Goal: Contribute content: Contribute content

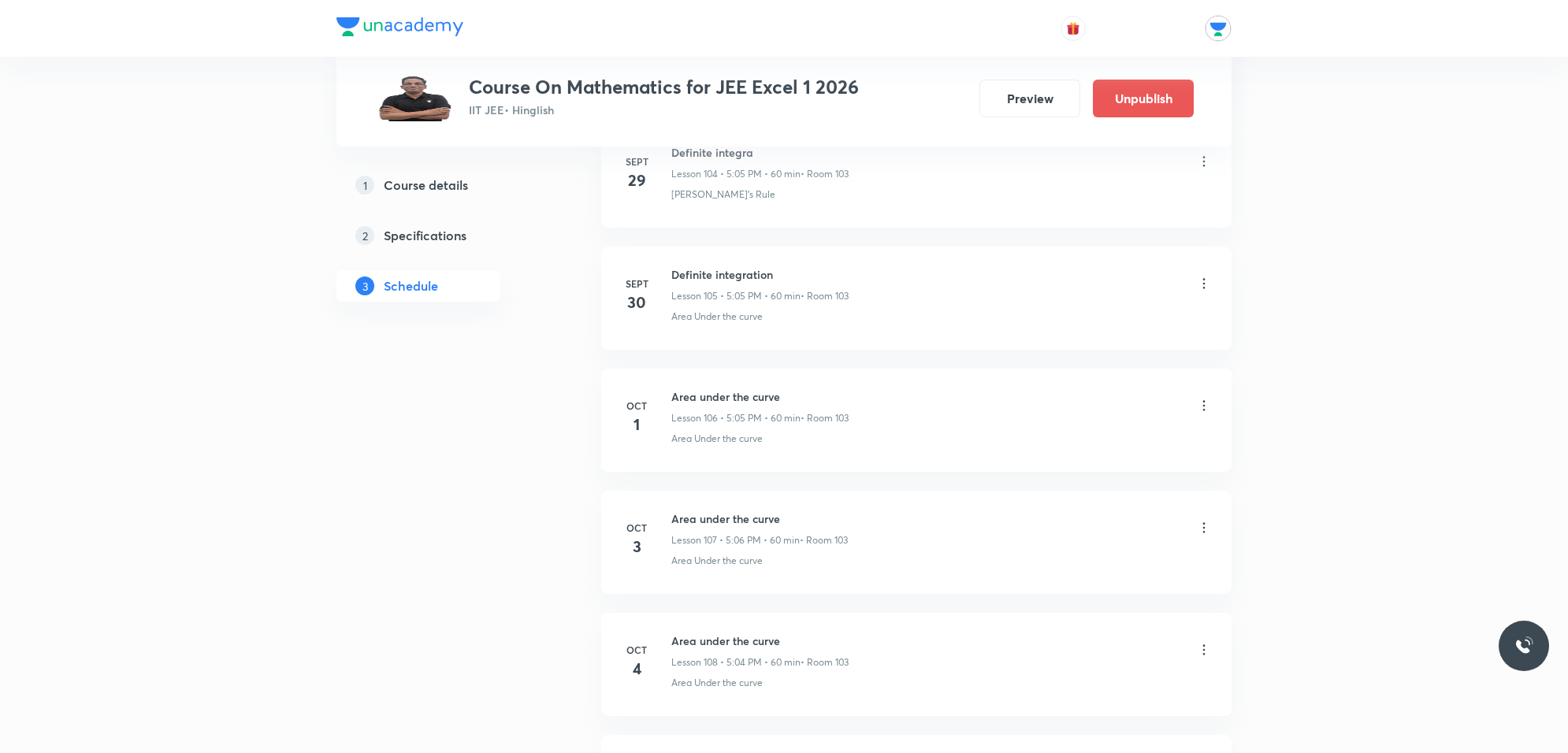
scroll to position [13594, 0]
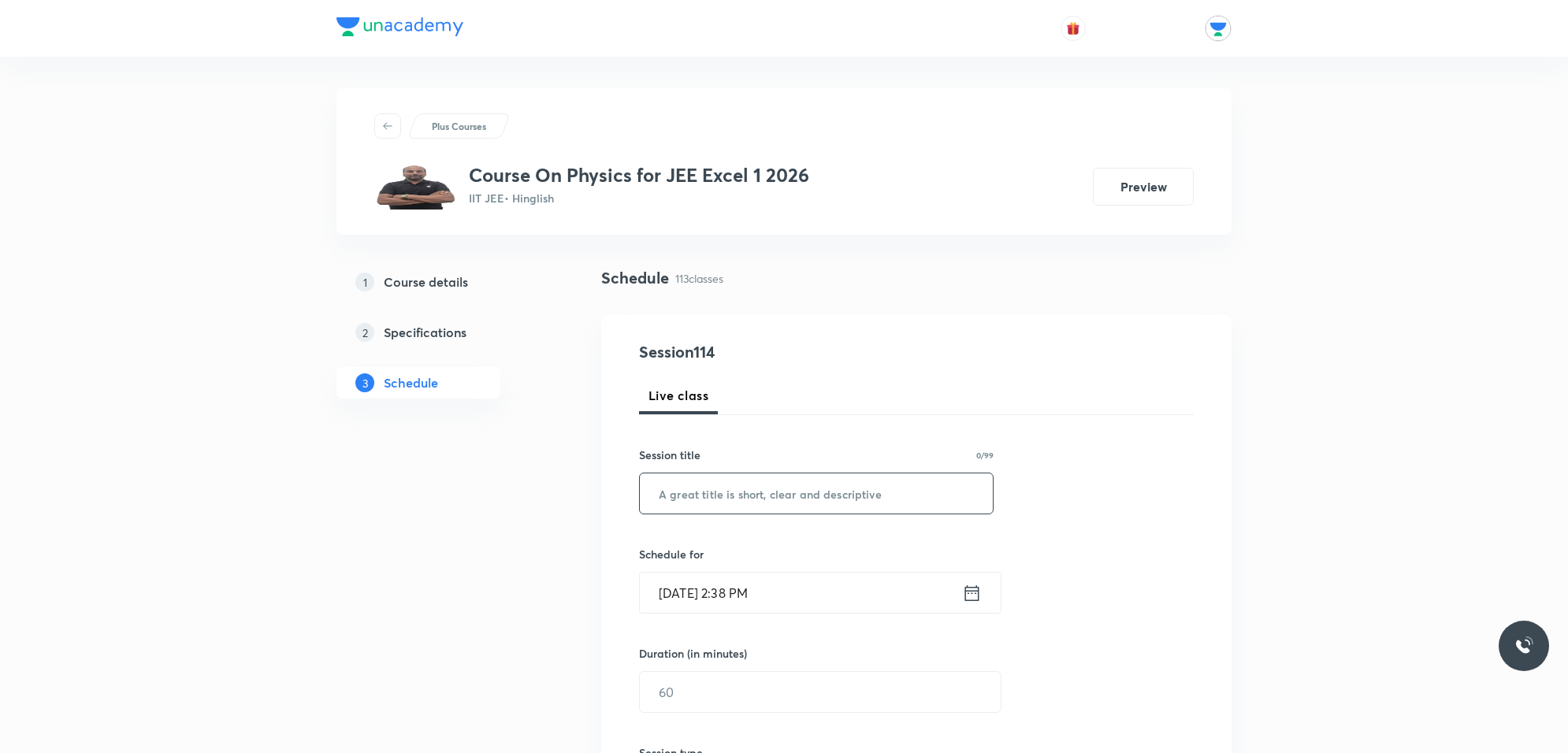
drag, startPoint x: 687, startPoint y: 469, endPoint x: 687, endPoint y: 489, distance: 20.0
click at [687, 473] on div "Session title 0/99 ​" at bounding box center [816, 481] width 355 height 68
click at [687, 489] on input "text" at bounding box center [816, 494] width 353 height 40
type input "w"
type input "Wave optic"
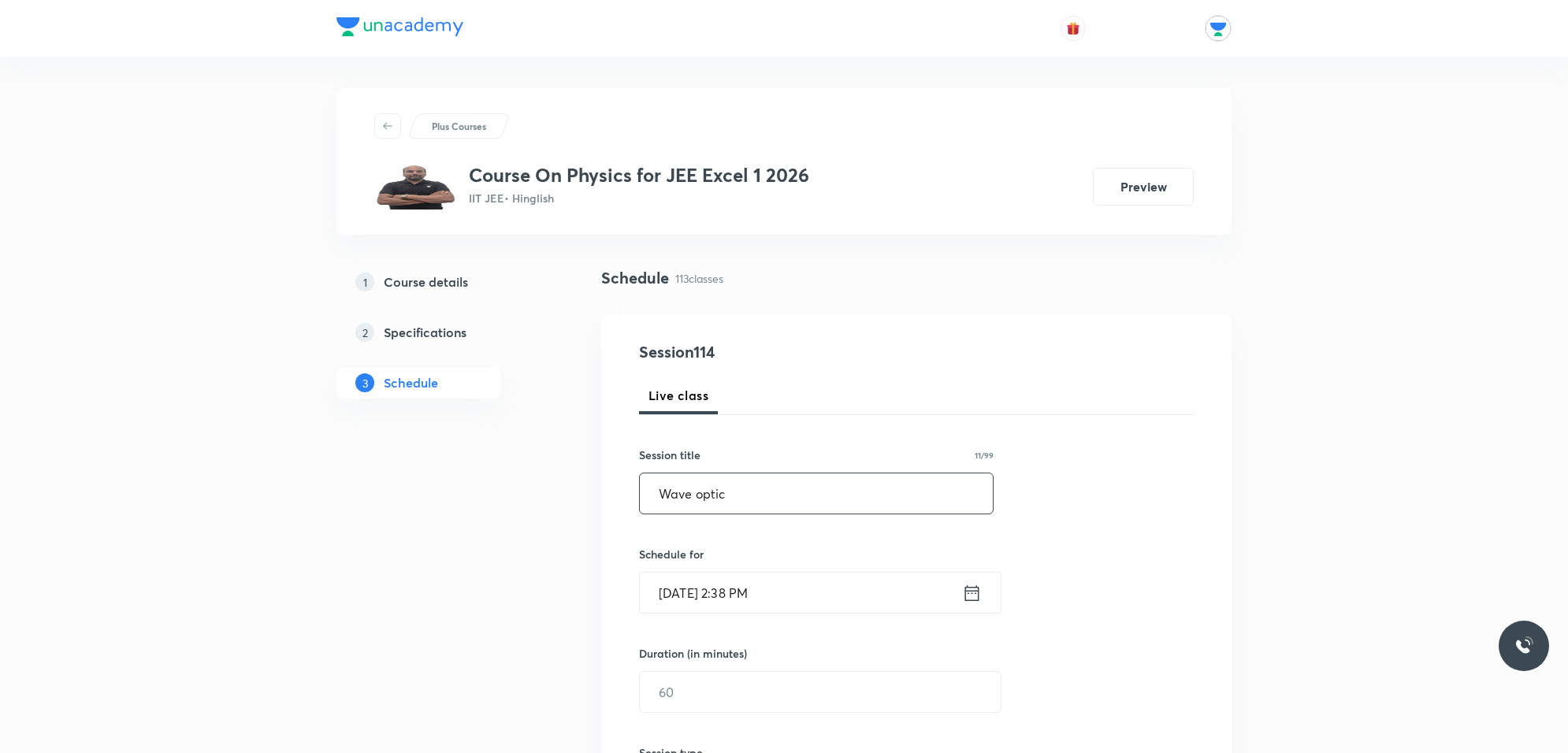
click at [838, 592] on input "Oct 4, 2025, 2:38 PM" at bounding box center [801, 593] width 322 height 40
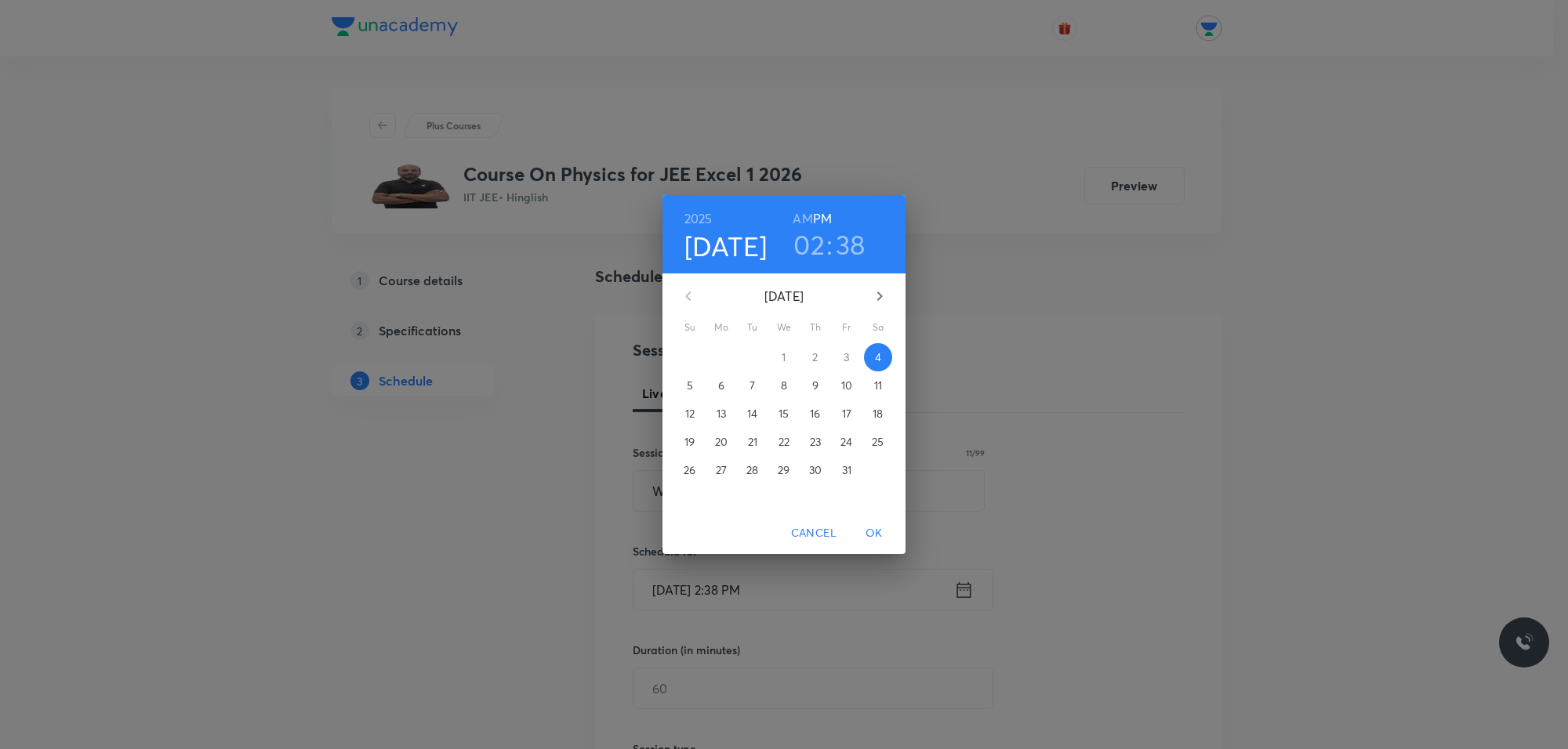
click at [806, 241] on h3 "02" at bounding box center [809, 244] width 31 height 33
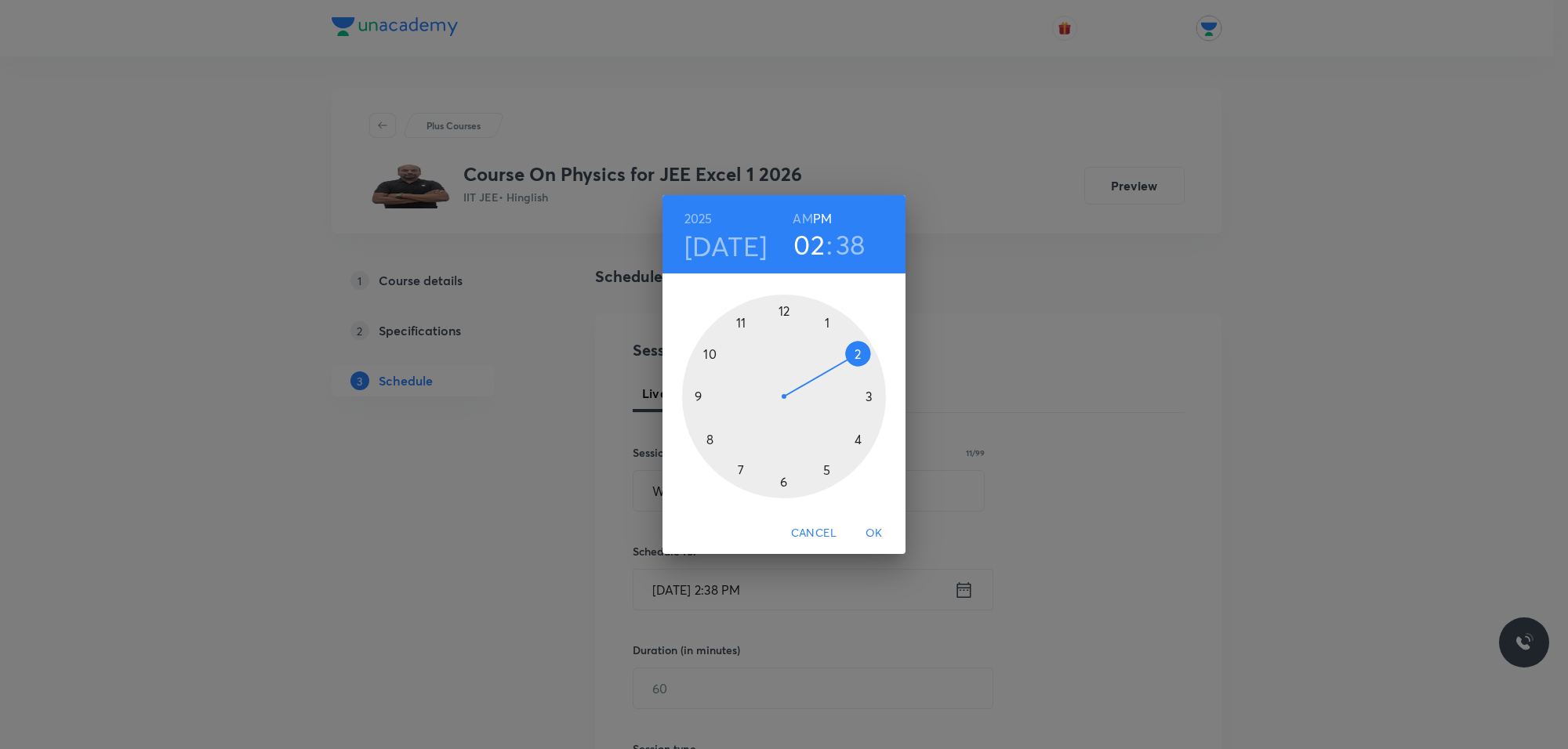
click at [745, 467] on div at bounding box center [784, 397] width 204 height 204
click at [784, 303] on div at bounding box center [784, 397] width 204 height 204
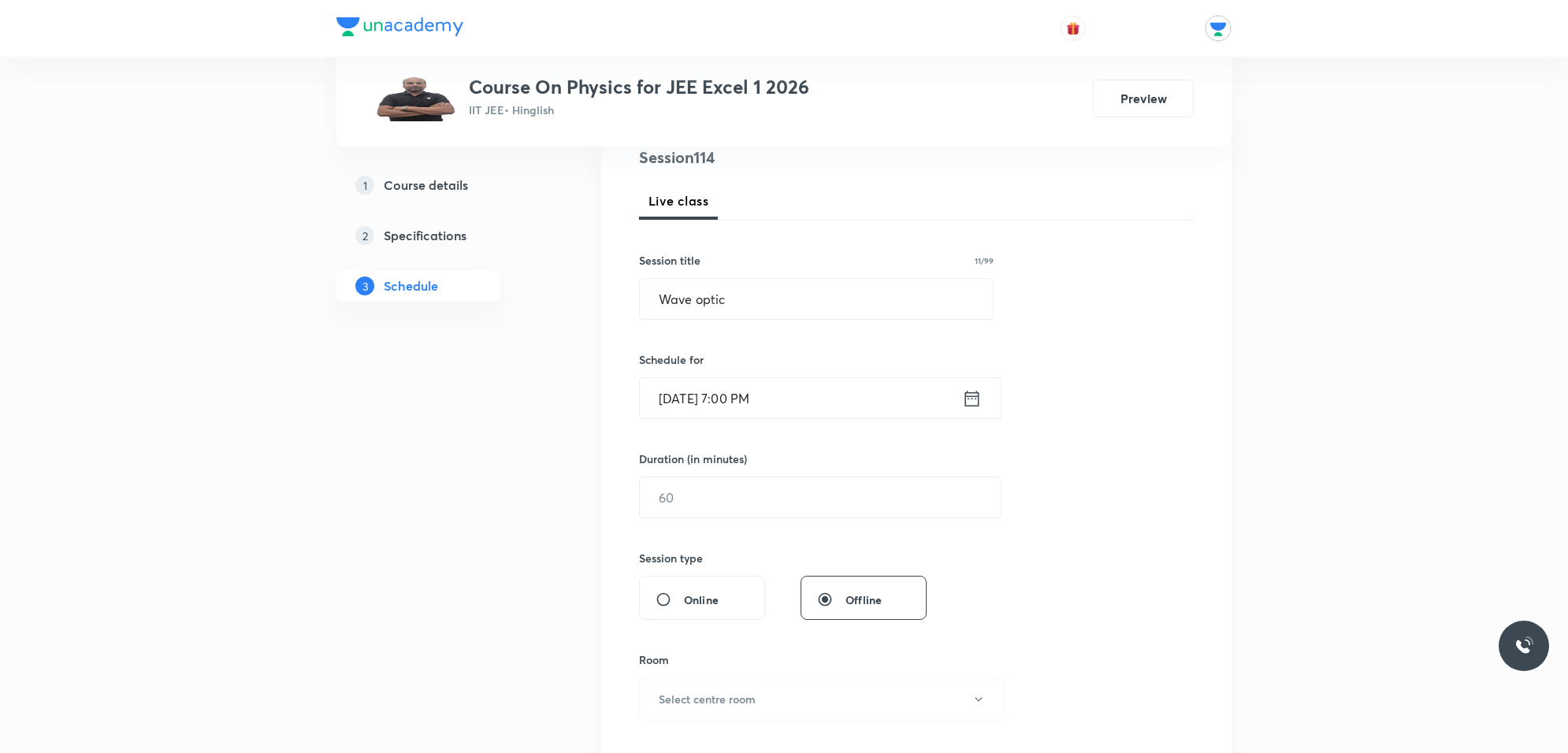
scroll to position [197, 0]
click at [793, 394] on input "Oct 4, 2025, 7:00 PM" at bounding box center [801, 396] width 322 height 40
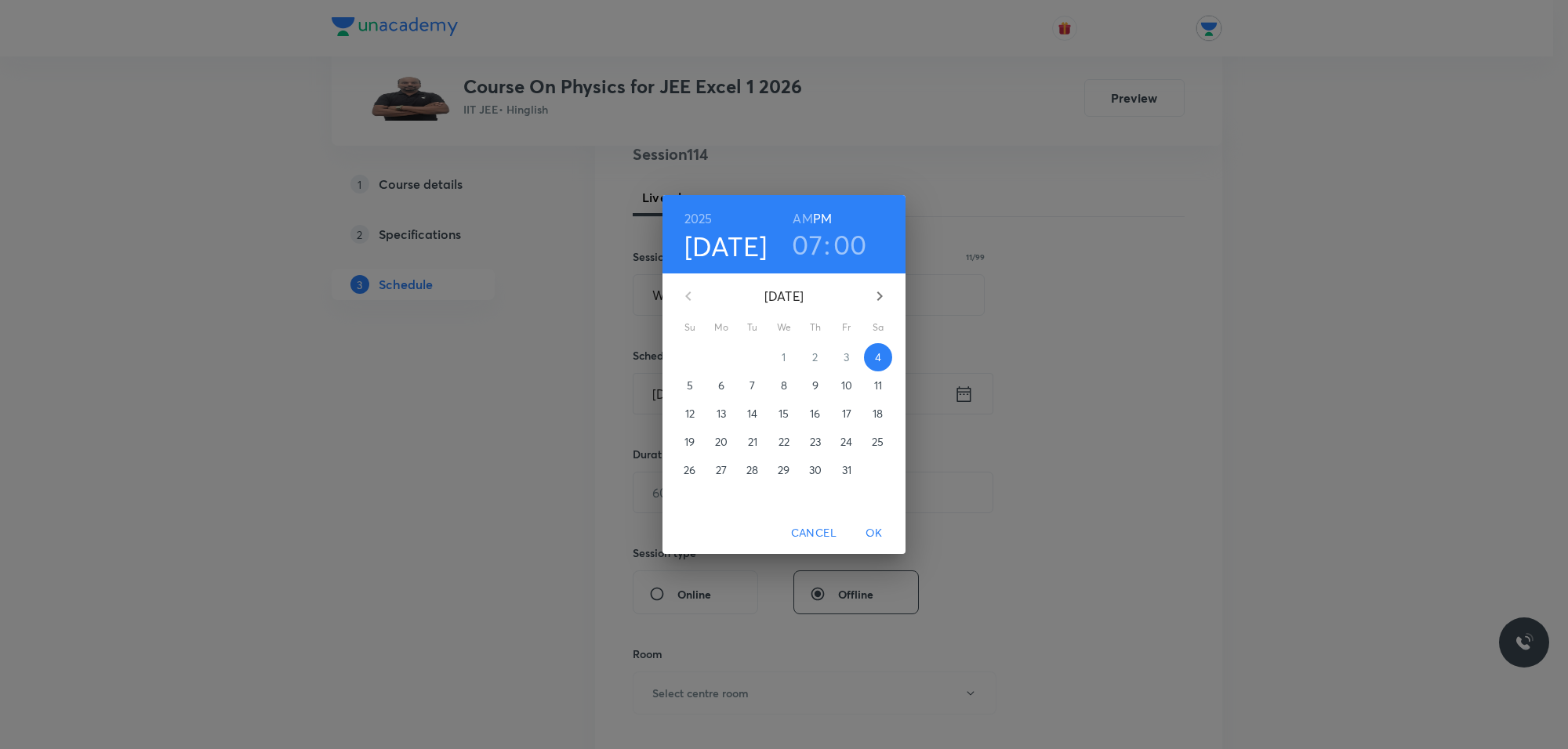
click at [809, 236] on h3 "07" at bounding box center [807, 244] width 31 height 33
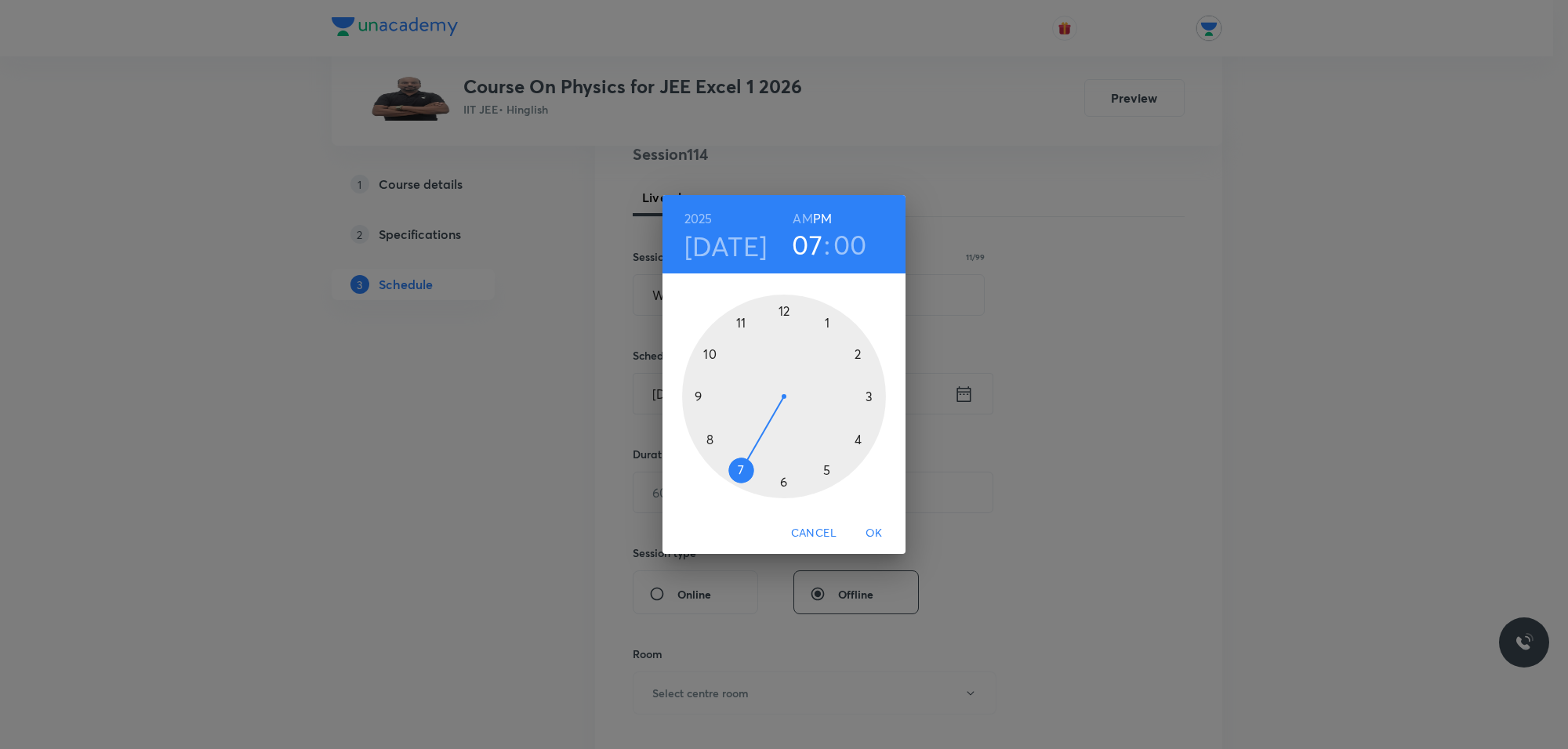
click at [784, 488] on div at bounding box center [784, 397] width 204 height 204
click at [871, 534] on span "OK" at bounding box center [874, 533] width 38 height 19
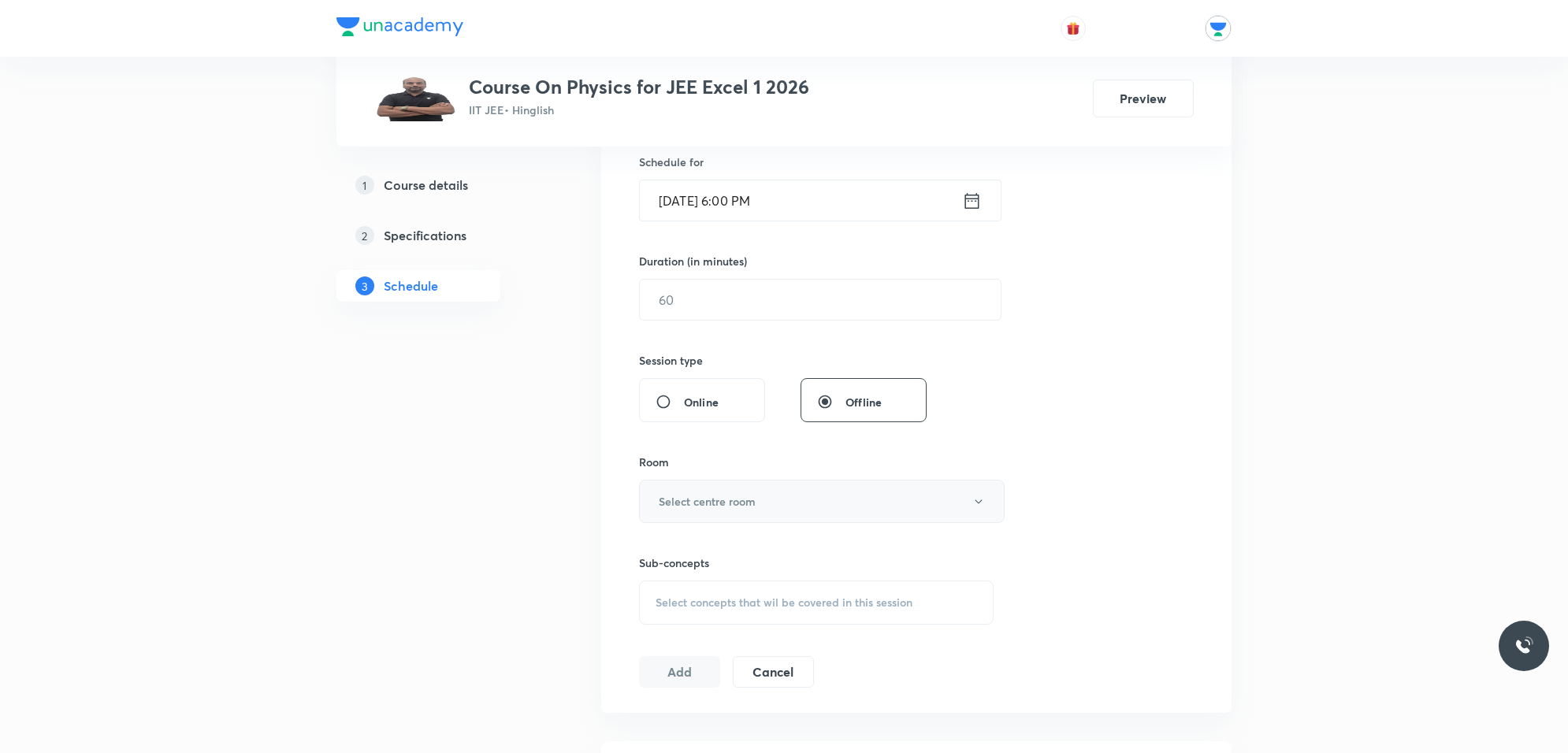
scroll to position [394, 0]
click at [761, 300] on input "text" at bounding box center [820, 298] width 361 height 40
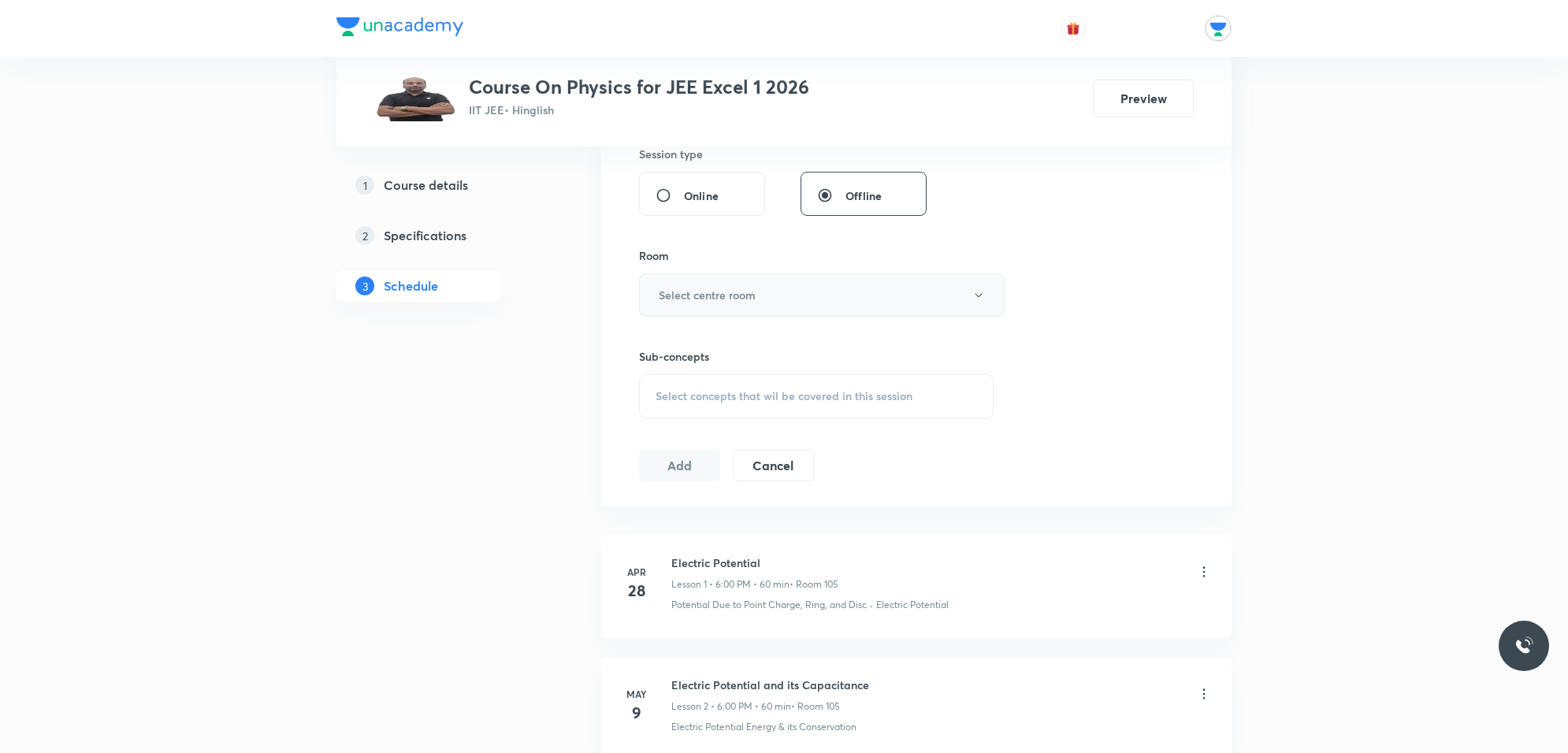
scroll to position [591, 0]
type input "60"
click at [715, 308] on h6 "Select centre room" at bounding box center [707, 303] width 97 height 16
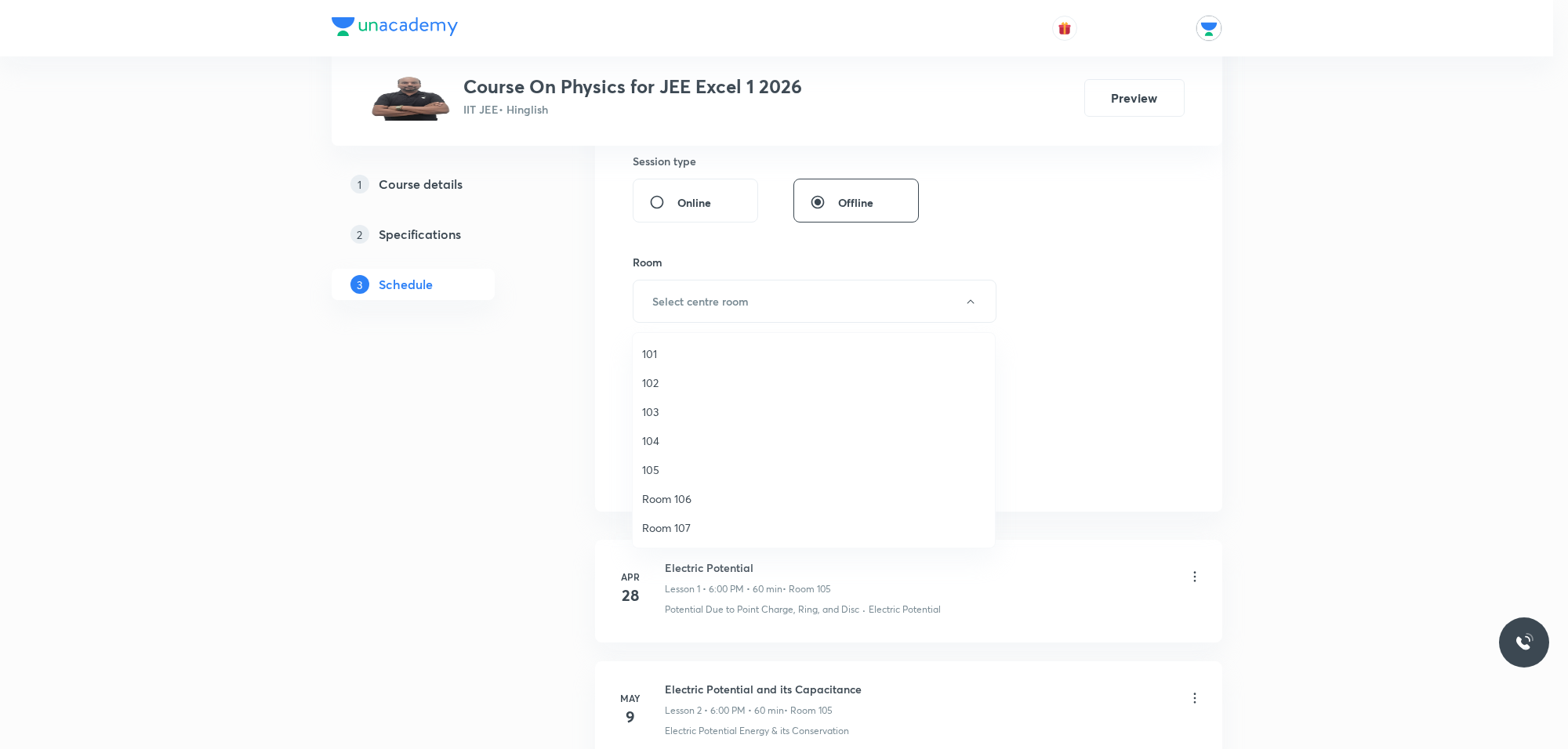
click at [648, 471] on span "105" at bounding box center [813, 469] width 343 height 16
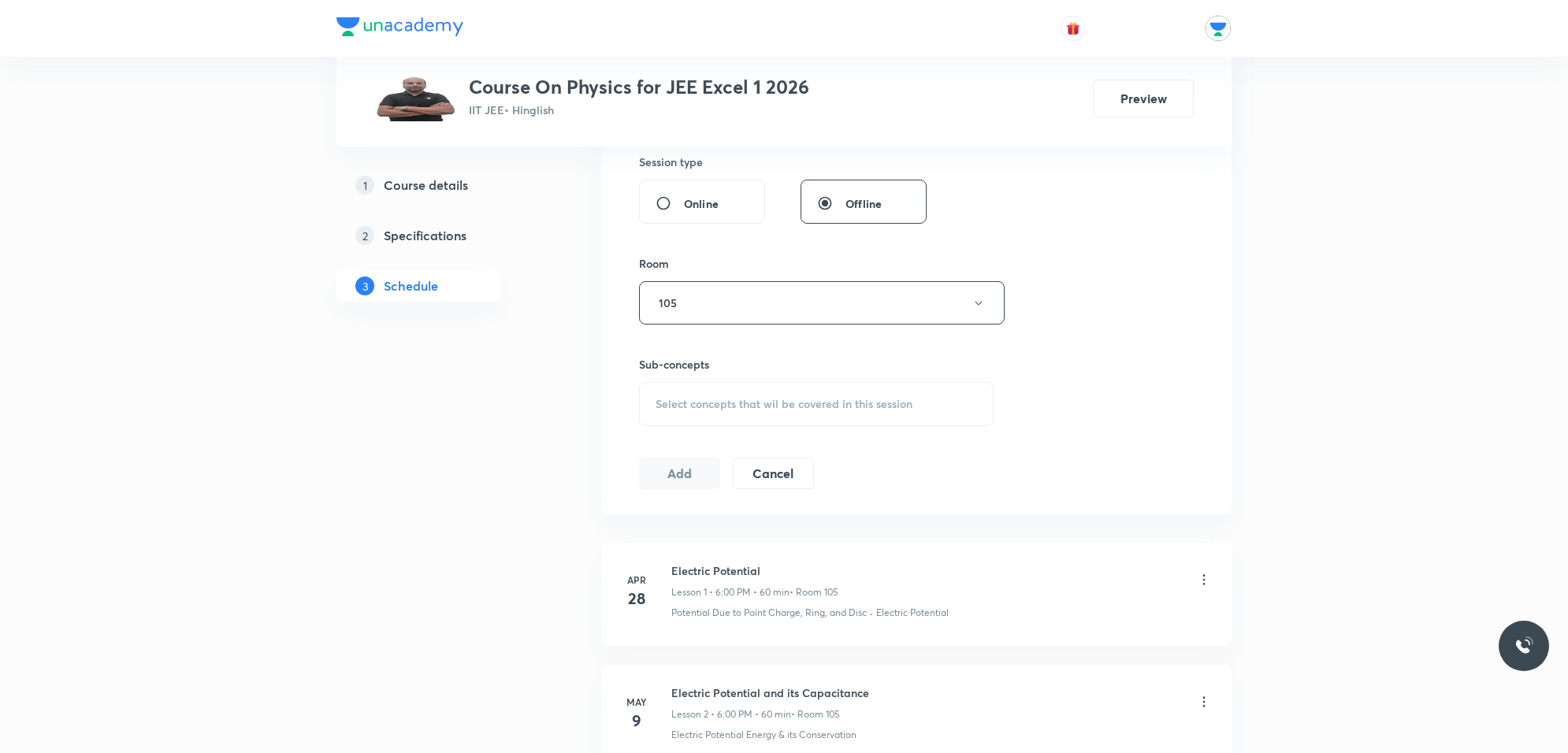
click at [755, 410] on span "Select concepts that wil be covered in this session" at bounding box center [784, 405] width 257 height 13
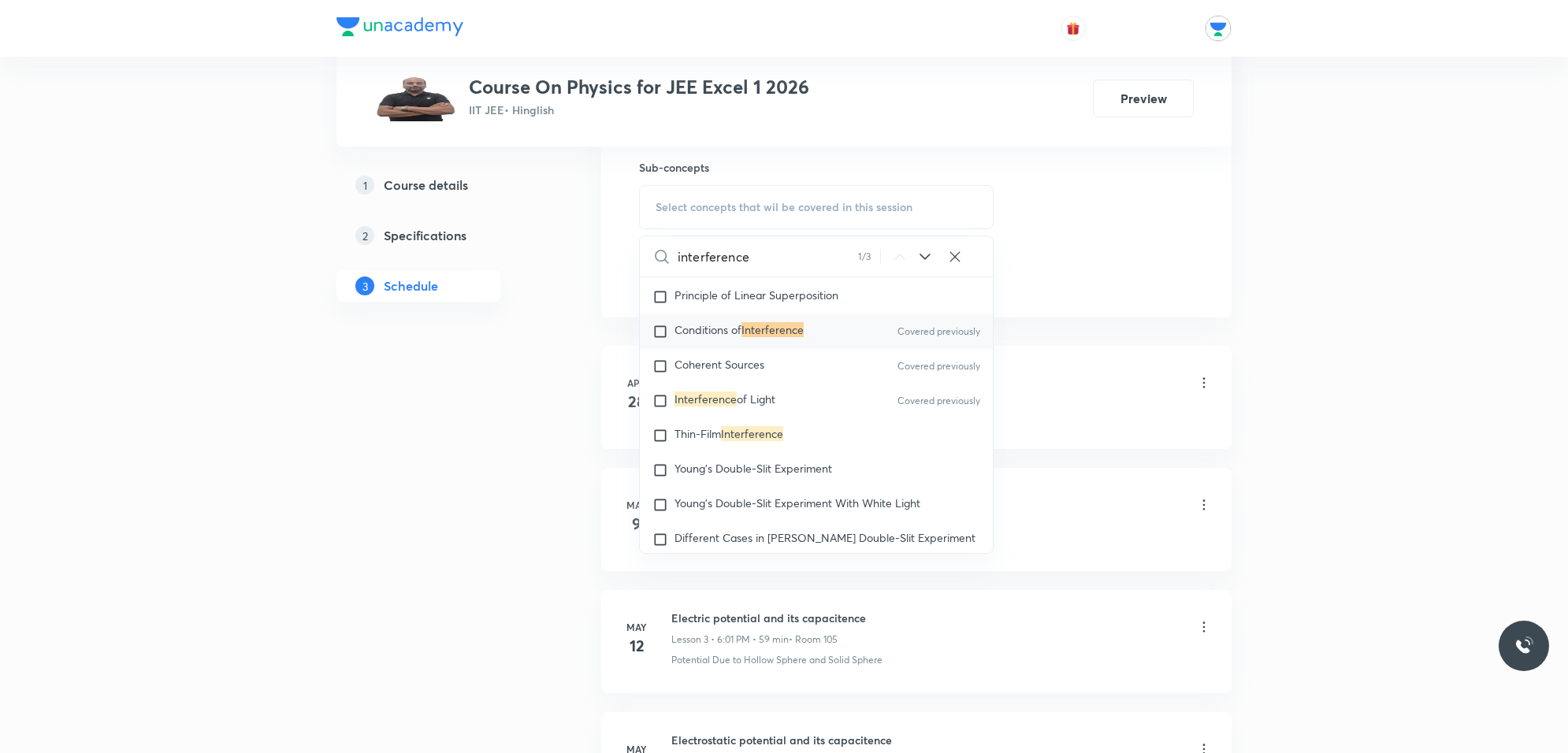
scroll to position [637, 0]
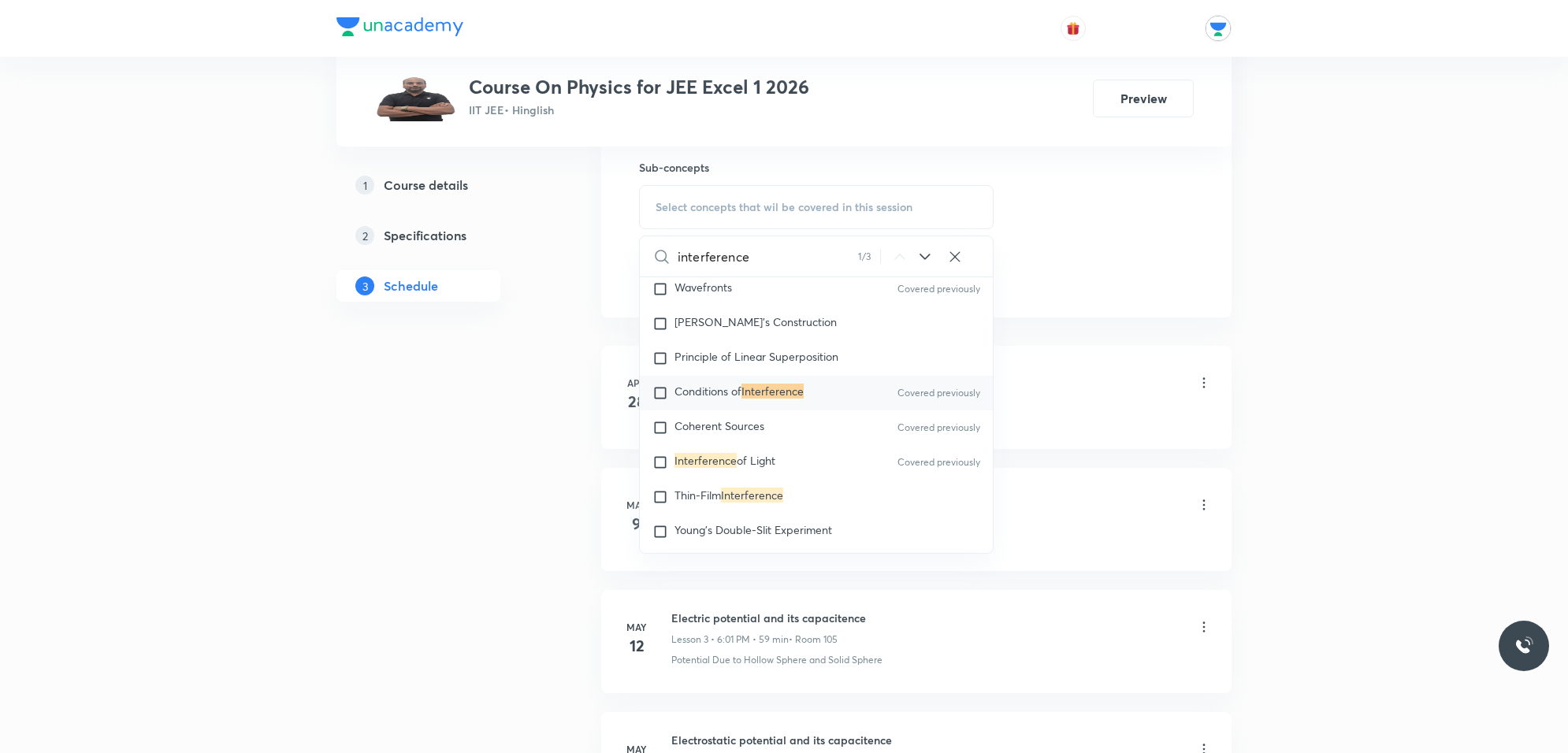
type input "interference"
click at [668, 385] on input "checkbox" at bounding box center [663, 393] width 22 height 16
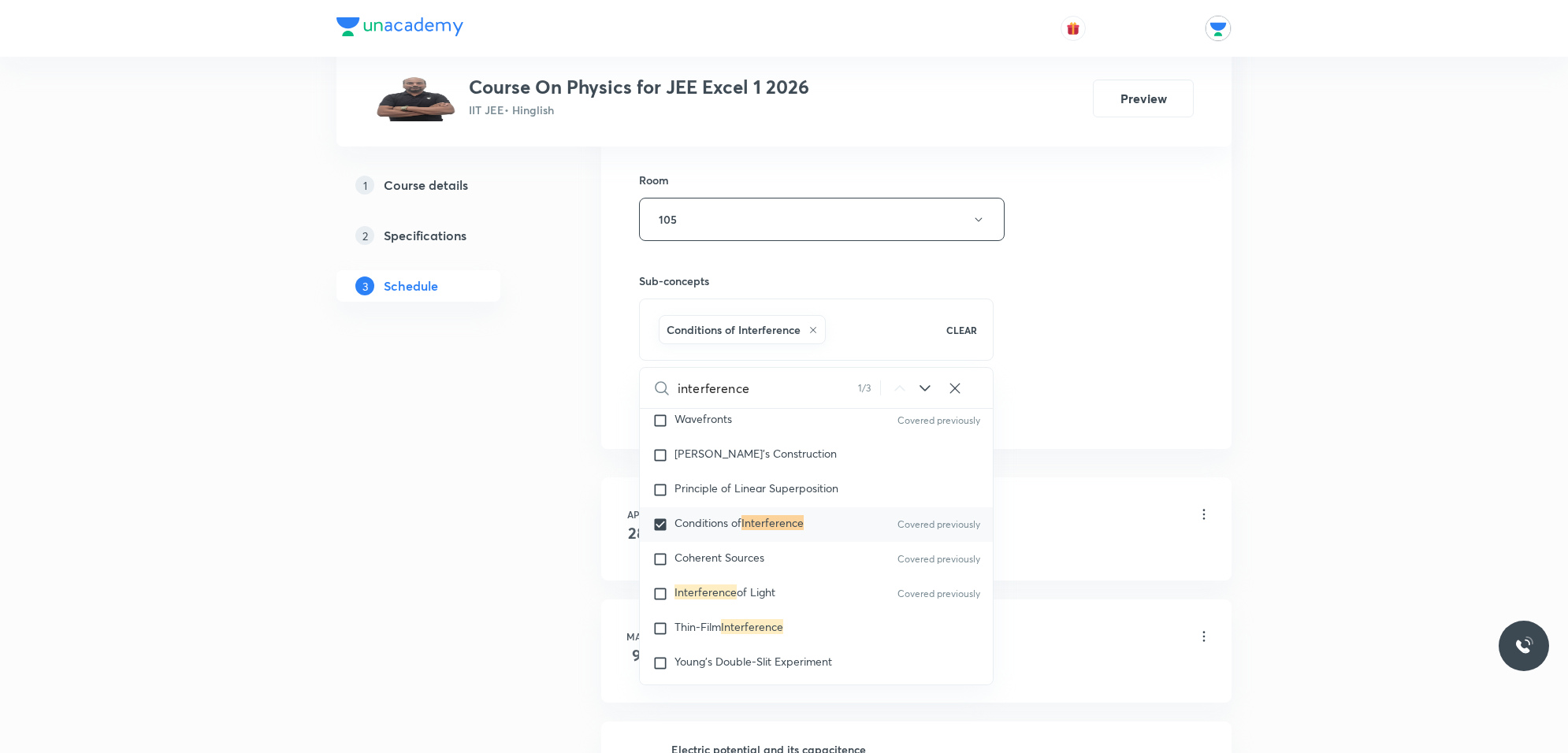
scroll to position [560, 0]
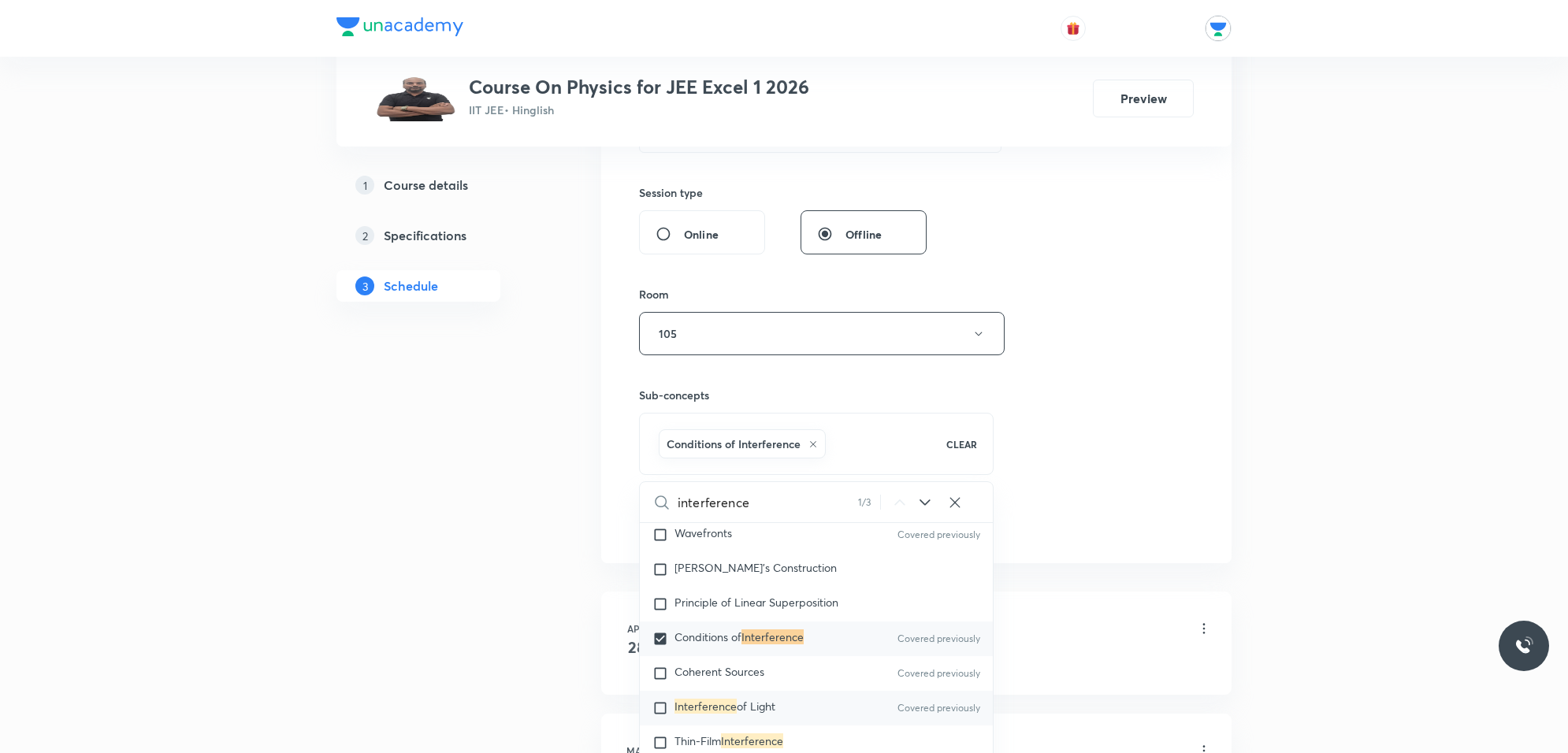
click at [675, 699] on mark "Interference" at bounding box center [705, 706] width 62 height 15
checkbox input "true"
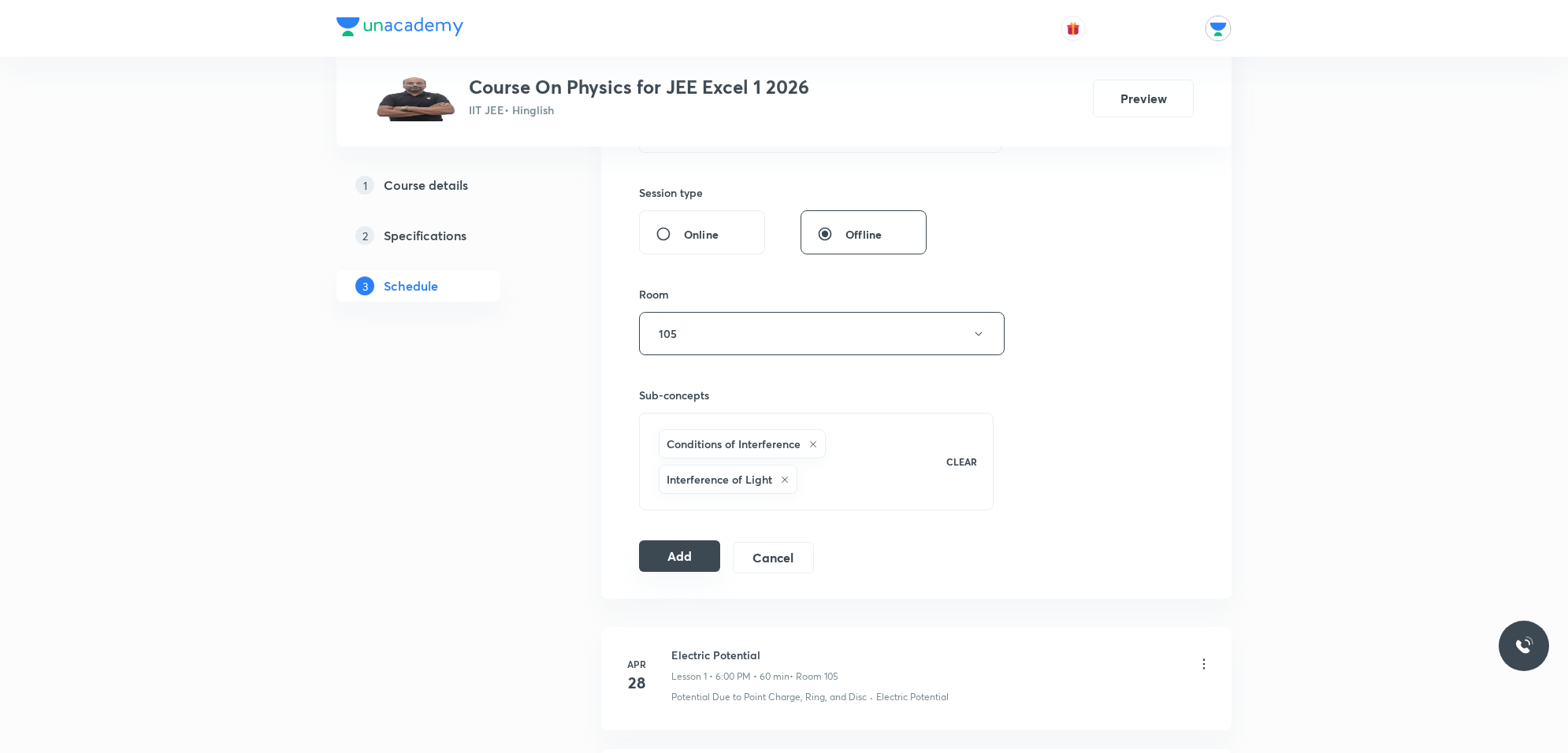
click at [703, 557] on button "Add" at bounding box center [679, 556] width 81 height 32
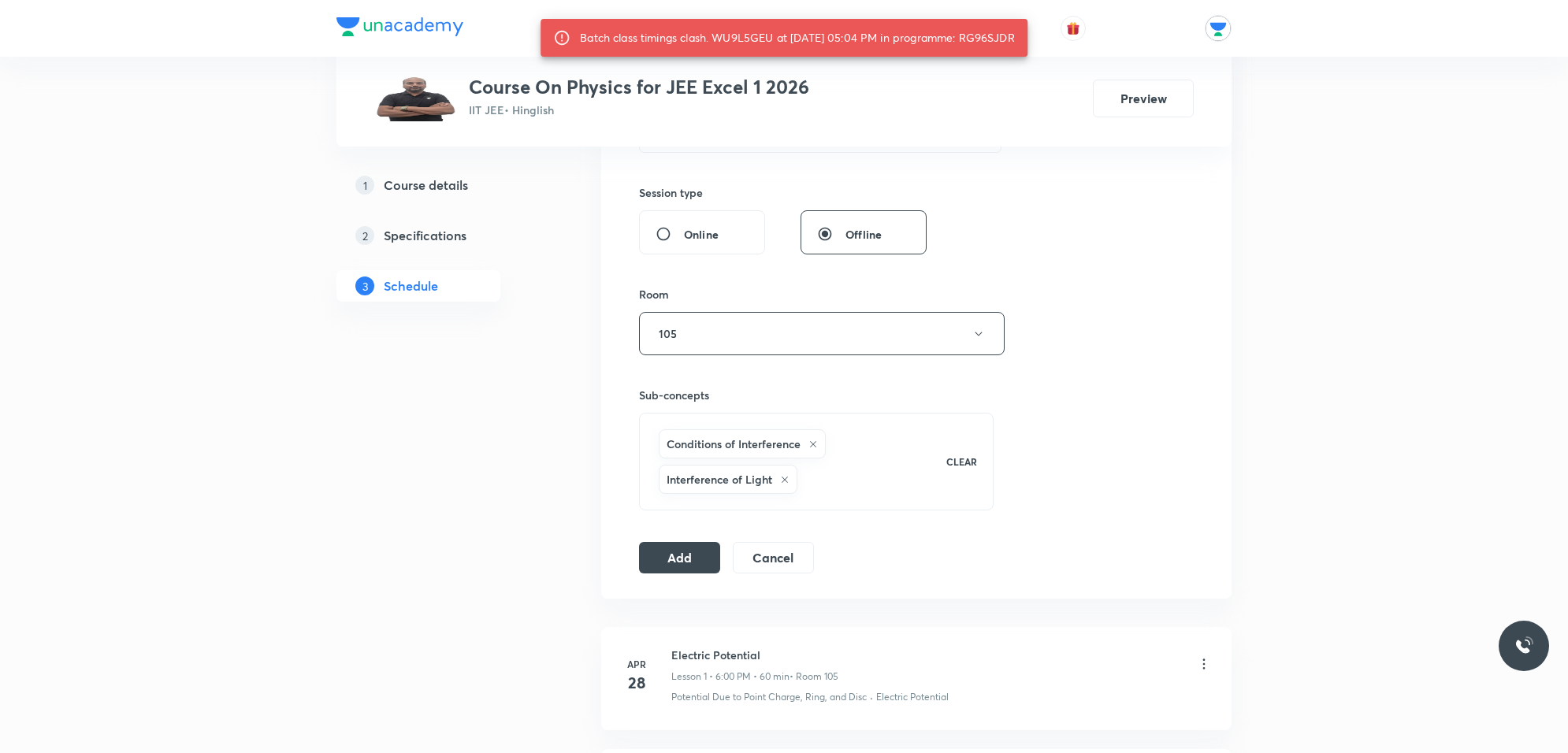
scroll to position [265, 0]
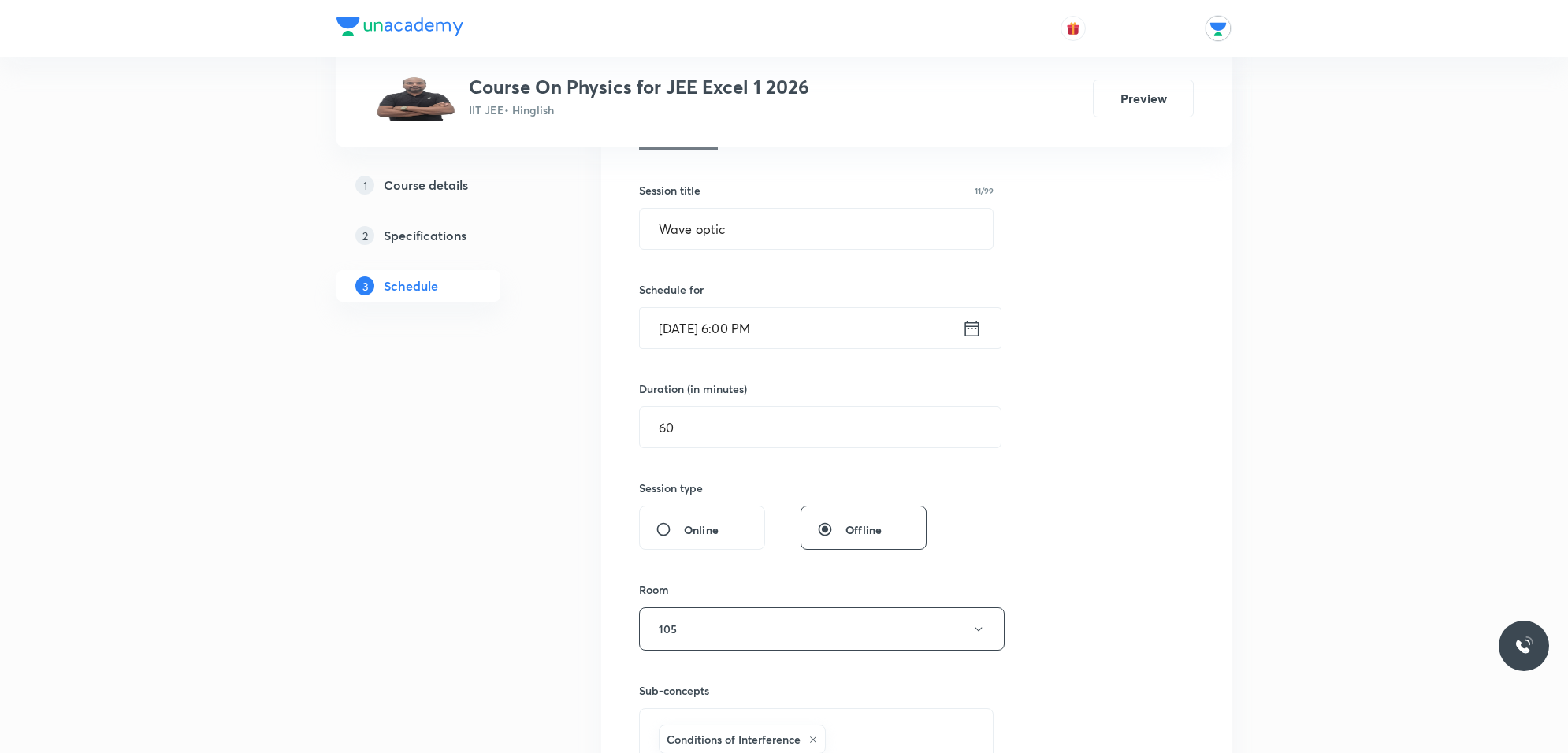
click at [809, 337] on input "Oct 4, 2025, 6:00 PM" at bounding box center [801, 328] width 322 height 40
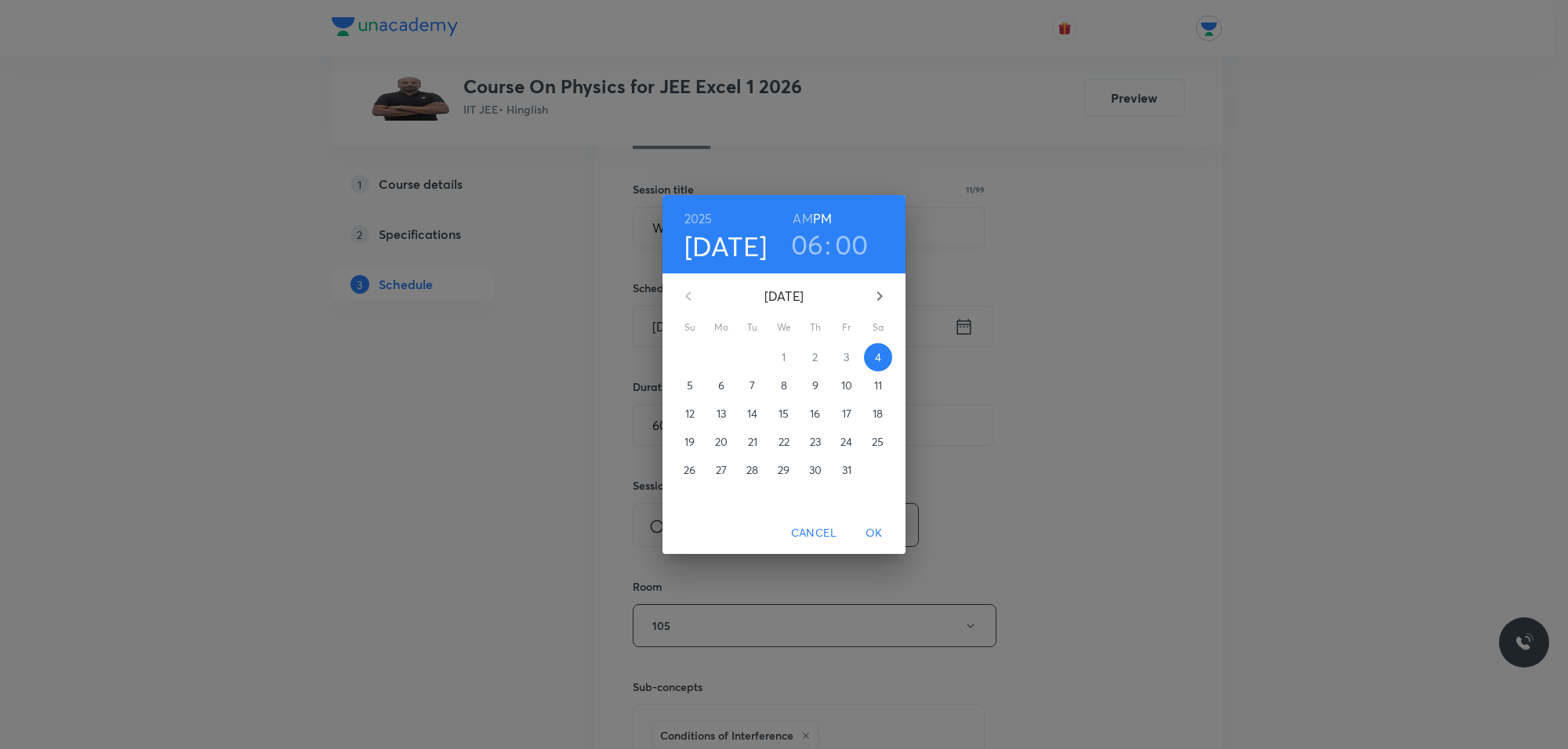
click at [841, 237] on h3 "00" at bounding box center [852, 244] width 34 height 33
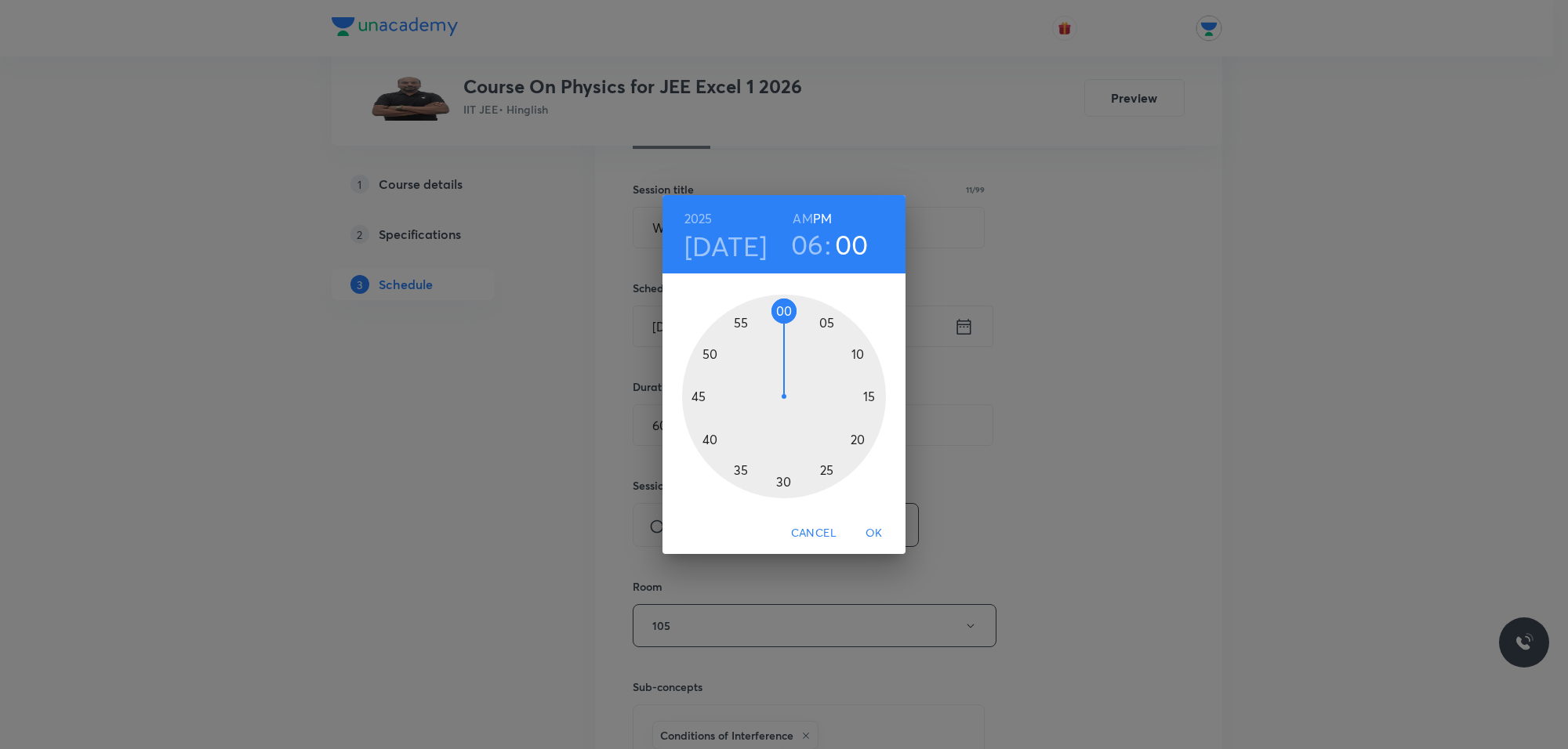
click at [827, 322] on div at bounding box center [784, 397] width 204 height 204
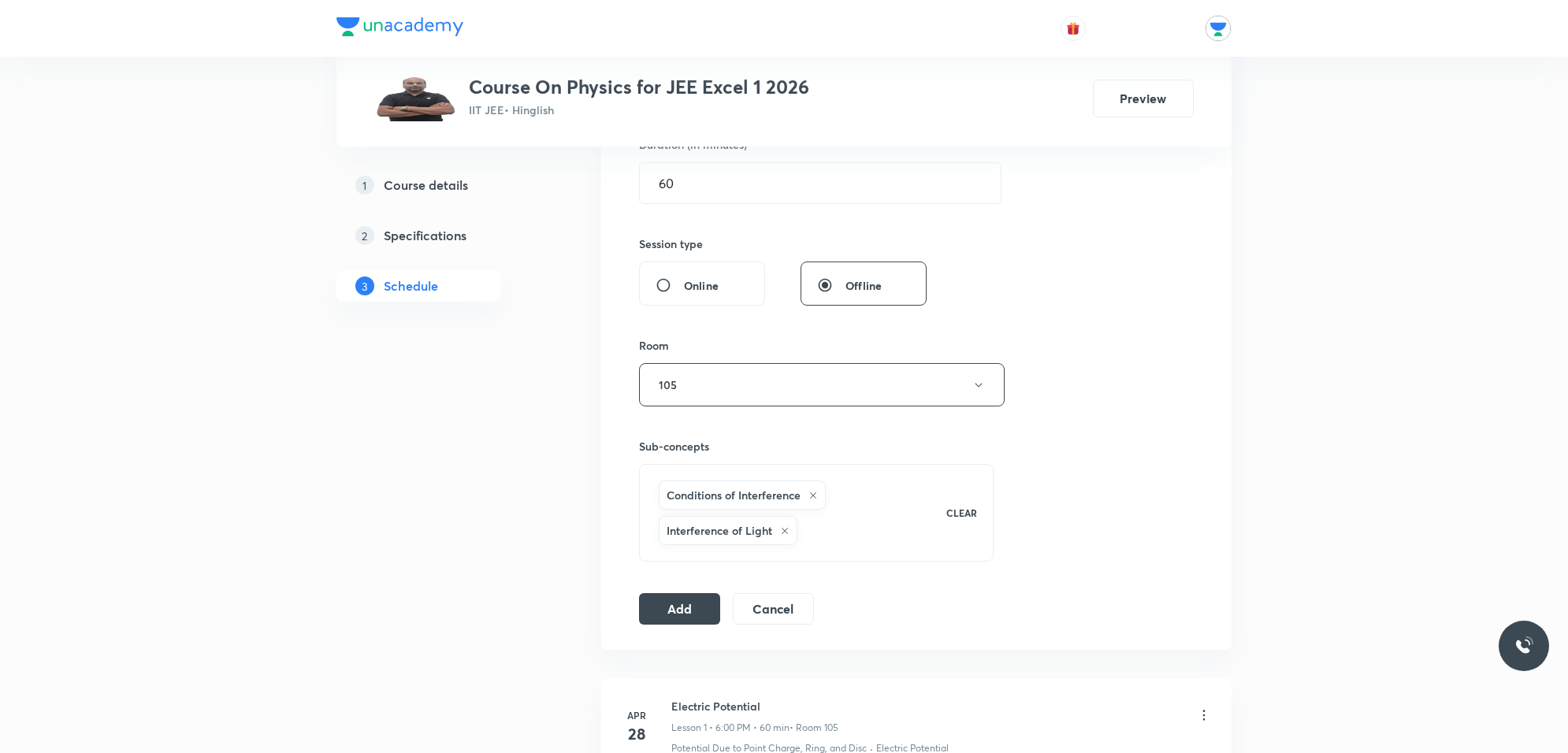
scroll to position [560, 0]
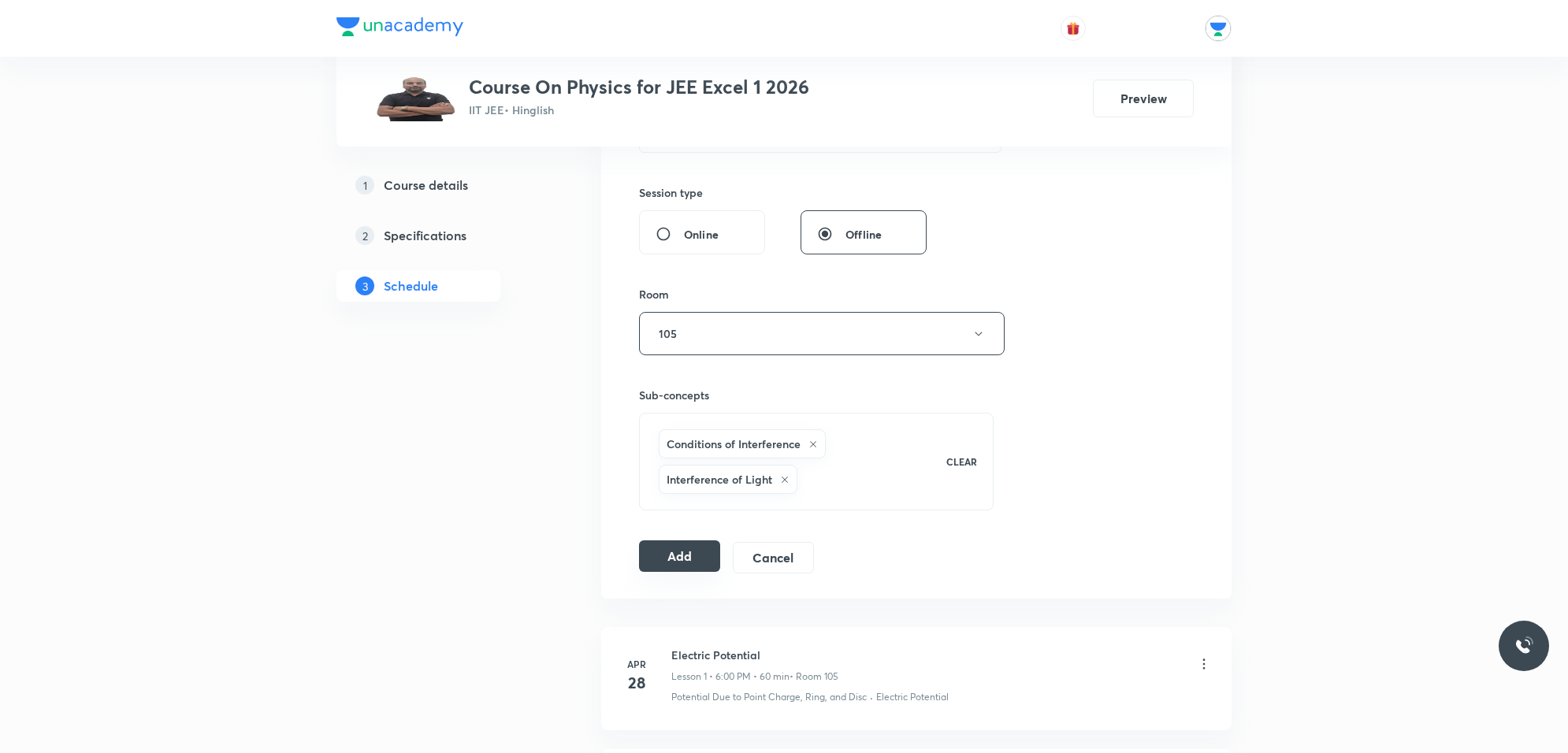
click at [690, 557] on button "Add" at bounding box center [679, 556] width 81 height 32
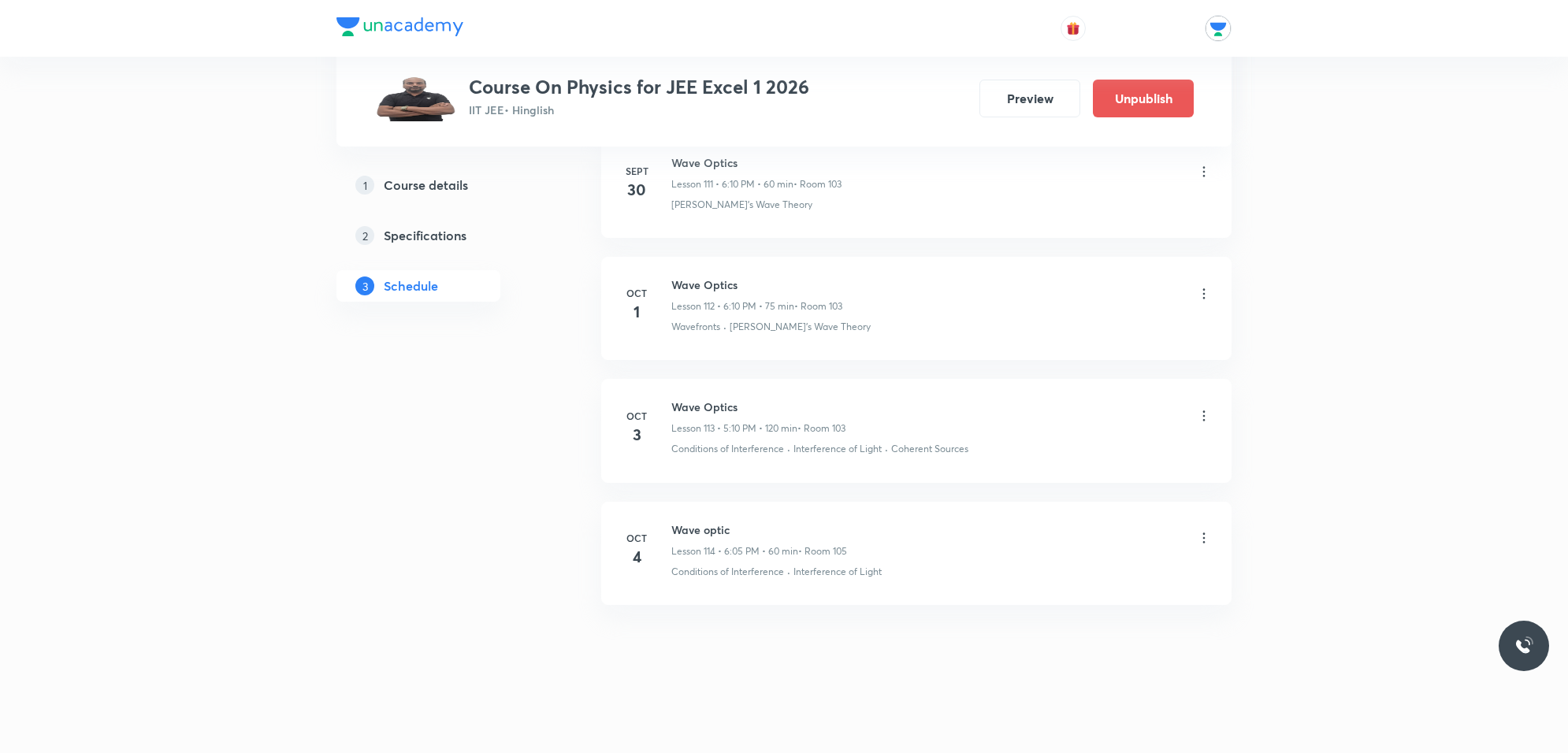
scroll to position [13728, 0]
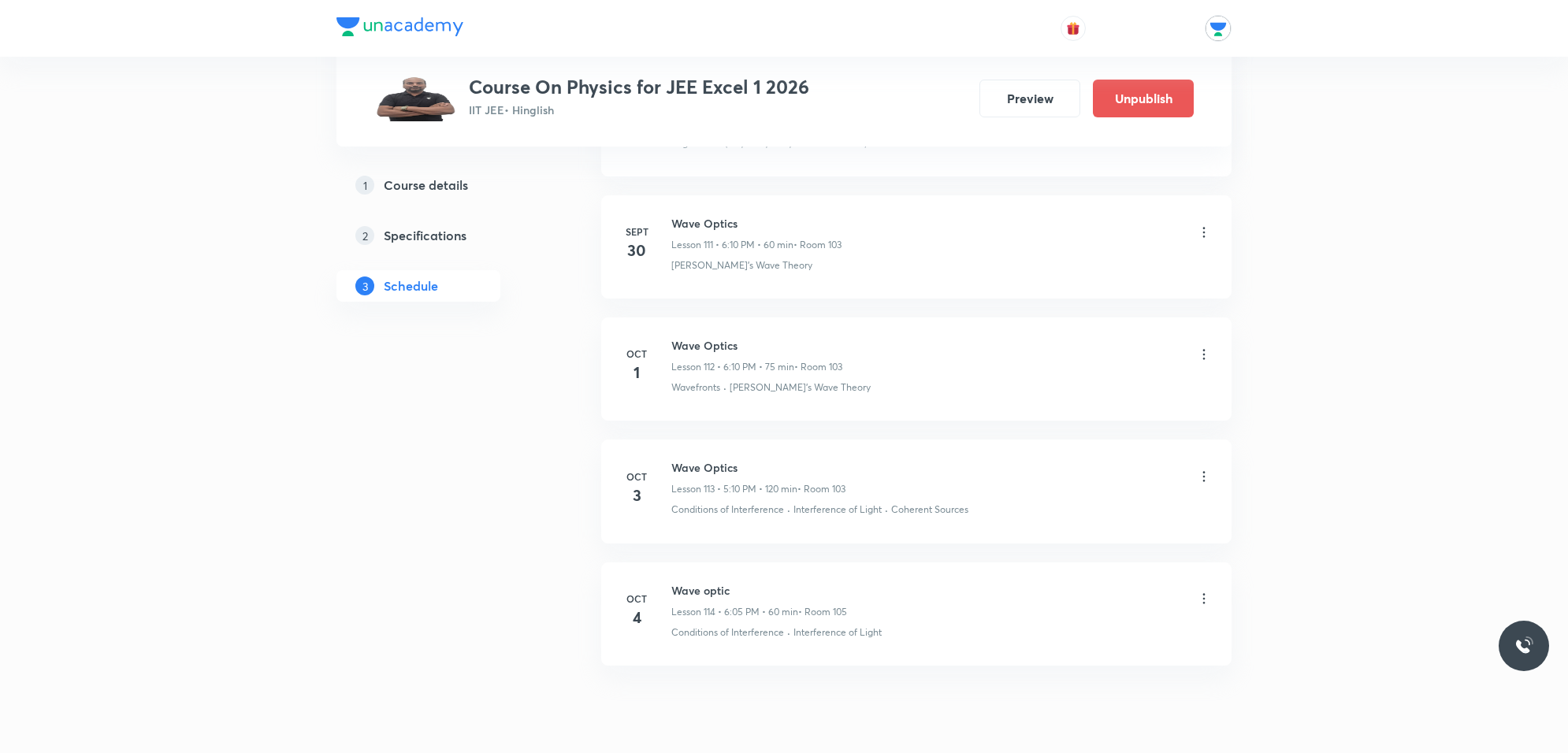
click at [1208, 607] on icon at bounding box center [1204, 599] width 16 height 16
click at [1058, 667] on p "Edit" at bounding box center [1057, 668] width 19 height 16
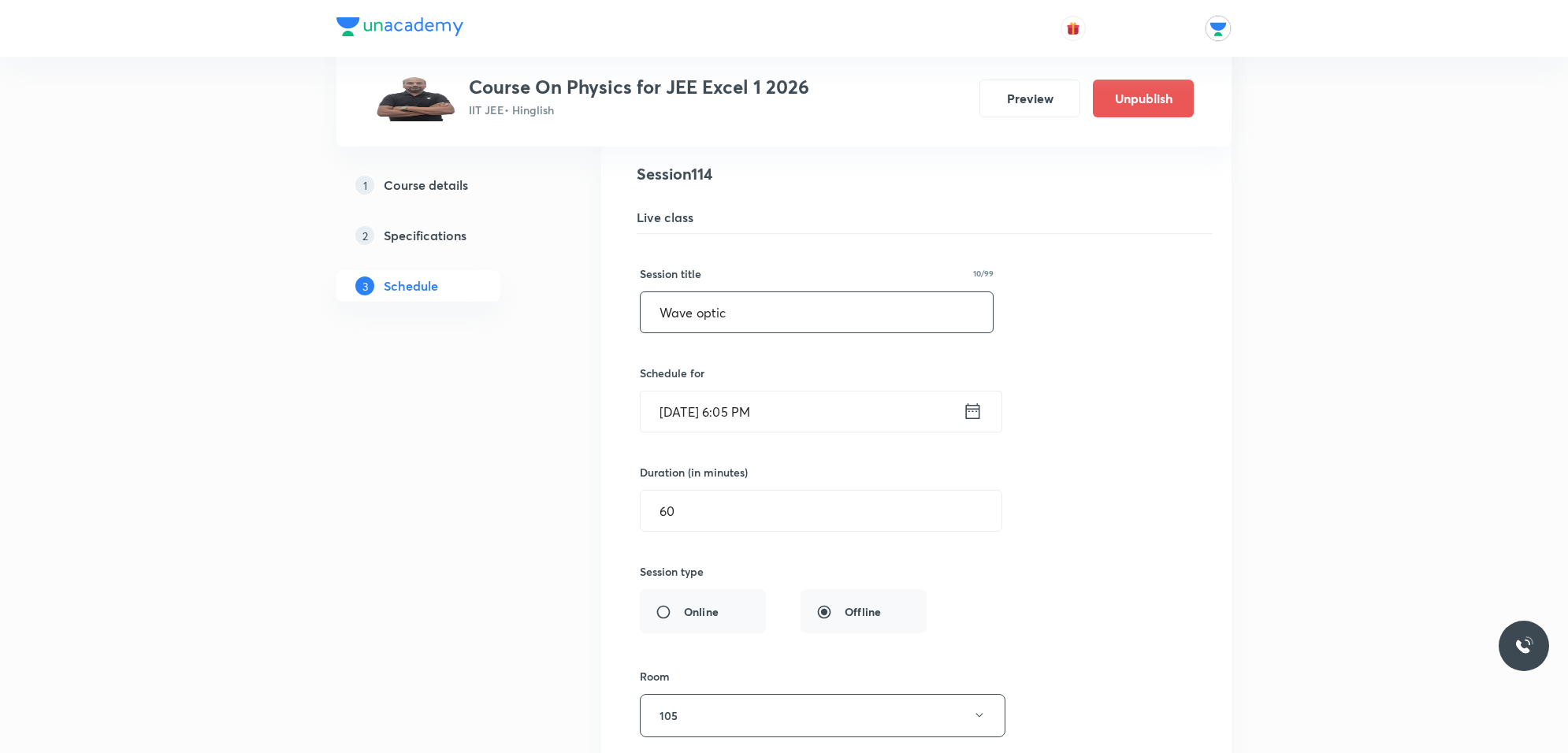
scroll to position [14221, 0]
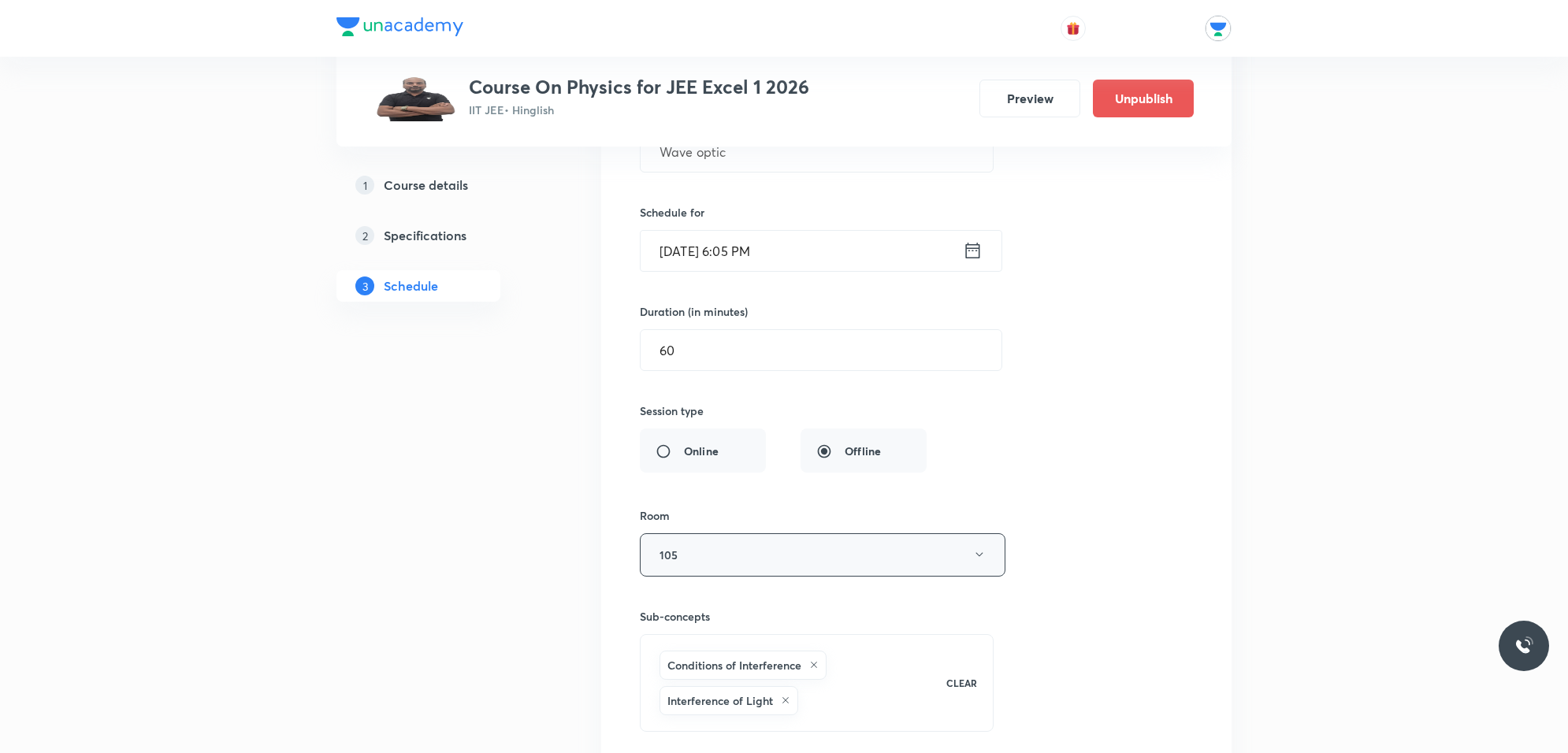
click at [700, 577] on button "105" at bounding box center [822, 555] width 366 height 44
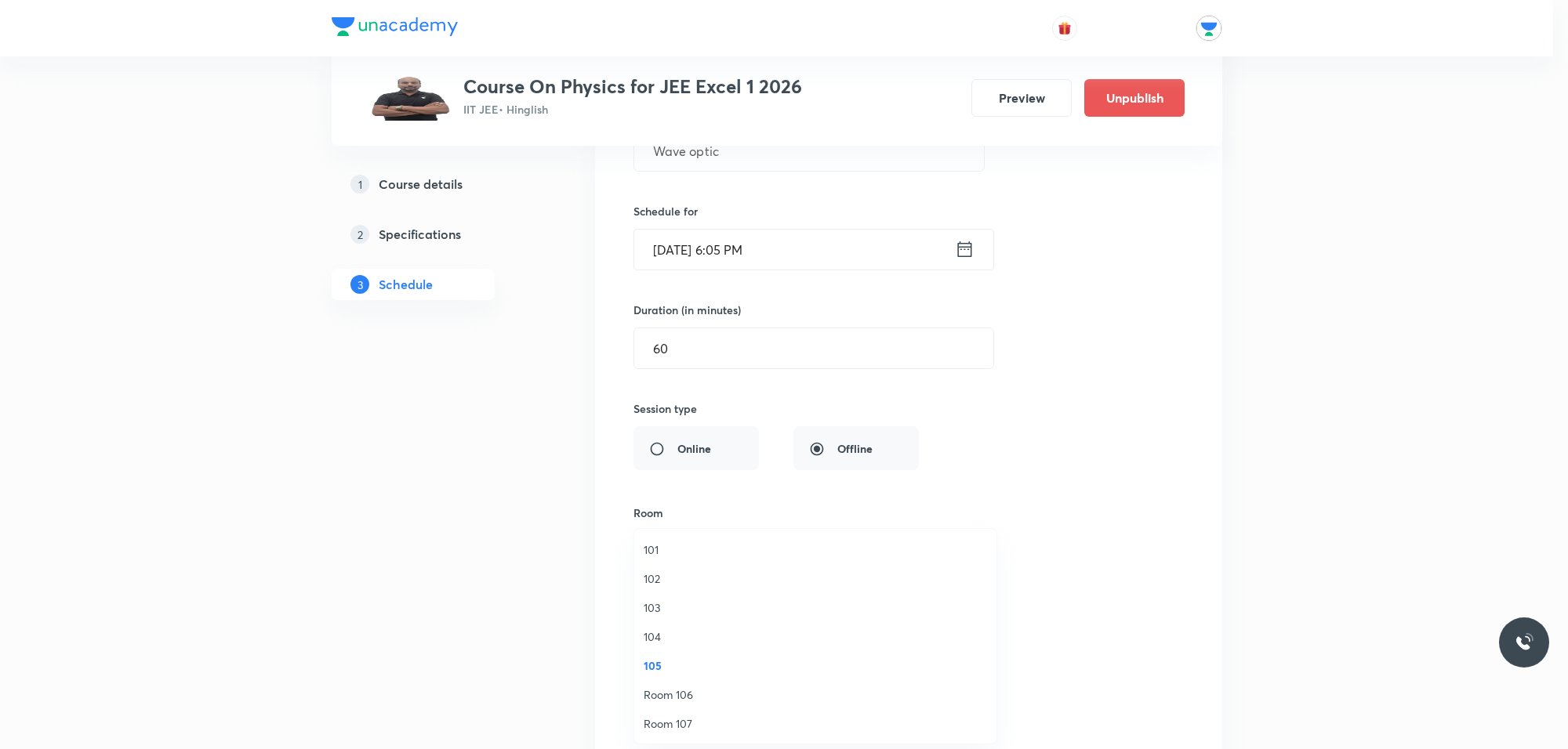
click at [652, 596] on li "103" at bounding box center [815, 608] width 362 height 29
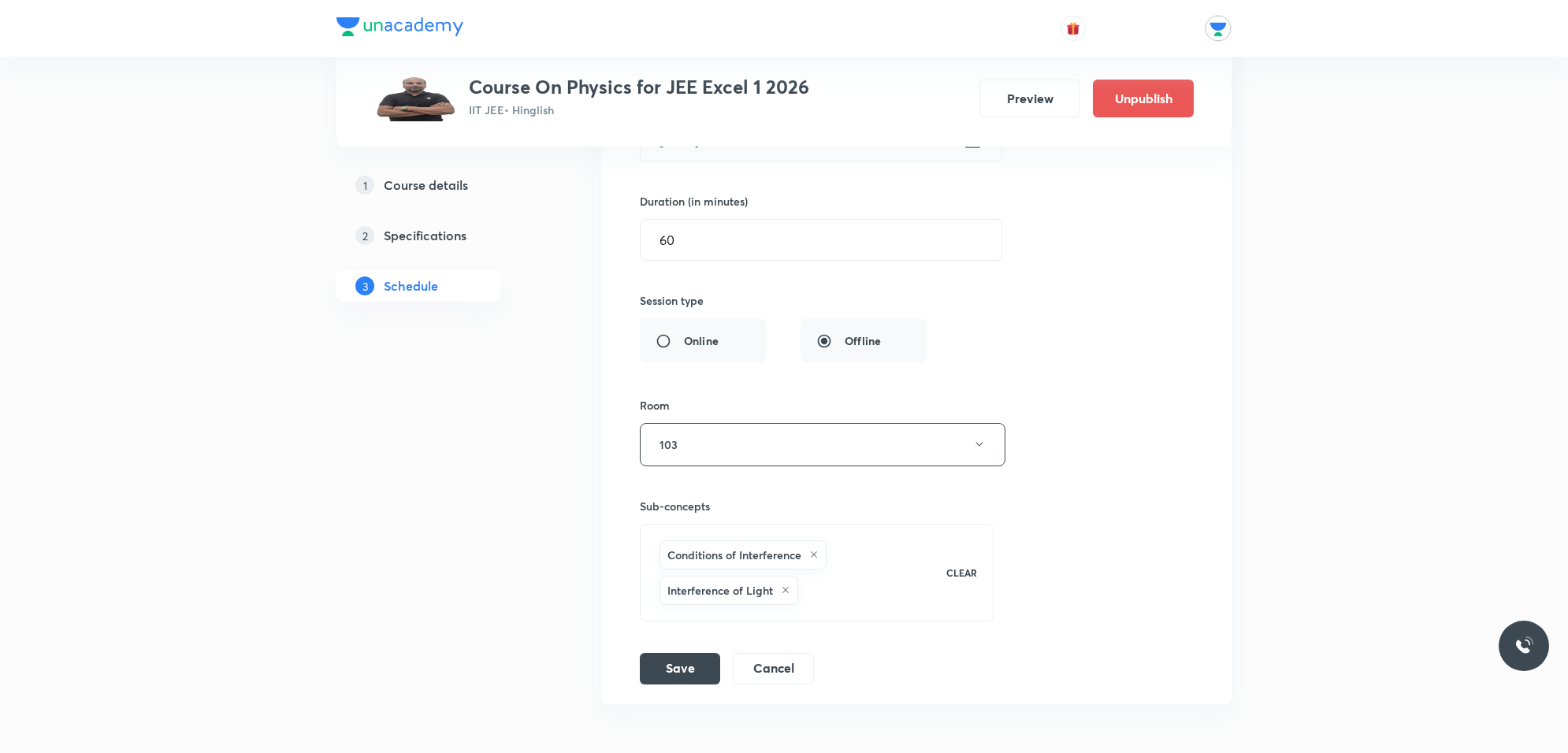
scroll to position [14469, 0]
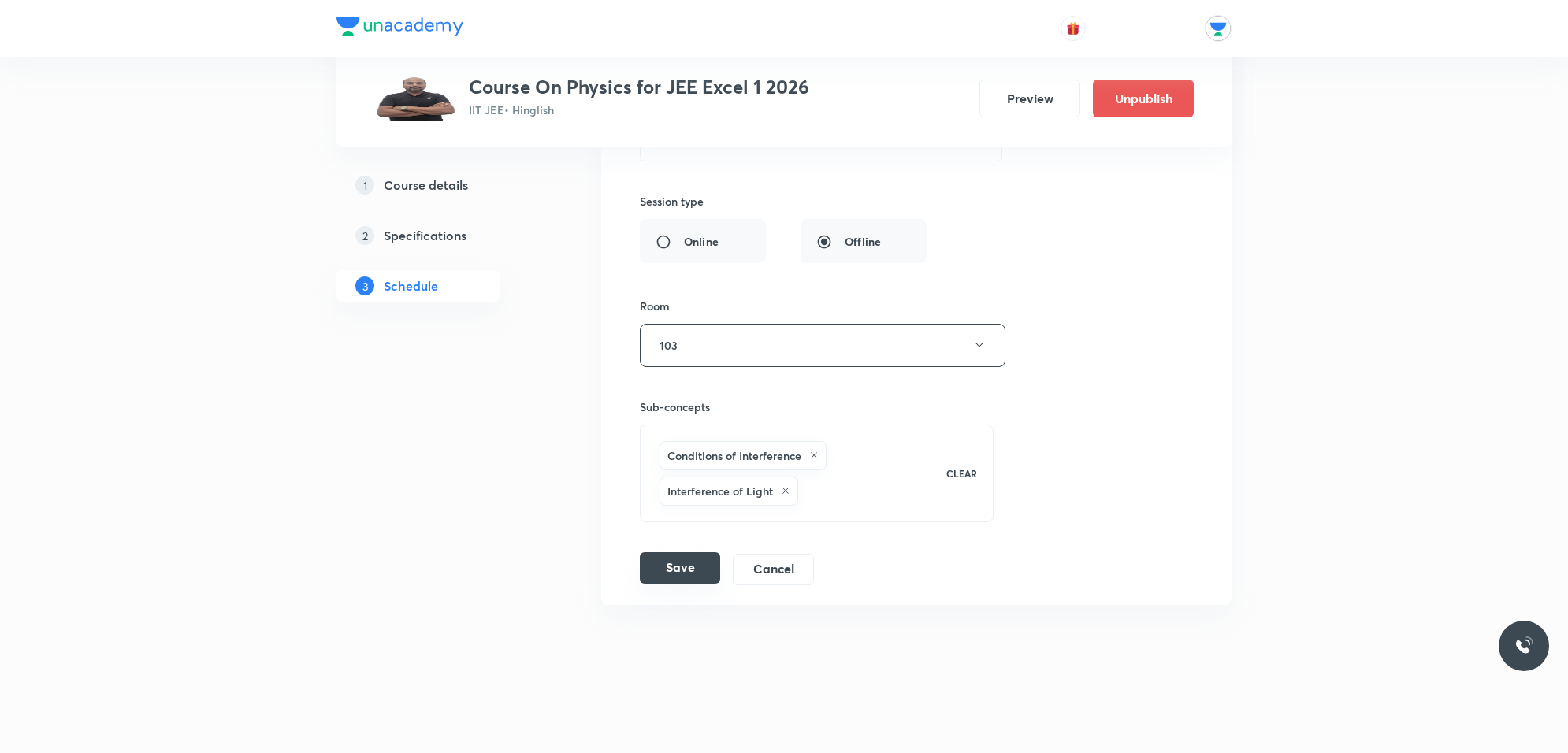
click at [675, 568] on button "Save" at bounding box center [679, 568] width 80 height 32
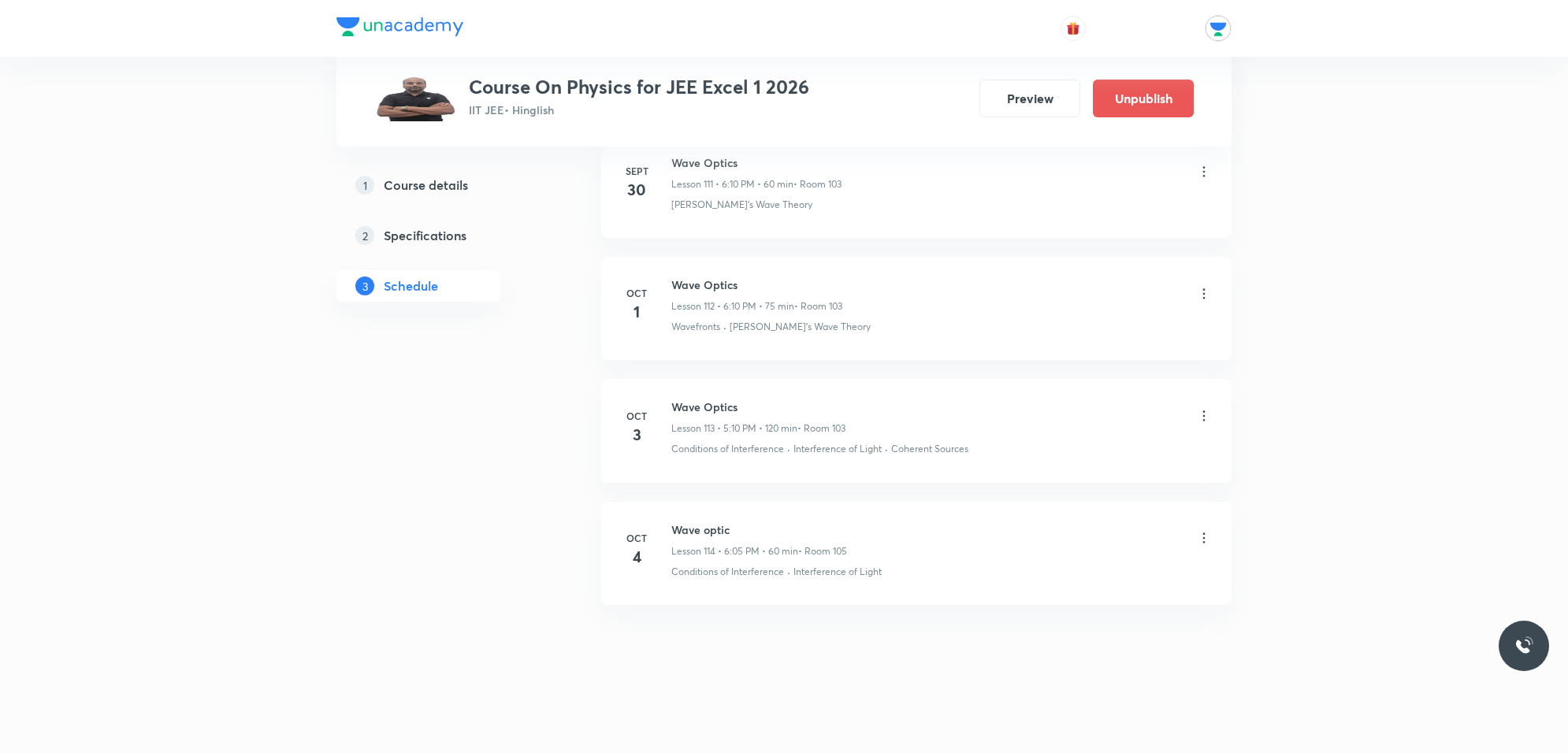
scroll to position [13826, 0]
click at [1199, 530] on icon at bounding box center [1204, 538] width 16 height 16
click at [1064, 570] on p "Edit" at bounding box center [1057, 578] width 19 height 16
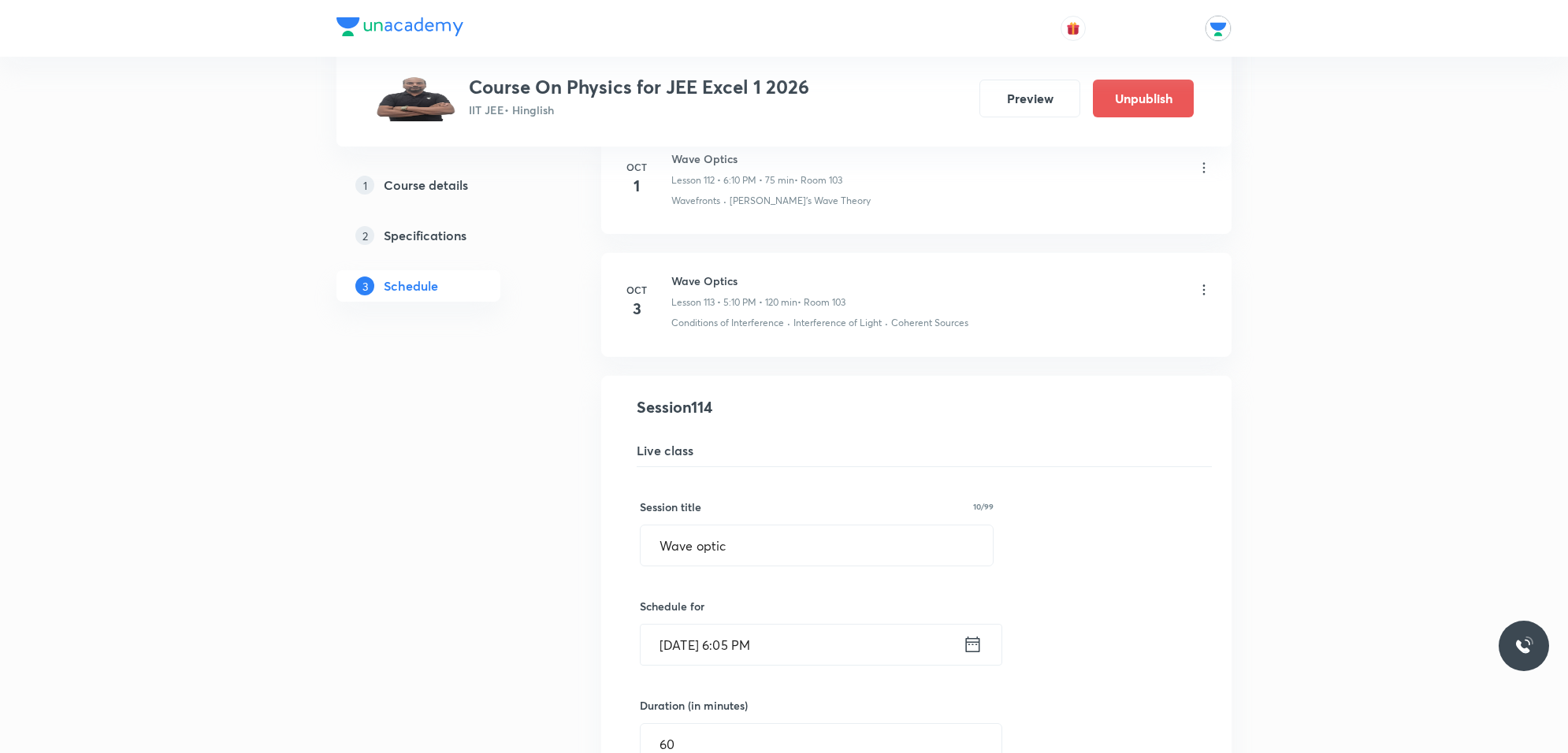
click at [845, 665] on input "Oct 4, 2025, 6:05 PM" at bounding box center [801, 645] width 322 height 40
click at [908, 665] on input "Oct 4, 2025, 2:41 PM" at bounding box center [801, 645] width 322 height 40
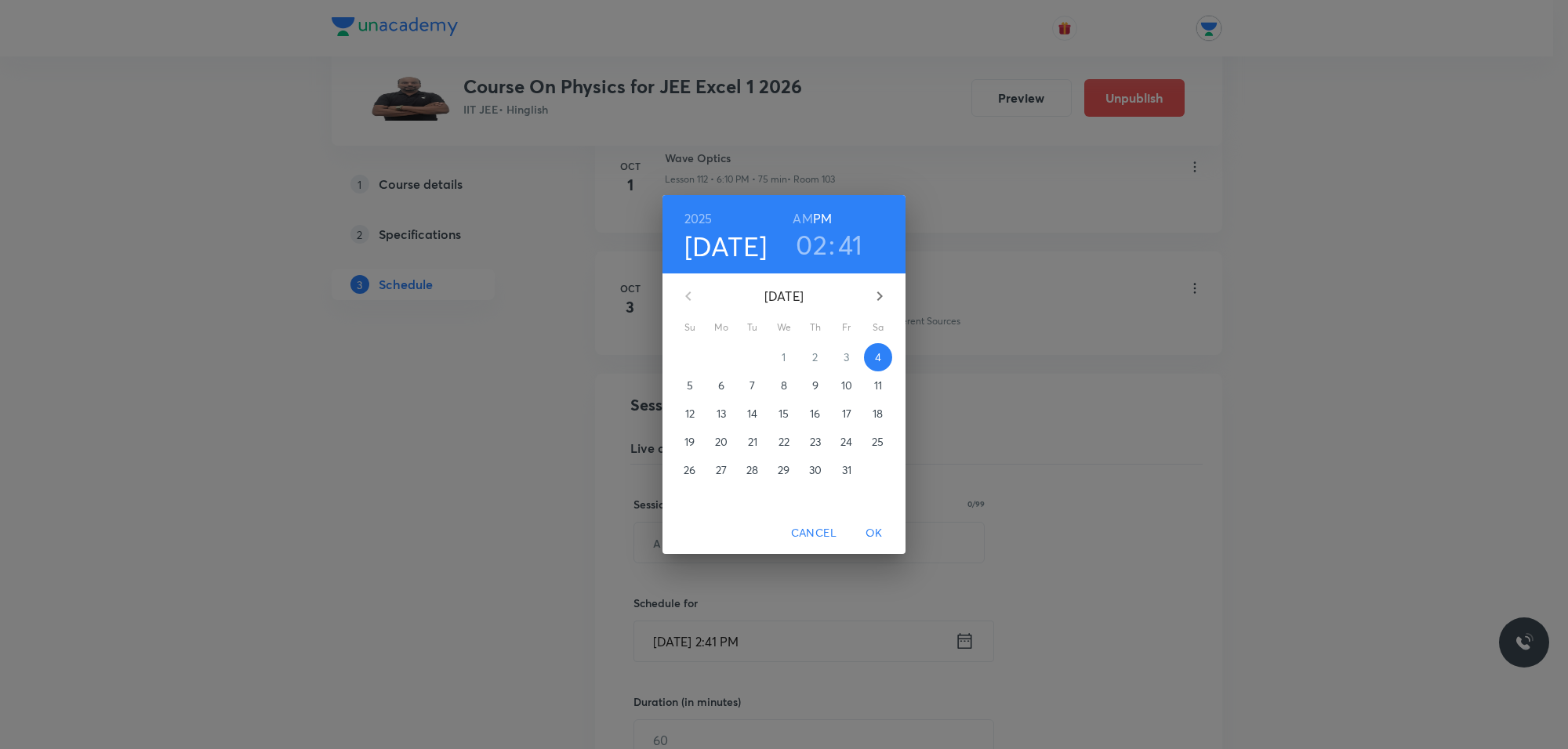
click at [1377, 396] on div "2025 Oct 4 02 : 41 AM PM October 2025 Su Mo Tu We Th Fr Sa 28 29 30 1 2 3 4 5 6…" at bounding box center [784, 374] width 1568 height 749
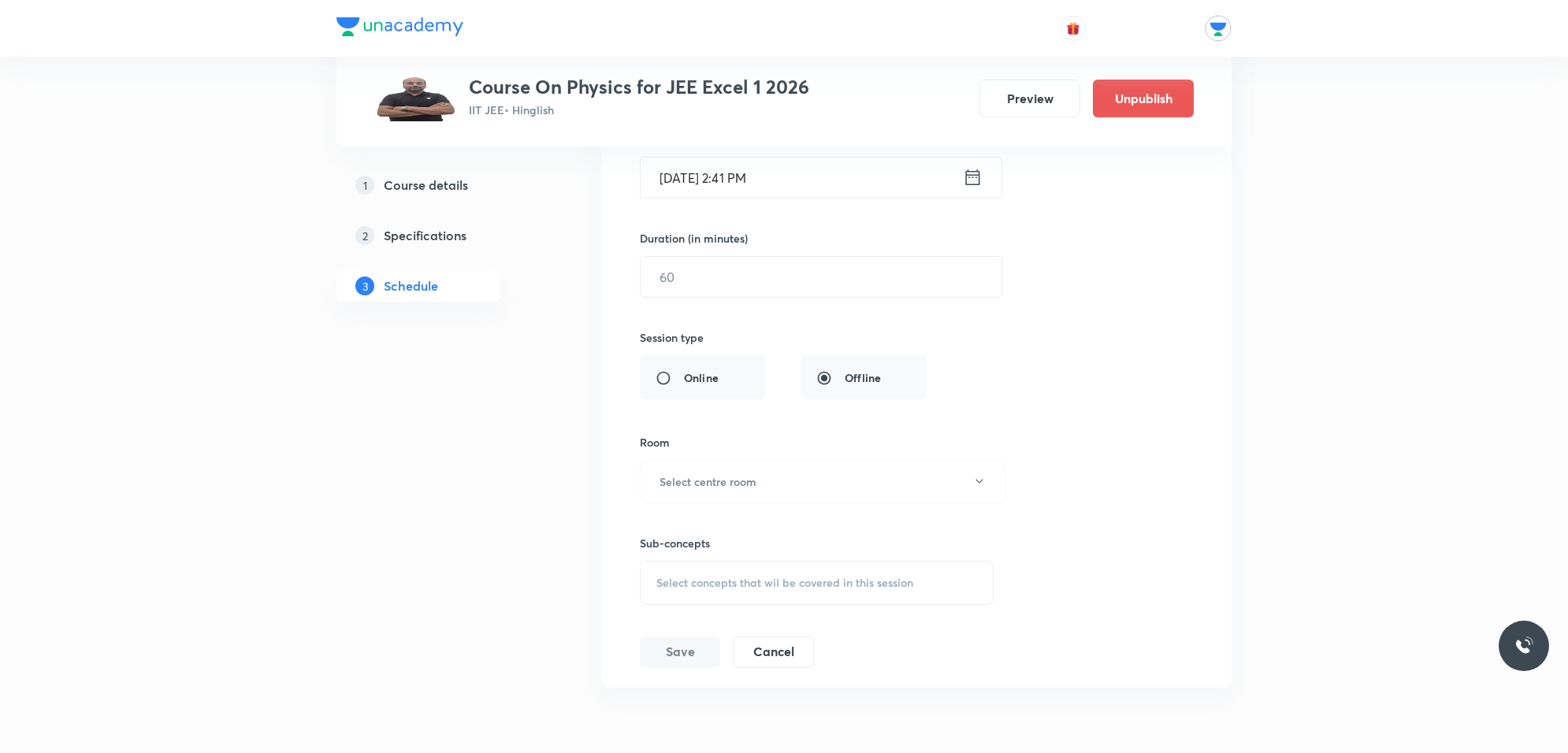
scroll to position [14319, 0]
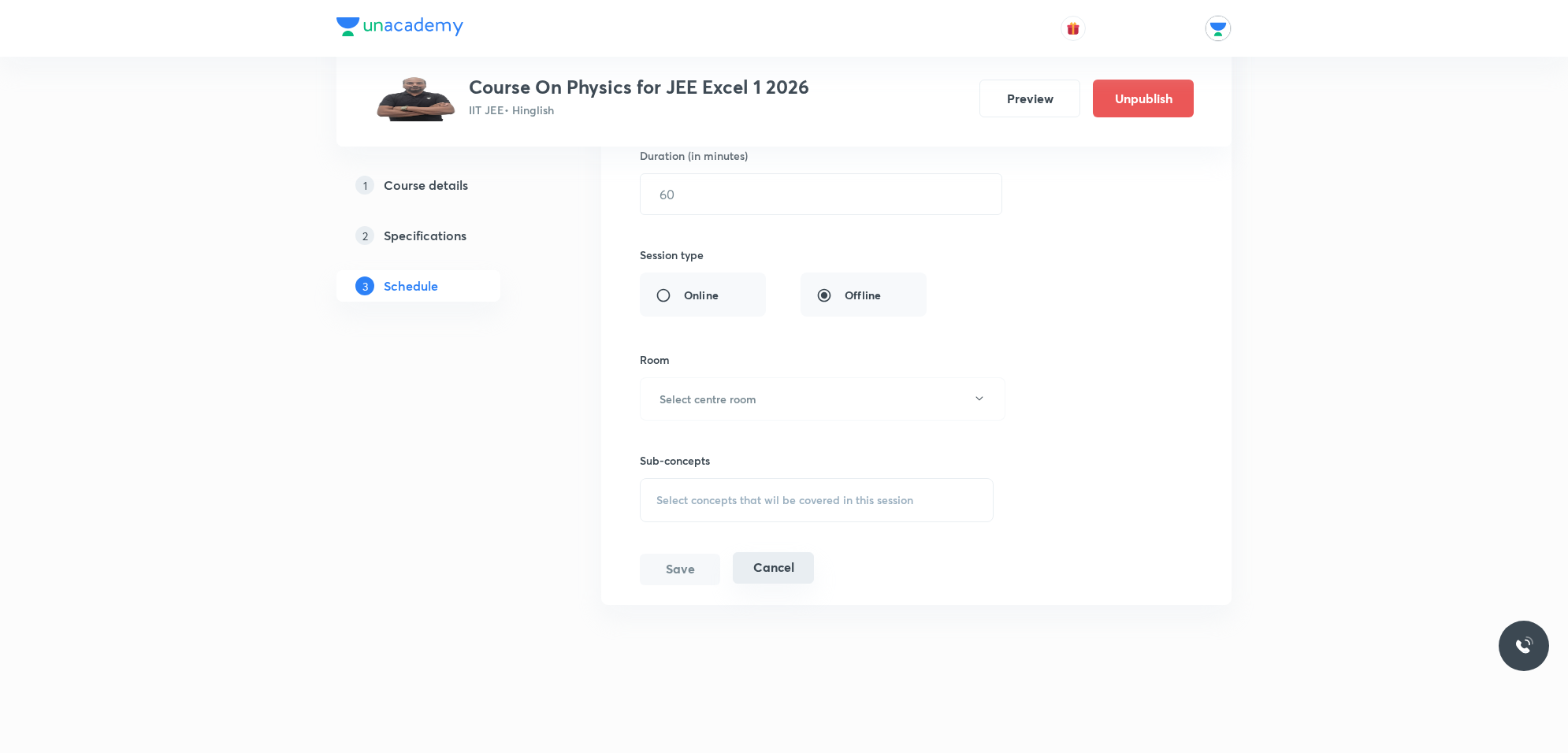
click at [796, 572] on button "Cancel" at bounding box center [773, 568] width 81 height 32
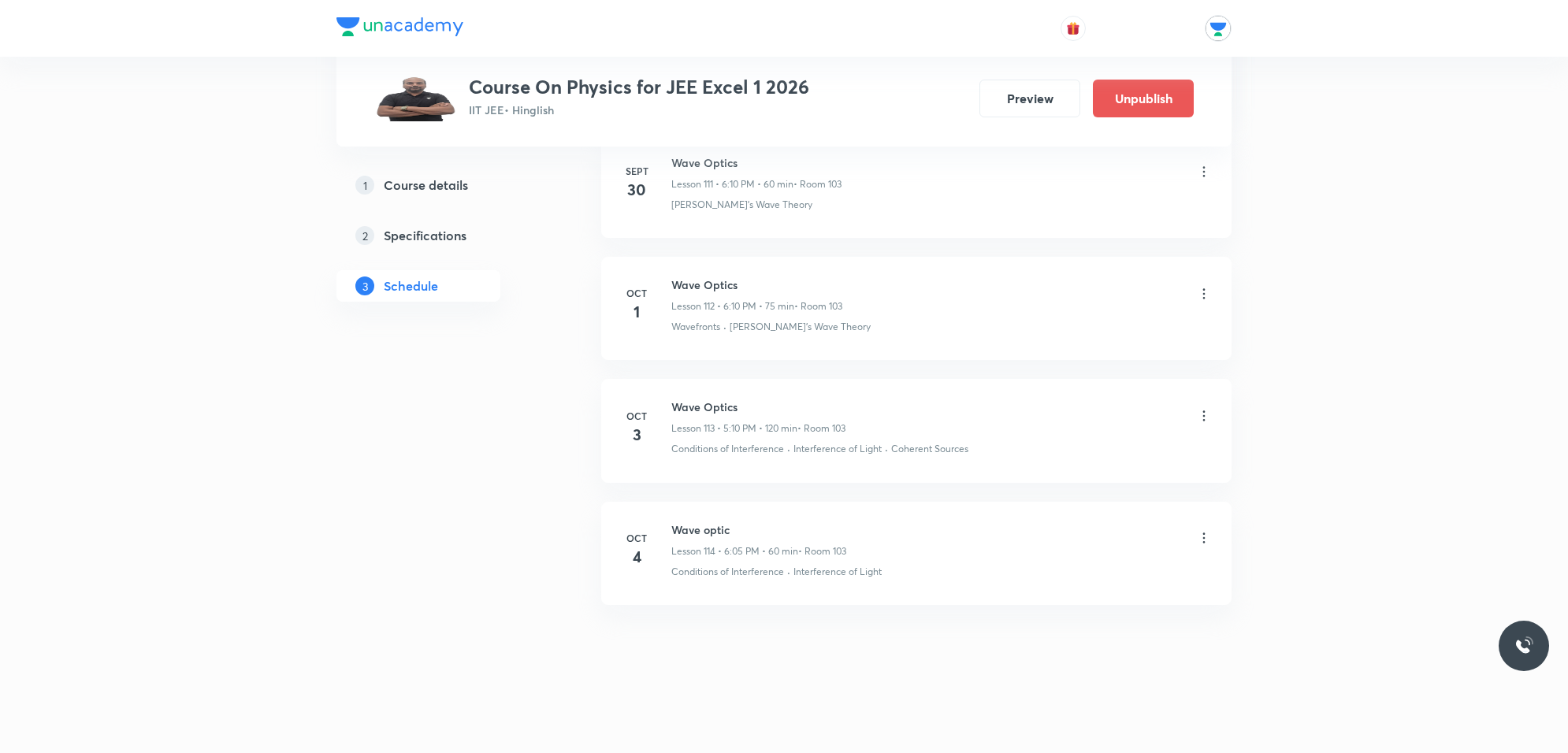
scroll to position [13826, 0]
click at [1200, 537] on icon at bounding box center [1204, 538] width 16 height 16
click at [1068, 576] on li "Edit" at bounding box center [1121, 578] width 173 height 29
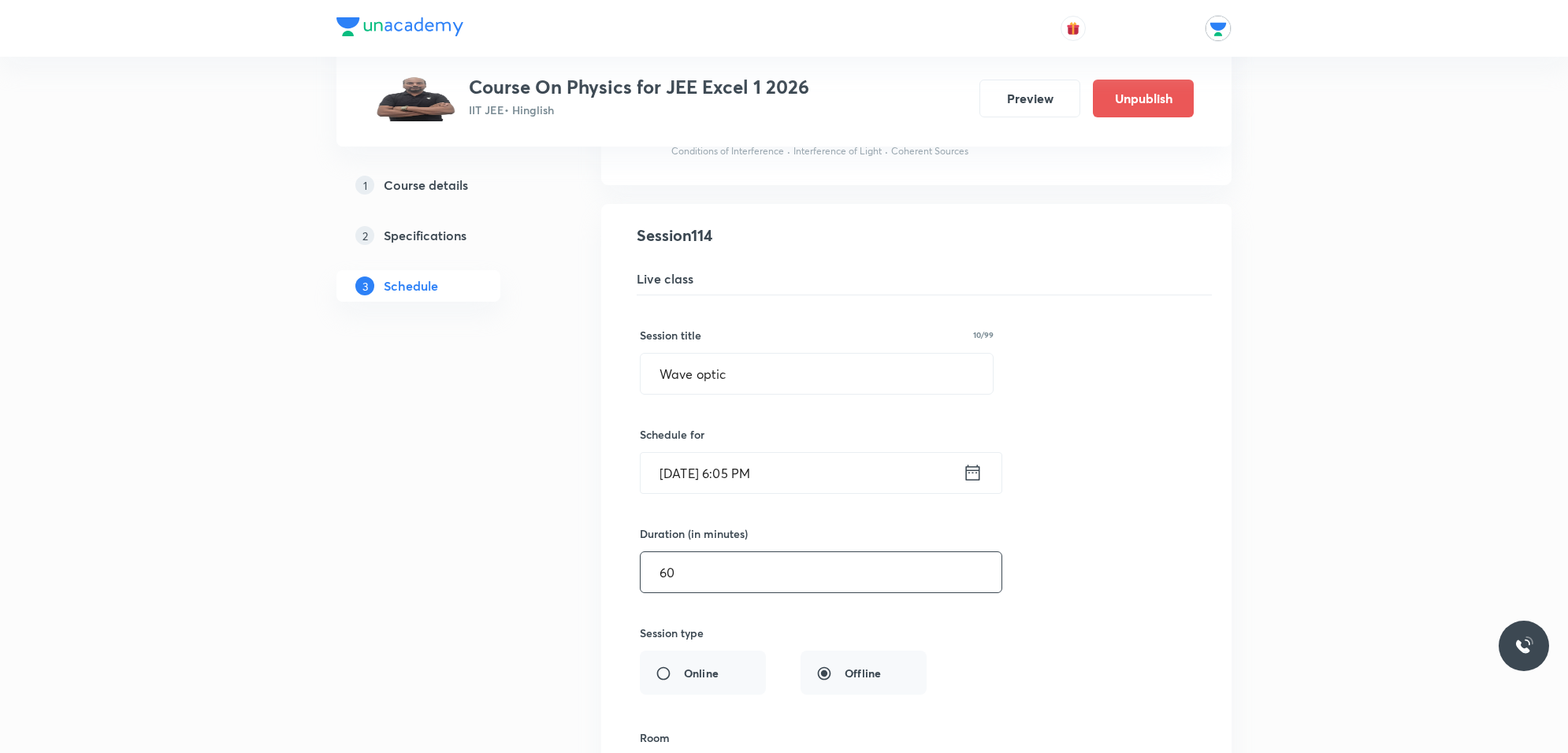
scroll to position [14023, 0]
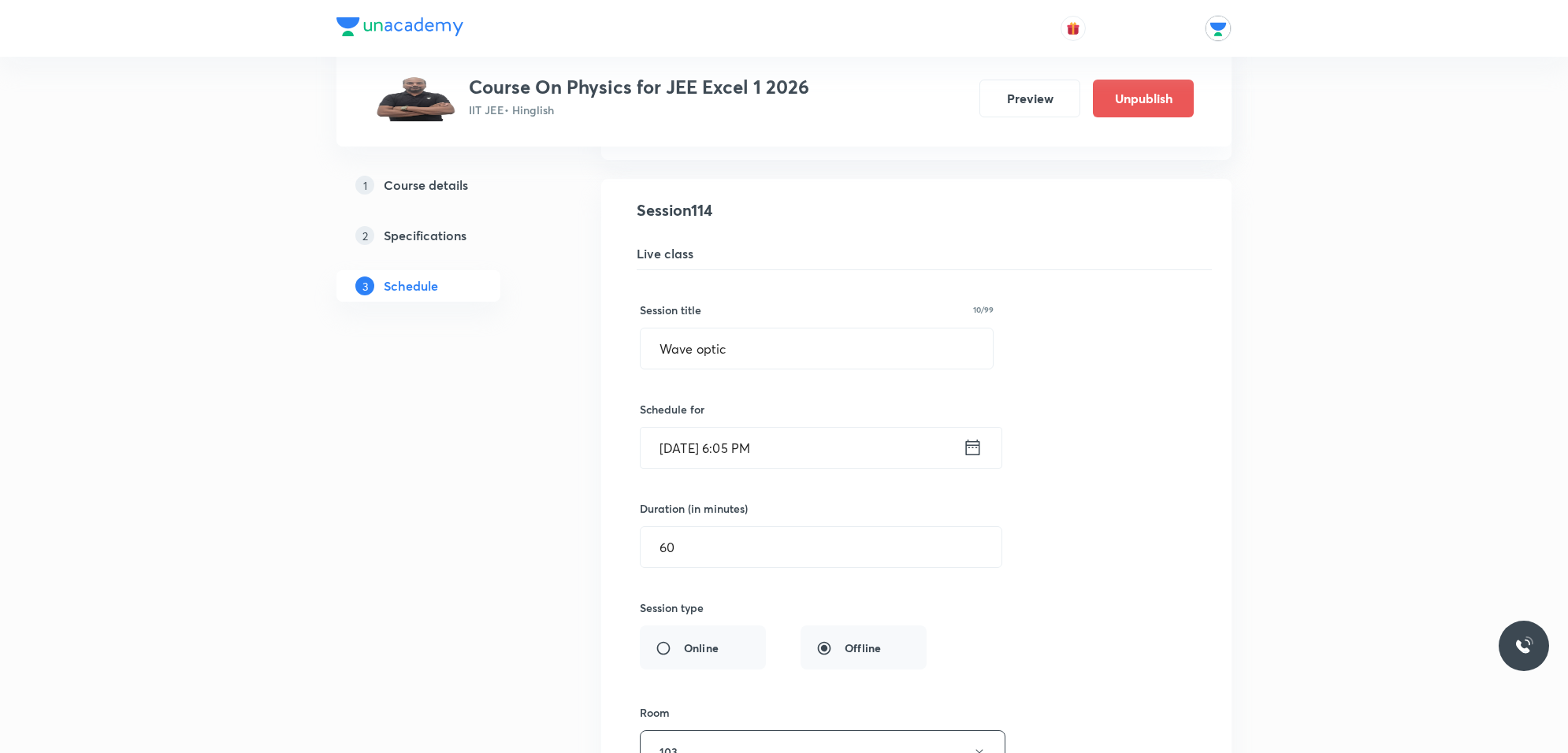
click at [969, 459] on icon at bounding box center [973, 447] width 19 height 22
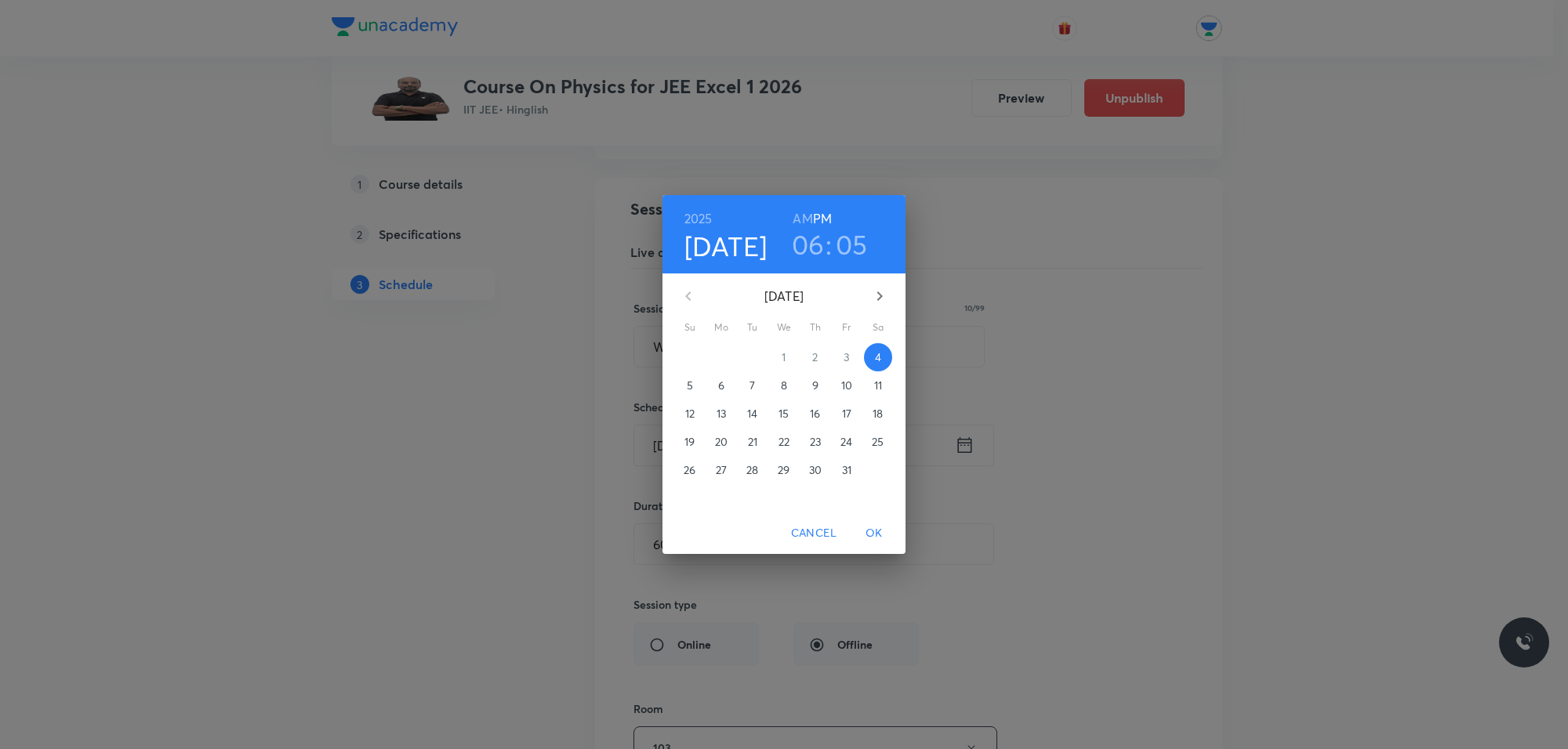
click at [850, 248] on h3 "05" at bounding box center [852, 244] width 32 height 33
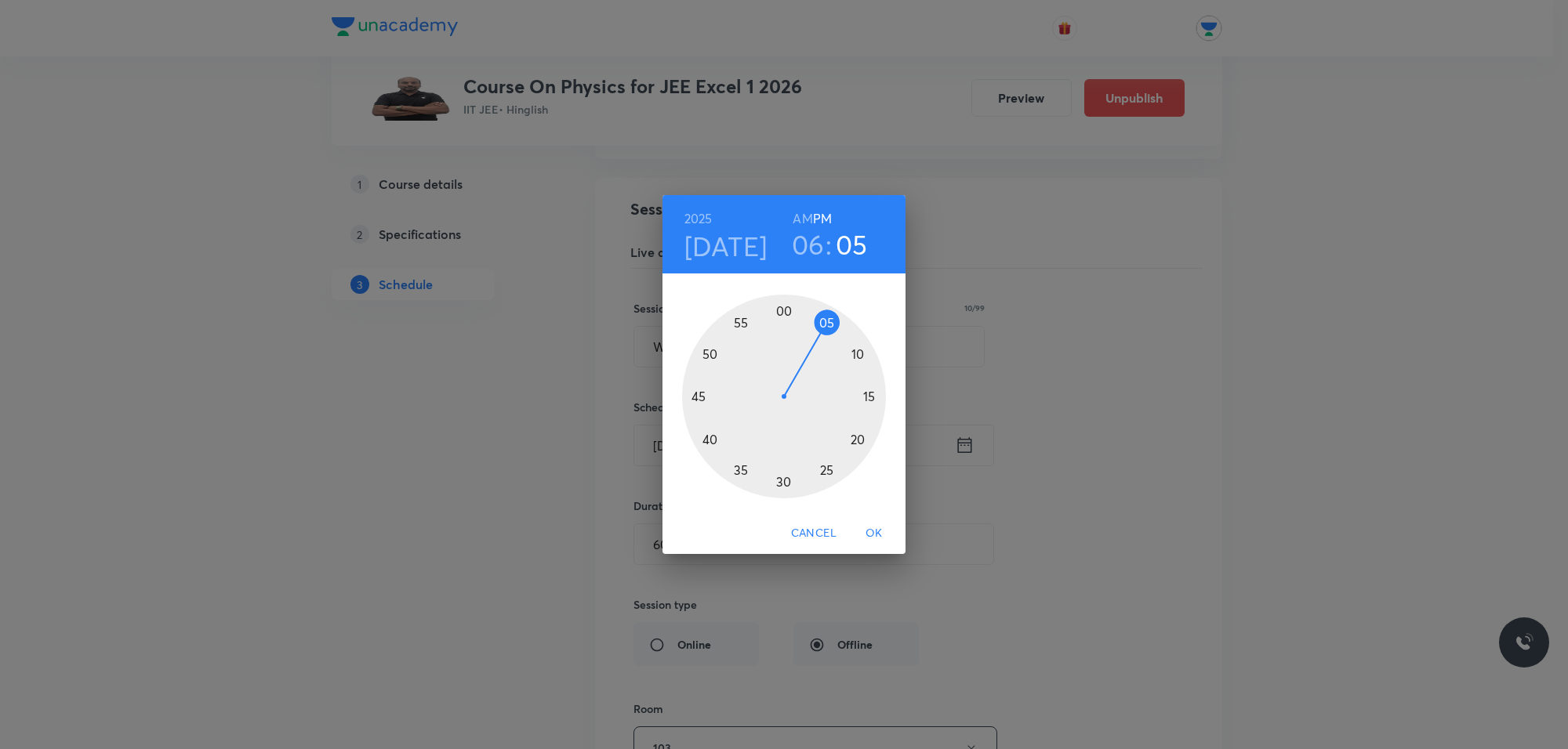
click at [786, 312] on div at bounding box center [784, 397] width 204 height 204
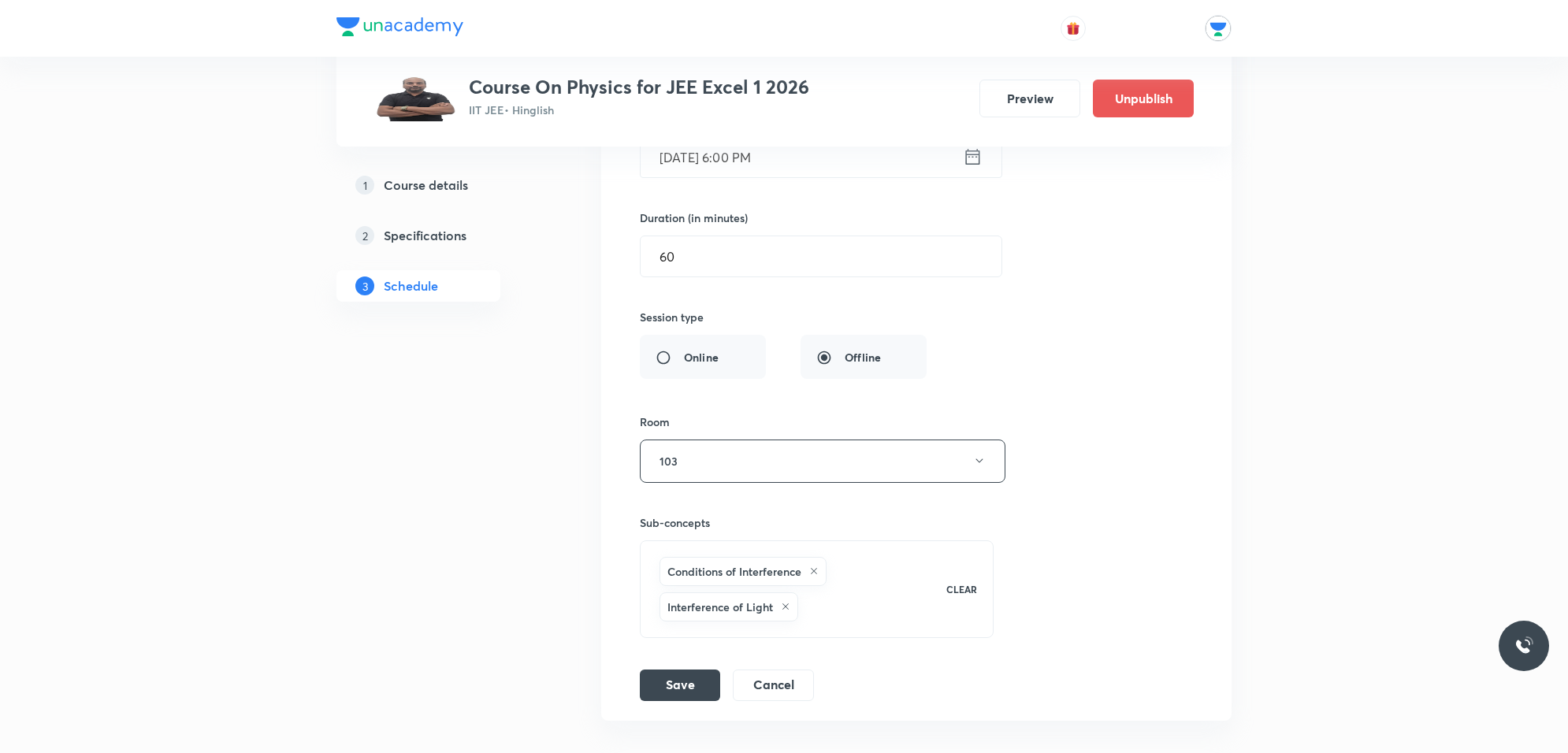
scroll to position [14319, 0]
click at [700, 695] on button "Save" at bounding box center [679, 679] width 80 height 32
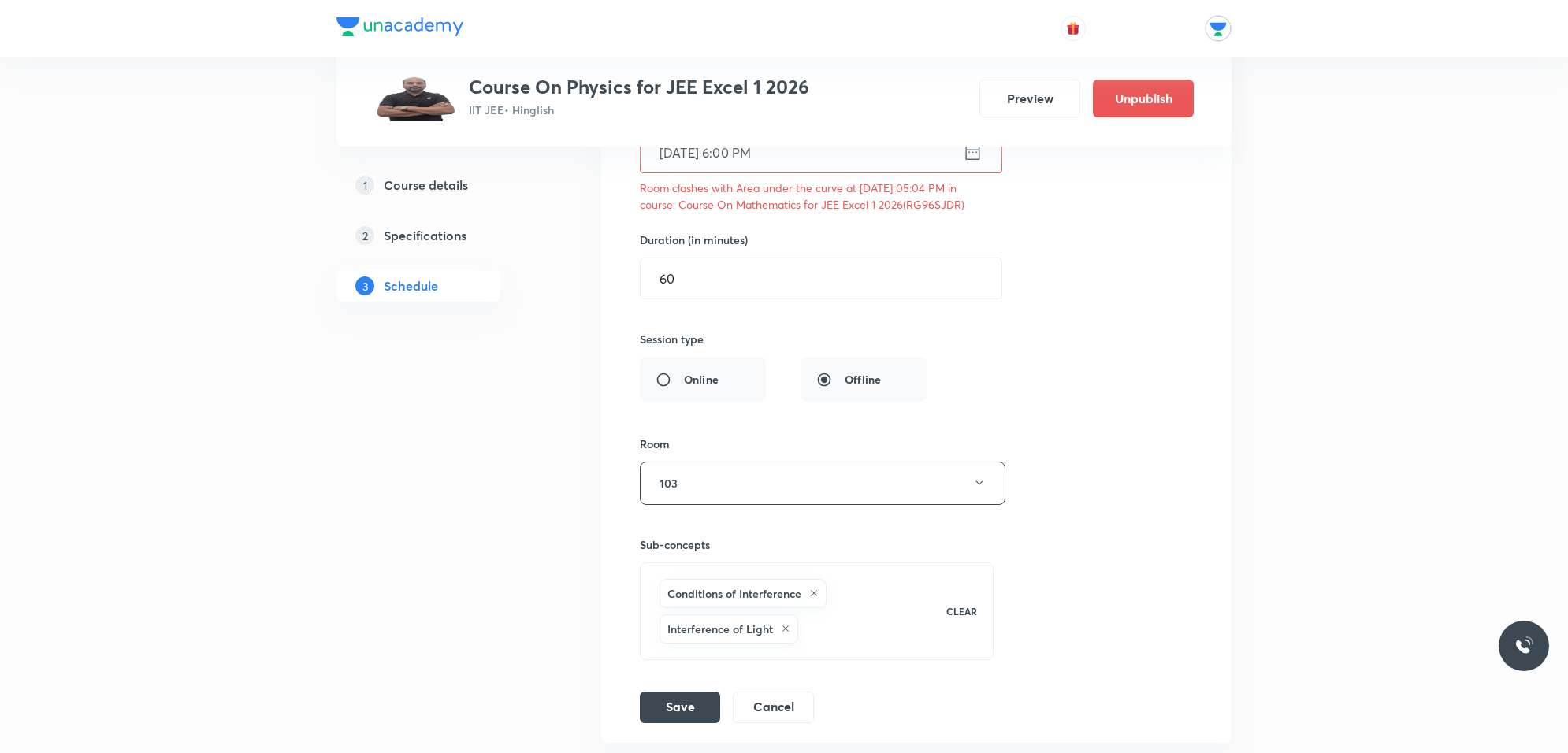
click at [864, 173] on input "Oct 4, 2025, 6:00 PM" at bounding box center [801, 153] width 322 height 40
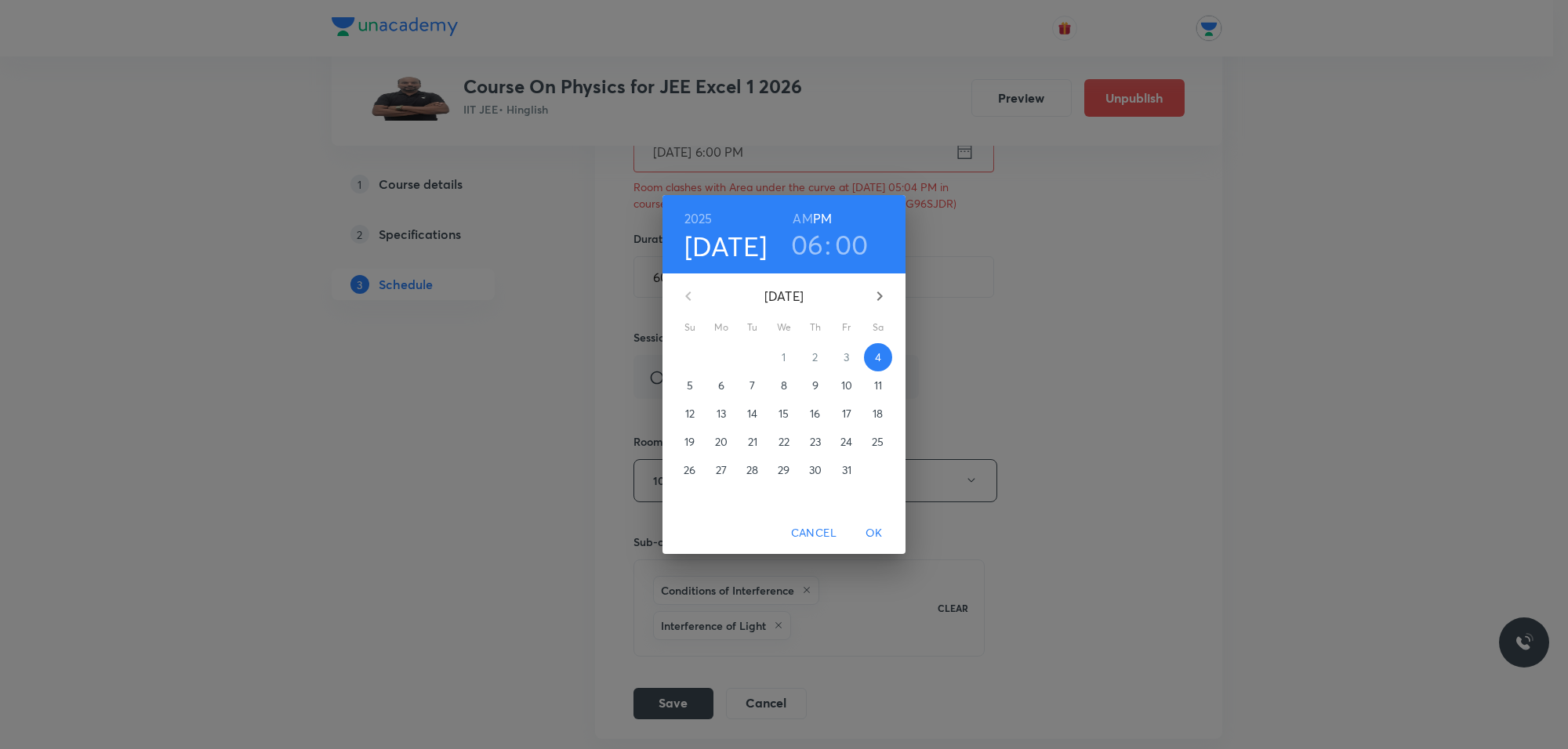
drag, startPoint x: 869, startPoint y: 240, endPoint x: 858, endPoint y: 260, distance: 22.8
click at [868, 248] on div "06 : 00" at bounding box center [829, 244] width 109 height 33
click at [856, 237] on h3 "00" at bounding box center [852, 244] width 34 height 33
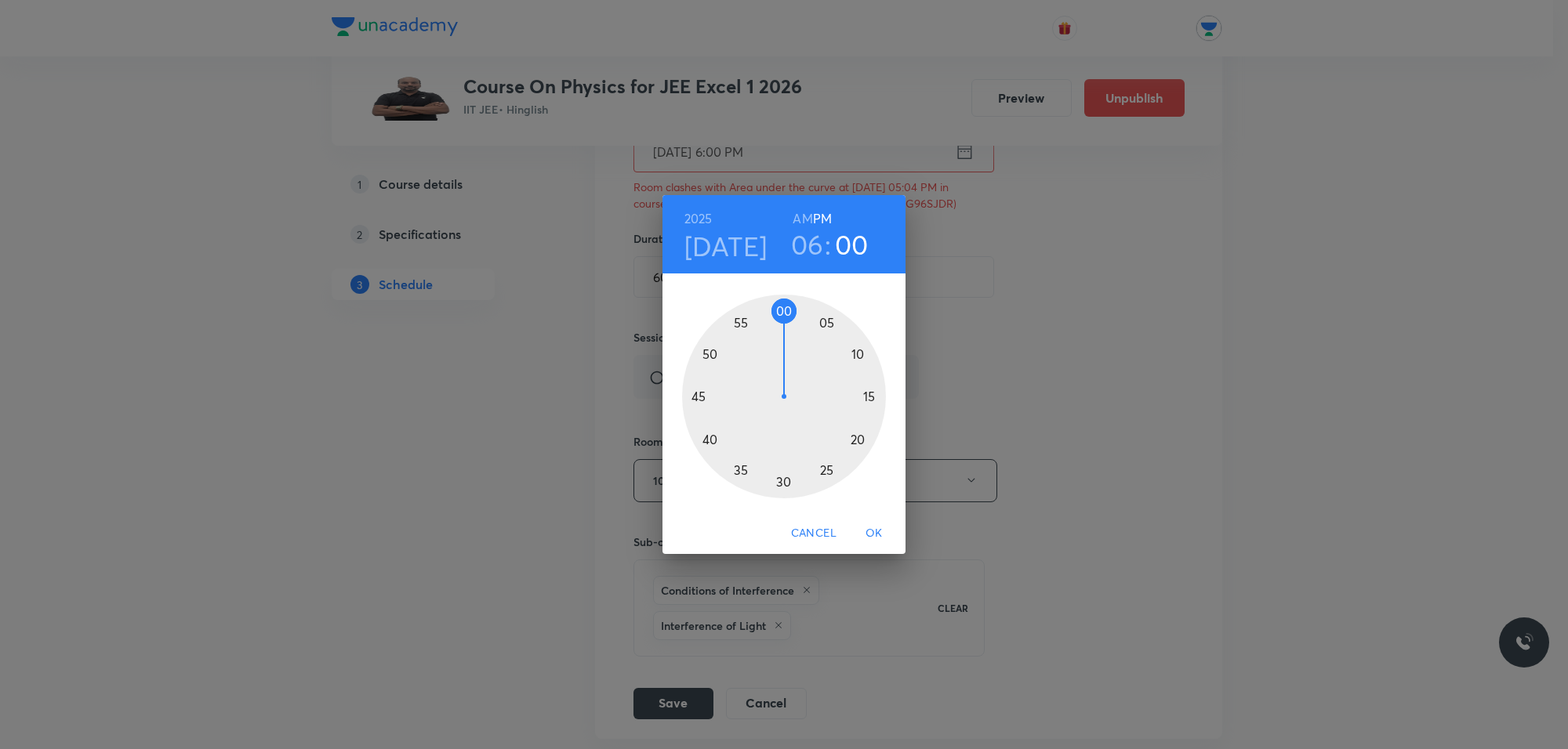
click at [825, 322] on div at bounding box center [784, 397] width 204 height 204
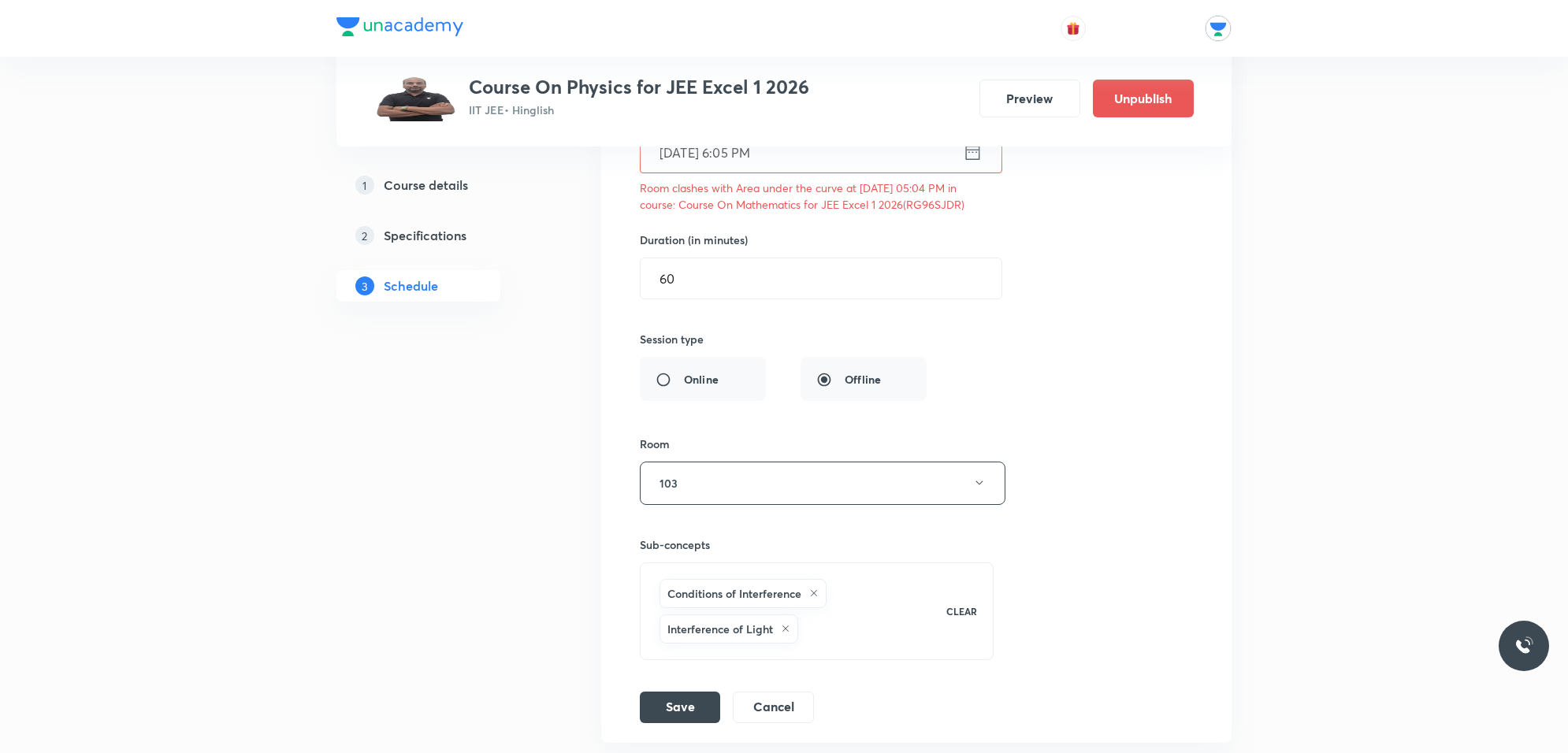
scroll to position [14497, 0]
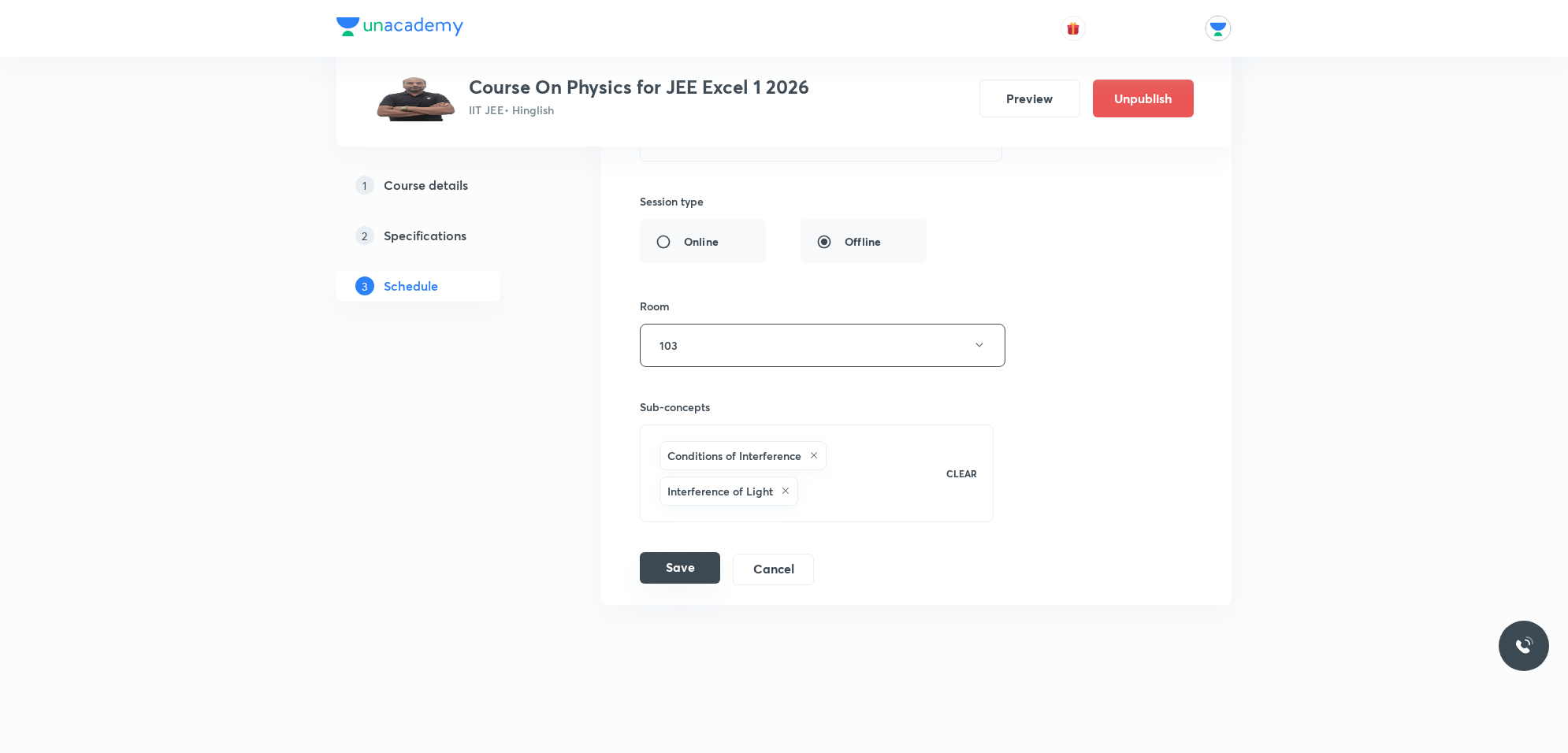
click at [654, 567] on button "Save" at bounding box center [679, 568] width 80 height 32
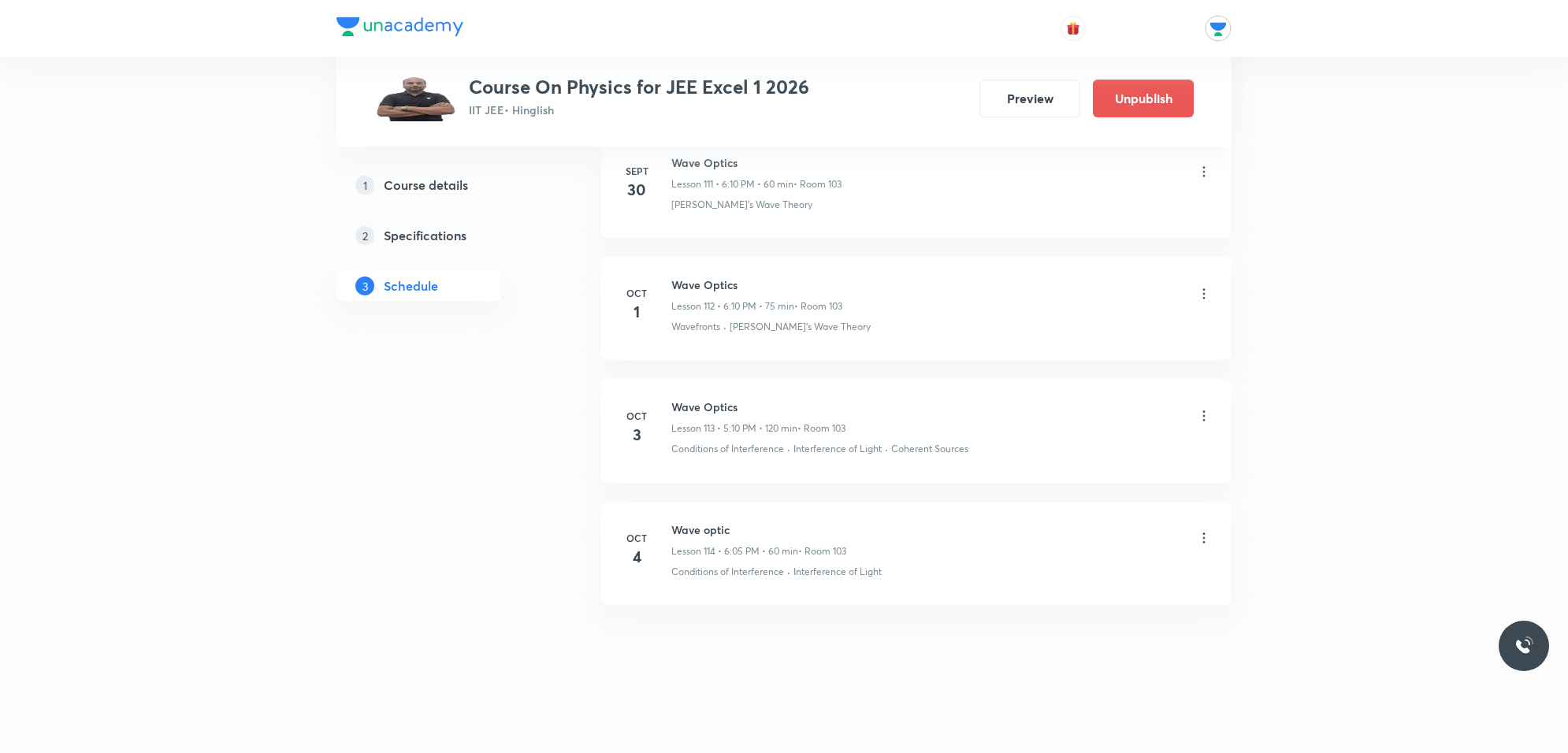
scroll to position [13826, 0]
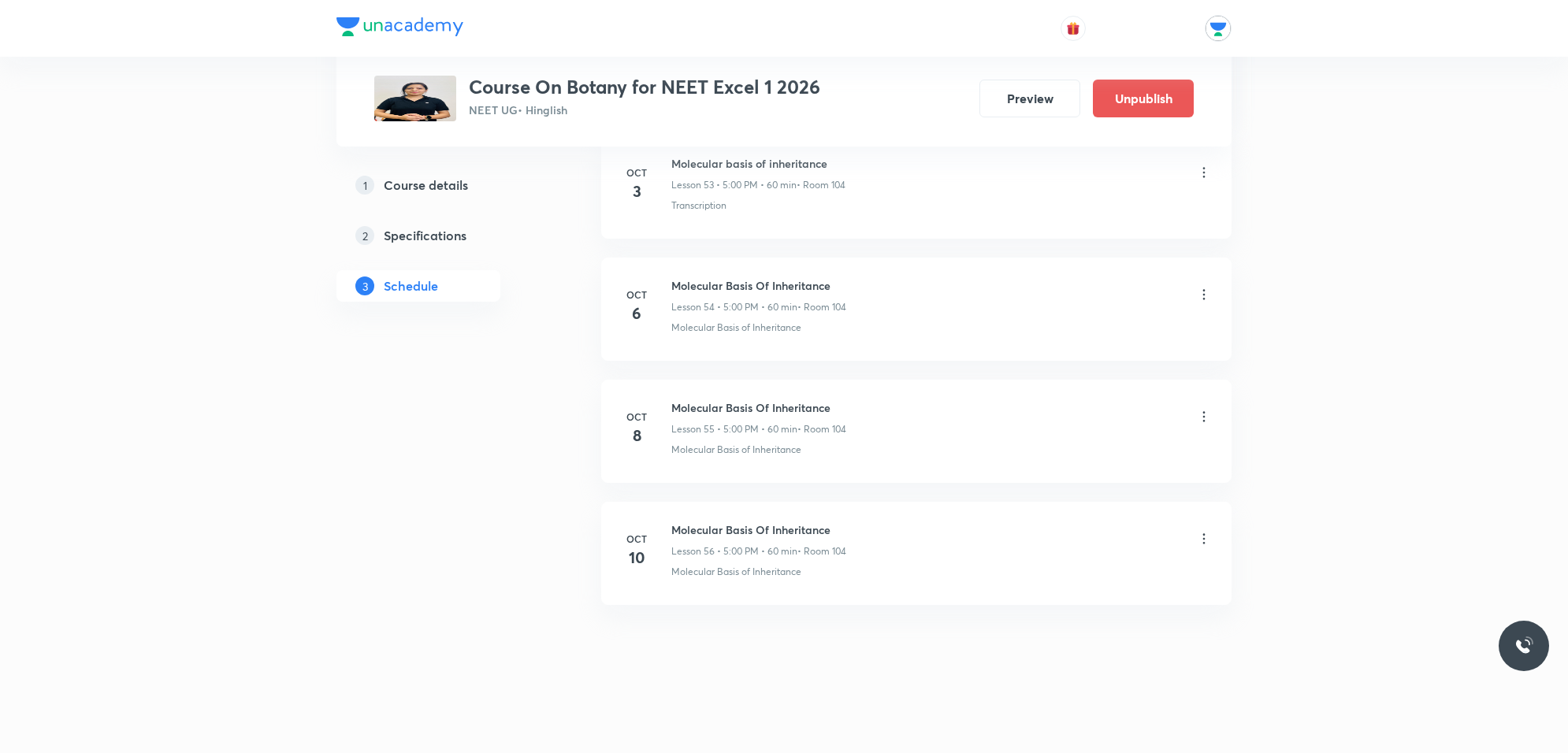
scroll to position [7370, 0]
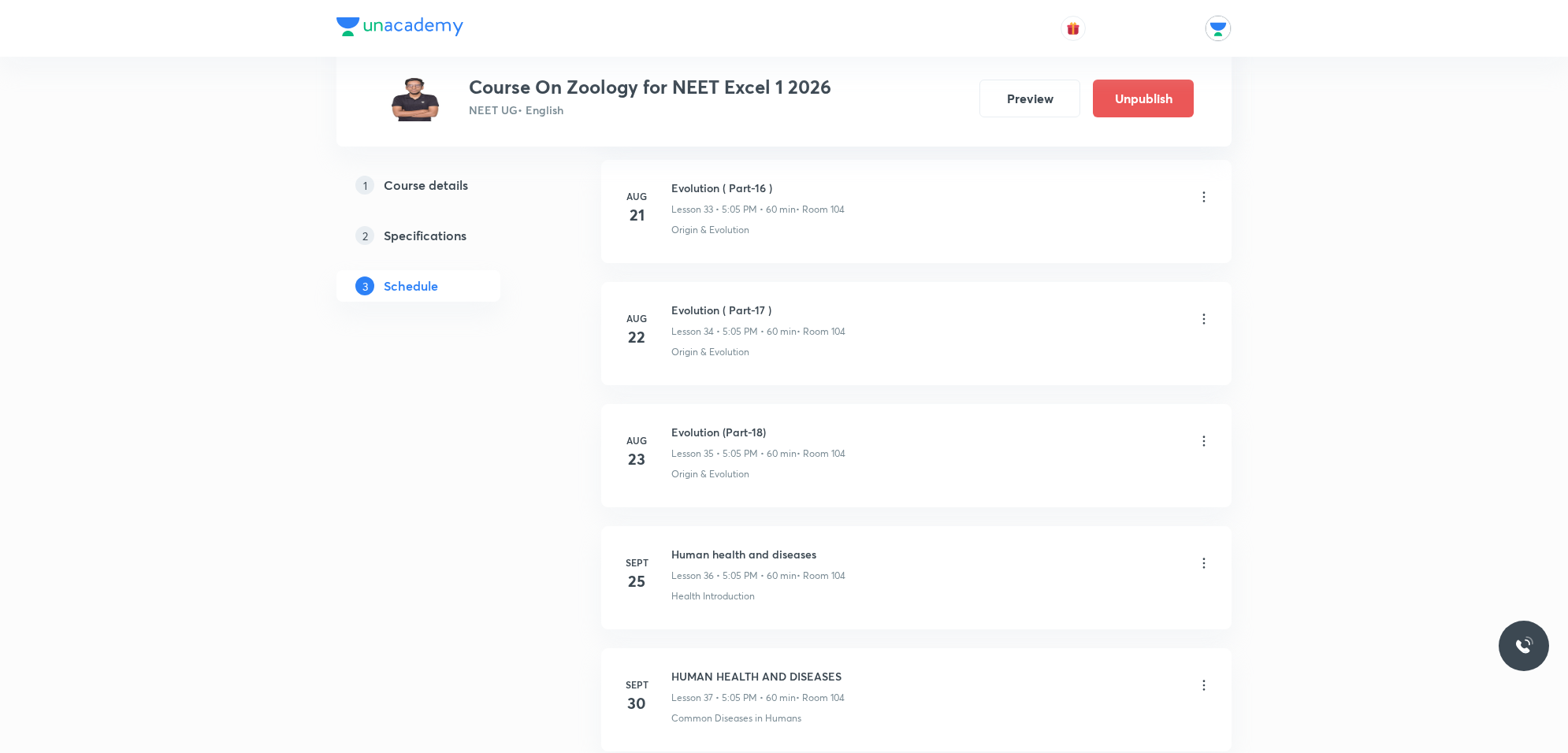
scroll to position [5167, 0]
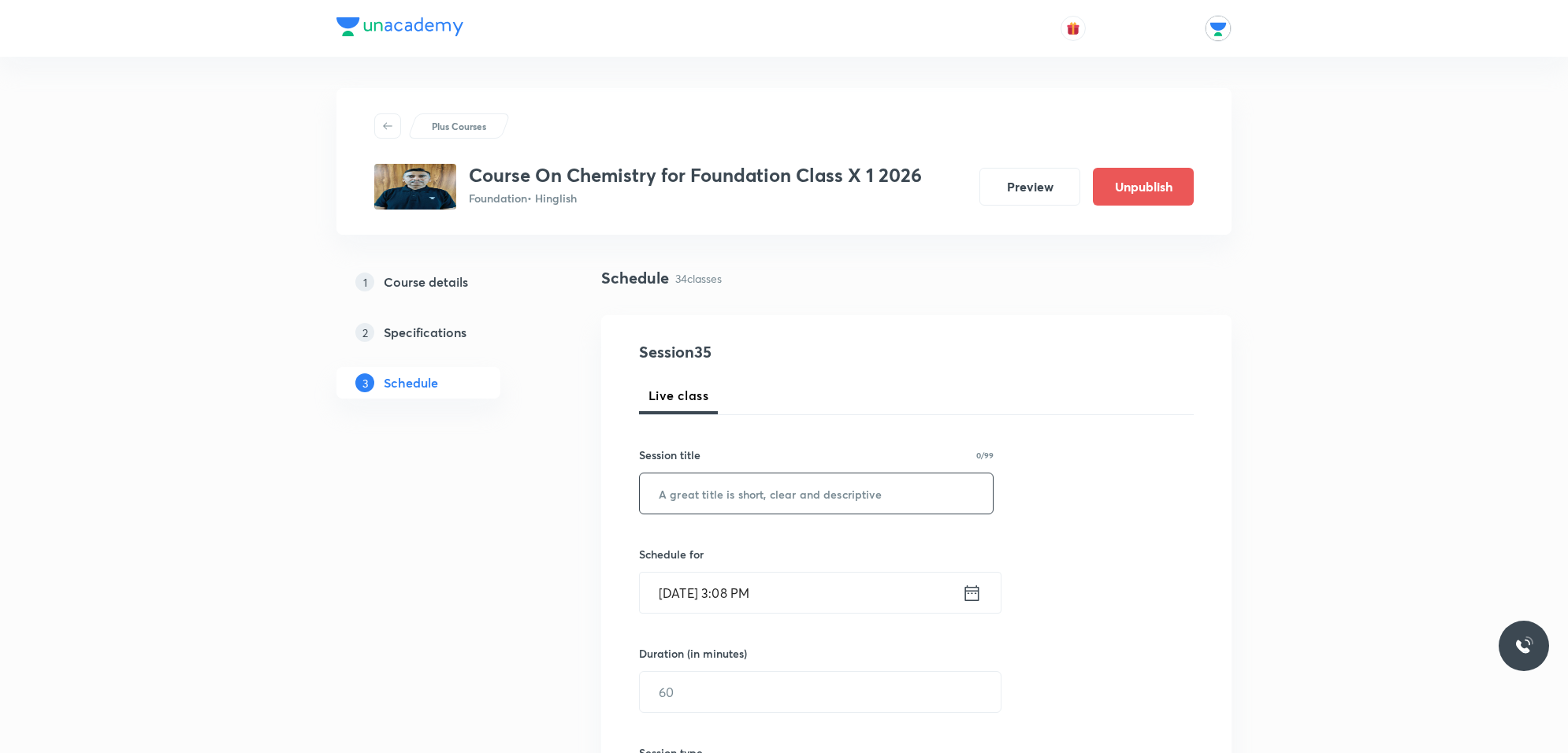
click at [733, 498] on input "text" at bounding box center [816, 494] width 353 height 40
type input "Carbon and Its Compounds"
click at [919, 616] on div "Session 35 Live class Session title 25/99 Carbon and Its Compounds ​ Schedule f…" at bounding box center [916, 710] width 555 height 740
click at [896, 601] on input "Oct 4, 2025, 3:08 PM" at bounding box center [801, 593] width 322 height 40
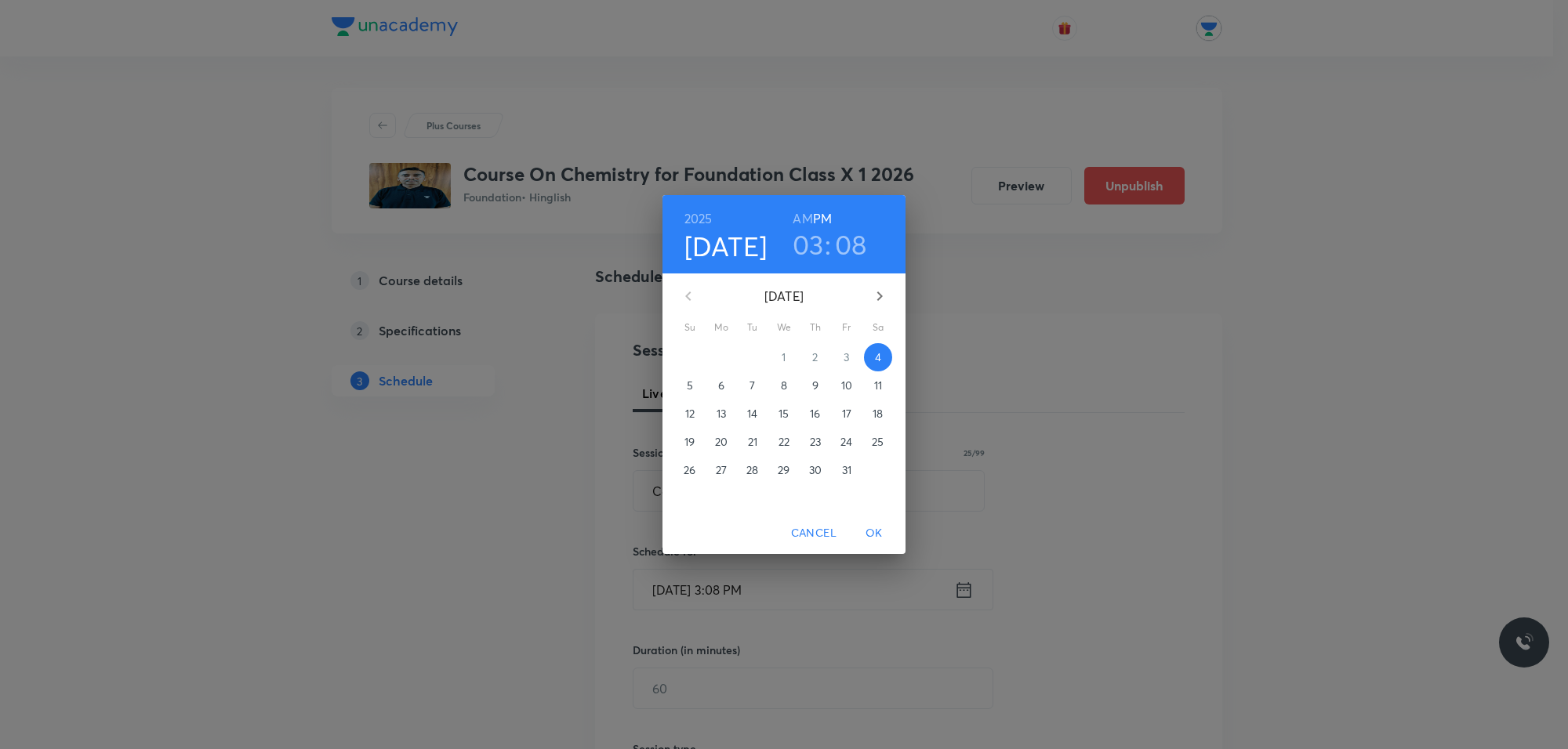
click at [714, 385] on span "6" at bounding box center [721, 386] width 28 height 16
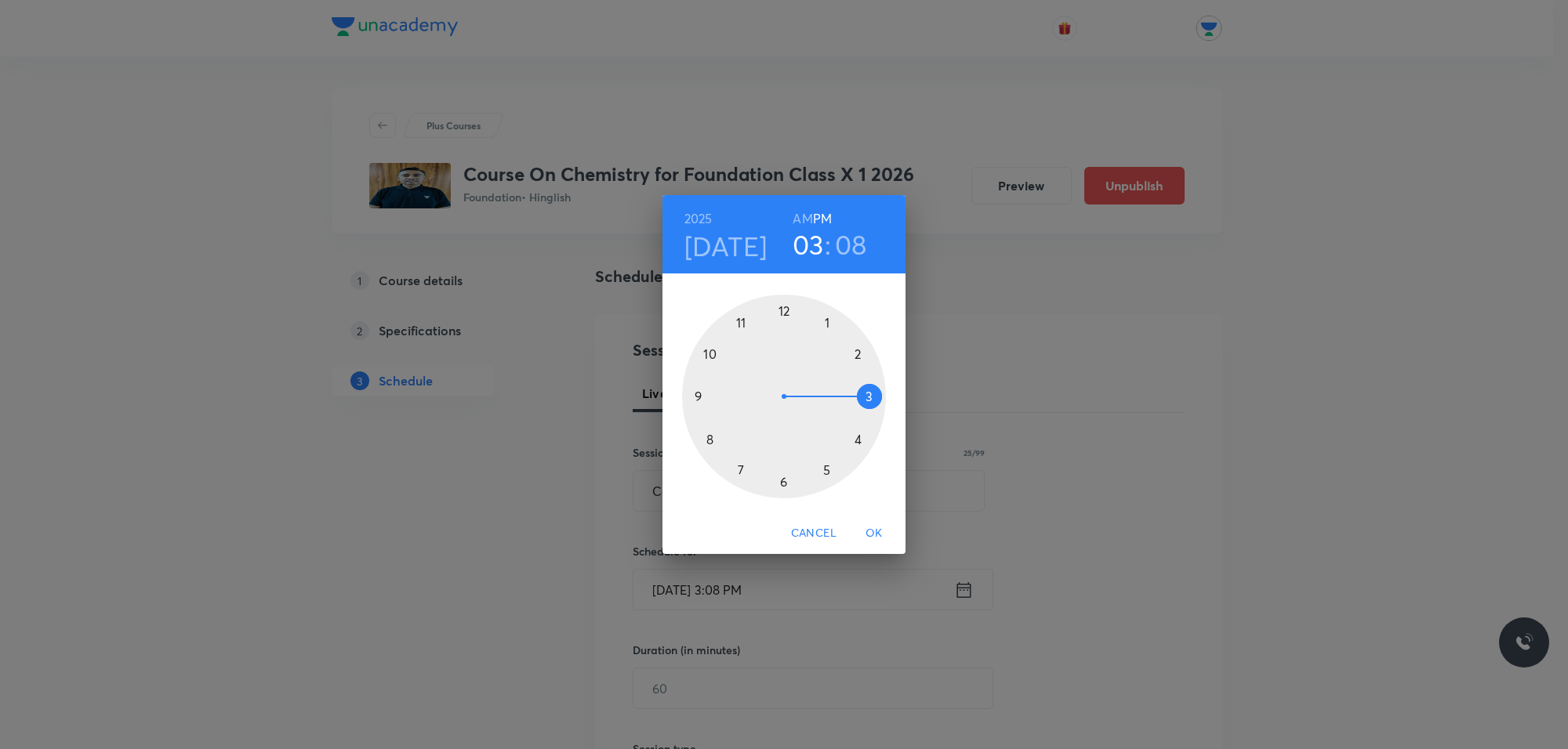
click at [856, 432] on div at bounding box center [784, 397] width 204 height 204
click at [781, 309] on div at bounding box center [784, 397] width 204 height 204
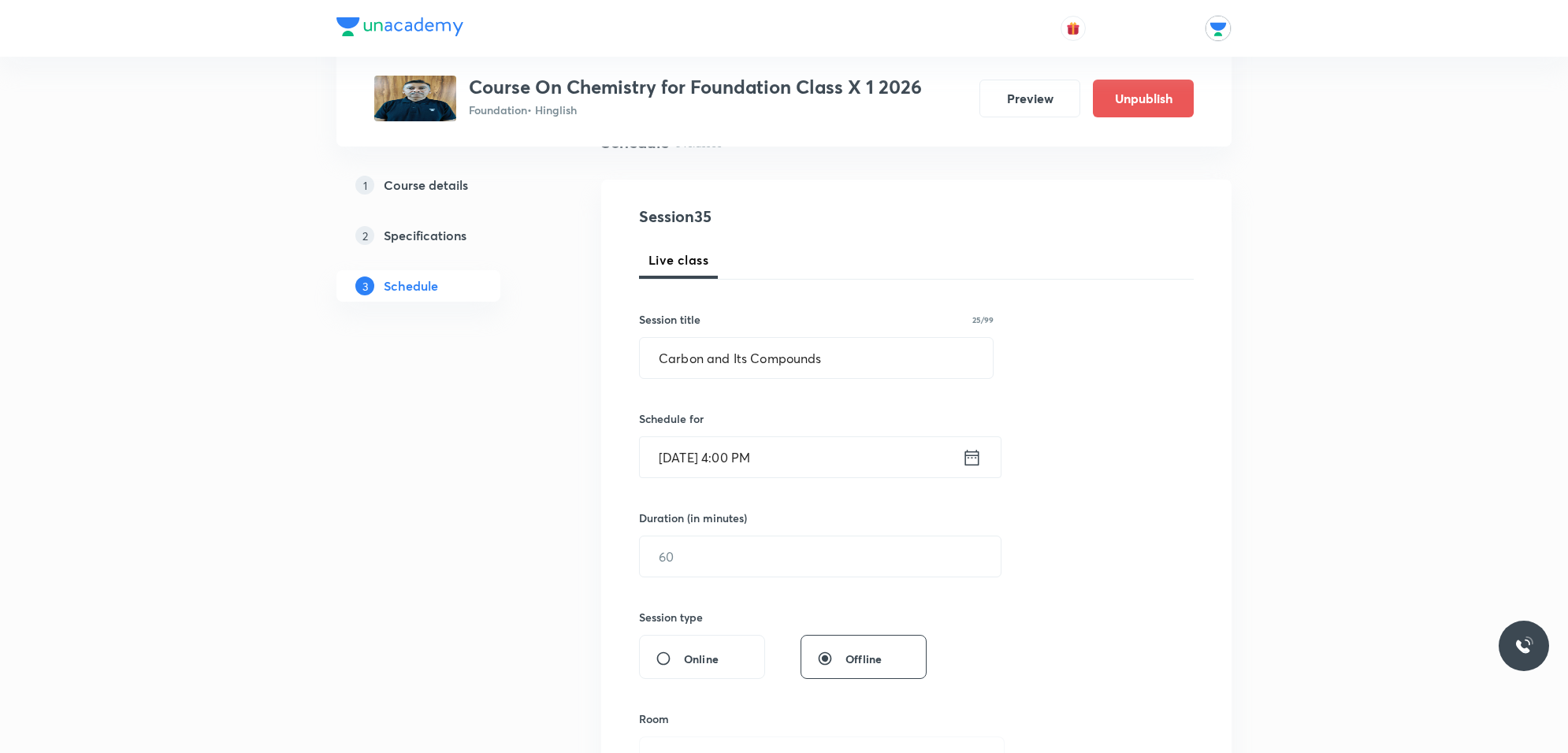
scroll to position [197, 0]
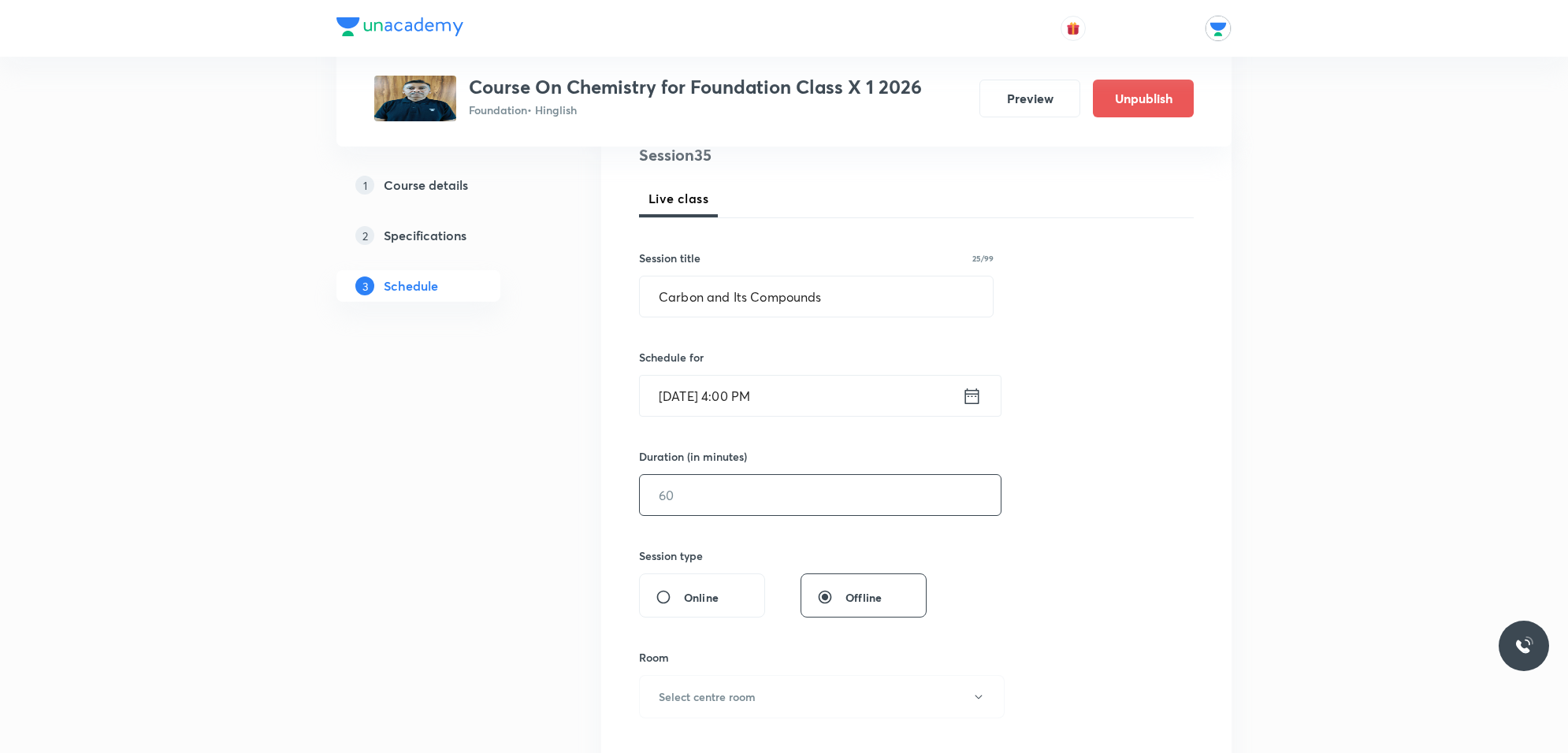
click at [781, 510] on input "text" at bounding box center [820, 495] width 361 height 40
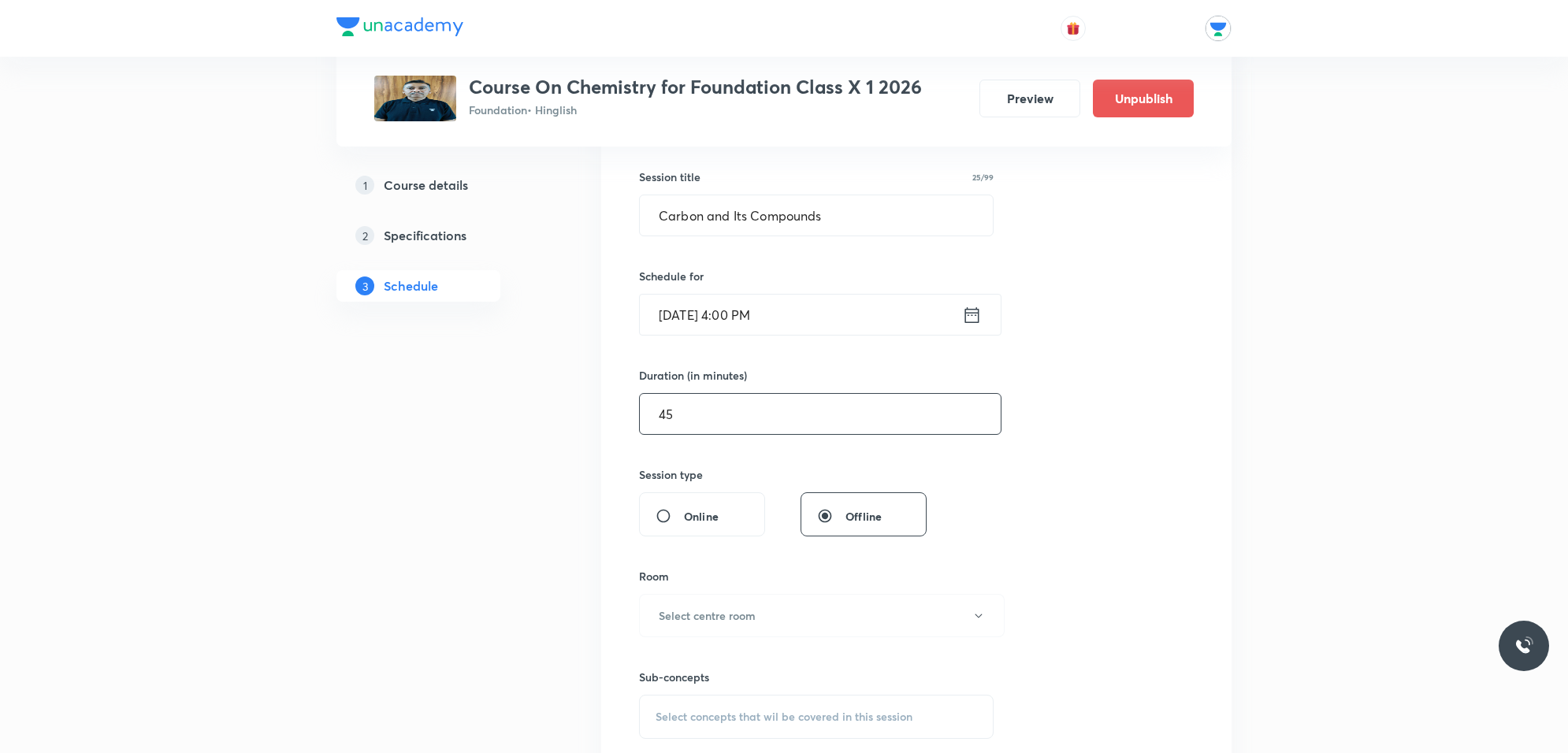
scroll to position [493, 0]
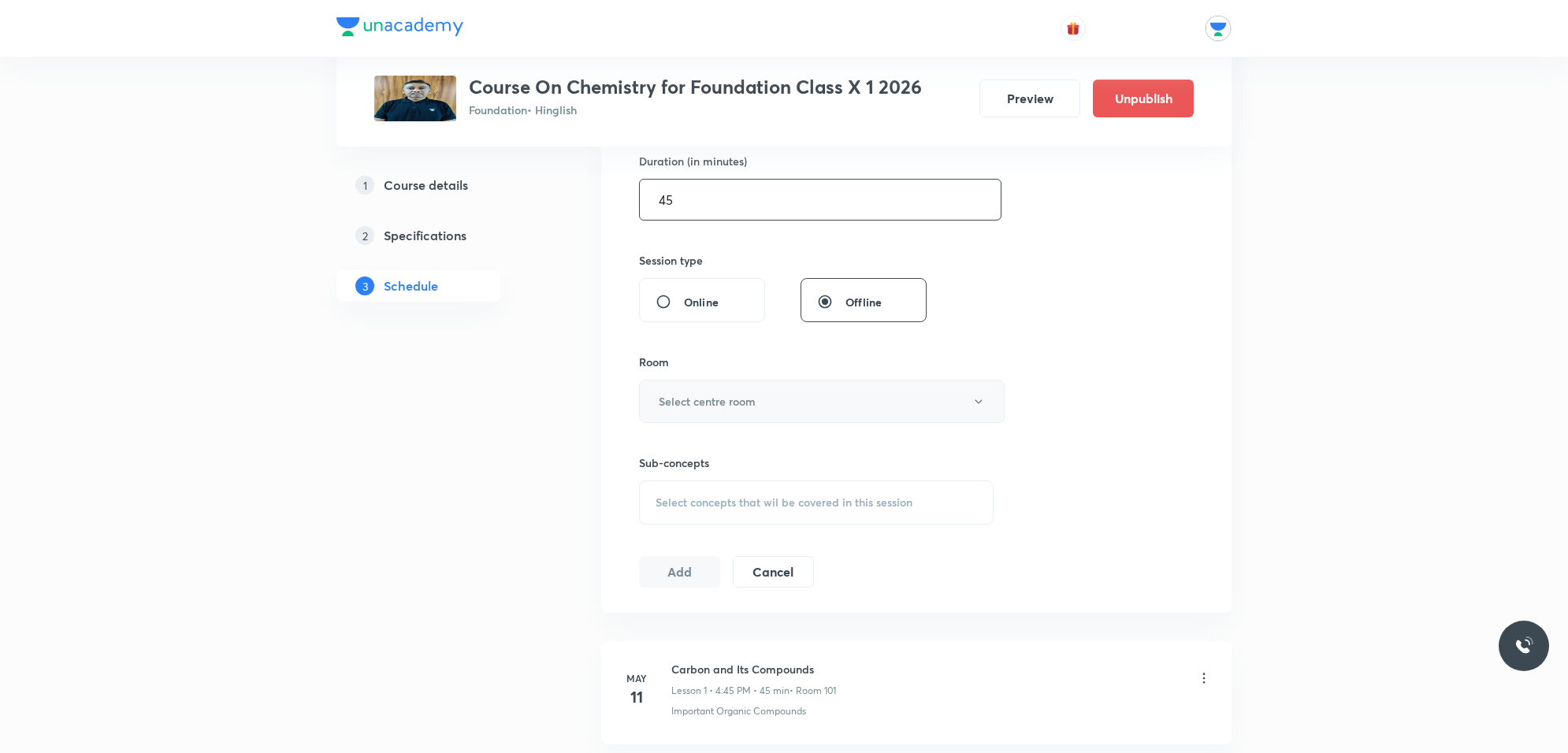
type input "45"
click at [824, 408] on button "Select centre room" at bounding box center [822, 402] width 366 height 44
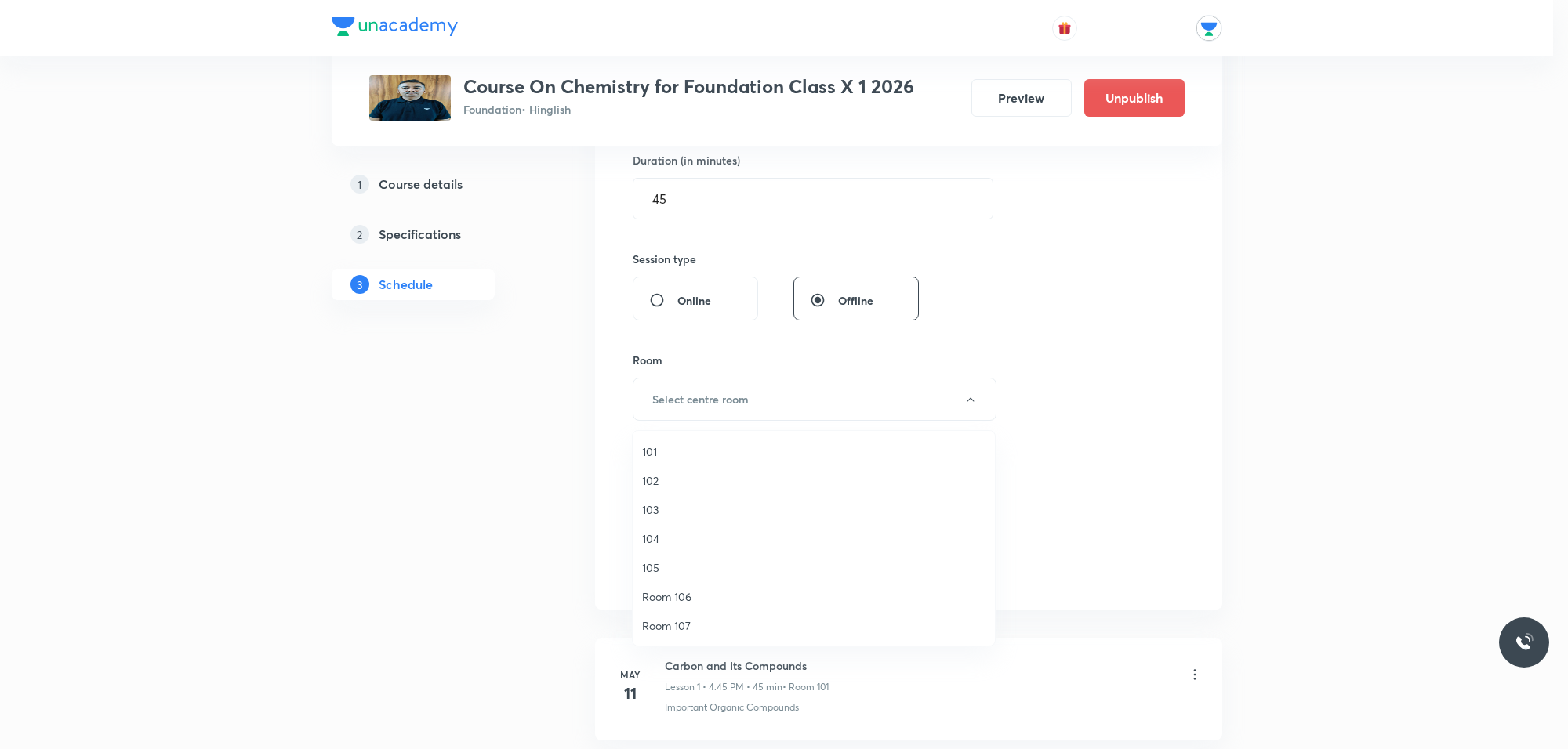
click at [654, 452] on span "101" at bounding box center [813, 452] width 343 height 16
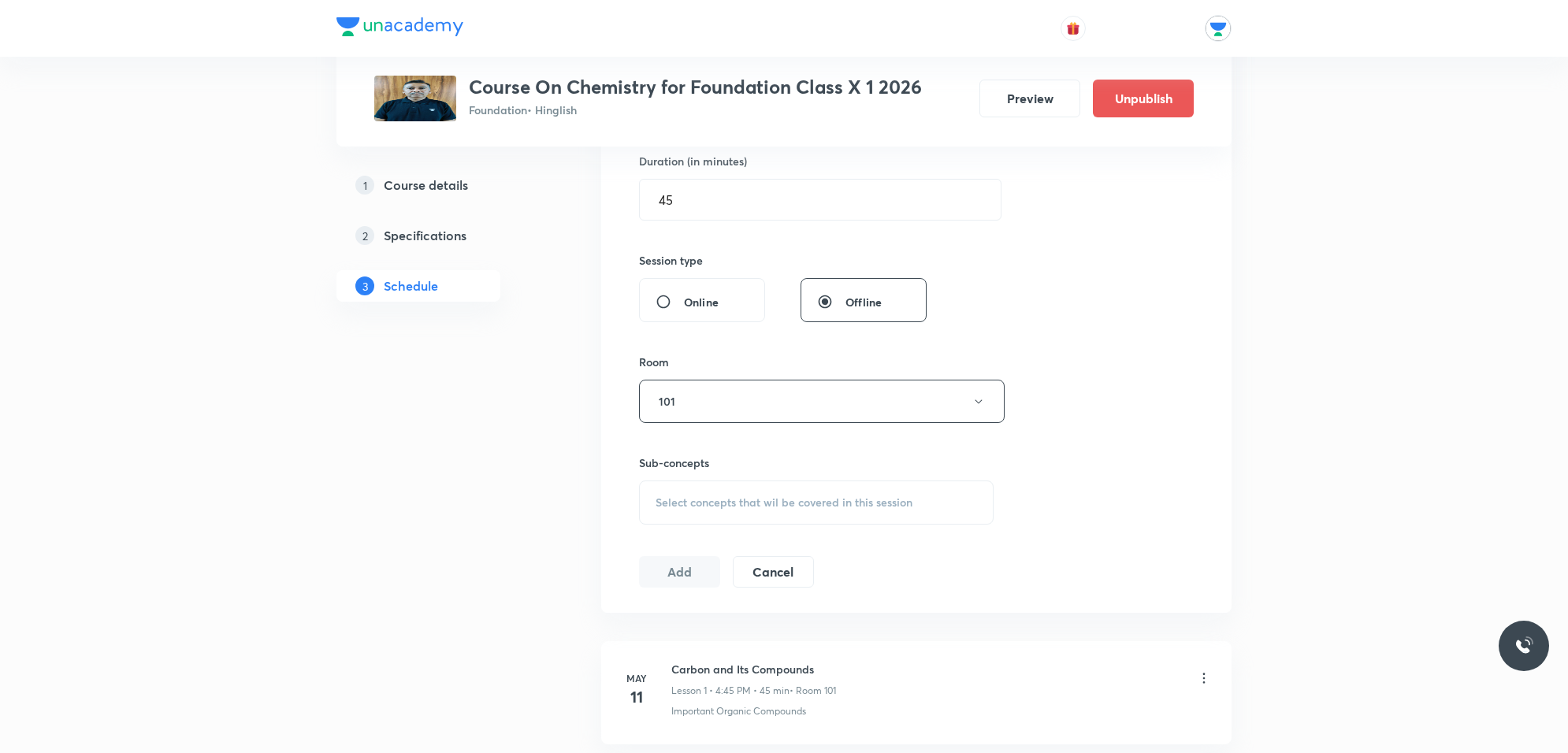
click at [727, 506] on span "Select concepts that wil be covered in this session" at bounding box center [784, 503] width 257 height 13
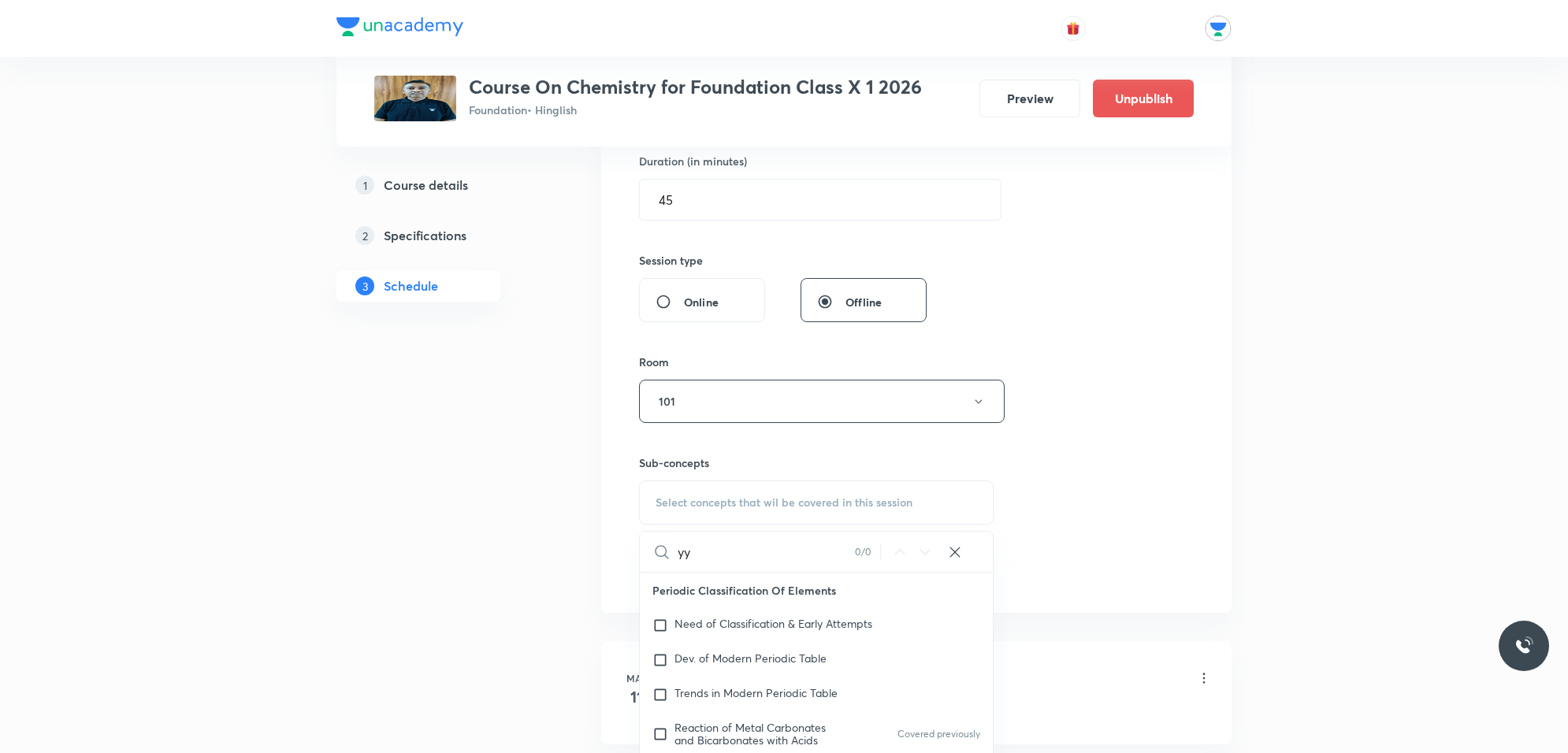
type input "y"
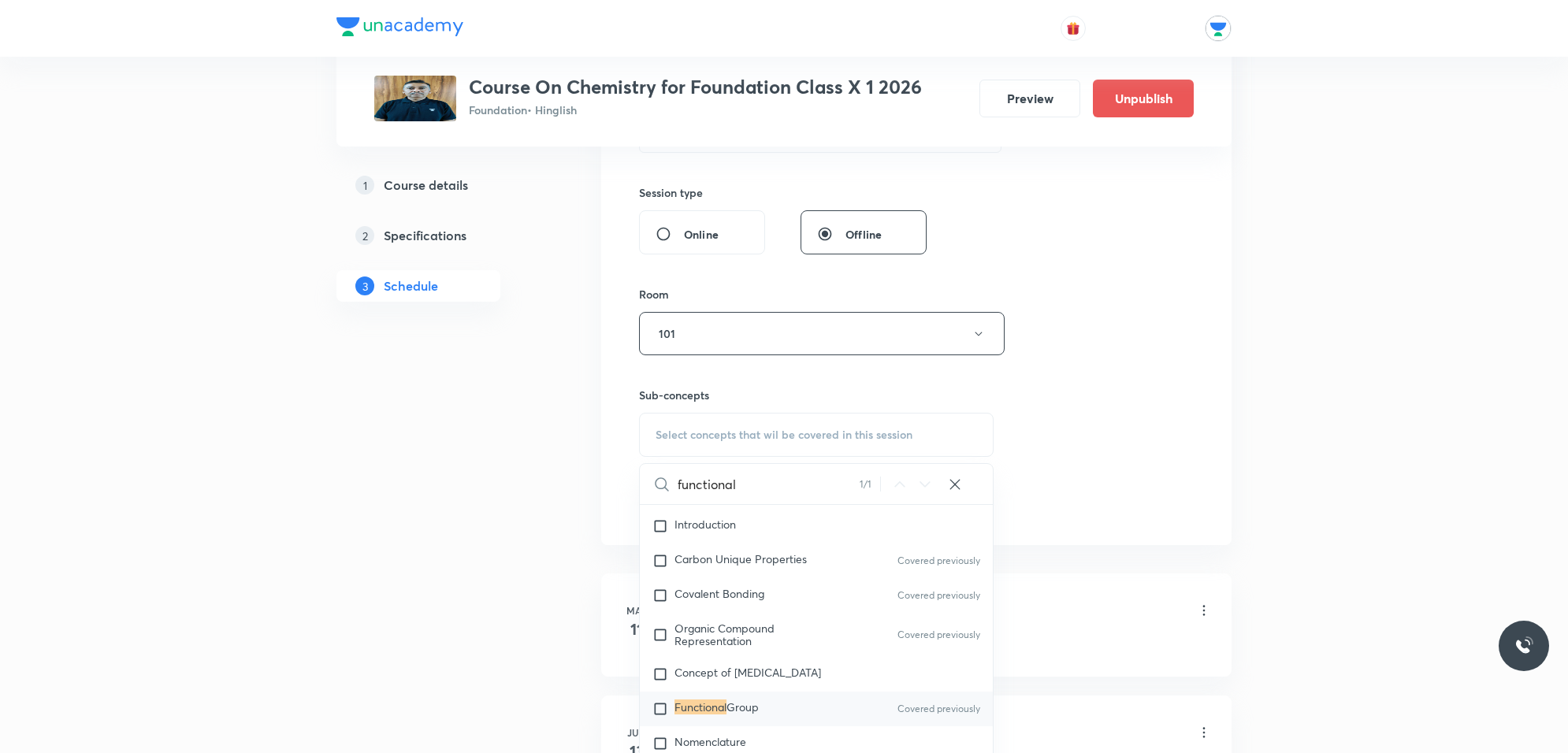
scroll to position [689, 0]
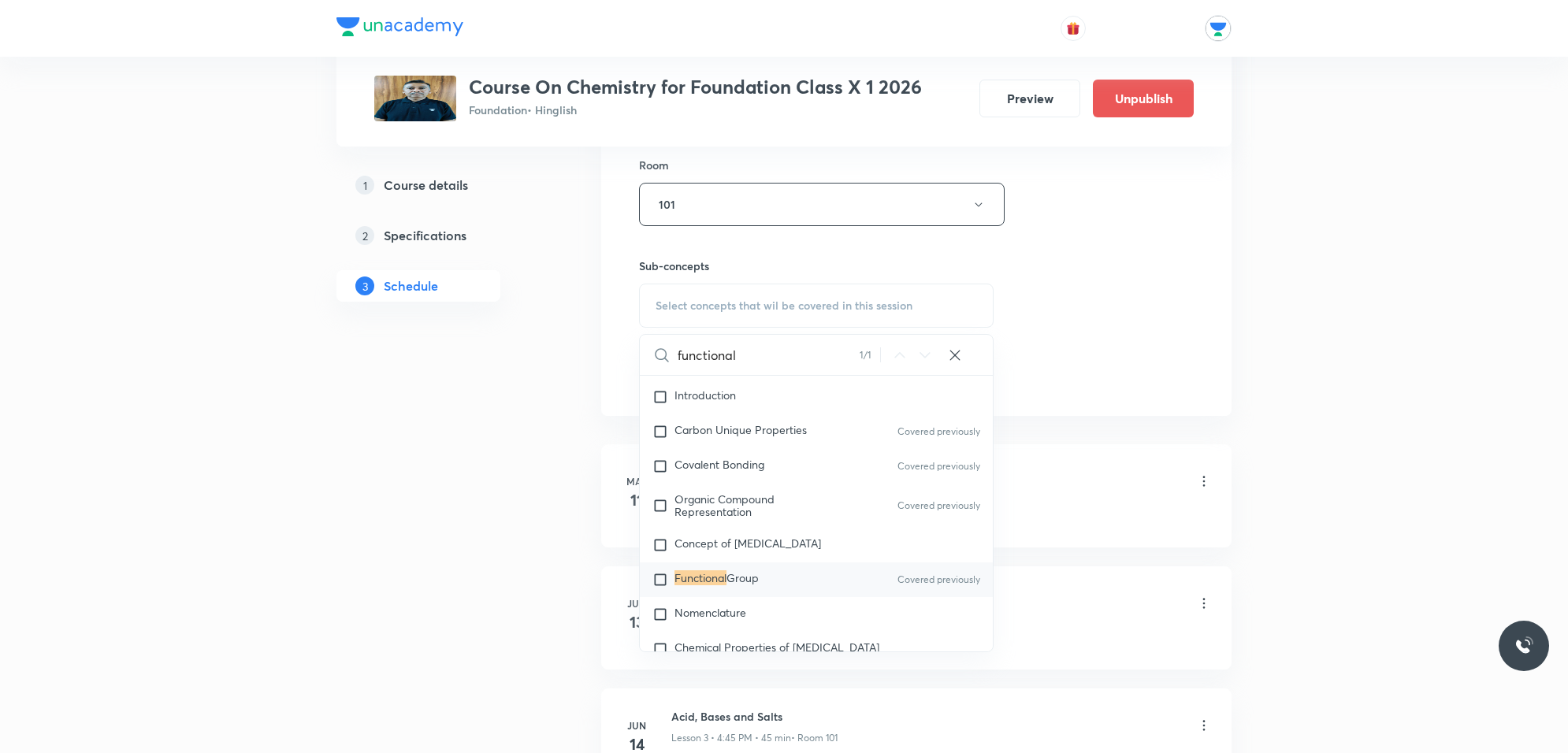
type input "functional"
click at [809, 593] on div "Functional Group Covered previously" at bounding box center [816, 579] width 353 height 35
checkbox input "true"
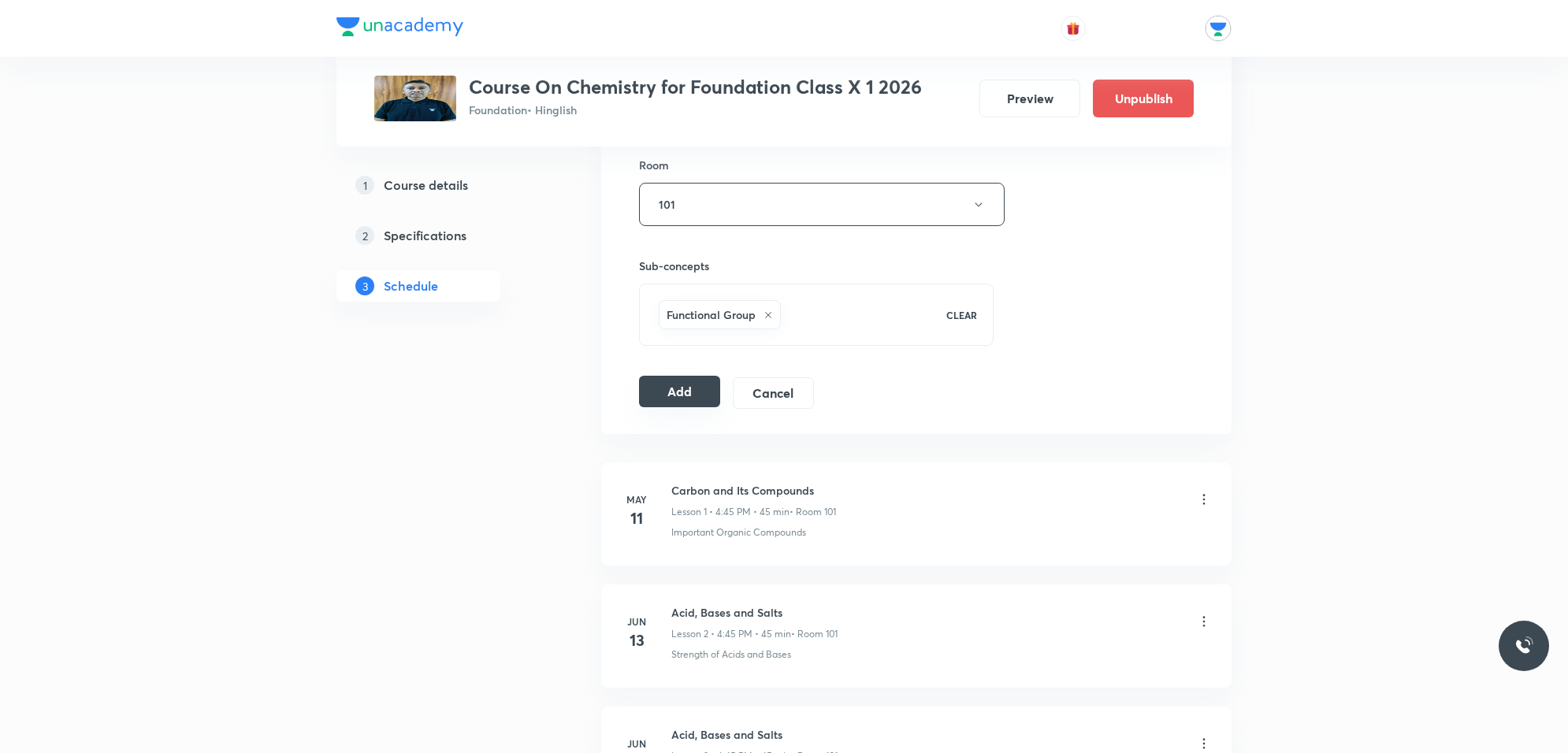
click at [686, 399] on button "Add" at bounding box center [679, 391] width 81 height 32
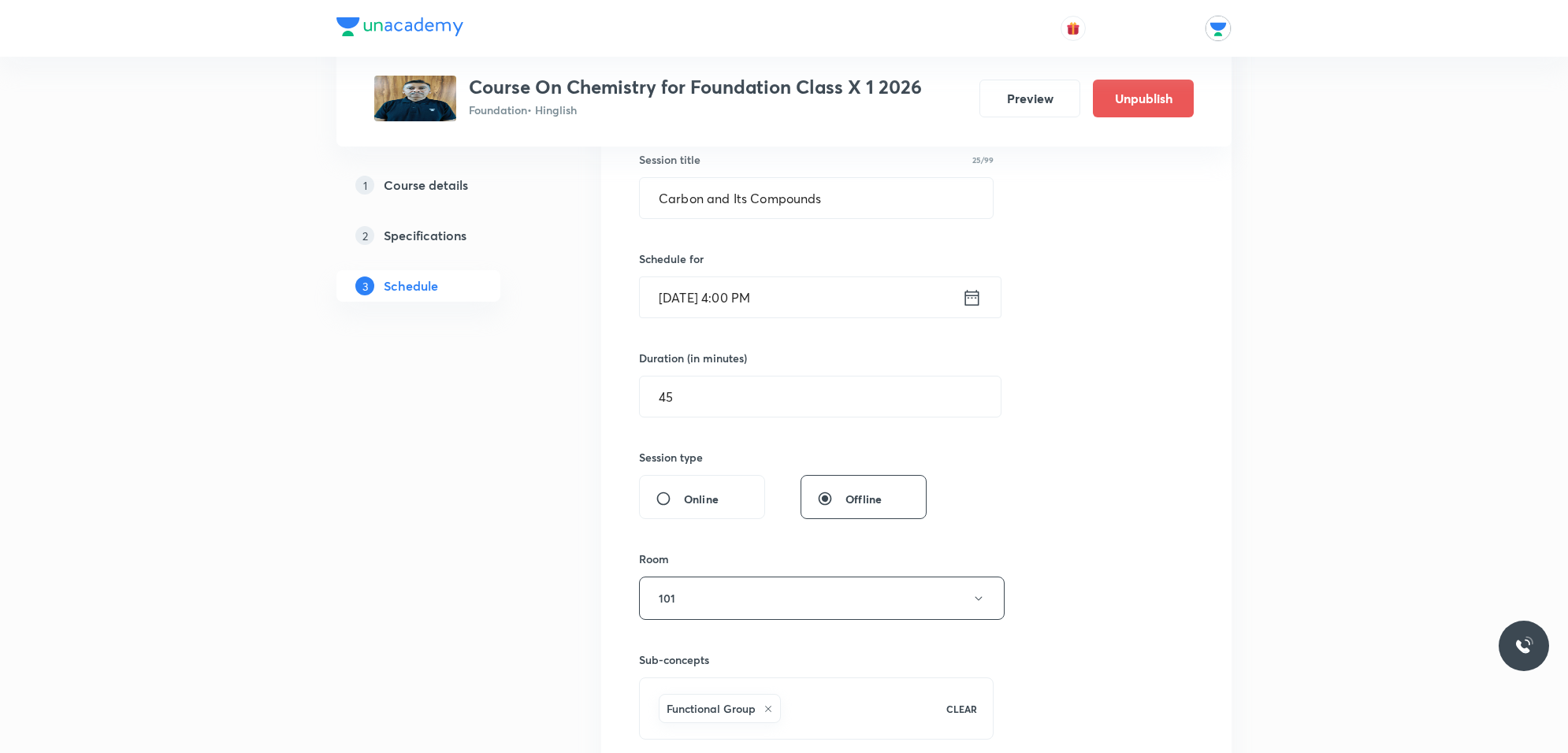
scroll to position [0, 0]
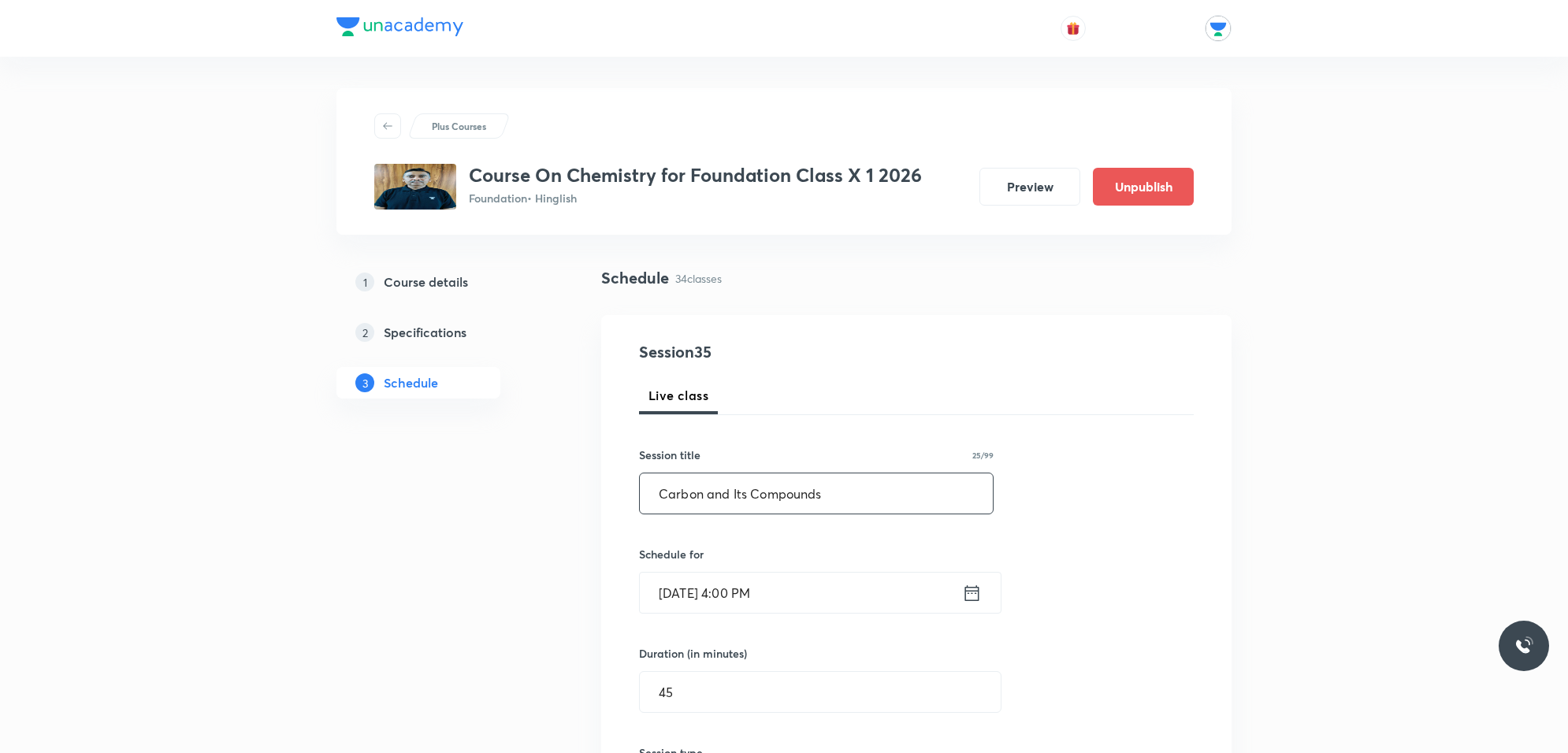
drag, startPoint x: 648, startPoint y: 494, endPoint x: 836, endPoint y: 497, distance: 188.0
click at [836, 497] on input "Carbon and Its Compounds" at bounding box center [816, 494] width 353 height 40
click at [1129, 427] on div "Session 35 Live class Session title 25/99 Carbon and Its Compounds ​ Schedule f…" at bounding box center [916, 719] width 555 height 758
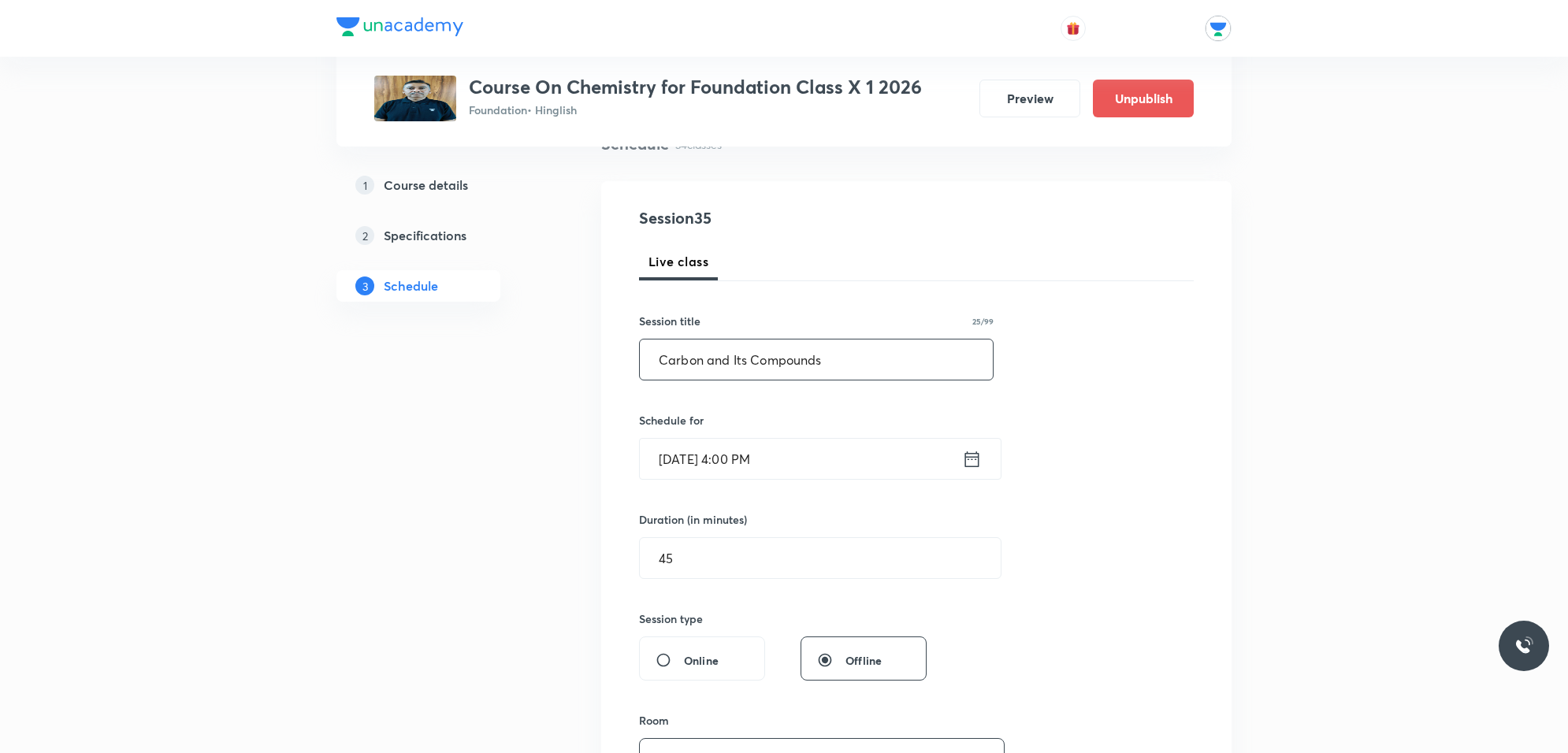
scroll to position [99, 0]
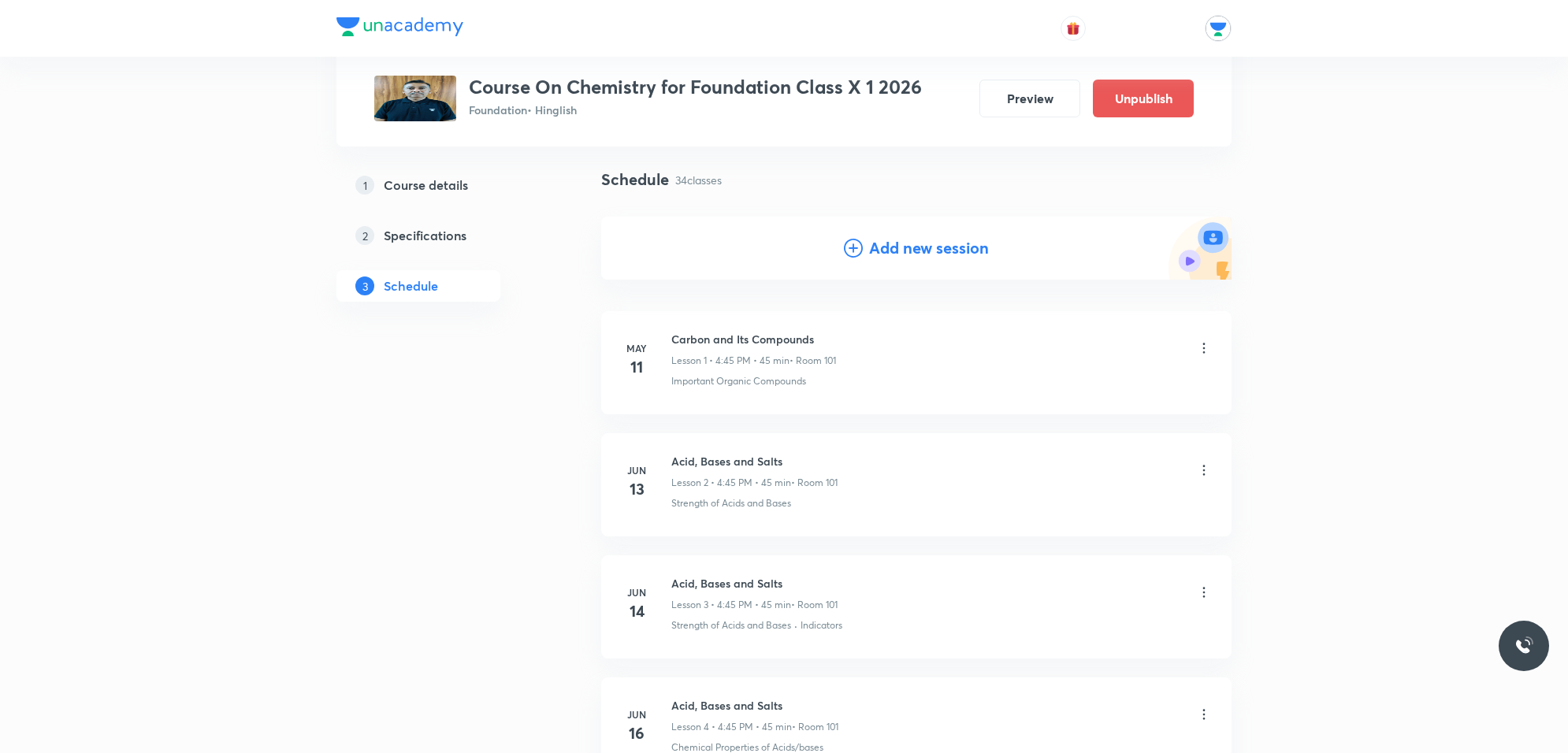
click at [861, 256] on icon at bounding box center [853, 248] width 19 height 19
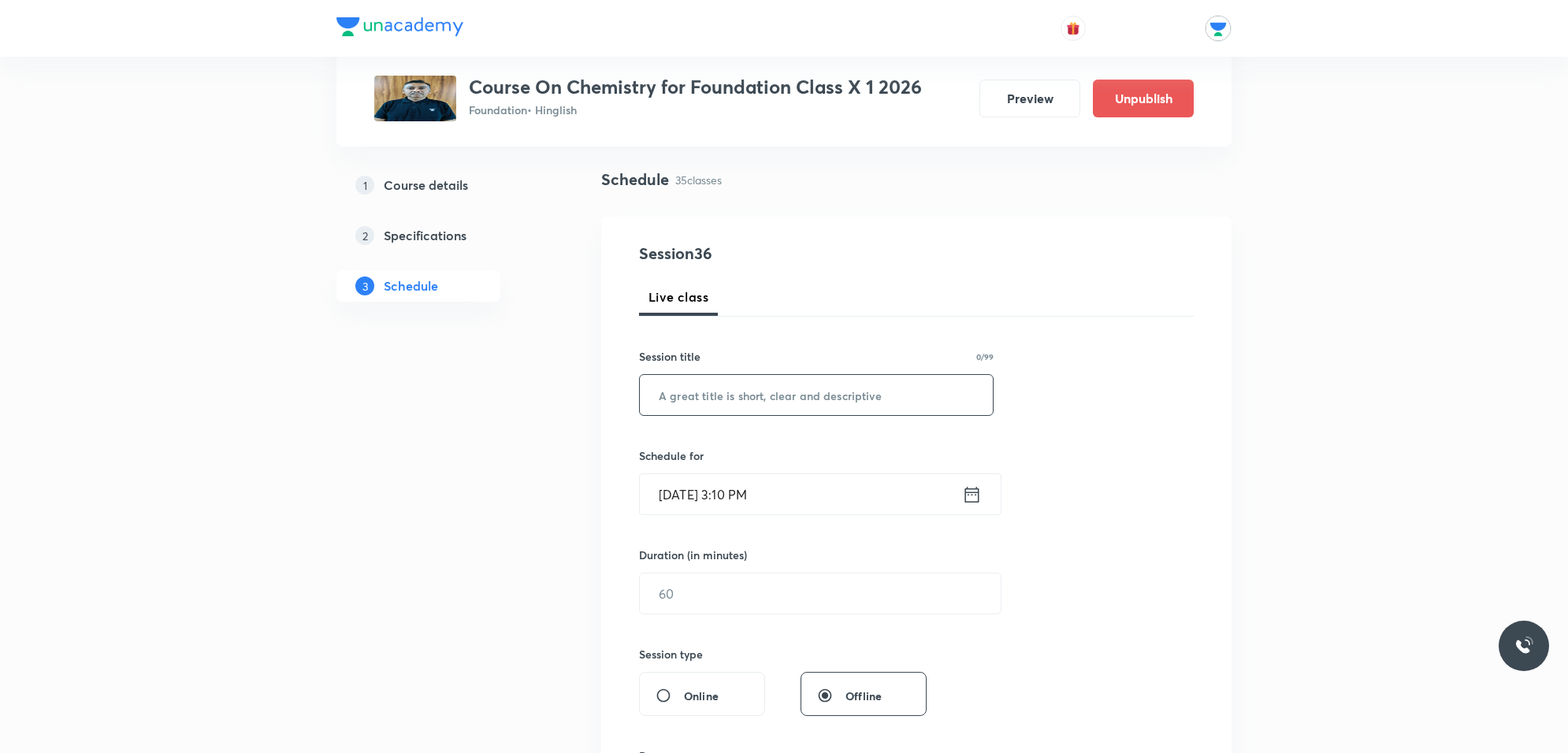
click at [820, 384] on input "text" at bounding box center [816, 395] width 353 height 40
paste input "Carbon and Its Compounds"
type input "Carbon and Its Compounds"
drag, startPoint x: 840, startPoint y: 462, endPoint x: 845, endPoint y: 486, distance: 24.5
click at [845, 477] on div "Schedule for Oct 4, 2025, 3:10 PM ​" at bounding box center [816, 482] width 355 height 68
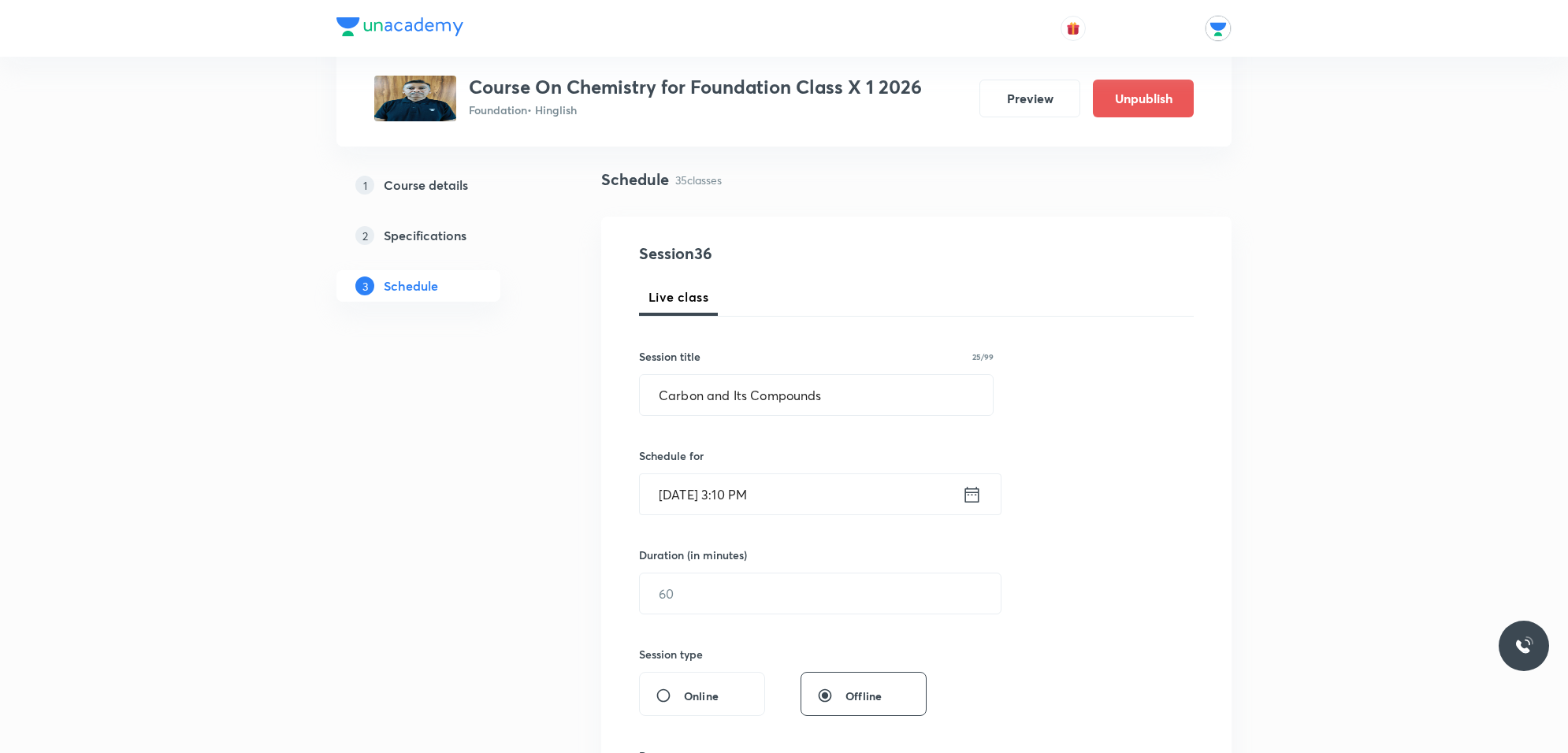
click at [845, 486] on input "Oct 4, 2025, 3:10 PM" at bounding box center [801, 494] width 322 height 40
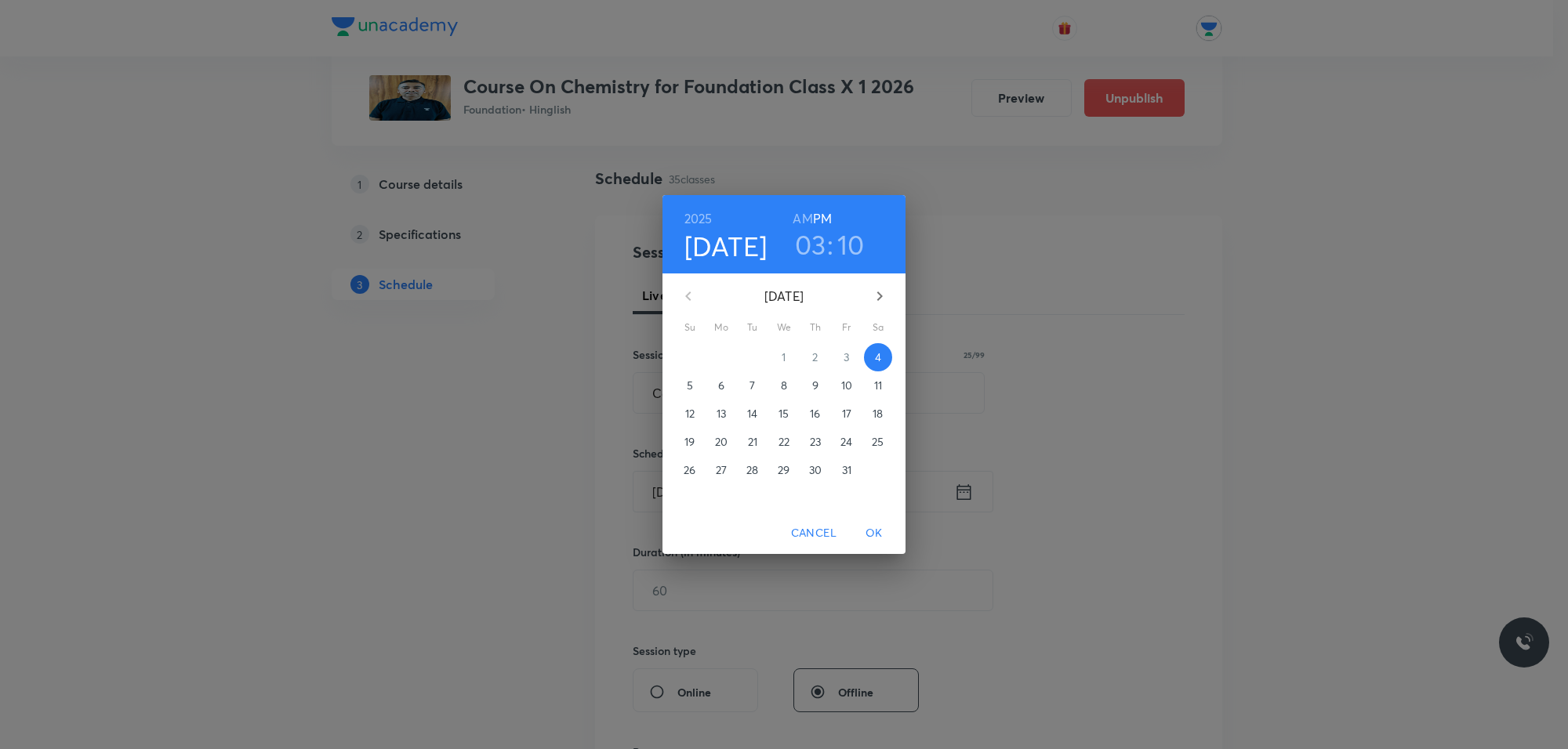
click at [746, 384] on span "7" at bounding box center [752, 386] width 28 height 16
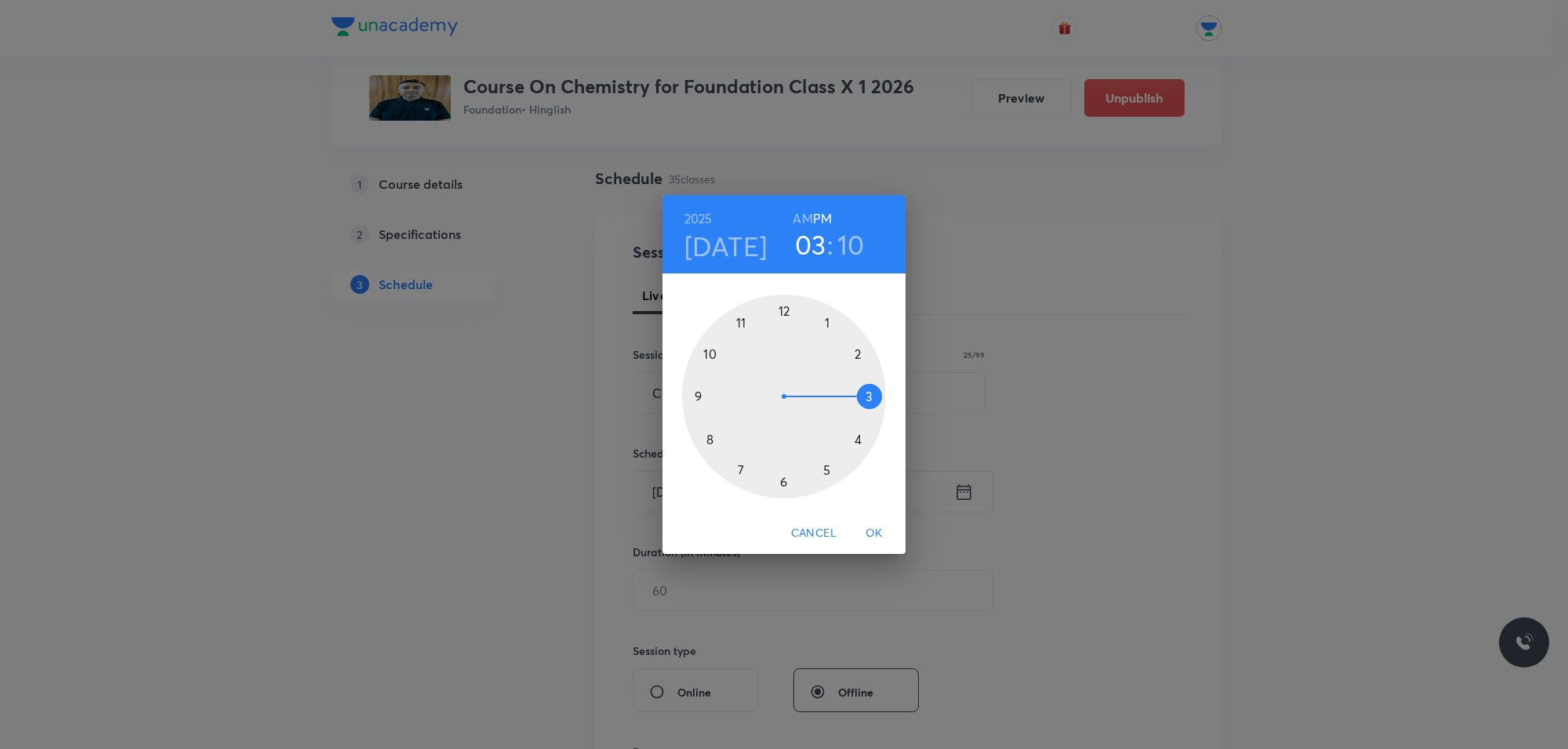
click at [853, 440] on div at bounding box center [784, 397] width 204 height 204
click at [780, 308] on div at bounding box center [784, 397] width 204 height 204
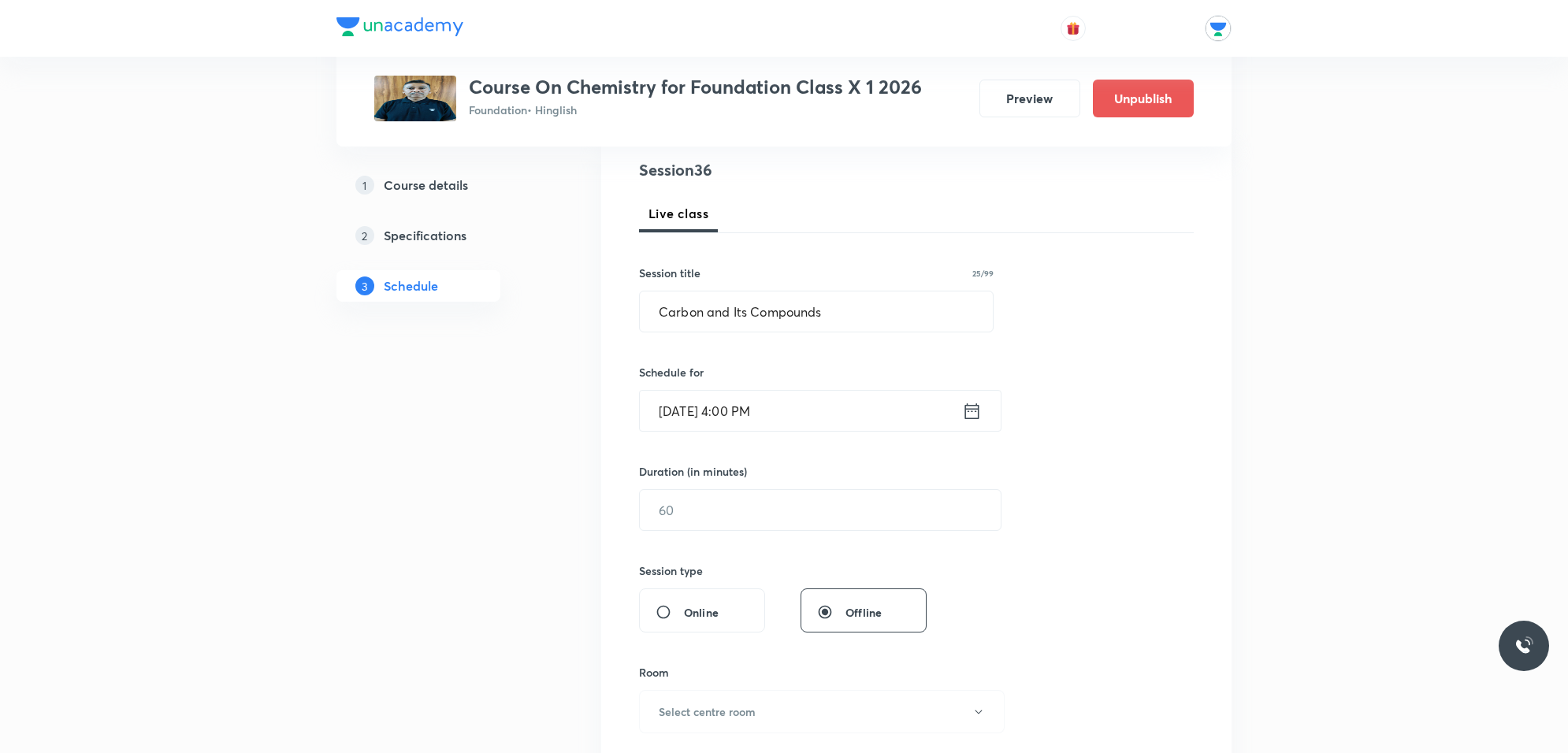
scroll to position [296, 0]
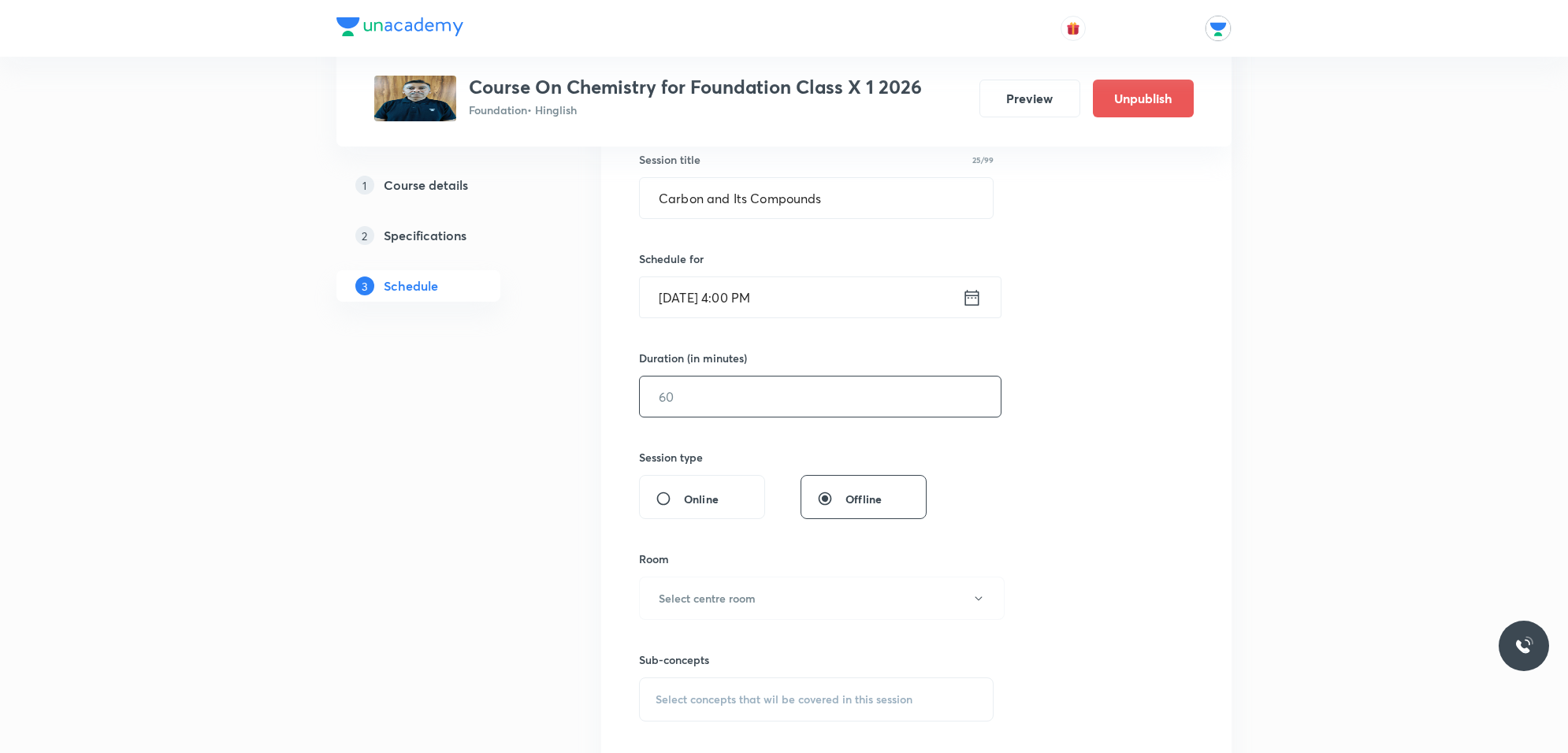
click at [745, 397] on input "text" at bounding box center [820, 397] width 361 height 40
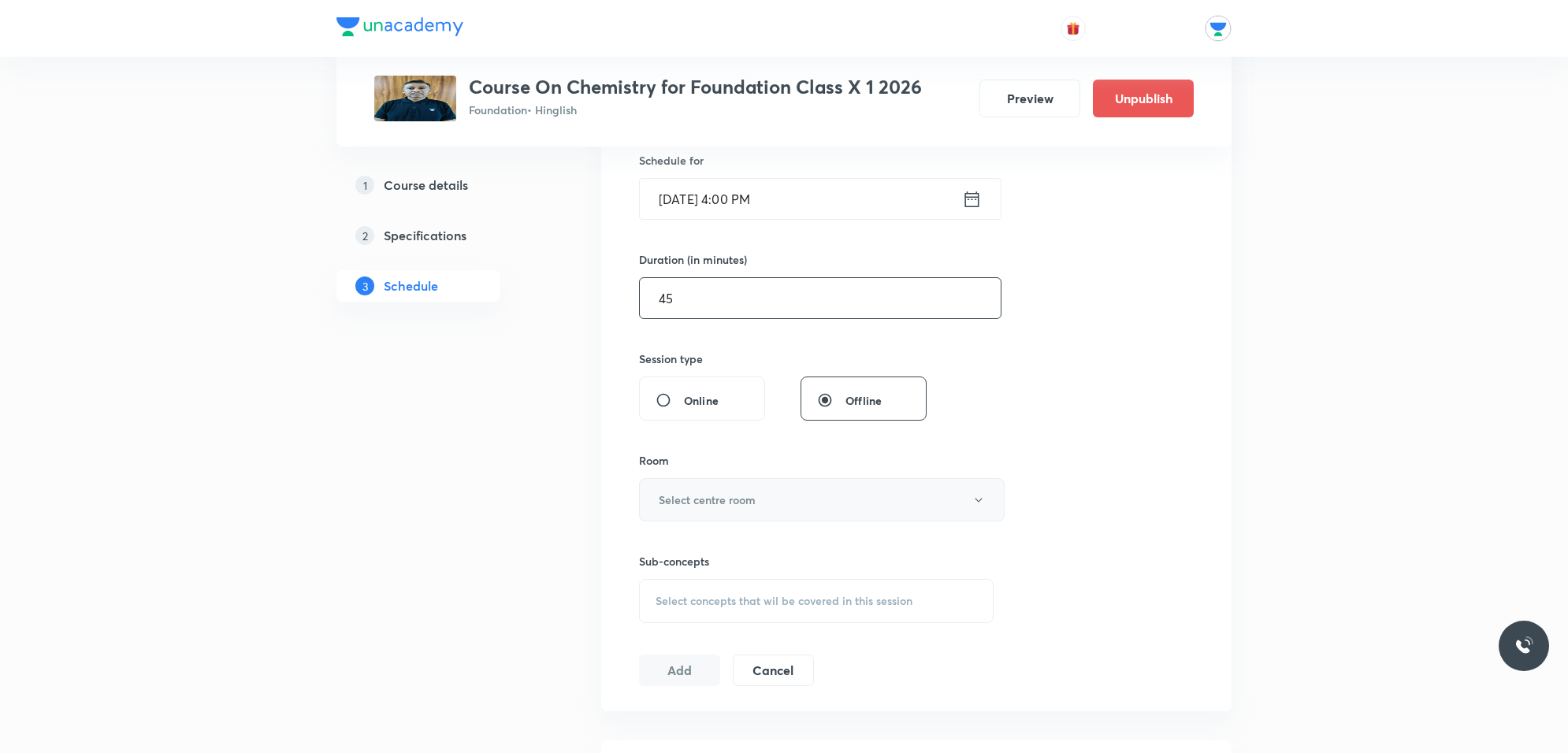
type input "45"
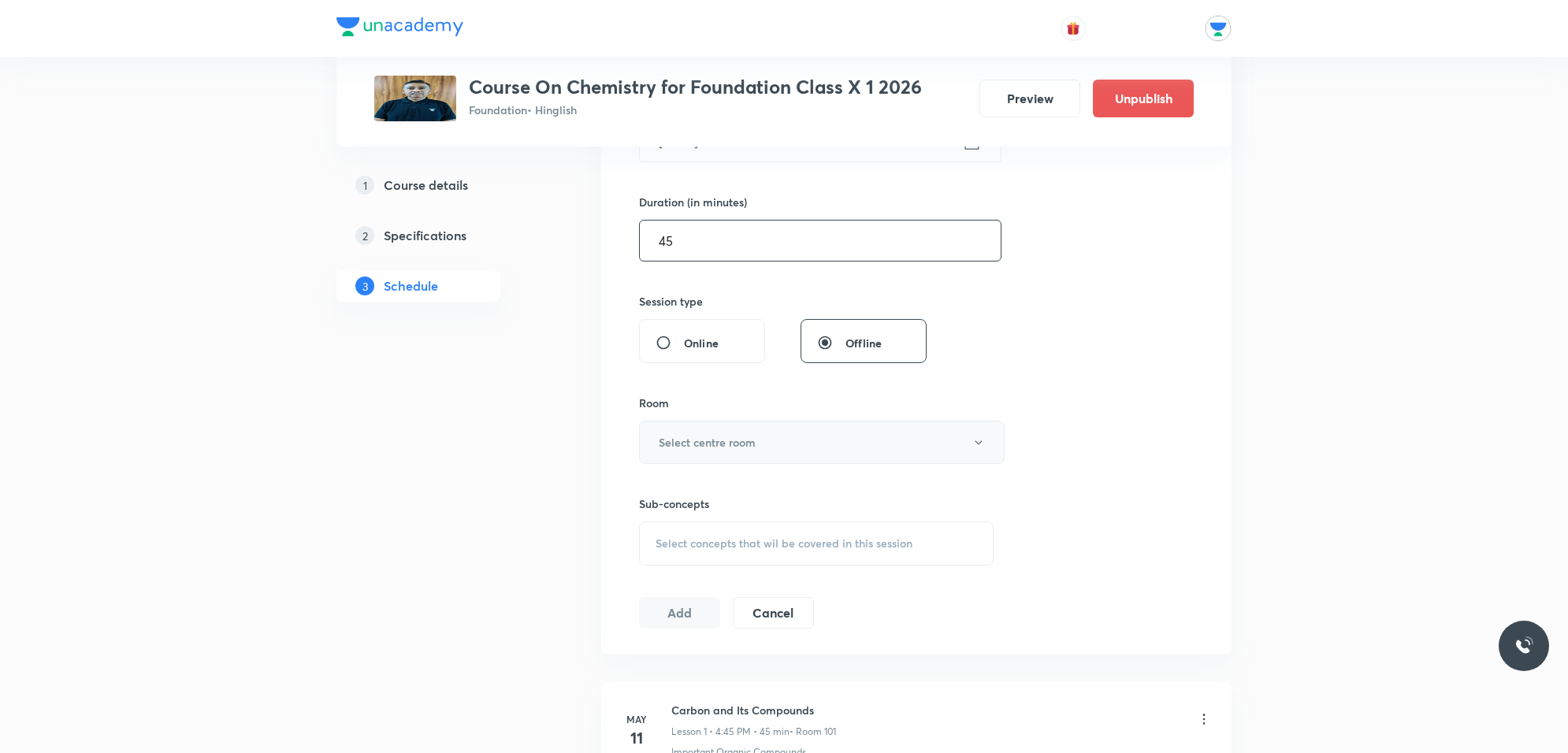
click at [753, 494] on div "Session 36 Live class Session title 25/99 Carbon and Its Compounds ​ Schedule f…" at bounding box center [916, 259] width 555 height 740
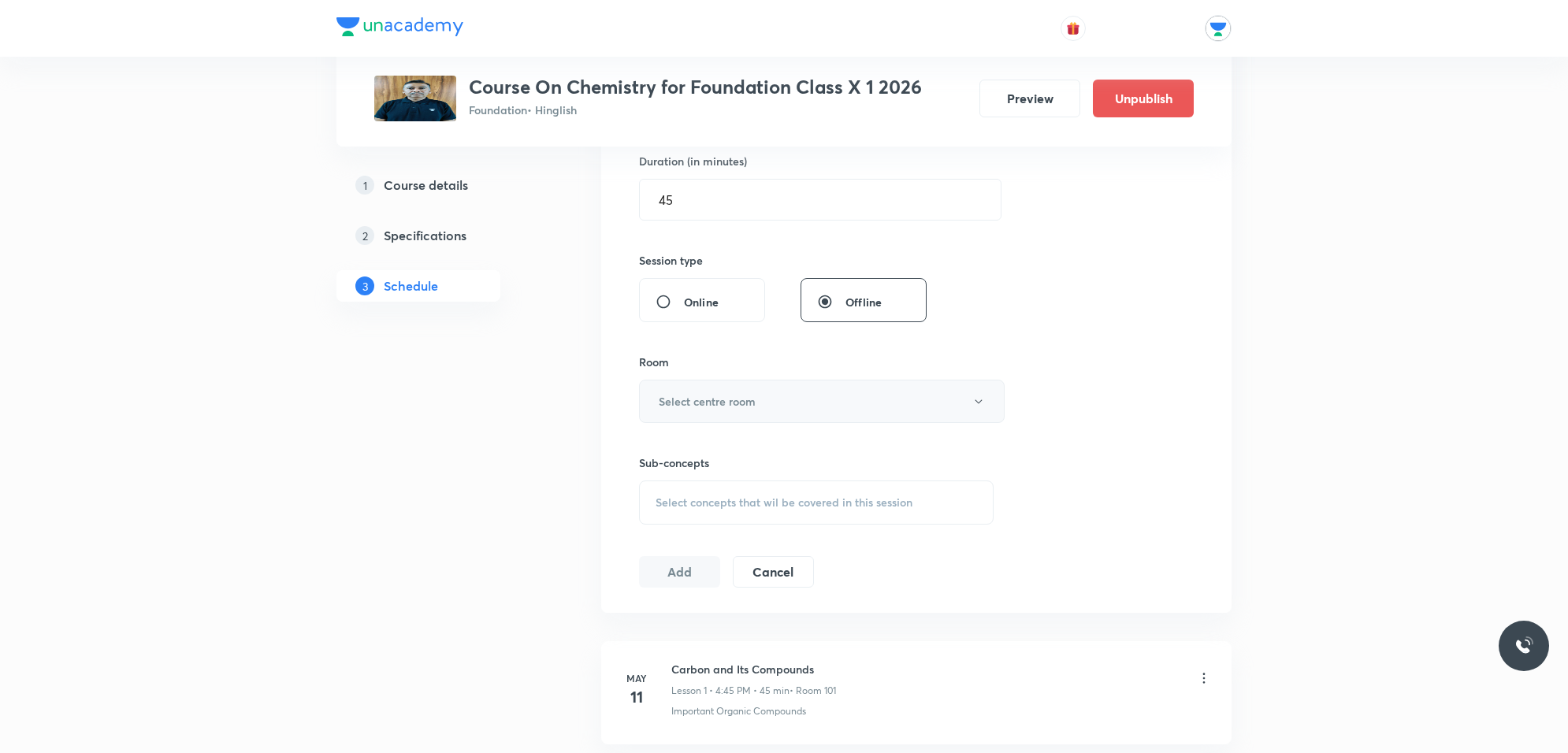
click at [726, 408] on h6 "Select centre room" at bounding box center [707, 402] width 97 height 16
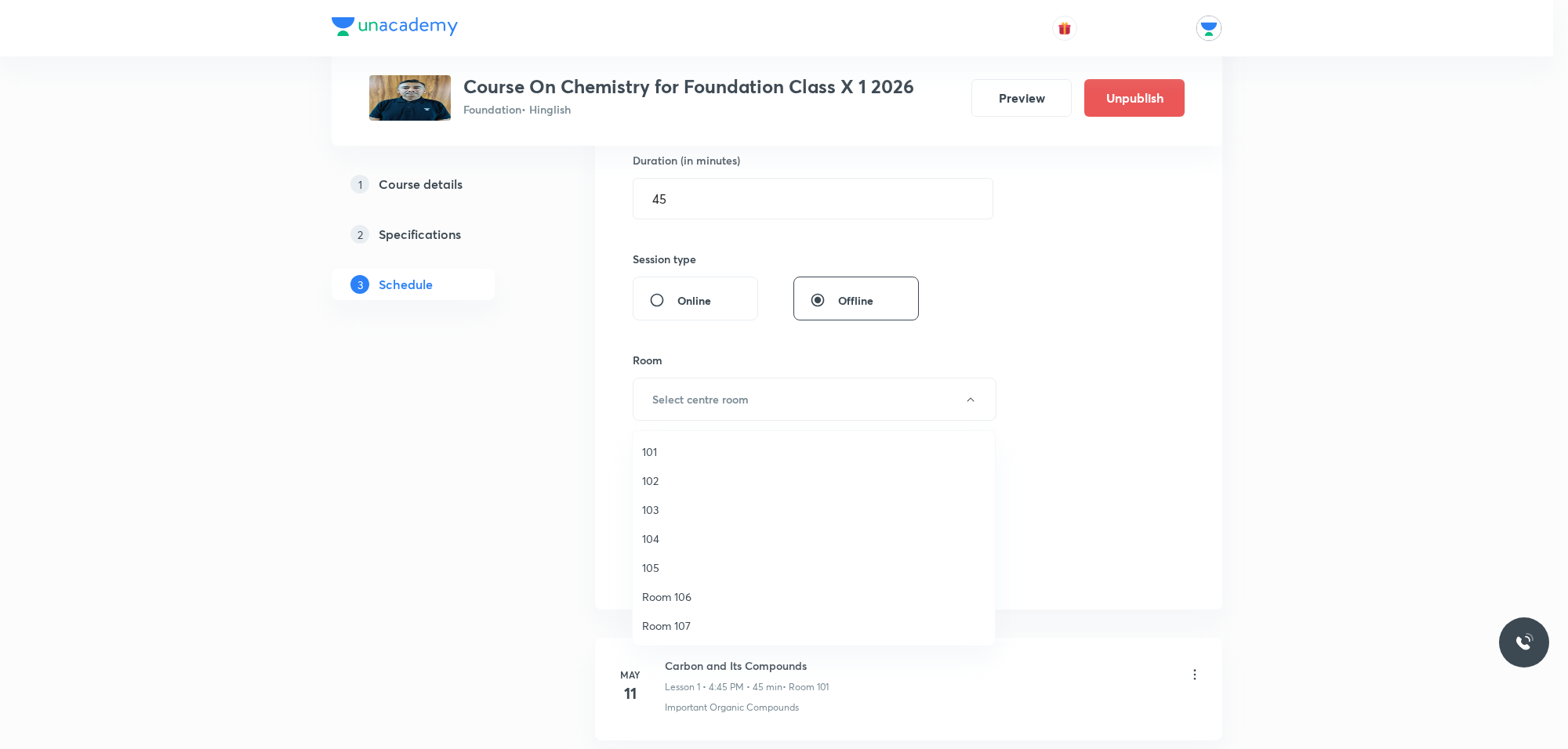
click at [664, 448] on span "101" at bounding box center [813, 452] width 343 height 16
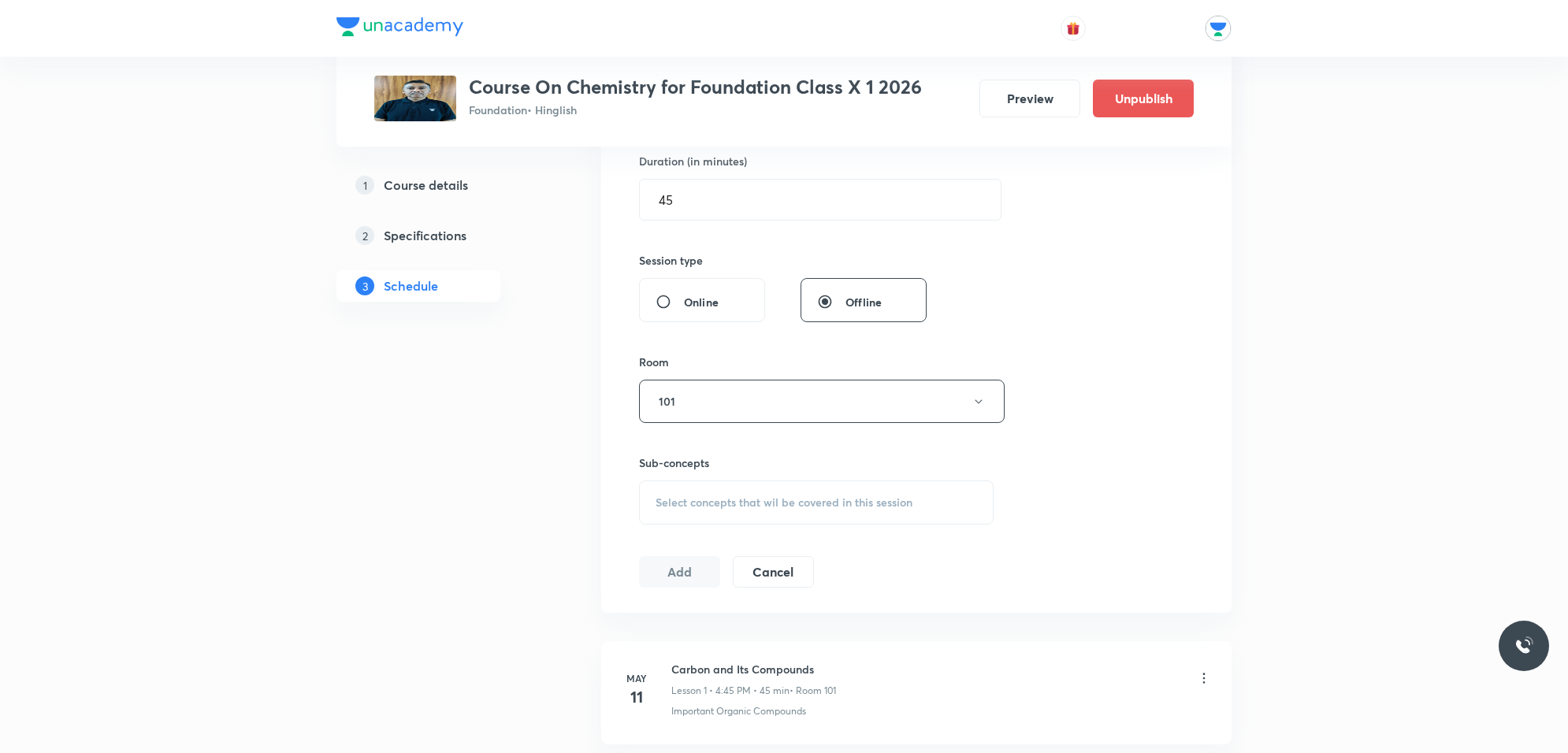
click at [683, 498] on span "Select concepts that wil be covered in this session" at bounding box center [784, 503] width 257 height 13
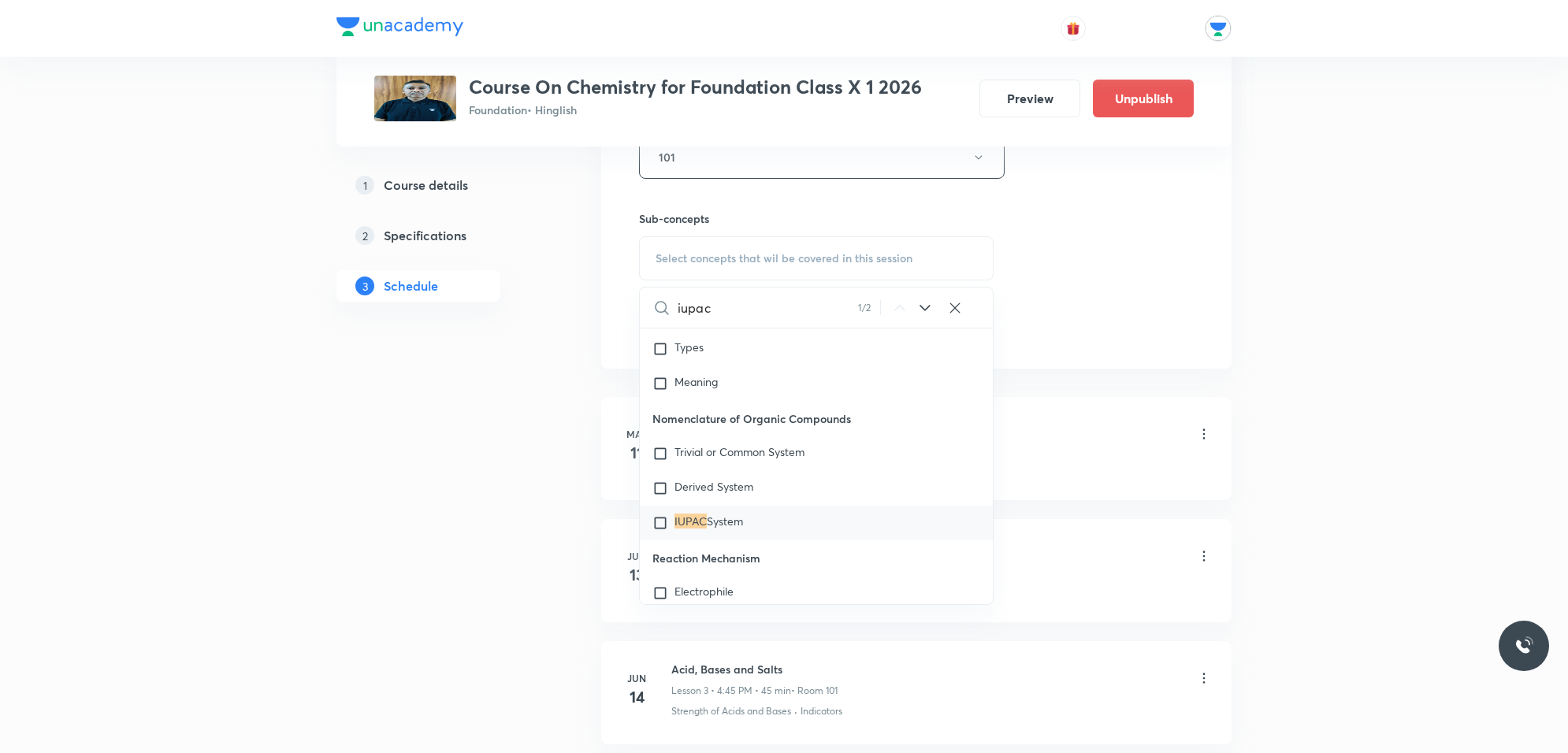
scroll to position [788, 0]
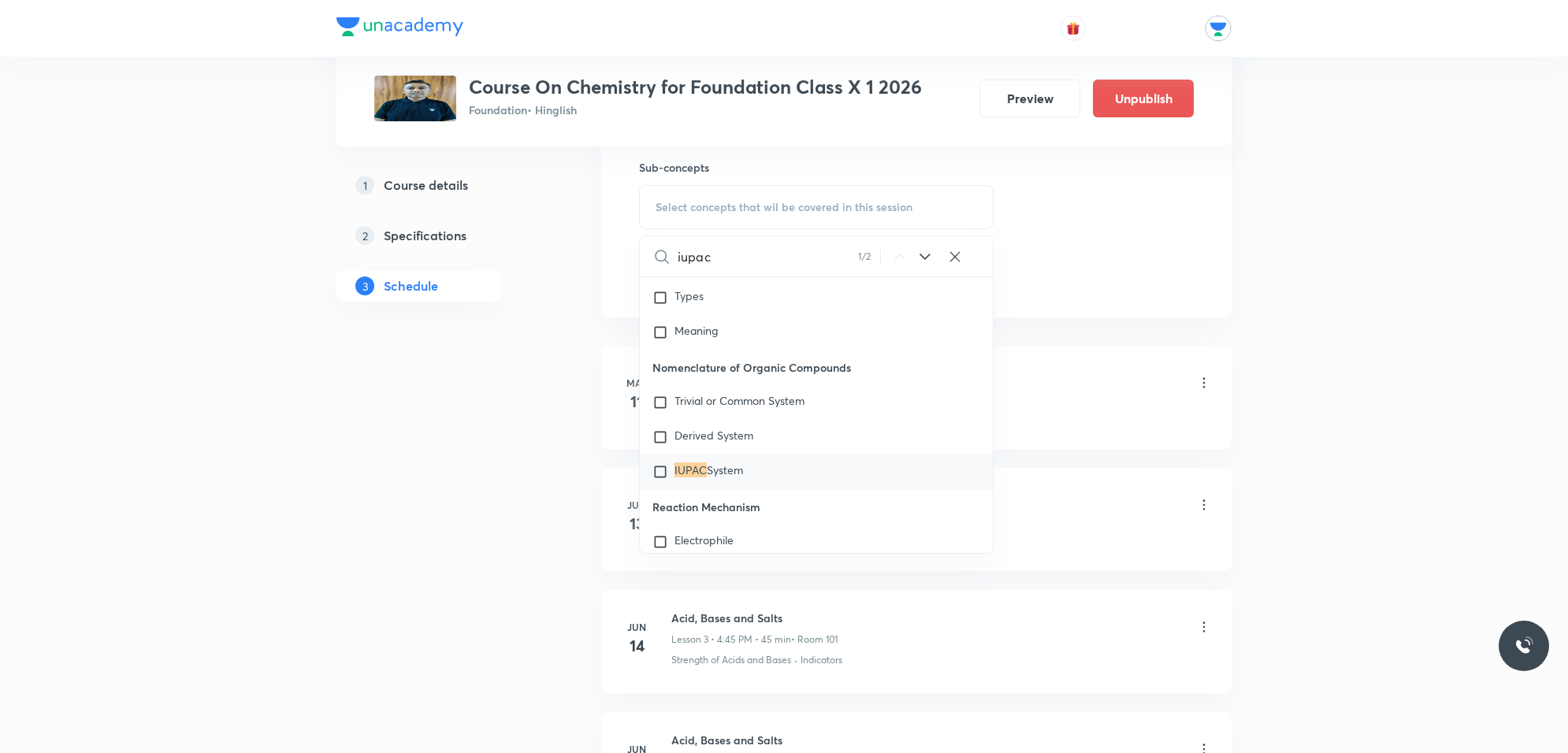
type input "iupac"
click at [930, 259] on icon at bounding box center [924, 256] width 19 height 19
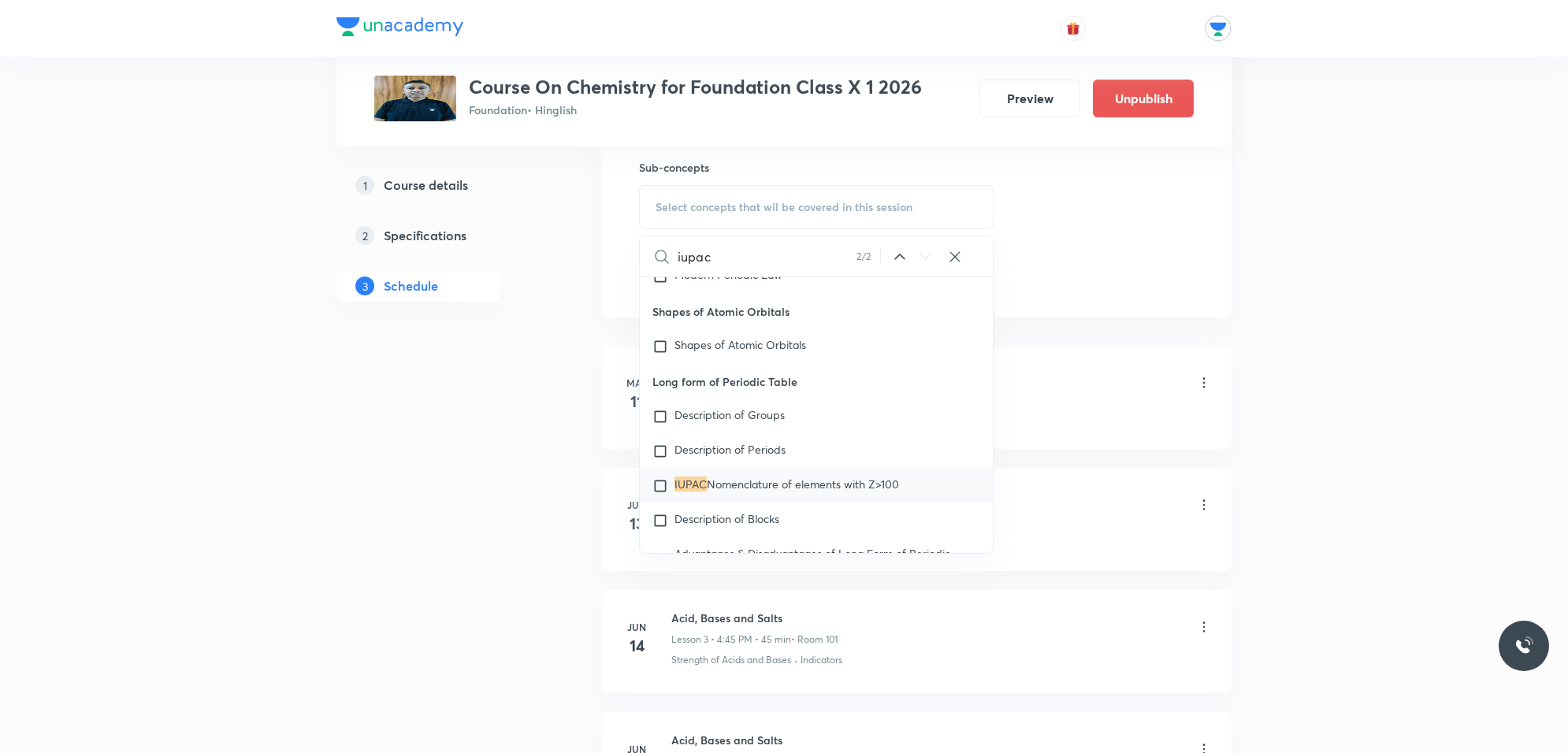
scroll to position [15541, 0]
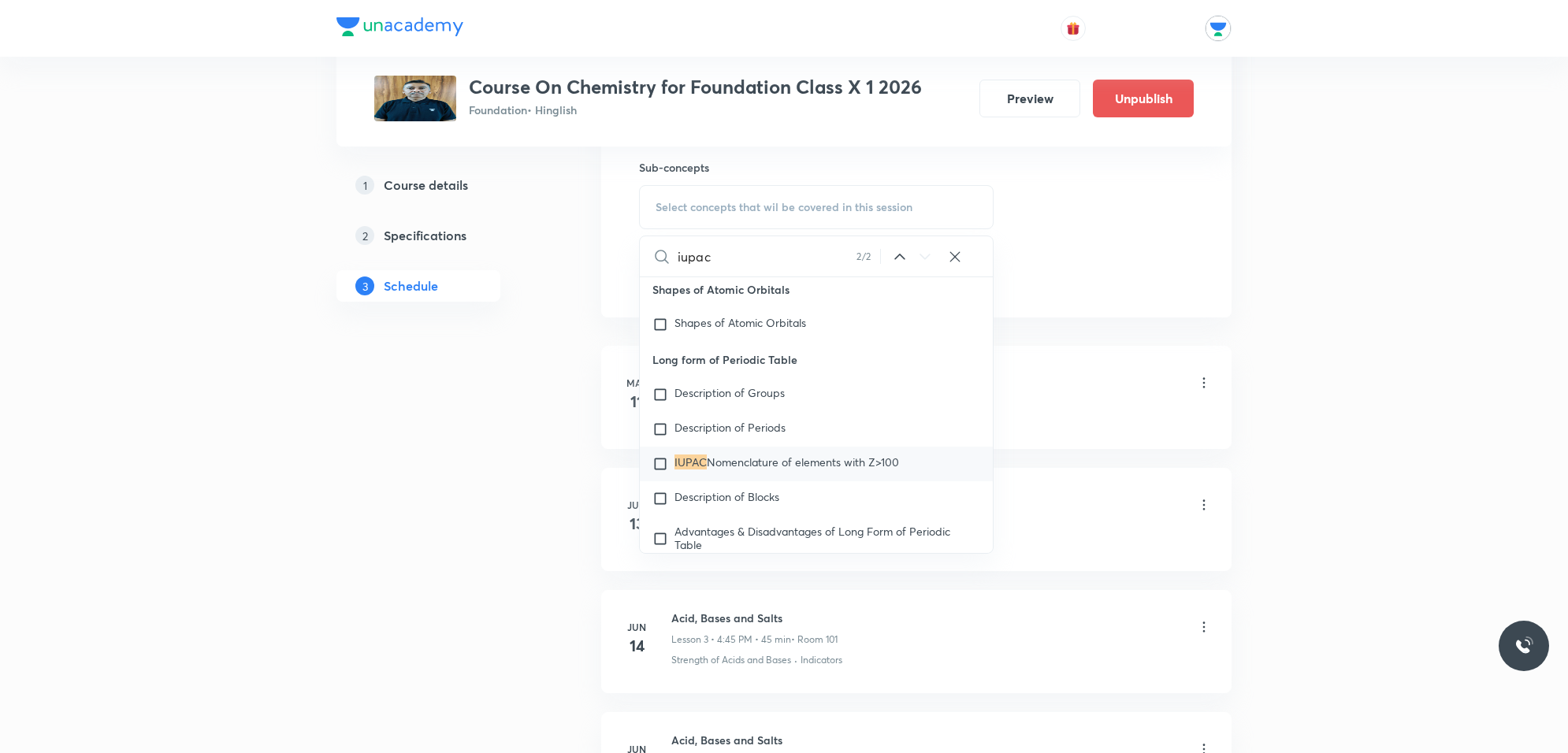
click at [678, 469] on mark "IUPAC" at bounding box center [691, 462] width 32 height 15
checkbox input "true"
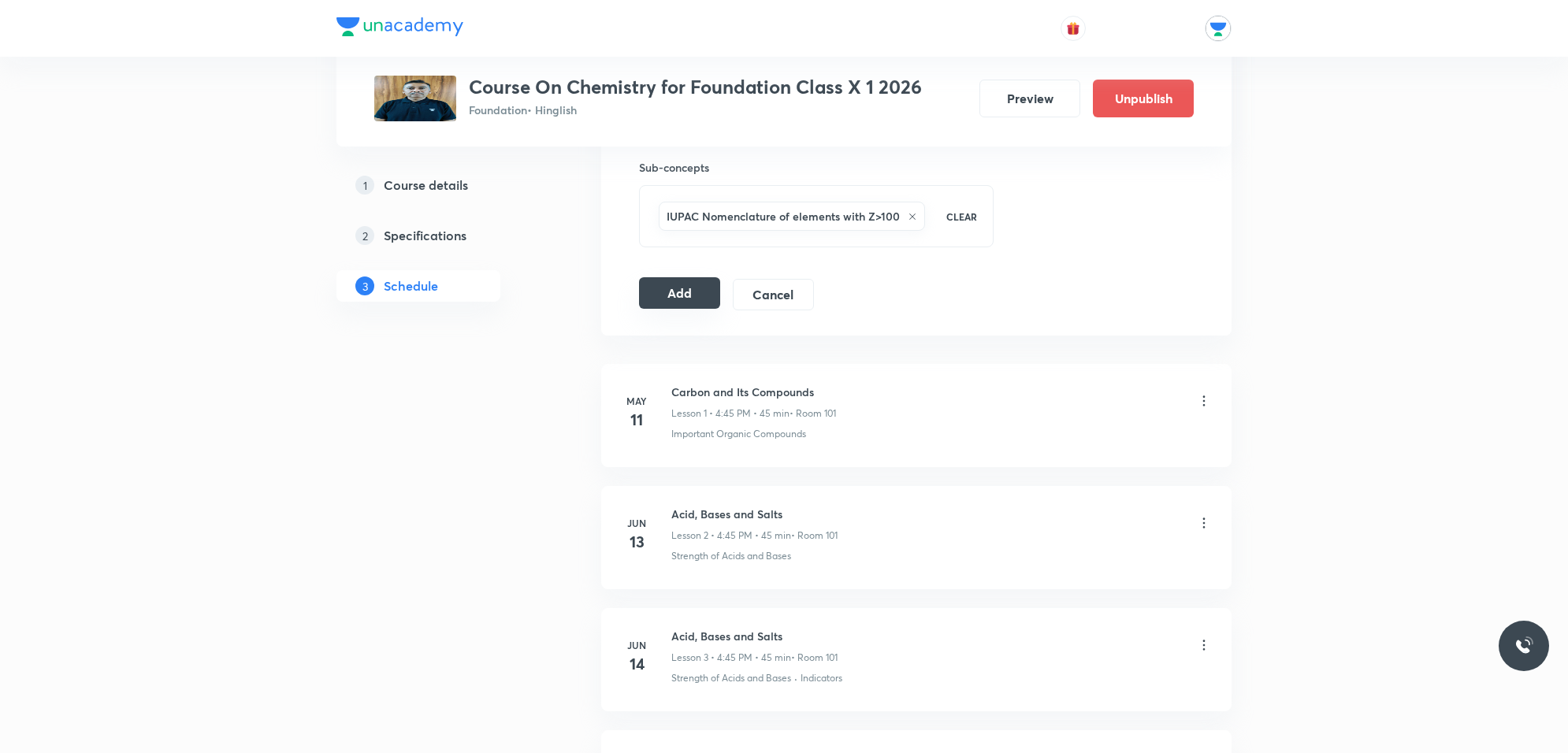
drag, startPoint x: 691, startPoint y: 276, endPoint x: 678, endPoint y: 298, distance: 25.6
click at [678, 298] on button "Add" at bounding box center [679, 292] width 81 height 32
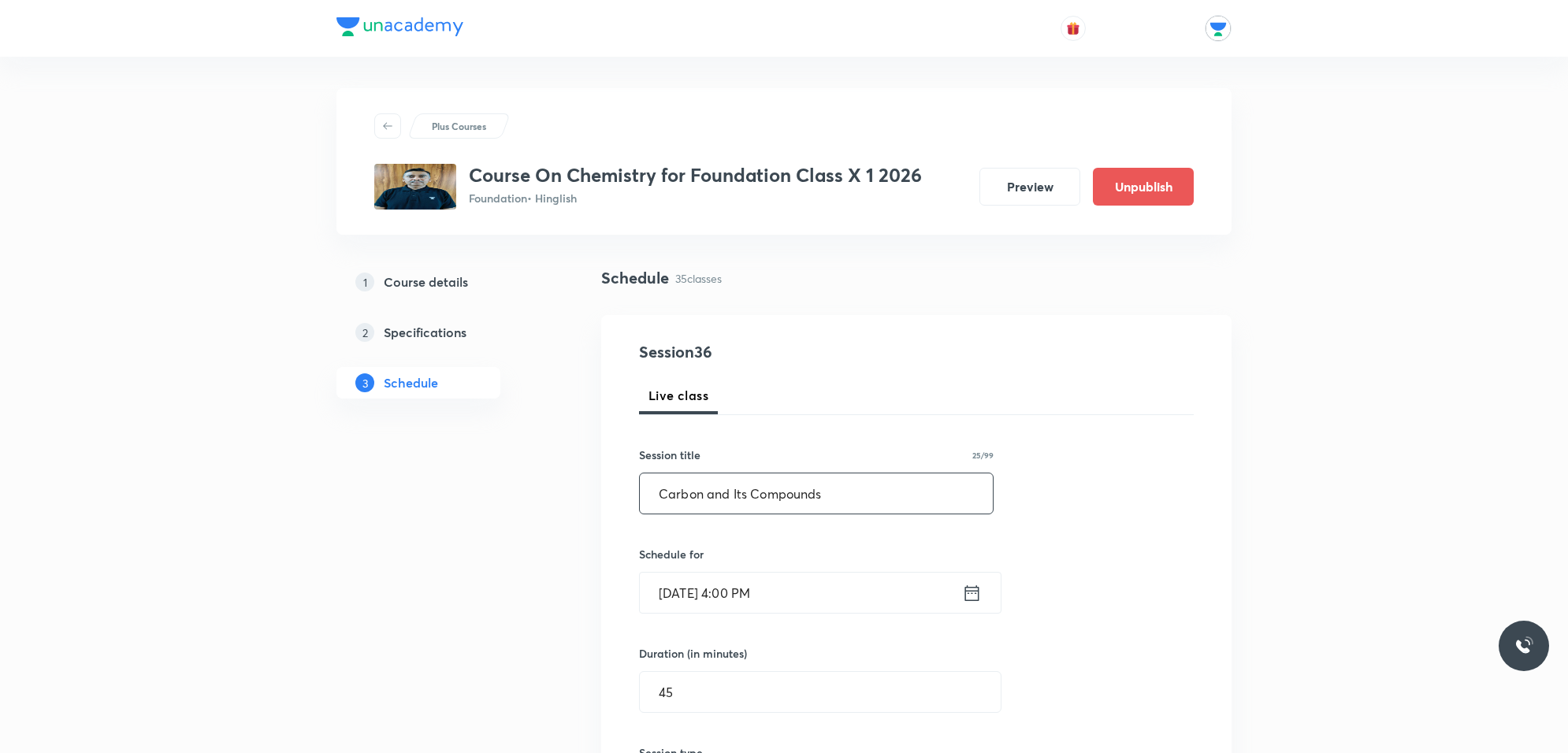
scroll to position [99, 0]
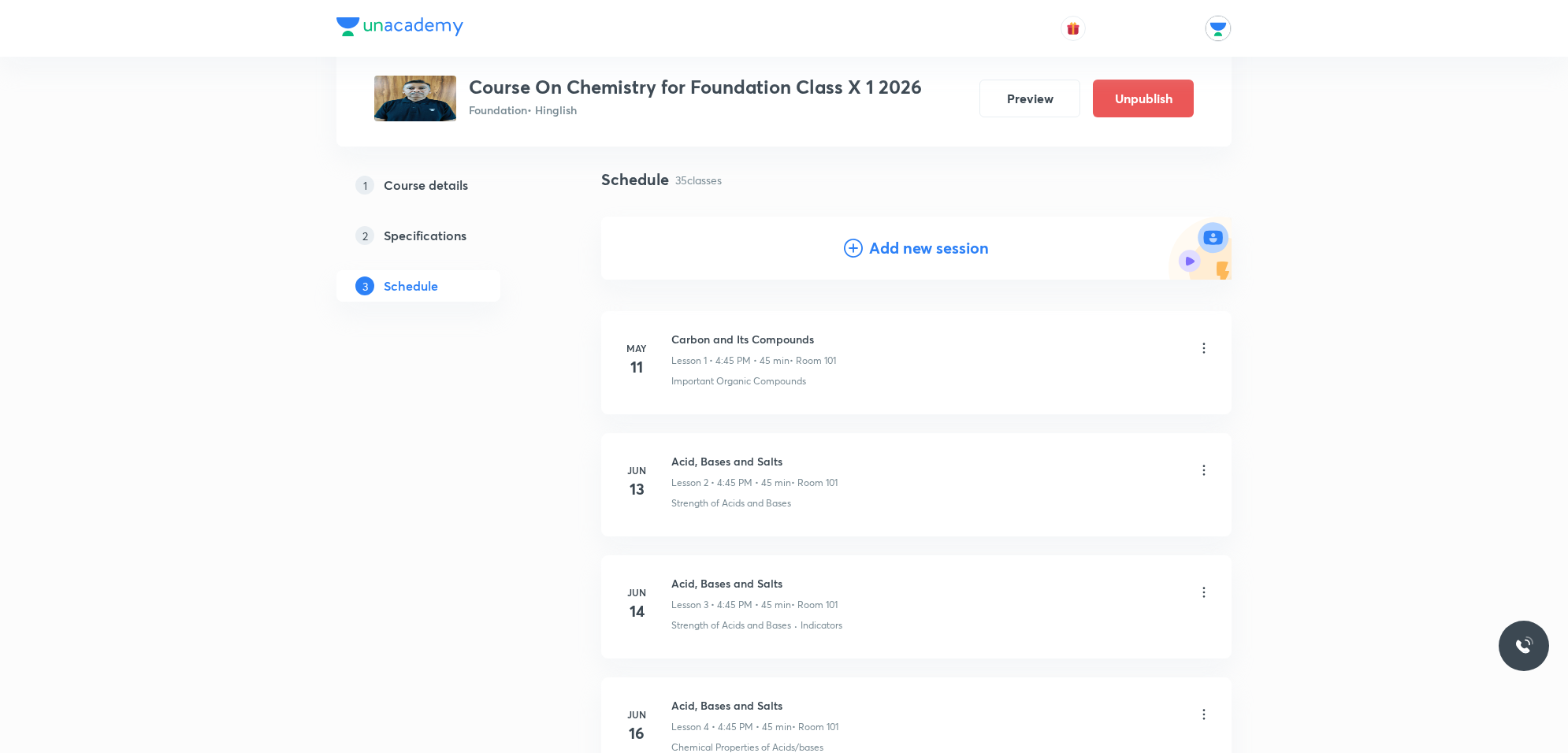
click at [878, 245] on h4 "Add new session" at bounding box center [929, 248] width 120 height 23
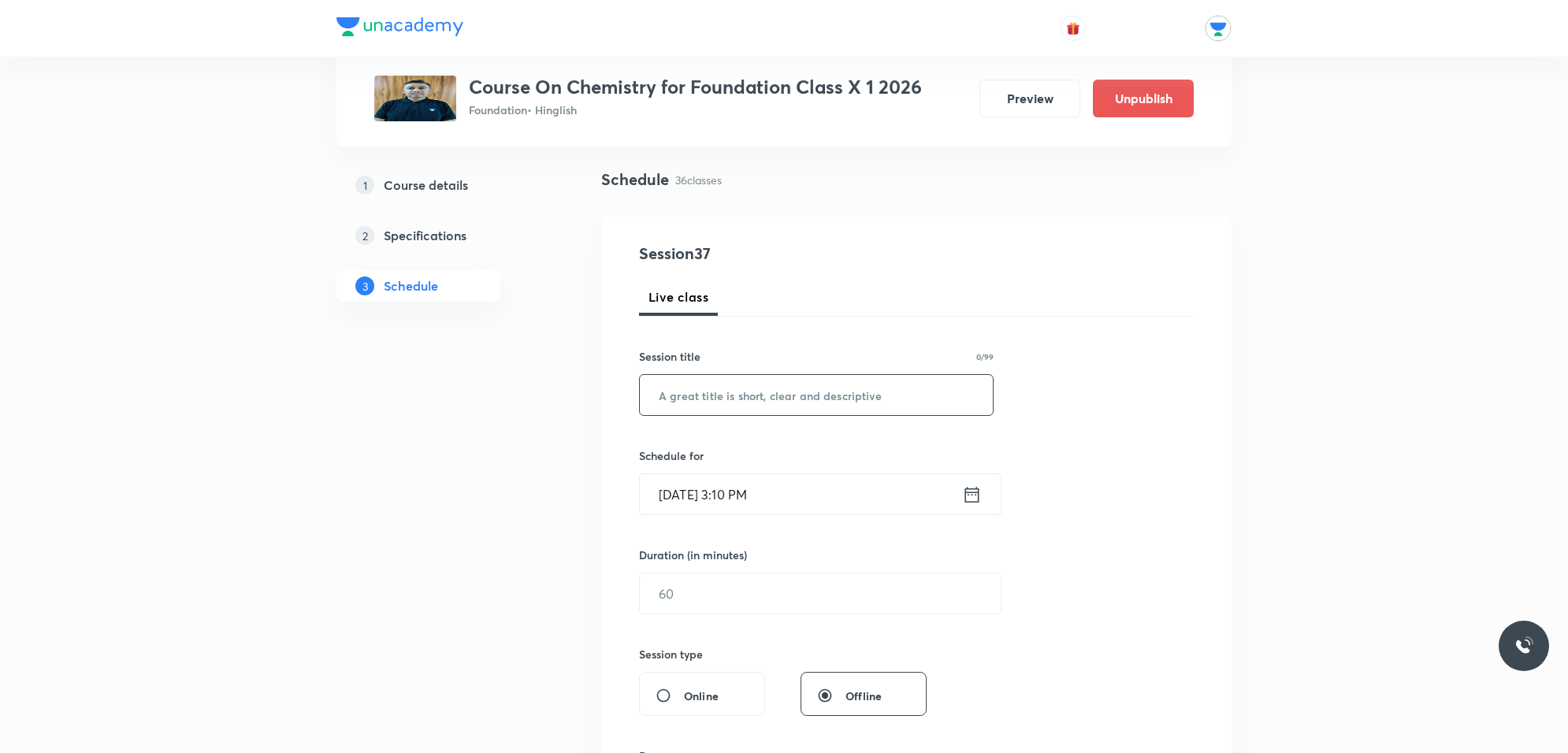
click at [867, 376] on input "text" at bounding box center [816, 395] width 353 height 40
paste input "Carbon and Its Compounds"
type input "Carbon and Its Compounds"
click at [875, 505] on input "Oct 4, 2025, 3:10 PM" at bounding box center [801, 494] width 322 height 40
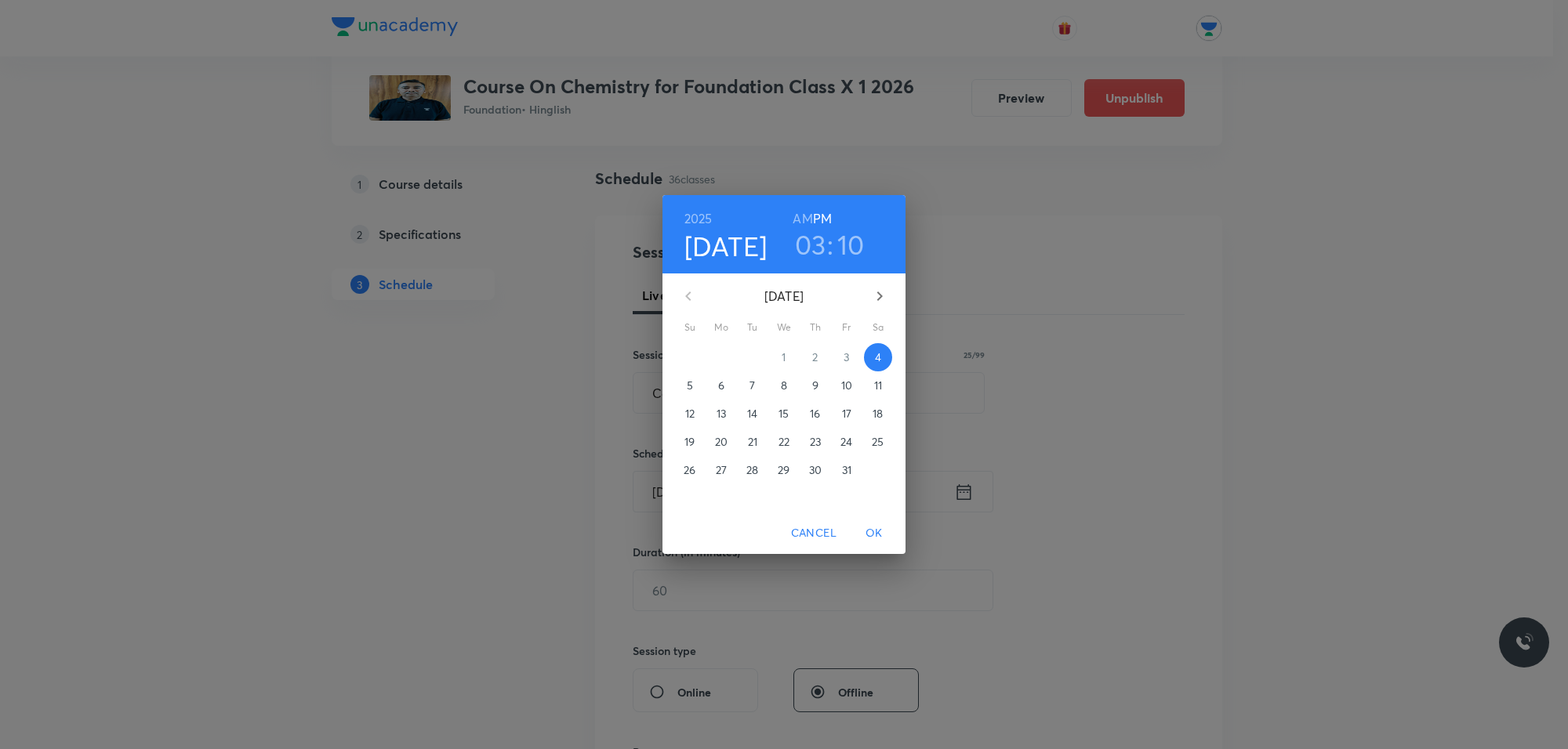
click at [773, 386] on span "8" at bounding box center [784, 386] width 28 height 16
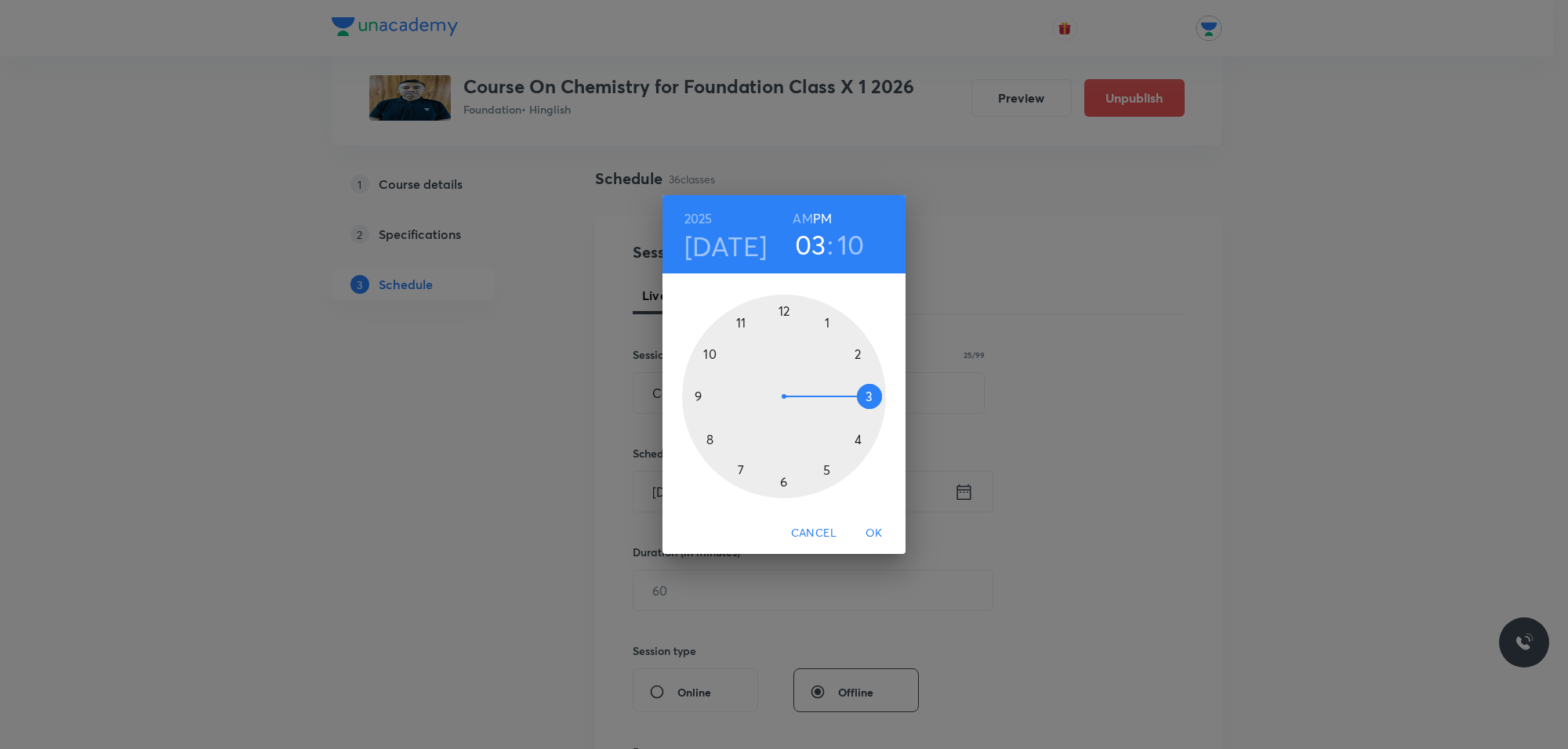
click at [863, 441] on div at bounding box center [784, 397] width 204 height 204
click at [781, 314] on div at bounding box center [784, 397] width 204 height 204
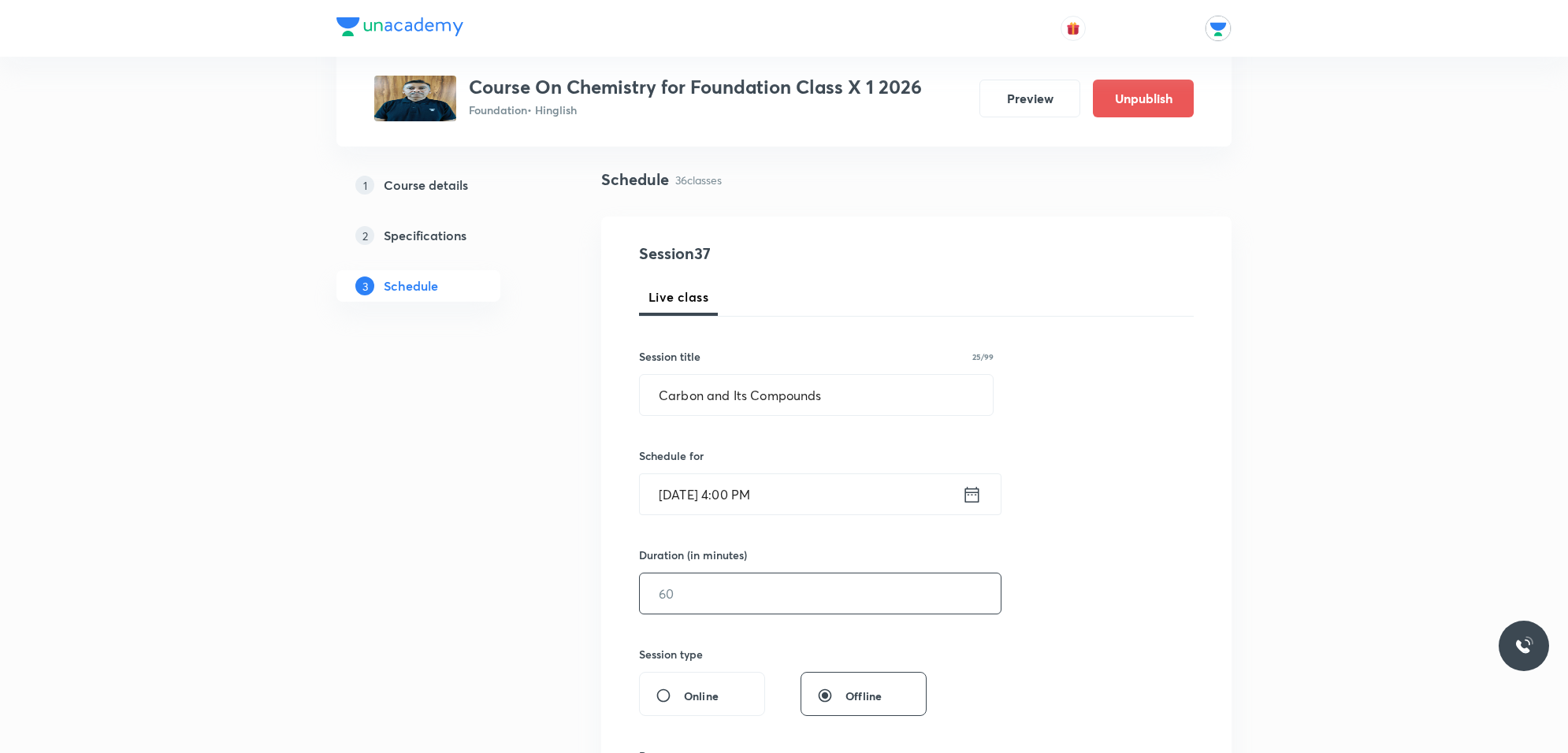
click at [801, 574] on input "text" at bounding box center [820, 594] width 361 height 40
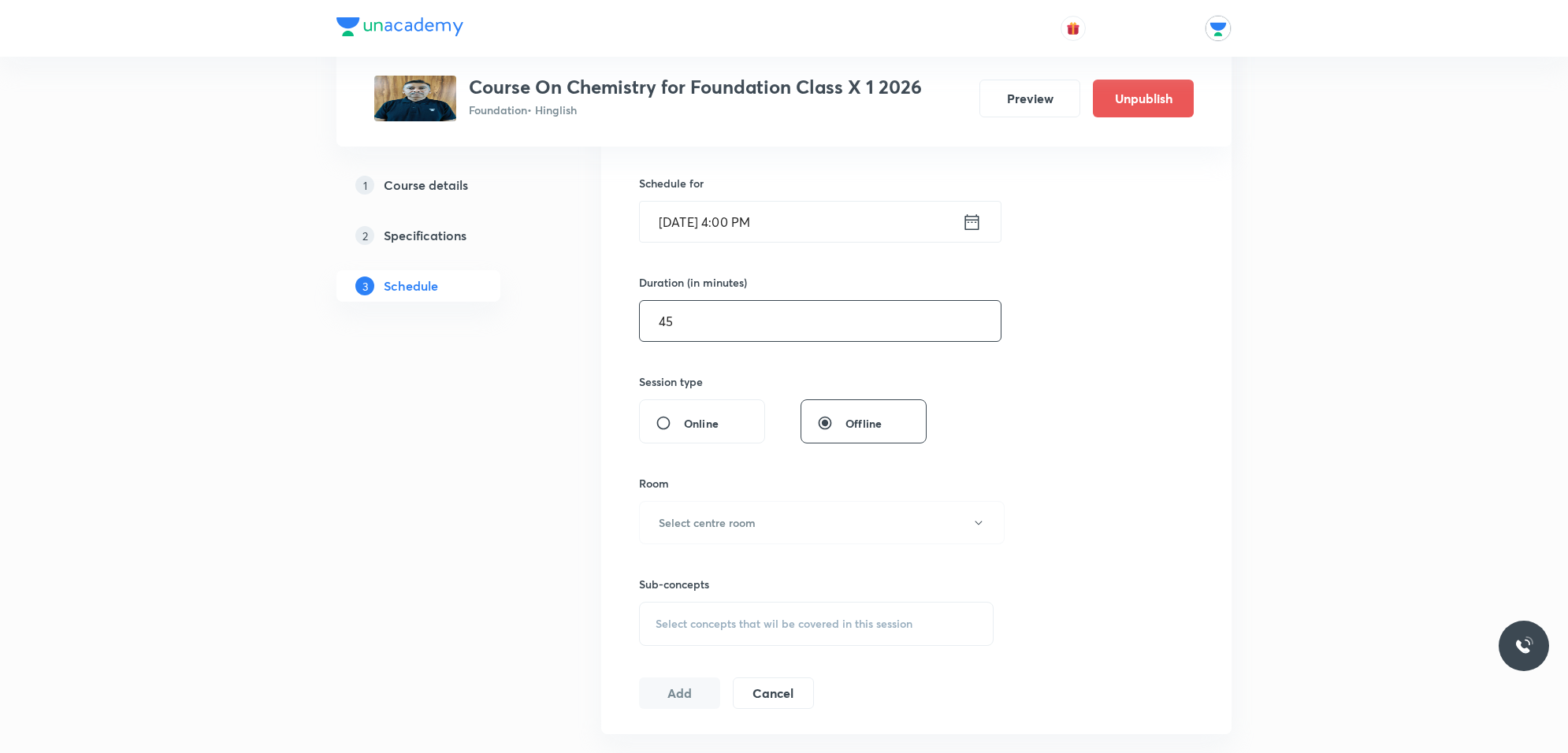
scroll to position [394, 0]
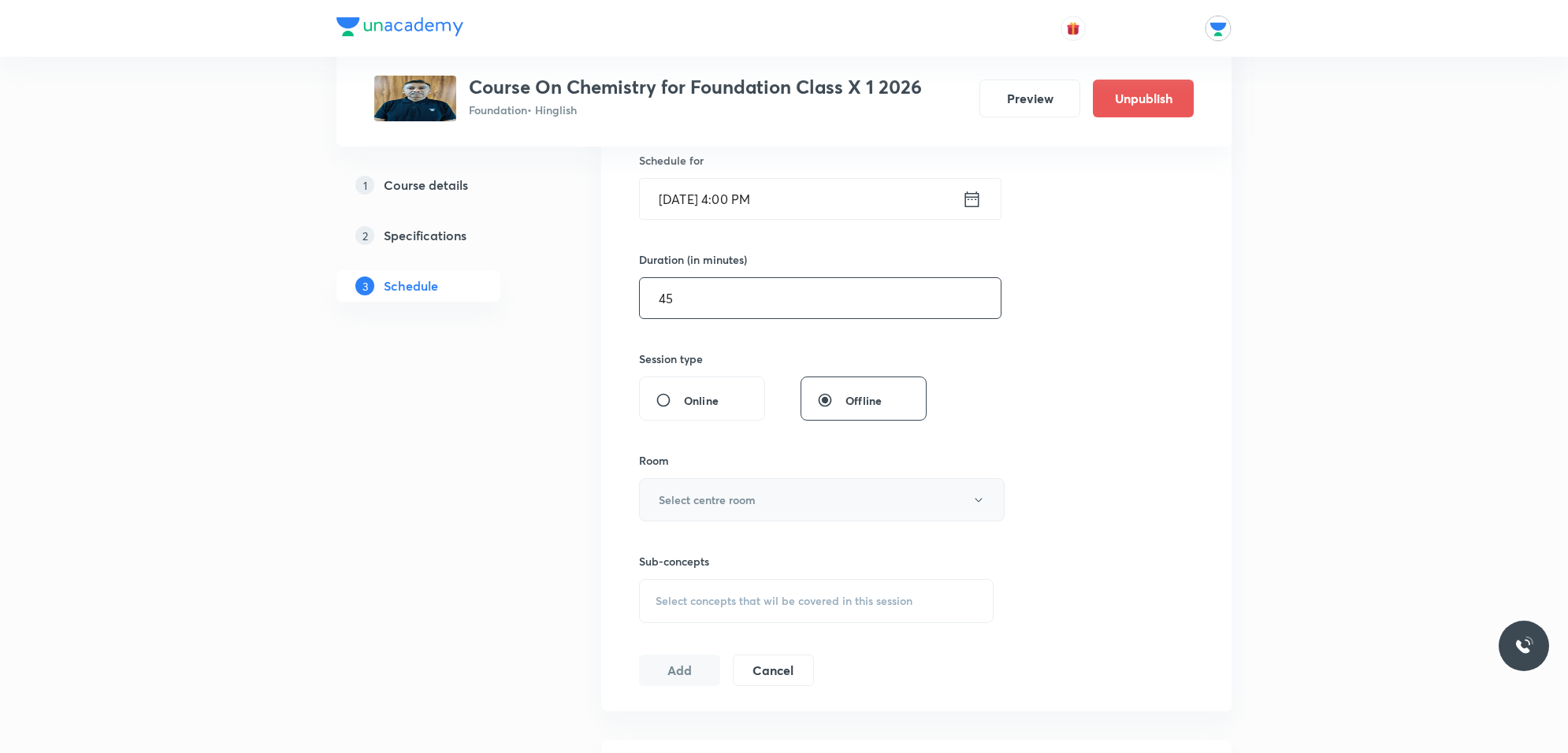
type input "45"
click at [789, 505] on button "Select centre room" at bounding box center [822, 500] width 366 height 44
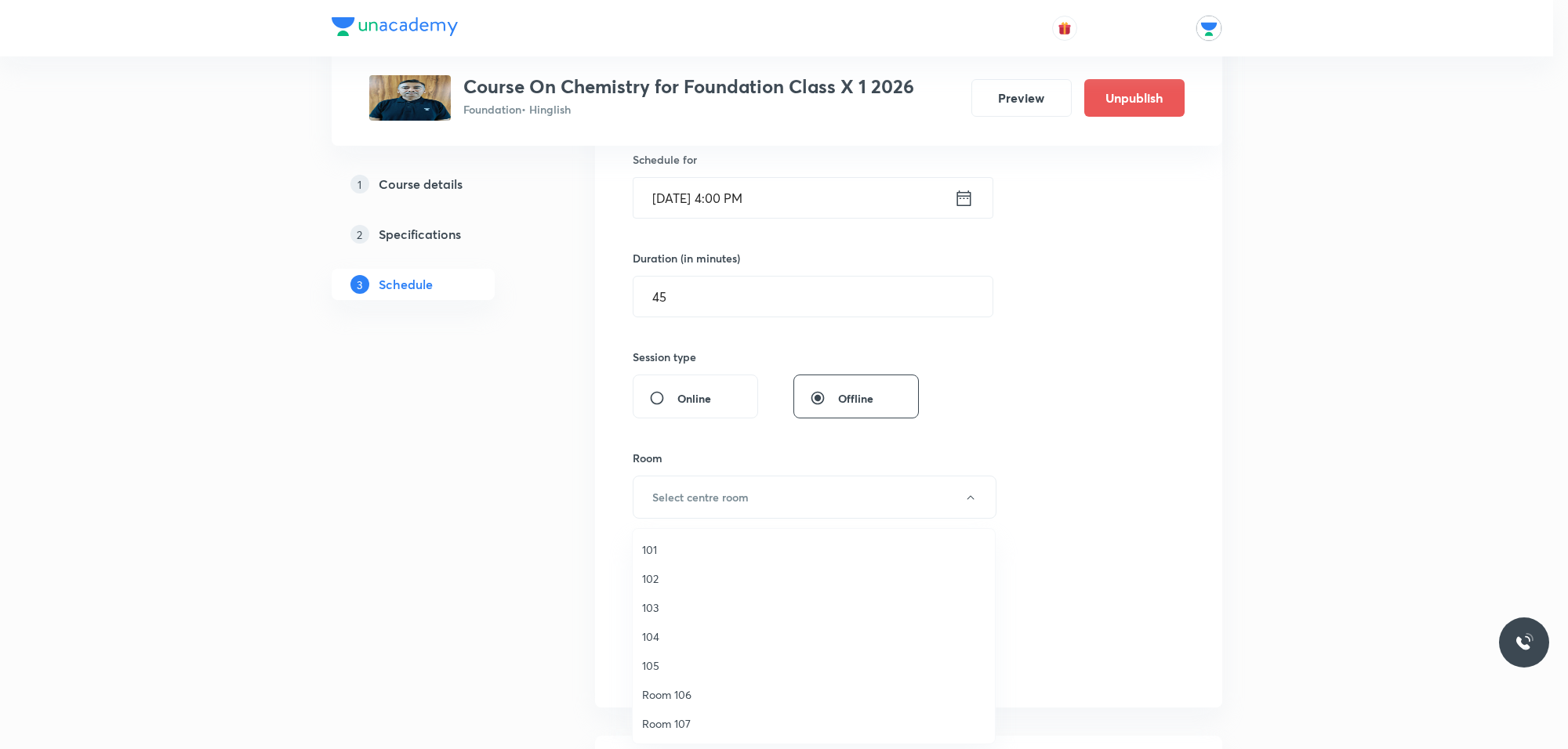
click at [662, 546] on span "101" at bounding box center [813, 550] width 343 height 16
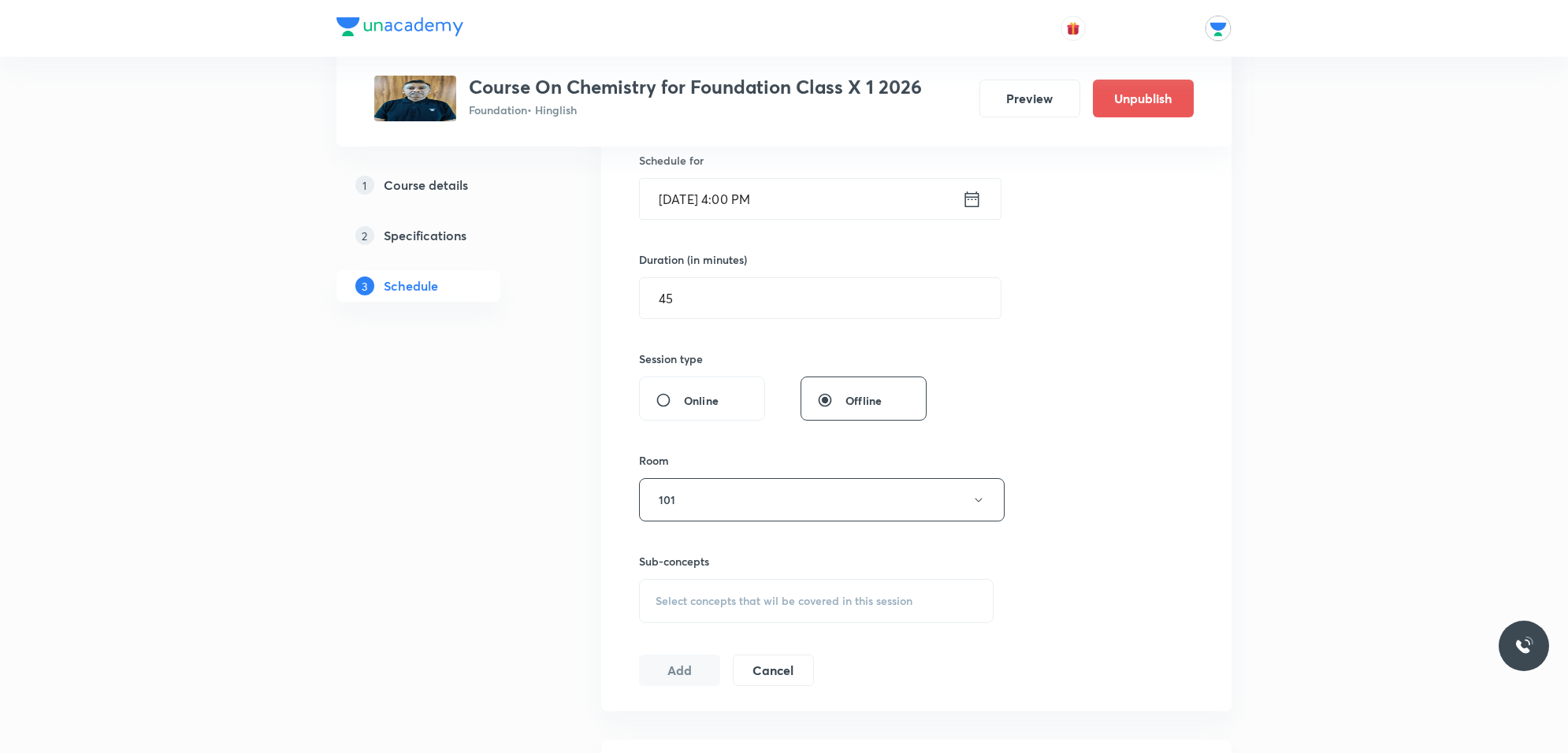
click at [693, 576] on div "Sub-concepts Select concepts that wil be covered in this session" at bounding box center [816, 588] width 355 height 70
click at [695, 587] on div "Select concepts that wil be covered in this session" at bounding box center [816, 601] width 355 height 44
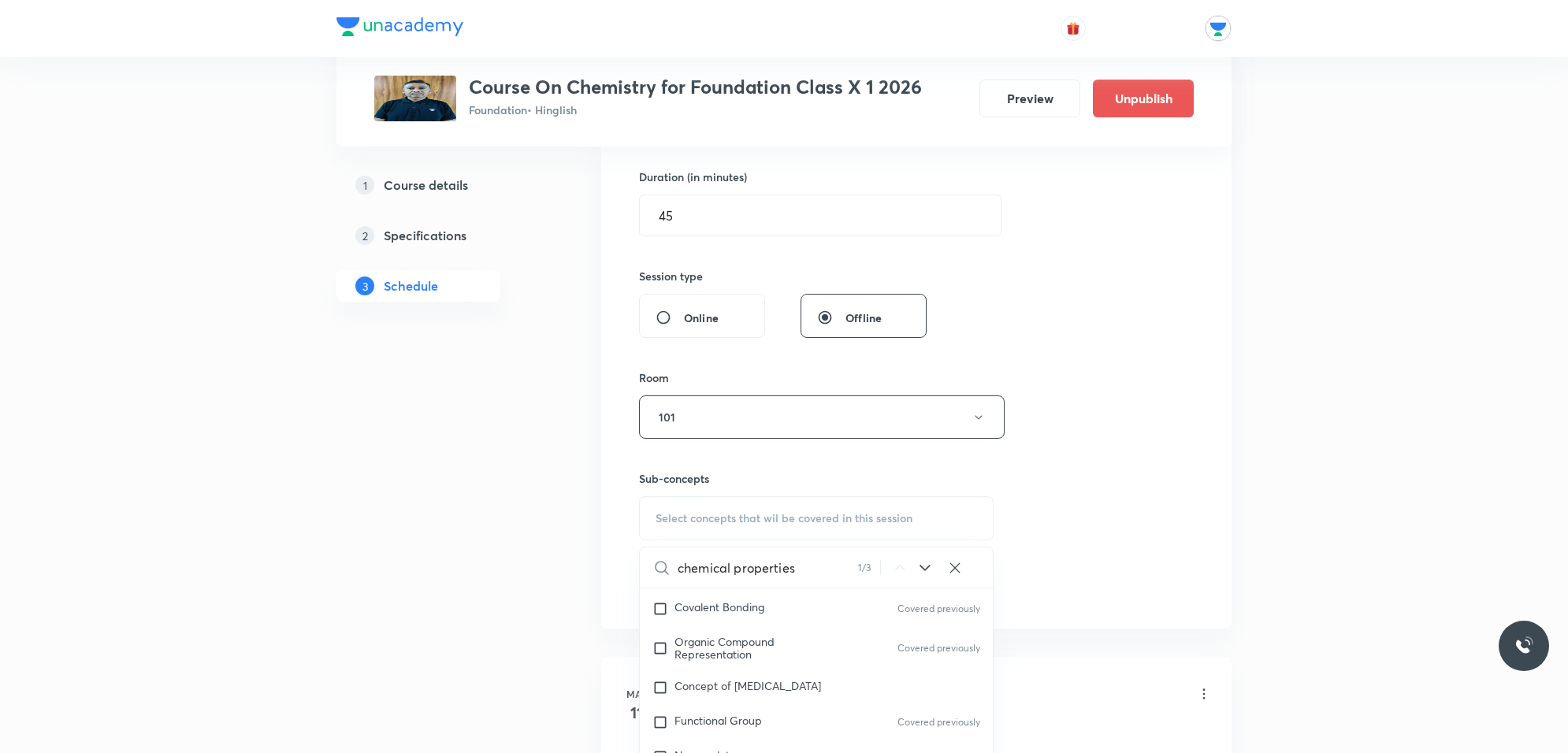
scroll to position [591, 0]
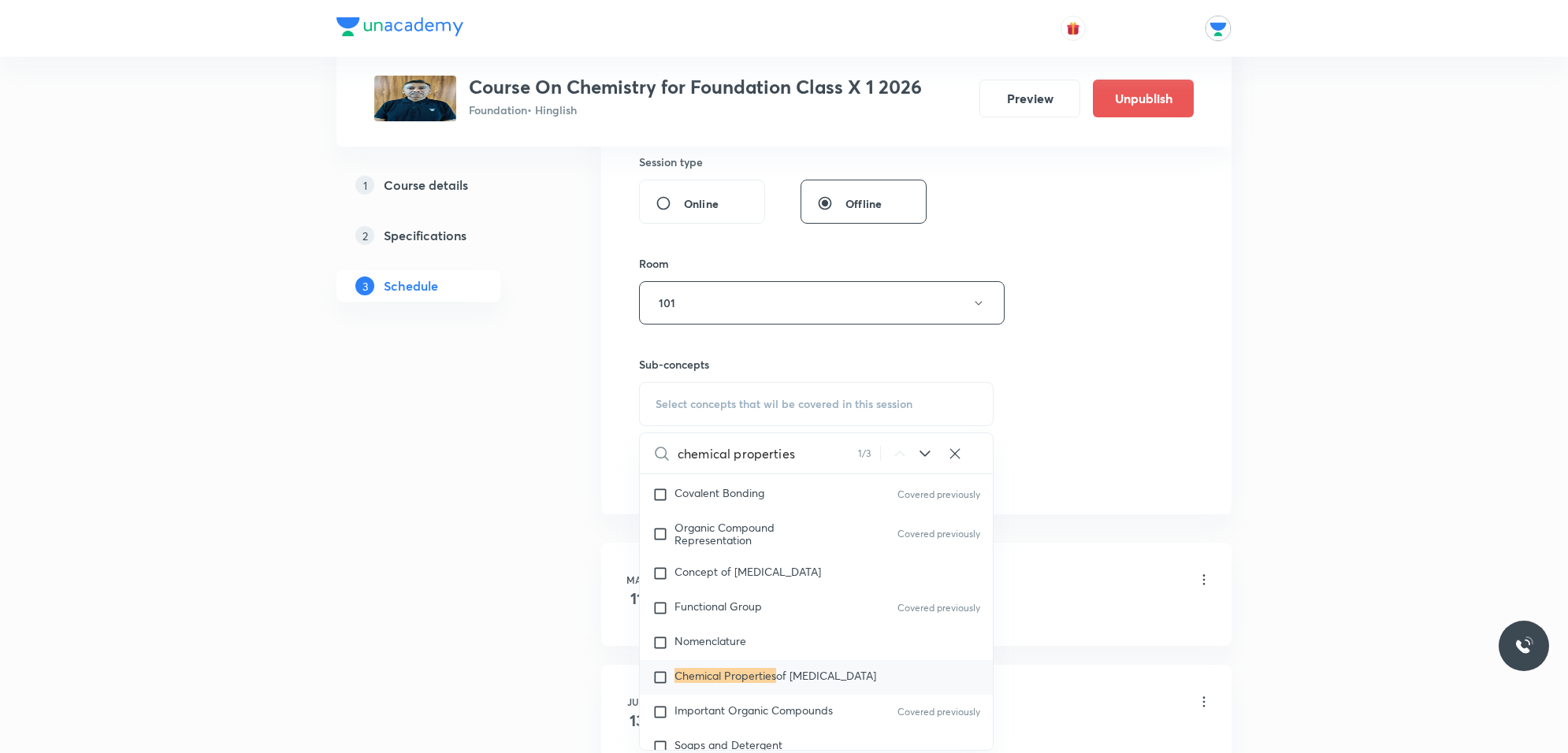
type input "chemical properties"
click at [919, 461] on icon at bounding box center [924, 453] width 19 height 19
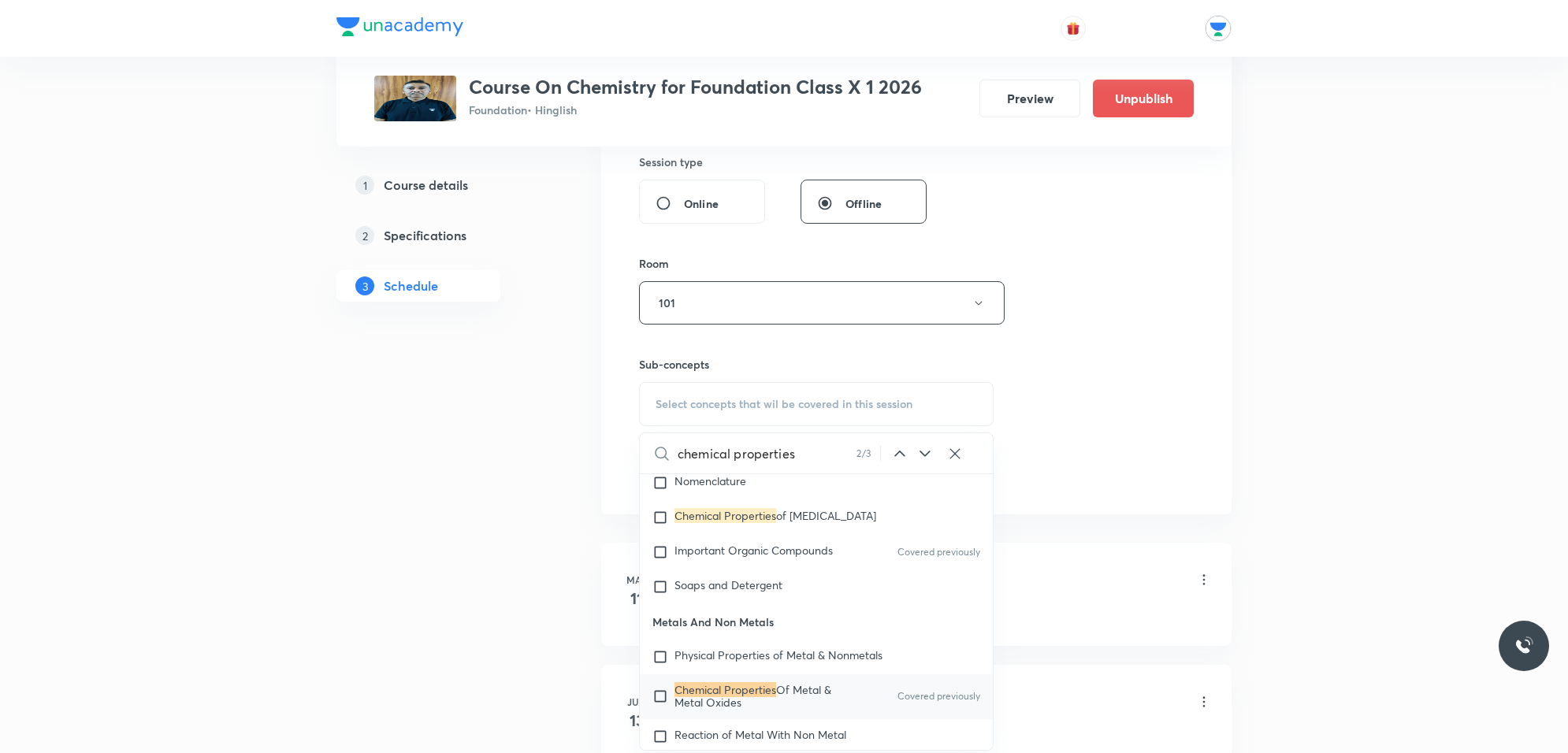
scroll to position [469, 0]
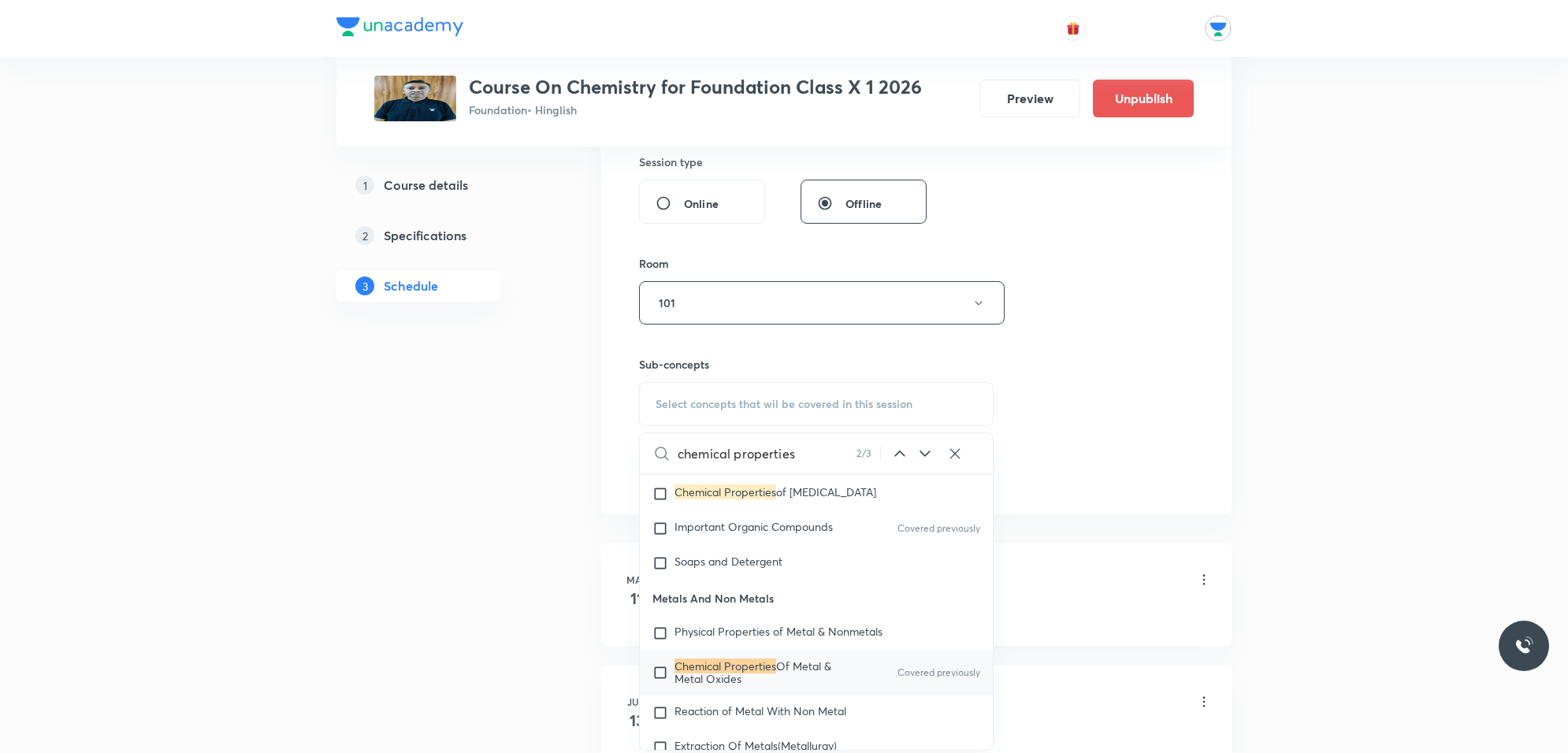
click at [919, 461] on icon at bounding box center [924, 453] width 19 height 19
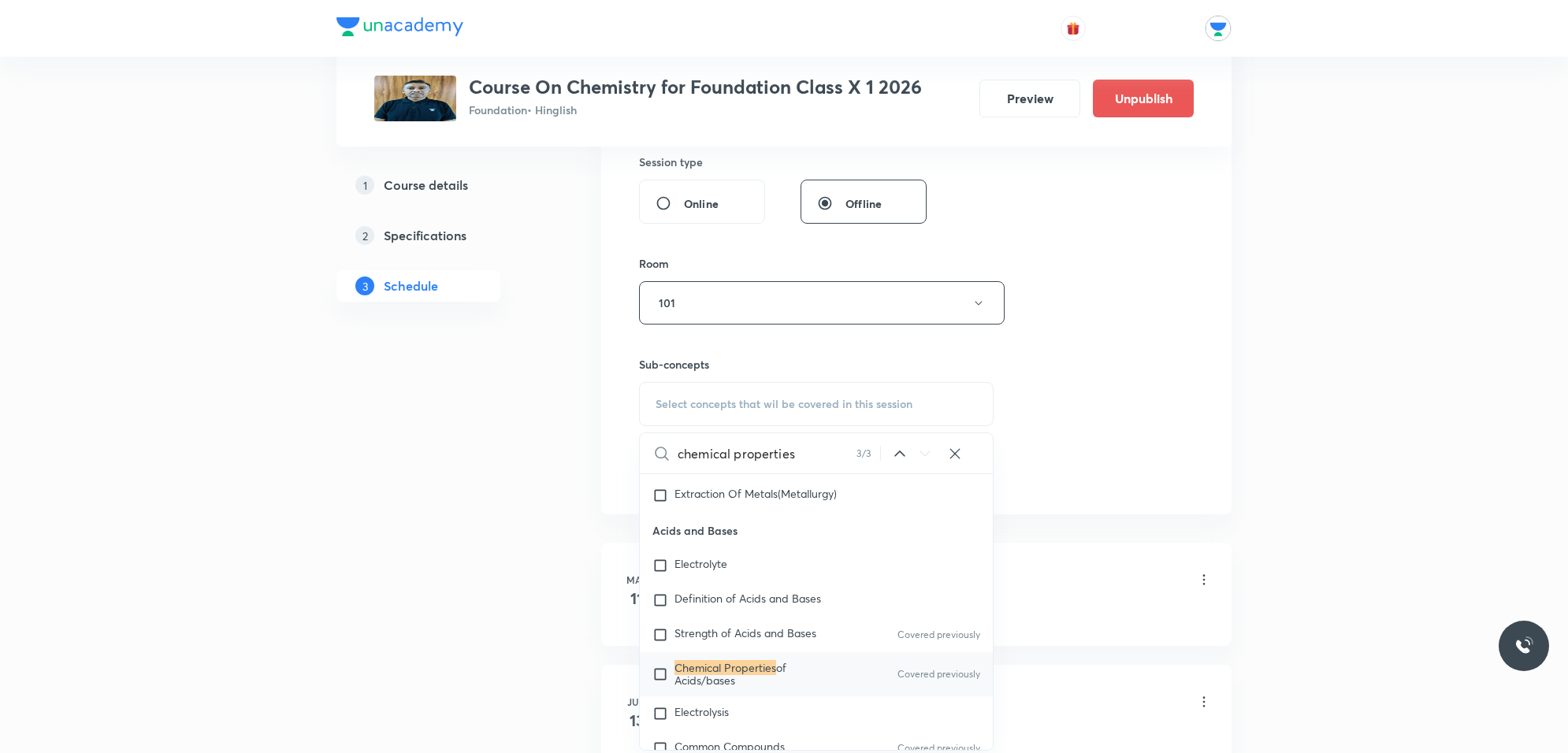
scroll to position [721, 0]
click at [919, 461] on icon at bounding box center [924, 453] width 19 height 19
click at [826, 465] on input "chemical properties" at bounding box center [767, 453] width 179 height 40
click at [836, 462] on input "chemical properties" at bounding box center [767, 453] width 179 height 40
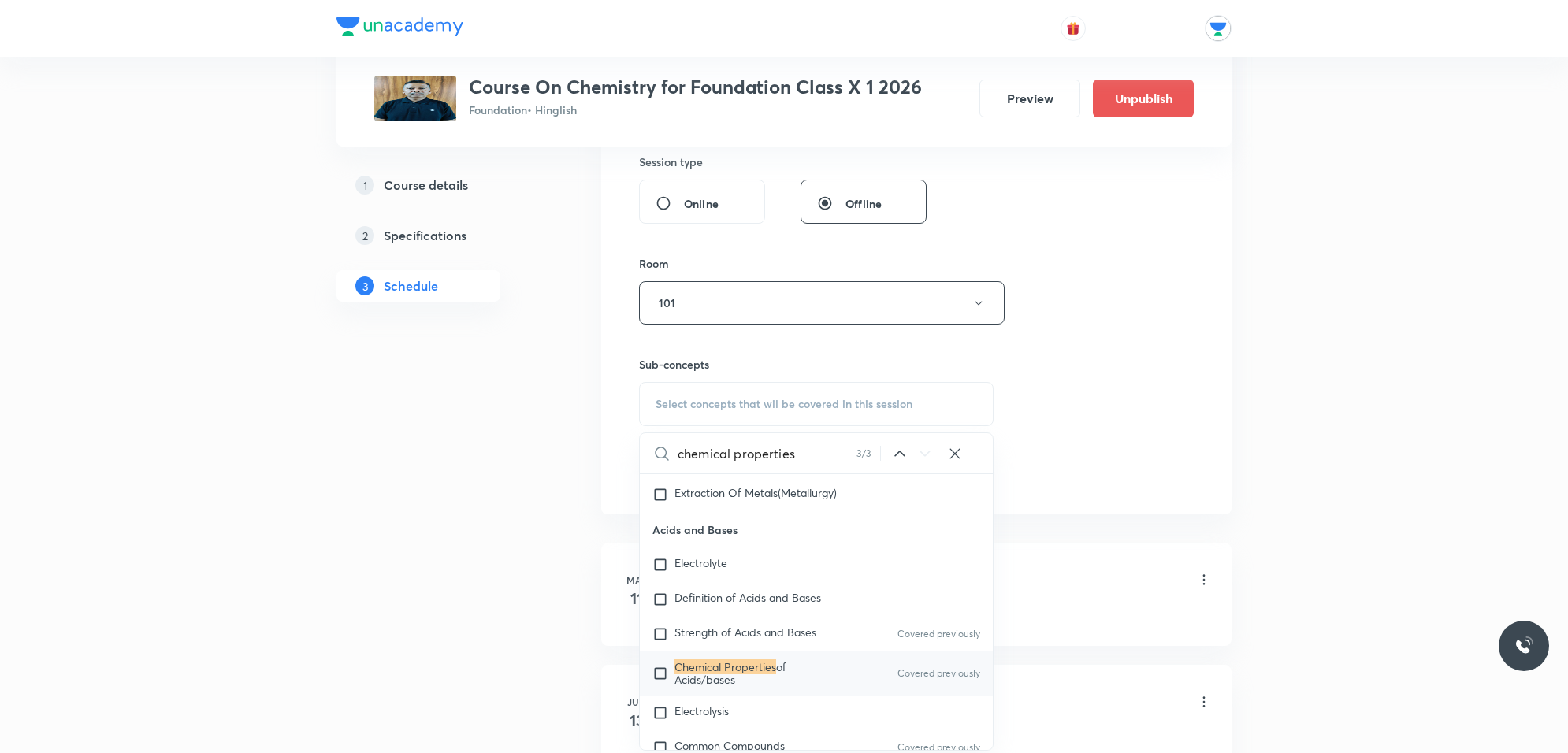
click at [836, 462] on input "chemical properties" at bounding box center [767, 453] width 179 height 40
paste input "Carbon and Its Compounds"
click at [847, 455] on input "Carbon and Its Compounds" at bounding box center [766, 453] width 177 height 40
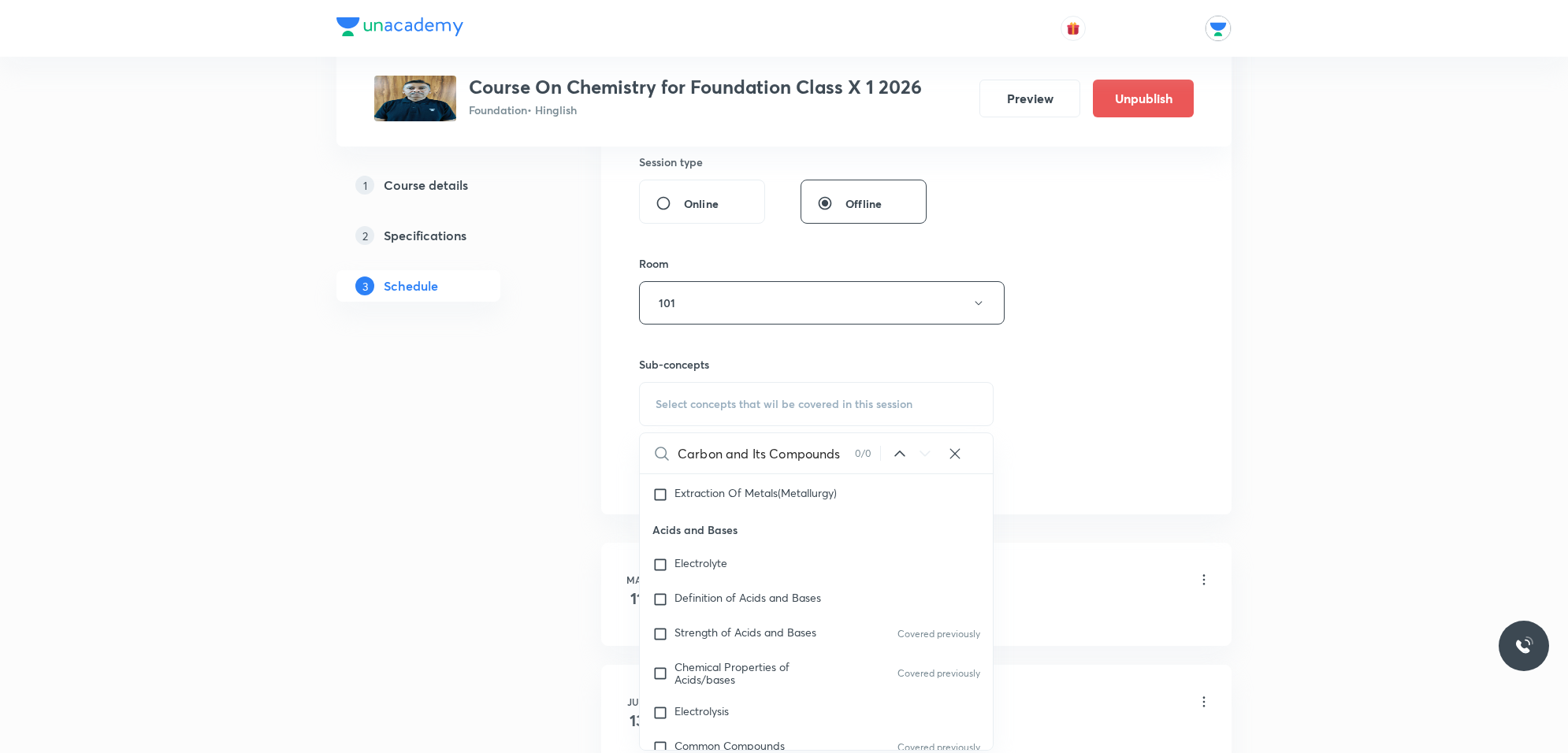
click at [847, 455] on input "Carbon and Its Compounds" at bounding box center [766, 453] width 177 height 40
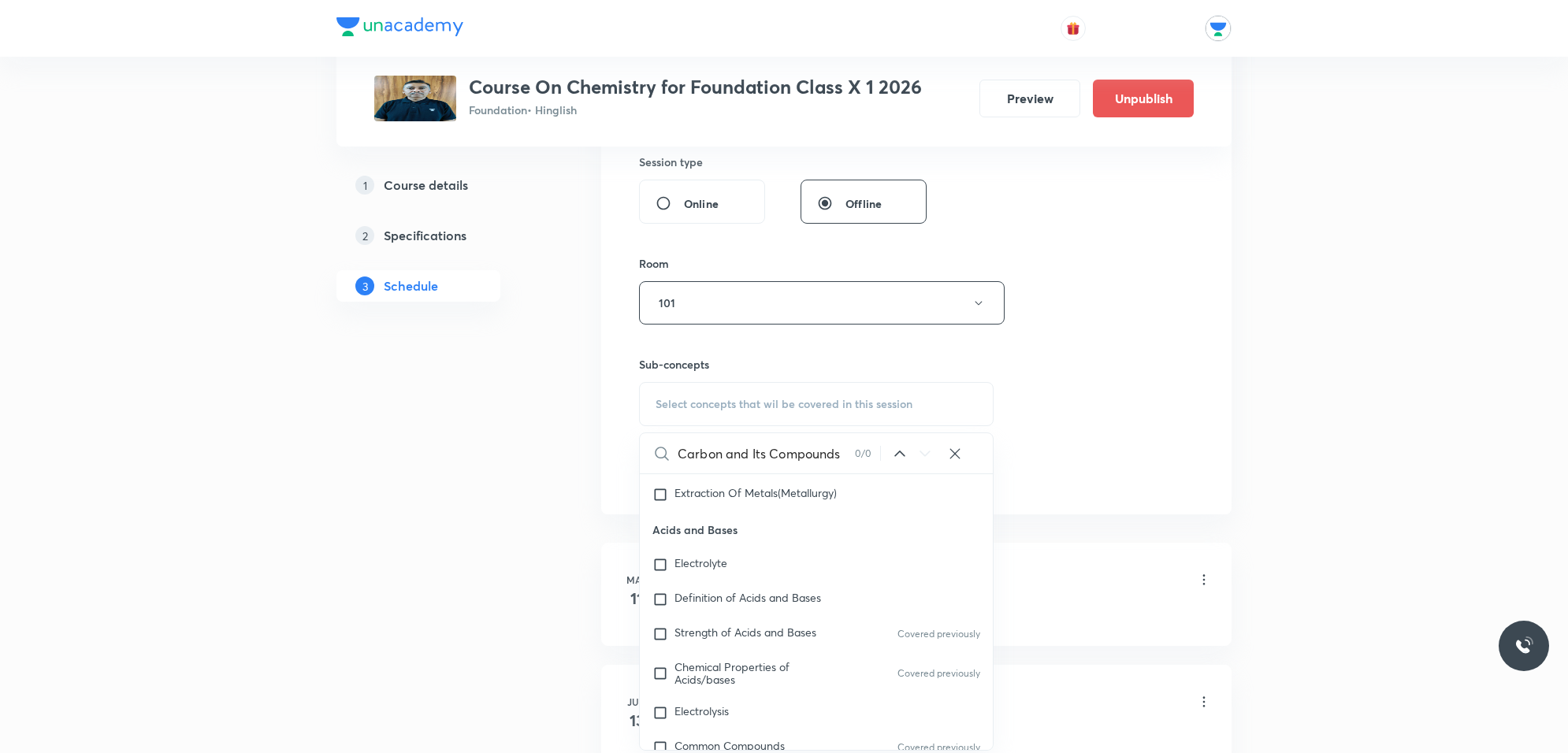
drag, startPoint x: 847, startPoint y: 455, endPoint x: 745, endPoint y: 451, distance: 102.1
click at [745, 451] on input "Carbon and Its Compounds" at bounding box center [766, 453] width 177 height 40
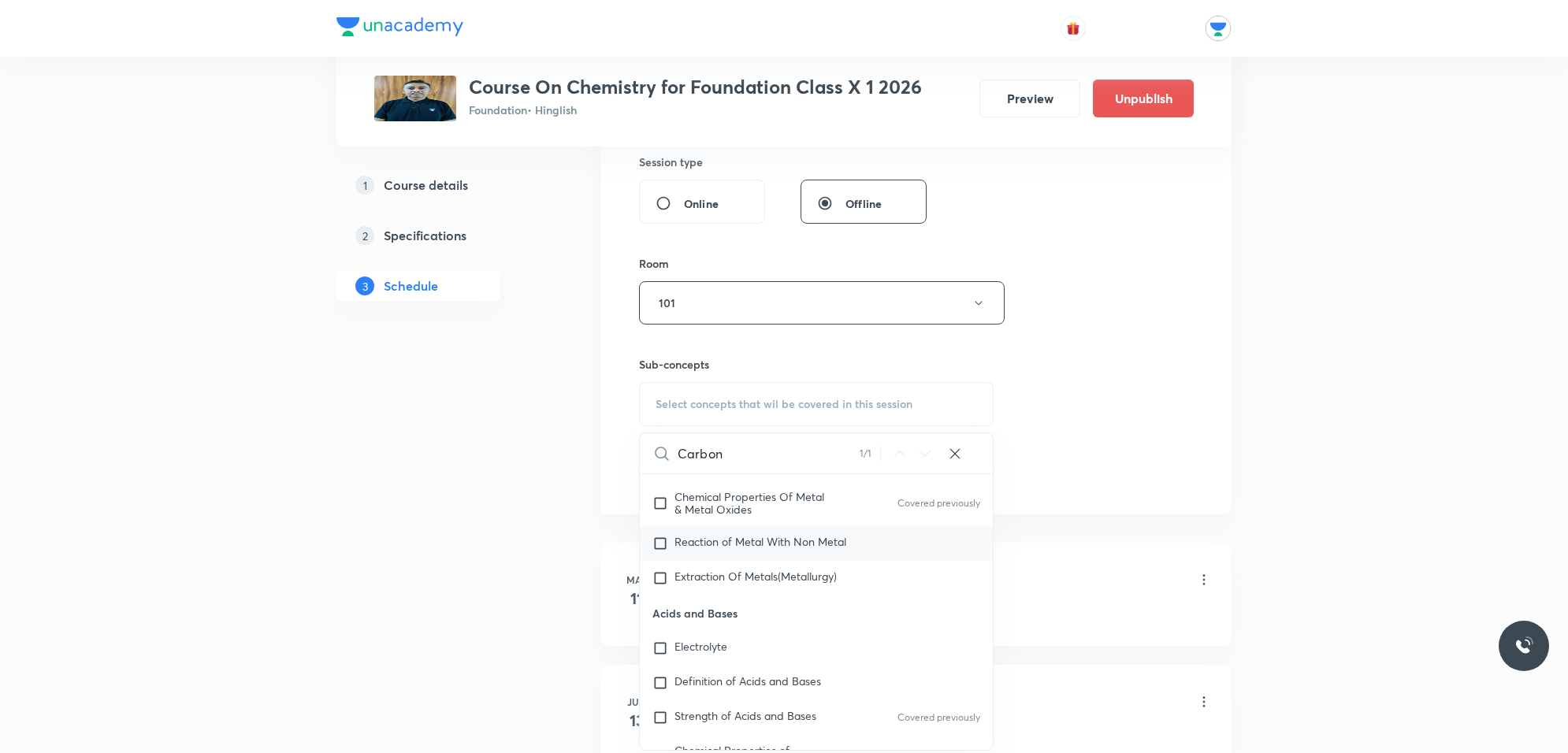
scroll to position [591, 0]
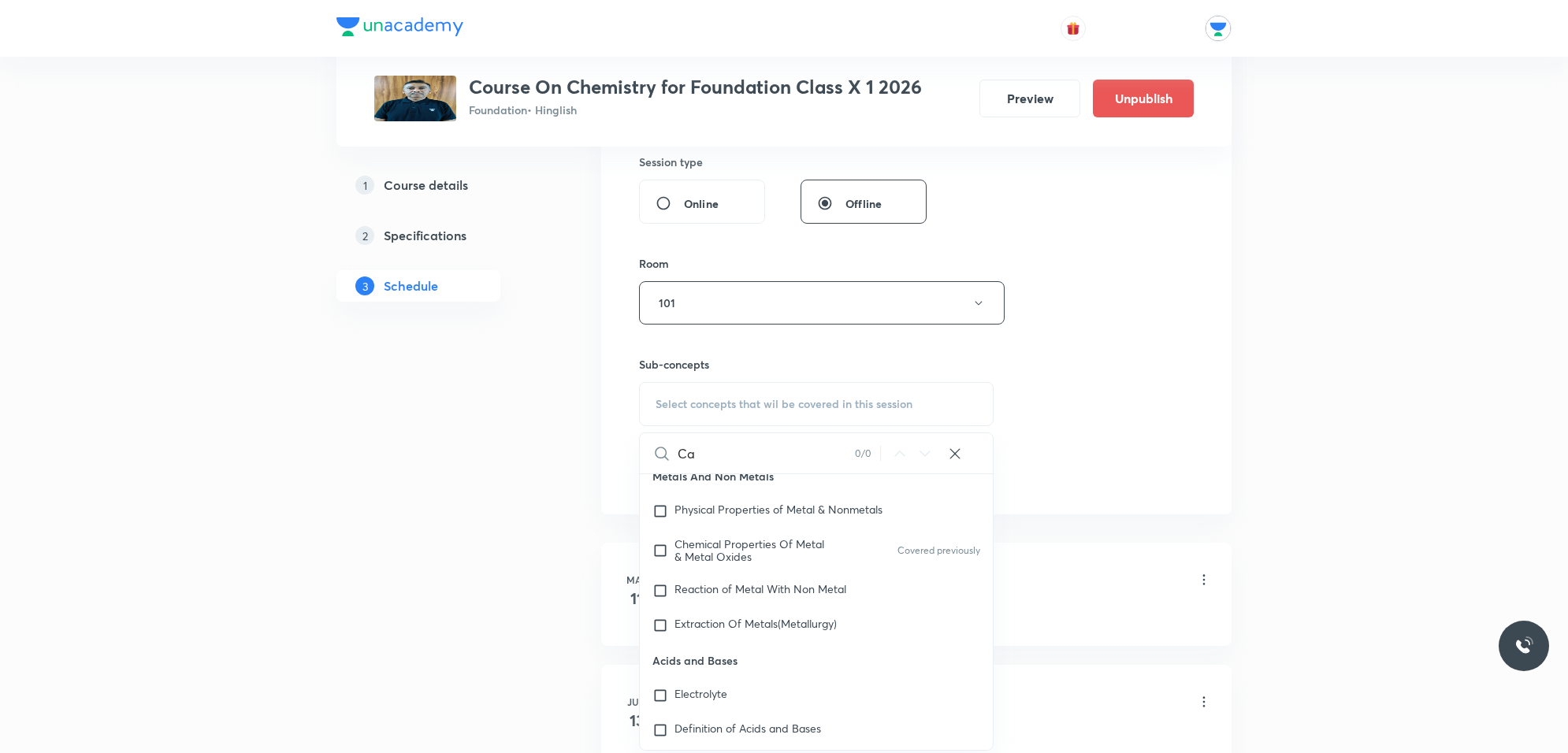
type input "C"
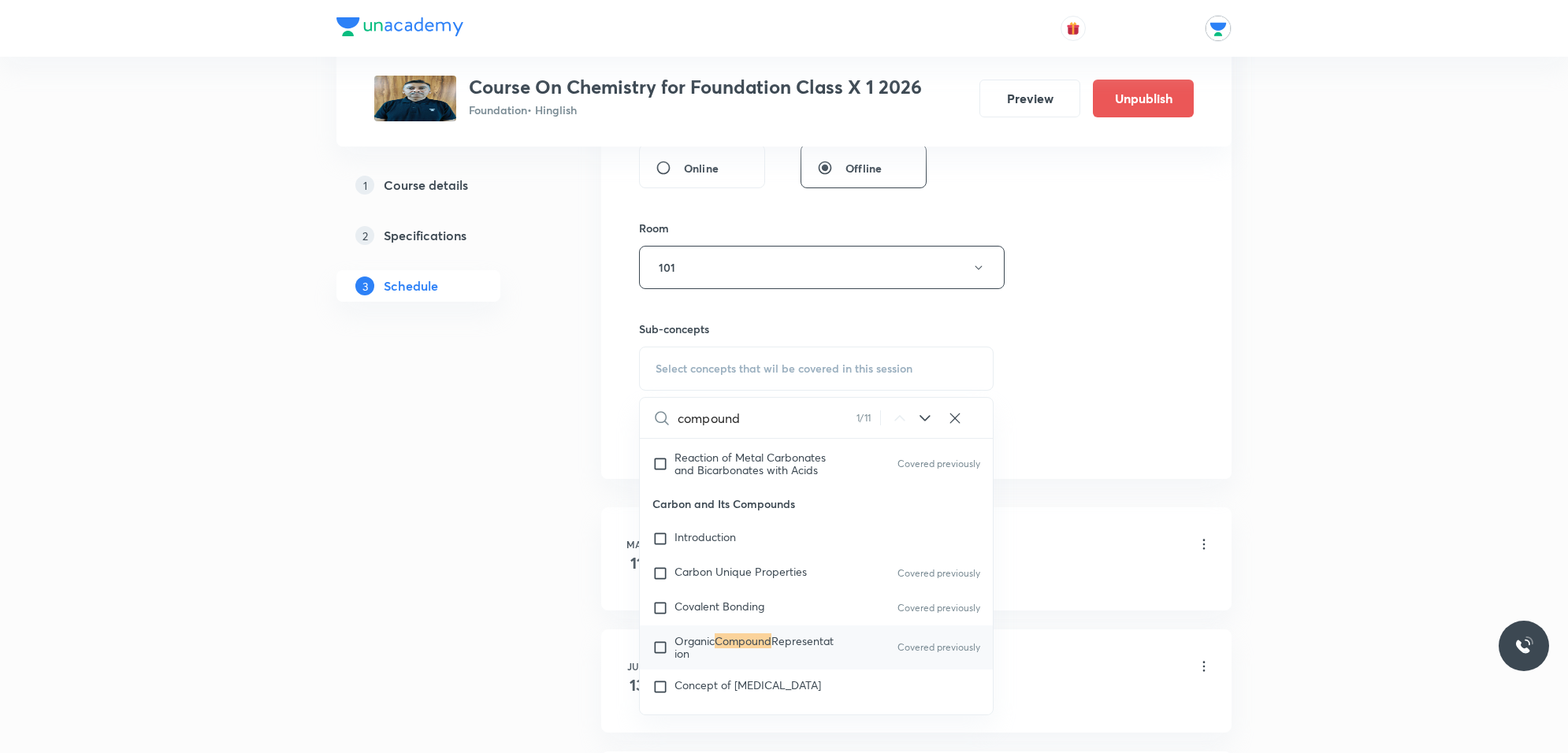
scroll to position [689, 0]
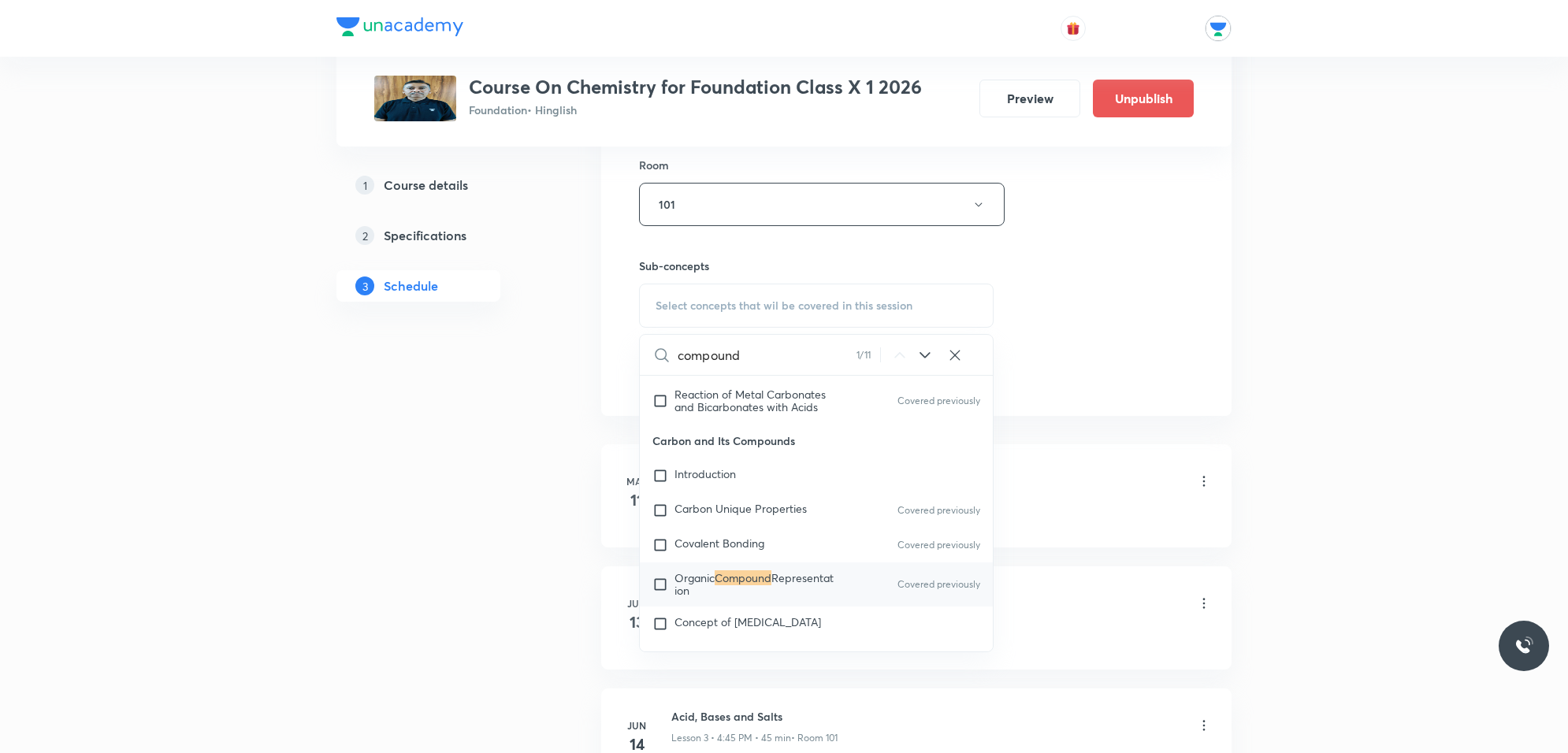
type input "compound"
click at [919, 360] on icon at bounding box center [924, 355] width 19 height 19
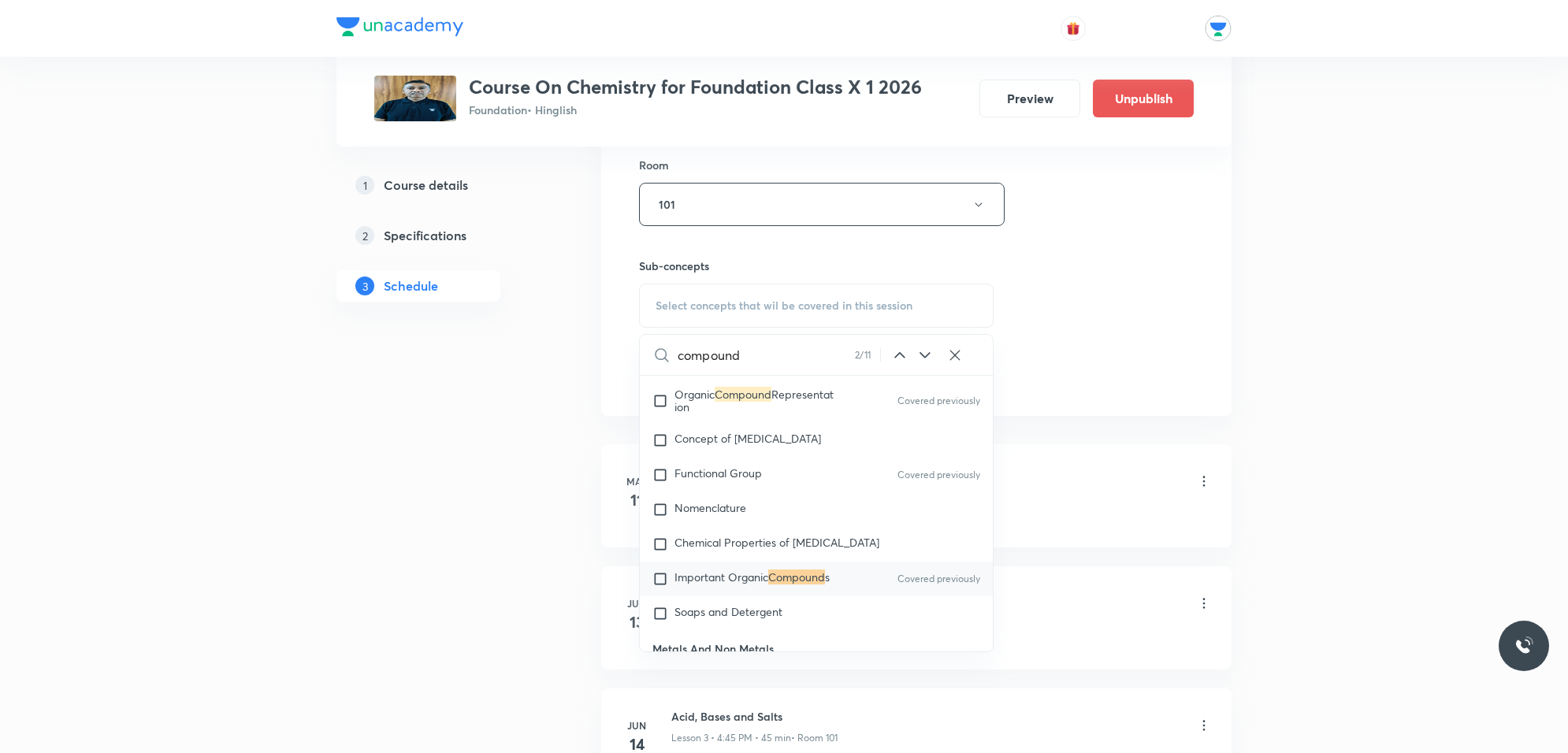
click at [919, 360] on icon at bounding box center [924, 355] width 19 height 19
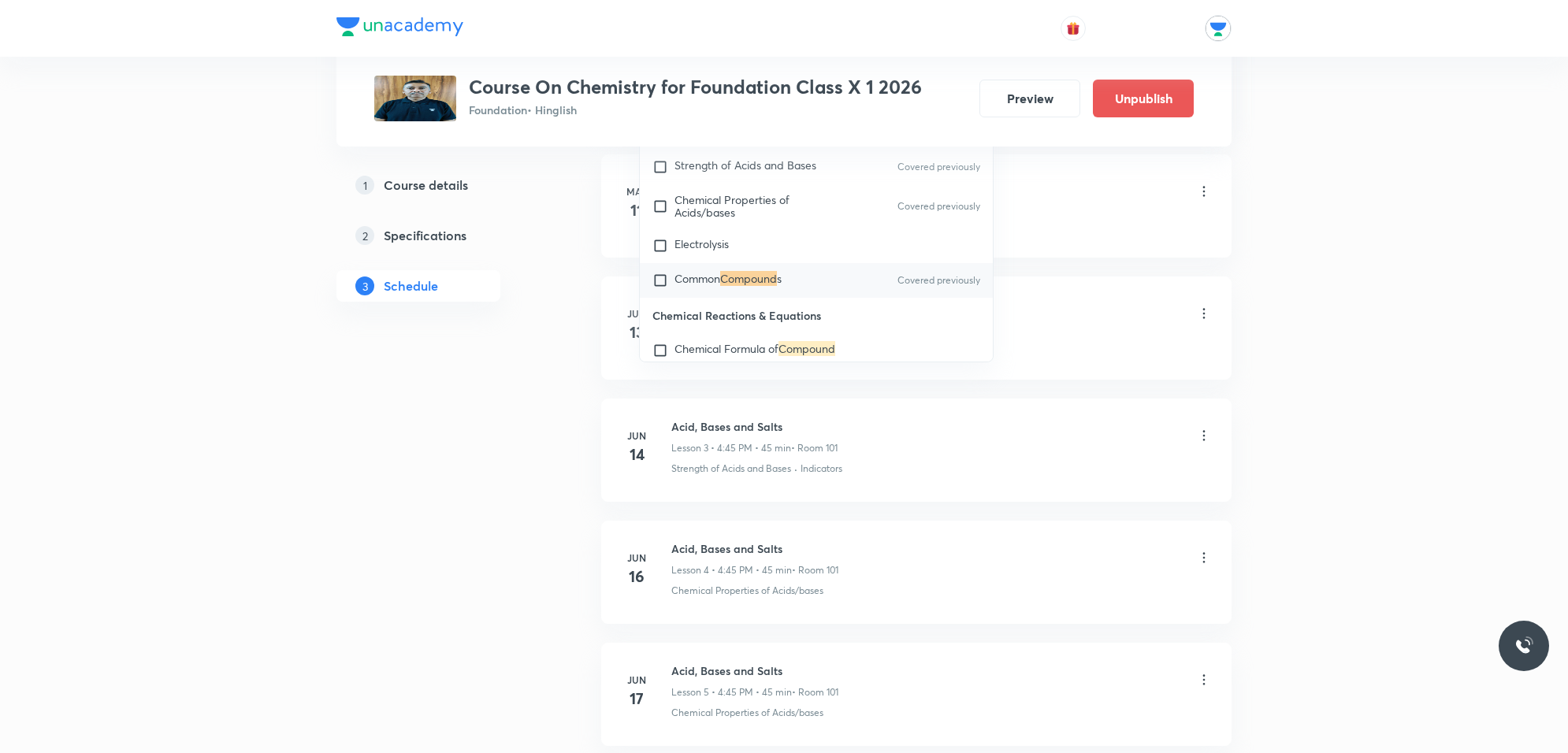
scroll to position [856, 0]
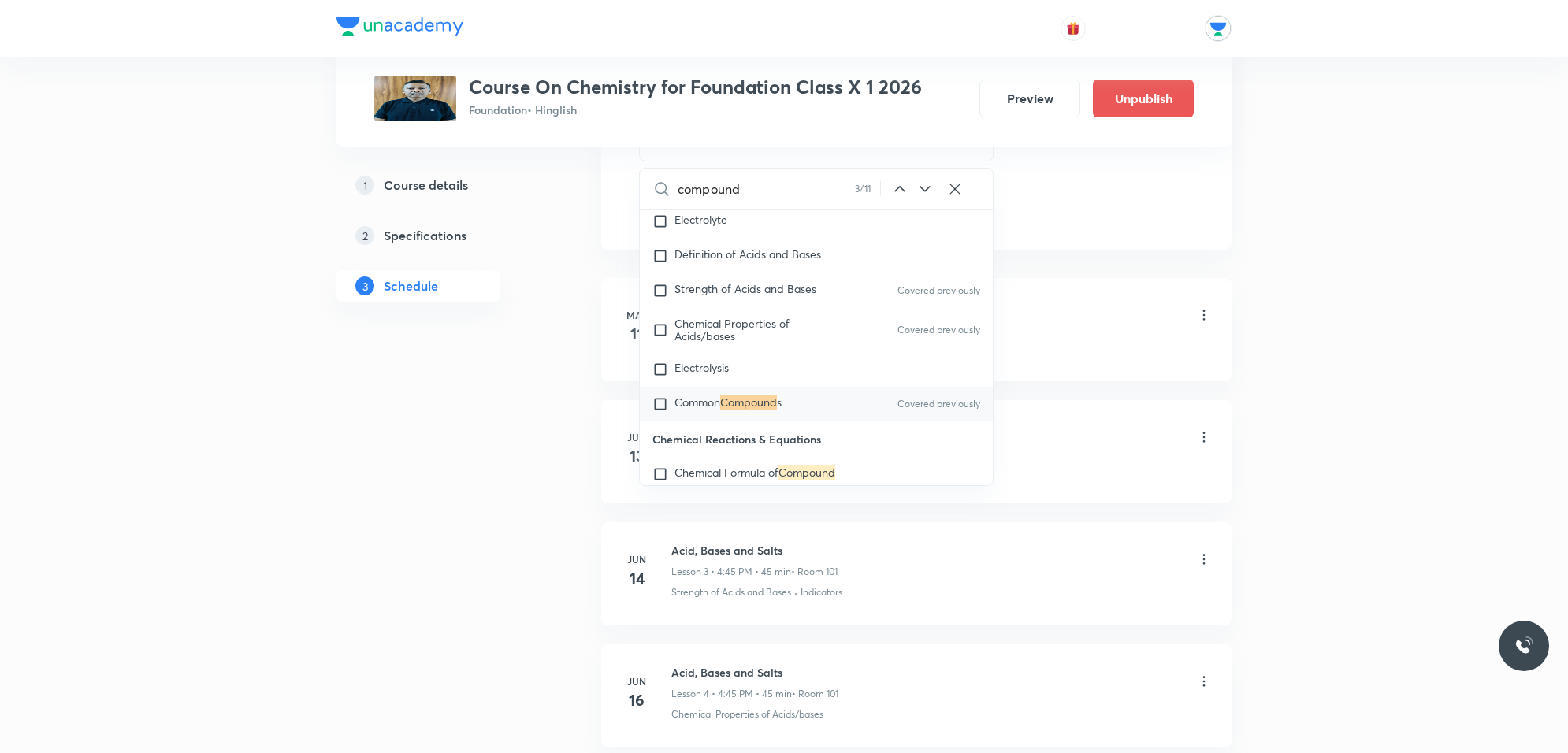
click at [919, 181] on icon at bounding box center [924, 188] width 19 height 19
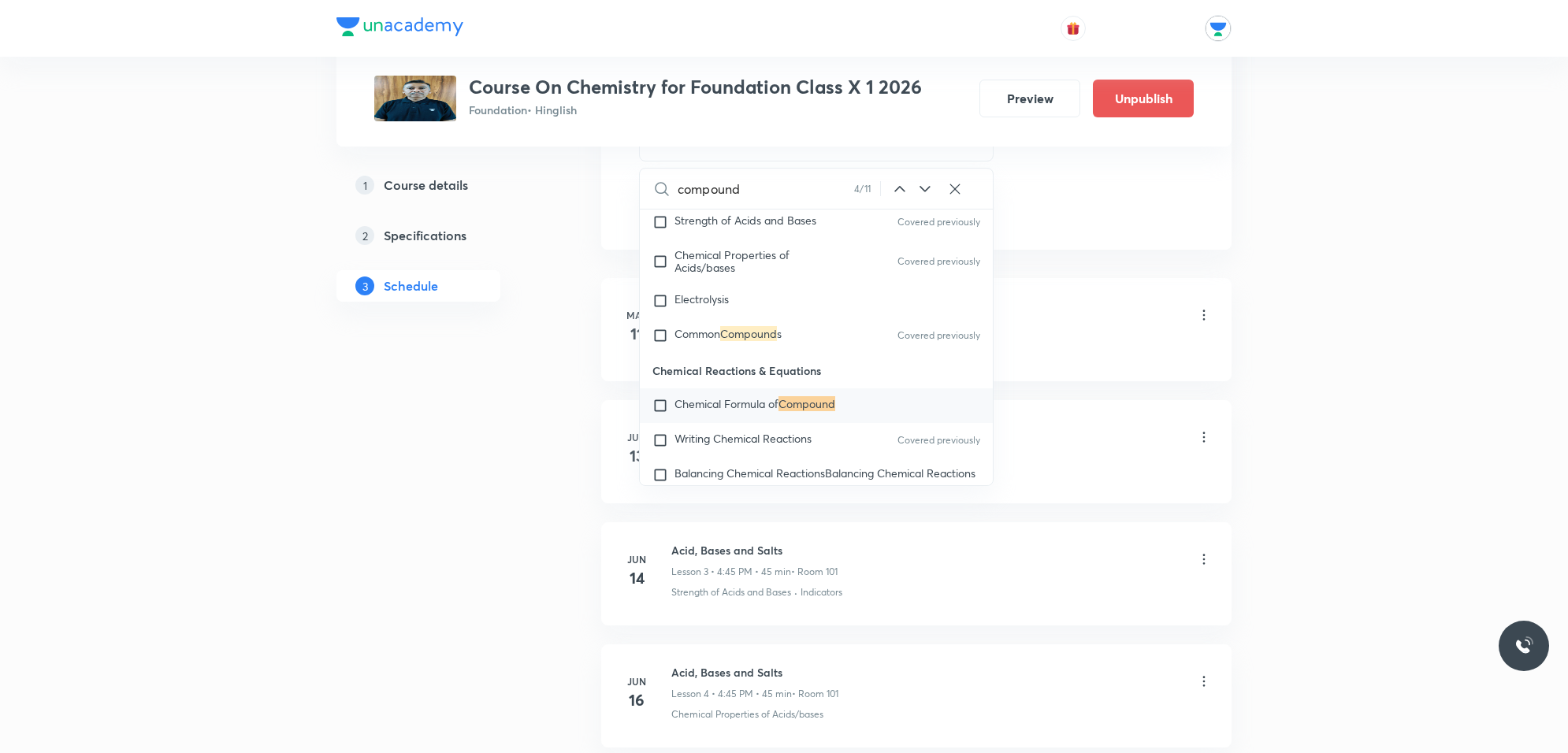
scroll to position [871, 0]
click at [919, 181] on icon at bounding box center [924, 188] width 19 height 19
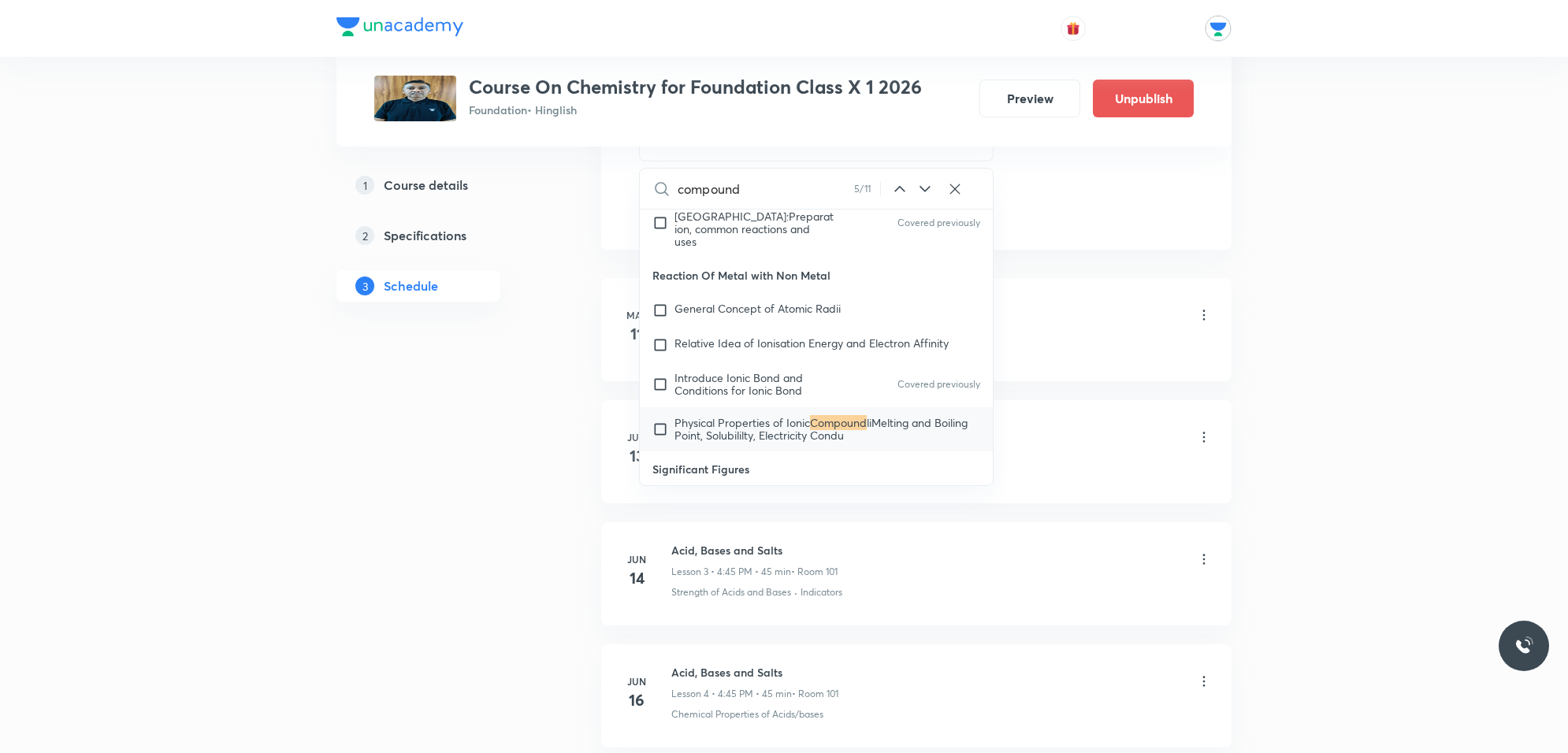
scroll to position [4892, 0]
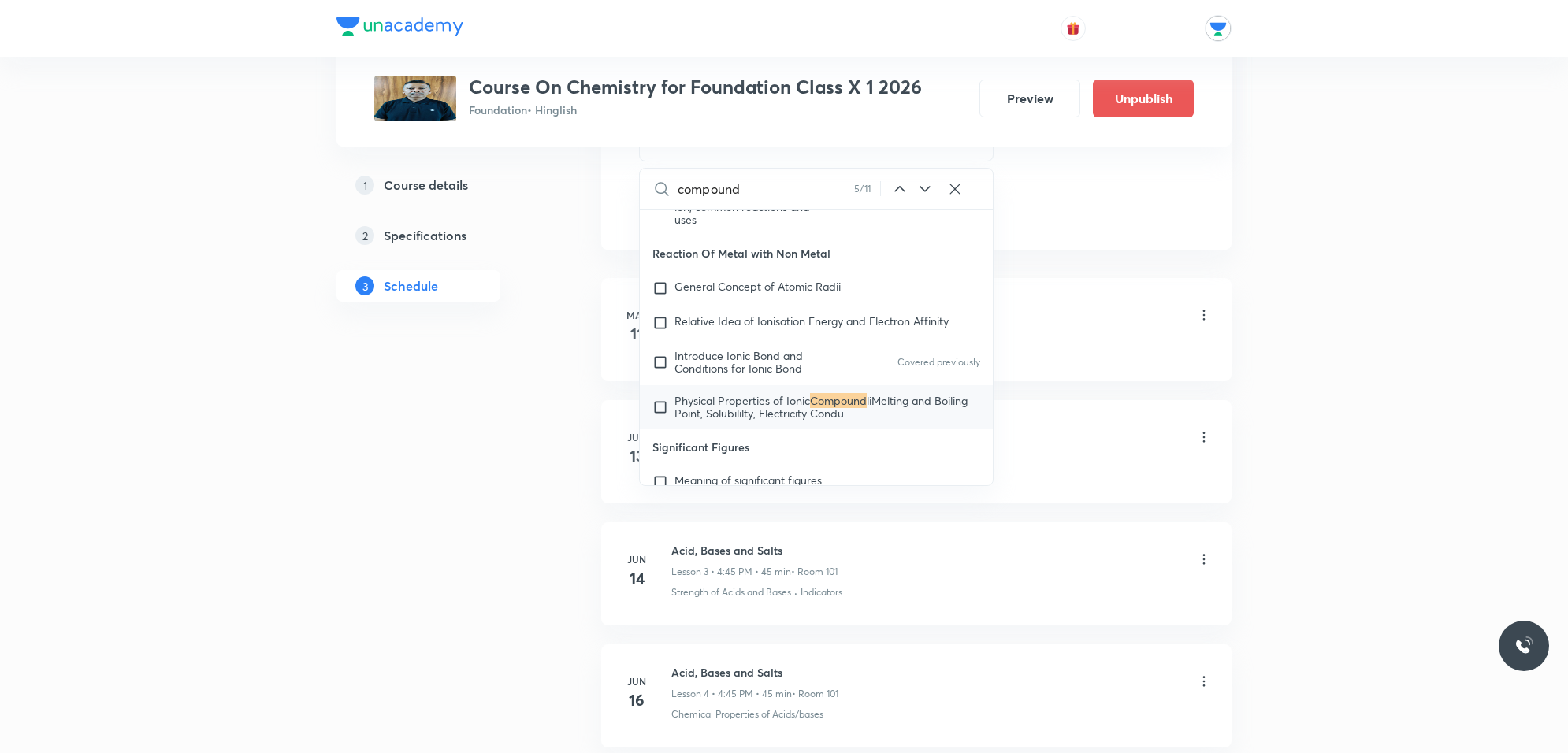
click at [919, 181] on icon at bounding box center [924, 188] width 19 height 19
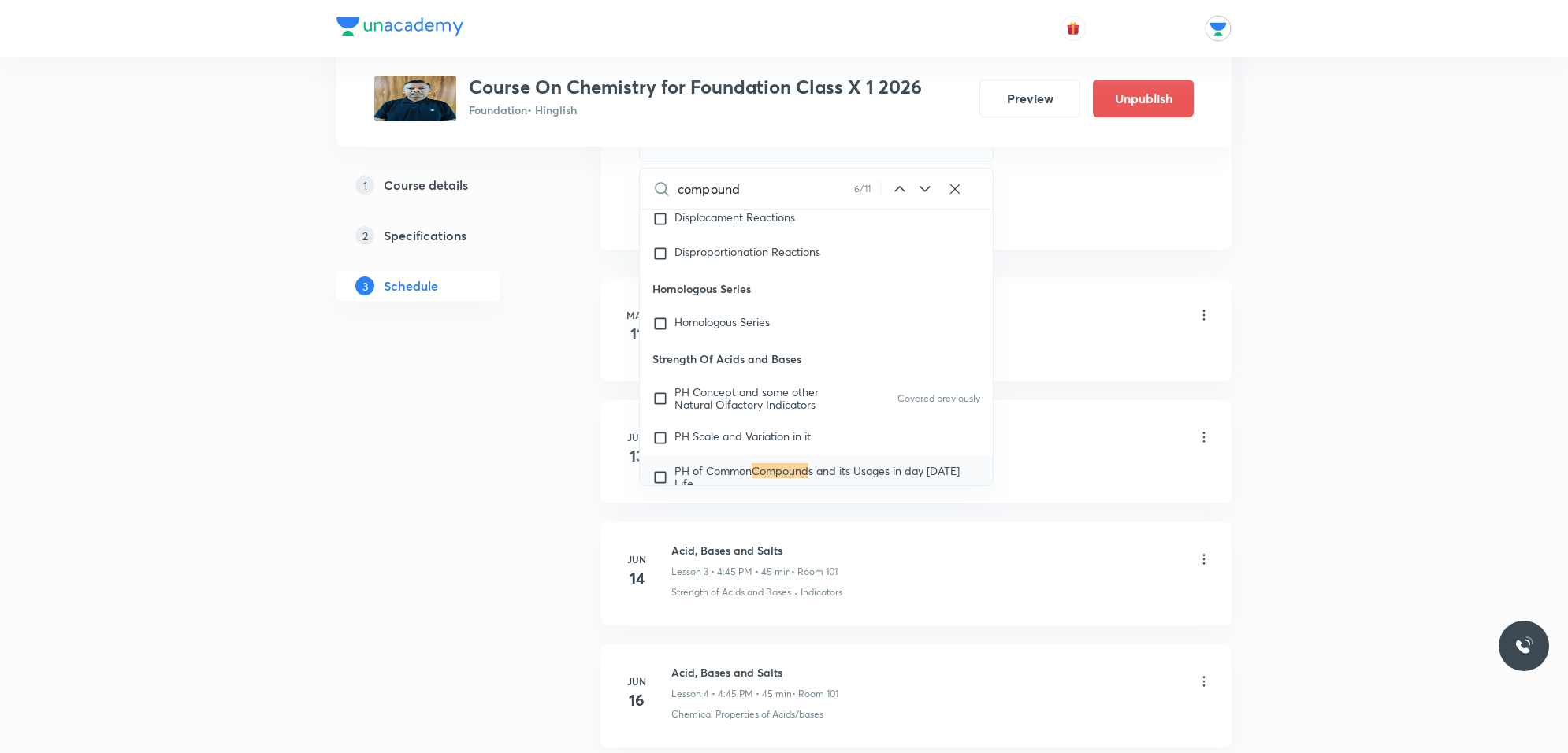
scroll to position [9759, 0]
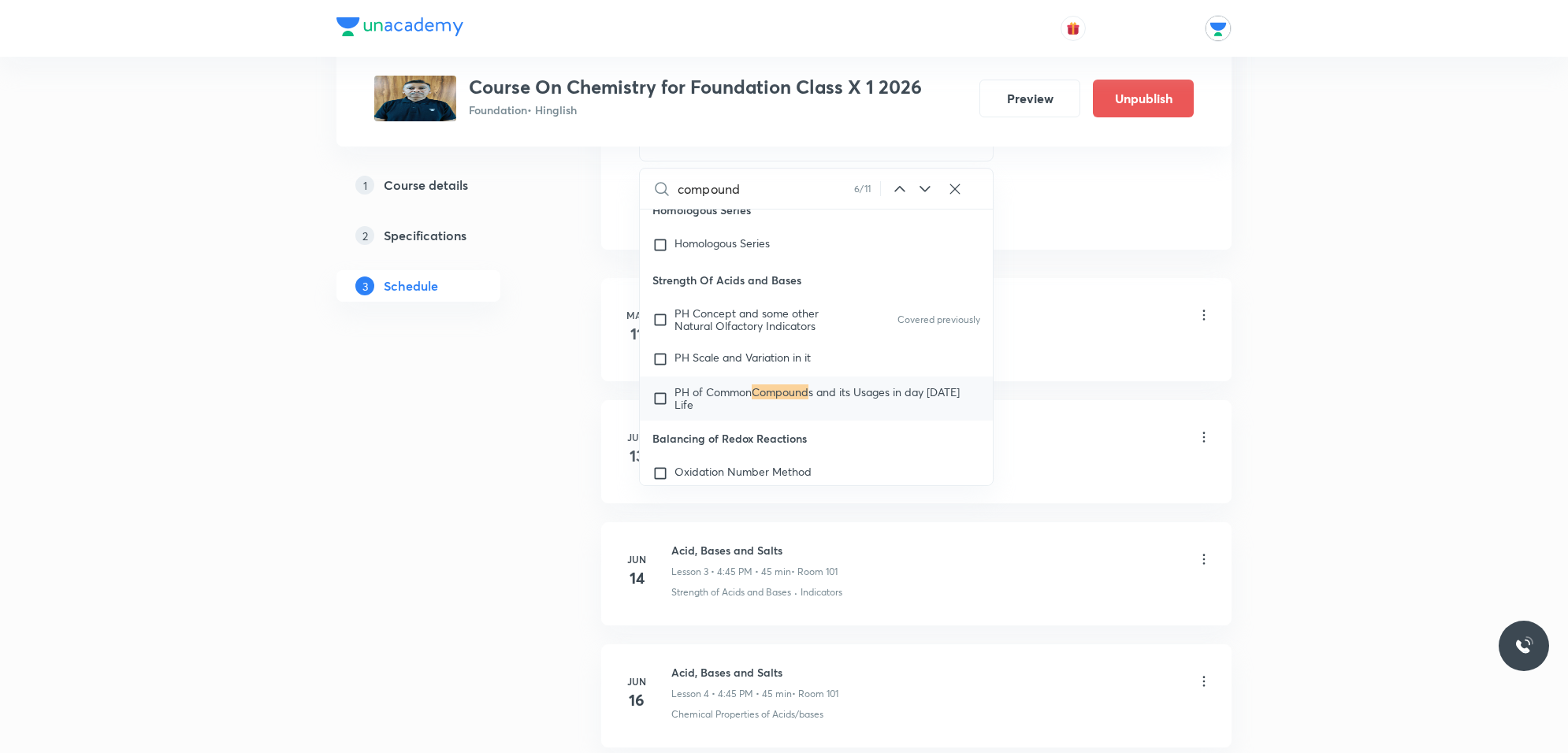
click at [919, 181] on icon at bounding box center [924, 188] width 19 height 19
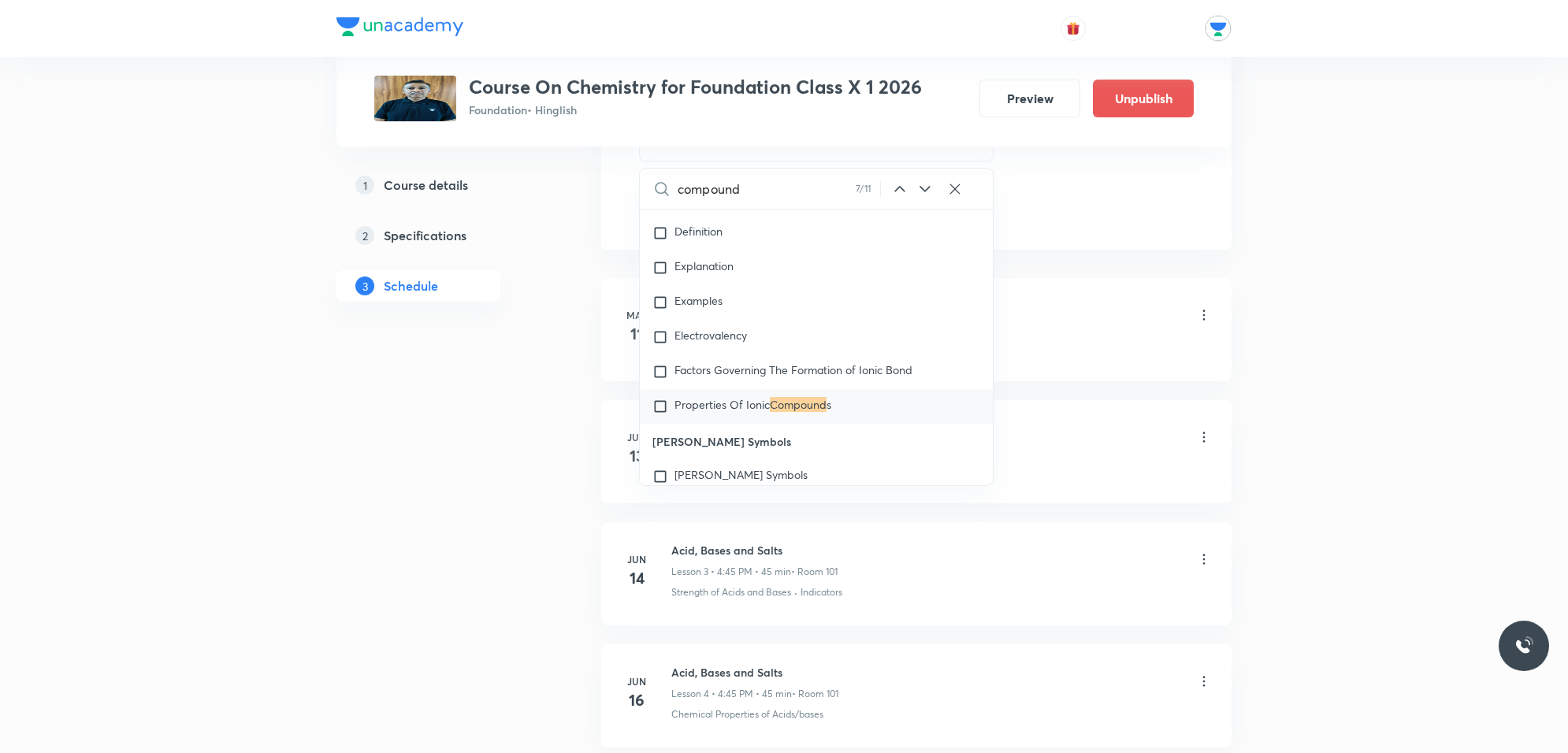
scroll to position [12243, 0]
click at [919, 181] on icon at bounding box center [924, 188] width 19 height 19
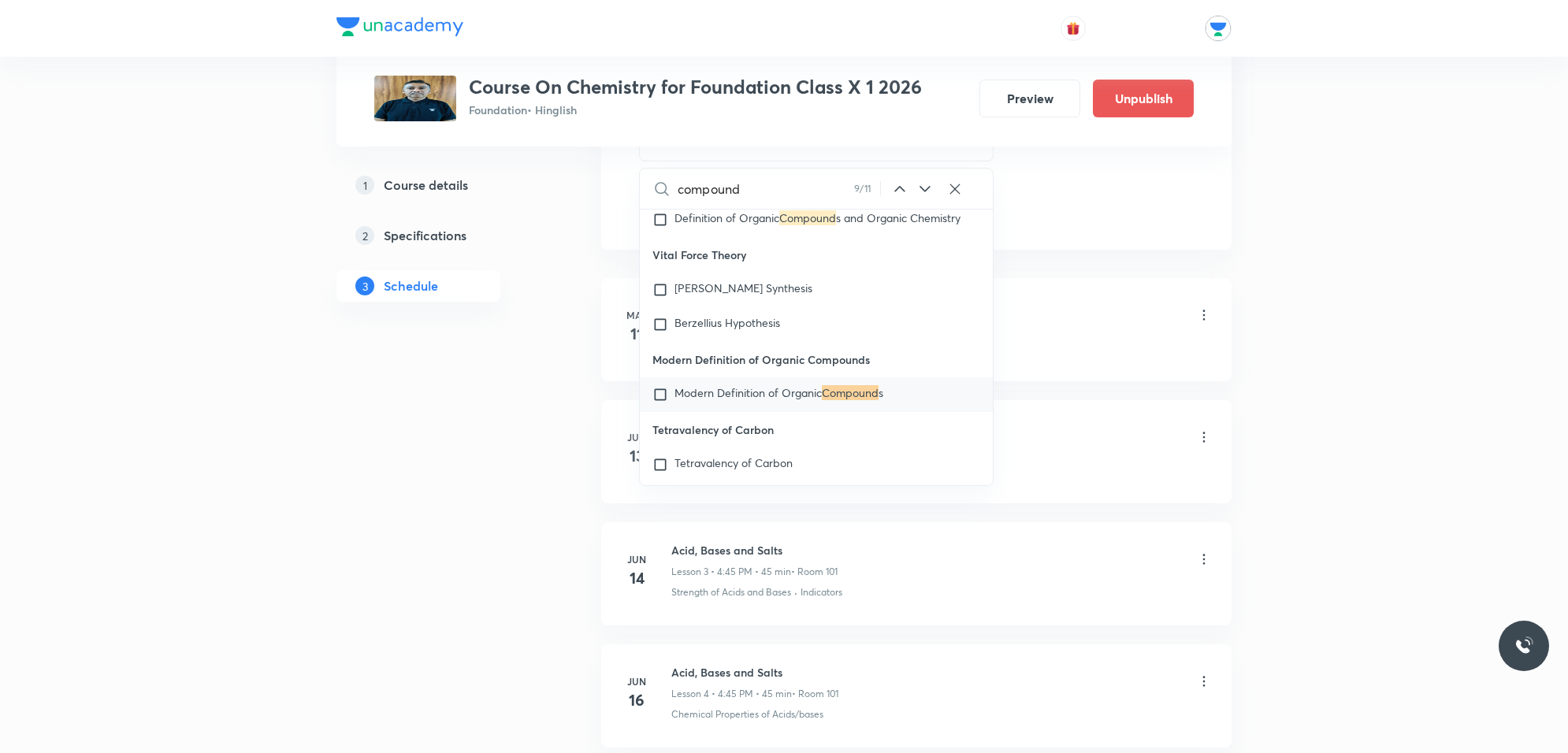
click at [919, 181] on icon at bounding box center [924, 188] width 19 height 19
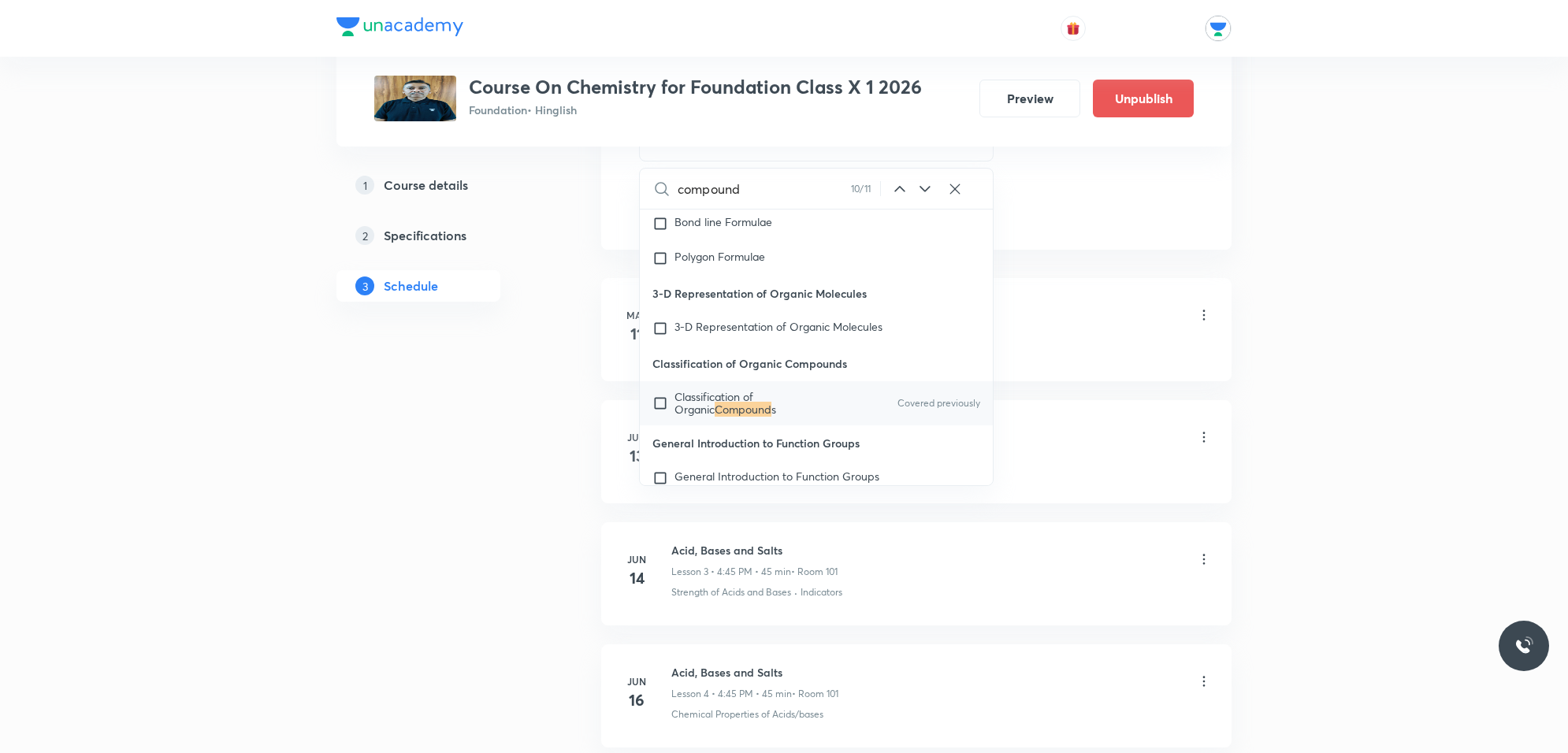
scroll to position [14242, 0]
click at [898, 191] on icon at bounding box center [899, 188] width 19 height 19
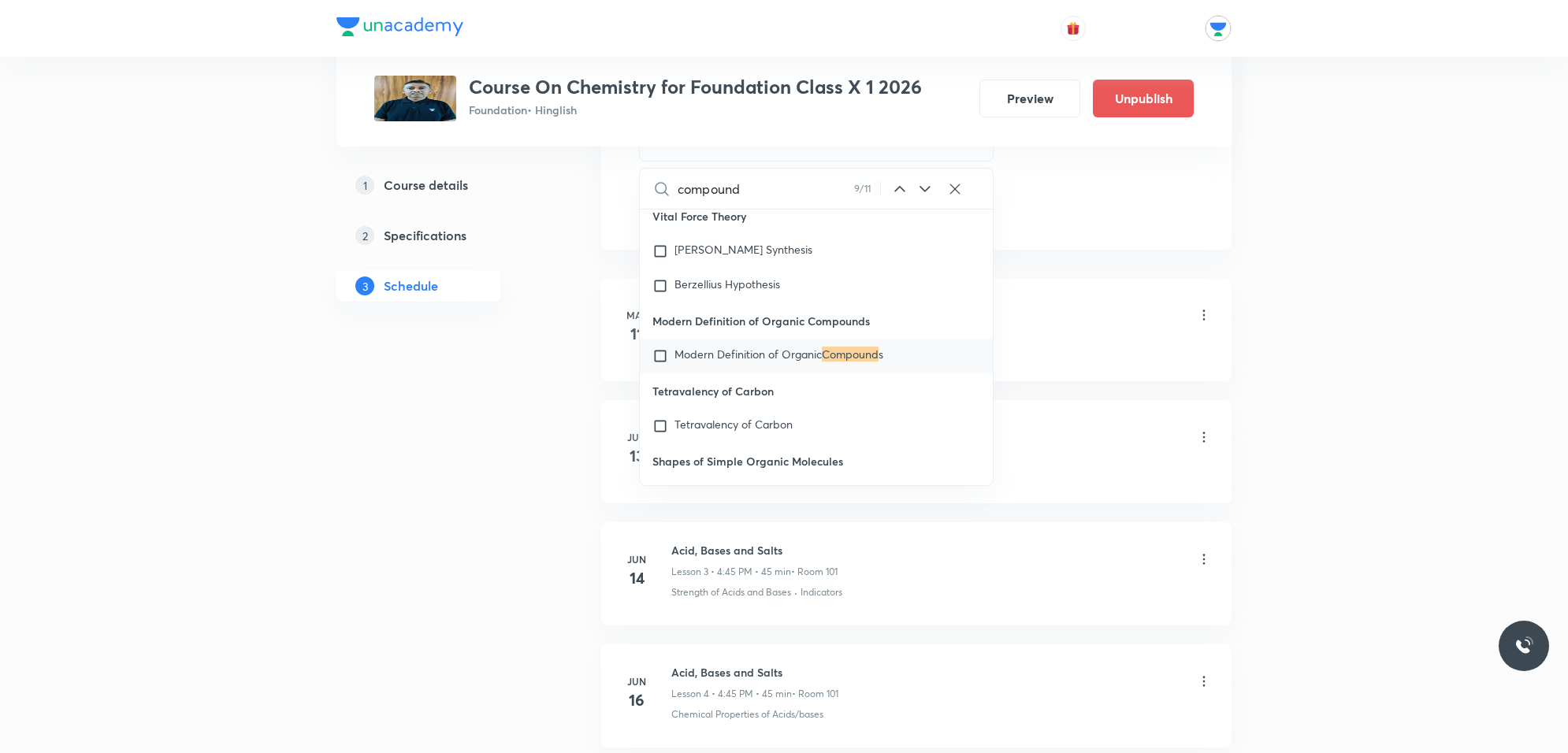
scroll to position [13720, 0]
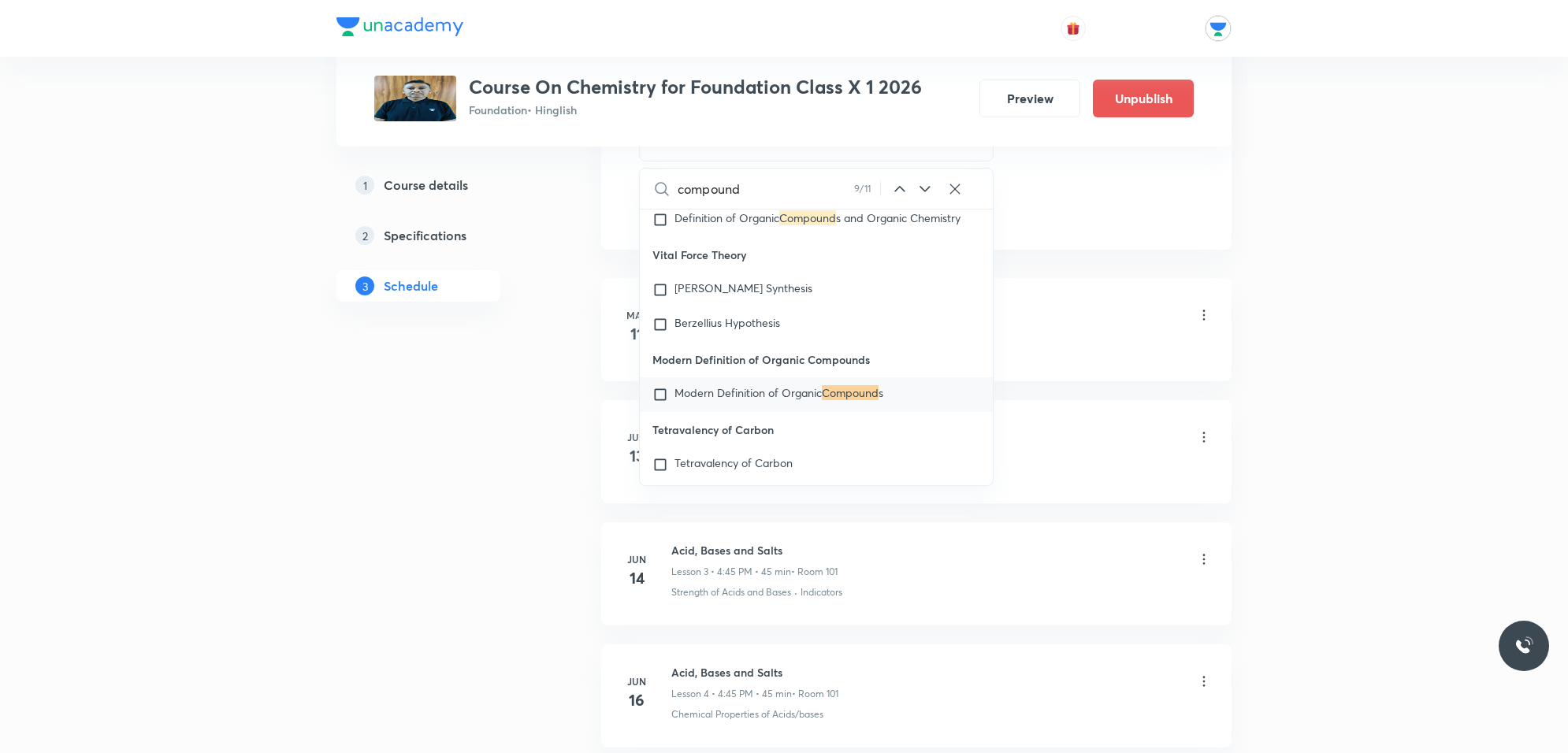
click at [914, 191] on div "compound 9 / 11 ​" at bounding box center [816, 189] width 353 height 40
click at [931, 190] on icon at bounding box center [924, 188] width 19 height 19
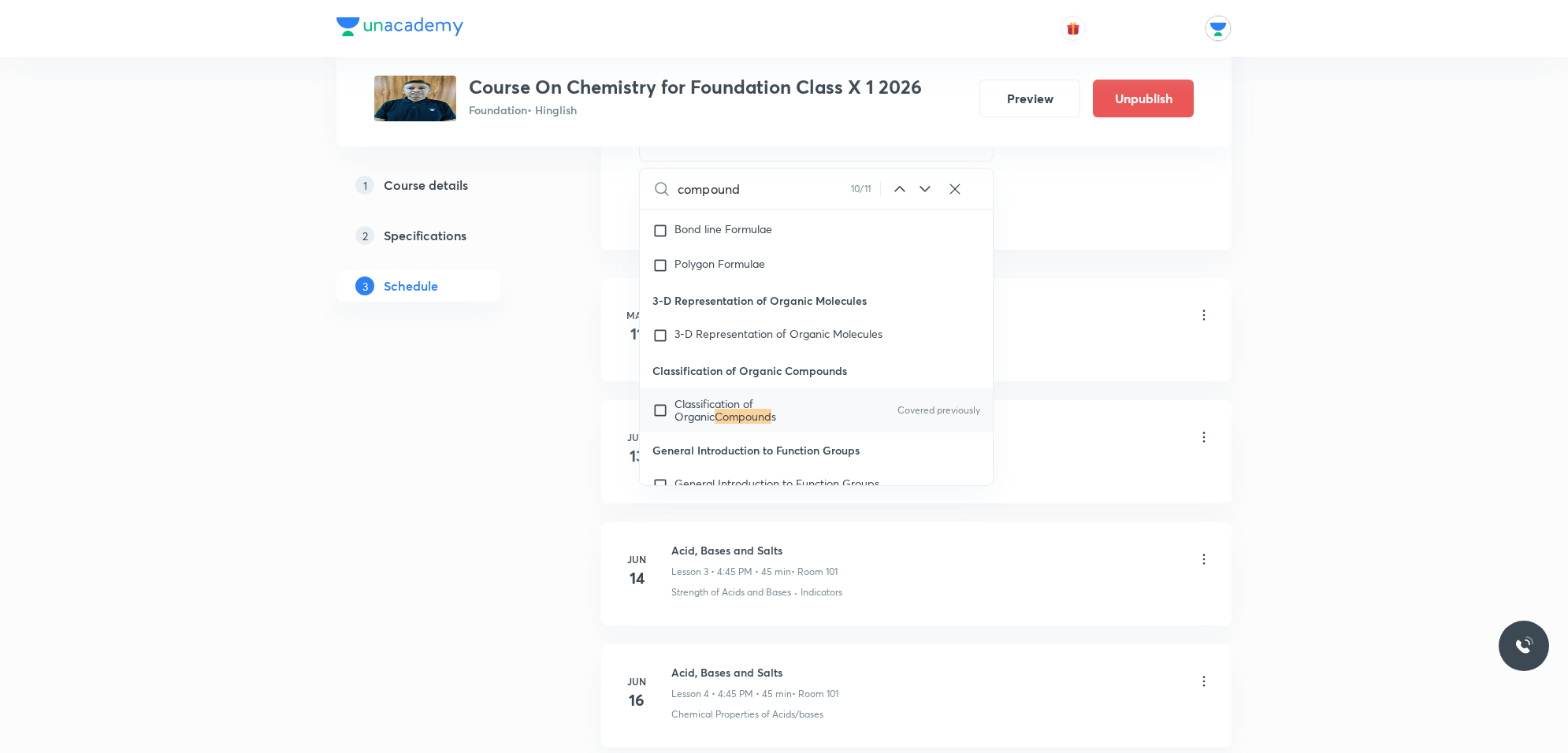
scroll to position [14242, 0]
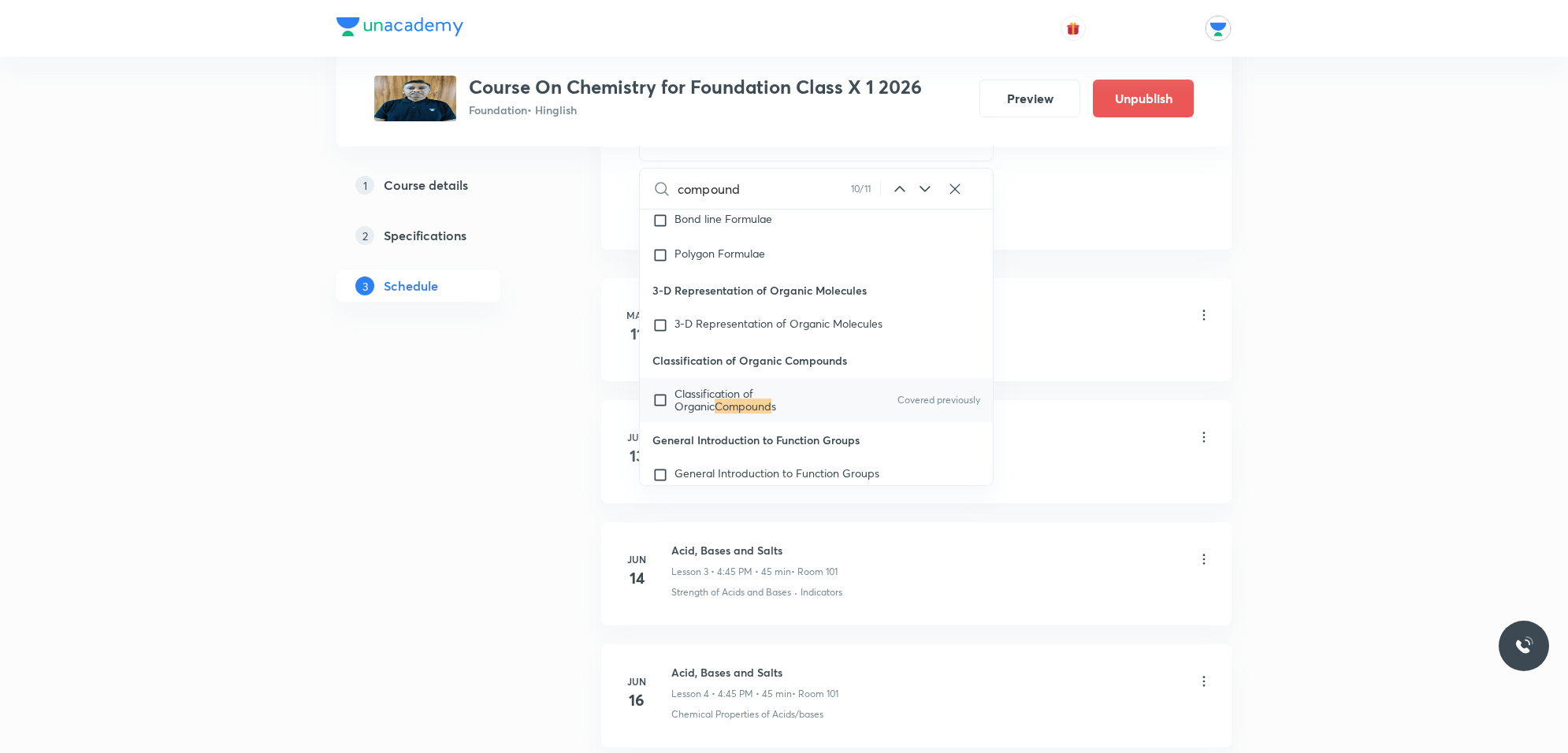
click at [931, 190] on icon at bounding box center [924, 188] width 19 height 19
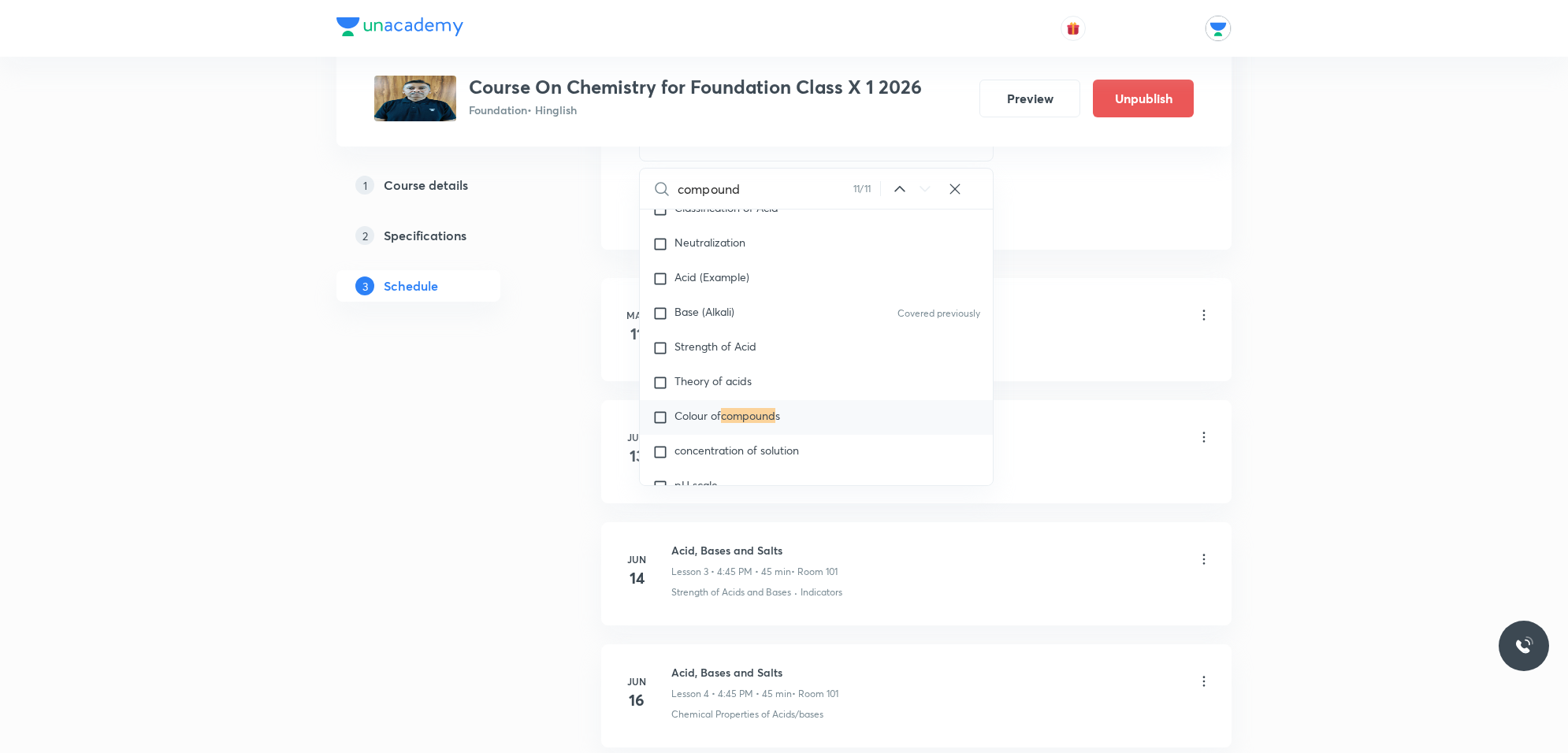
scroll to position [17179, 0]
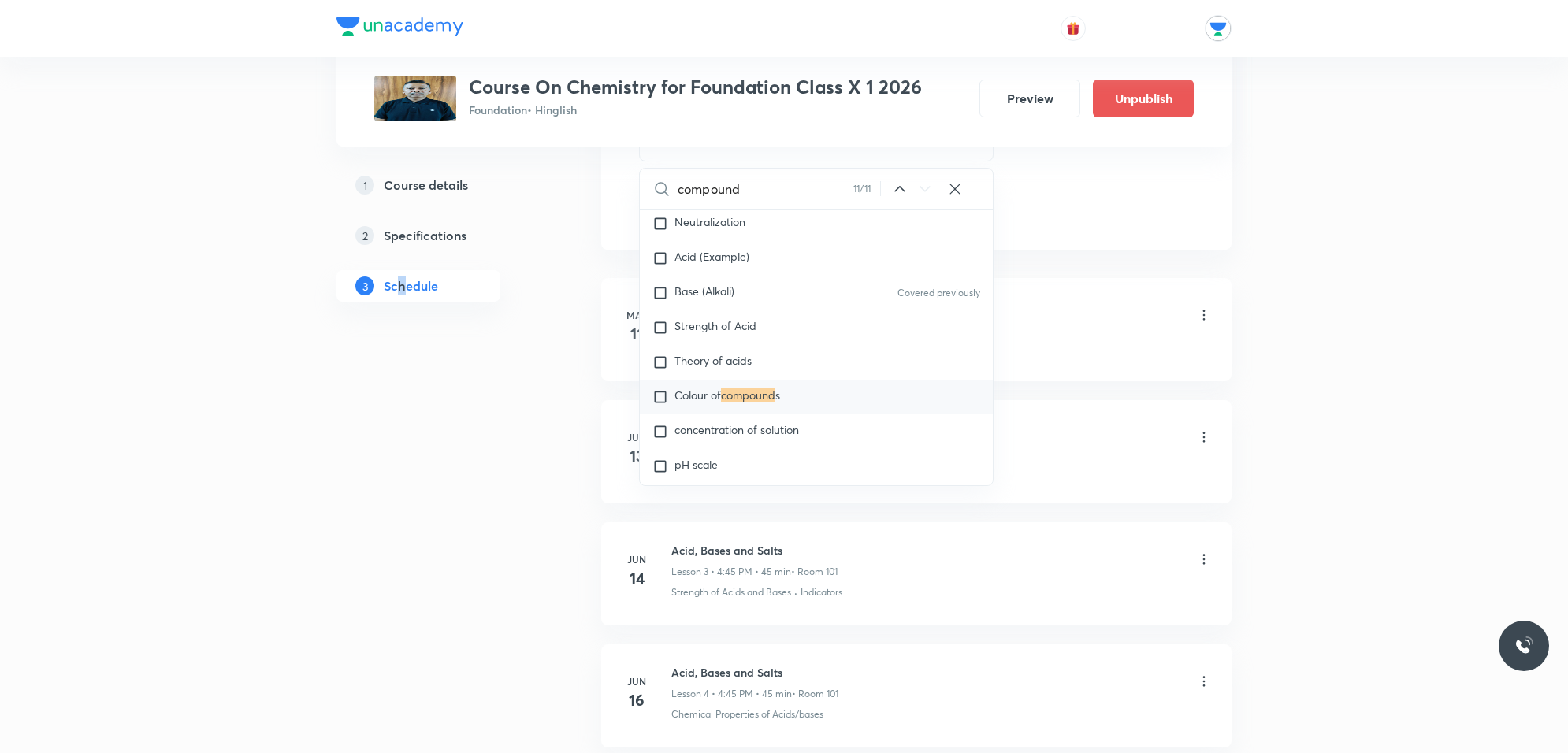
drag, startPoint x: 398, startPoint y: 376, endPoint x: 496, endPoint y: 376, distance: 98.0
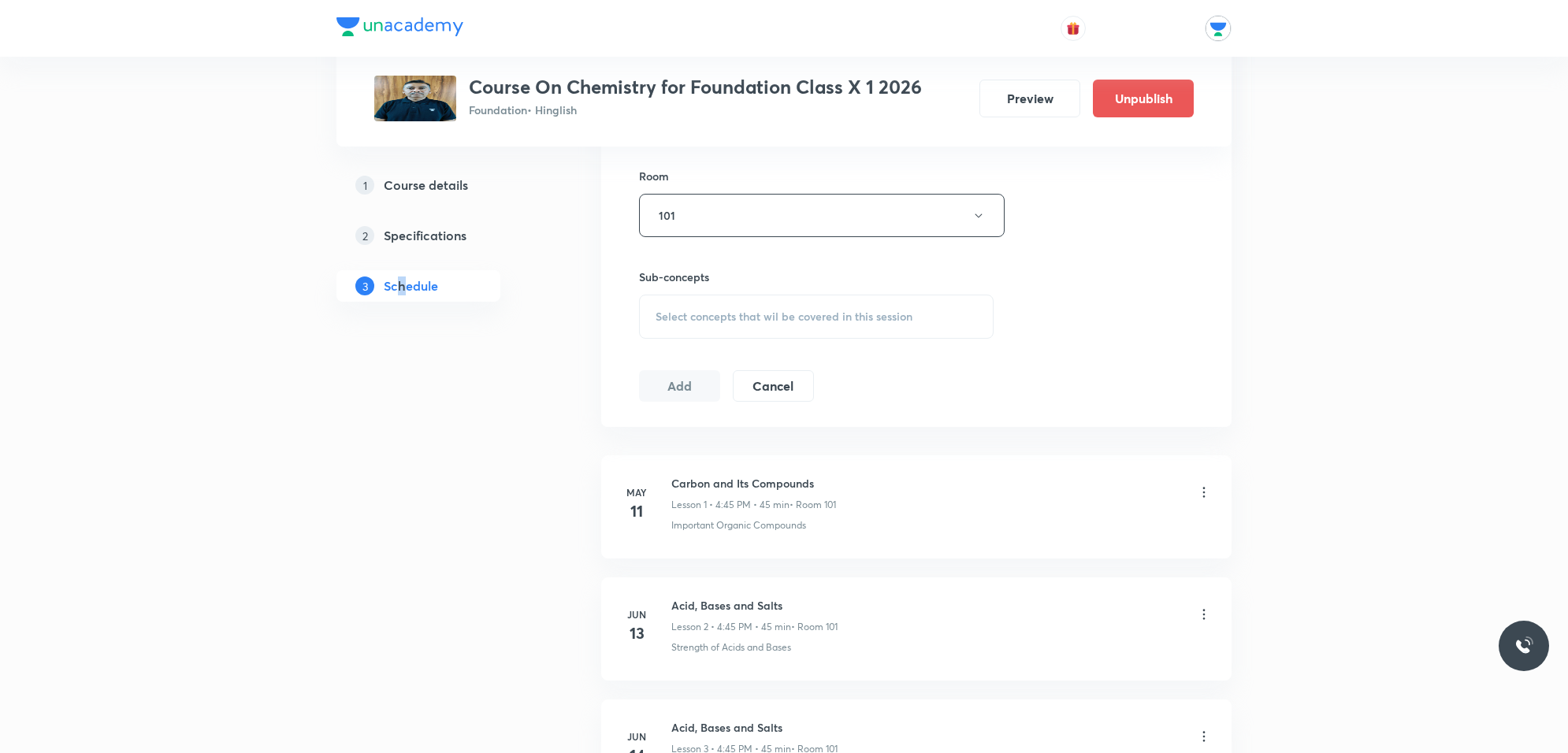
scroll to position [658, 0]
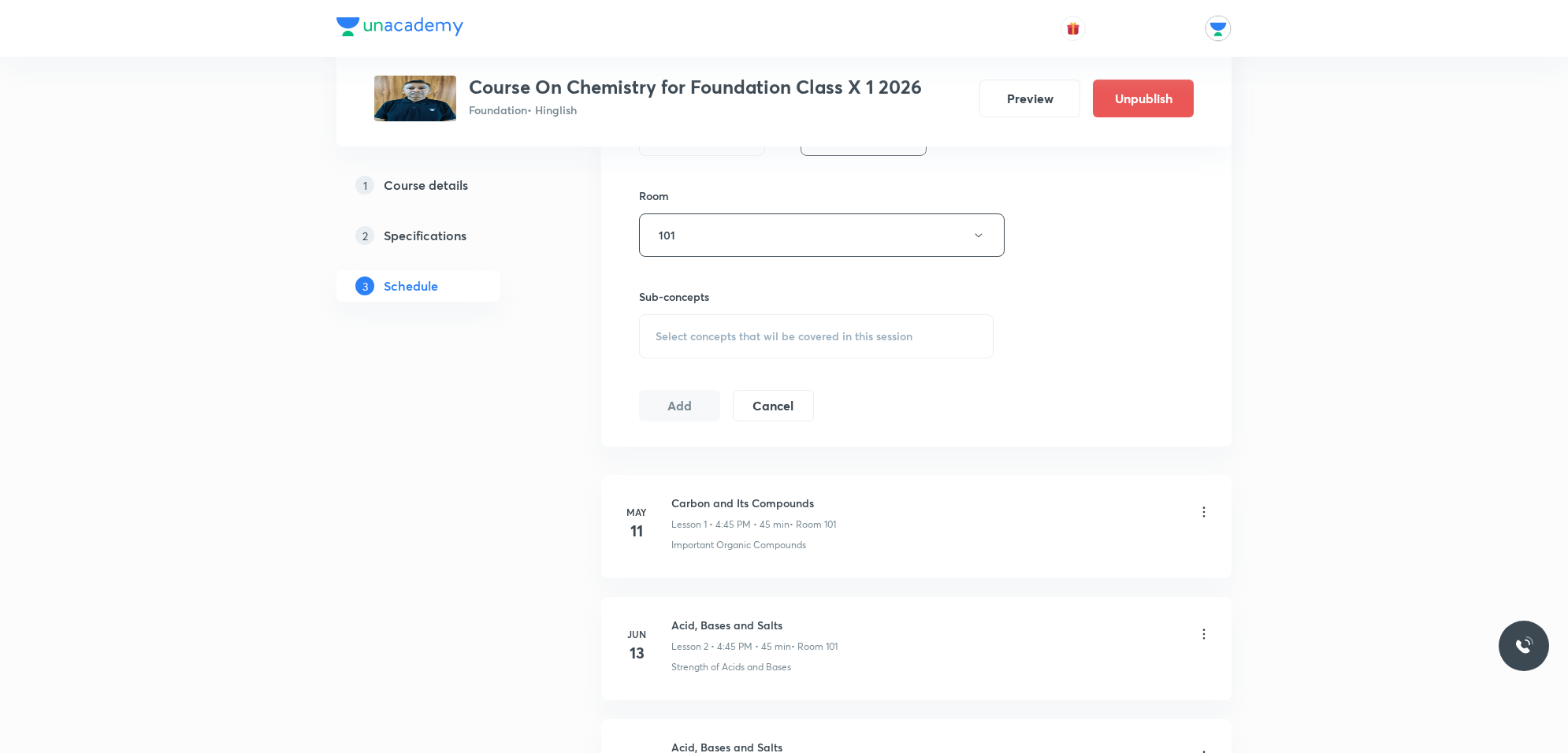
click at [788, 324] on div "Select concepts that wil be covered in this session" at bounding box center [816, 336] width 355 height 44
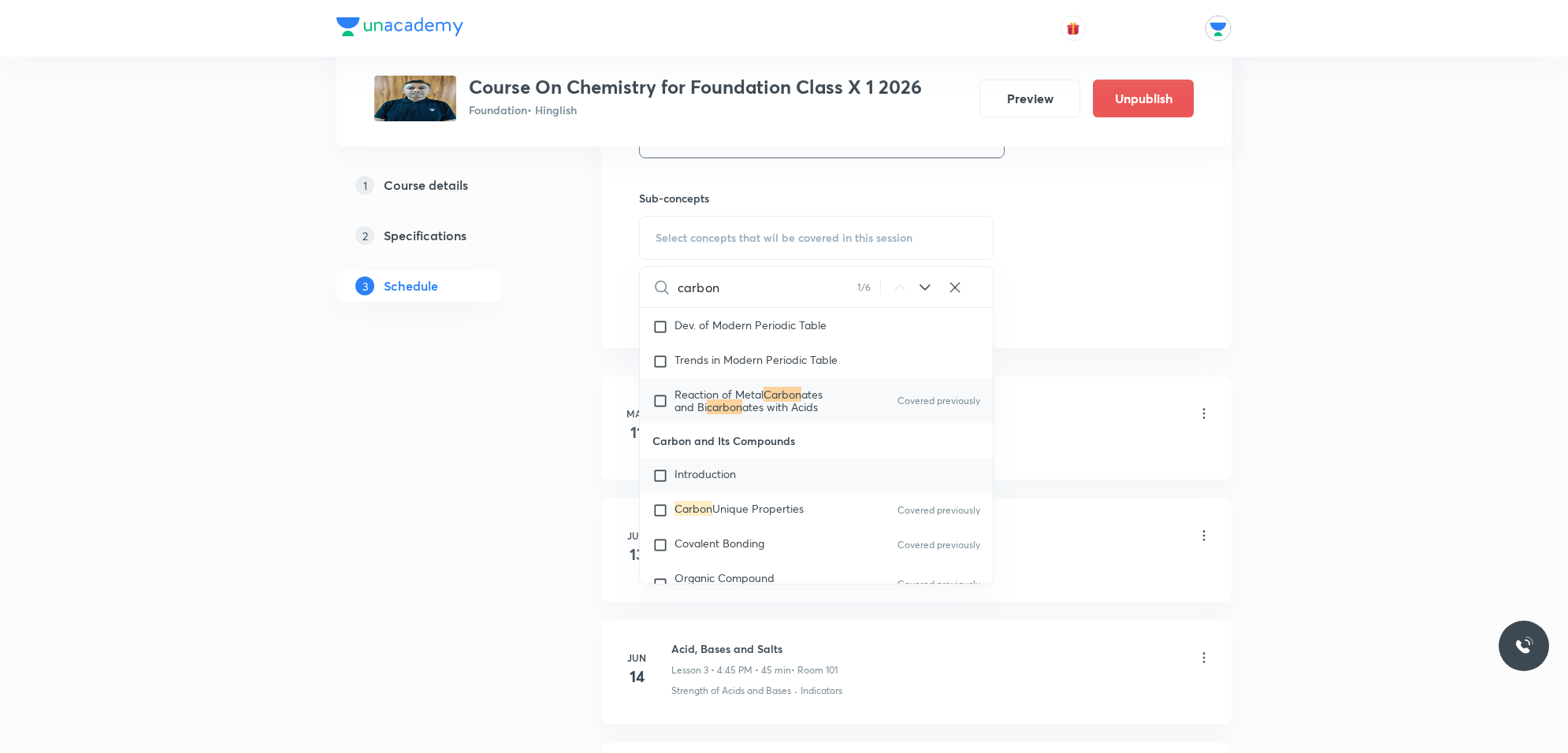
scroll to position [99, 0]
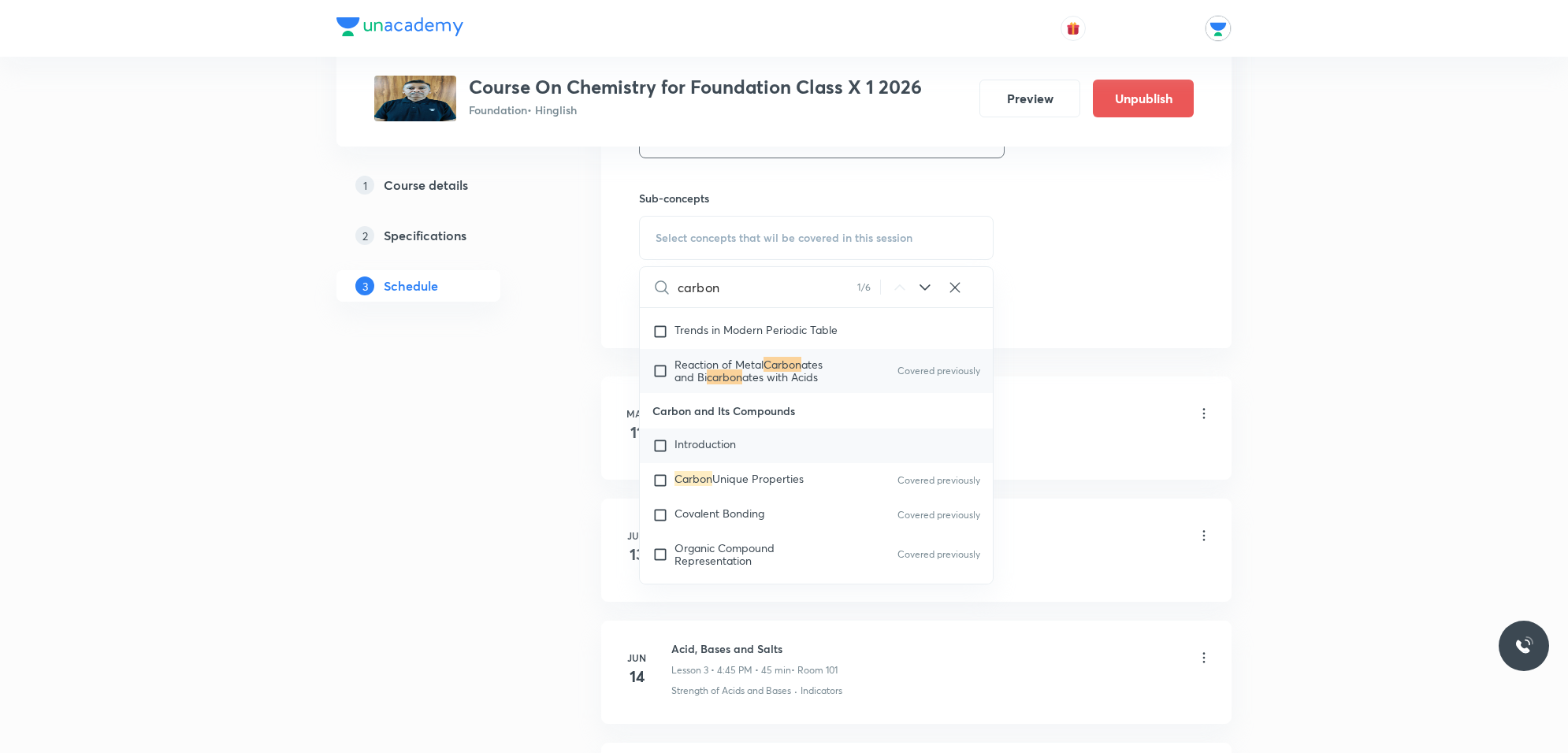
type input "carbon"
click at [730, 454] on p "Introduction" at bounding box center [705, 446] width 61 height 16
checkbox input "true"
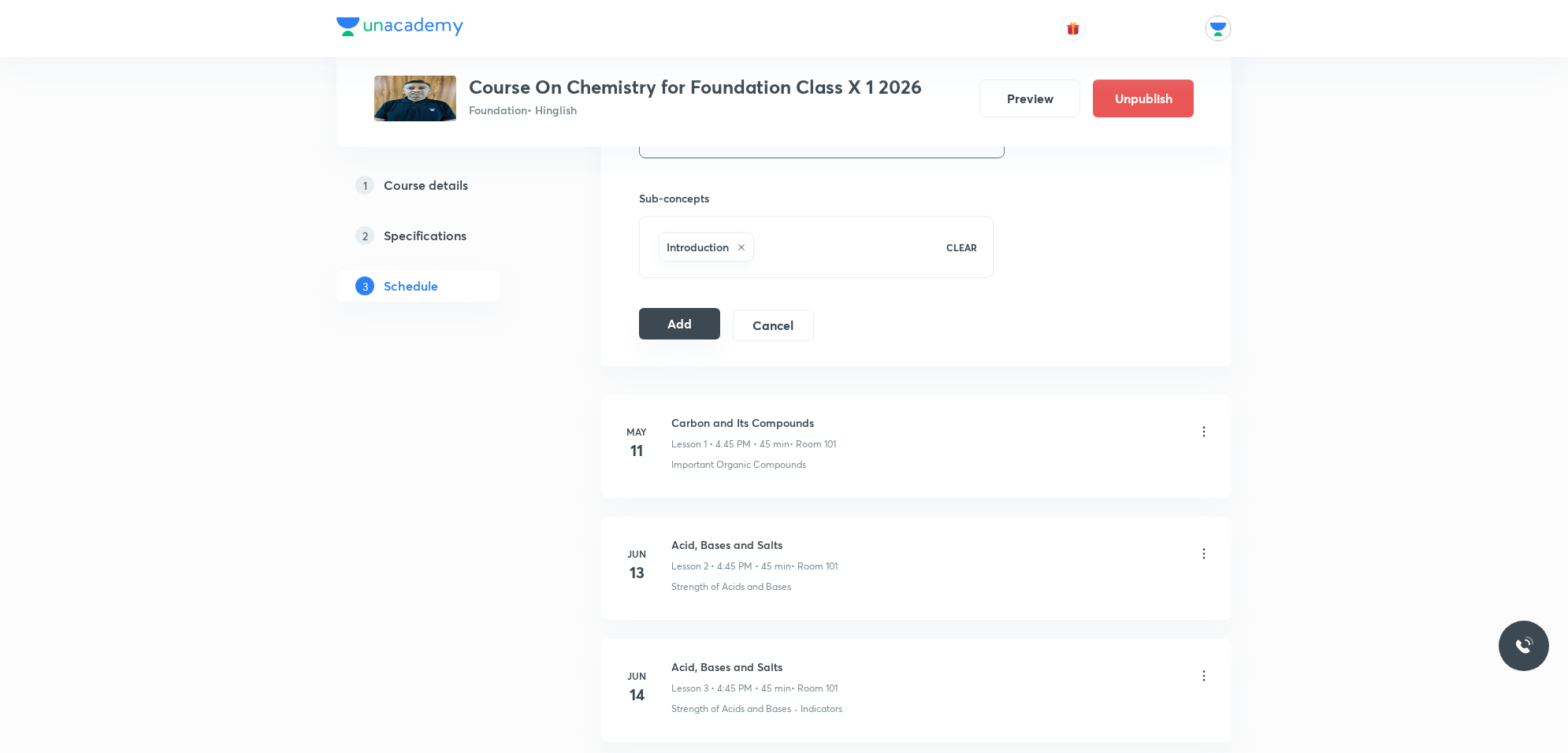
click at [703, 335] on button "Add" at bounding box center [679, 323] width 81 height 32
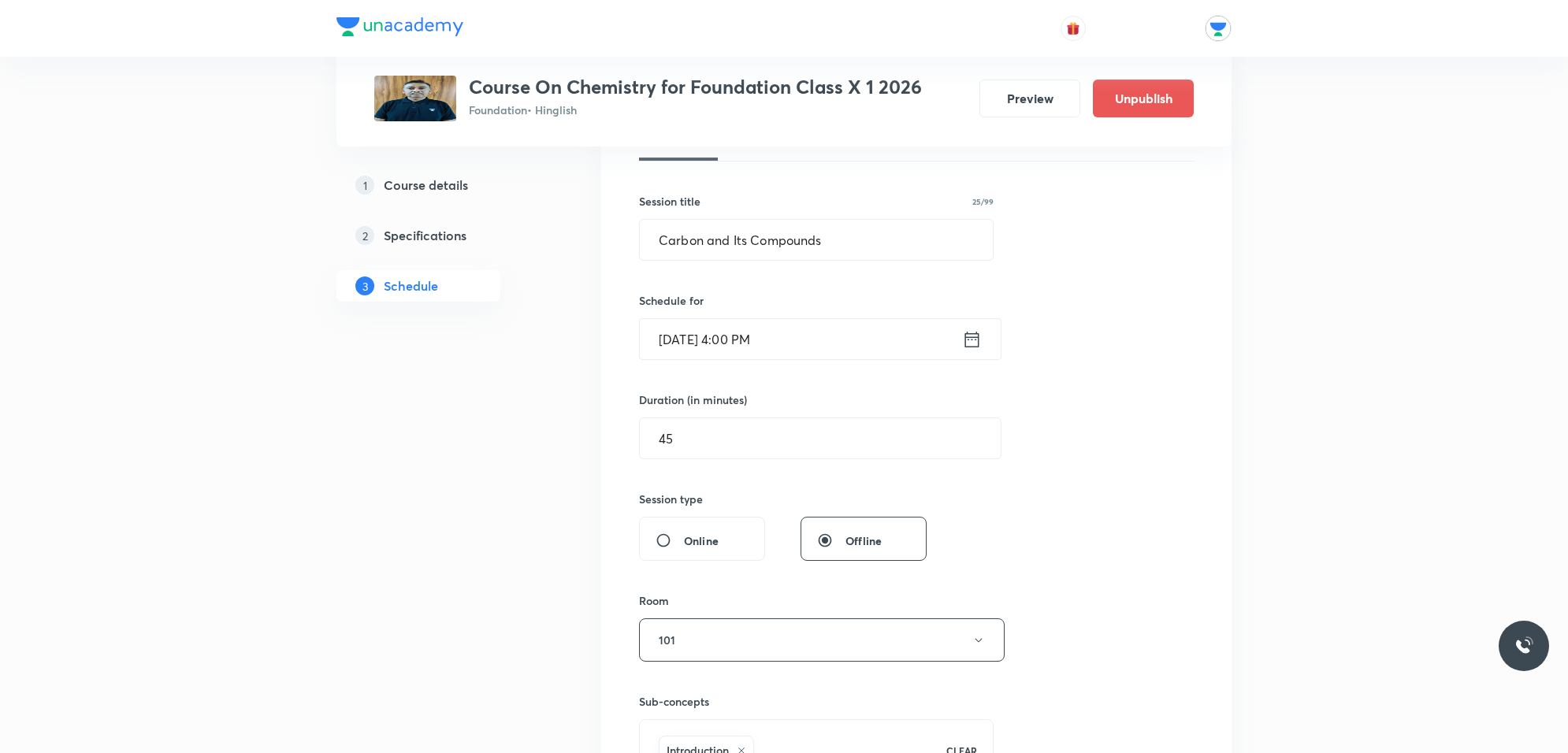
scroll to position [68, 0]
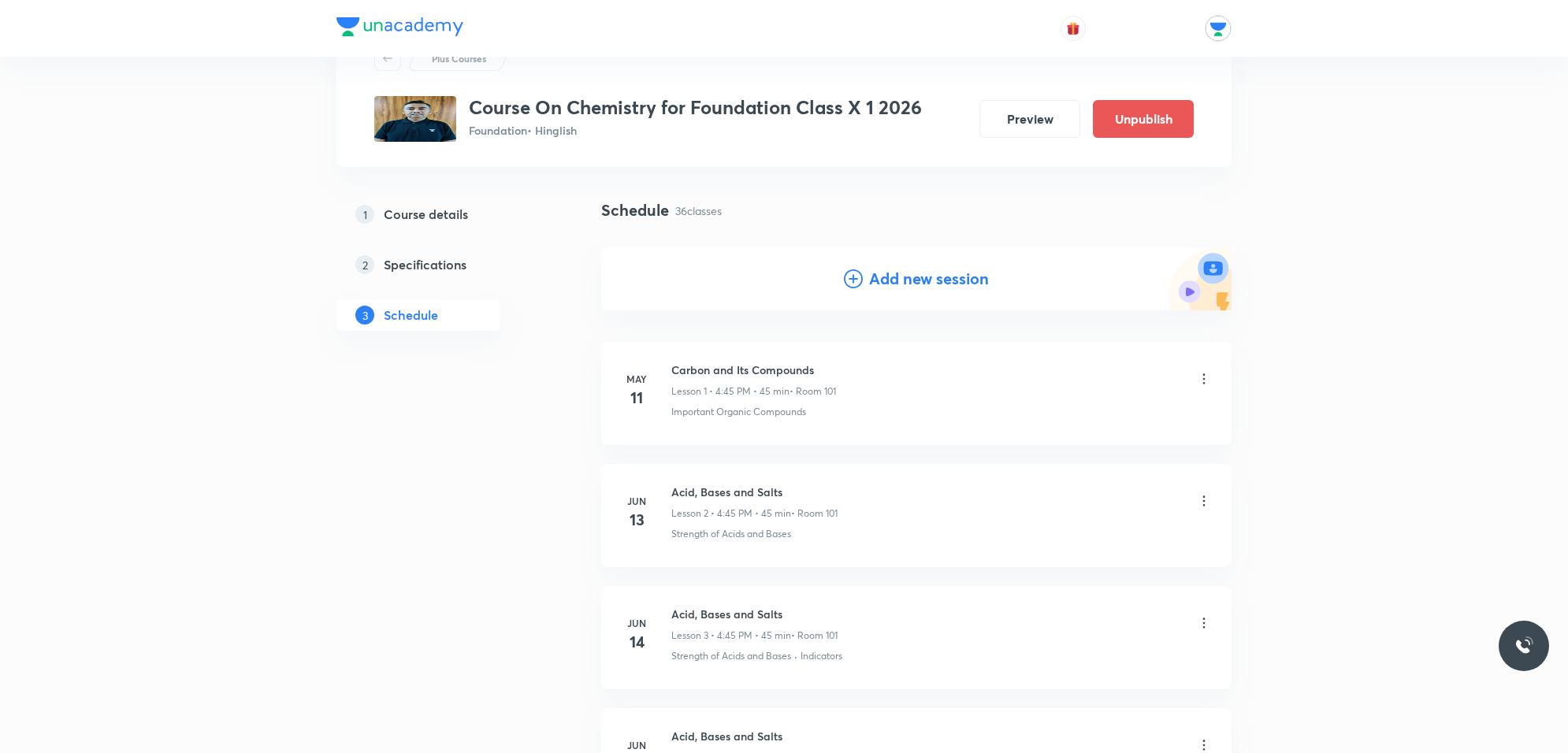
click at [876, 274] on h4 "Add new session" at bounding box center [929, 279] width 120 height 23
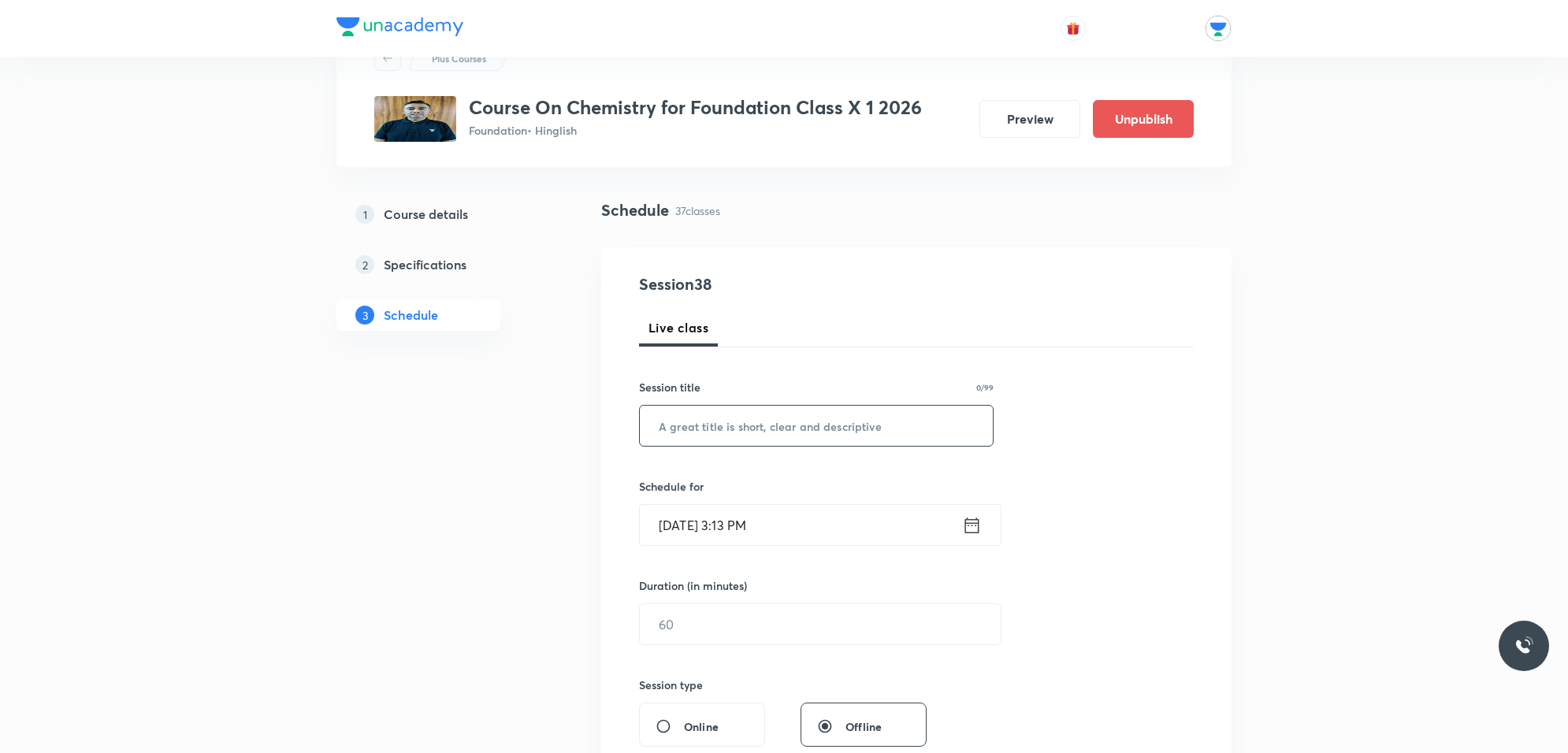
click at [776, 423] on input "text" at bounding box center [816, 426] width 353 height 40
paste input "Carbon and Its Compounds"
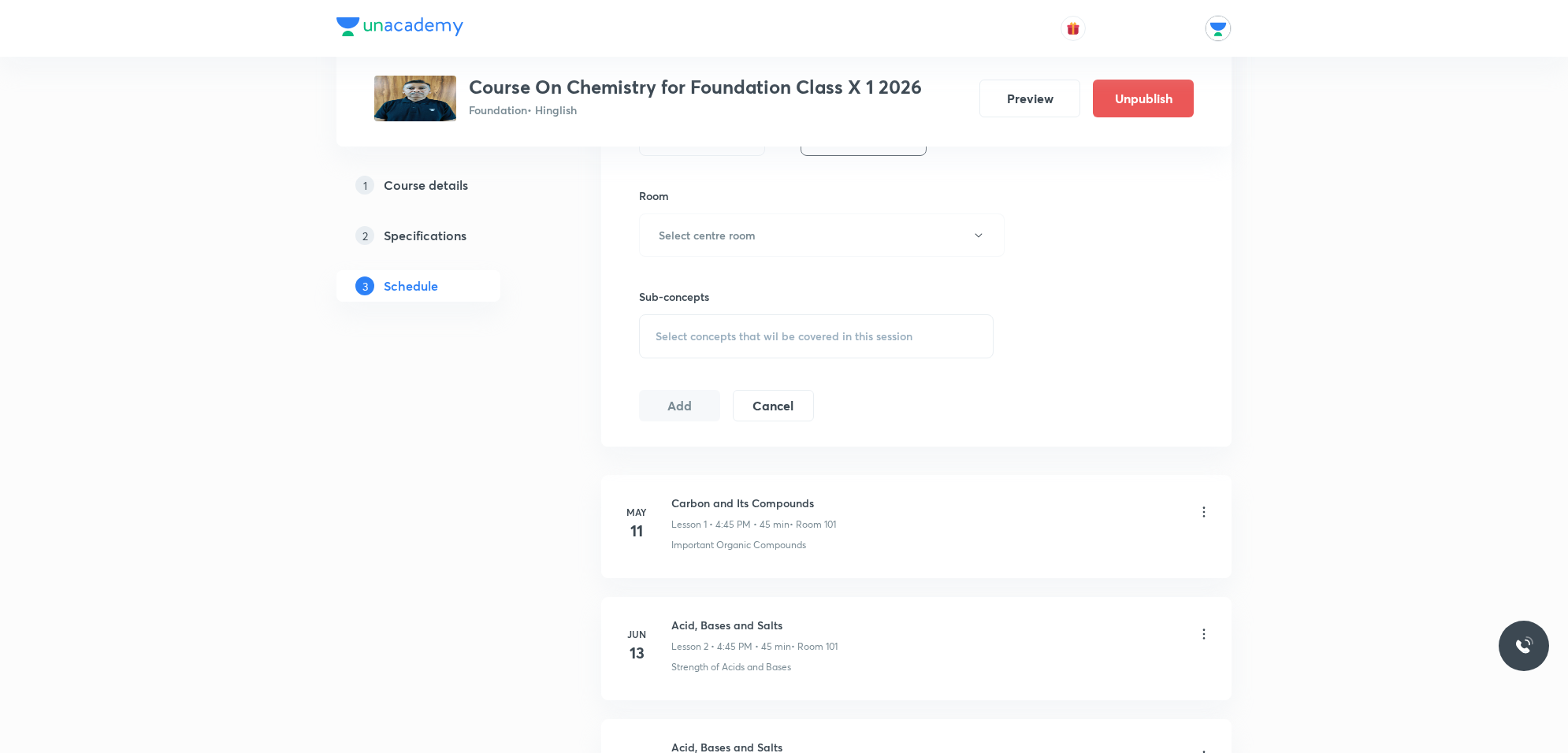
type input "Carbon and Its Compounds"
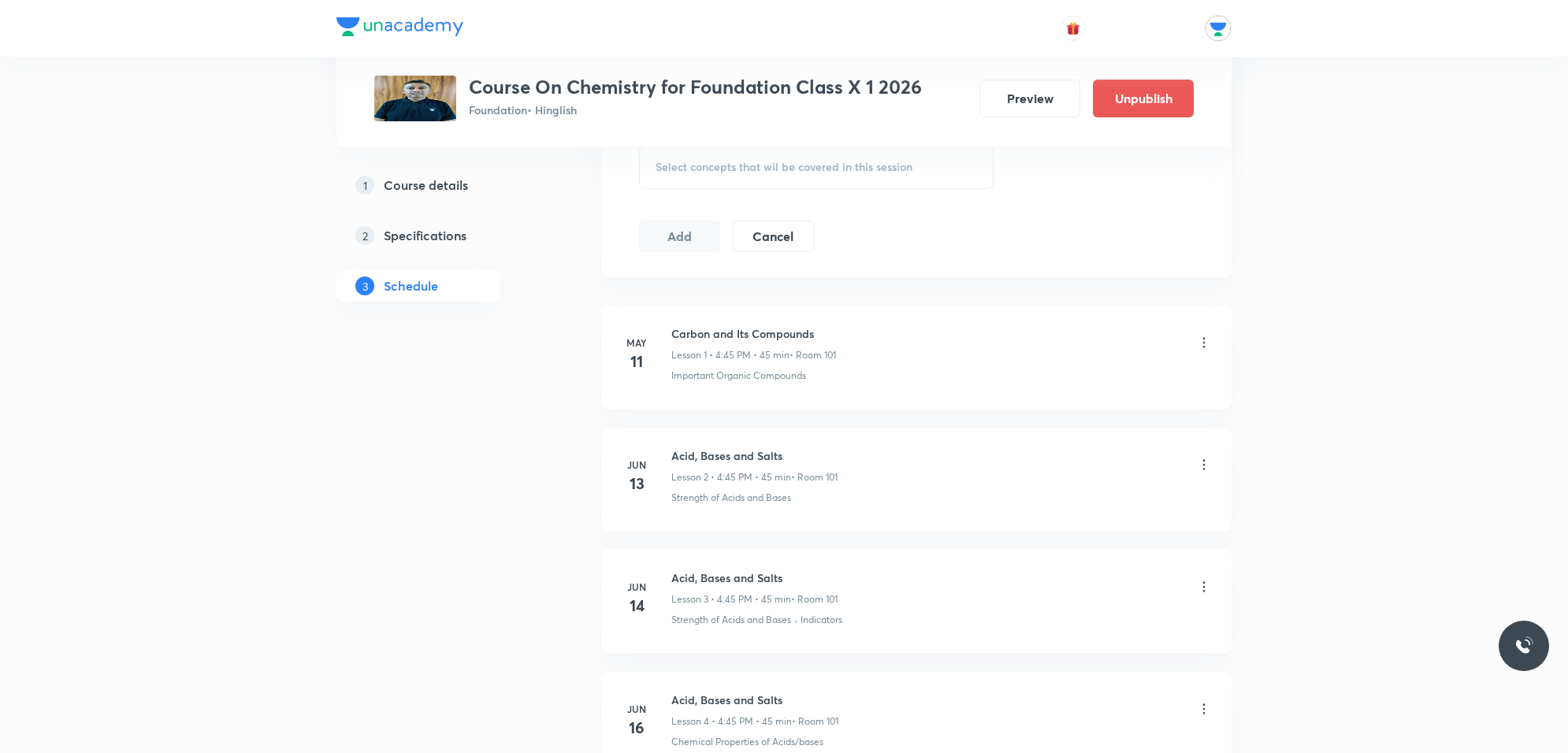
scroll to position [0, 0]
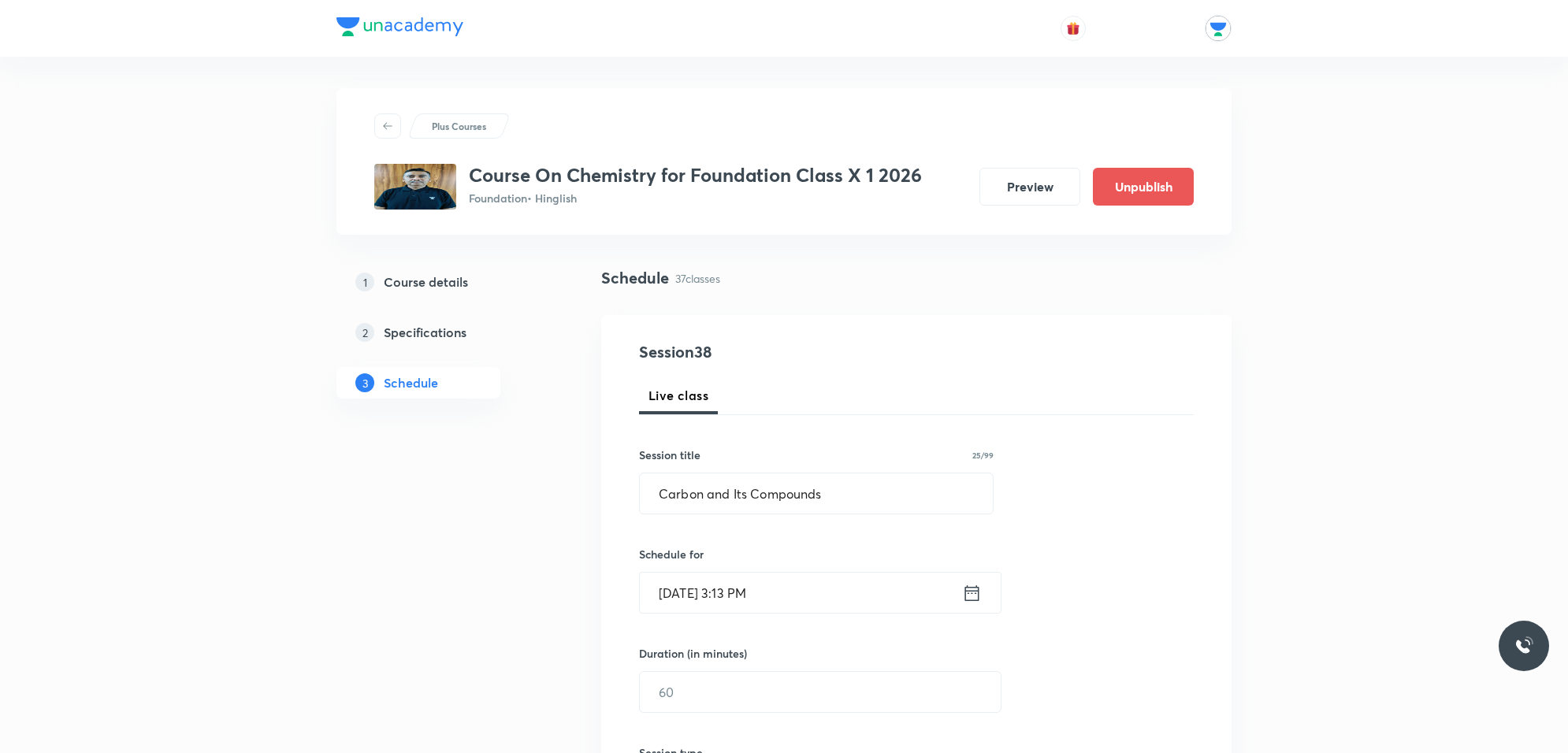
click at [792, 591] on input "Oct 4, 2025, 3:13 PM" at bounding box center [801, 593] width 322 height 40
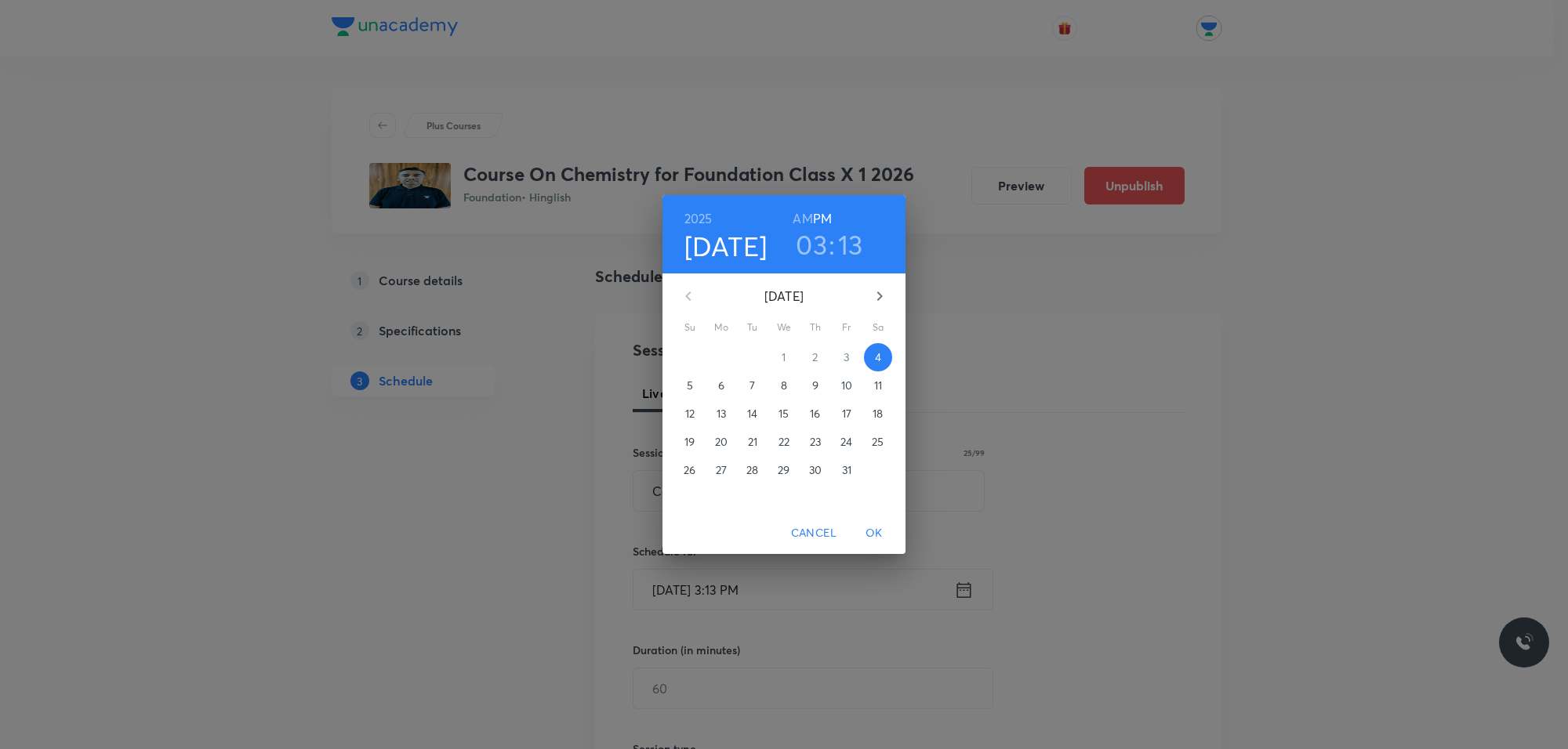
click at [815, 378] on p "9" at bounding box center [815, 386] width 6 height 16
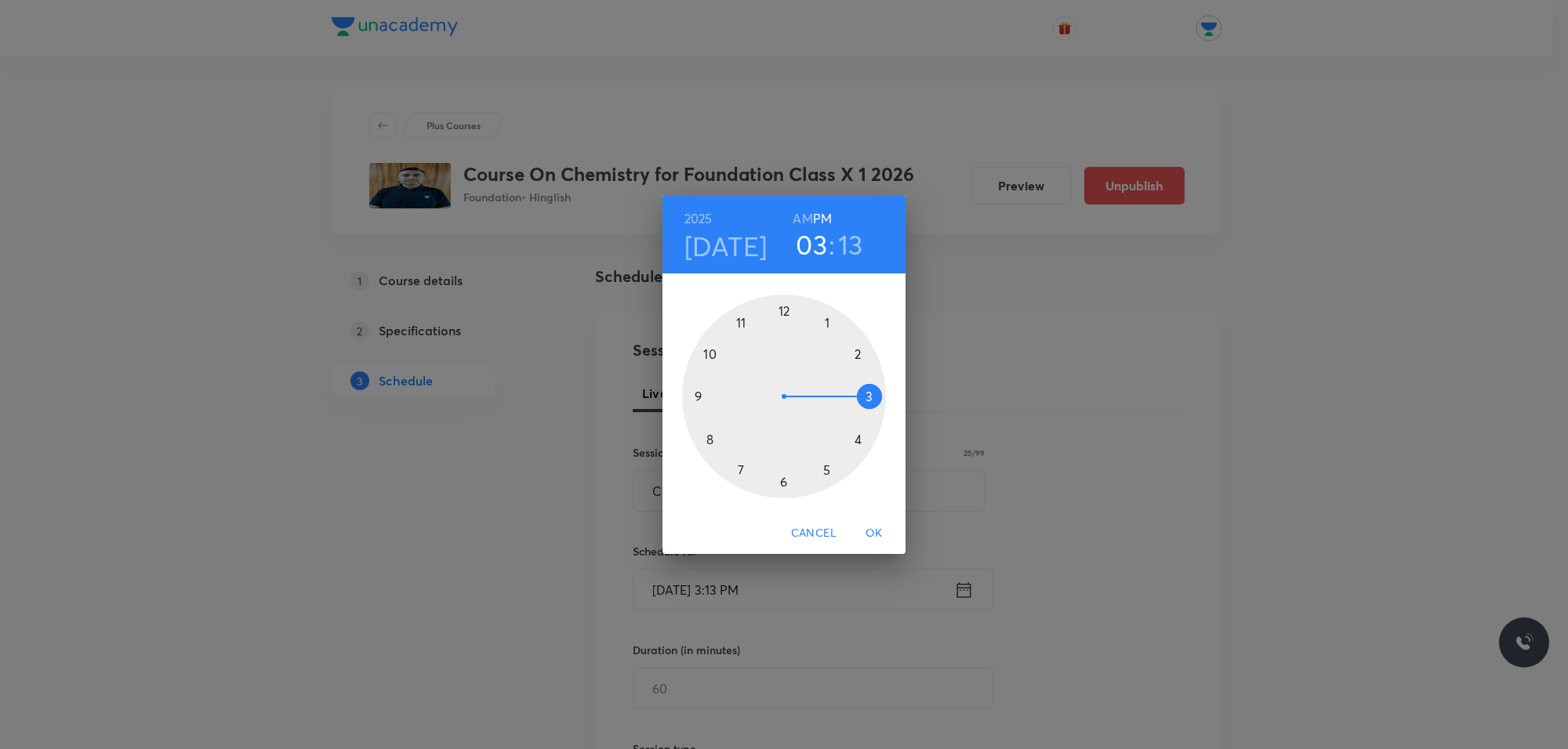
click at [862, 440] on div at bounding box center [784, 397] width 204 height 204
click at [786, 314] on div at bounding box center [784, 397] width 204 height 204
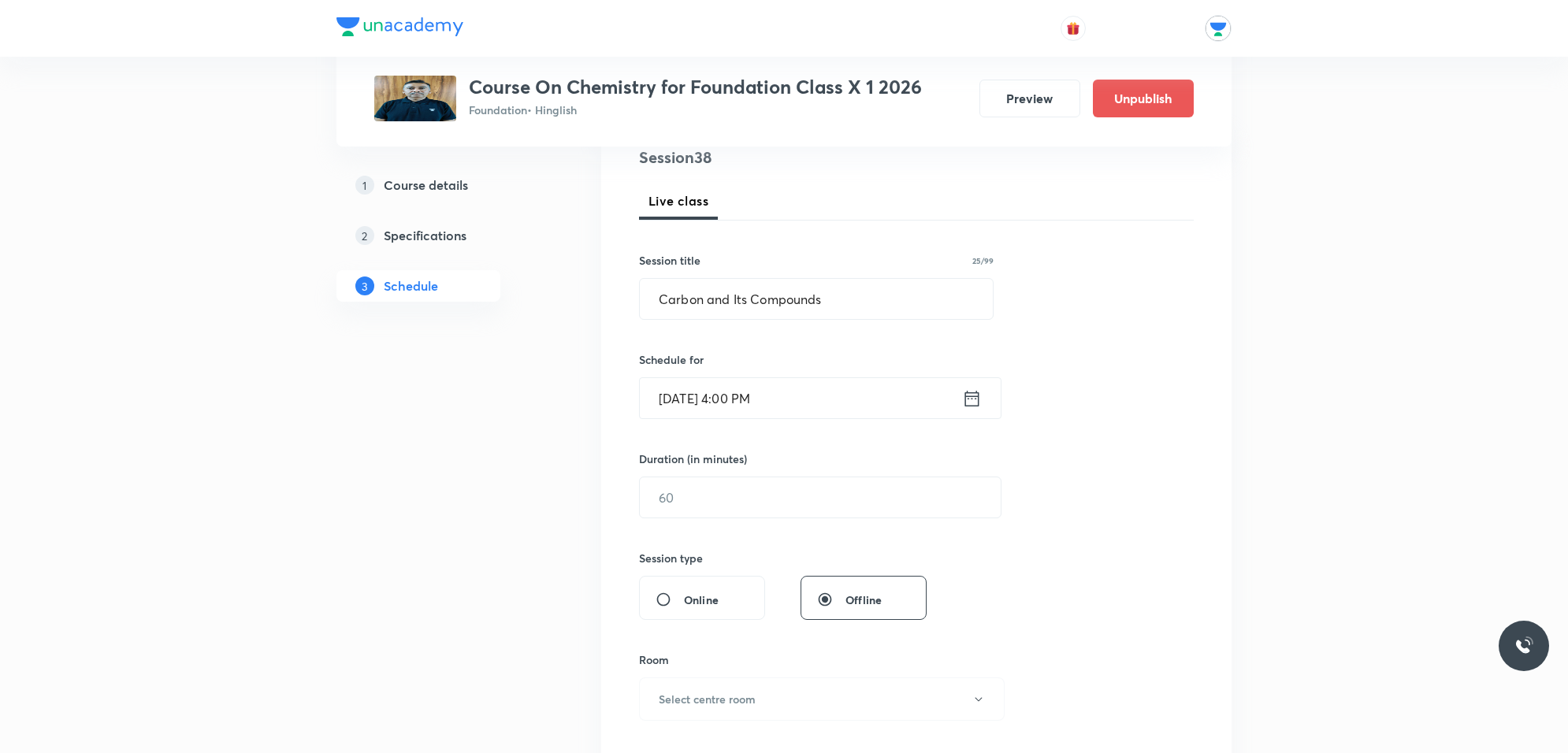
scroll to position [197, 0]
click at [768, 486] on input "text" at bounding box center [820, 495] width 361 height 40
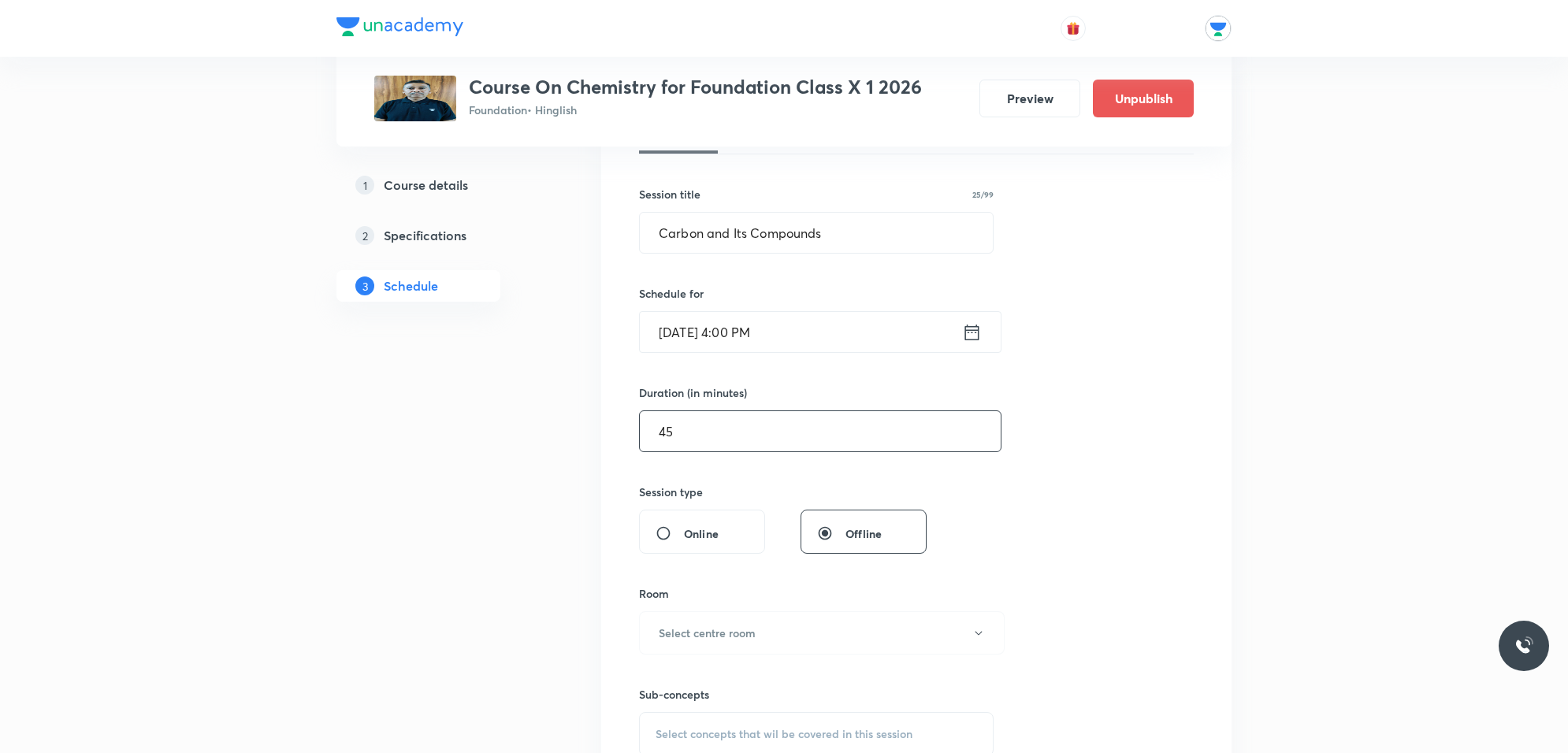
scroll to position [296, 0]
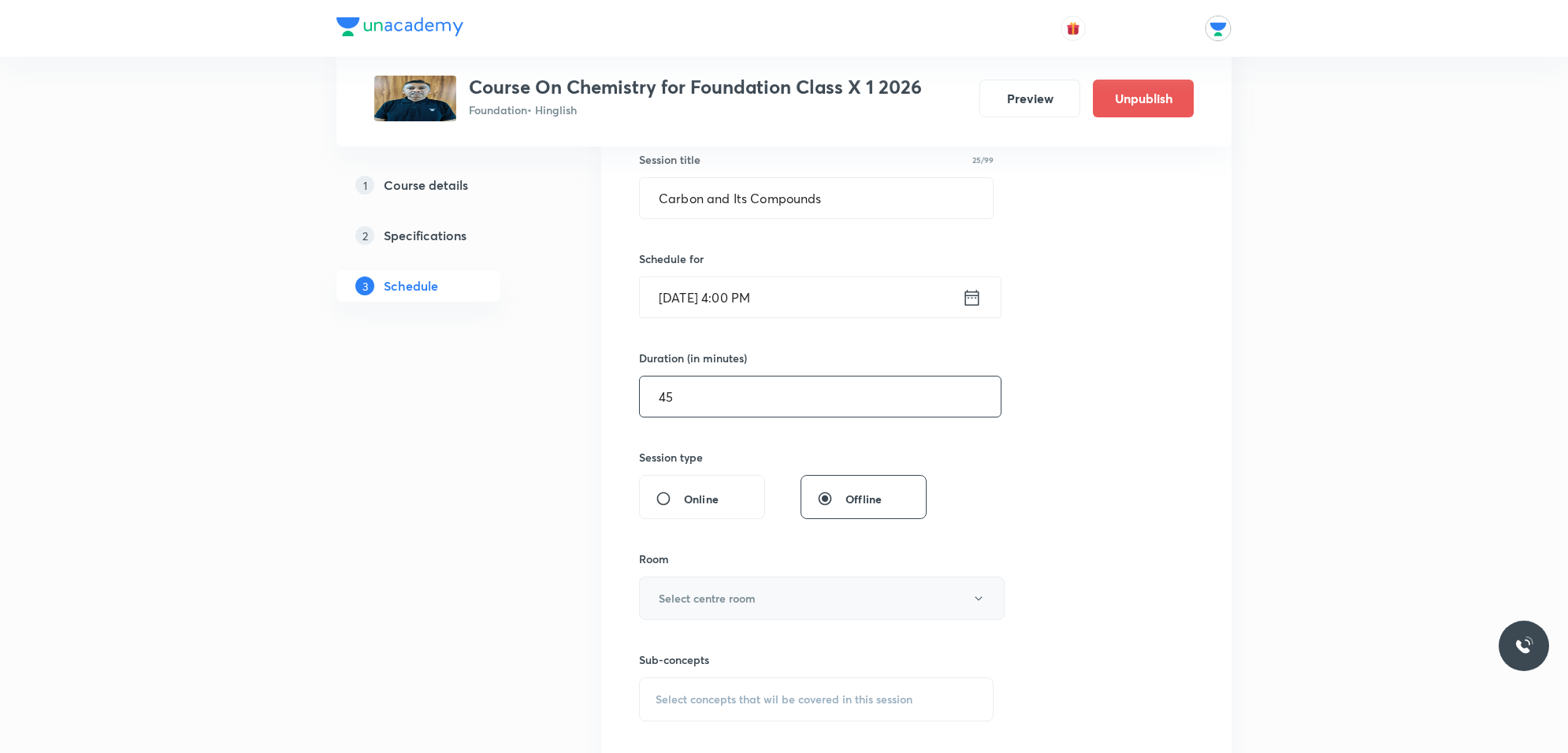
type input "45"
click at [742, 581] on button "Select centre room" at bounding box center [822, 599] width 366 height 44
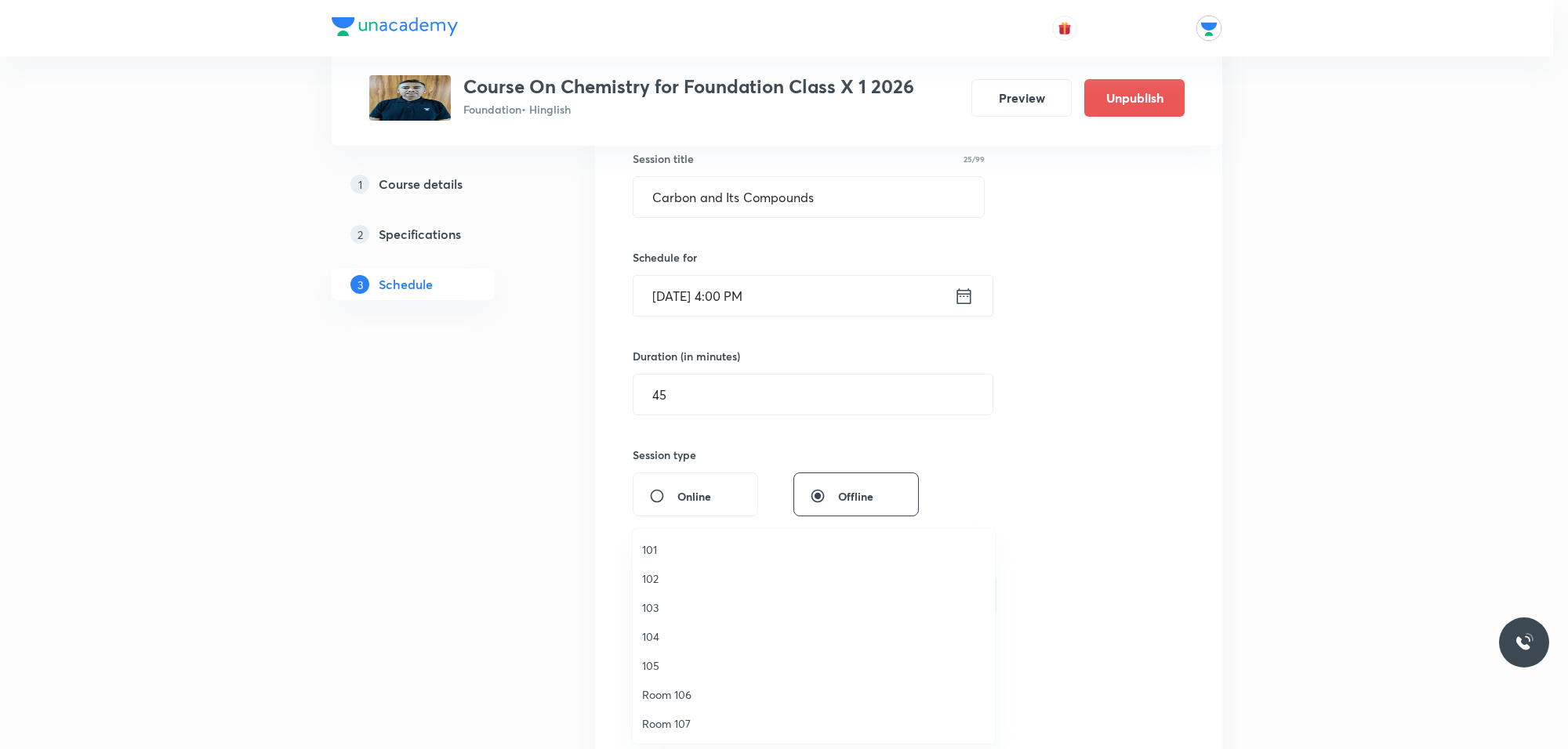
click at [676, 547] on span "101" at bounding box center [813, 550] width 343 height 16
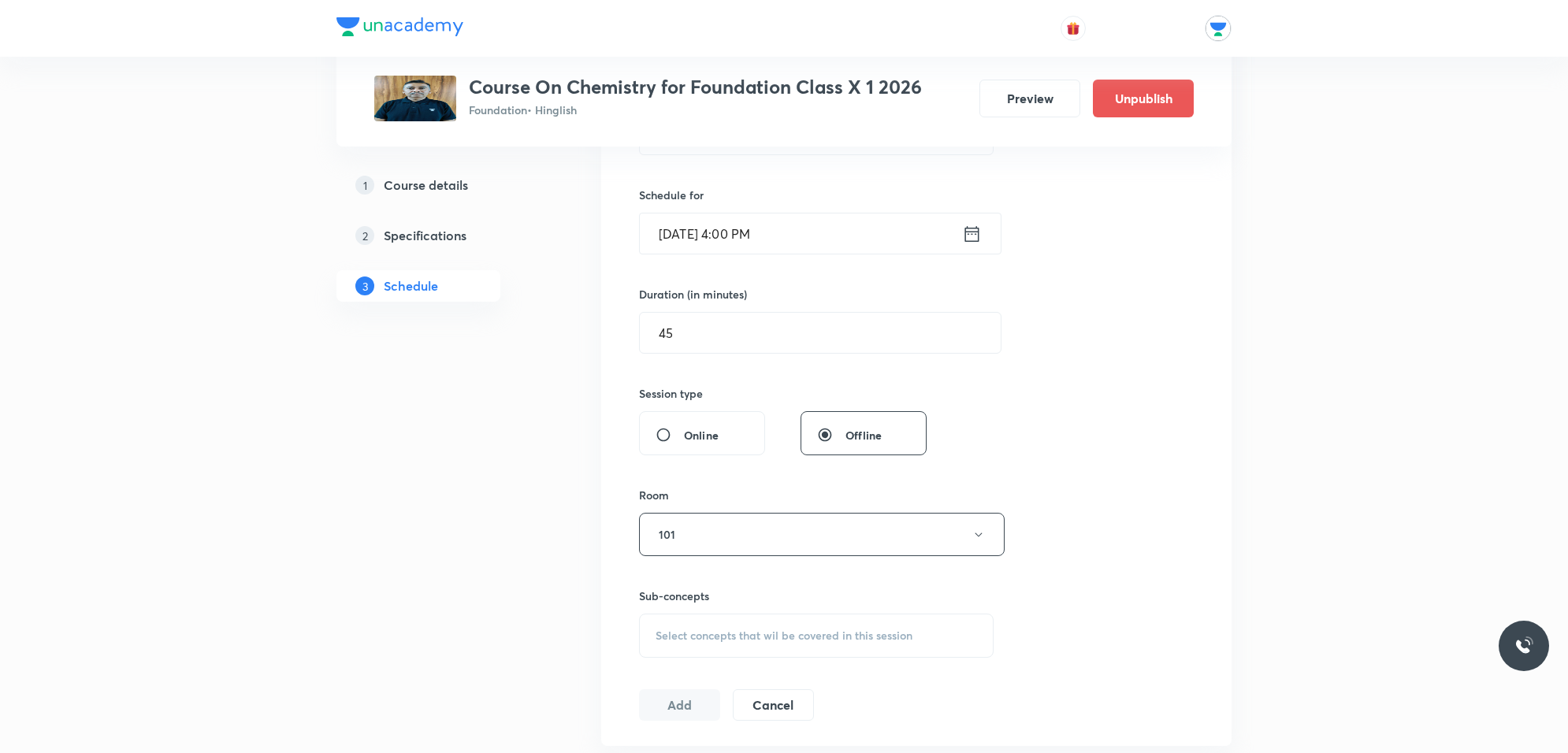
scroll to position [394, 0]
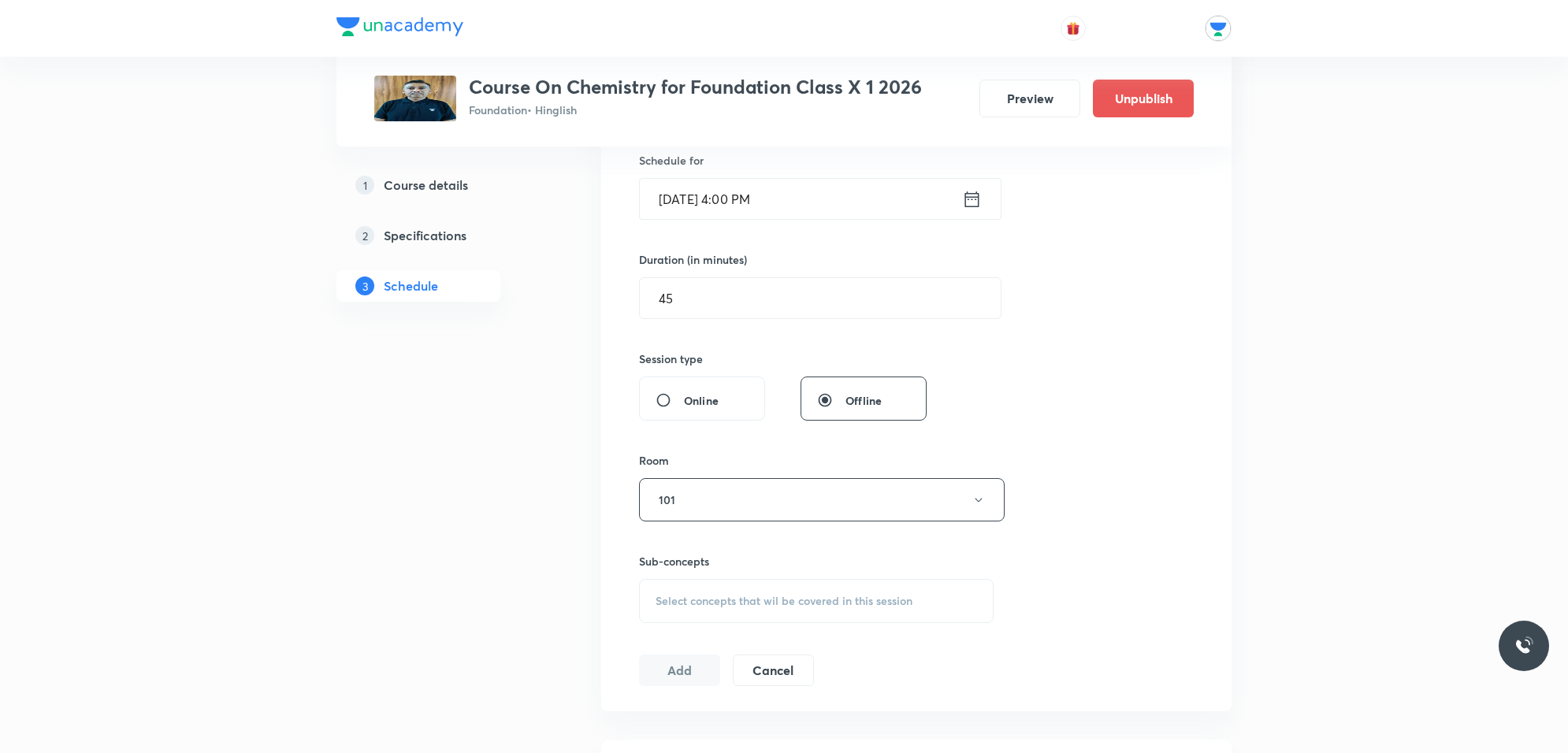
click at [708, 596] on span "Select concepts that wil be covered in this session" at bounding box center [784, 601] width 257 height 13
type input "p"
type input "e"
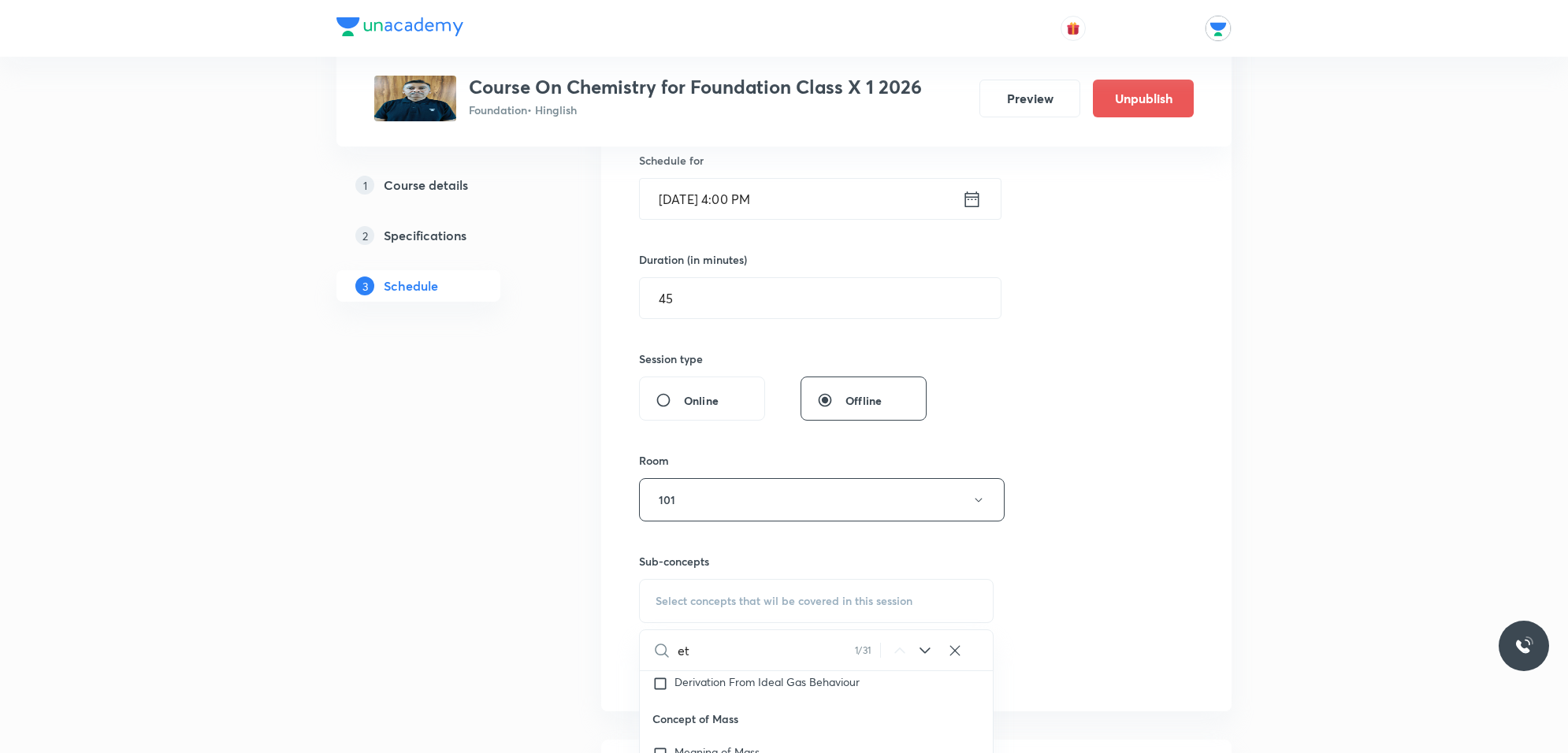
type input "e"
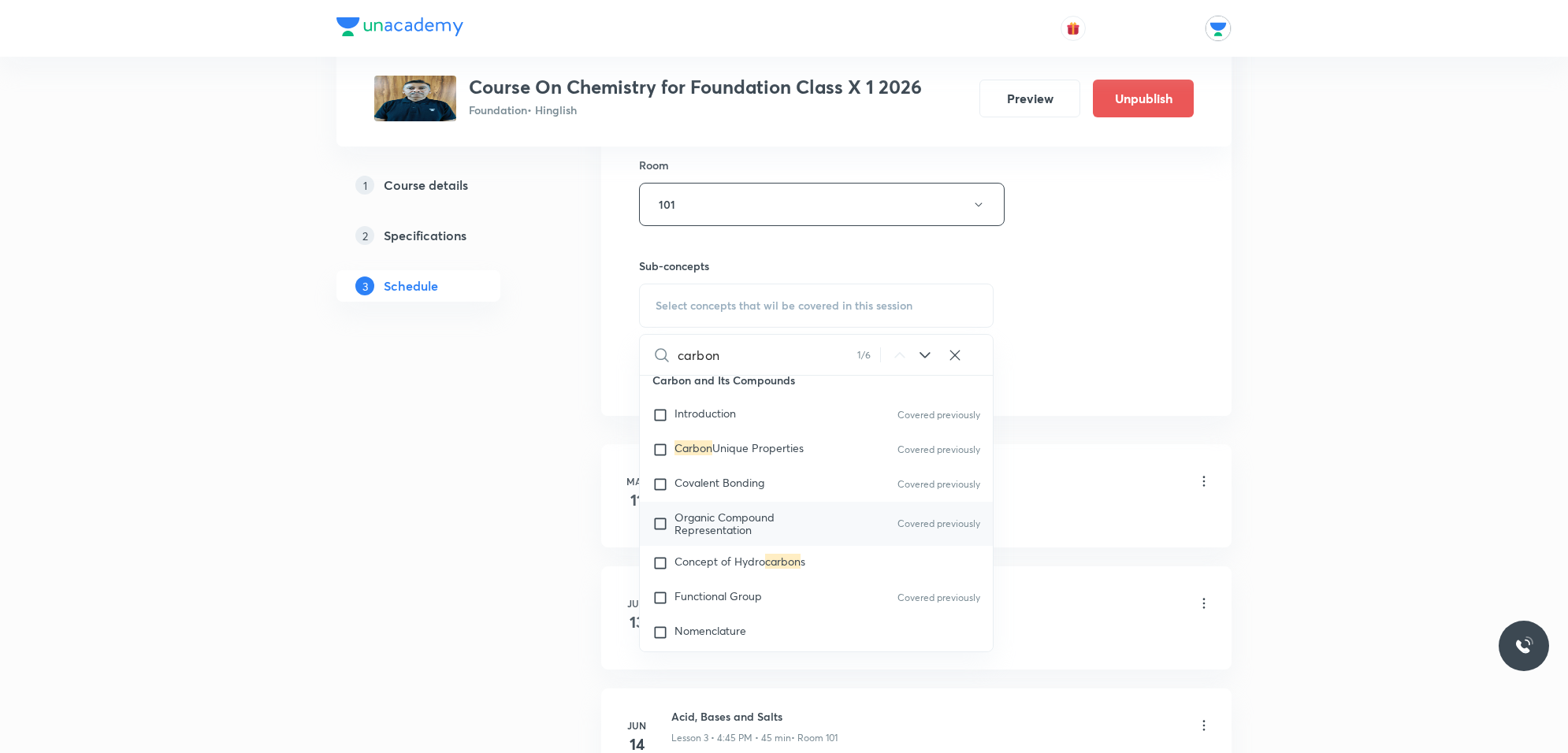
scroll to position [99, 0]
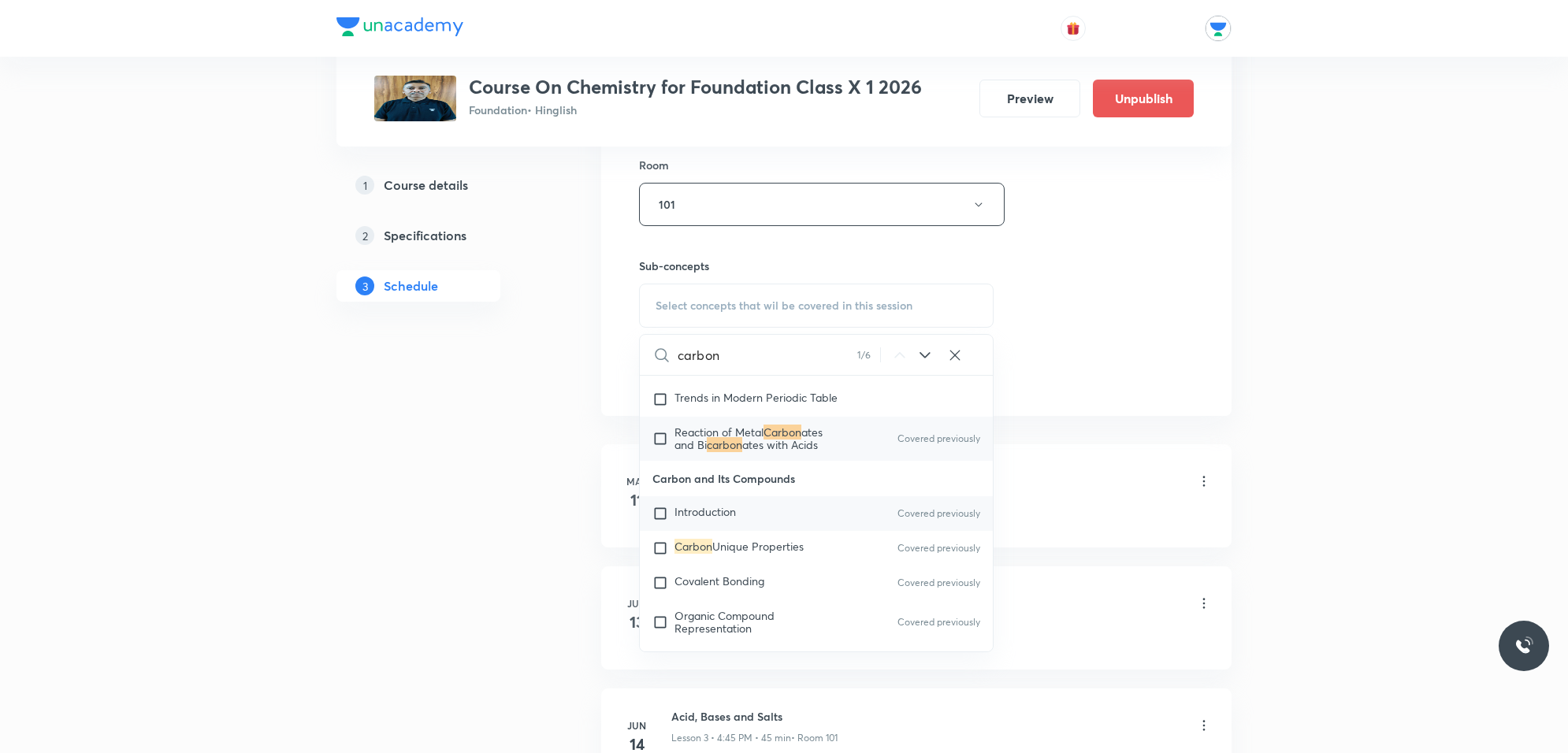
type input "carbon"
click at [672, 515] on input "checkbox" at bounding box center [663, 514] width 22 height 16
checkbox input "true"
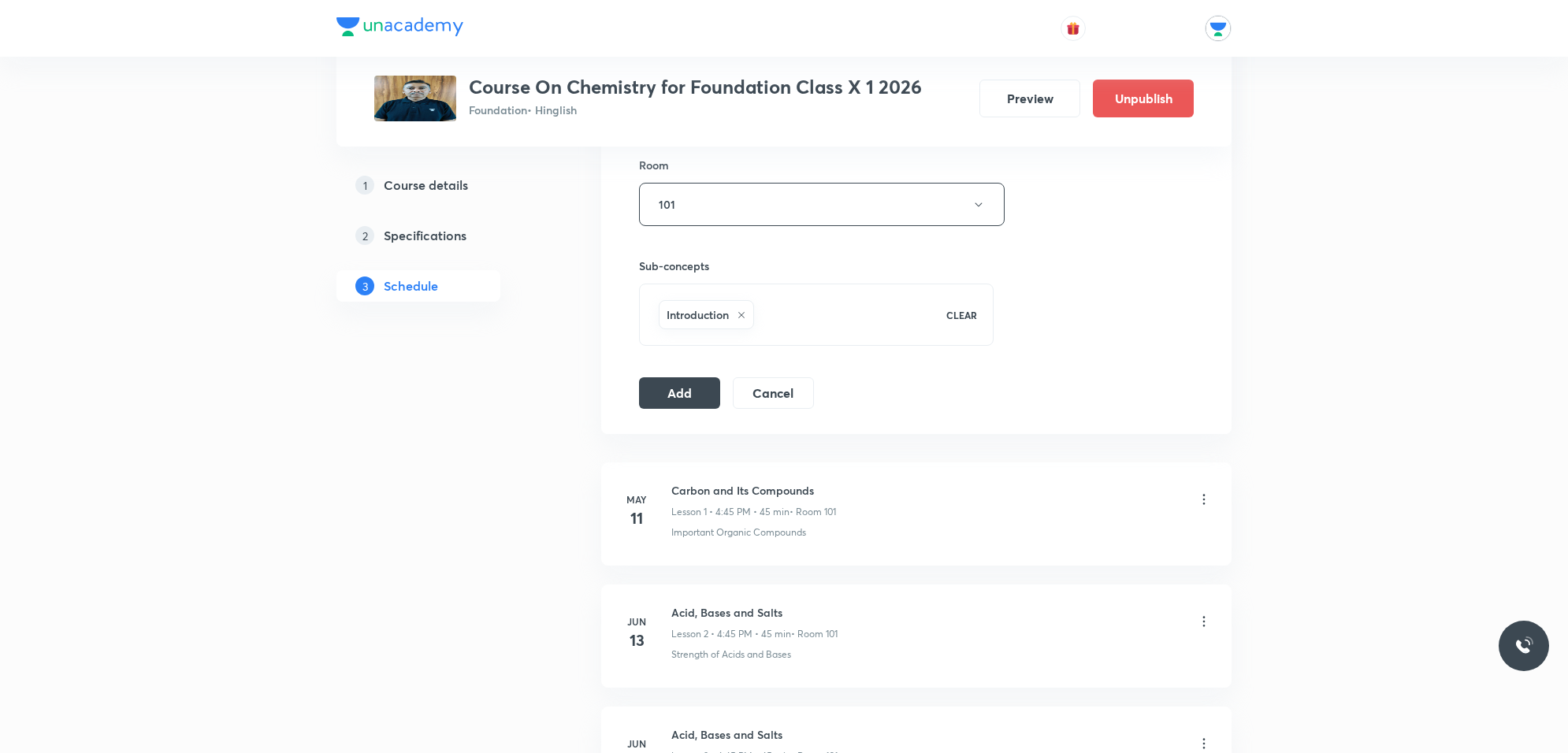
click at [672, 414] on div "Session 38 Live class Session title 25/99 Carbon and Its Compounds ​ Schedule f…" at bounding box center [916, 30] width 630 height 809
click at [679, 406] on button "Add" at bounding box center [679, 391] width 81 height 32
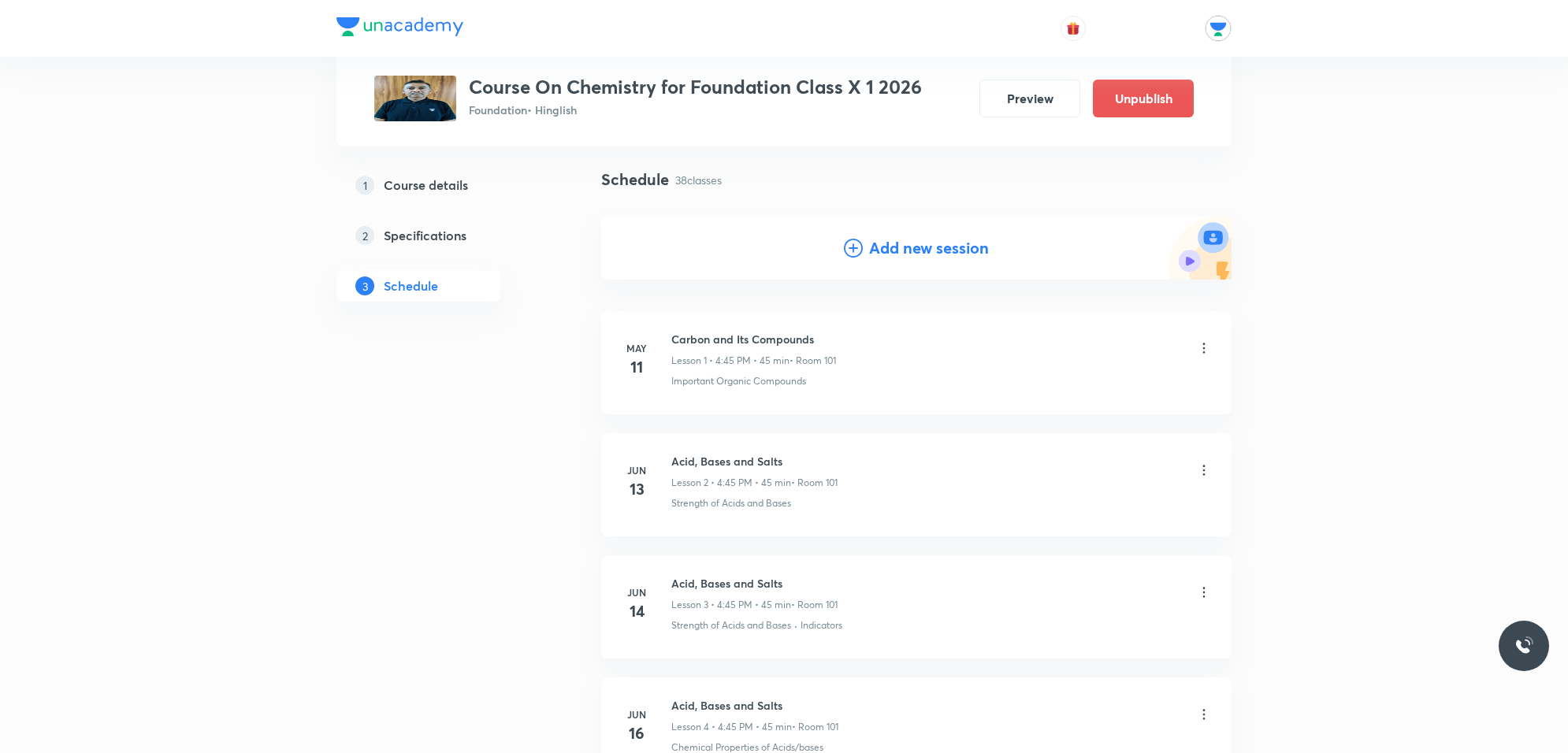
drag, startPoint x: 935, startPoint y: 261, endPoint x: 923, endPoint y: 240, distance: 24.2
click at [934, 254] on div "Add new session" at bounding box center [916, 248] width 630 height 63
click at [910, 237] on h4 "Add new session" at bounding box center [929, 248] width 120 height 23
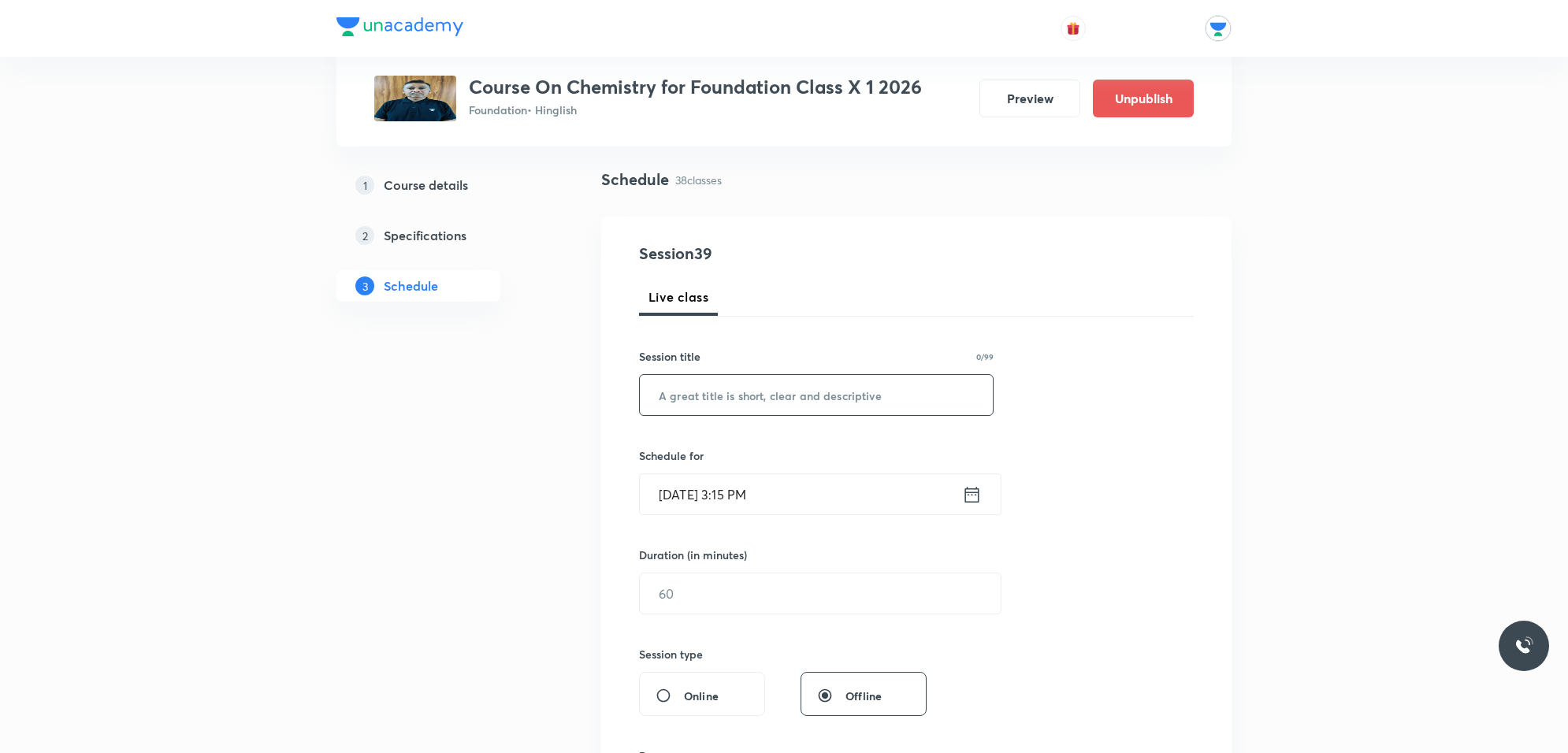
click at [696, 402] on input "text" at bounding box center [816, 395] width 353 height 40
paste input "Carbon and Its Compounds"
type input "Carbon and Its Compounds"
click at [830, 507] on input "Oct 4, 2025, 3:15 PM" at bounding box center [801, 494] width 322 height 40
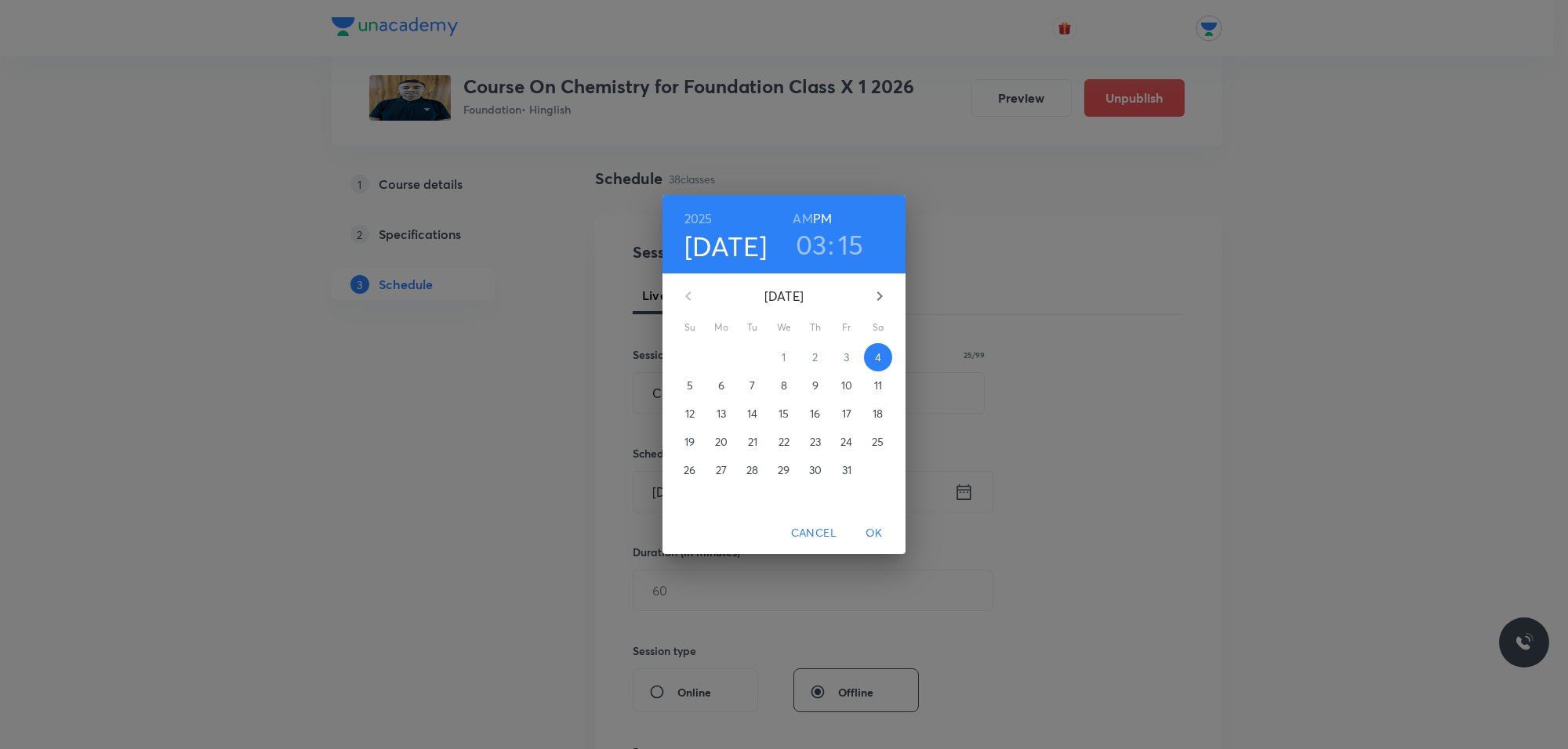
click at [846, 381] on p "10" at bounding box center [846, 386] width 11 height 16
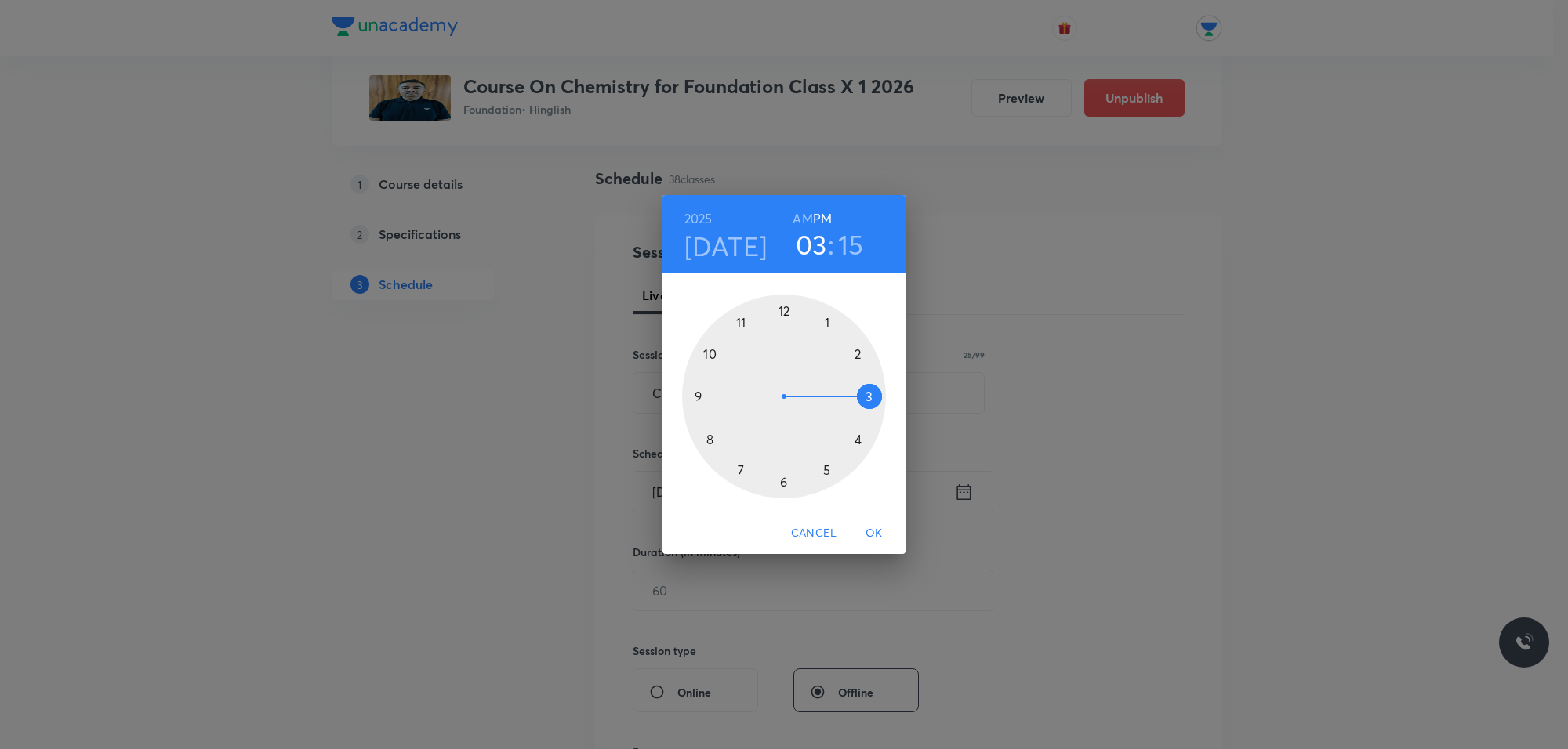
click at [858, 440] on div at bounding box center [784, 397] width 204 height 204
click at [781, 312] on div at bounding box center [784, 397] width 204 height 204
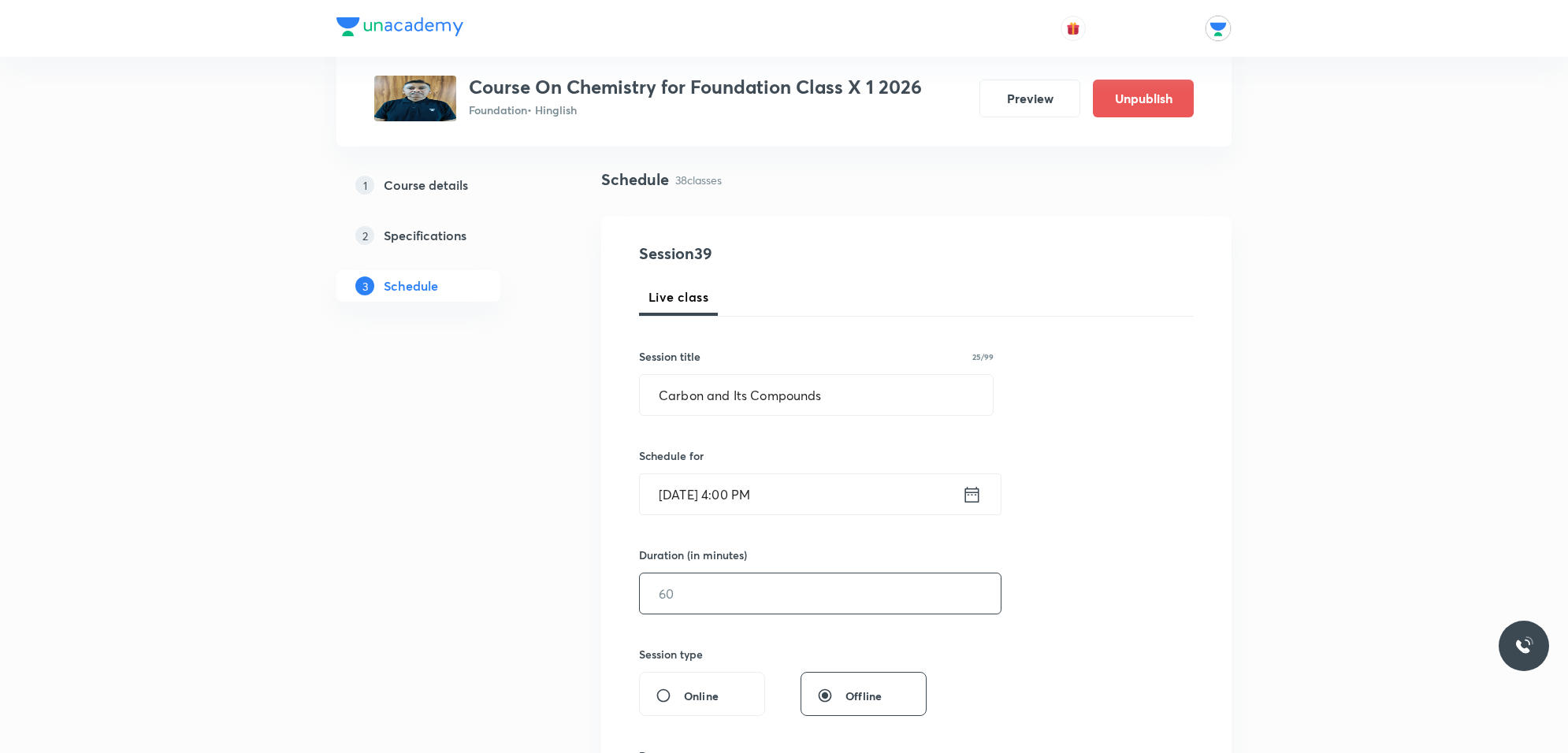
click at [714, 591] on input "text" at bounding box center [820, 594] width 361 height 40
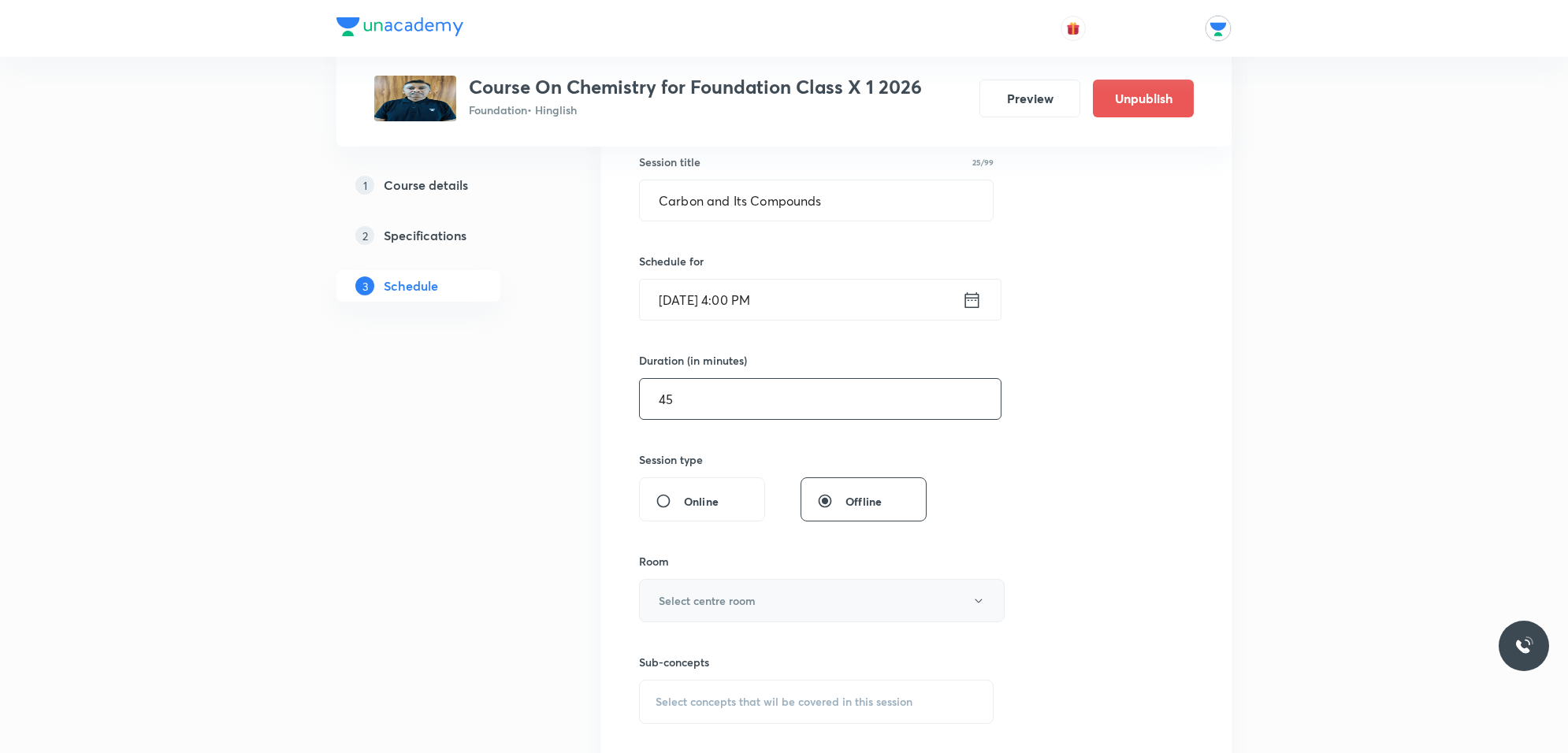
scroll to position [296, 0]
type input "45"
click at [731, 596] on h6 "Select centre room" at bounding box center [707, 598] width 97 height 16
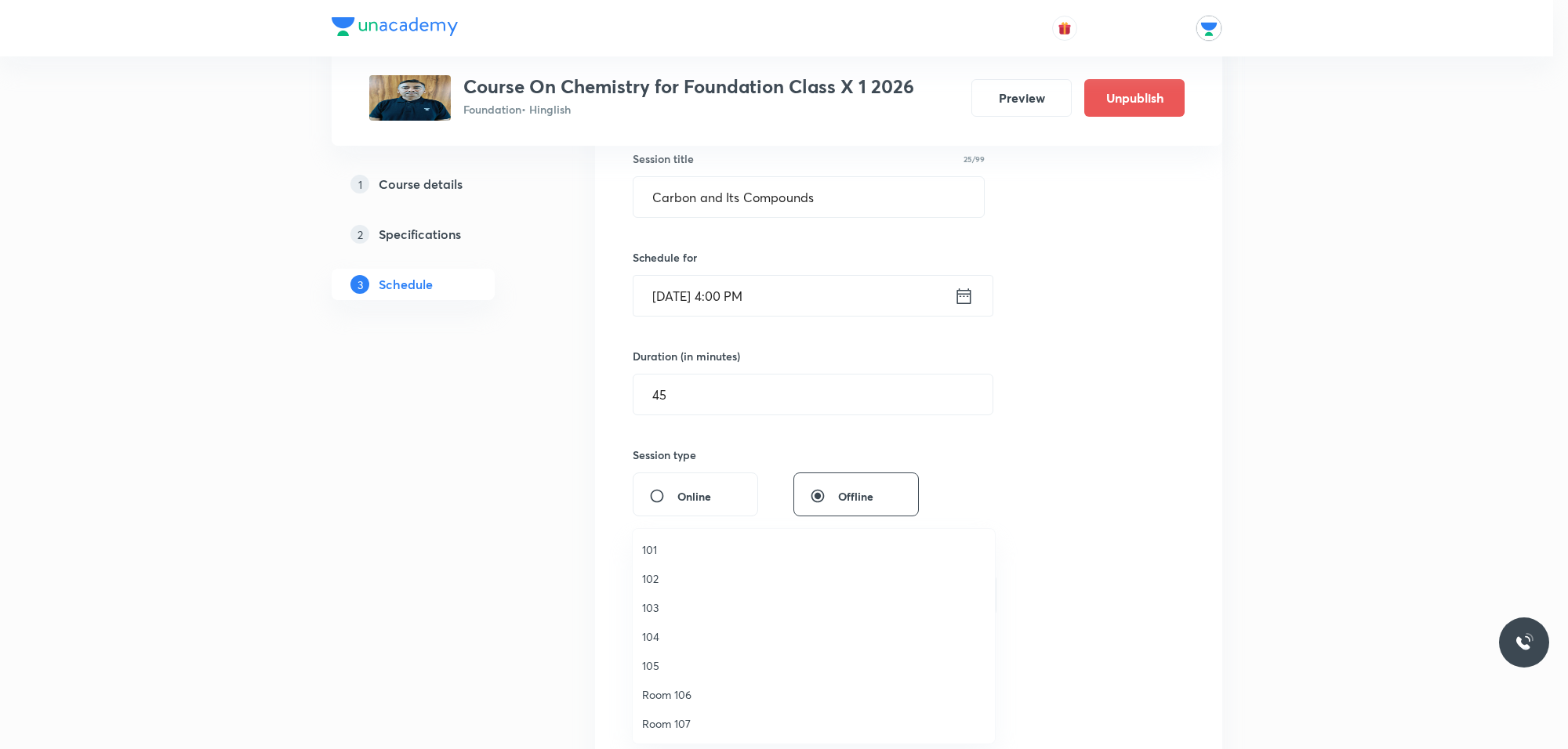
click at [655, 546] on span "101" at bounding box center [813, 550] width 343 height 16
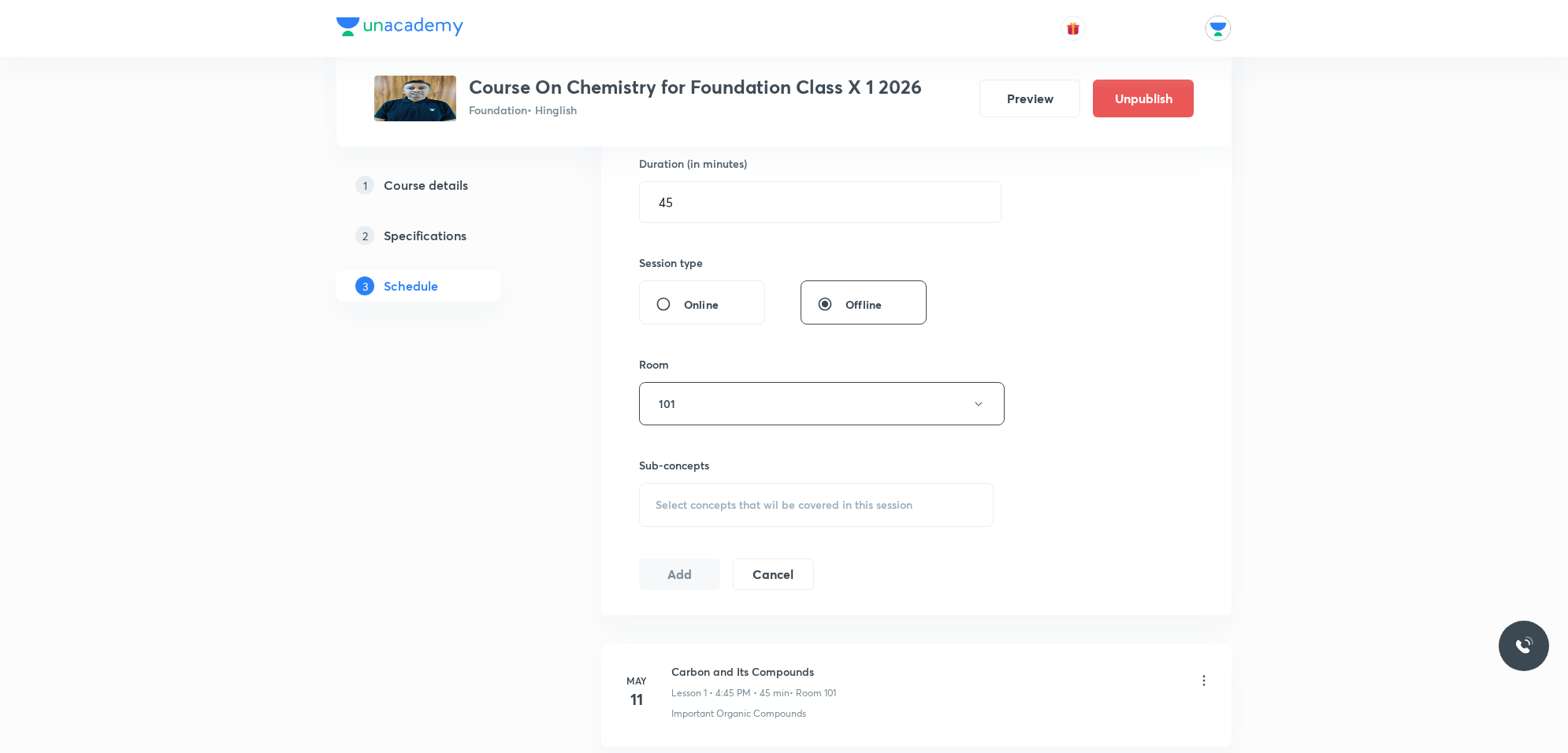
scroll to position [493, 0]
click at [691, 514] on div "Select concepts that wil be covered in this session" at bounding box center [816, 503] width 355 height 44
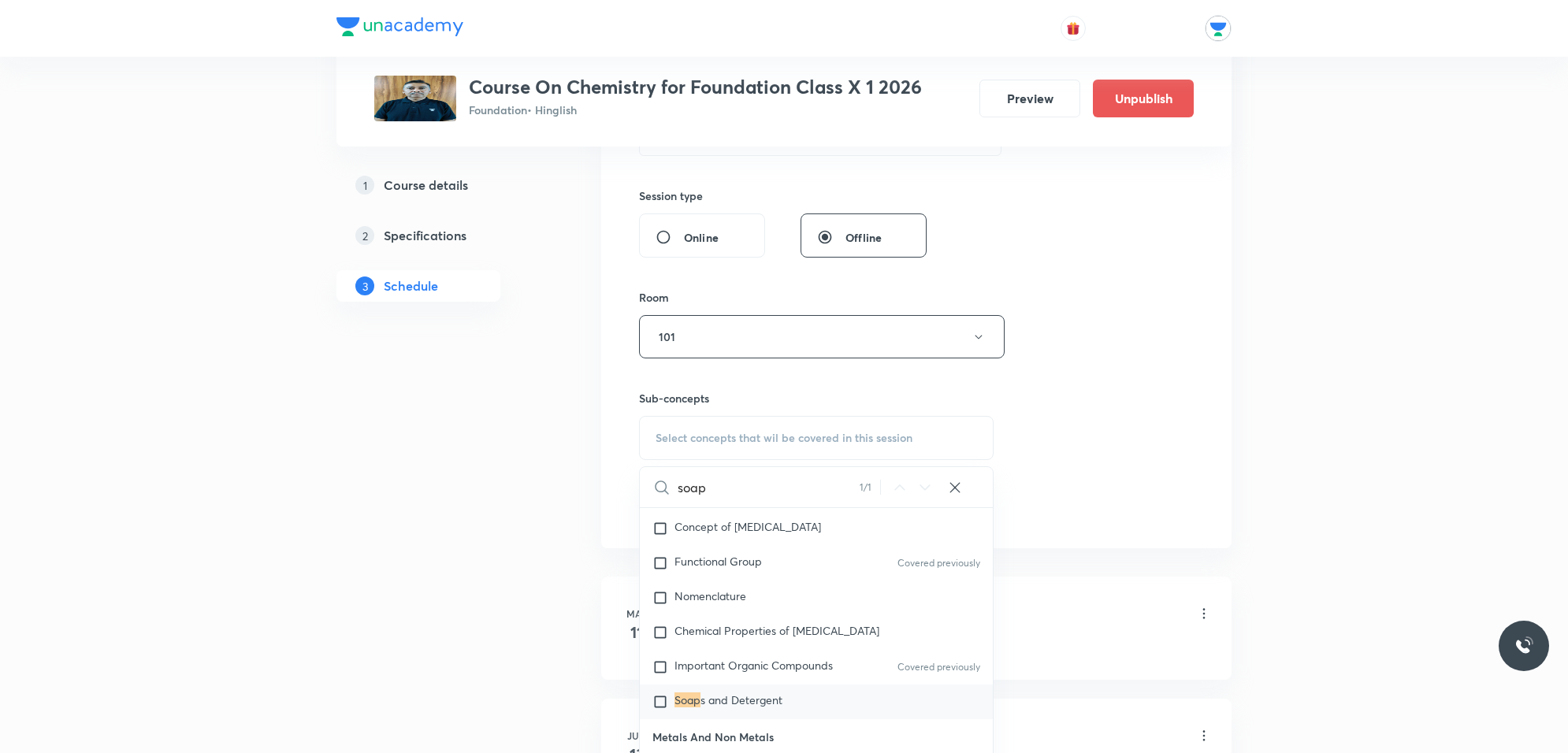
scroll to position [591, 0]
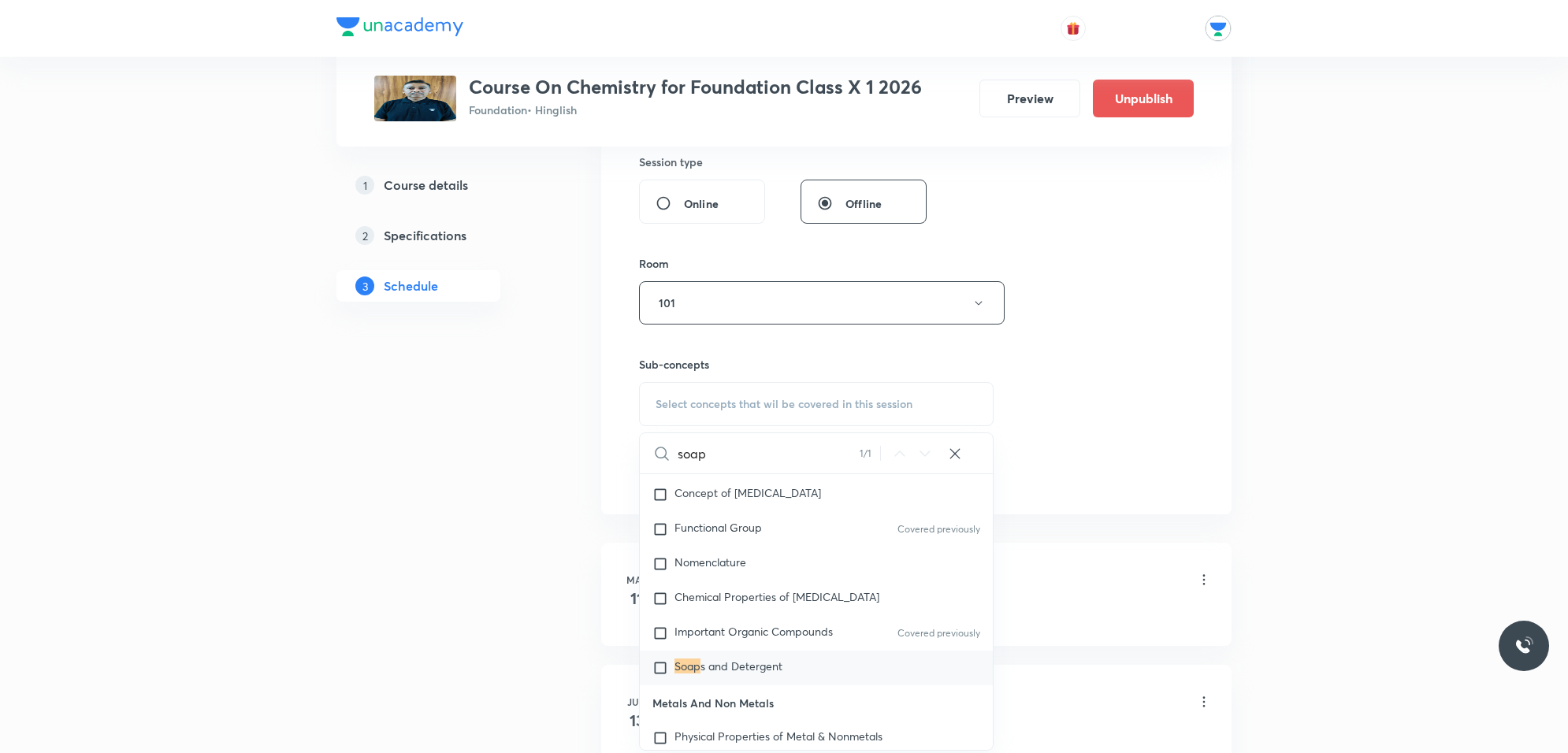
type input "soap"
click at [701, 672] on span "s and Detergent" at bounding box center [741, 666] width 82 height 15
checkbox input "true"
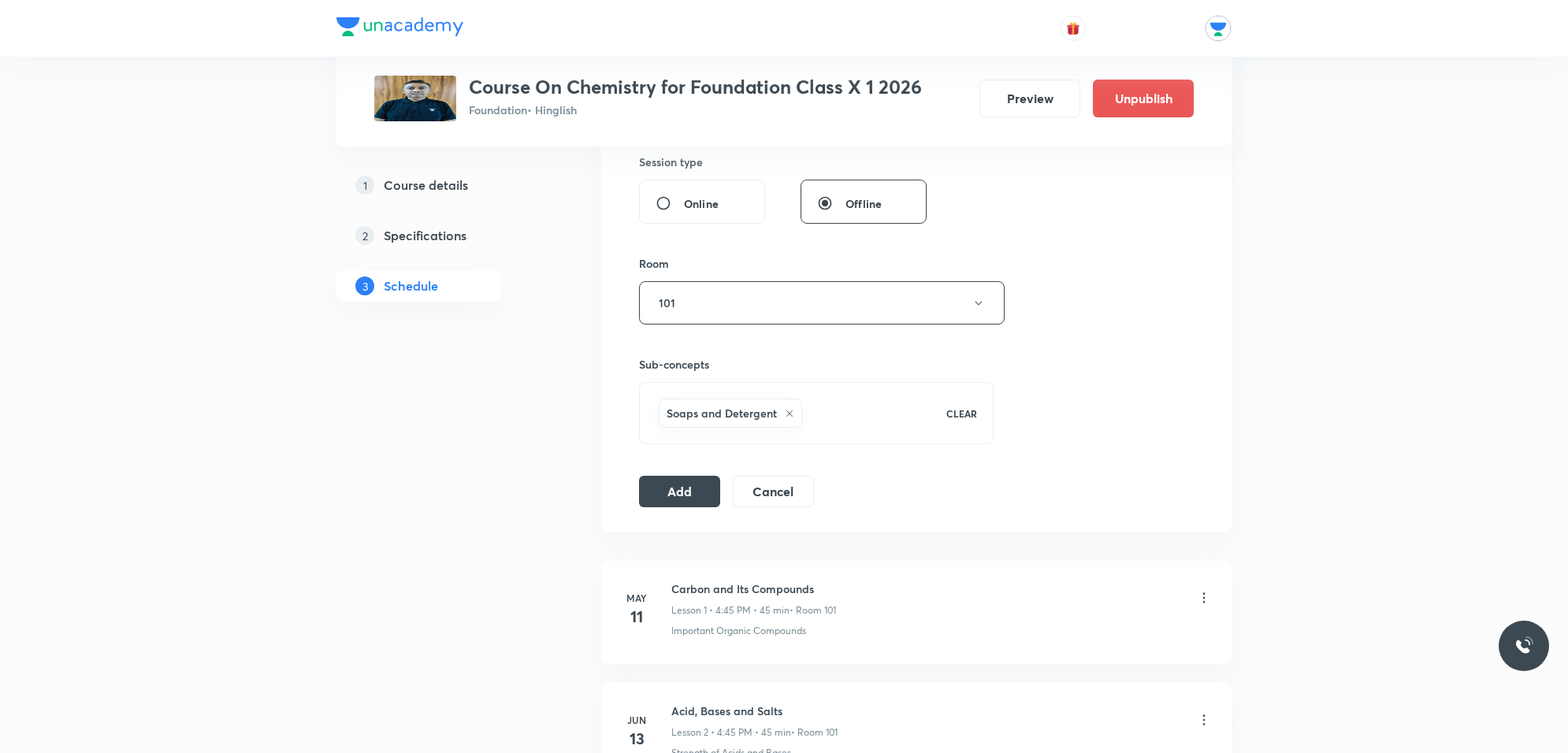
click at [708, 465] on div "Session 39 Live class Session title 25/99 Carbon and Its Compounds ​ Schedule f…" at bounding box center [916, 128] width 555 height 758
click at [701, 498] on button "Add" at bounding box center [679, 490] width 81 height 32
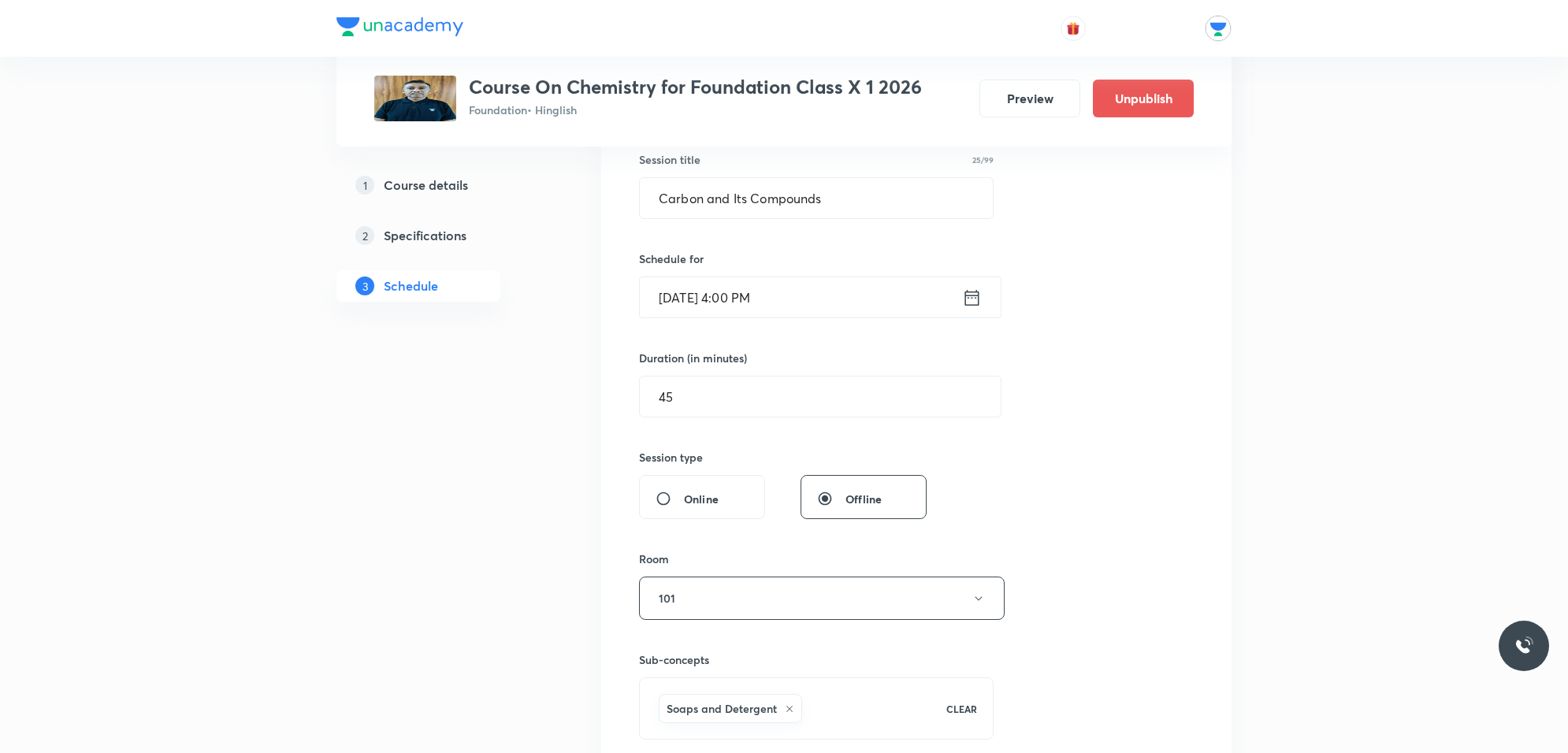
scroll to position [0, 0]
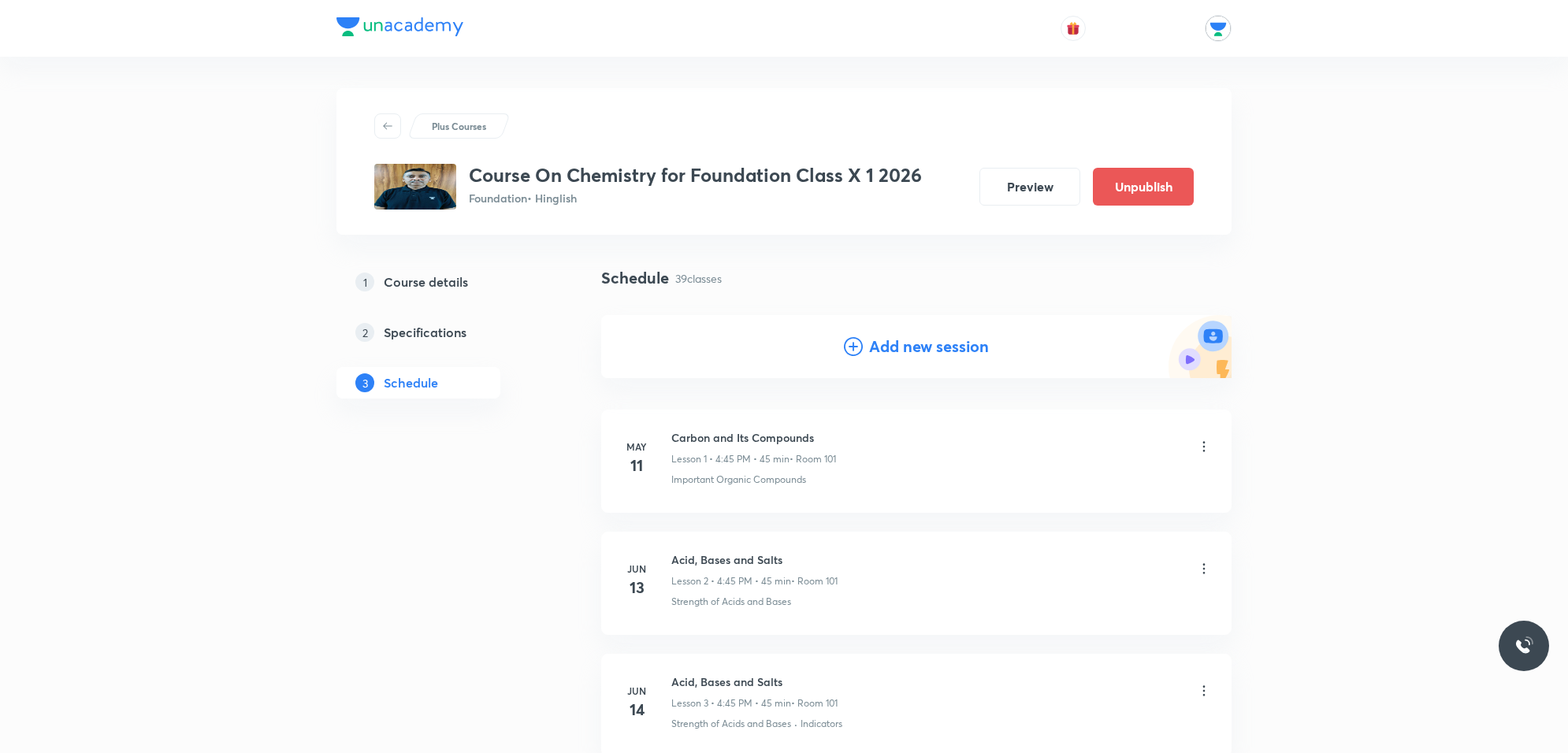
click at [852, 347] on icon at bounding box center [853, 346] width 19 height 19
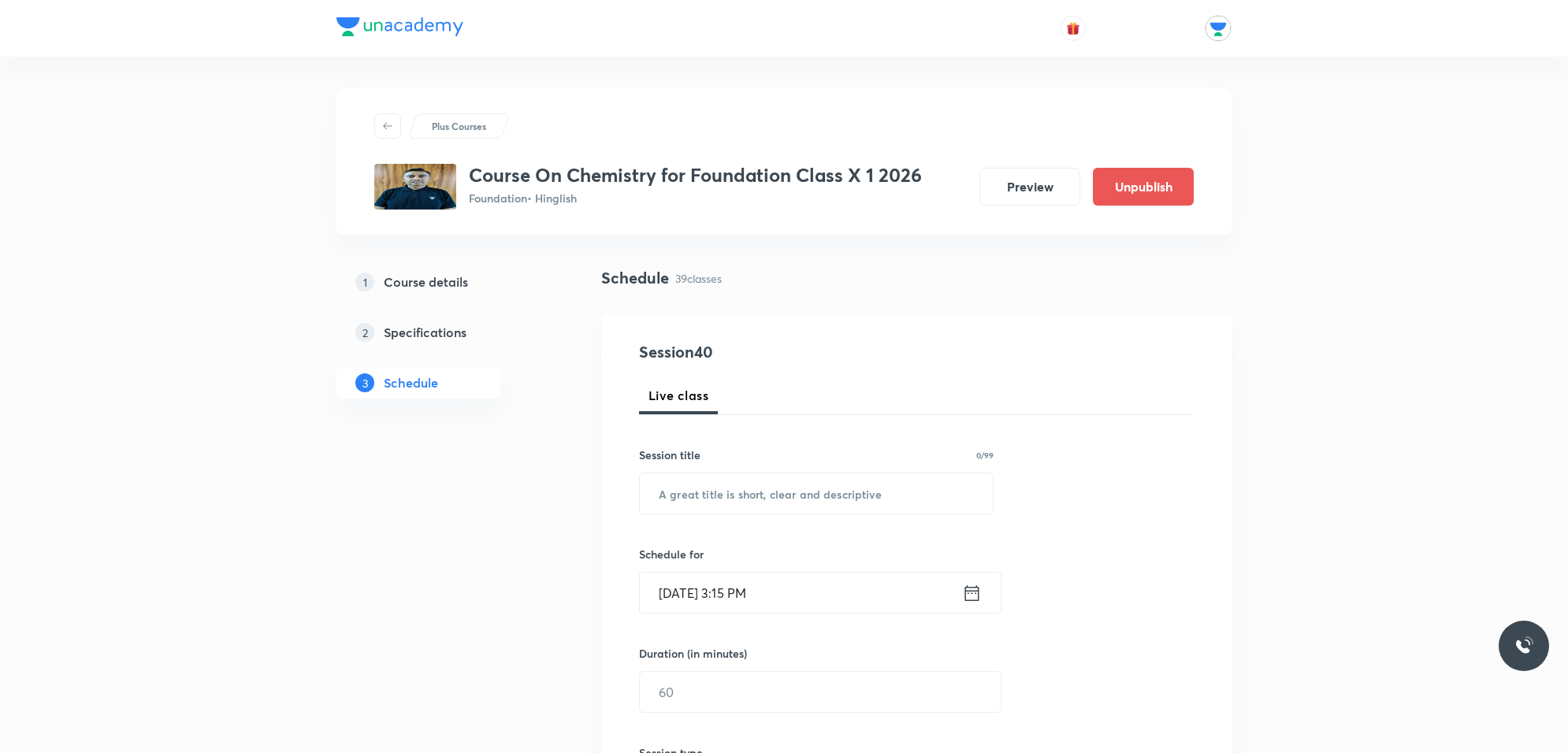
click at [845, 462] on div "Session title 0/99" at bounding box center [816, 455] width 355 height 16
click at [845, 477] on input "text" at bounding box center [816, 494] width 353 height 40
paste input "Carbon and Its Compounds"
type input "Carbon and Its Compounds"
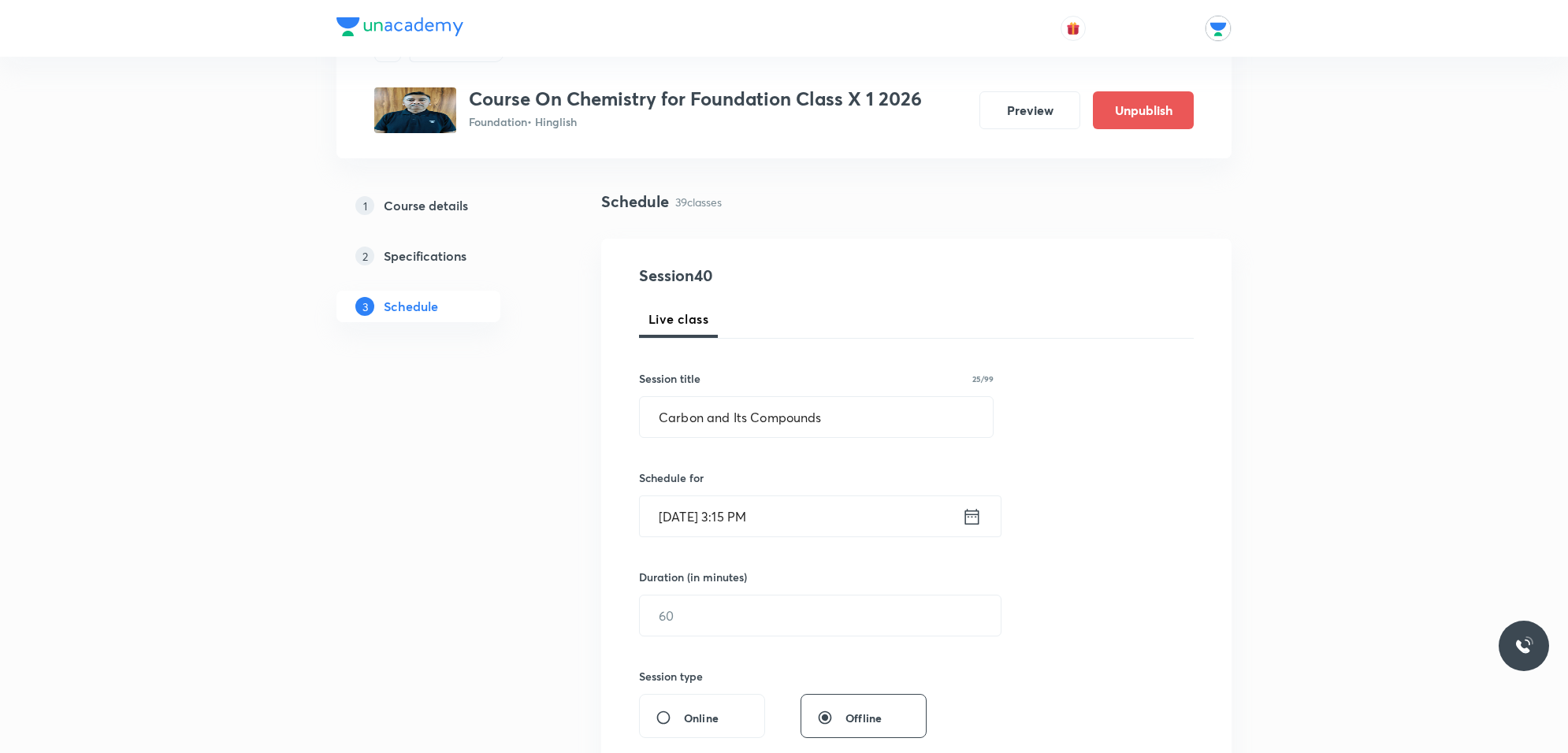
scroll to position [99, 0]
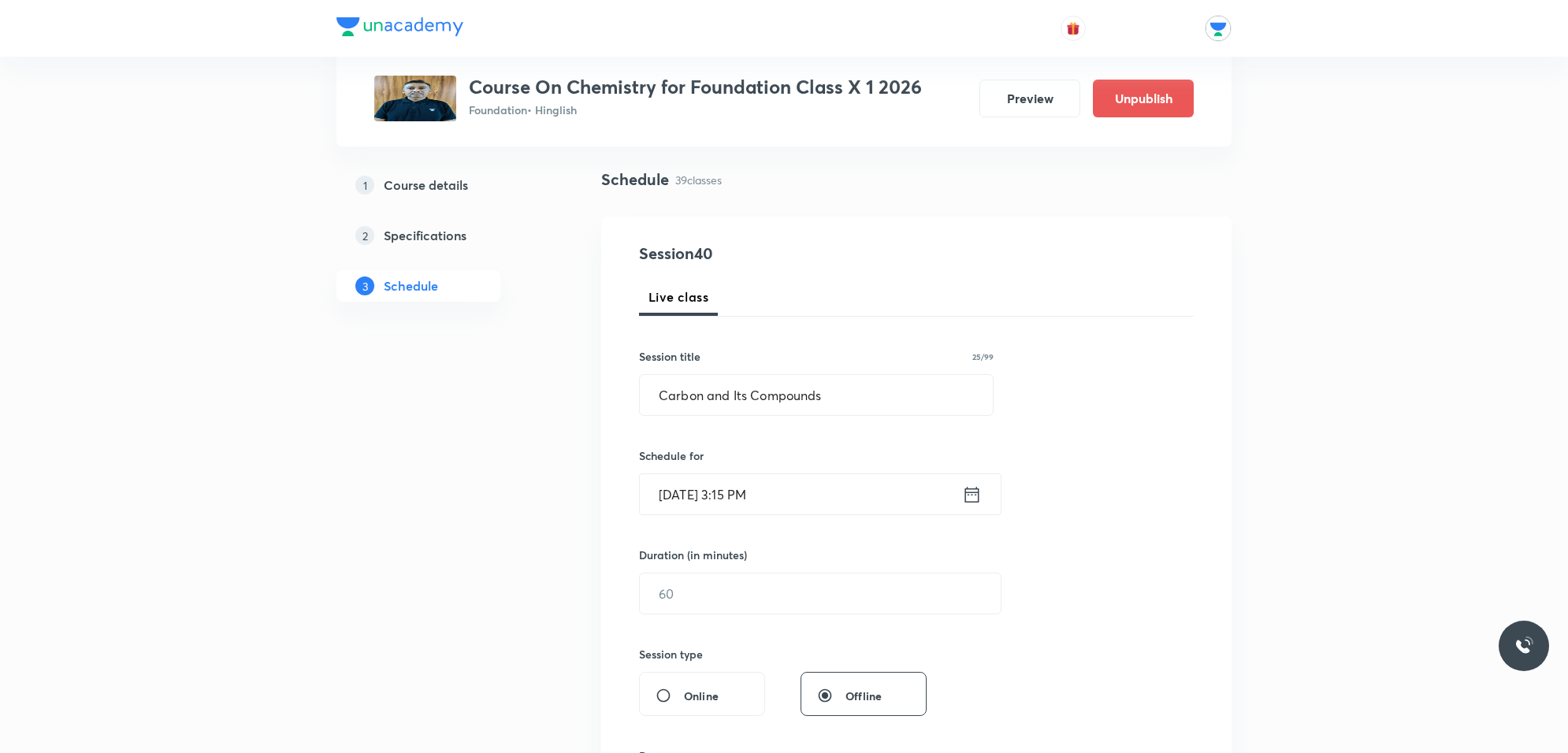
click at [851, 487] on input "Oct 4, 2025, 3:15 PM" at bounding box center [801, 494] width 322 height 40
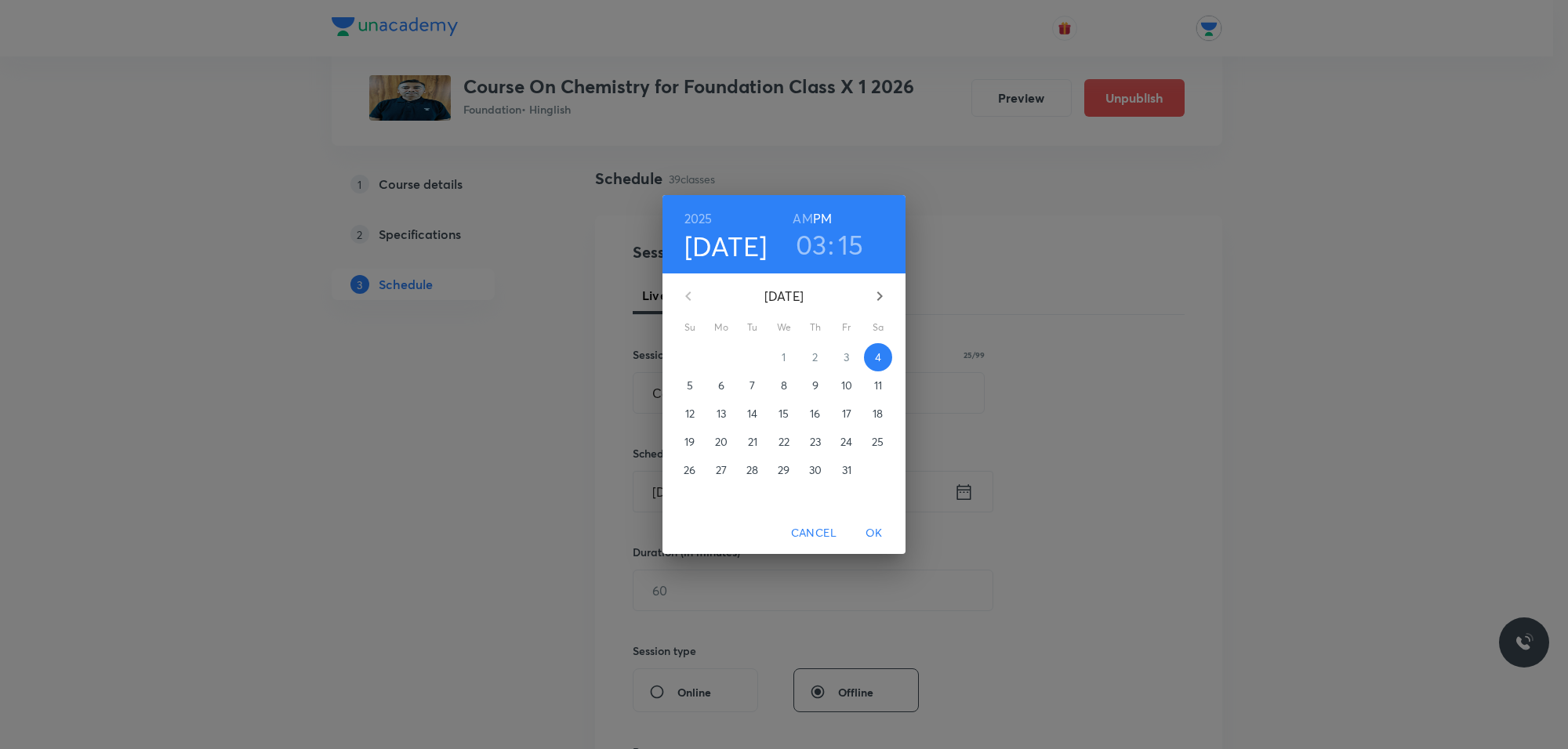
click at [874, 385] on p "11" at bounding box center [878, 386] width 8 height 16
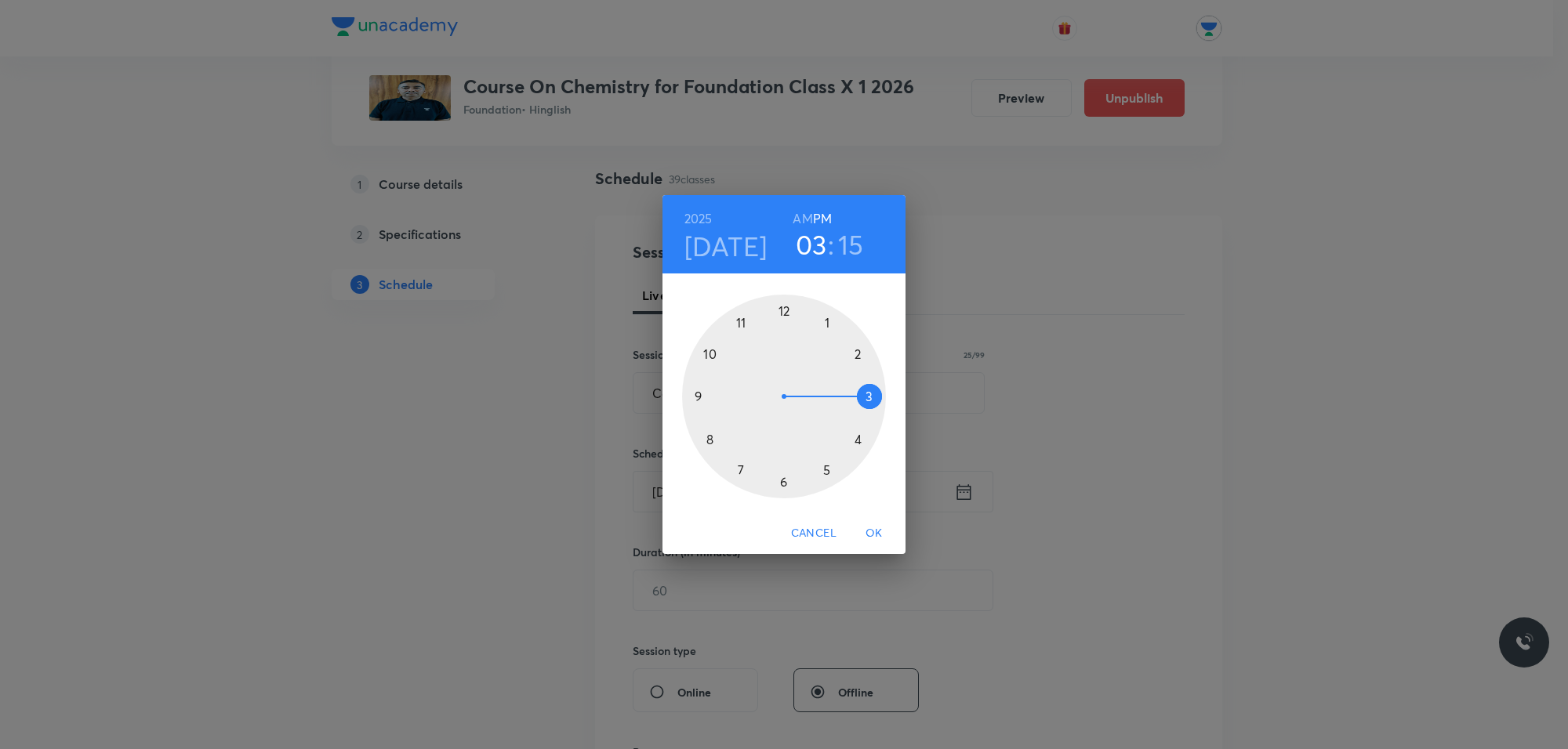
click at [859, 435] on div at bounding box center [784, 397] width 204 height 204
click at [784, 307] on div at bounding box center [784, 397] width 204 height 204
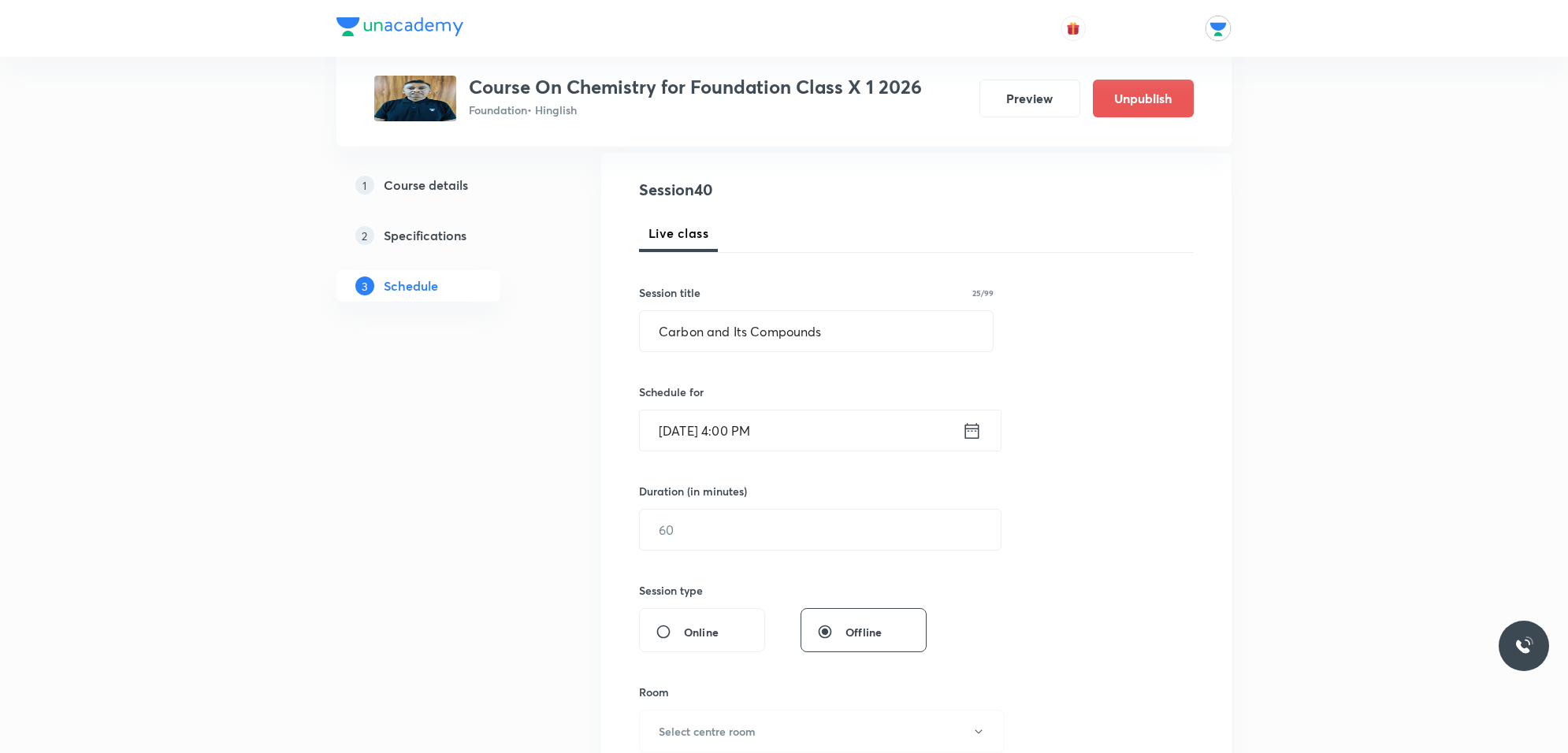
scroll to position [197, 0]
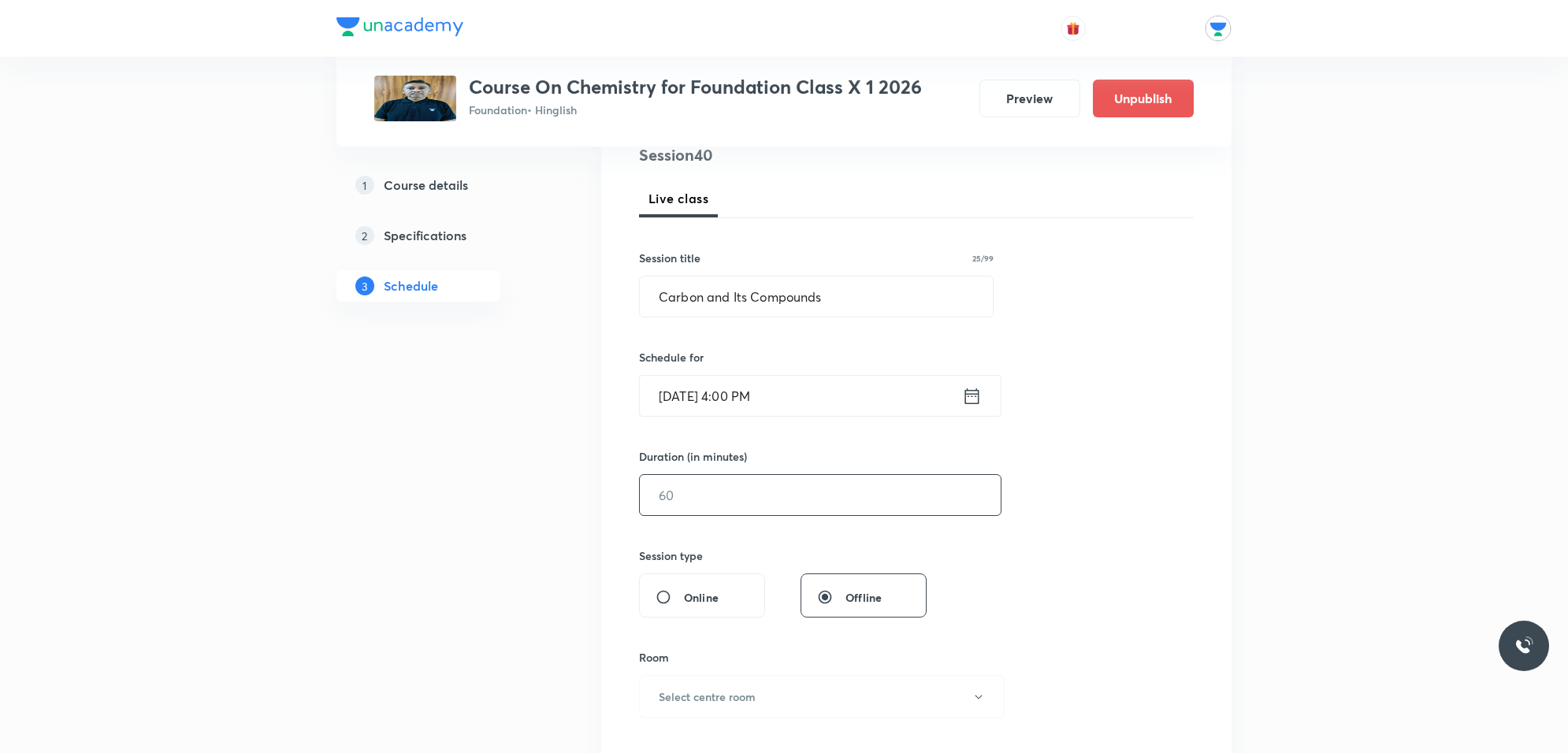
click at [815, 494] on input "text" at bounding box center [820, 495] width 361 height 40
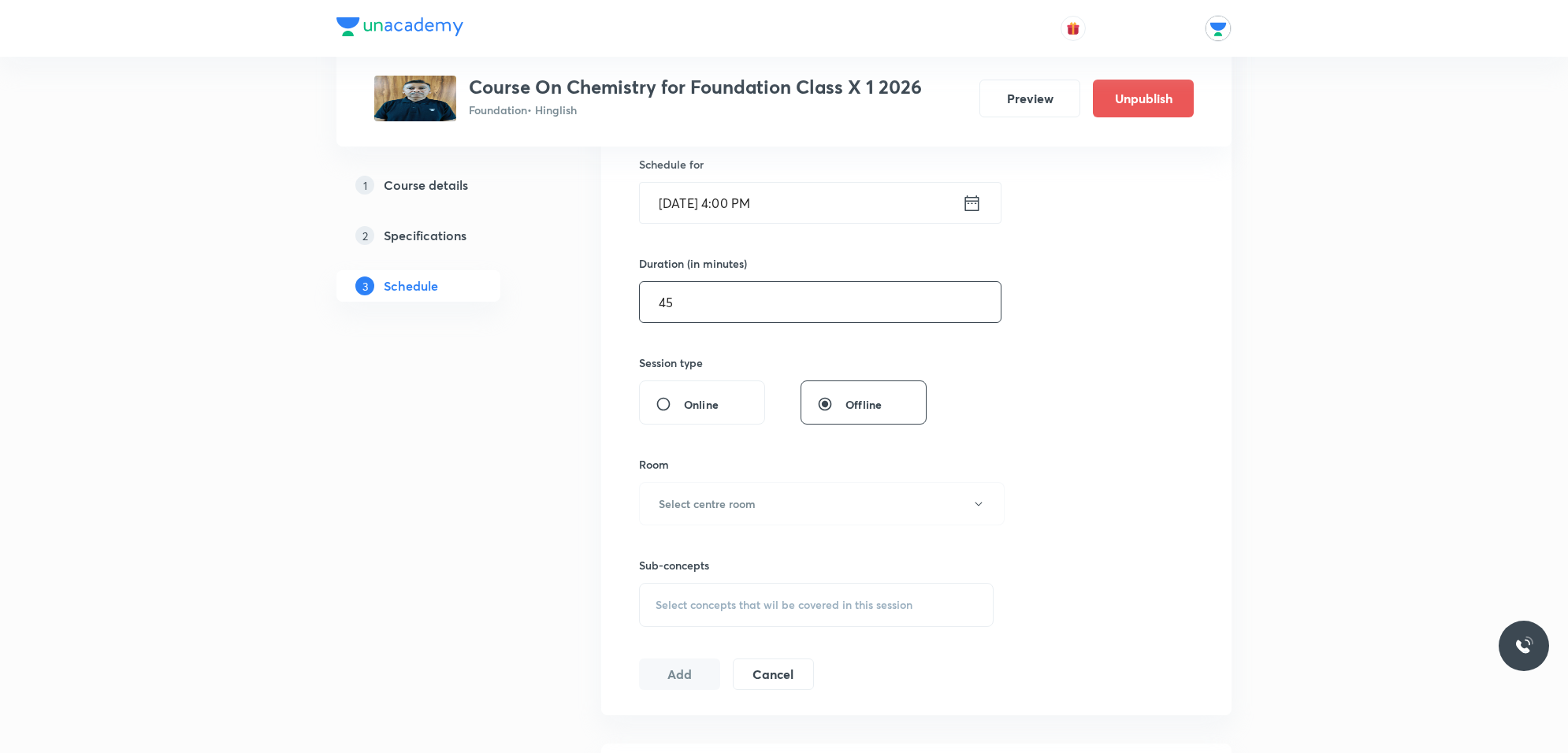
scroll to position [394, 0]
type input "45"
click at [805, 510] on button "Select centre room" at bounding box center [822, 500] width 366 height 44
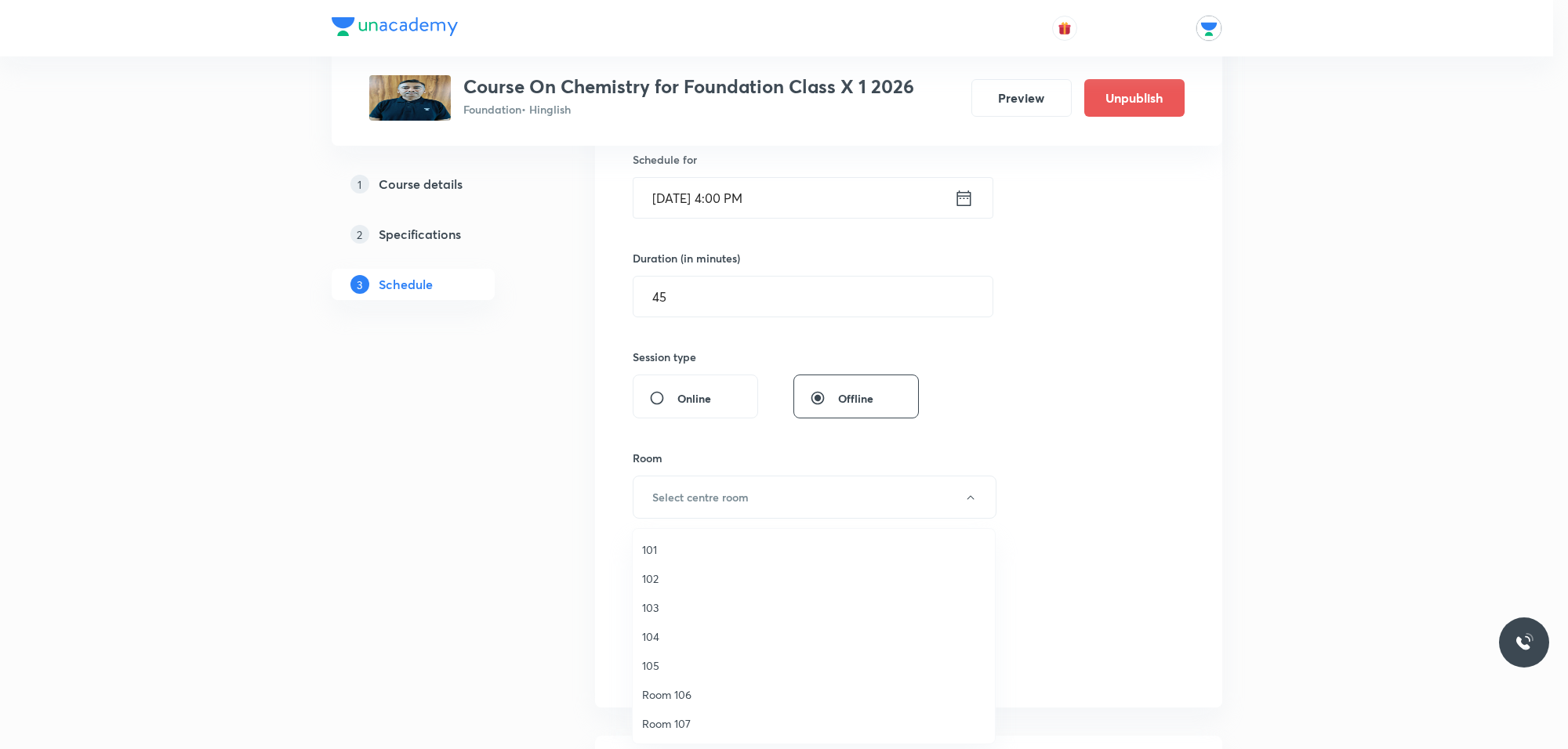
click at [649, 538] on li "101" at bounding box center [813, 550] width 362 height 29
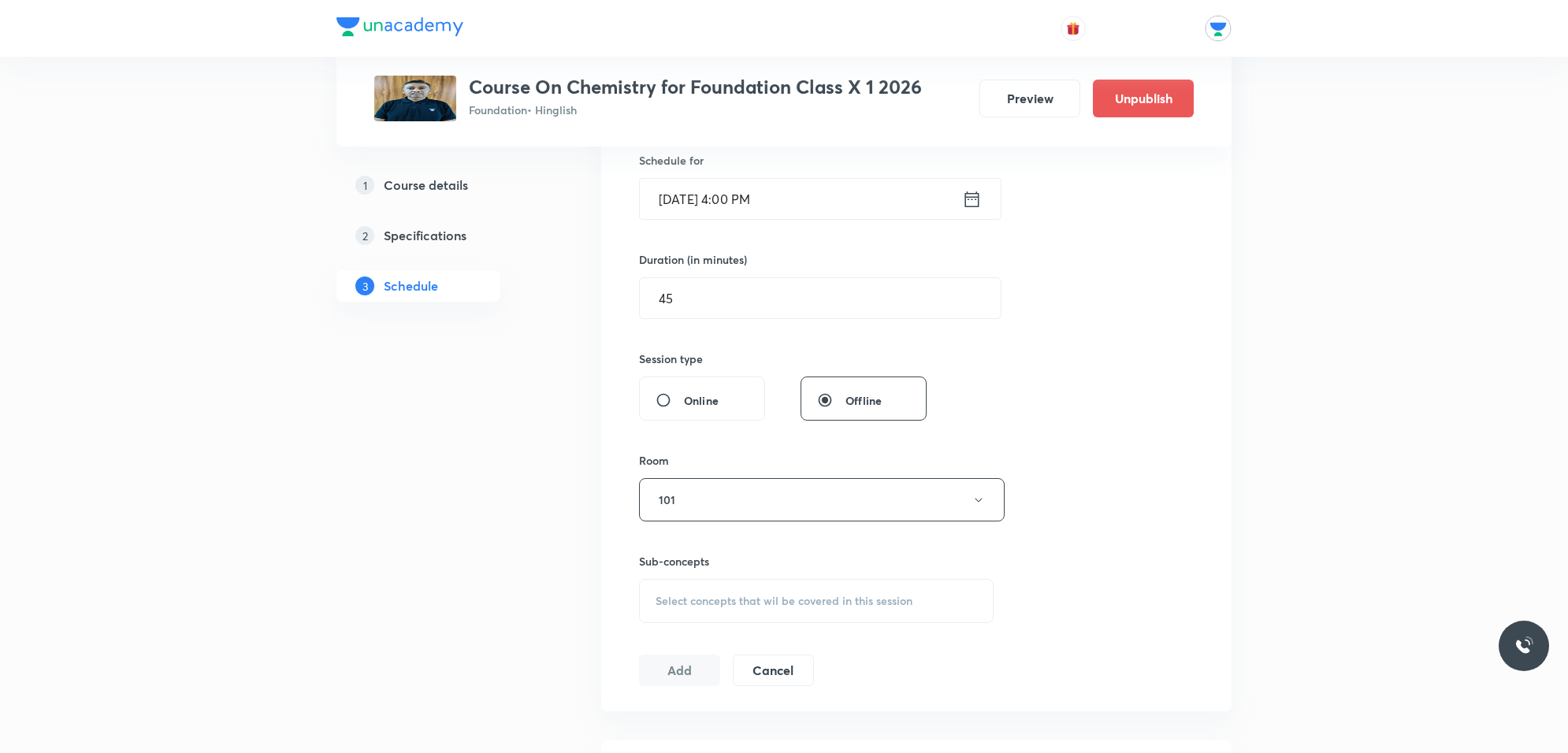
click at [703, 584] on div "Select concepts that wil be covered in this session" at bounding box center [816, 601] width 355 height 44
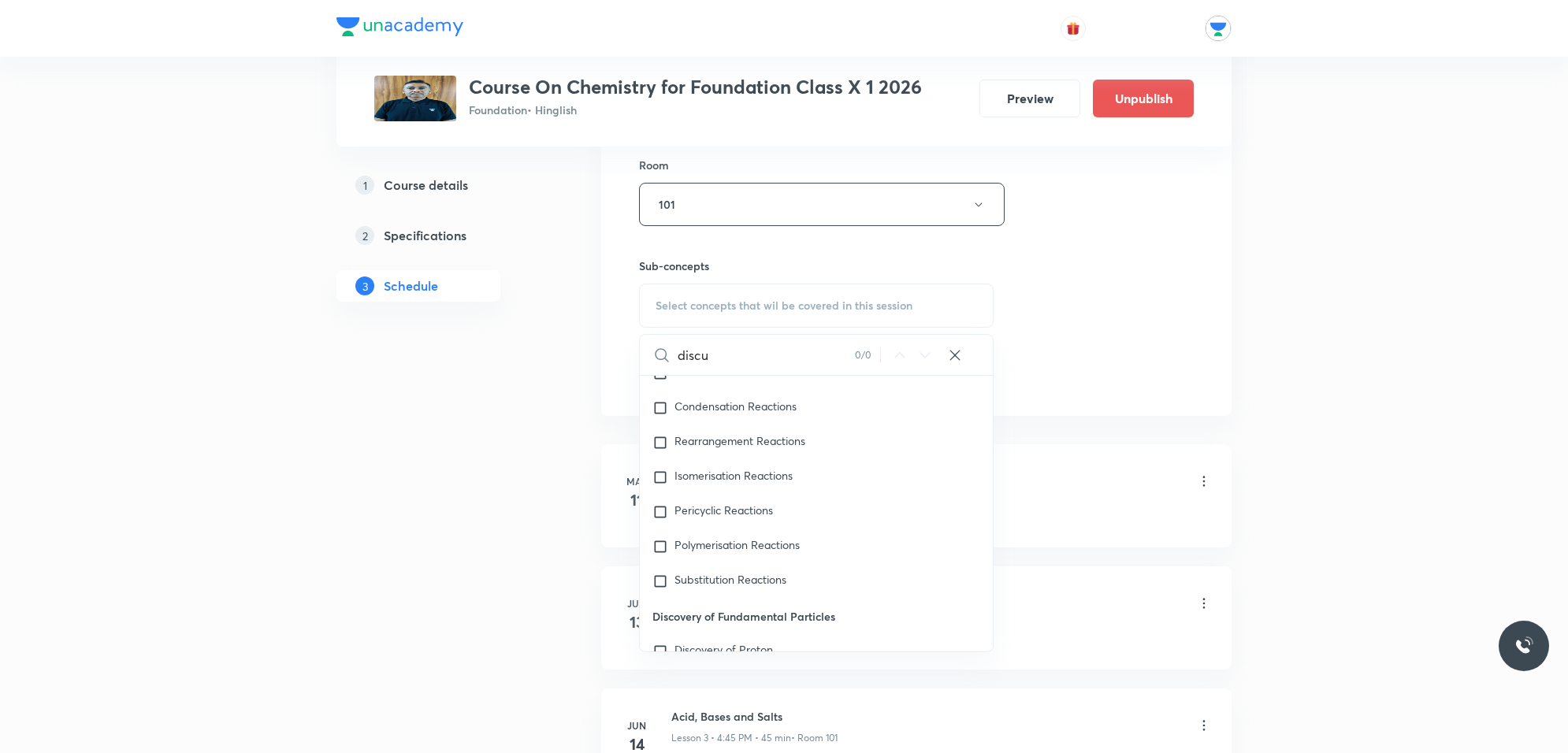
scroll to position [14705, 0]
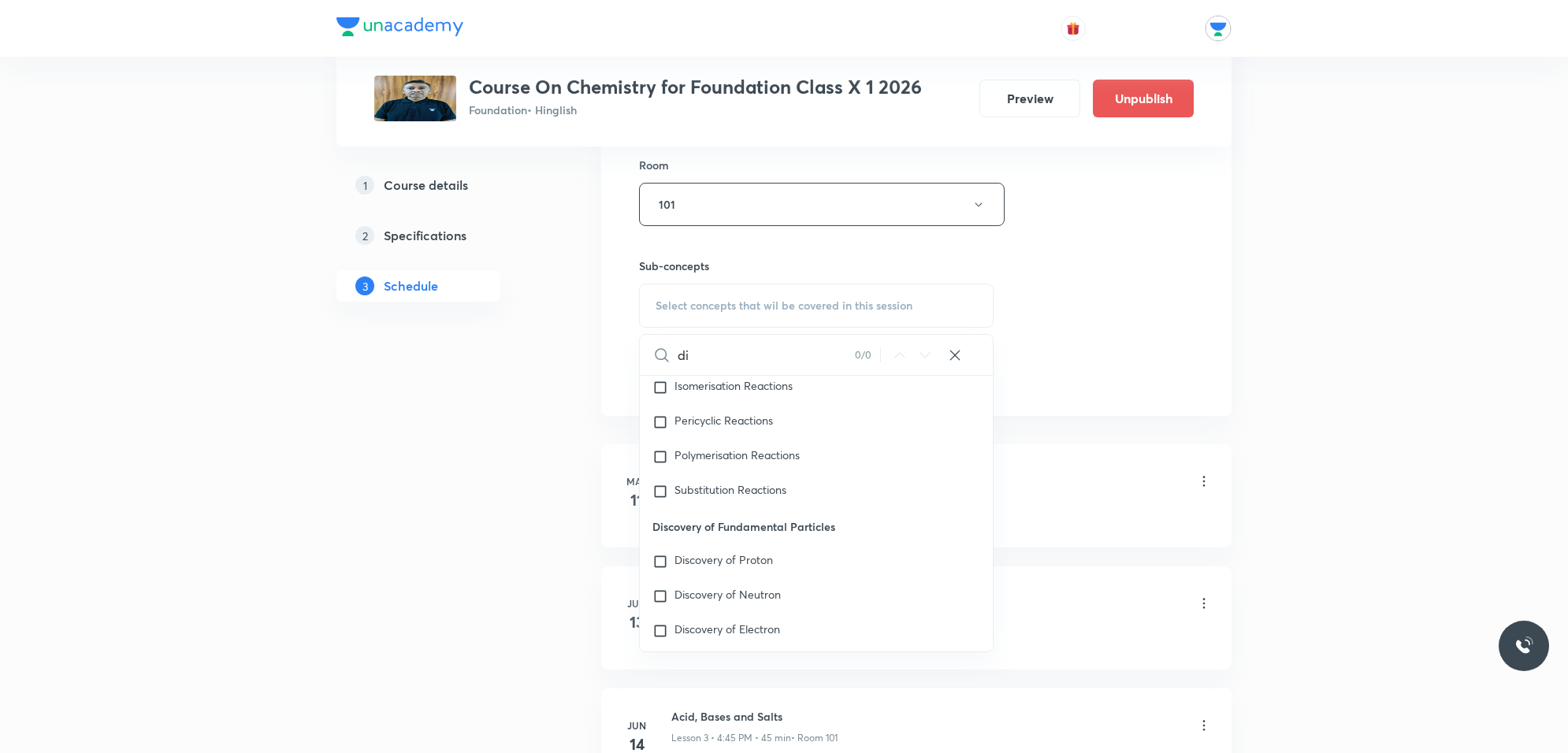
type input "d"
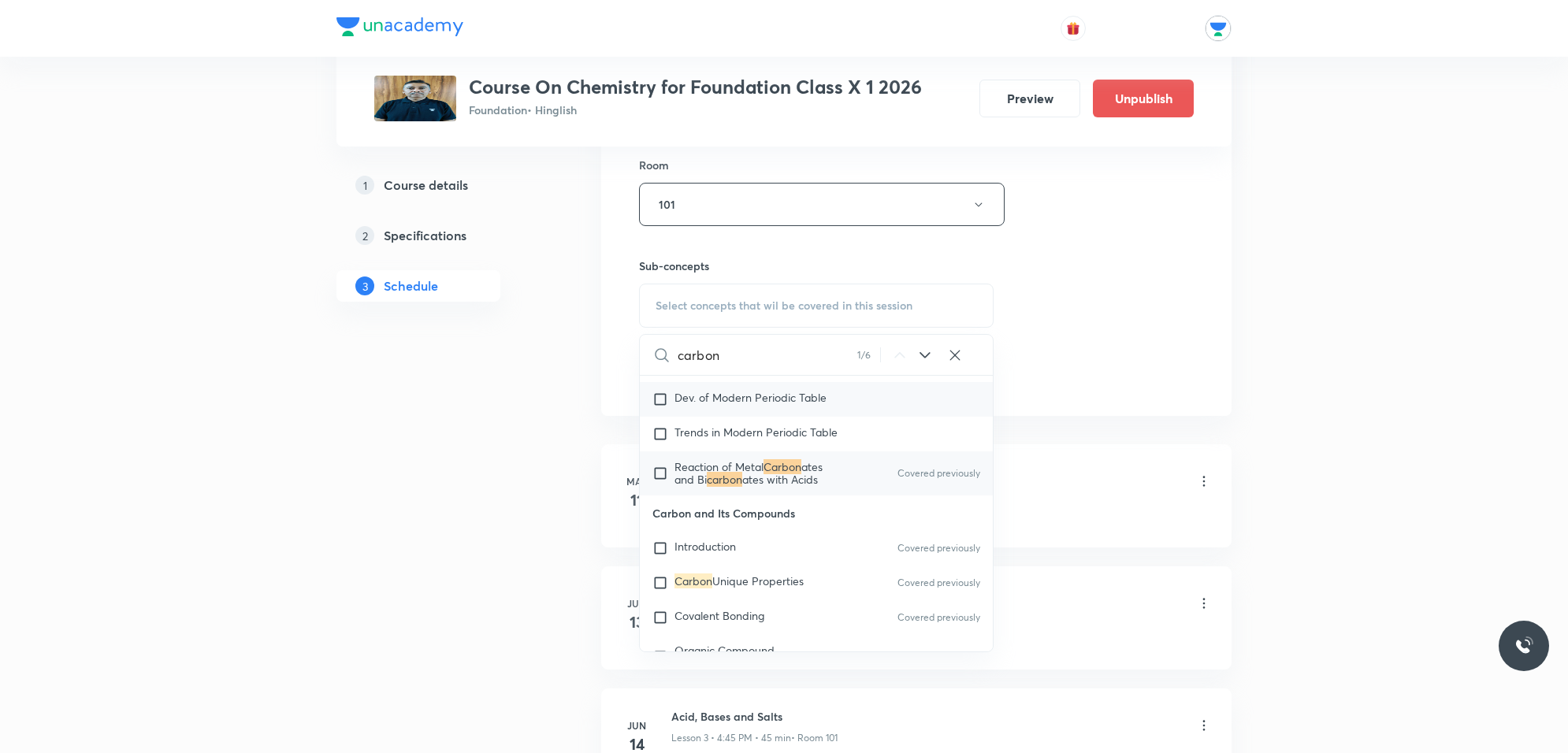
scroll to position [99, 0]
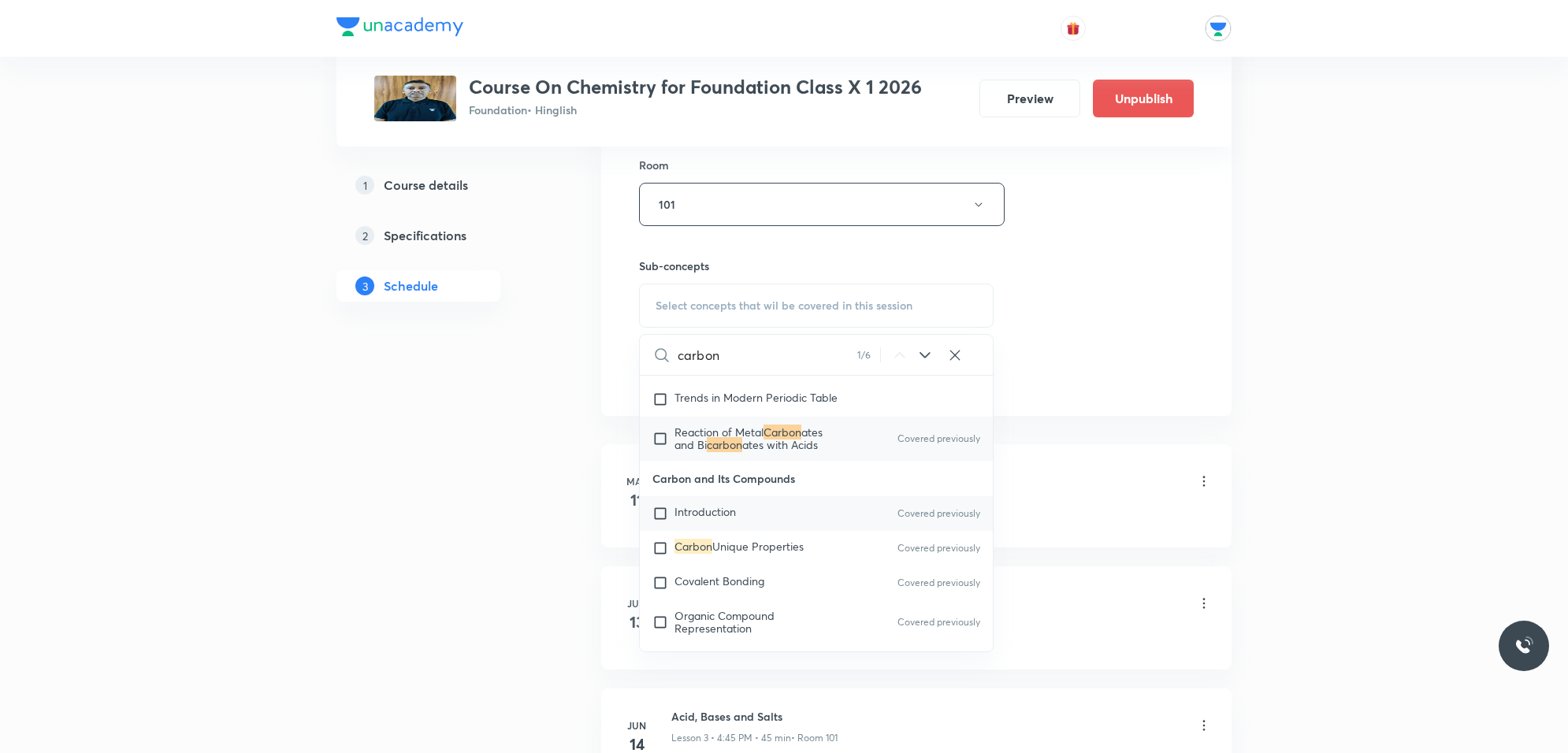
type input "carbon"
click at [691, 518] on span "Introduction" at bounding box center [705, 511] width 61 height 15
checkbox input "true"
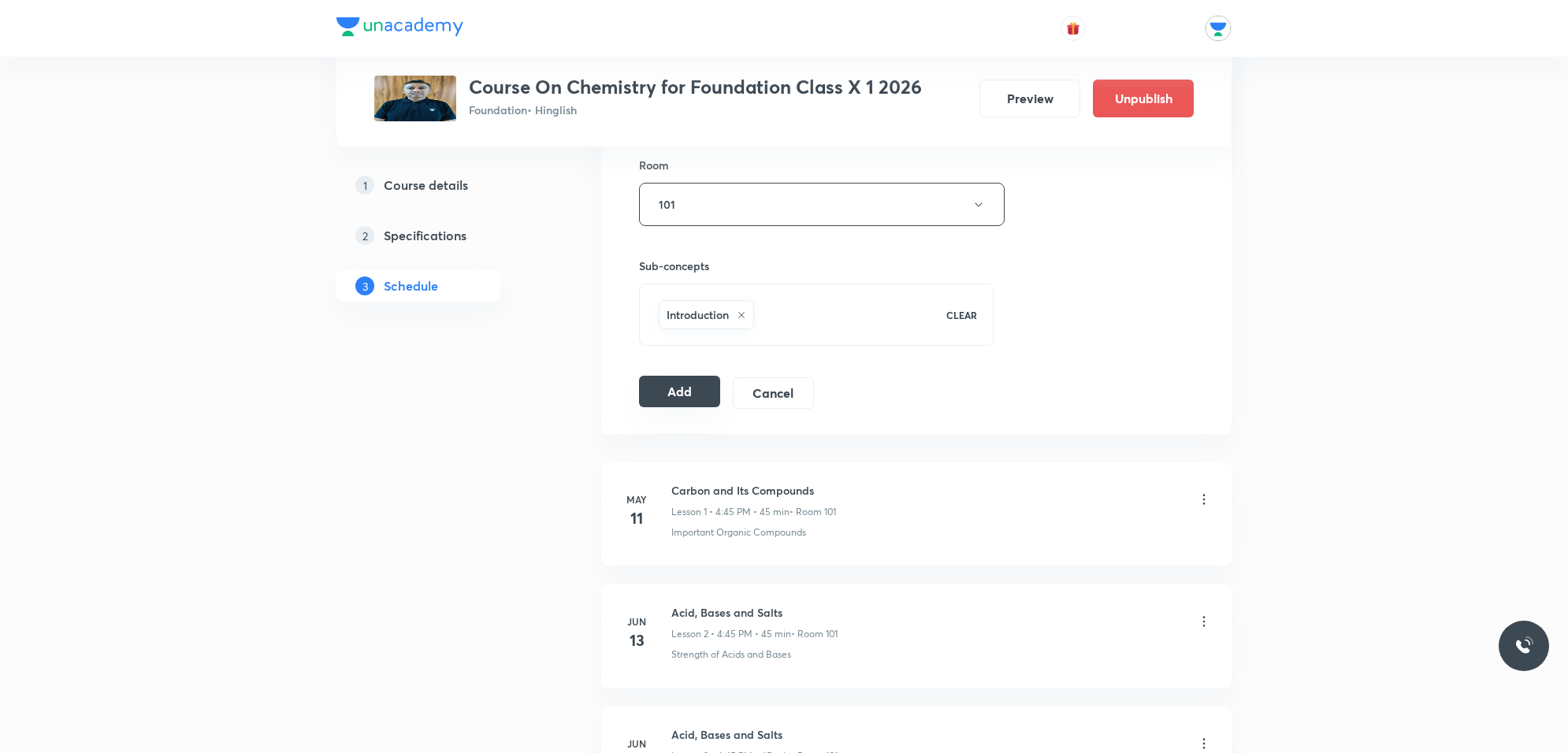
click at [672, 379] on button "Add" at bounding box center [679, 391] width 81 height 32
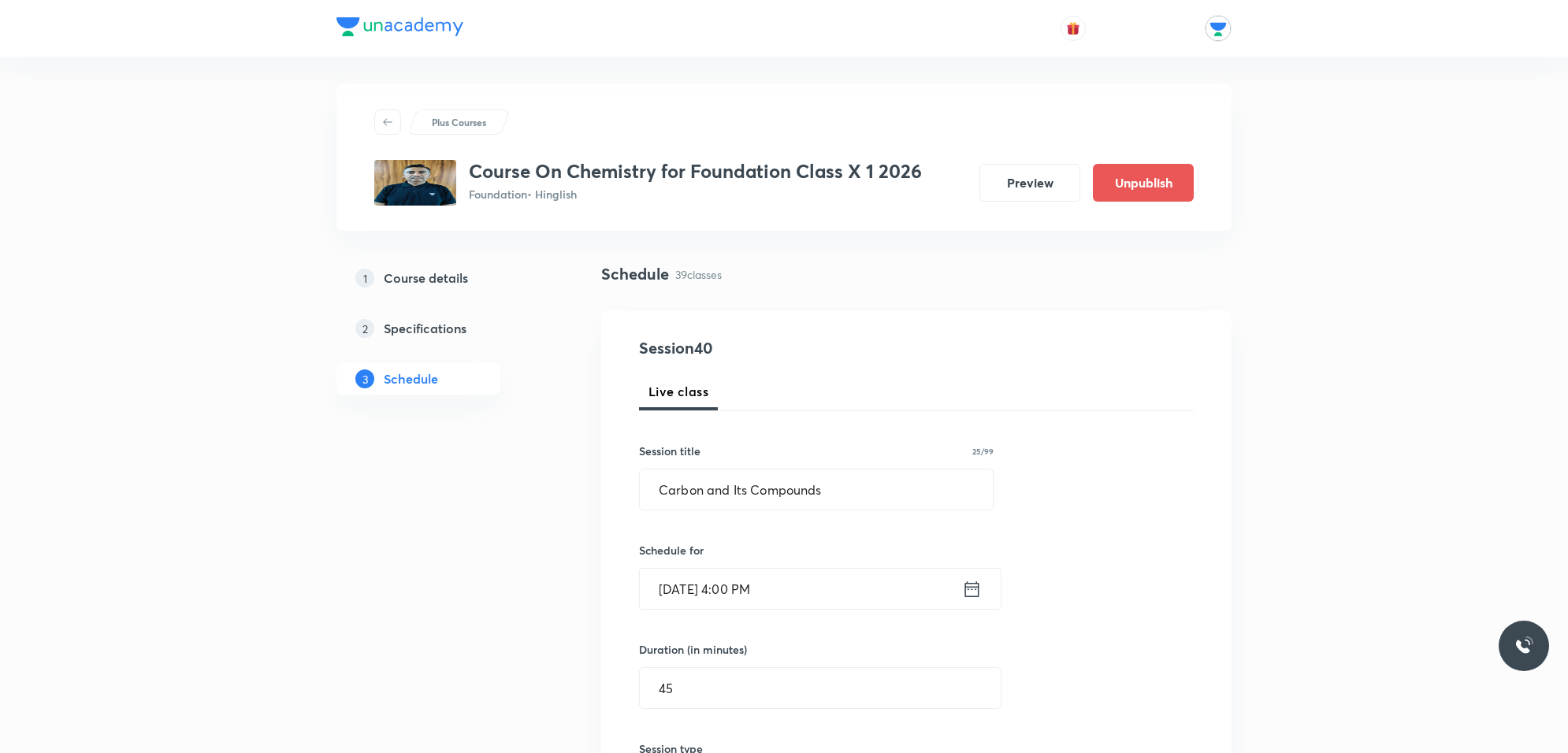
scroll to position [0, 0]
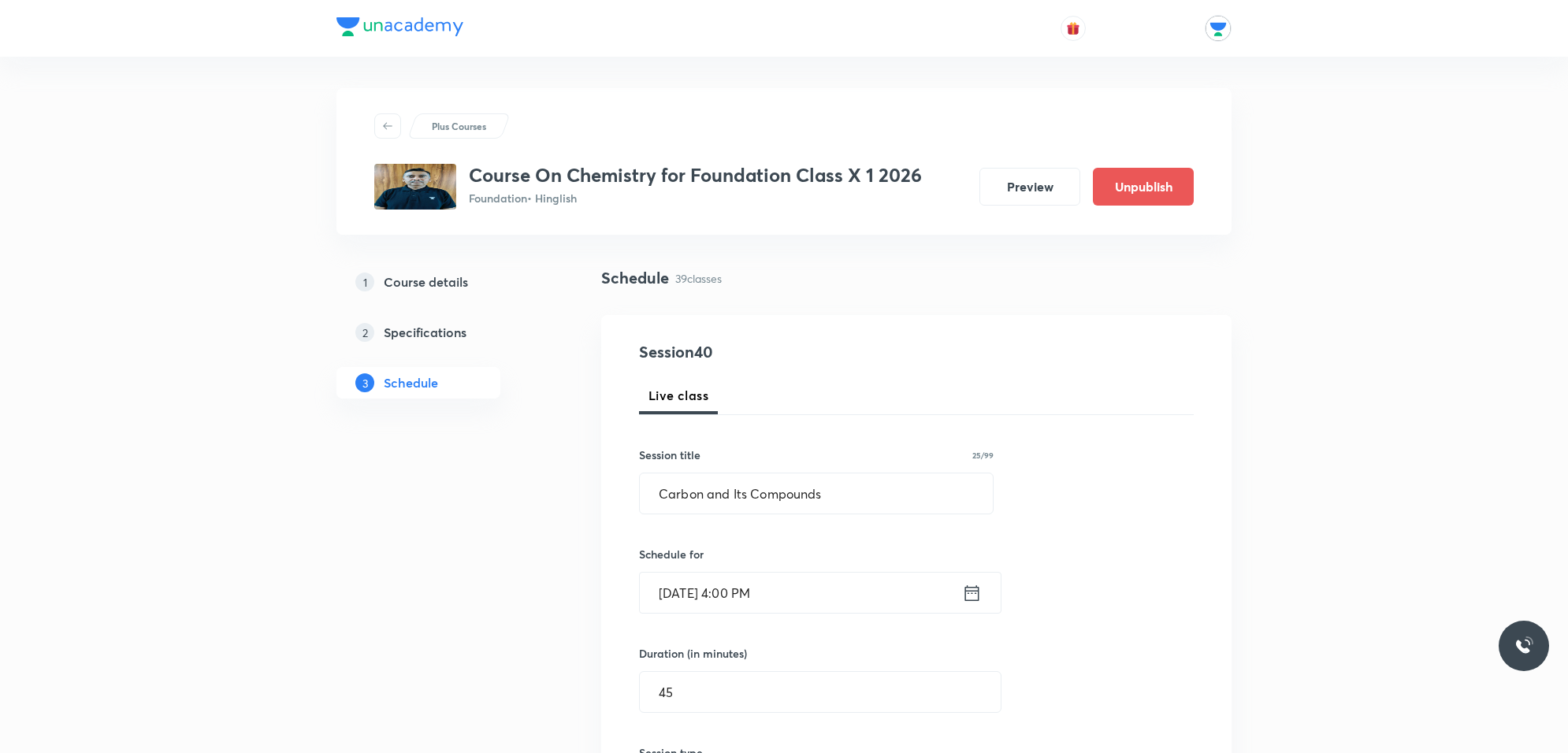
drag, startPoint x: 1263, startPoint y: 320, endPoint x: 1341, endPoint y: 341, distance: 80.8
drag, startPoint x: 1393, startPoint y: 337, endPoint x: 1494, endPoint y: 364, distance: 104.5
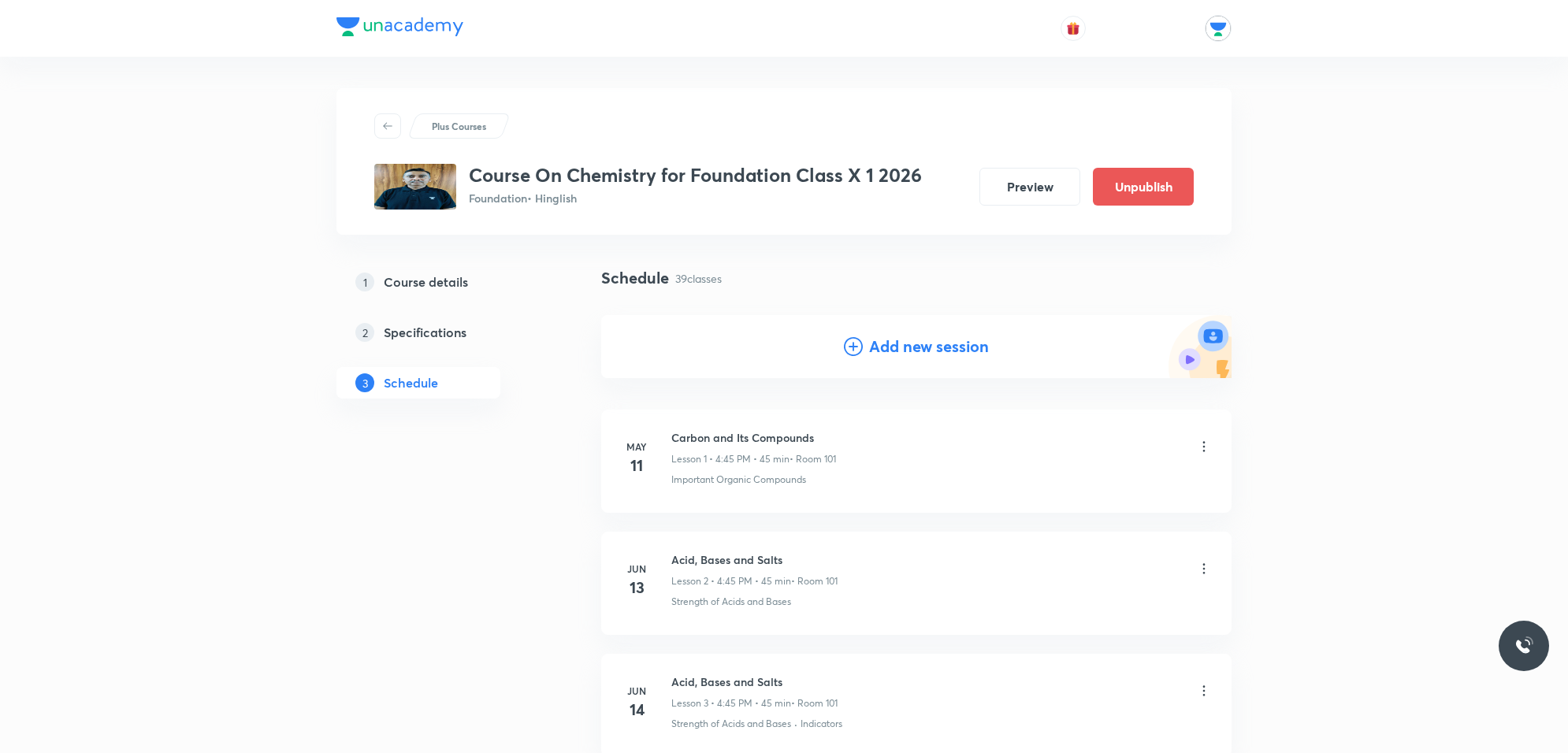
drag, startPoint x: 1350, startPoint y: 414, endPoint x: 1344, endPoint y: 420, distance: 8.5
drag, startPoint x: 1344, startPoint y: 420, endPoint x: 1486, endPoint y: 374, distance: 149.3
drag, startPoint x: 1457, startPoint y: 381, endPoint x: 1450, endPoint y: 482, distance: 101.2
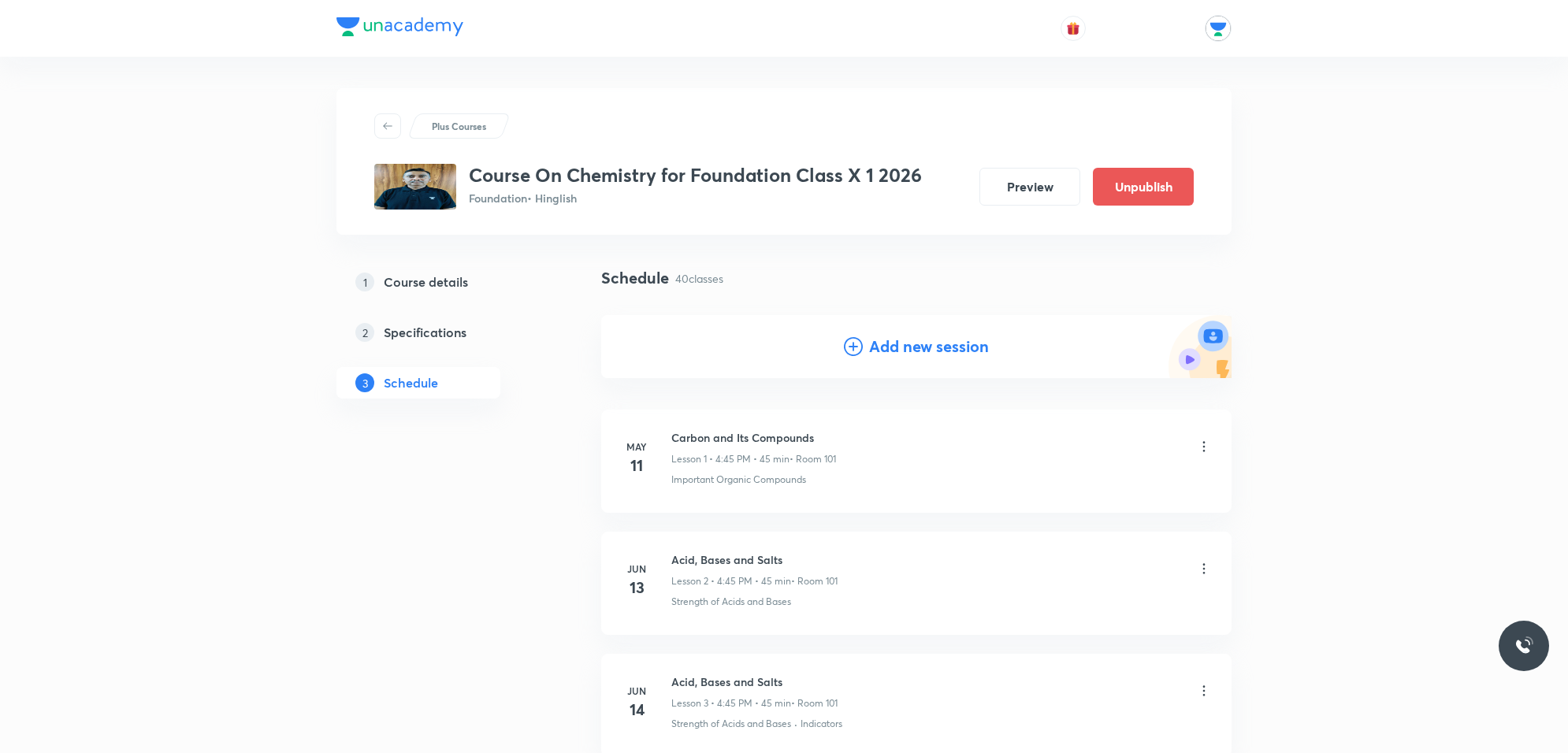
drag, startPoint x: 1450, startPoint y: 473, endPoint x: 1524, endPoint y: 359, distance: 135.9
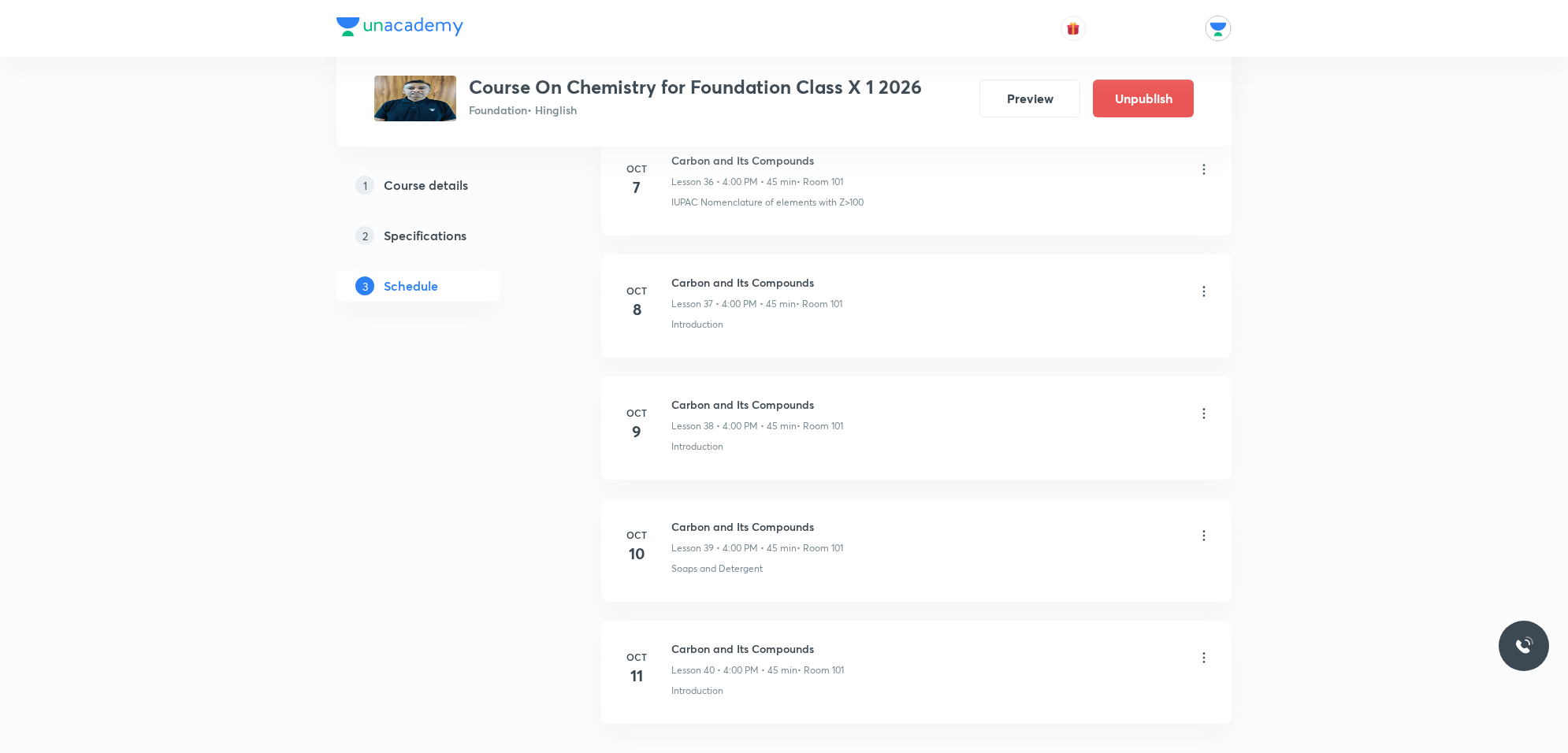
scroll to position [4602, 0]
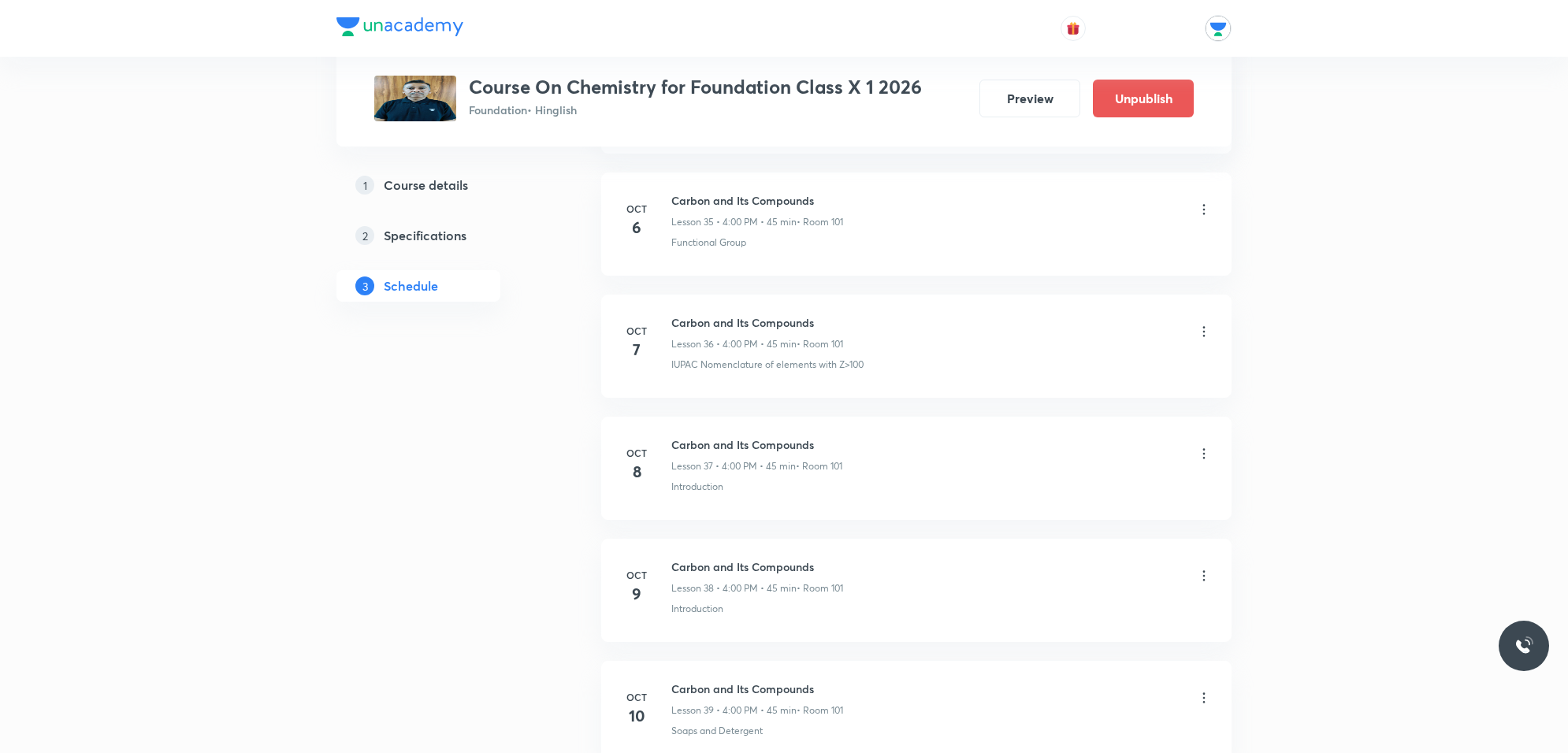
scroll to position [4405, 0]
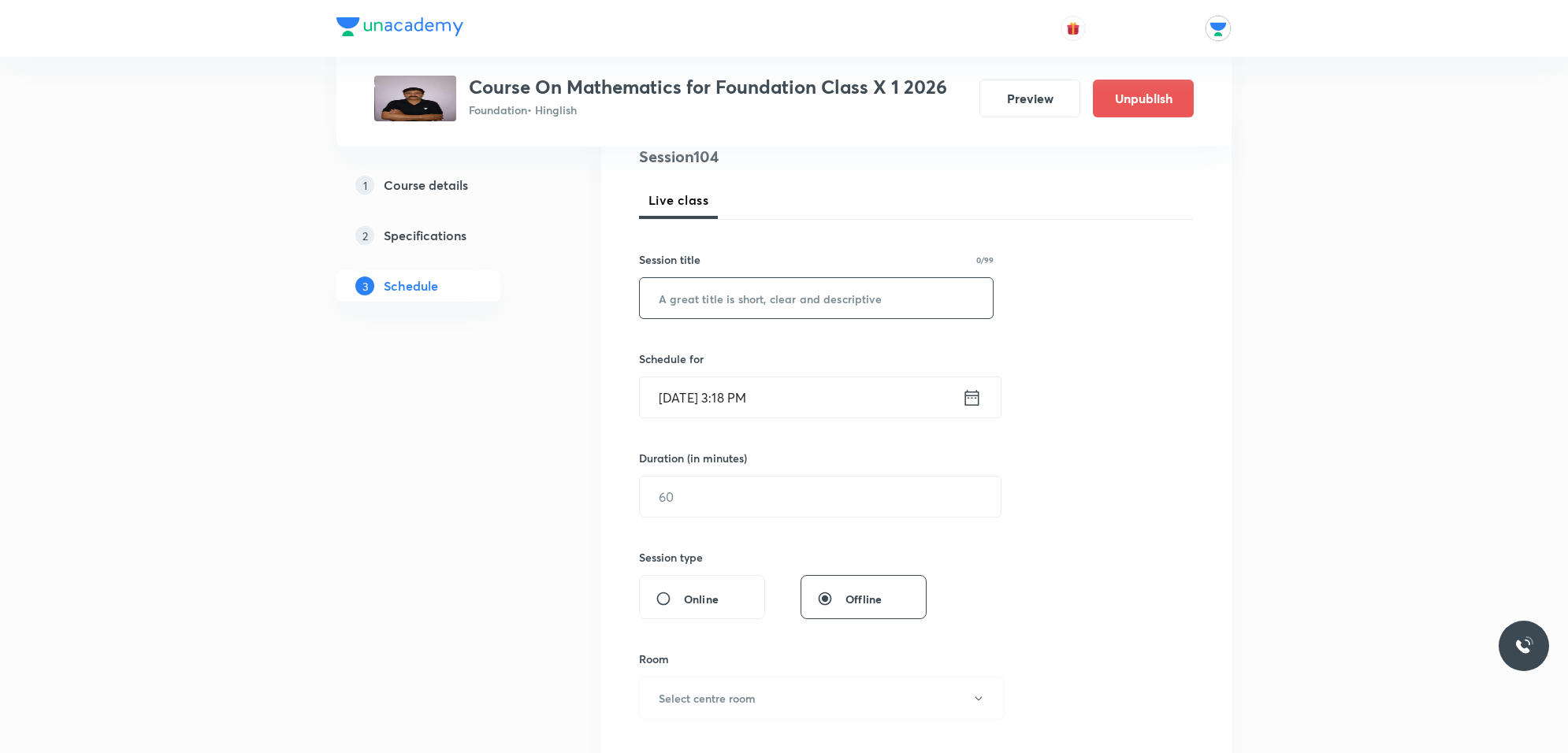
scroll to position [197, 0]
click at [715, 286] on input "text" at bounding box center [816, 297] width 353 height 40
type input "Surface area and volume"
drag, startPoint x: 809, startPoint y: 376, endPoint x: 800, endPoint y: 396, distance: 21.9
click at [800, 396] on input "[DATE] 3:18 PM" at bounding box center [801, 396] width 322 height 40
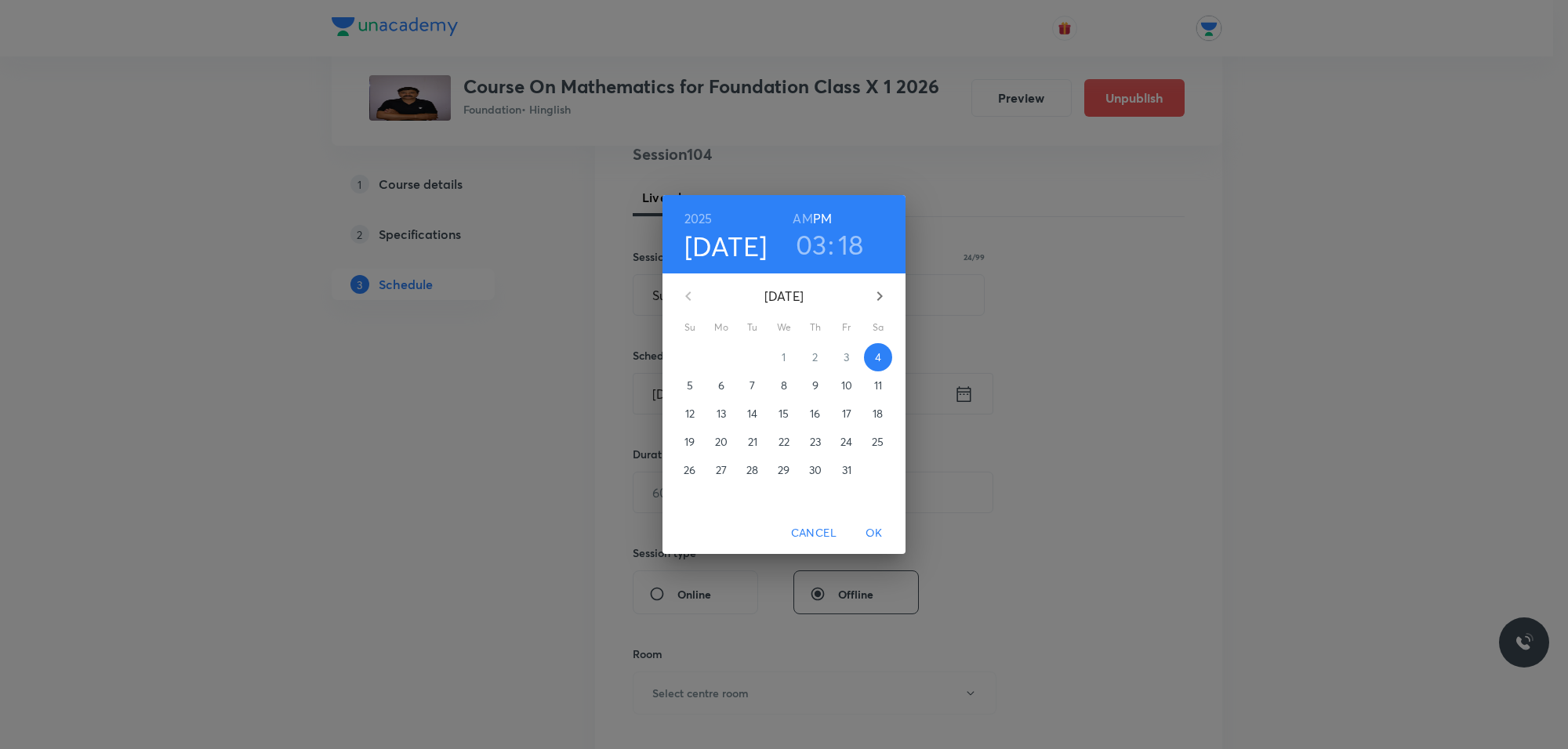
click at [719, 386] on p "6" at bounding box center [721, 386] width 6 height 16
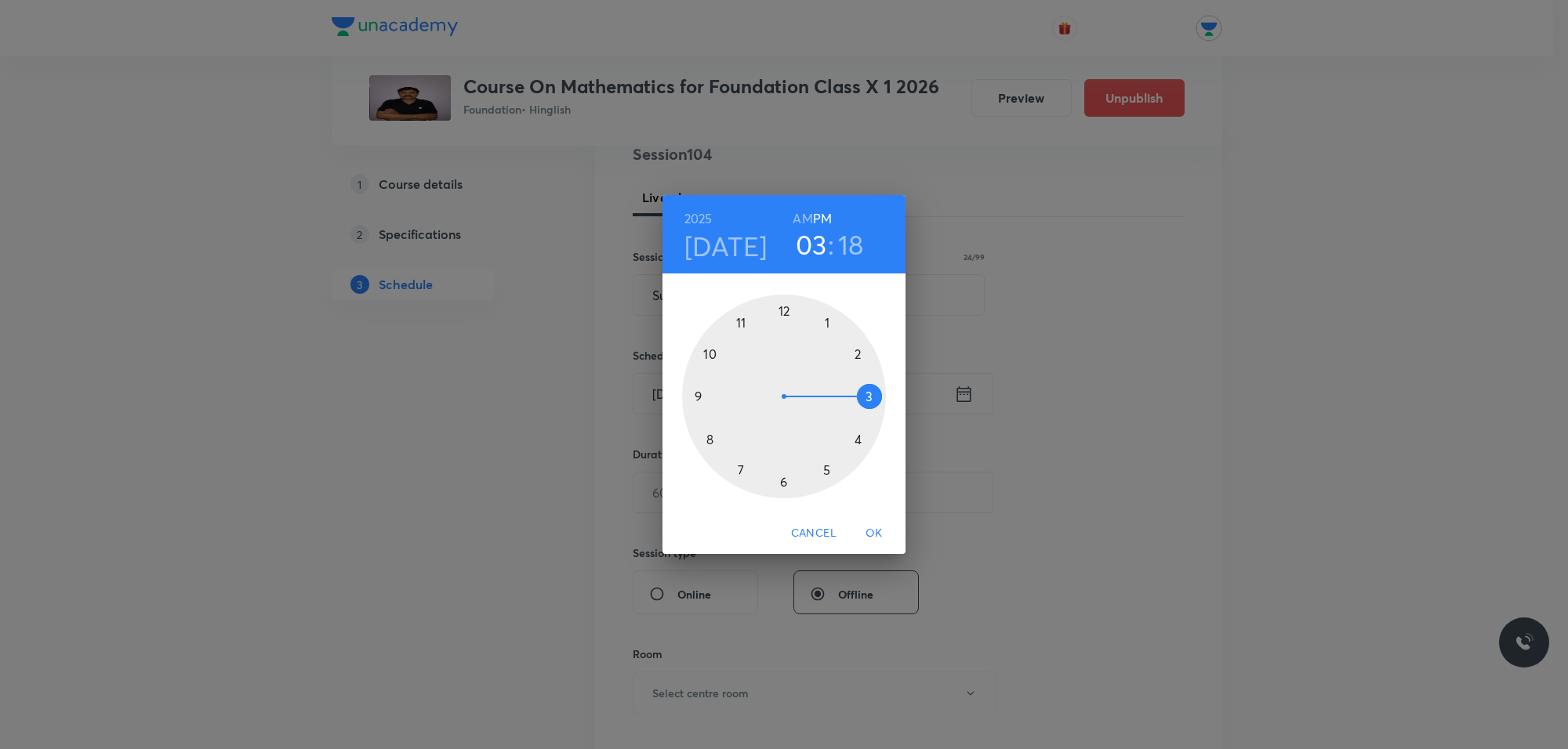
click at [825, 467] on div at bounding box center [784, 397] width 204 height 204
click at [786, 481] on div at bounding box center [784, 397] width 204 height 204
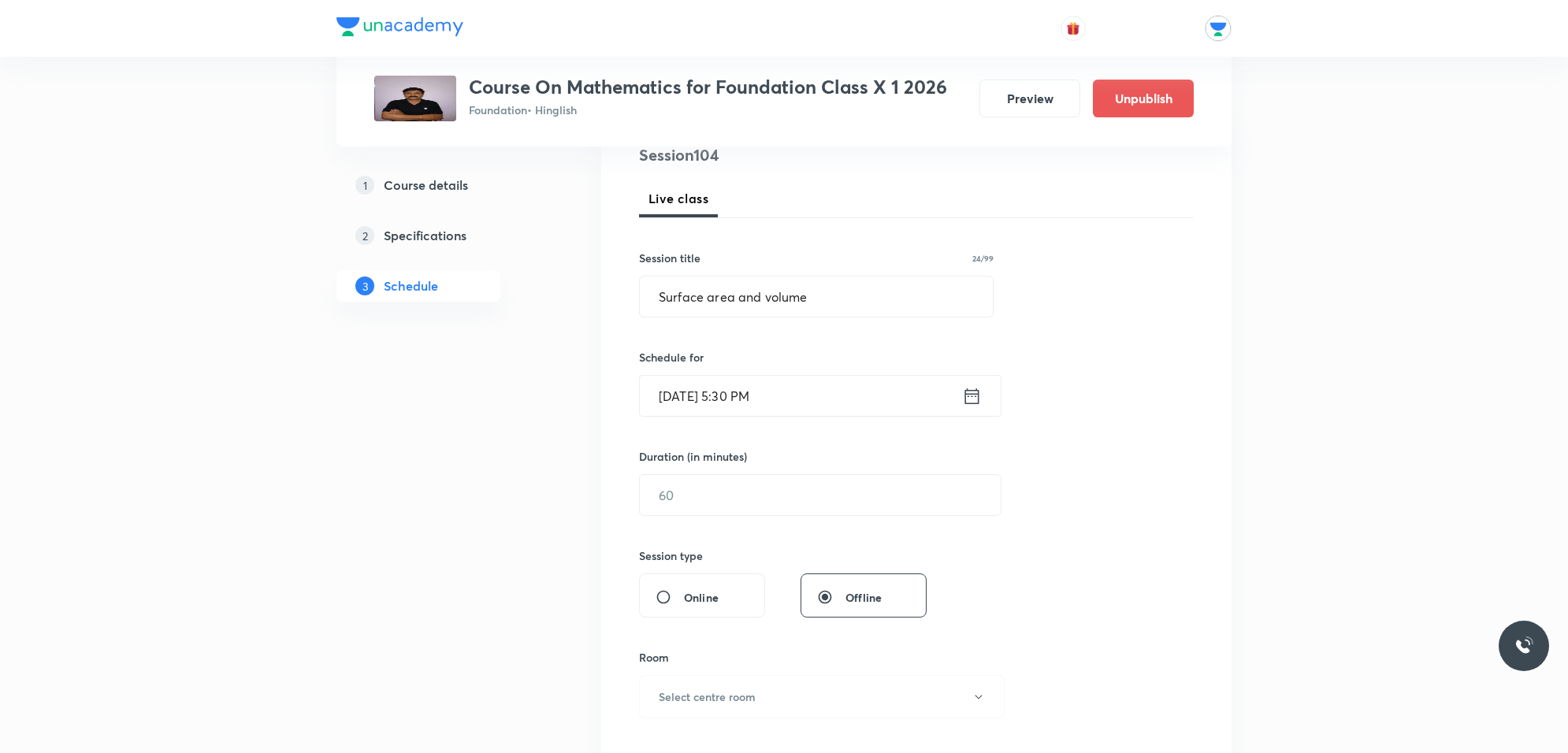
click at [775, 473] on div "Duration (in minutes) ​" at bounding box center [783, 482] width 288 height 68
click at [761, 496] on input "text" at bounding box center [820, 495] width 361 height 40
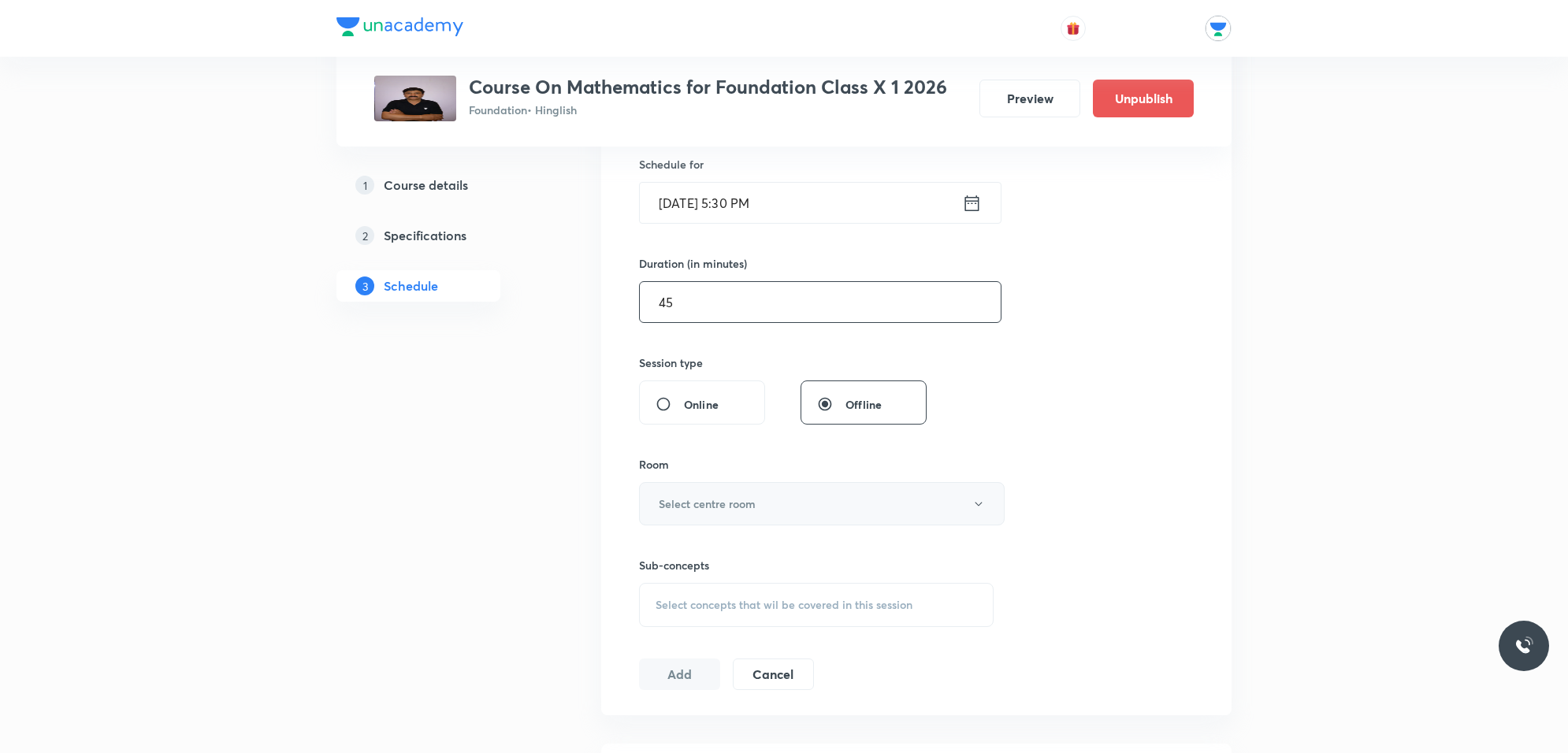
scroll to position [394, 0]
type input "45"
click at [735, 490] on button "Select centre room" at bounding box center [822, 500] width 366 height 44
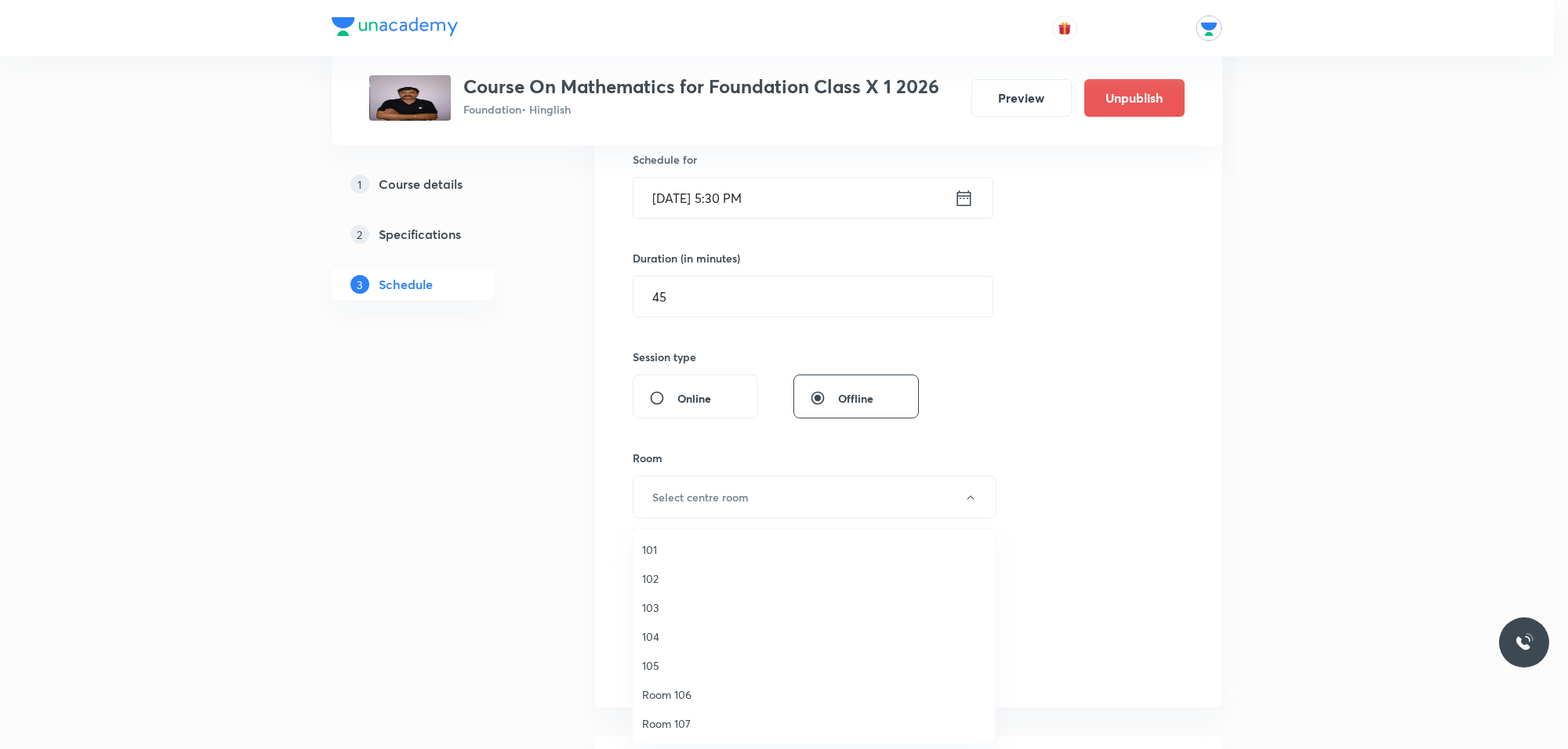
click at [654, 545] on span "101" at bounding box center [813, 550] width 343 height 16
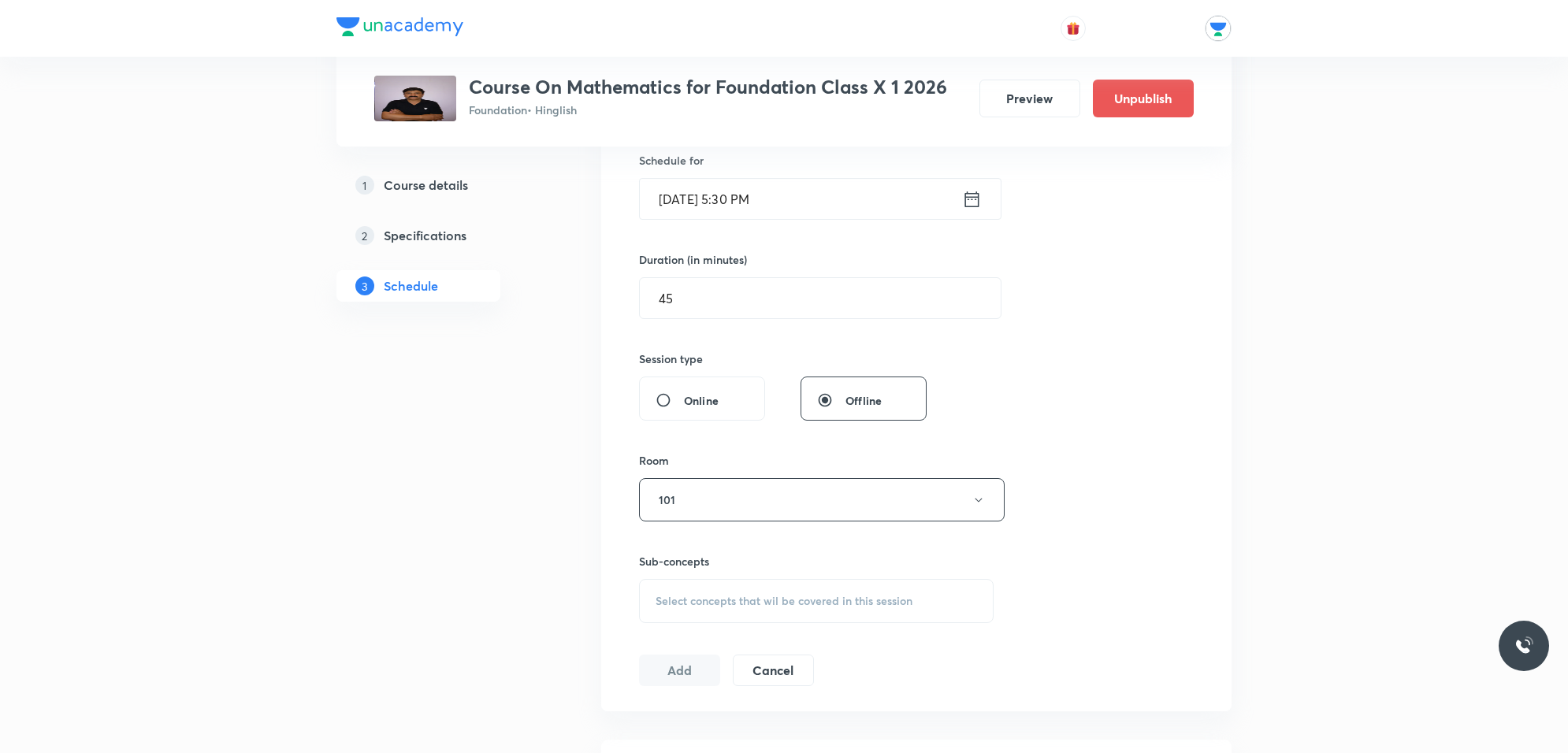
click at [721, 595] on span "Select concepts that wil be covered in this session" at bounding box center [784, 601] width 257 height 13
type input "volume"
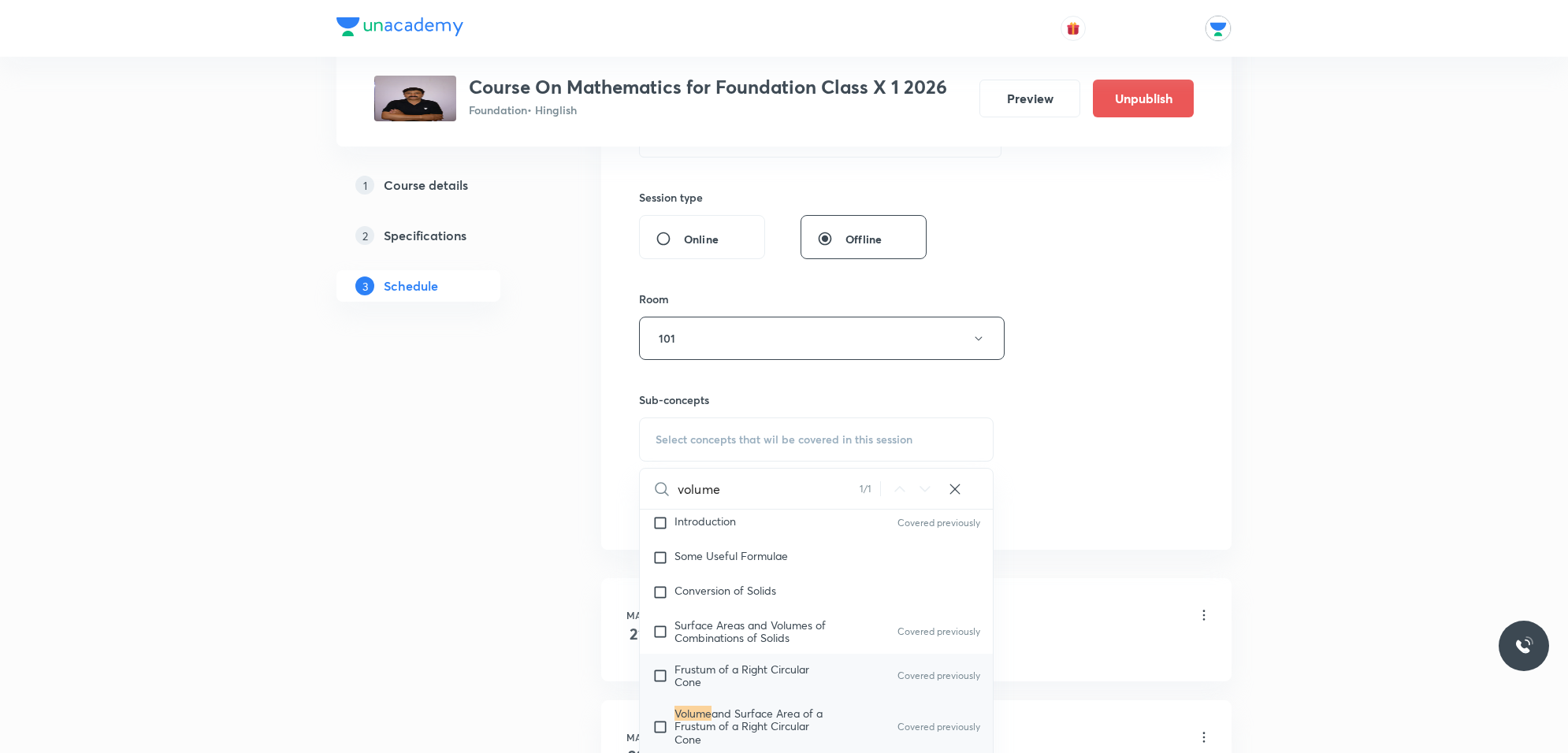
scroll to position [591, 0]
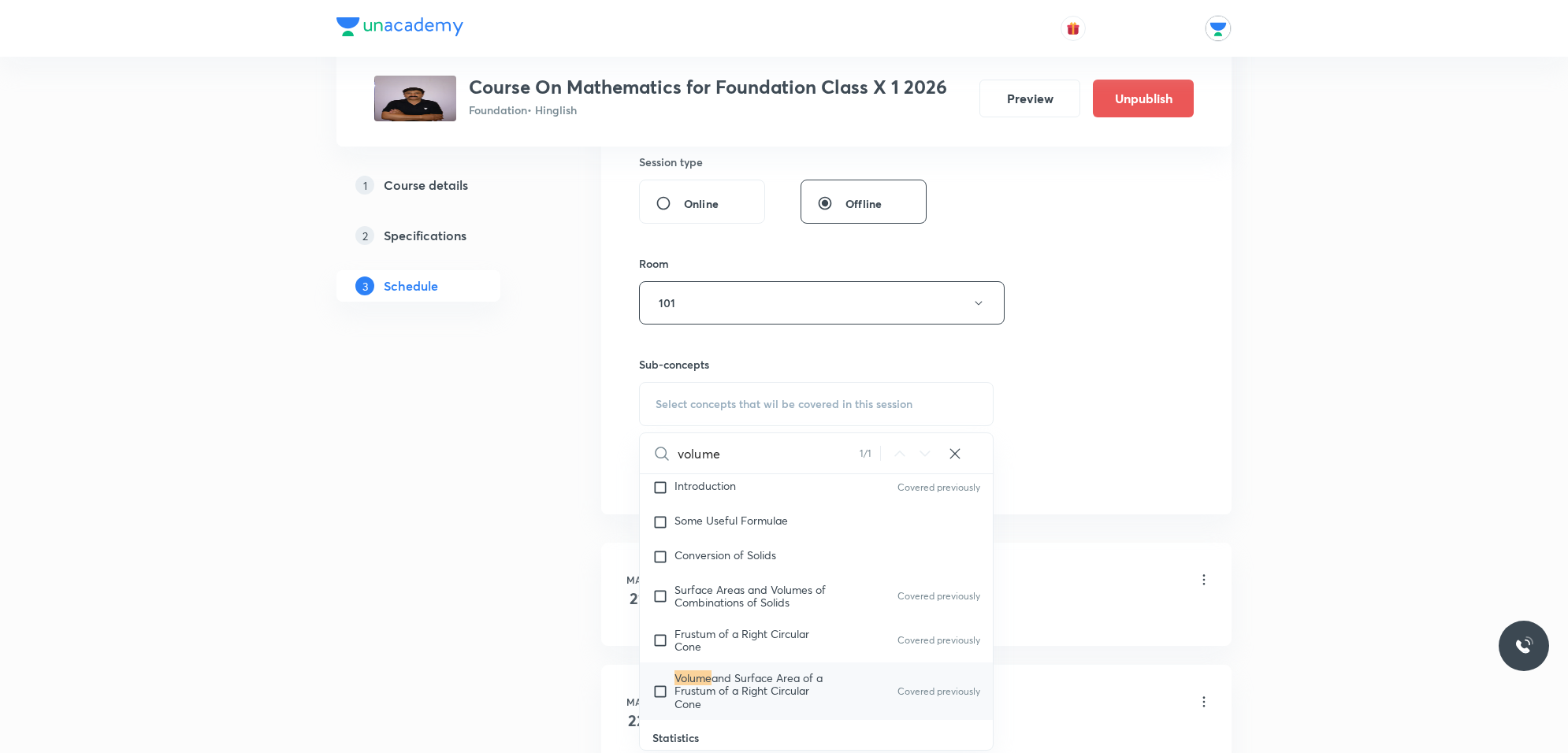
click at [757, 465] on input "volume" at bounding box center [768, 453] width 182 height 40
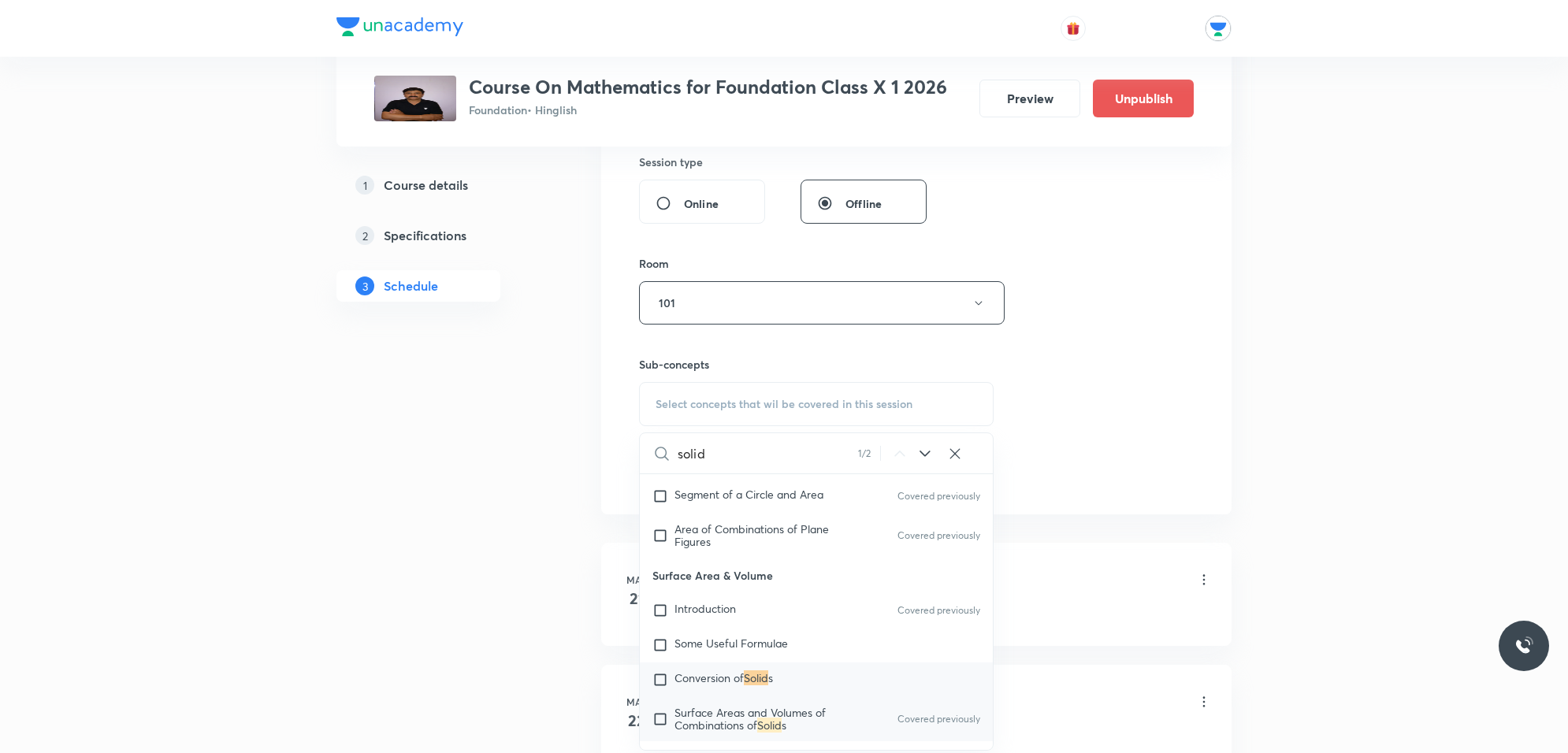
type input "solid"
click at [653, 710] on input "checkbox" at bounding box center [663, 719] width 22 height 25
checkbox input "true"
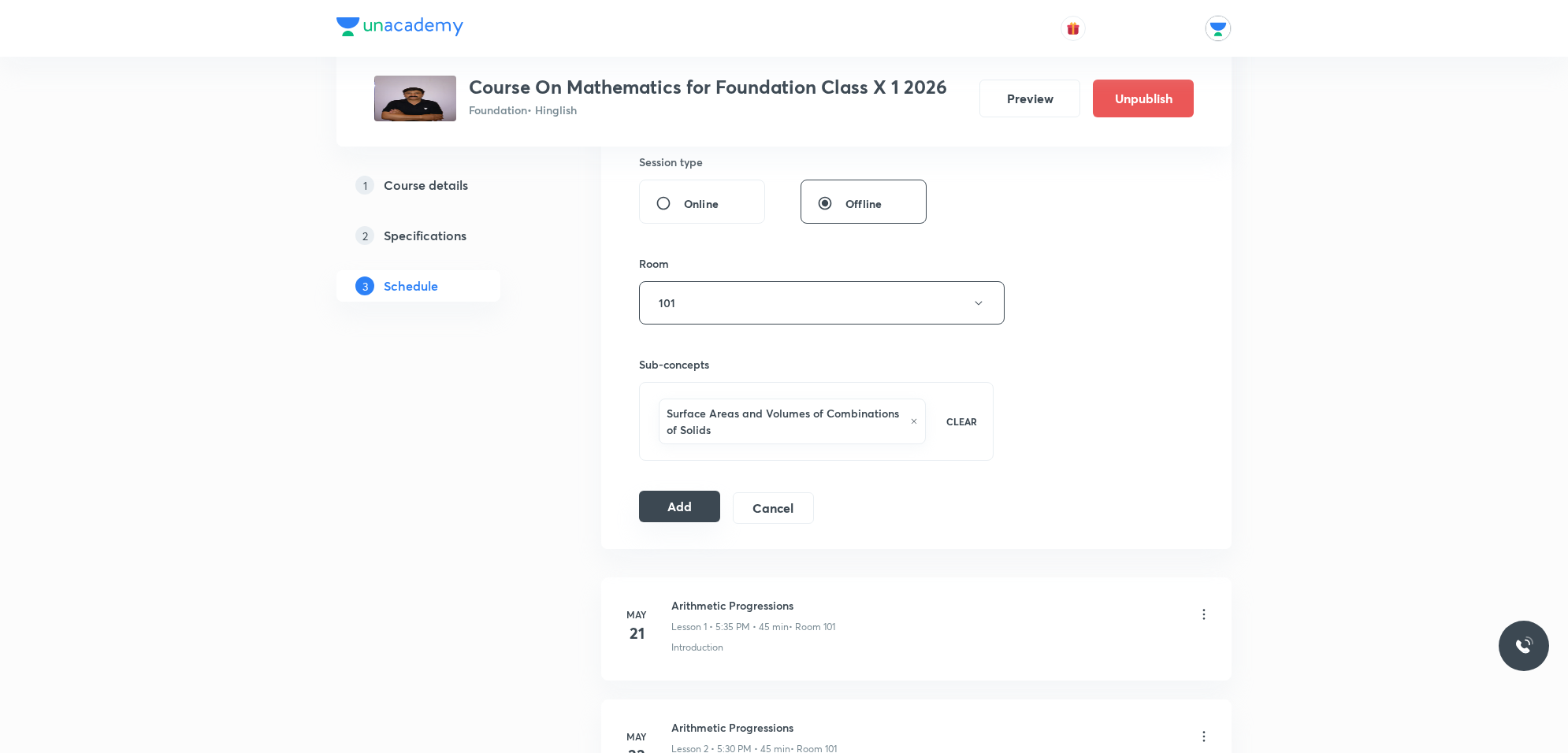
click at [658, 523] on button "Add" at bounding box center [679, 507] width 81 height 32
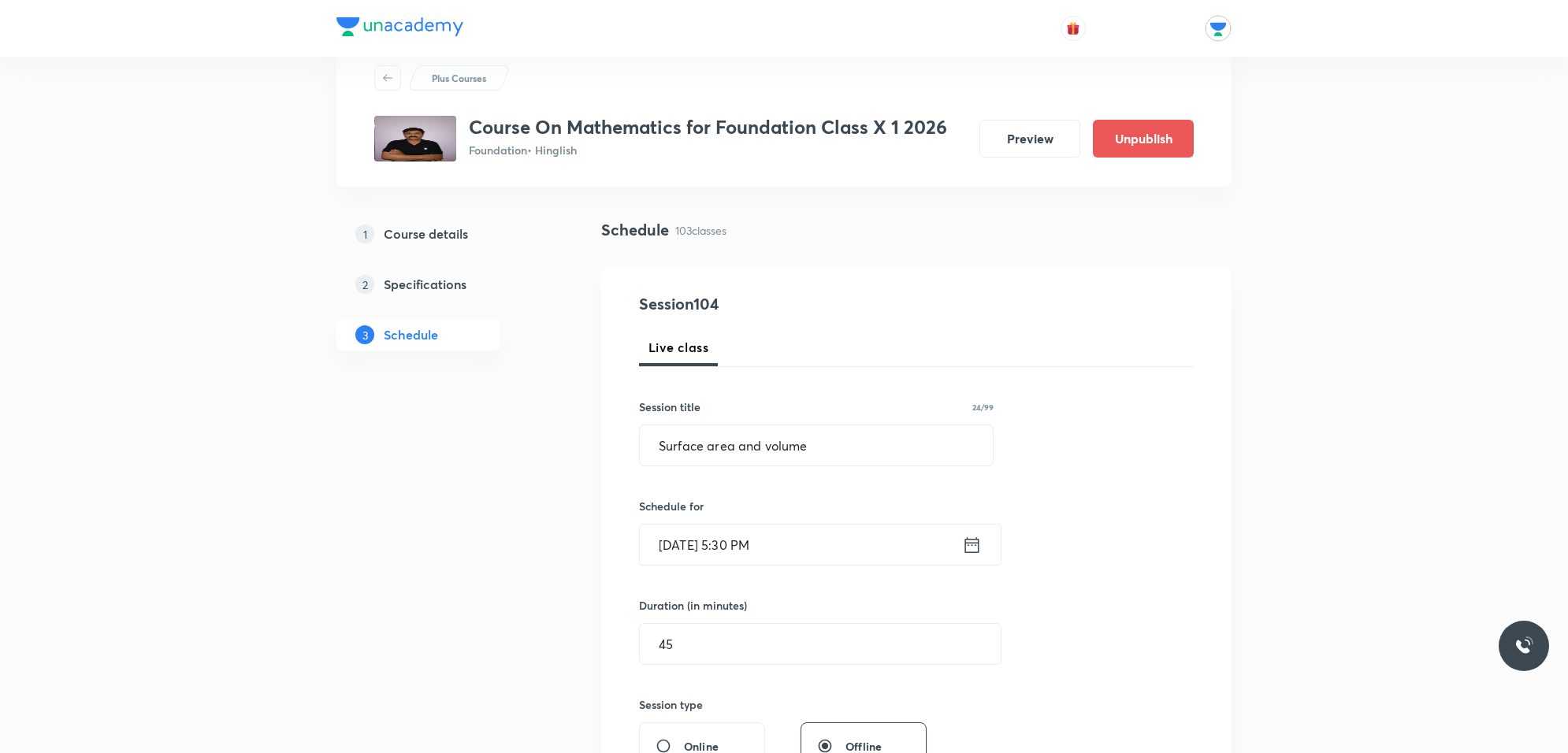
scroll to position [0, 0]
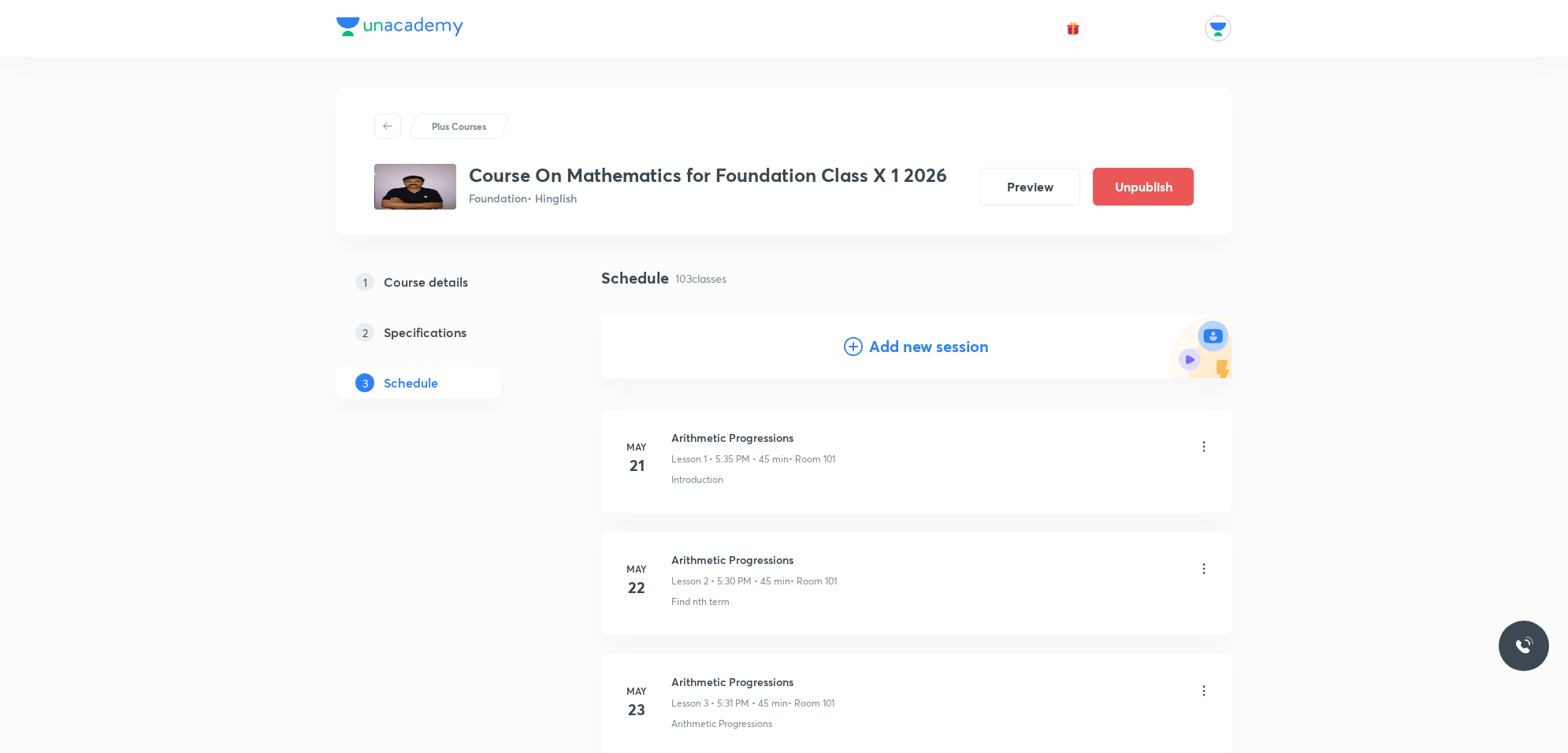
click at [875, 341] on h4 "Add new session" at bounding box center [929, 346] width 120 height 23
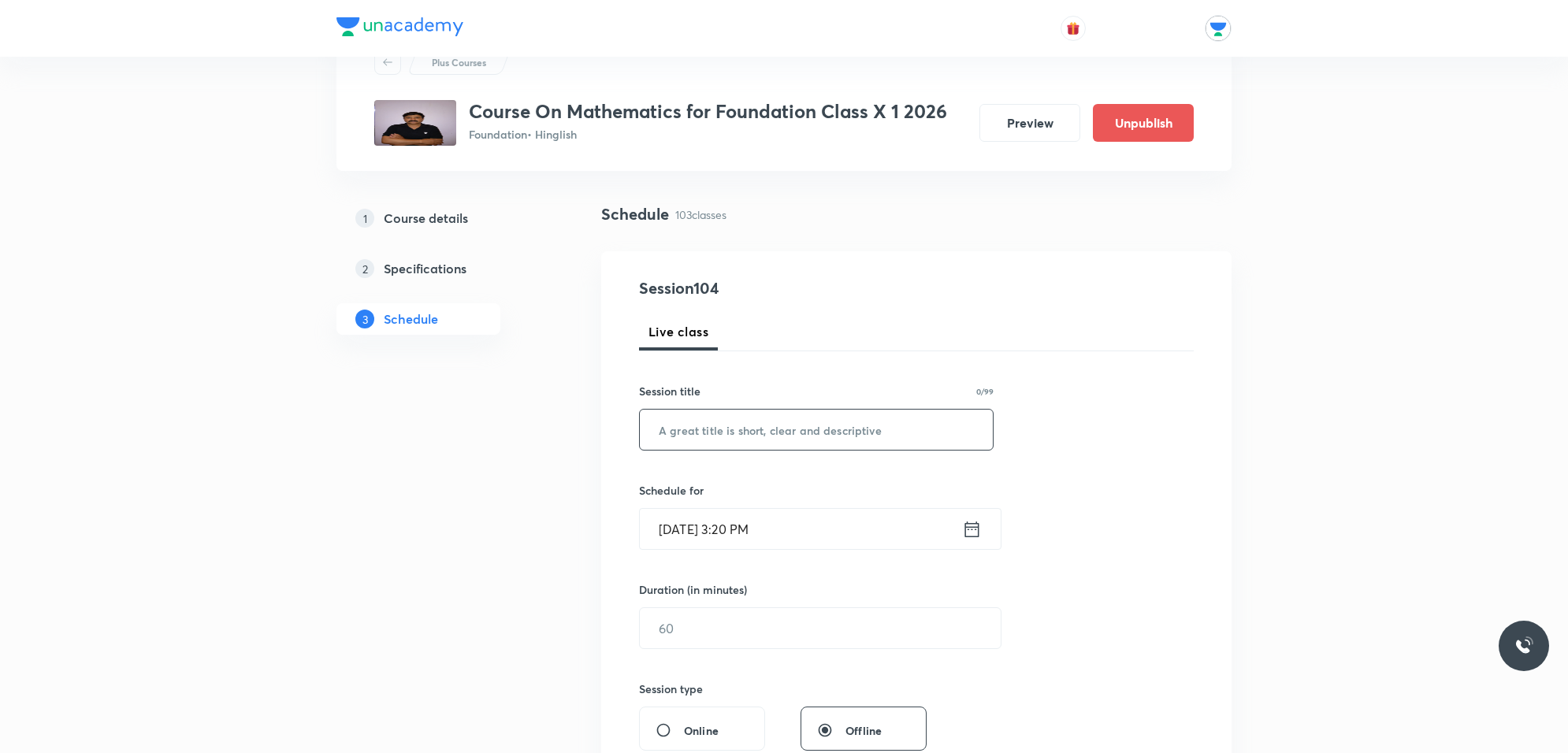
scroll to position [99, 0]
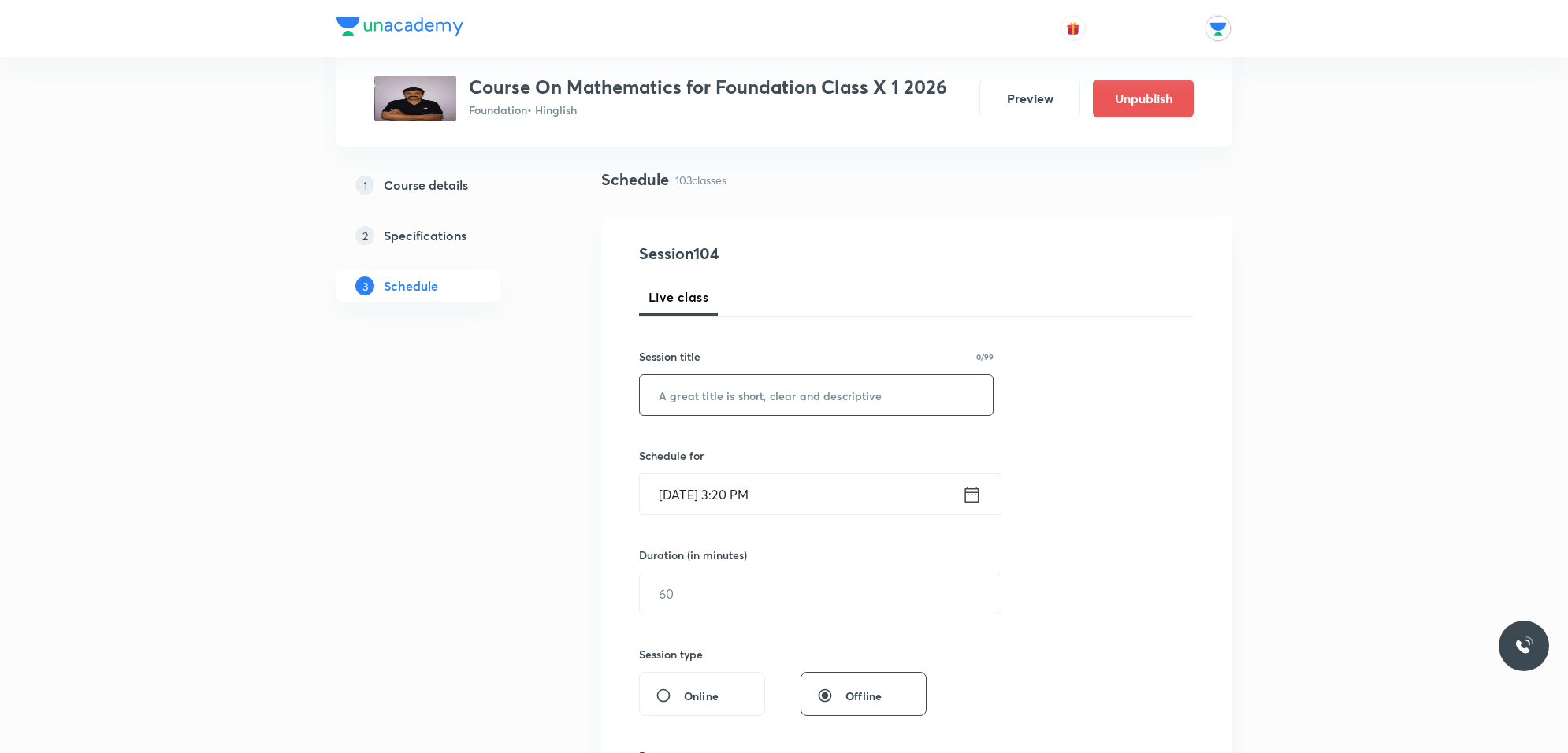
click at [872, 380] on input "text" at bounding box center [816, 395] width 353 height 40
paste input "Surface area and volume"
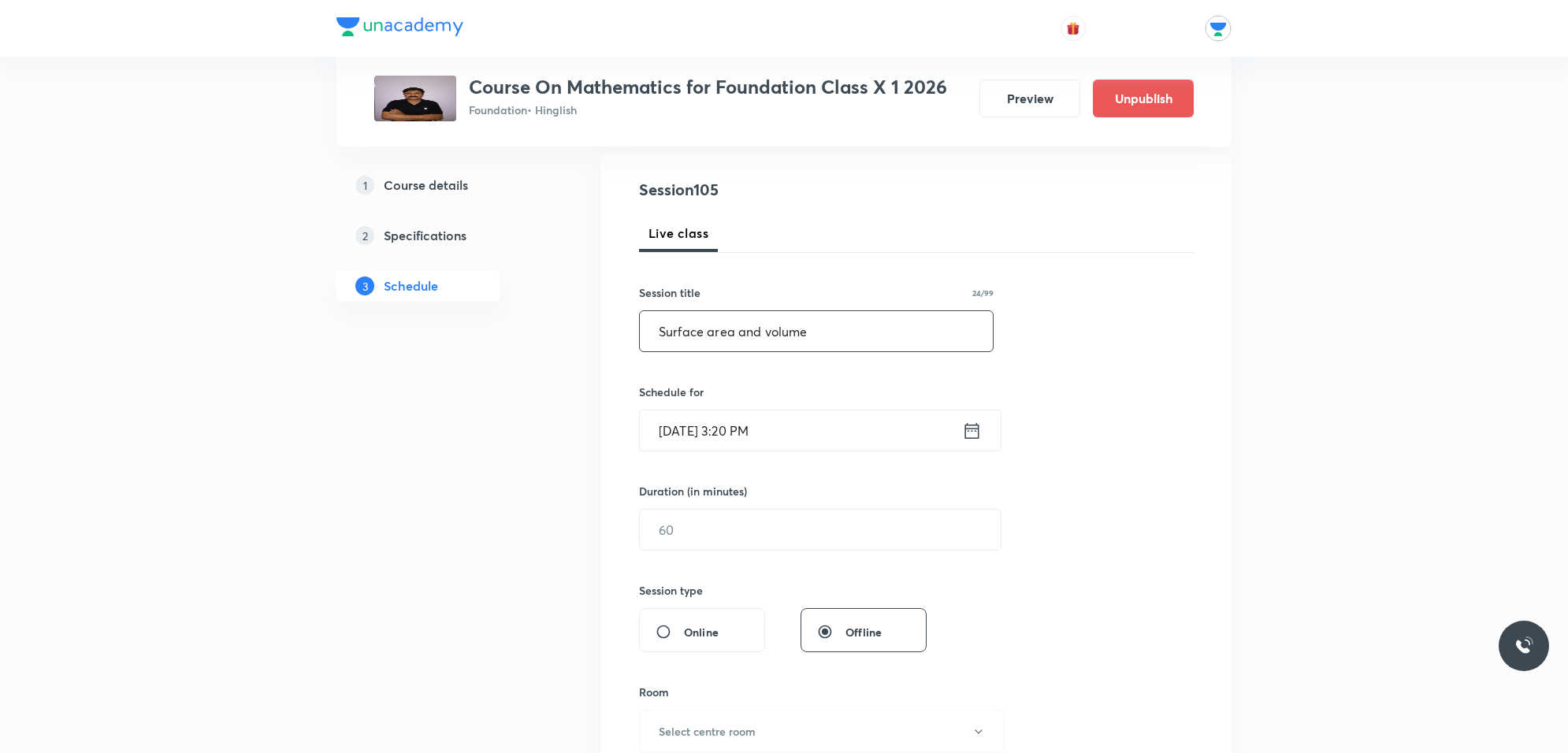
scroll to position [197, 0]
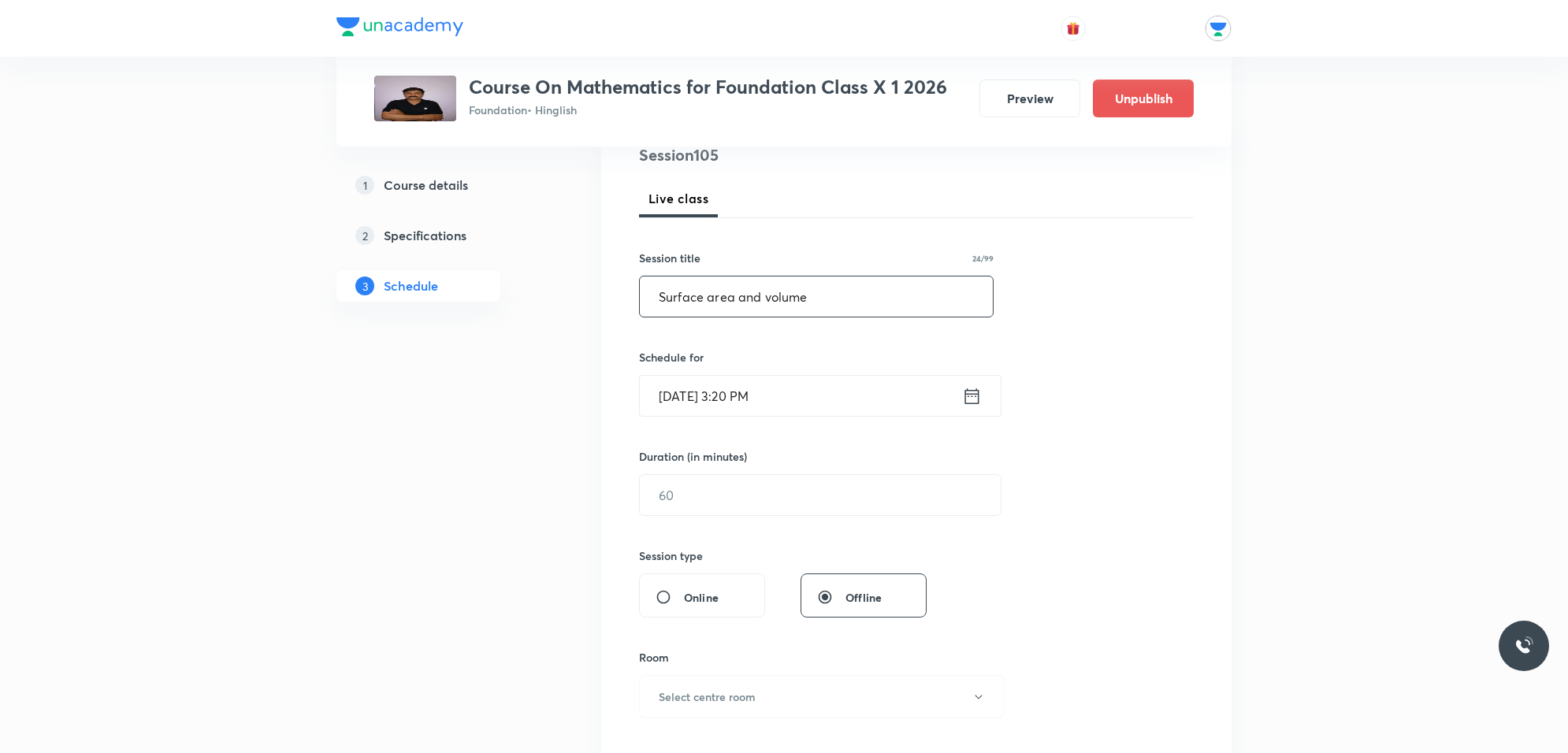
type input "Surface area and volume"
click at [821, 402] on input "[DATE] 3:20 PM" at bounding box center [801, 396] width 322 height 40
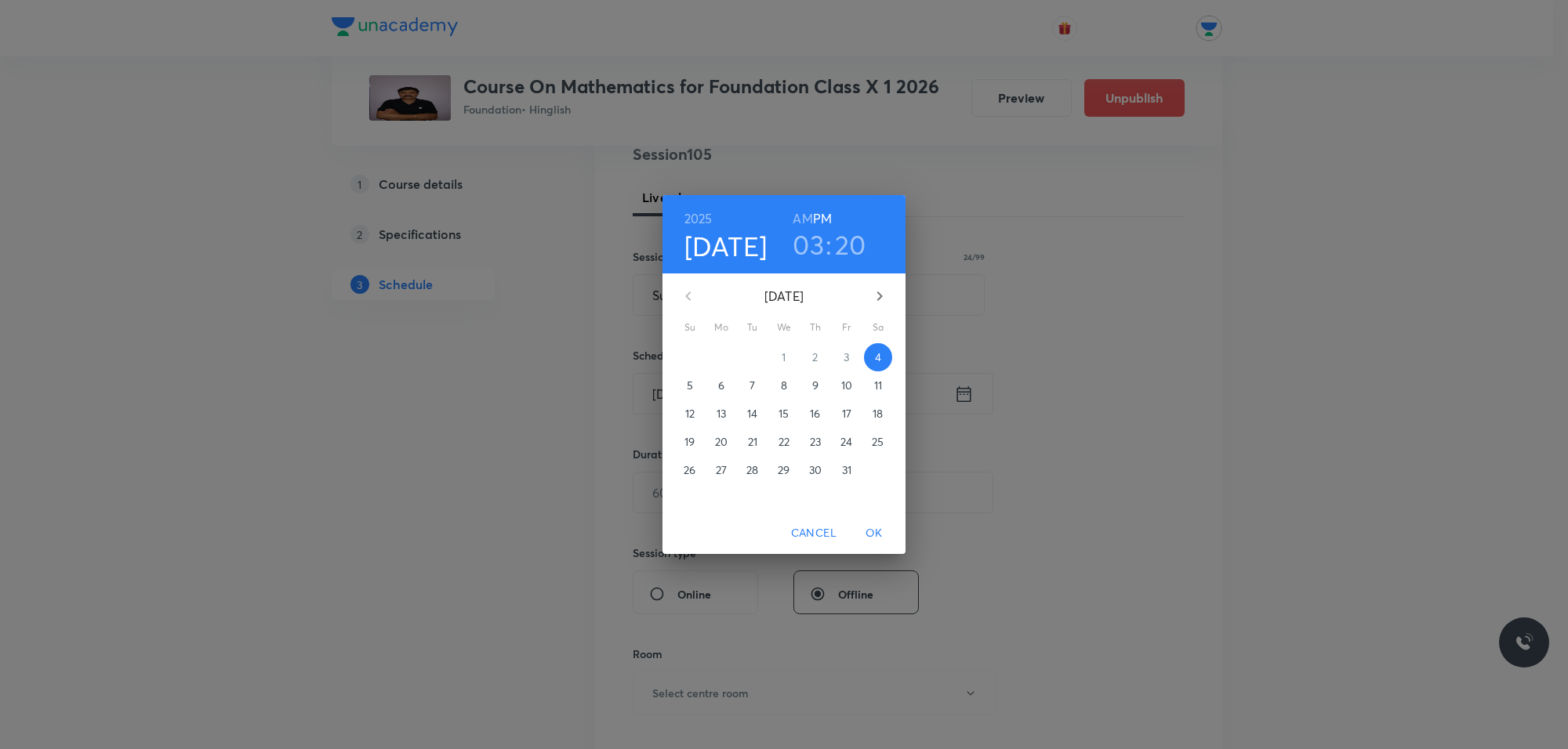
click at [754, 386] on p "7" at bounding box center [751, 386] width 6 height 16
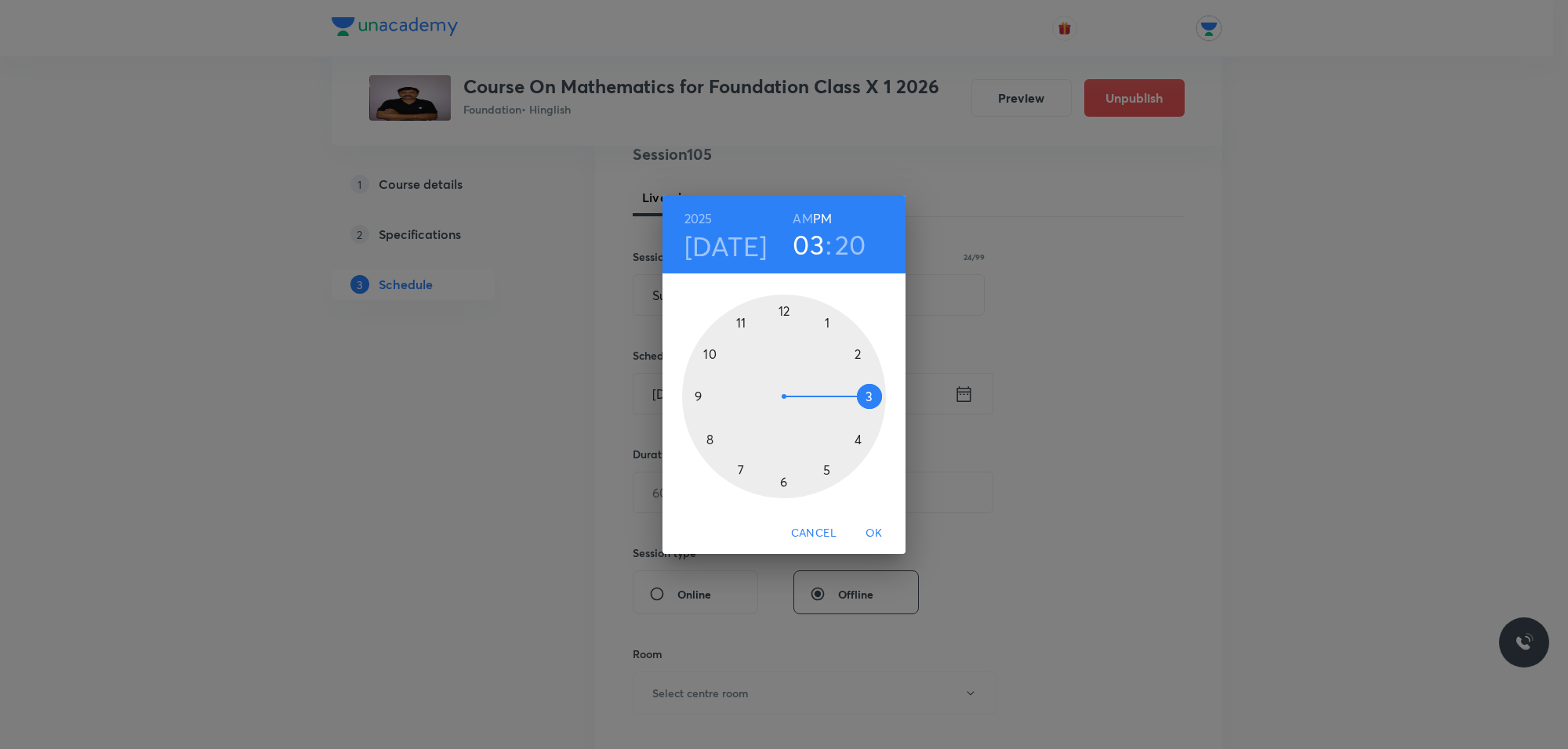
click at [827, 465] on div at bounding box center [784, 397] width 204 height 204
click at [786, 479] on div at bounding box center [784, 397] width 204 height 204
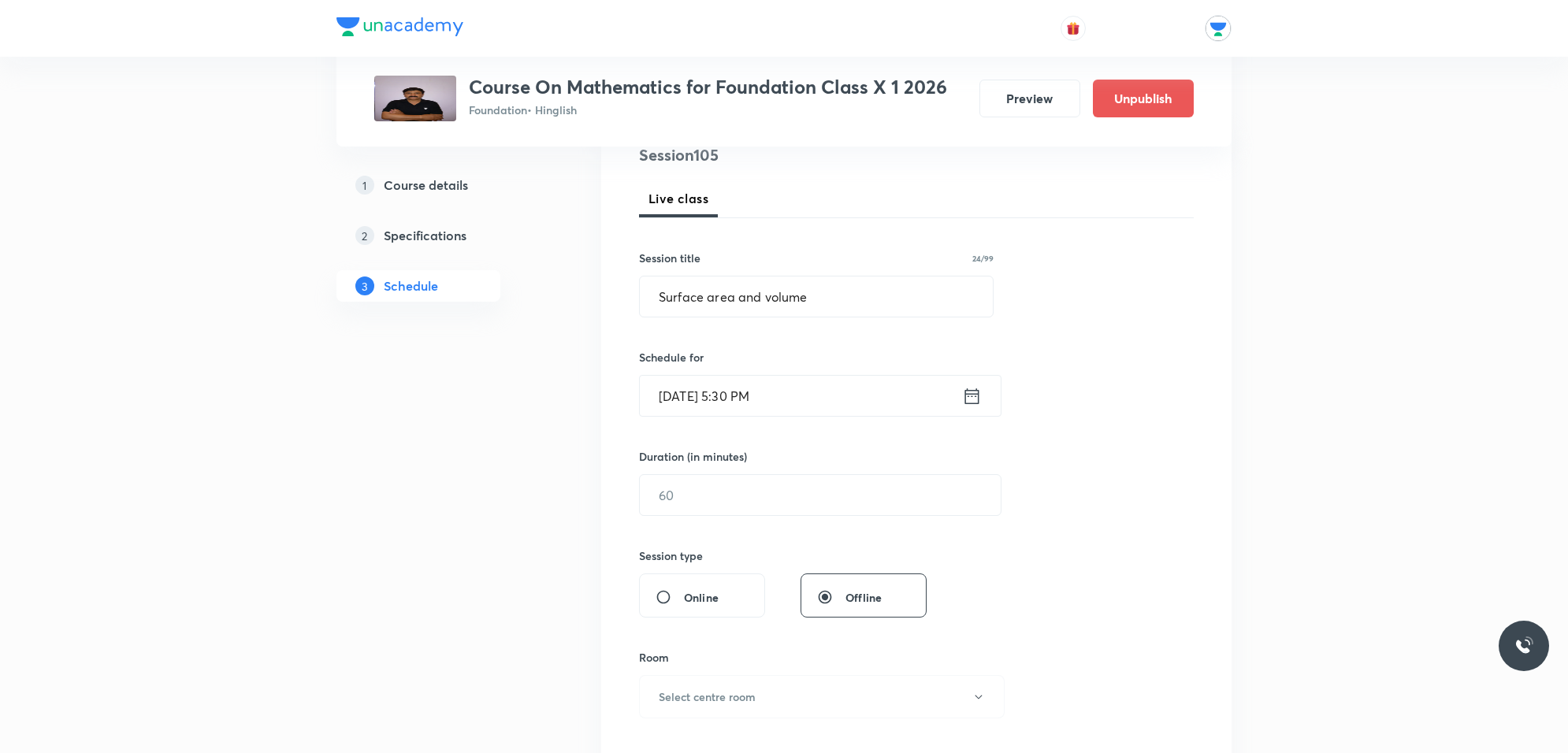
scroll to position [296, 0]
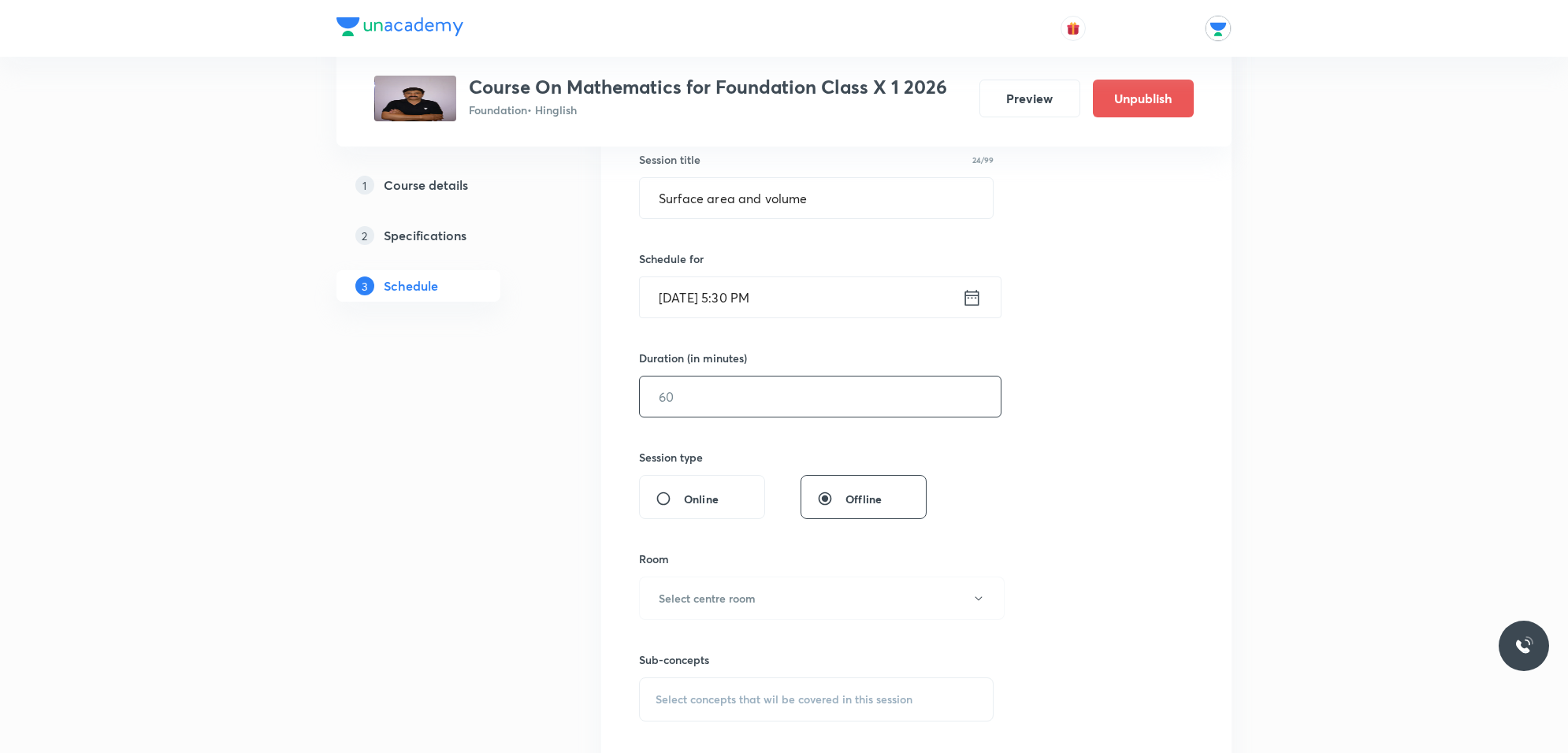
click at [788, 394] on input "text" at bounding box center [820, 397] width 361 height 40
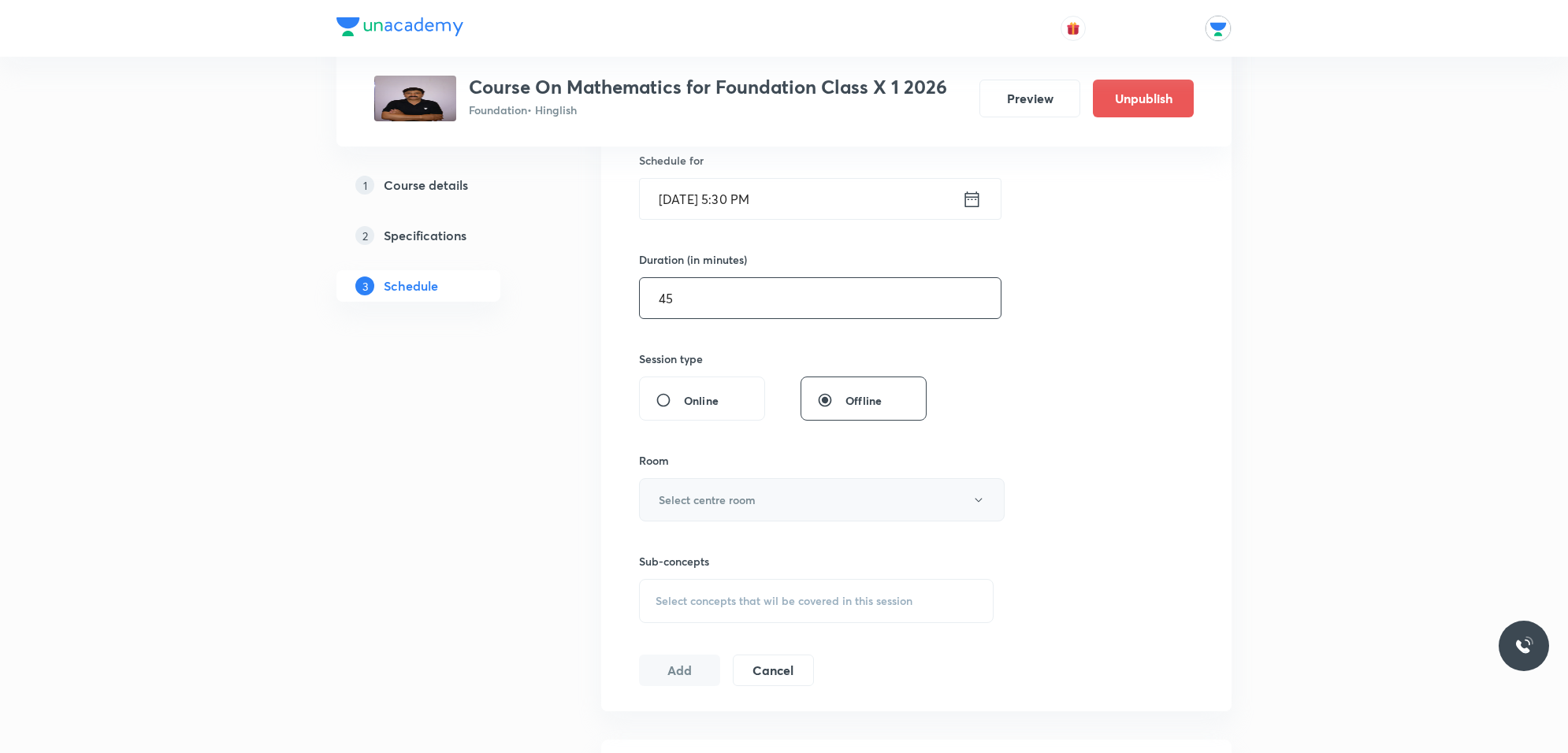
type input "45"
click at [714, 514] on button "Select centre room" at bounding box center [822, 500] width 366 height 44
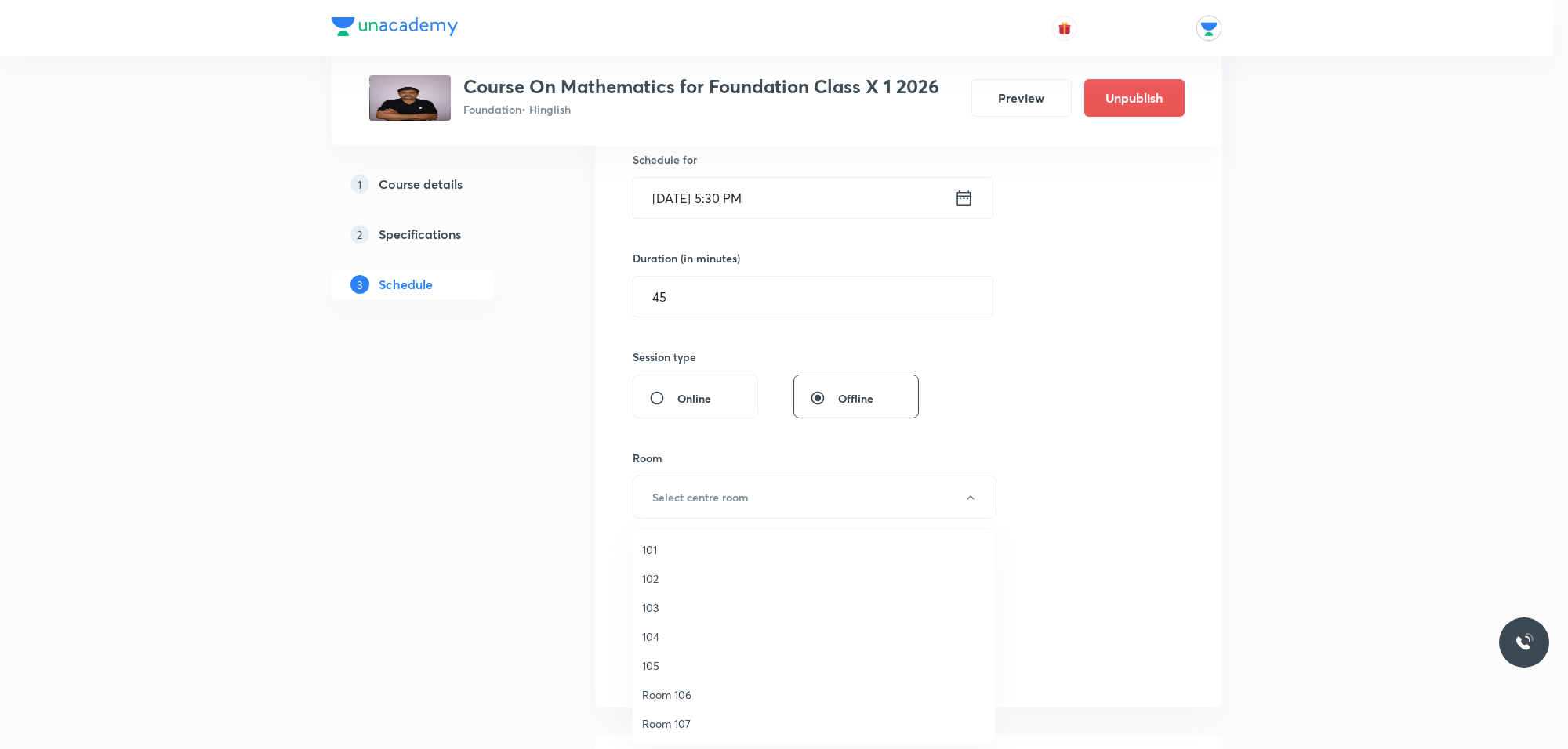
click at [655, 543] on span "101" at bounding box center [813, 550] width 343 height 16
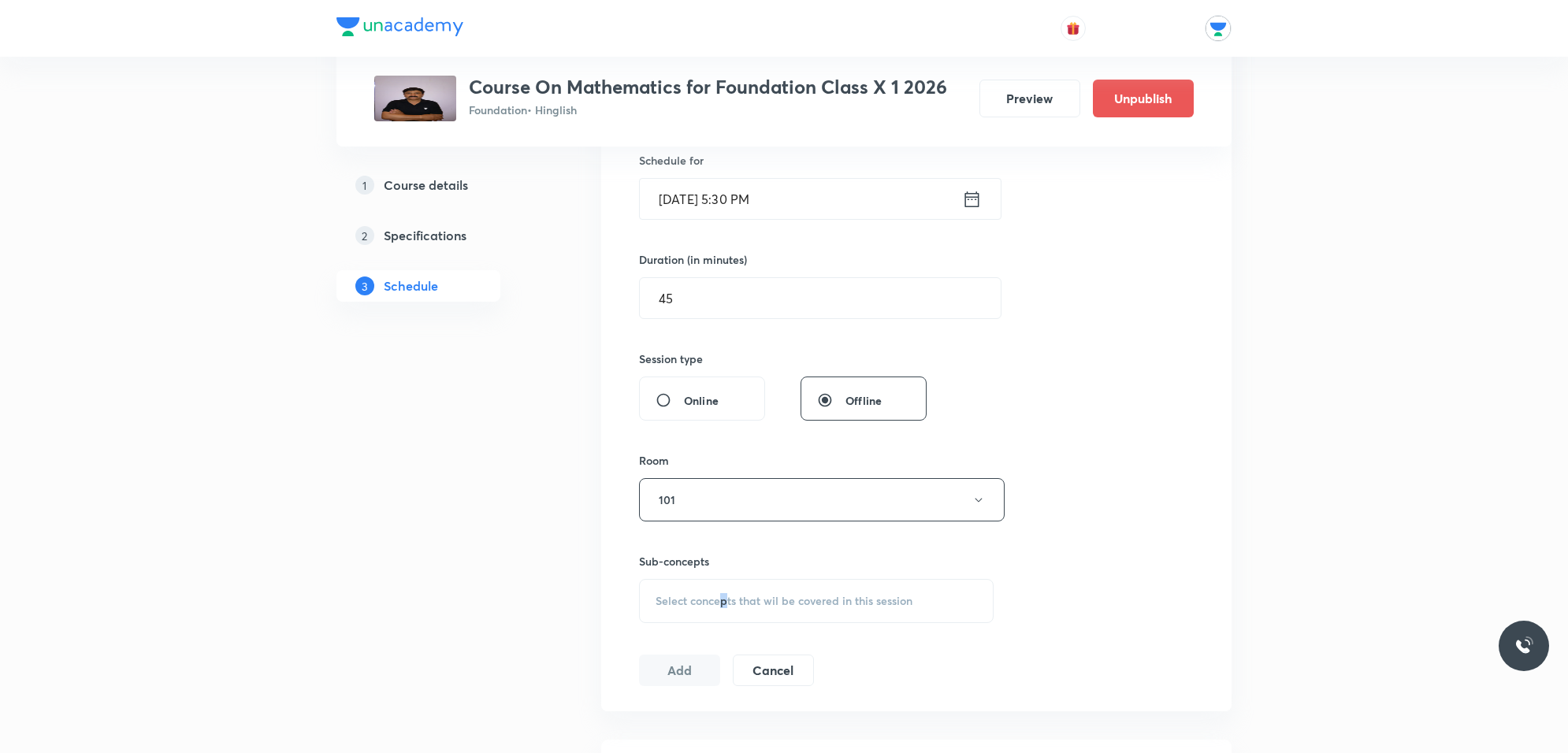
drag, startPoint x: 725, startPoint y: 582, endPoint x: 729, endPoint y: 590, distance: 8.9
click at [727, 585] on div "Select concepts that wil be covered in this session" at bounding box center [816, 601] width 355 height 44
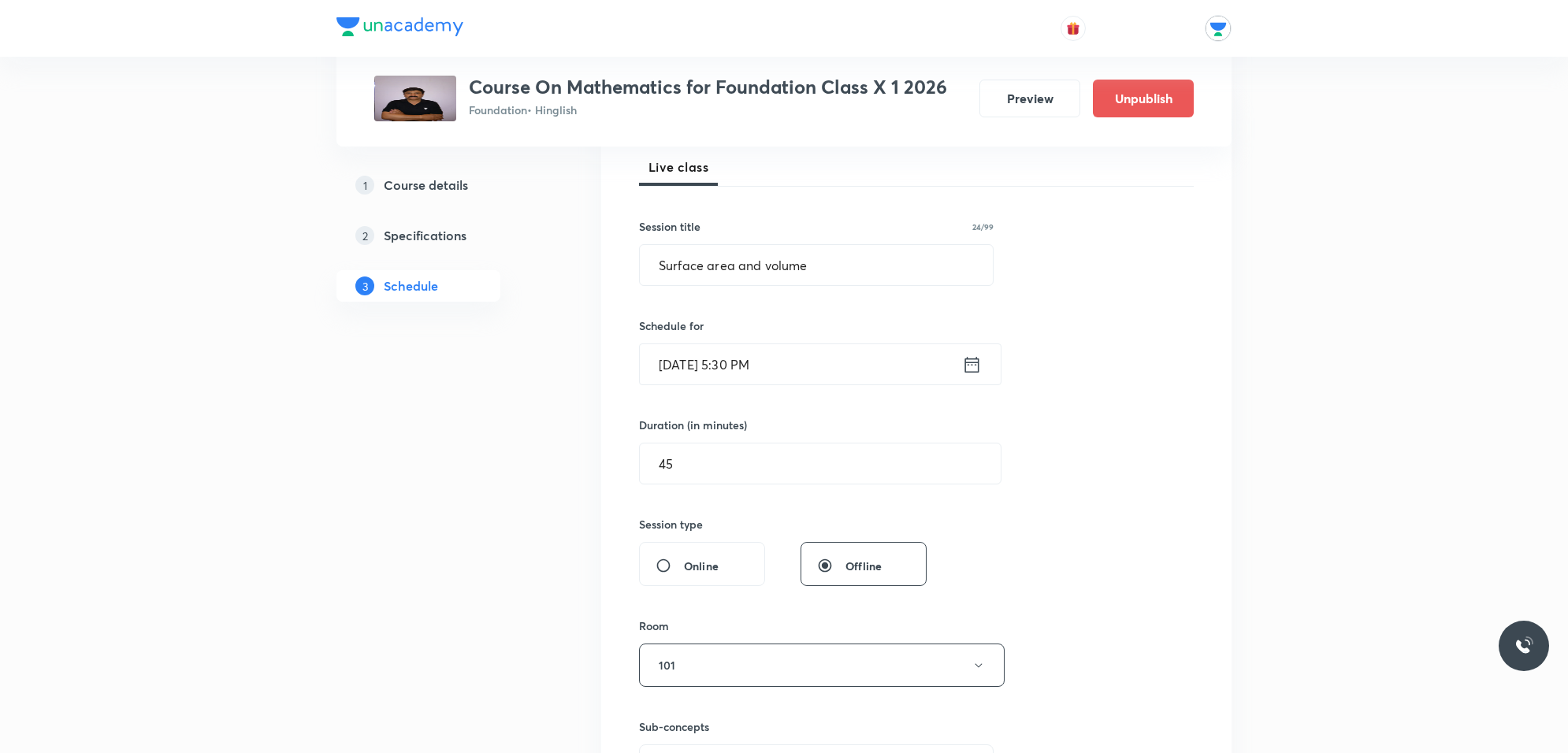
scroll to position [99, 0]
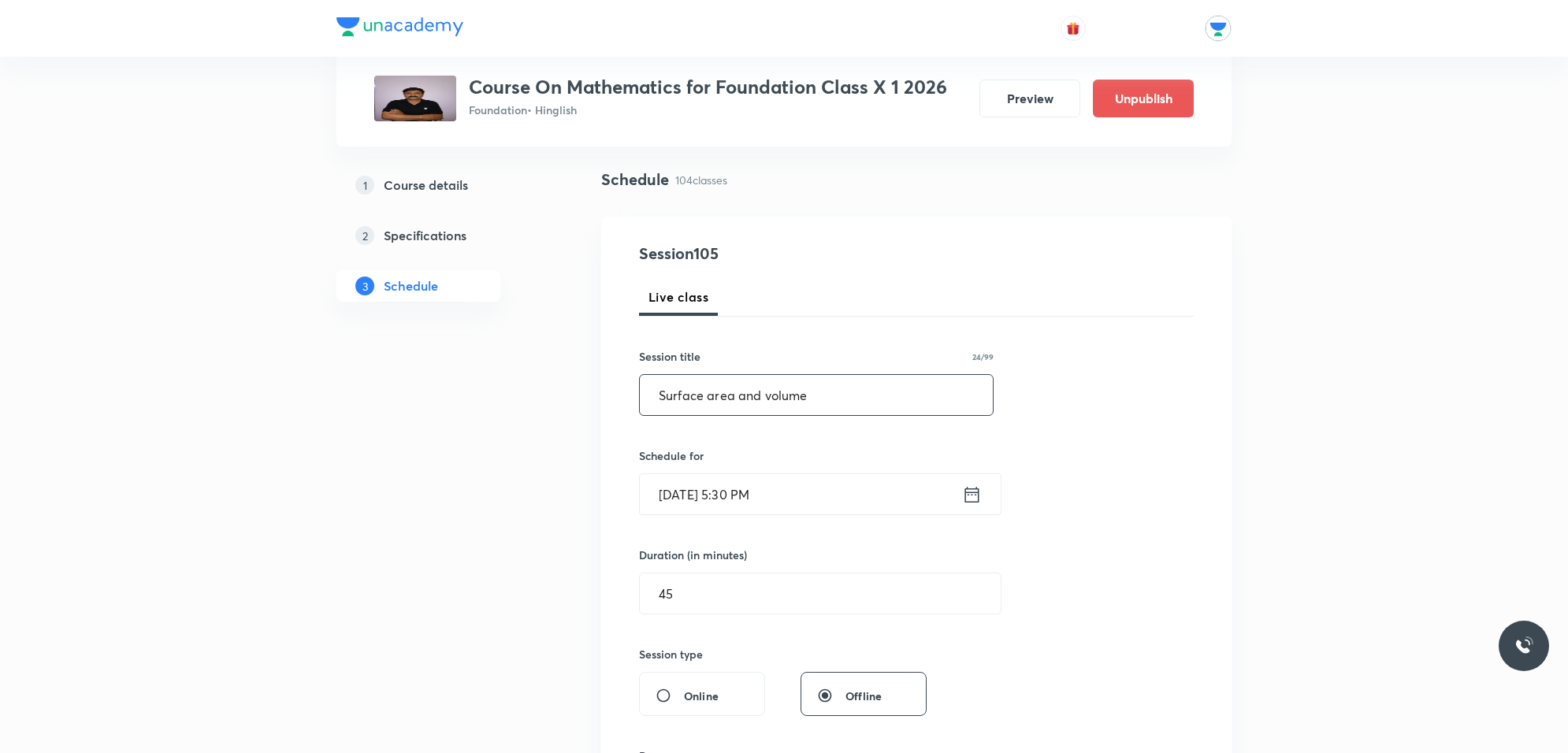
type input "introduction"
click at [832, 395] on input "Surface area and volume" at bounding box center [816, 395] width 353 height 40
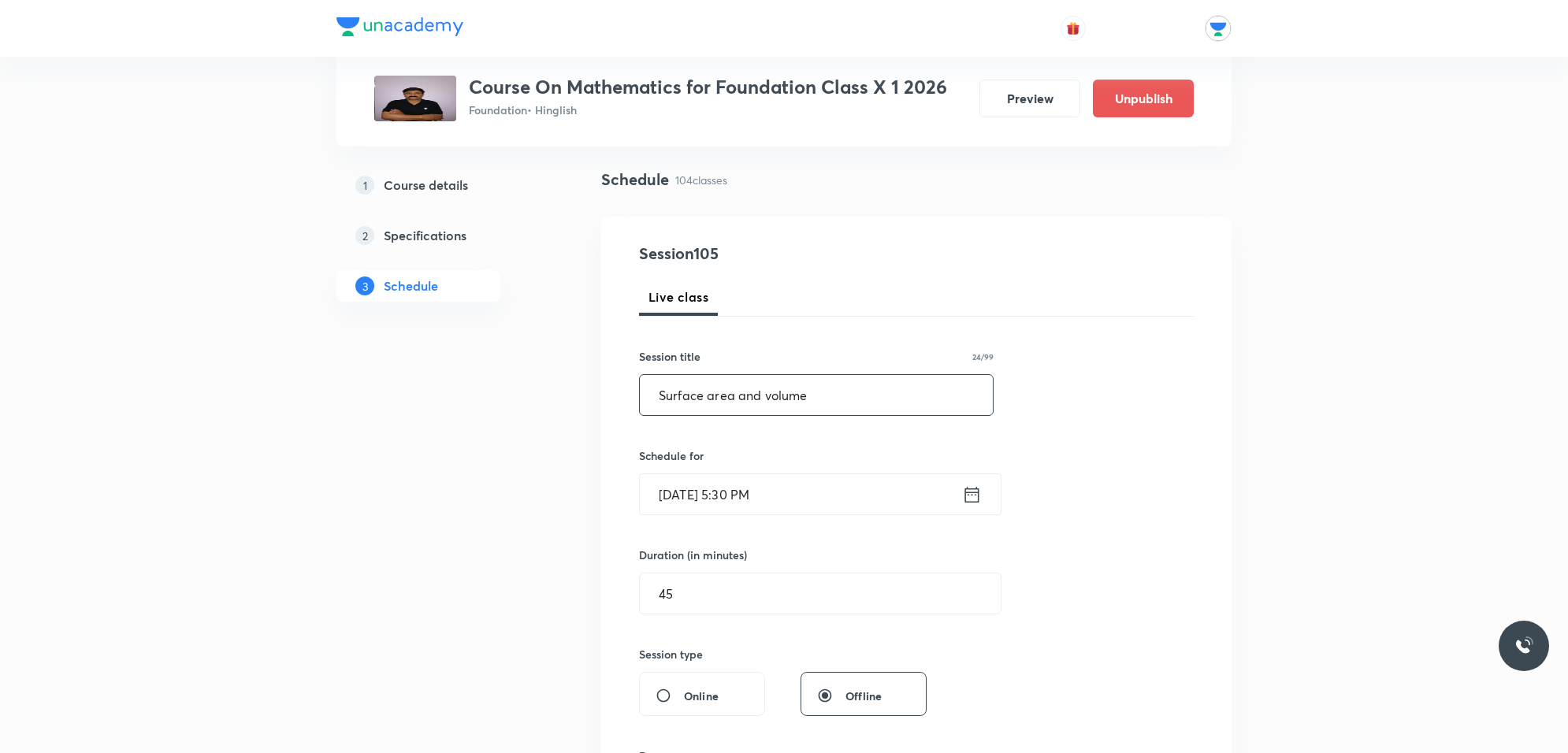
click at [832, 395] on input "Surface area and volume" at bounding box center [816, 395] width 353 height 40
type input "S"
paste input "Surface area and volume"
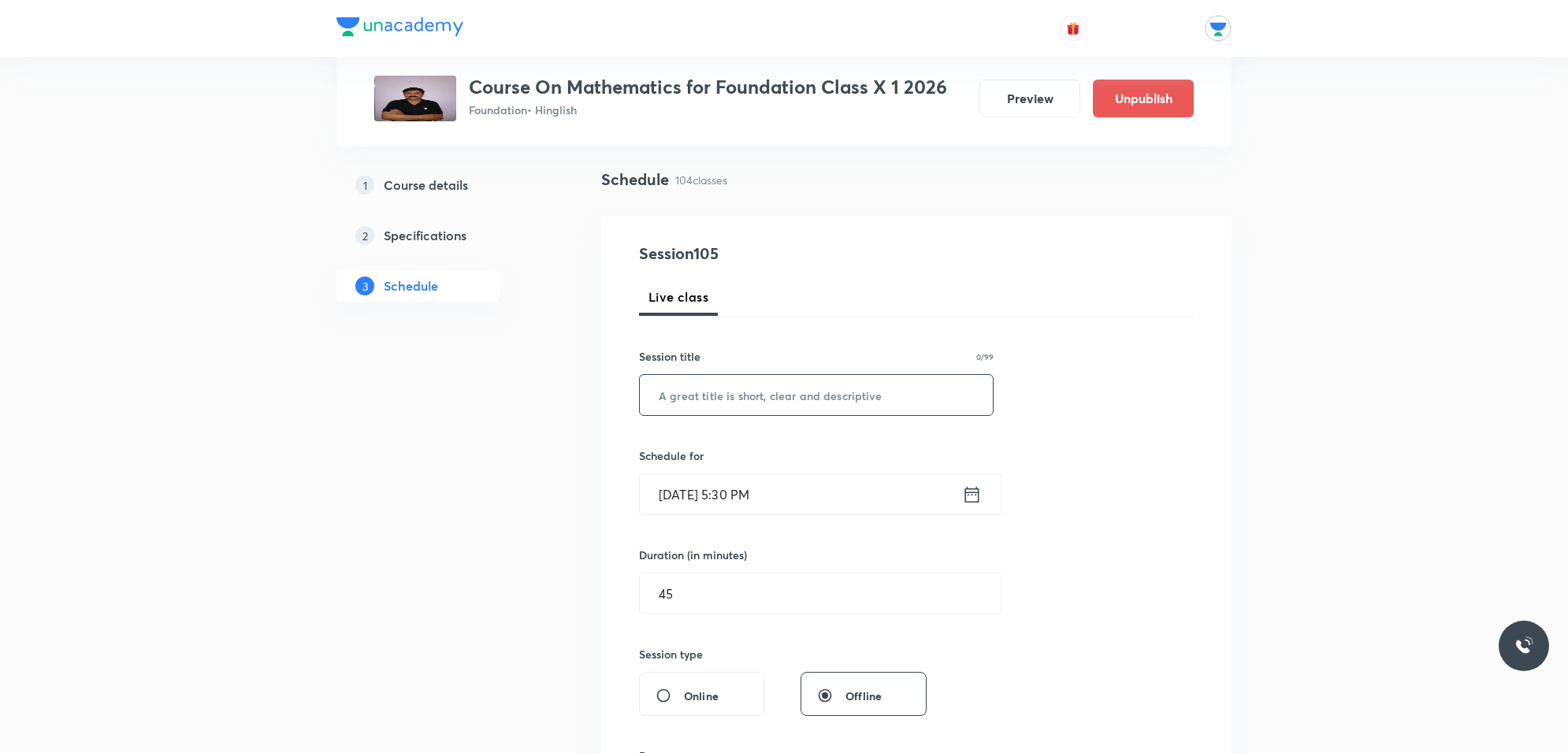
type input "Surface area and volume"
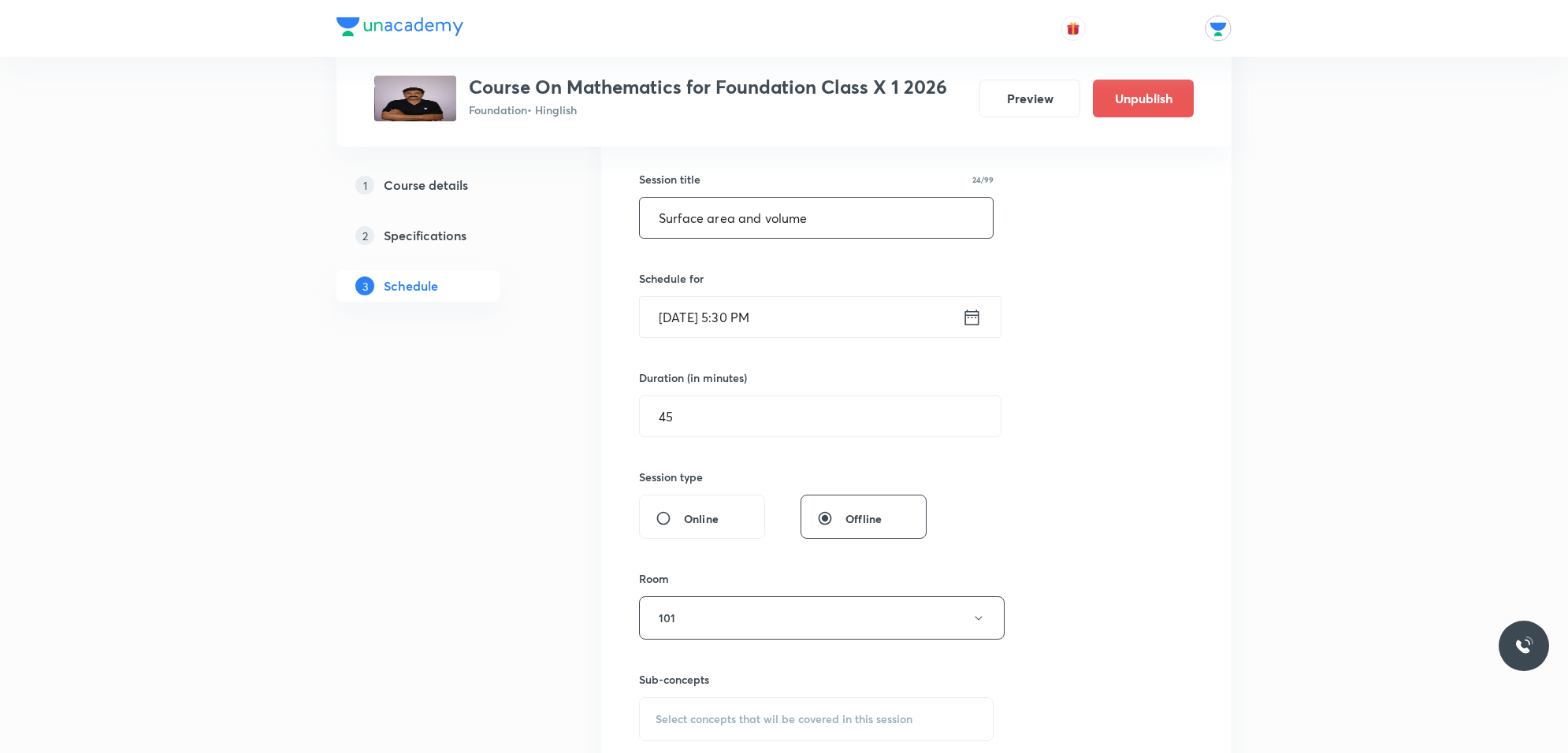
scroll to position [296, 0]
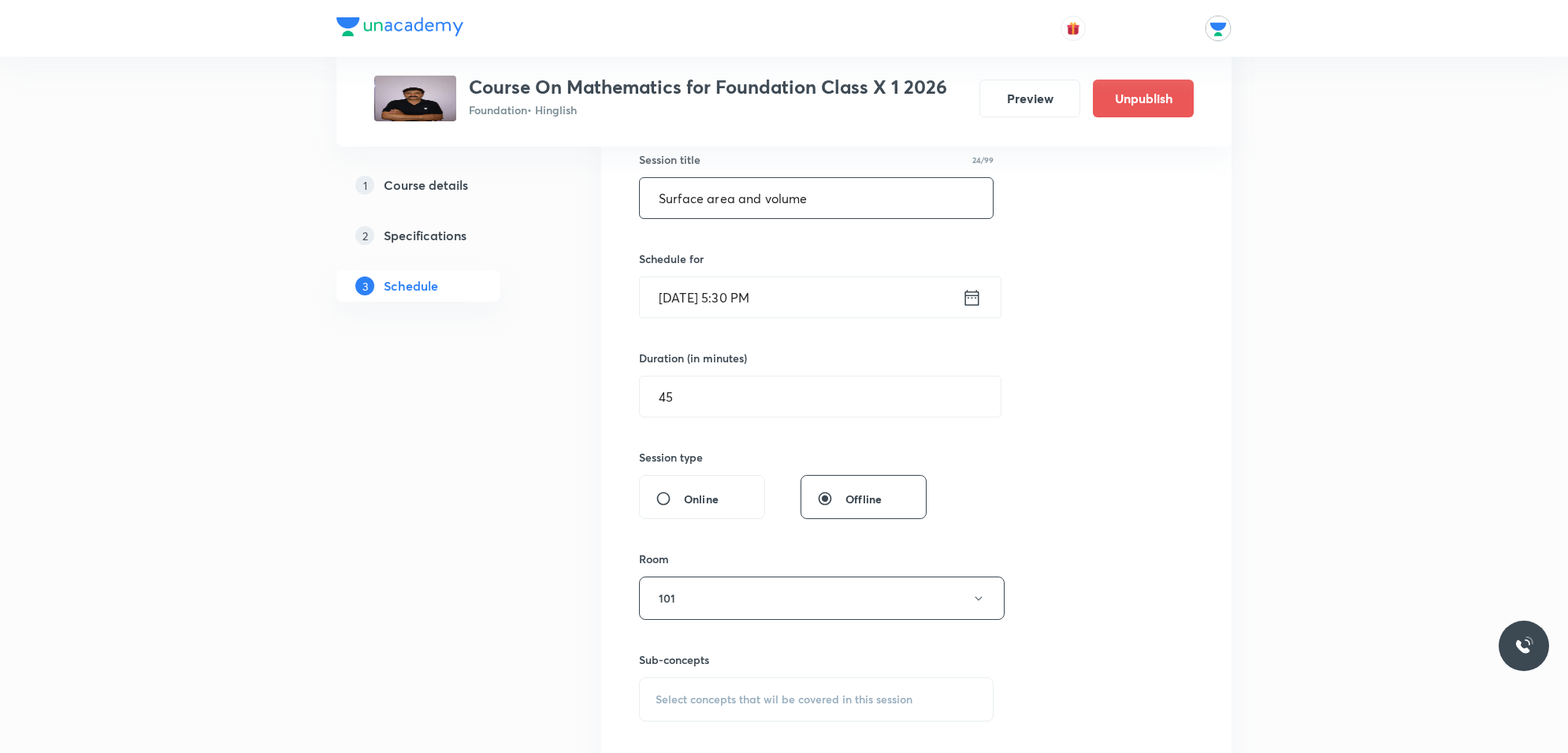
click at [872, 698] on span "Select concepts that wil be covered in this session" at bounding box center [784, 700] width 257 height 13
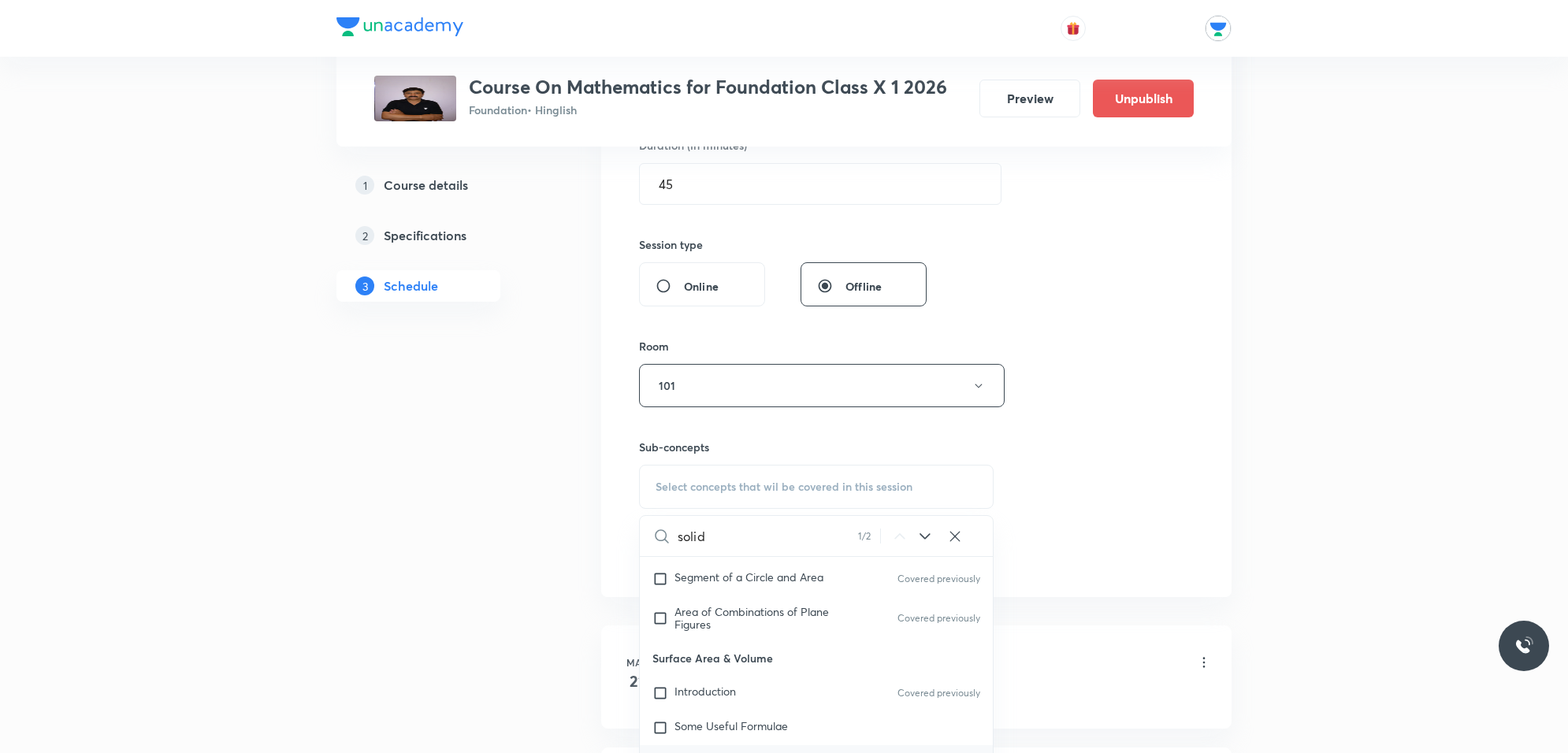
scroll to position [806, 0]
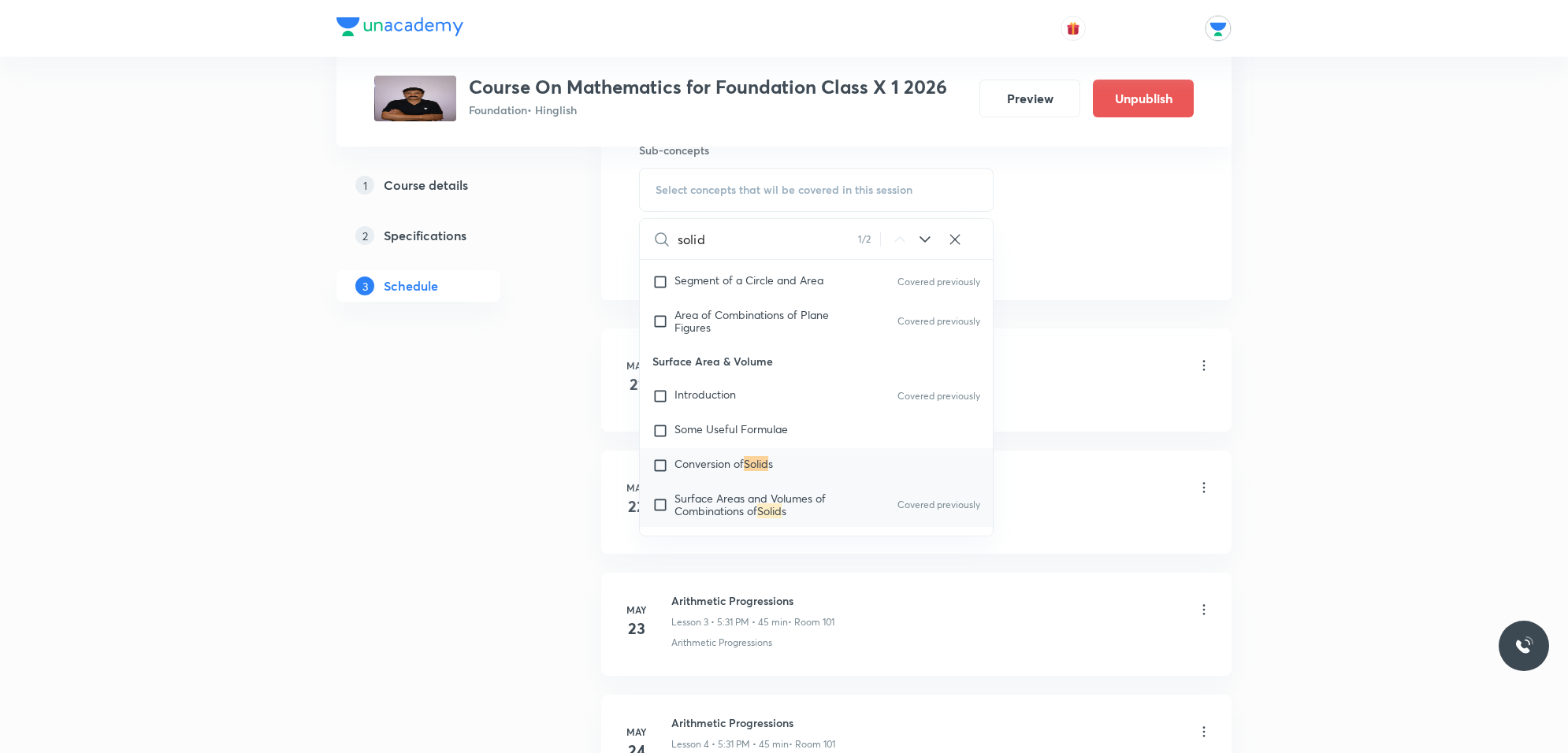
type input "solid"
click at [767, 510] on mark "Solid" at bounding box center [769, 511] width 24 height 15
checkbox input "true"
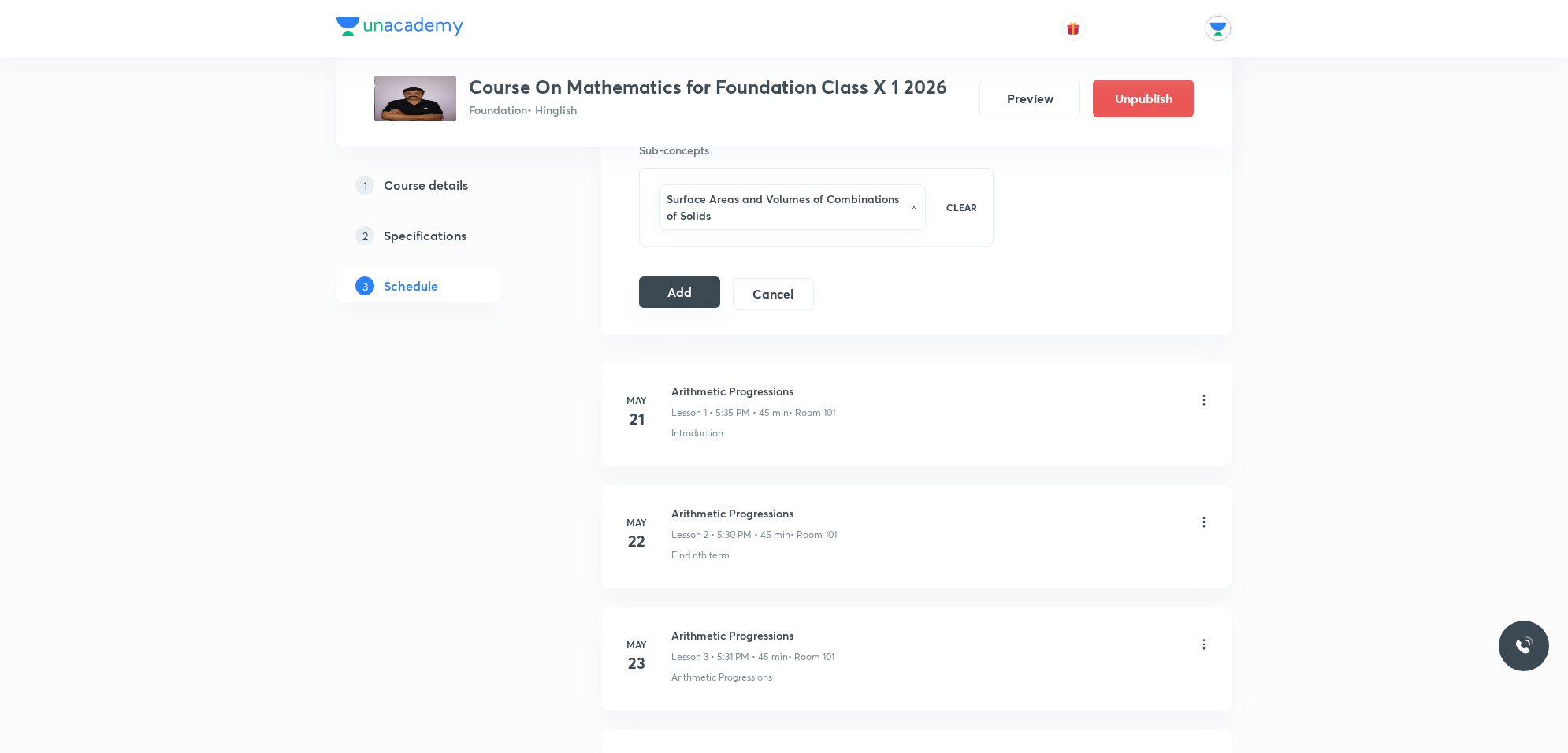
click at [687, 307] on button "Add" at bounding box center [679, 292] width 81 height 32
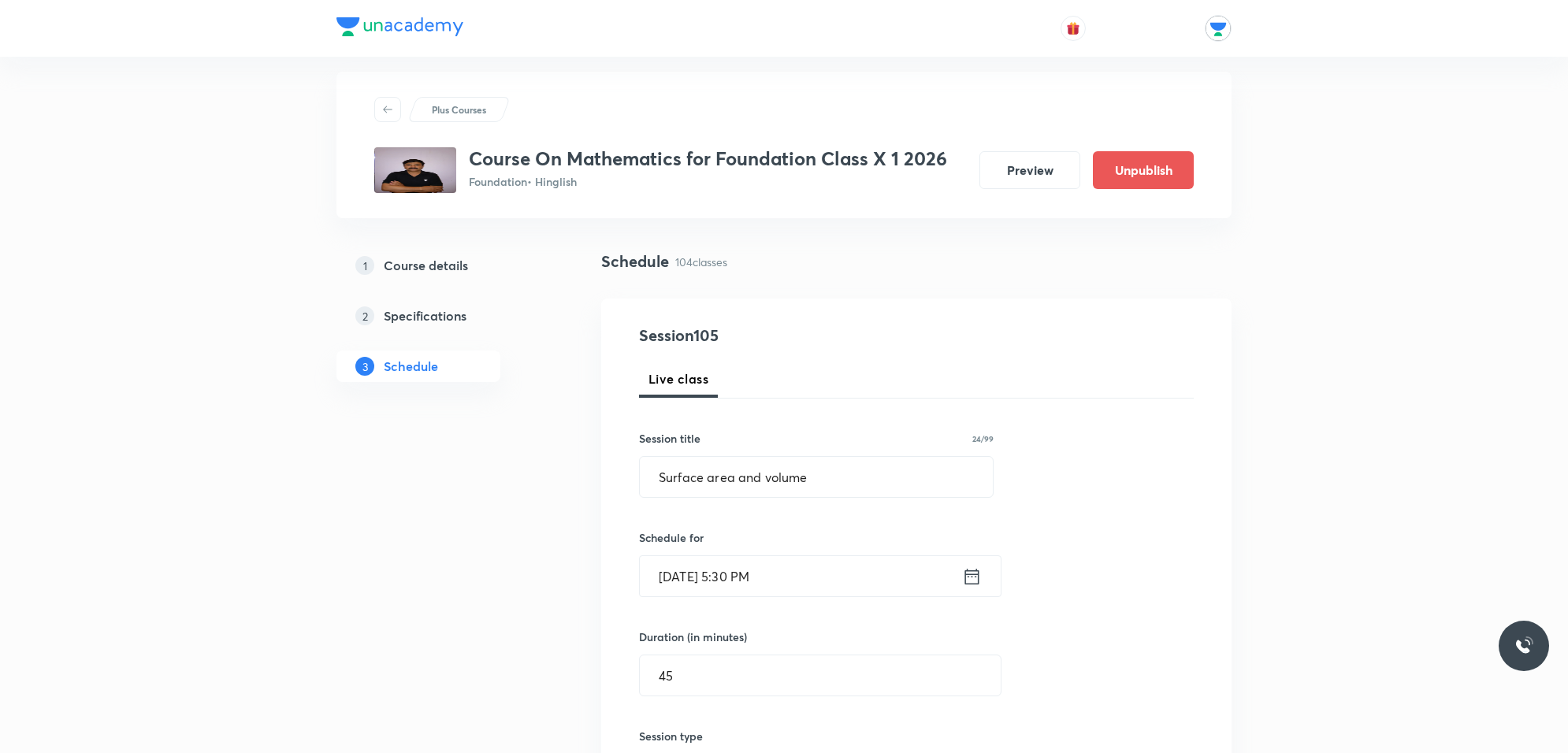
scroll to position [0, 0]
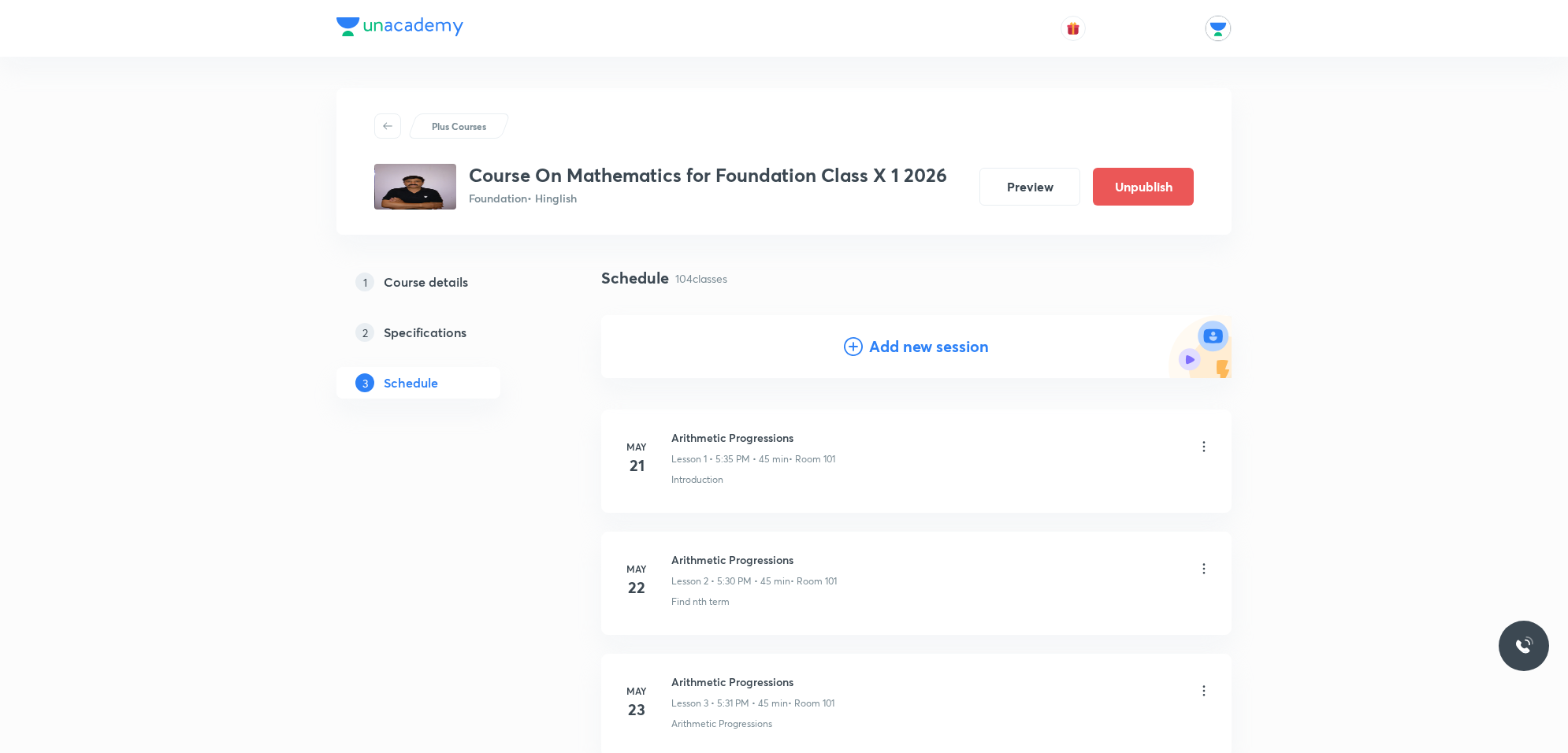
click at [883, 347] on h4 "Add new session" at bounding box center [929, 346] width 120 height 23
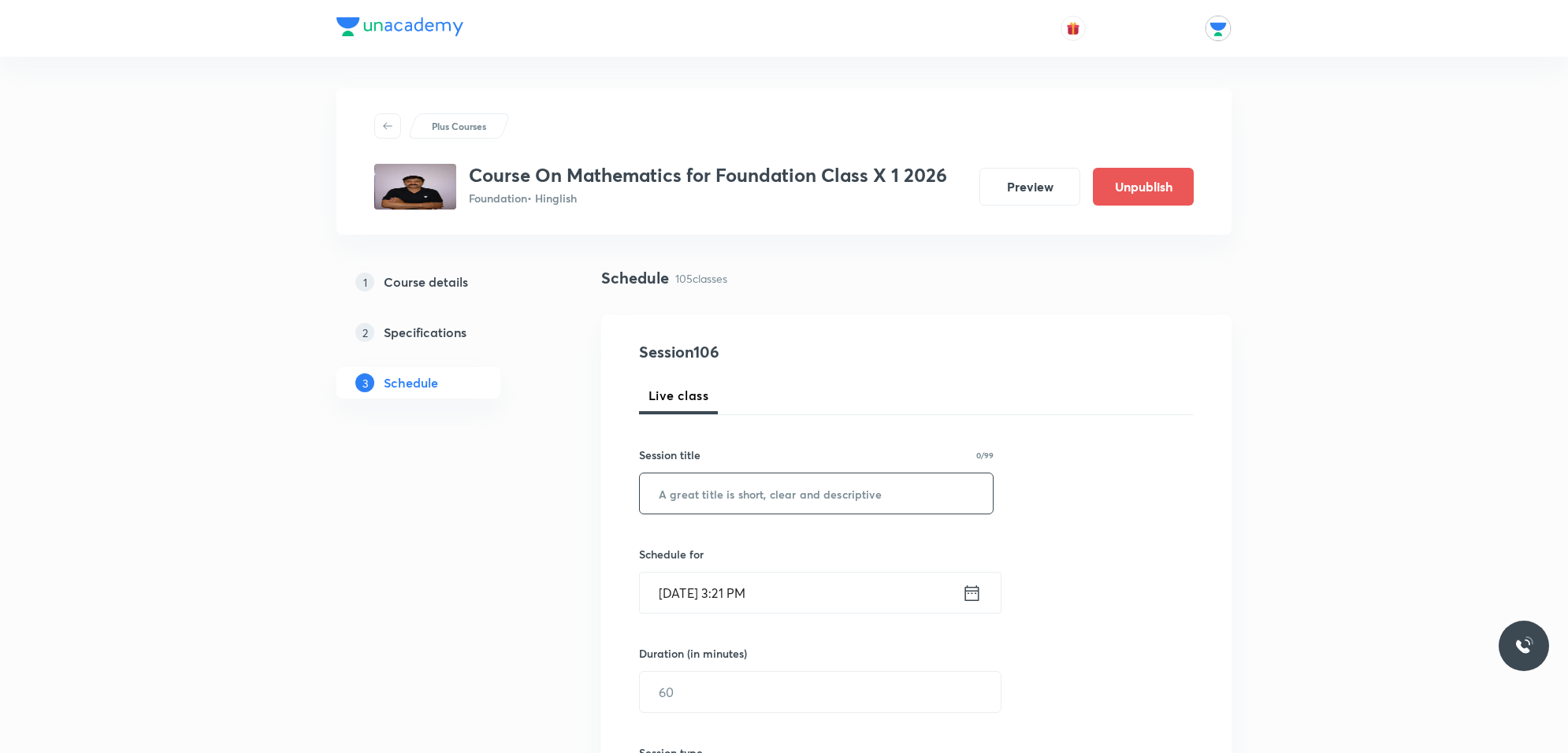
click at [903, 490] on input "text" at bounding box center [816, 494] width 353 height 40
type input "s"
type input "Statistics"
click at [805, 584] on input "[DATE] 3:21 PM" at bounding box center [801, 593] width 322 height 40
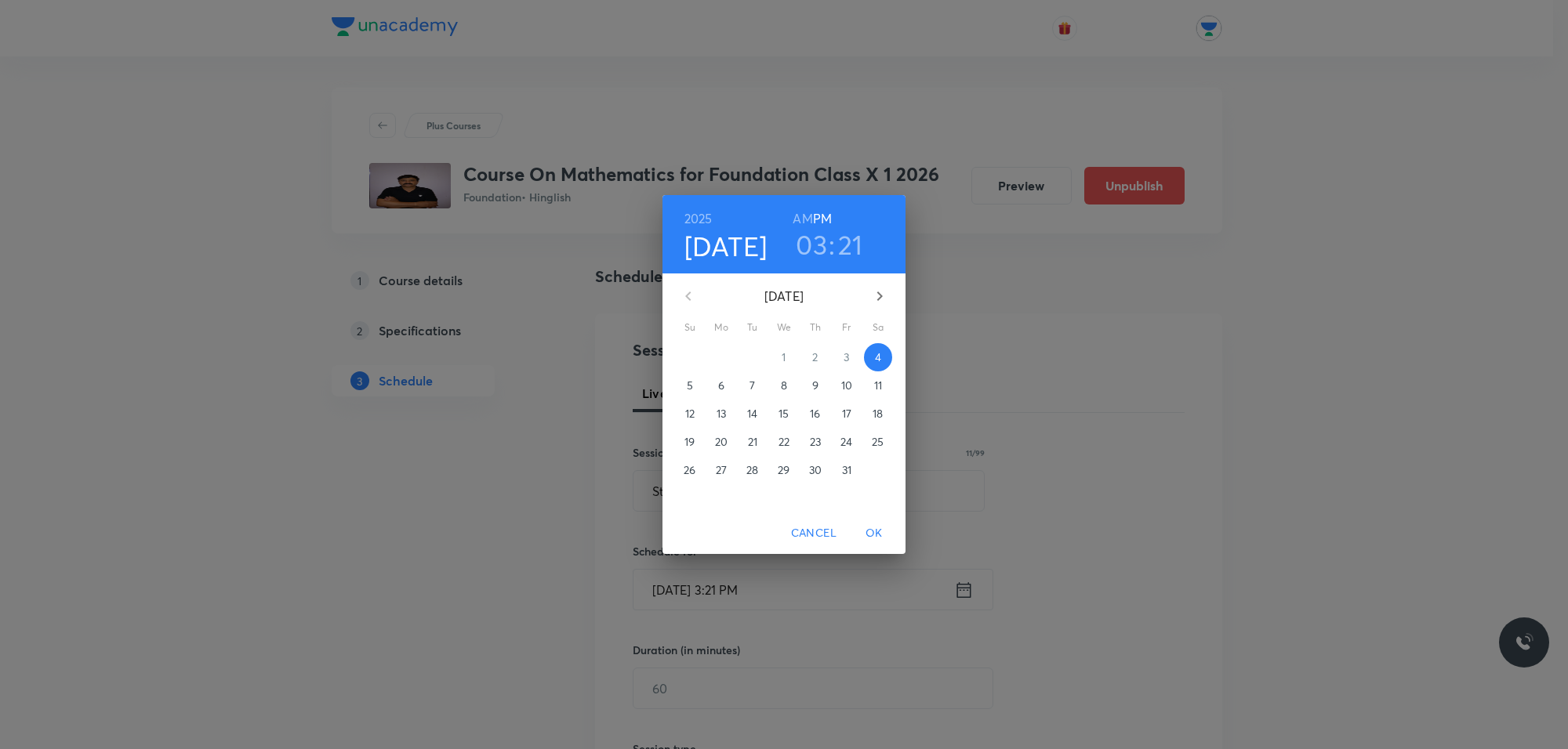
click at [788, 385] on span "8" at bounding box center [784, 386] width 28 height 16
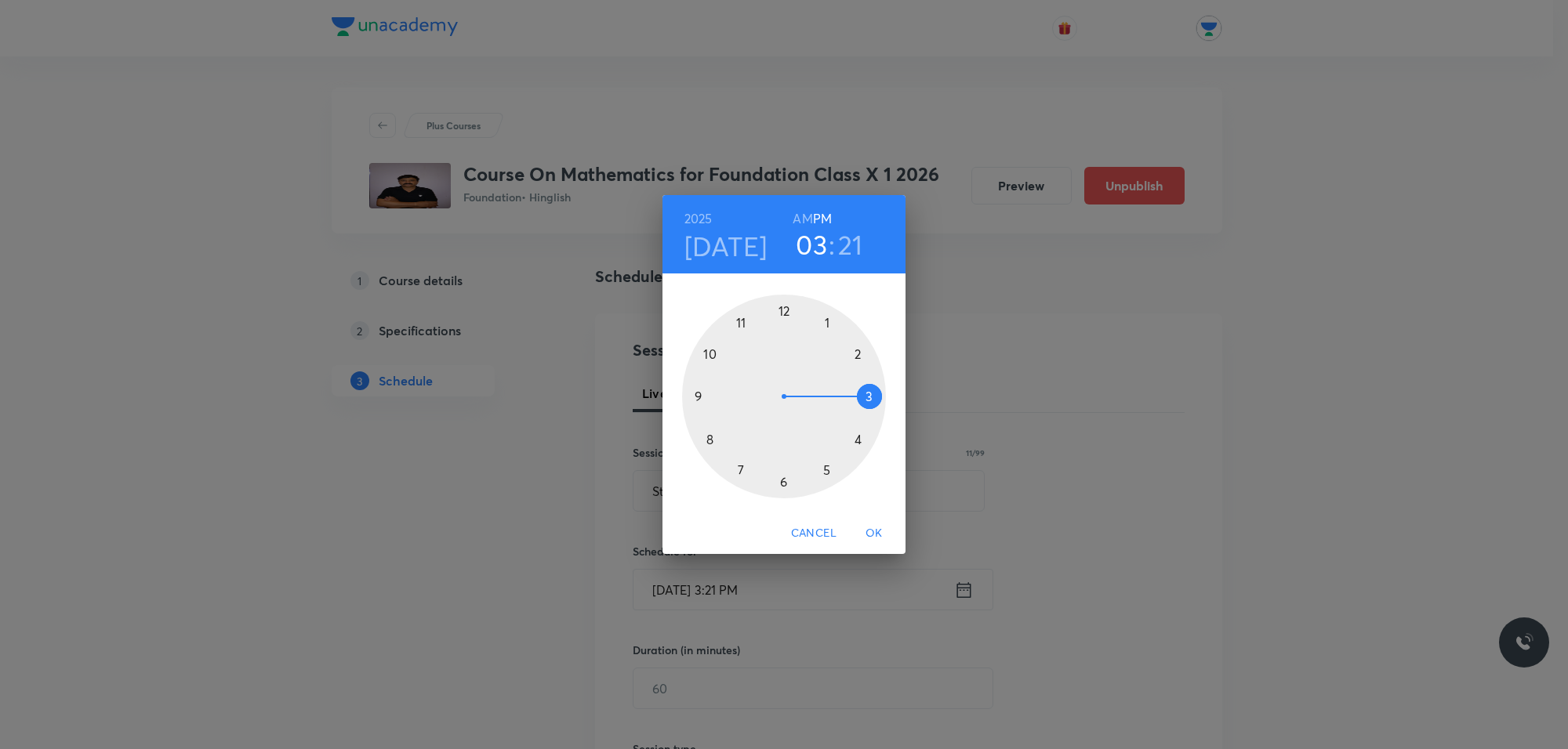
click at [824, 473] on div at bounding box center [784, 397] width 204 height 204
click at [777, 480] on div at bounding box center [784, 397] width 204 height 204
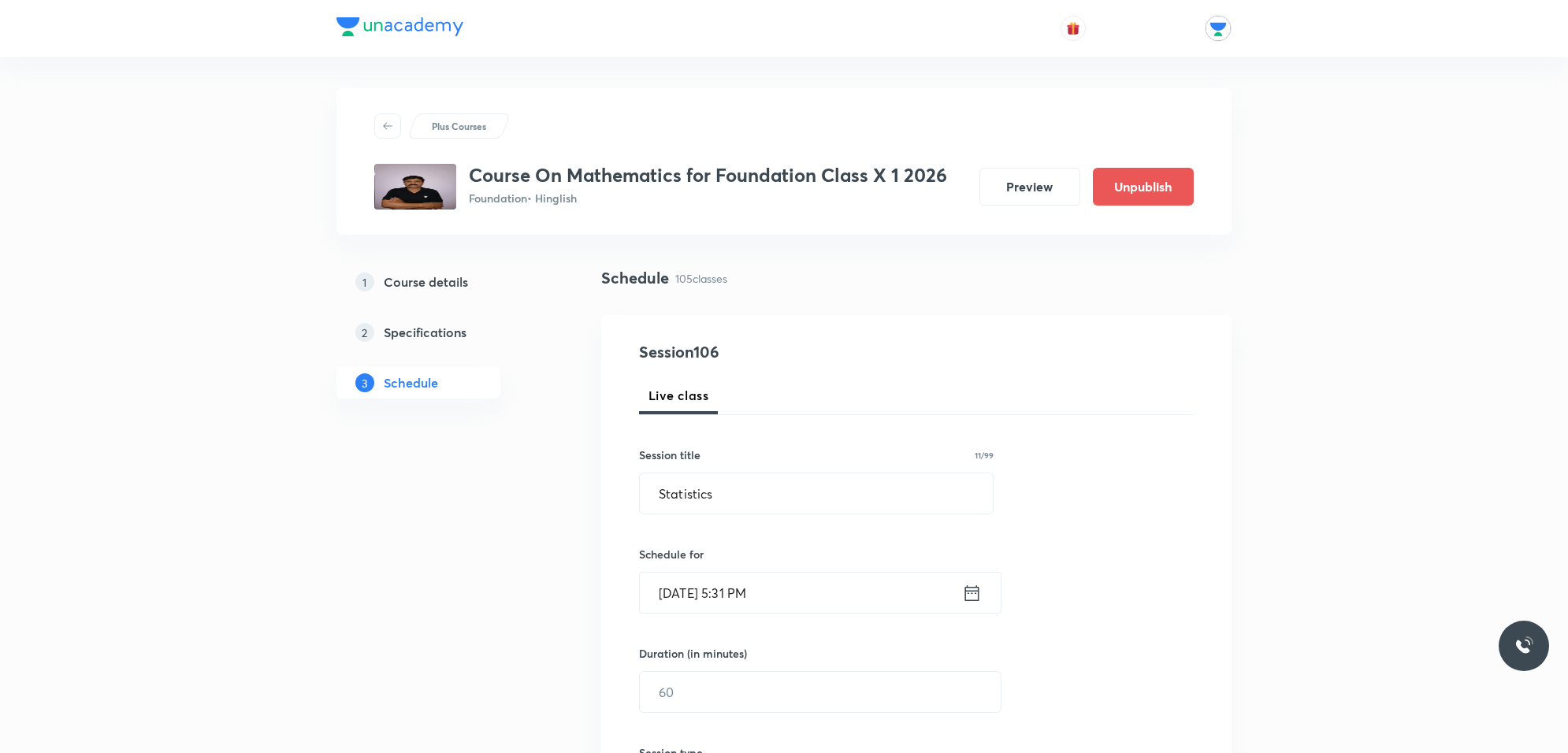
click at [782, 599] on input "[DATE] 5:31 PM" at bounding box center [801, 593] width 322 height 40
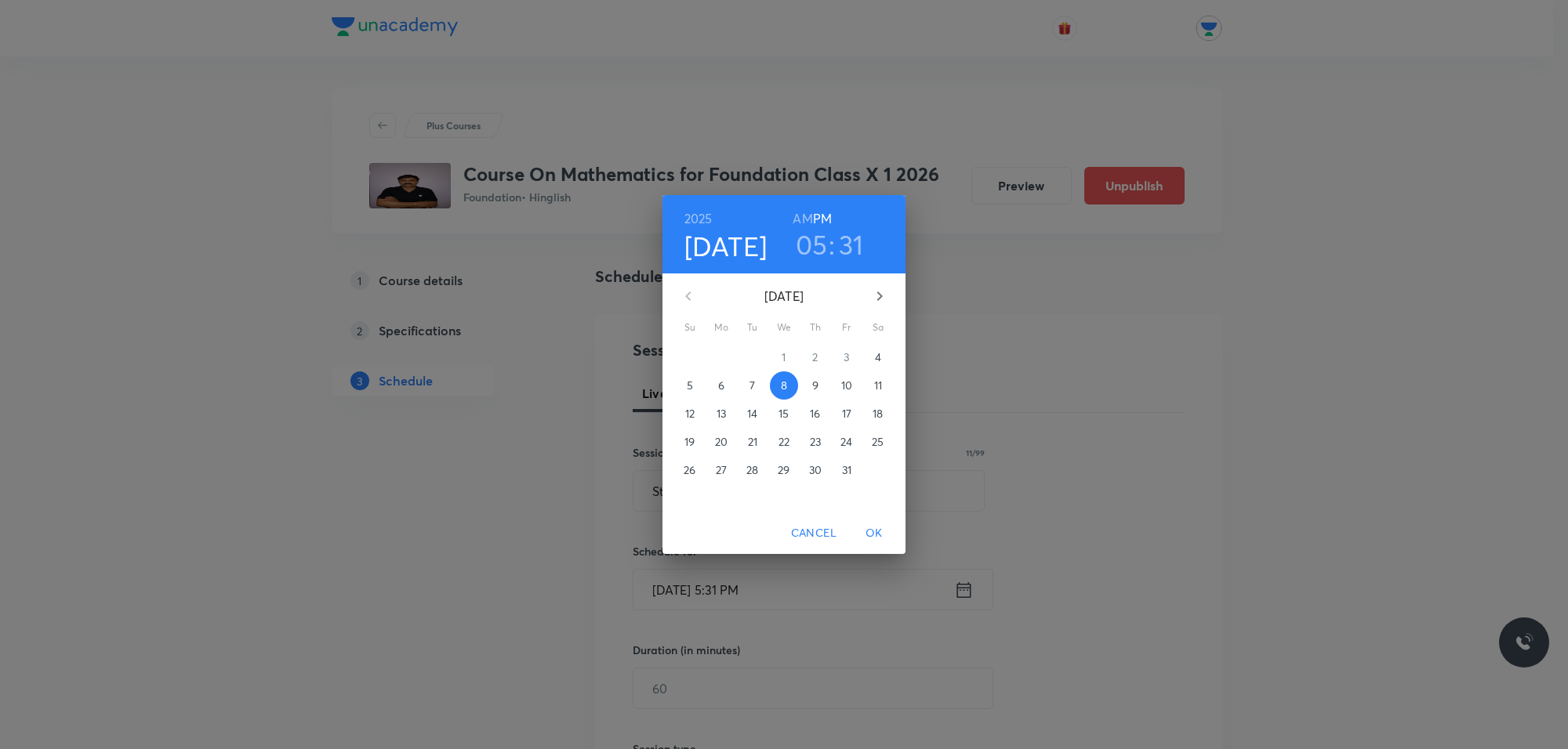
click at [847, 251] on h3 "31" at bounding box center [851, 244] width 25 height 33
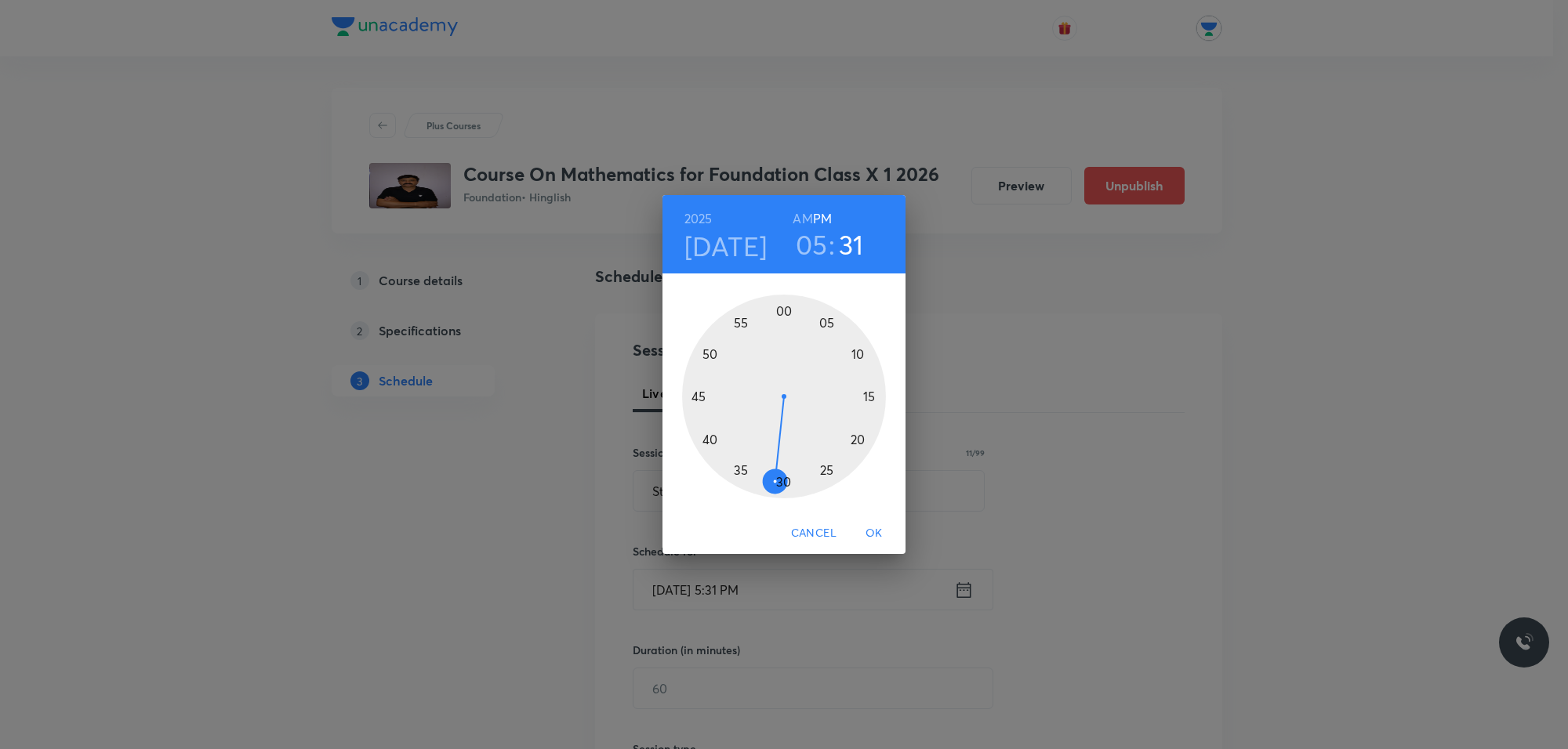
click at [785, 483] on div at bounding box center [784, 397] width 204 height 204
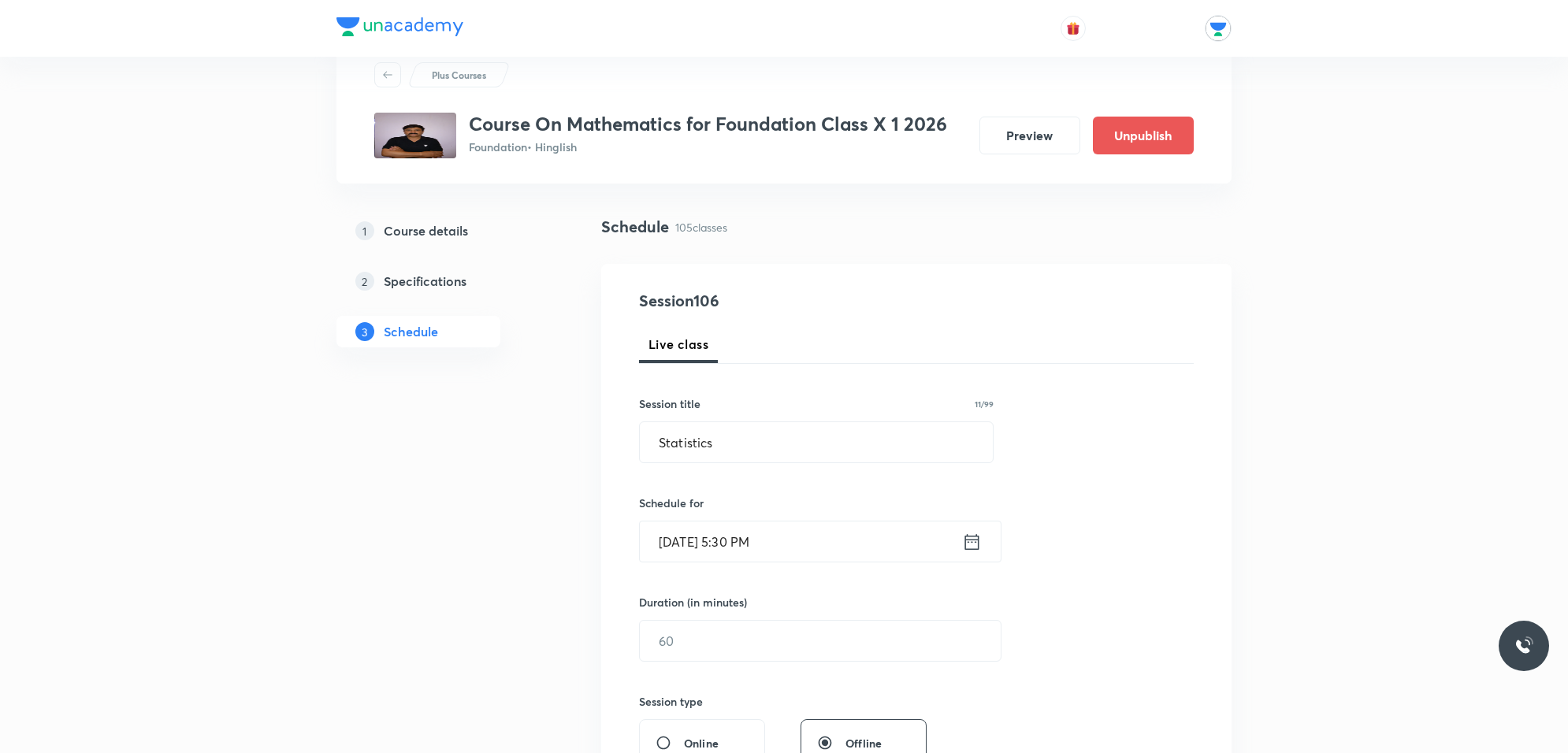
scroll to position [197, 0]
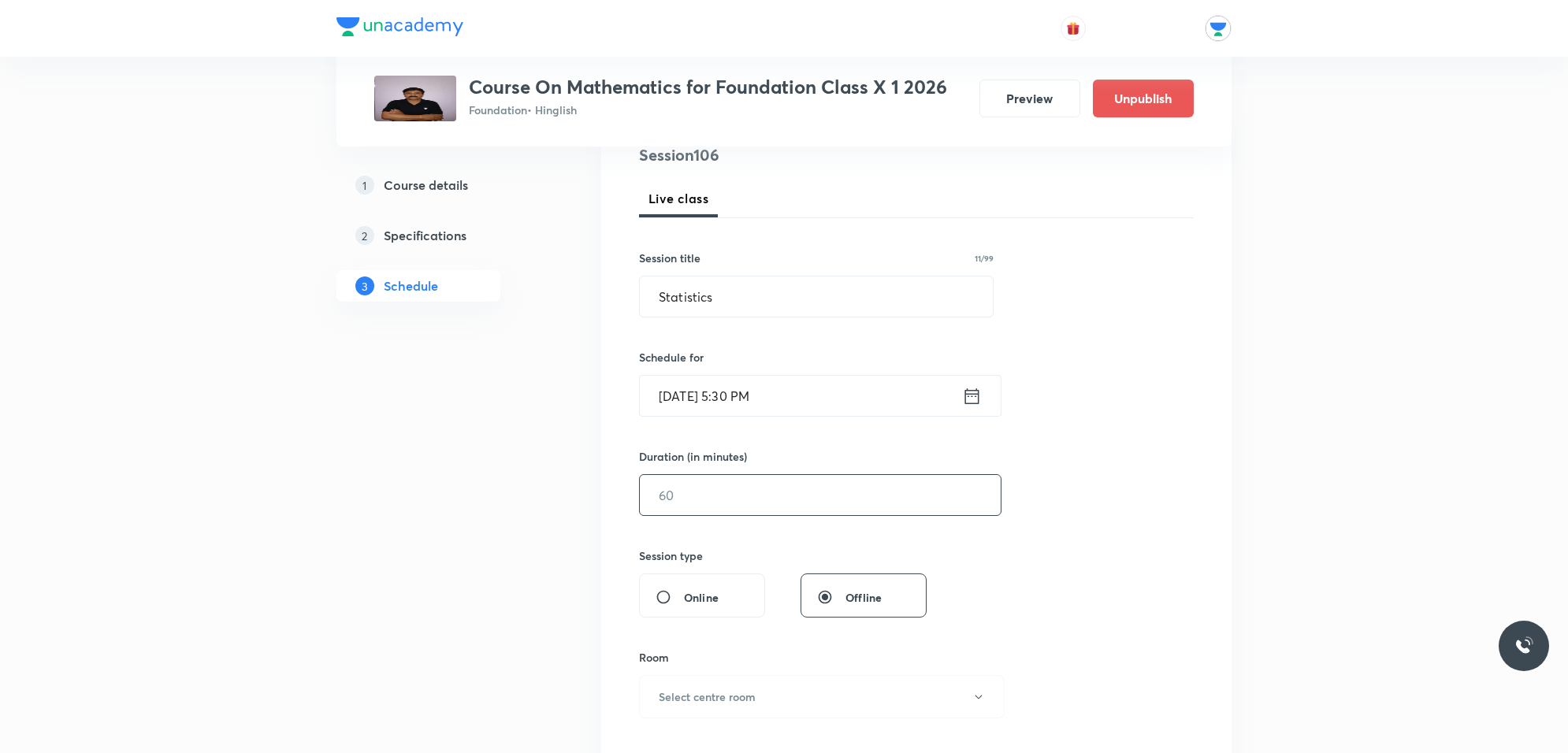
click at [718, 498] on input "text" at bounding box center [820, 495] width 361 height 40
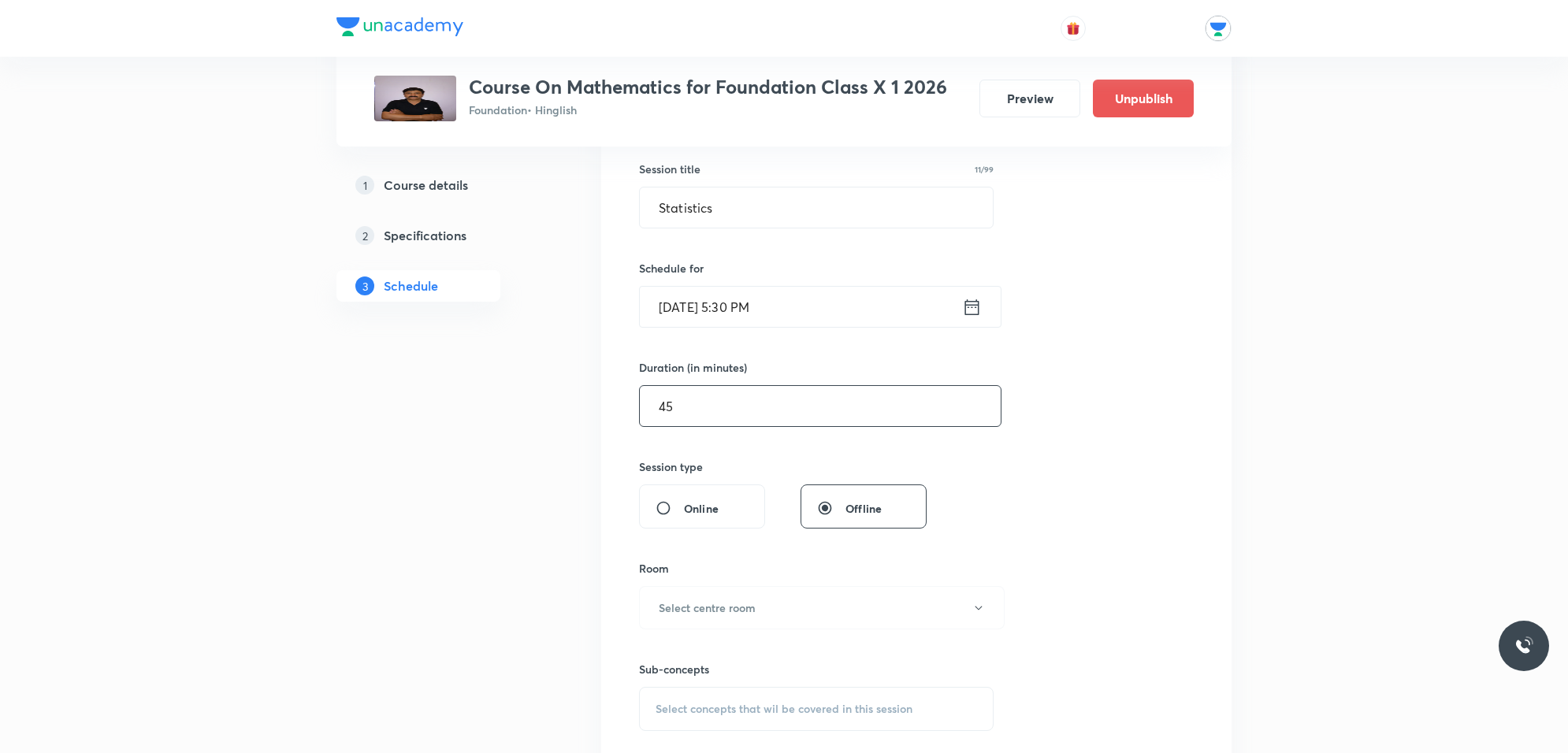
scroll to position [394, 0]
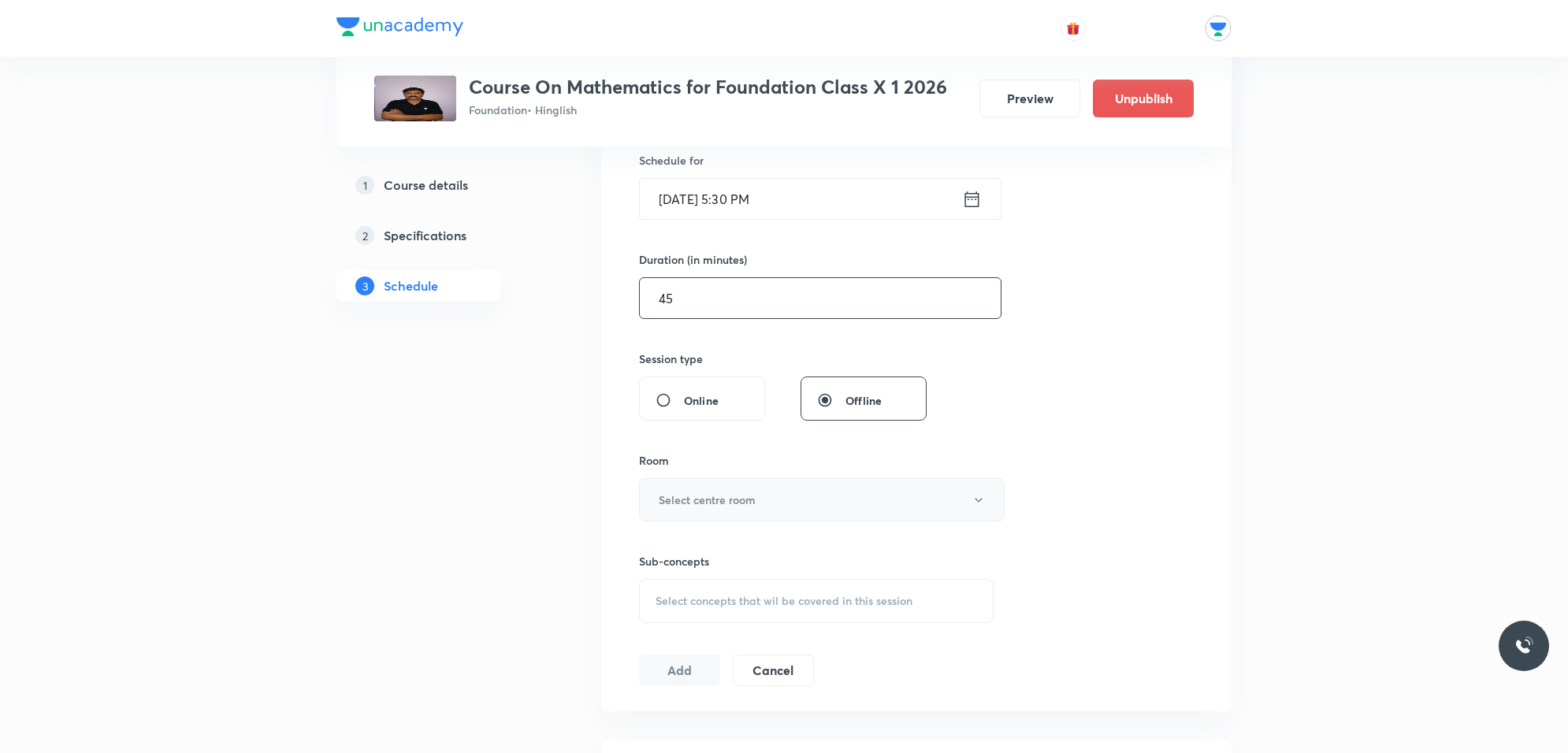
type input "45"
click at [704, 497] on h6 "Select centre room" at bounding box center [707, 500] width 97 height 16
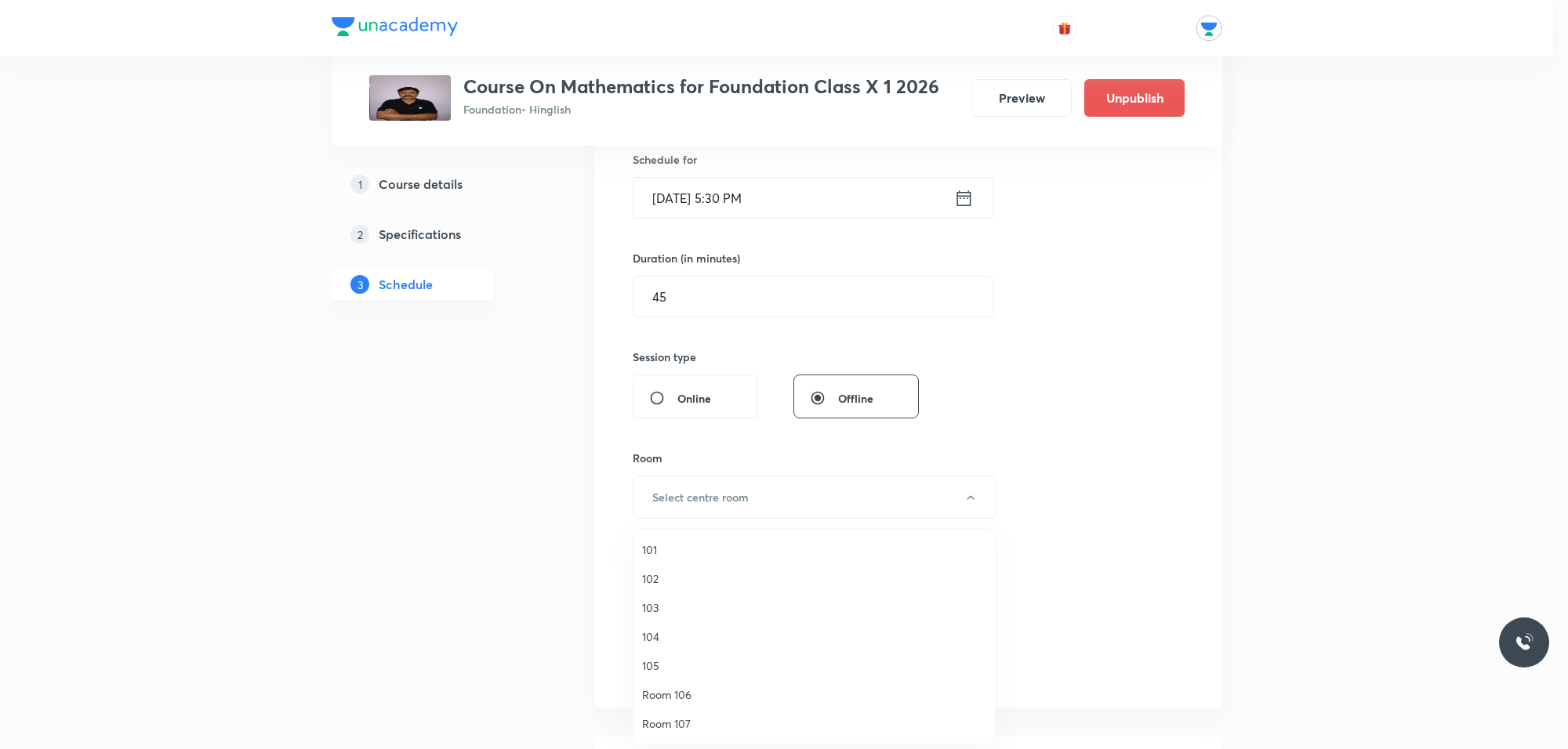
click at [656, 549] on span "101" at bounding box center [813, 550] width 343 height 16
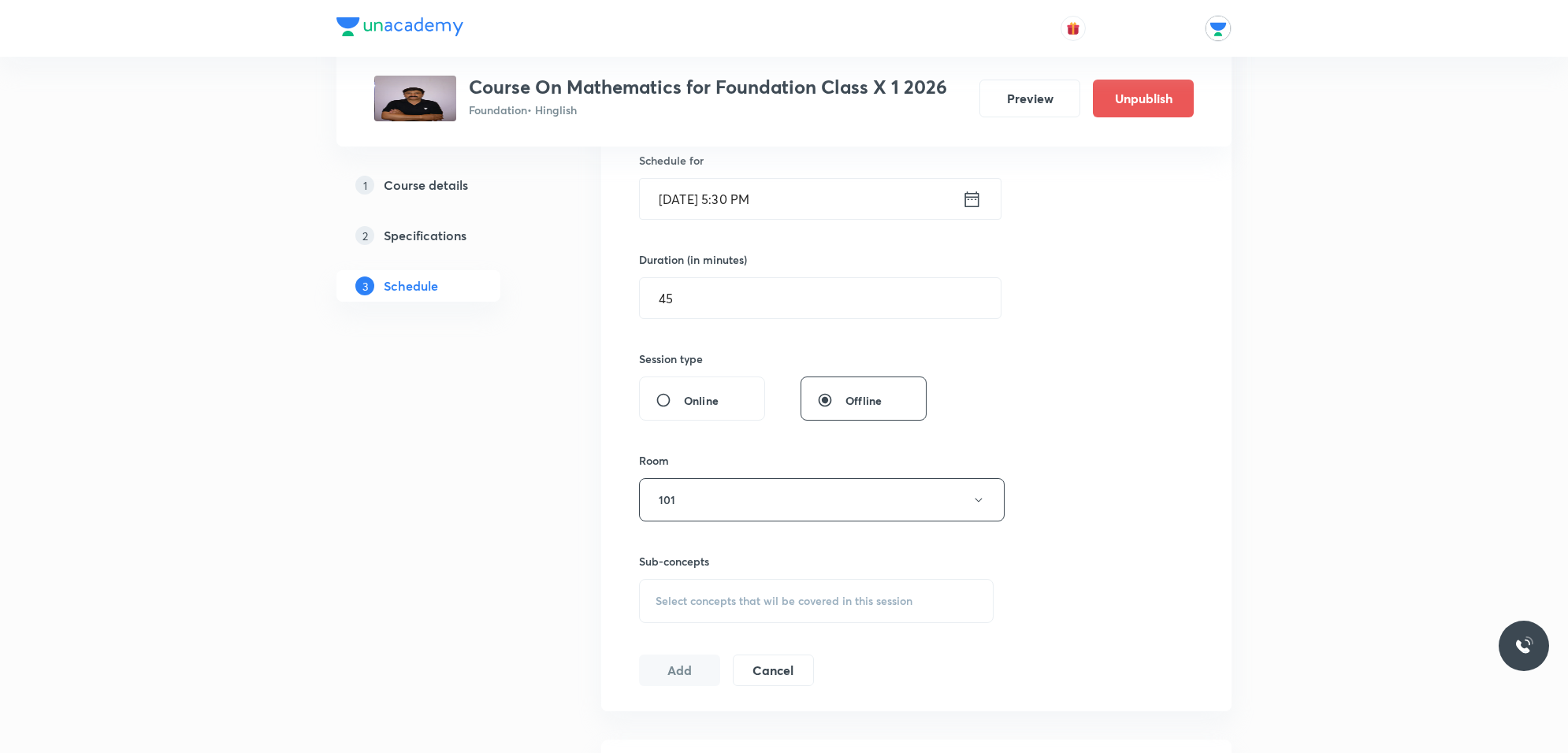
scroll to position [493, 0]
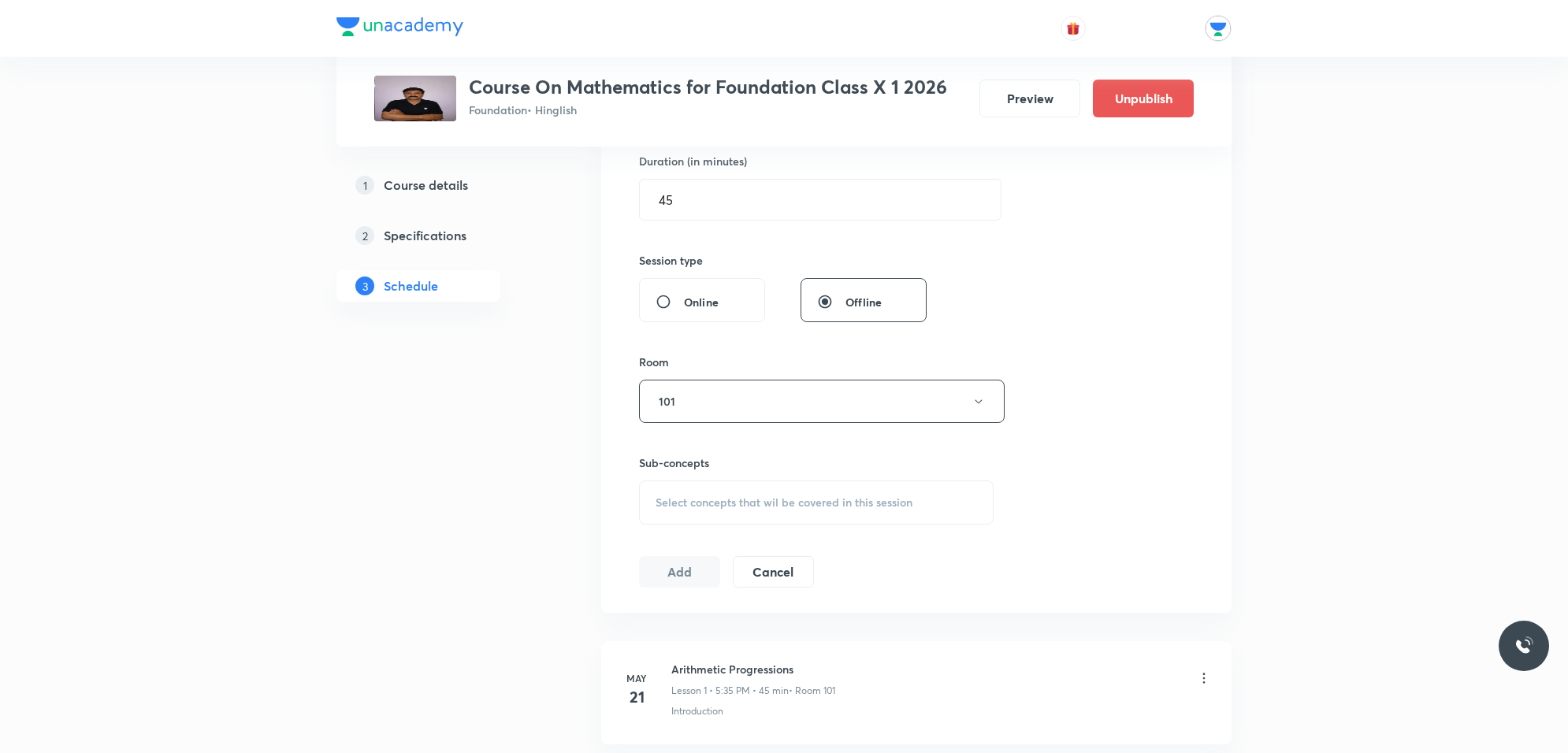
click at [679, 501] on span "Select concepts that wil be covered in this session" at bounding box center [784, 503] width 257 height 13
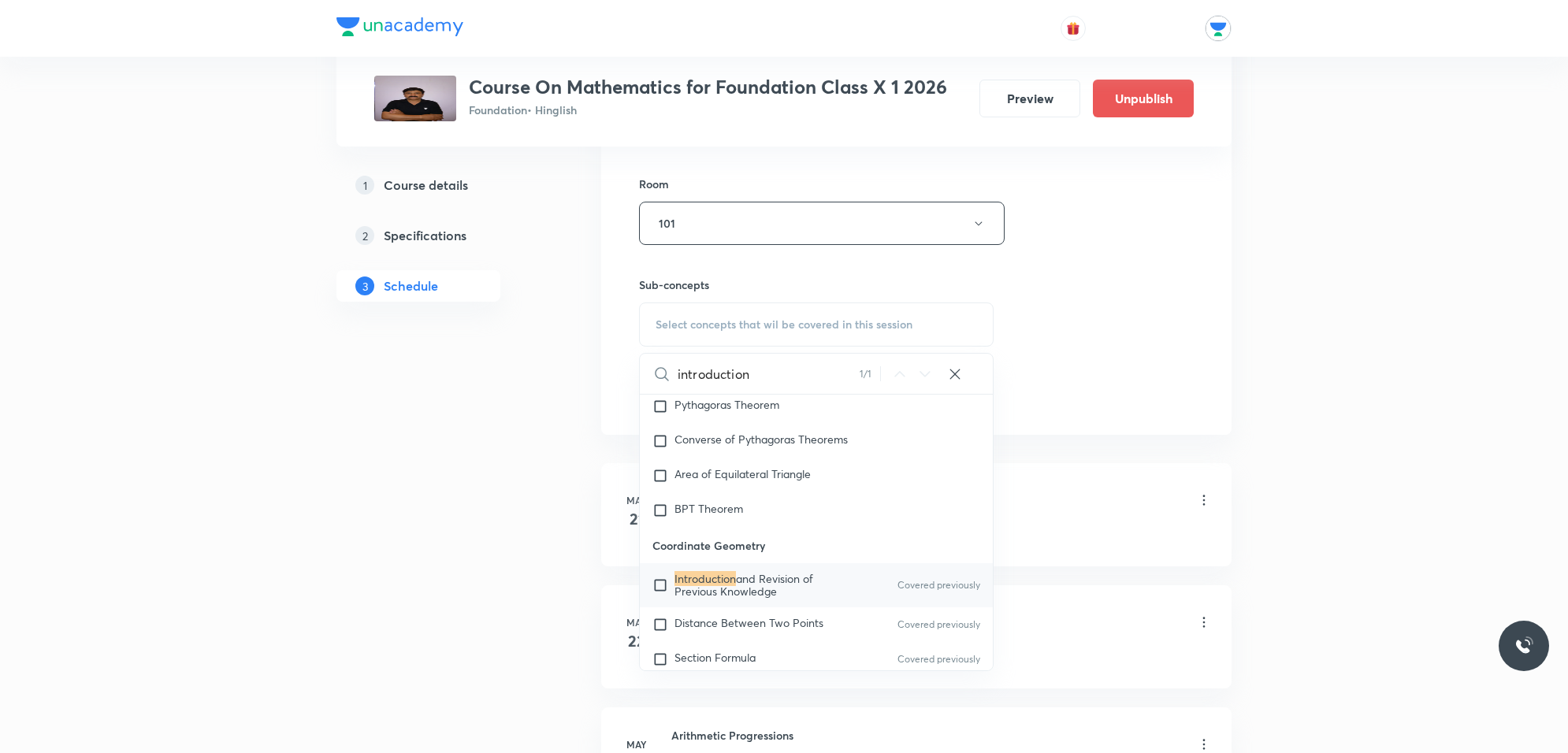
scroll to position [689, 0]
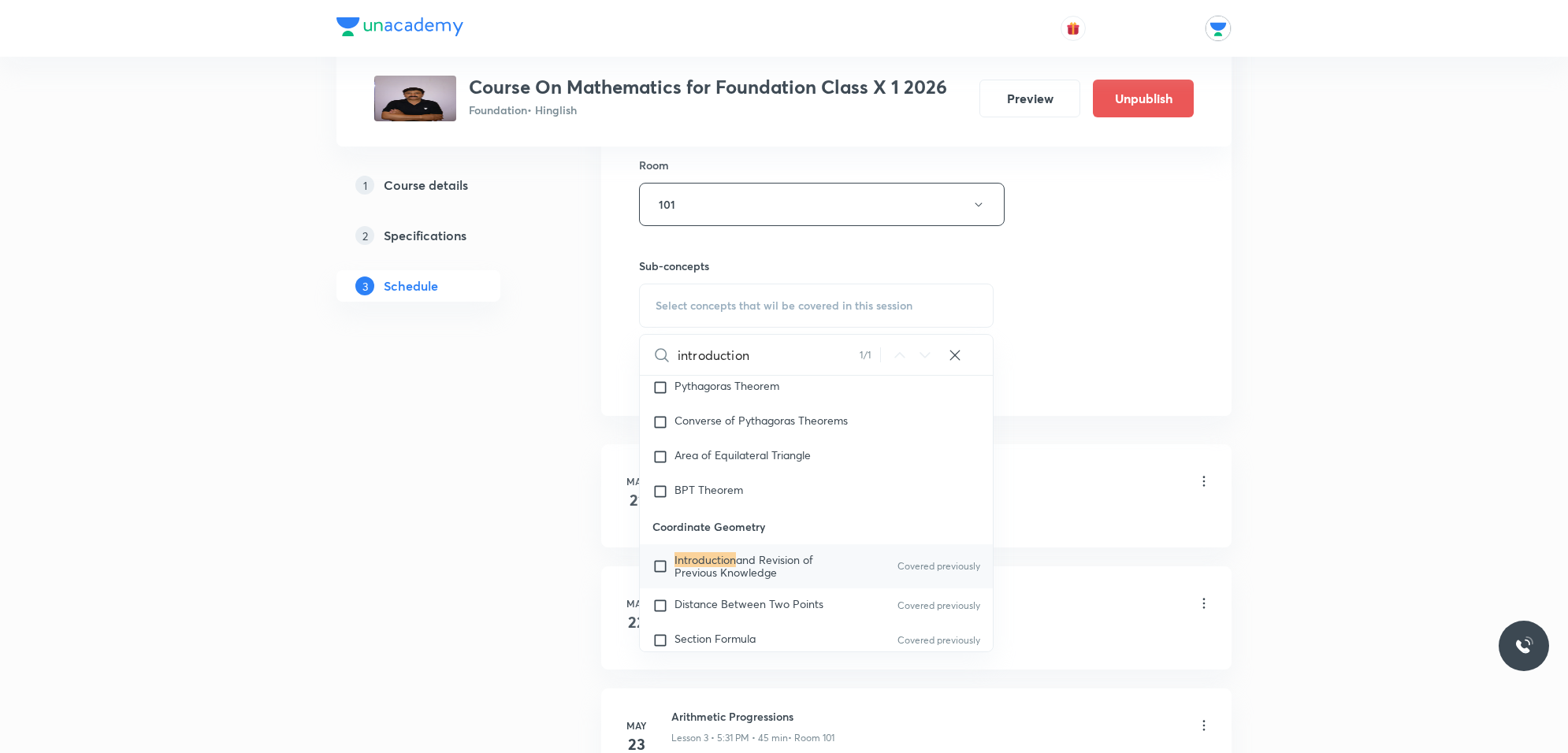
click at [778, 344] on input "introduction" at bounding box center [768, 355] width 182 height 40
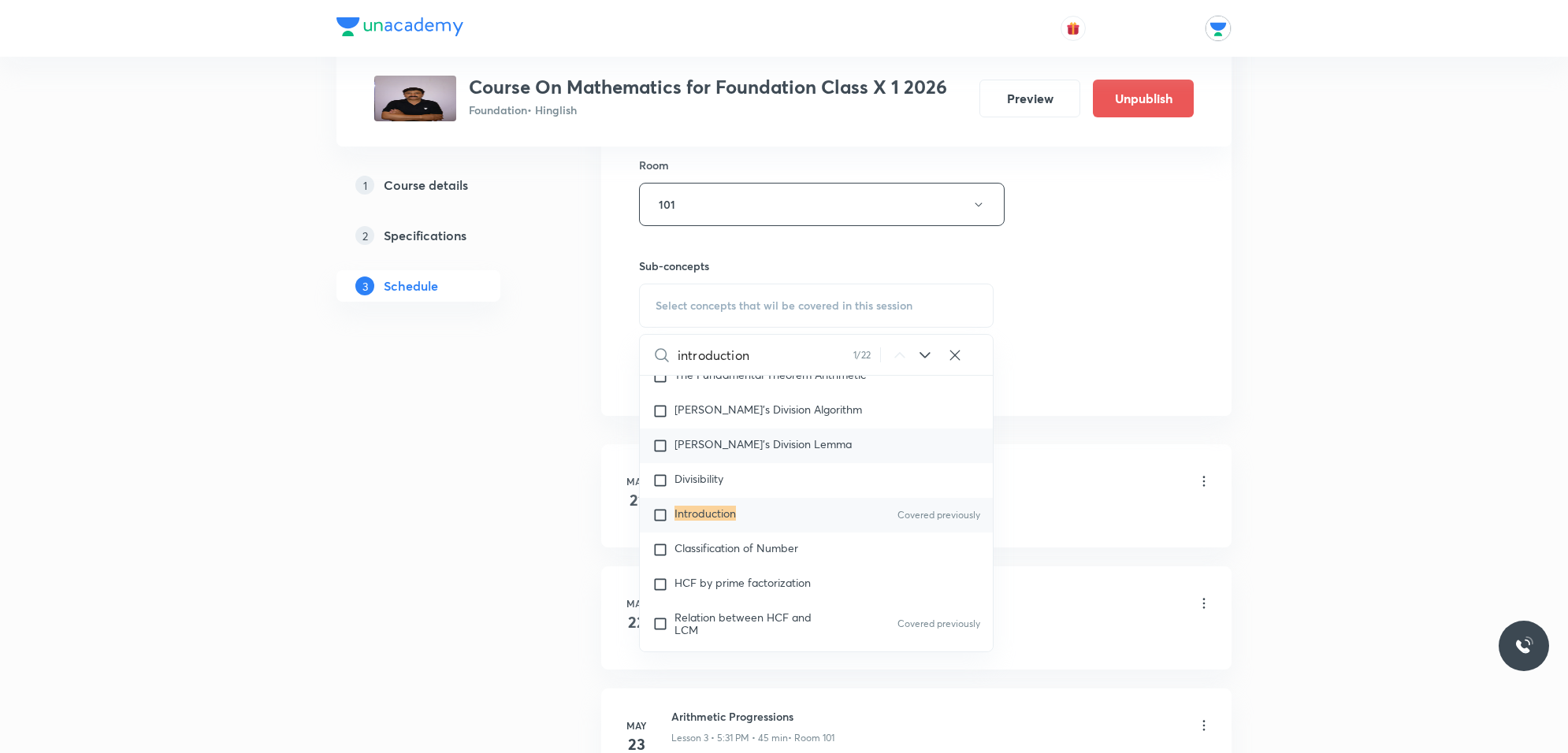
scroll to position [131, 0]
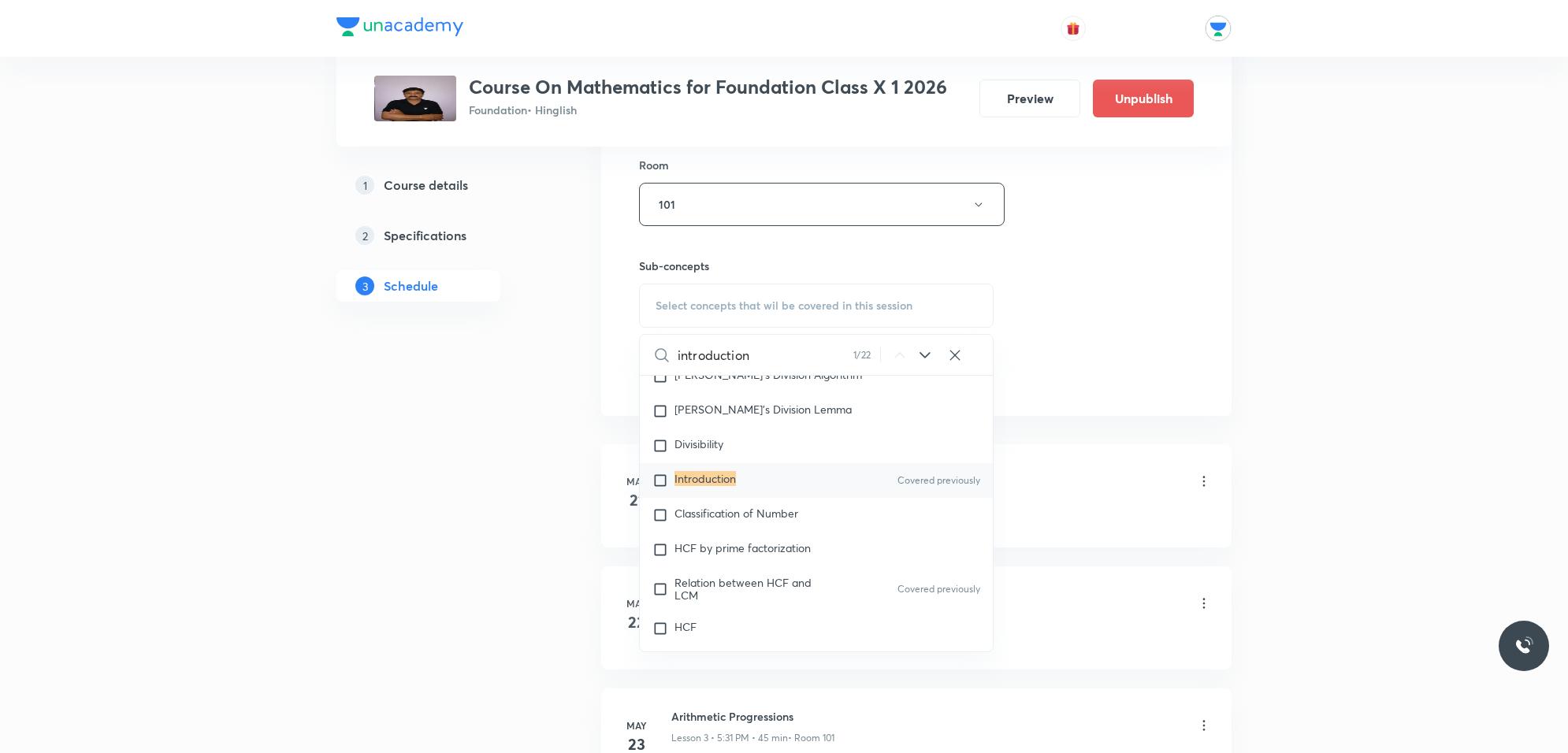
type input "introduction"
click at [924, 352] on icon at bounding box center [924, 355] width 19 height 19
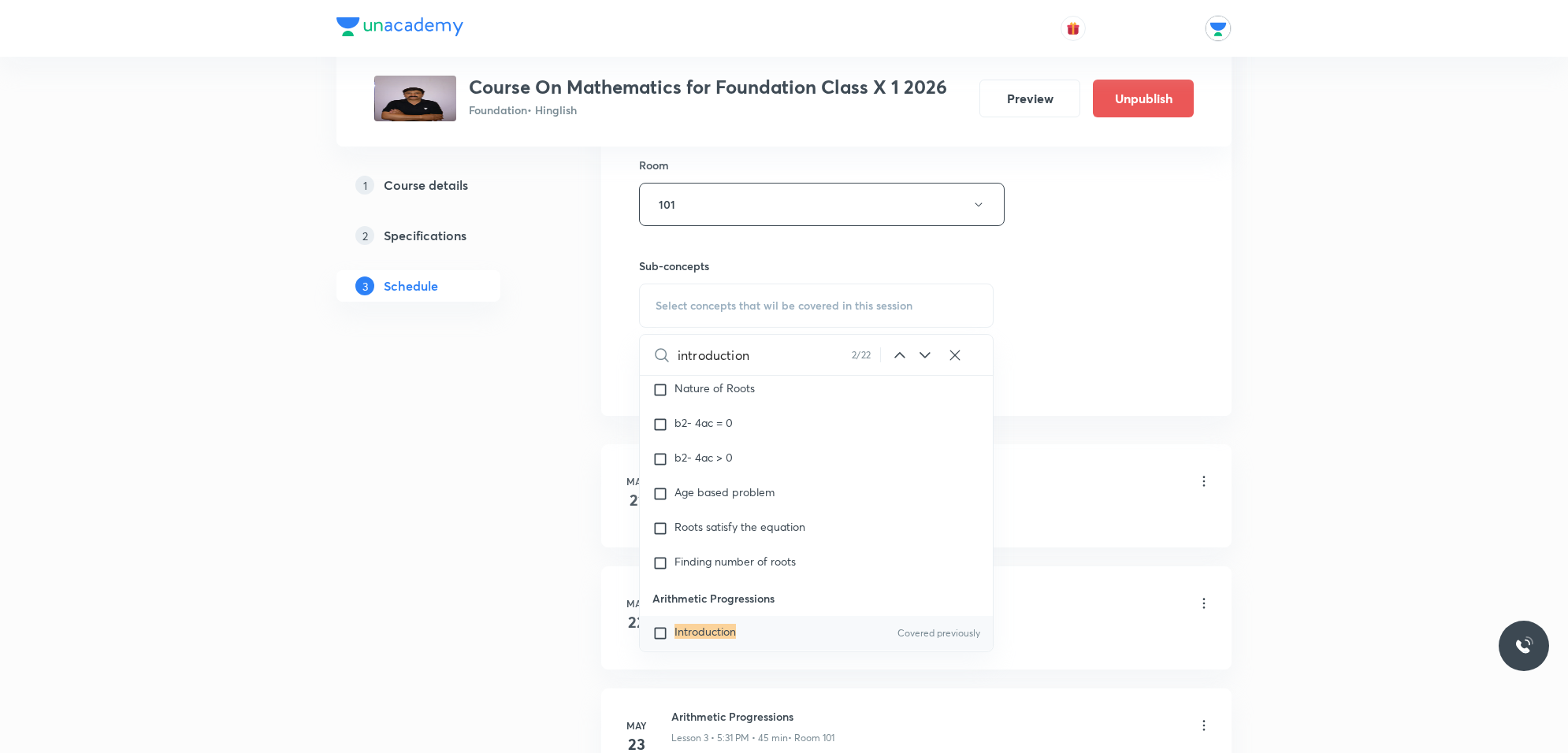
scroll to position [1697, 0]
click at [924, 352] on icon at bounding box center [924, 355] width 19 height 19
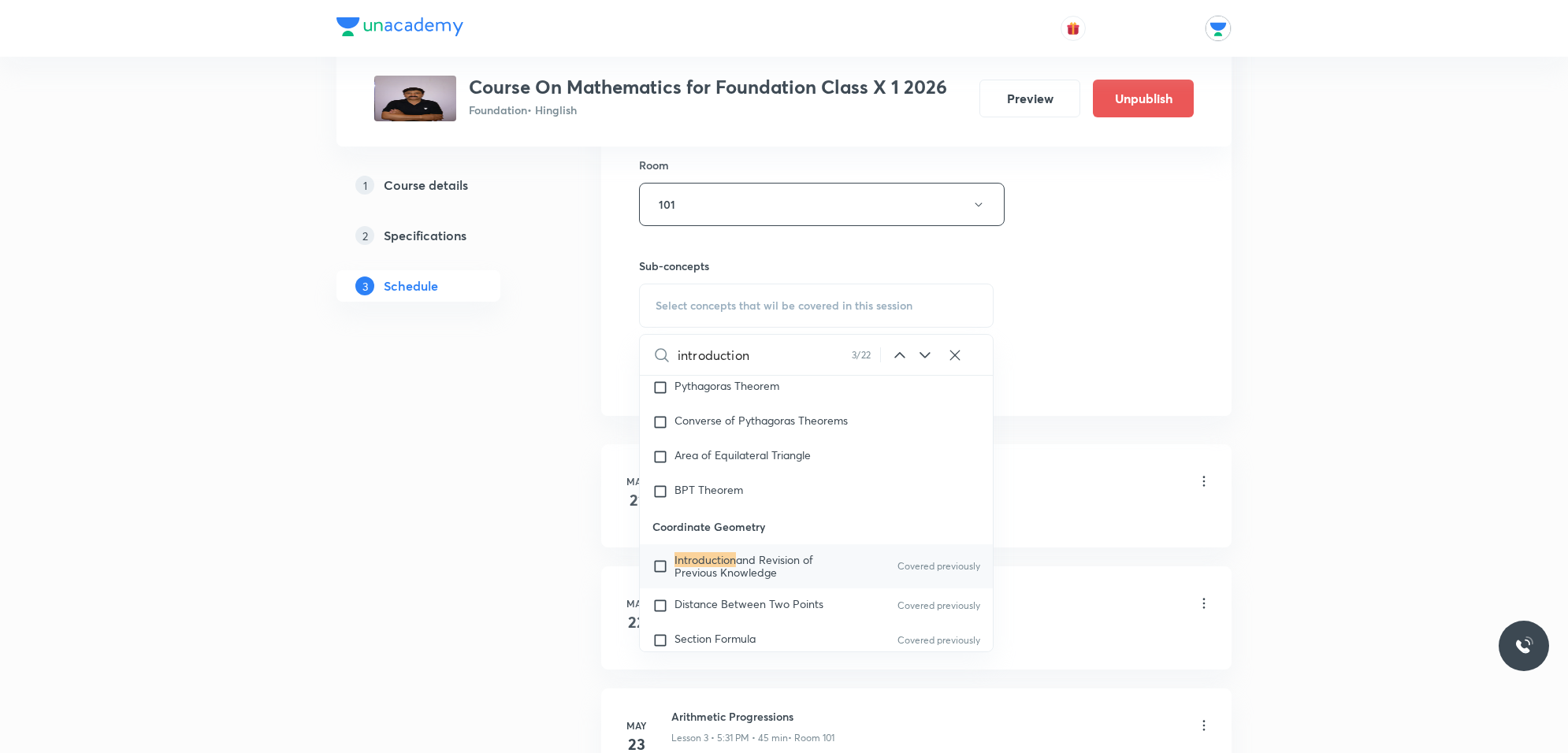
click at [924, 352] on icon at bounding box center [924, 355] width 19 height 19
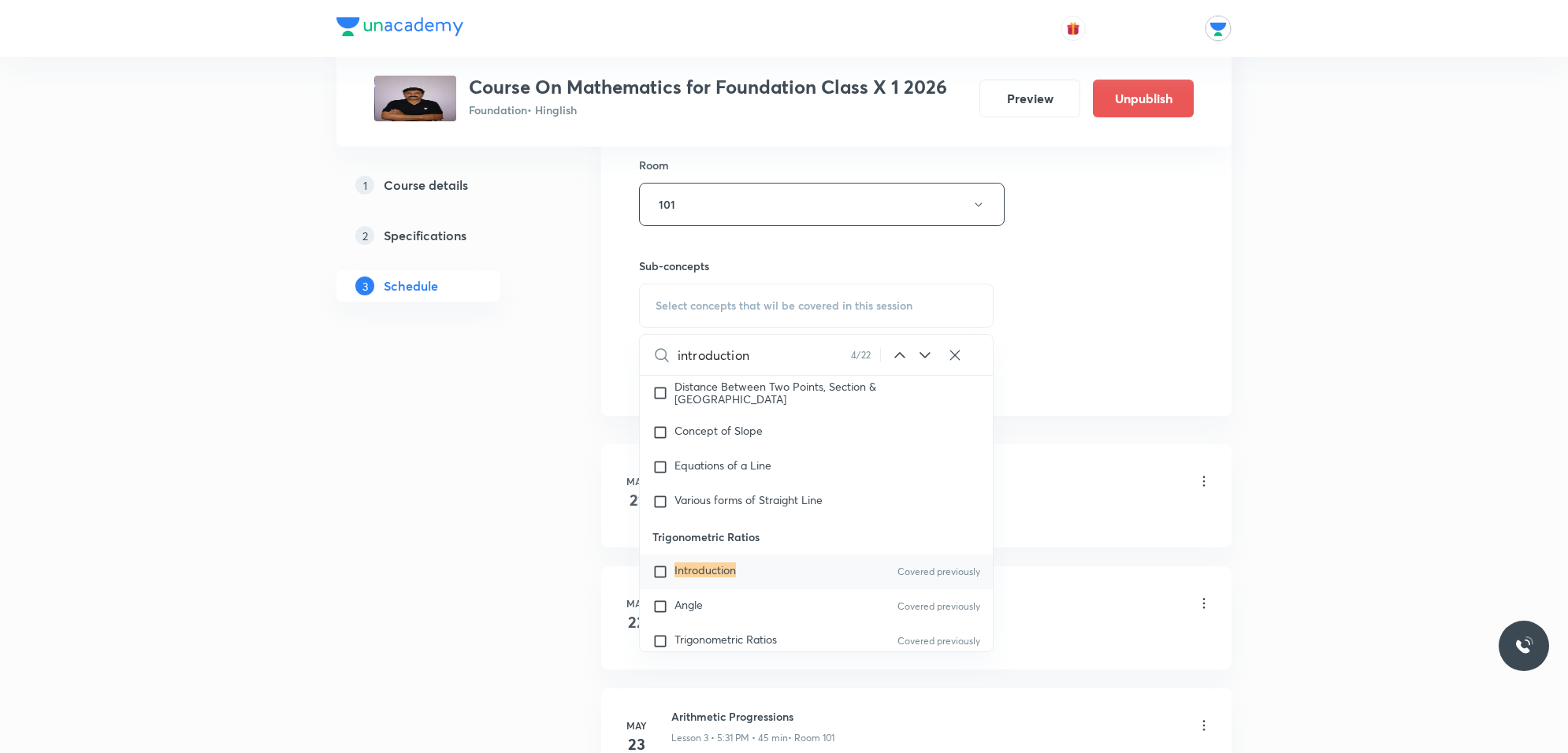
scroll to position [2888, 0]
click at [923, 360] on icon at bounding box center [924, 355] width 19 height 19
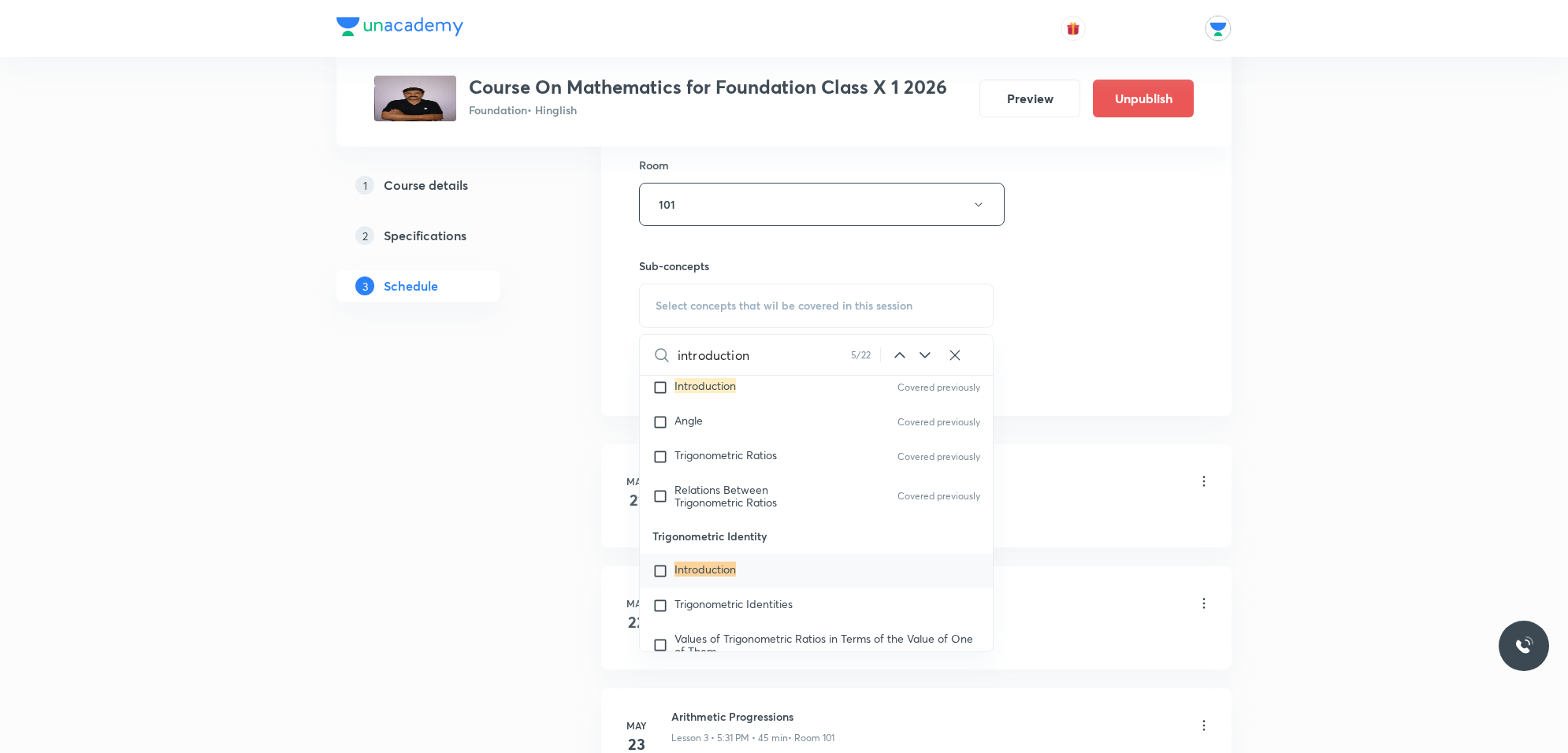
click at [923, 360] on icon at bounding box center [924, 355] width 19 height 19
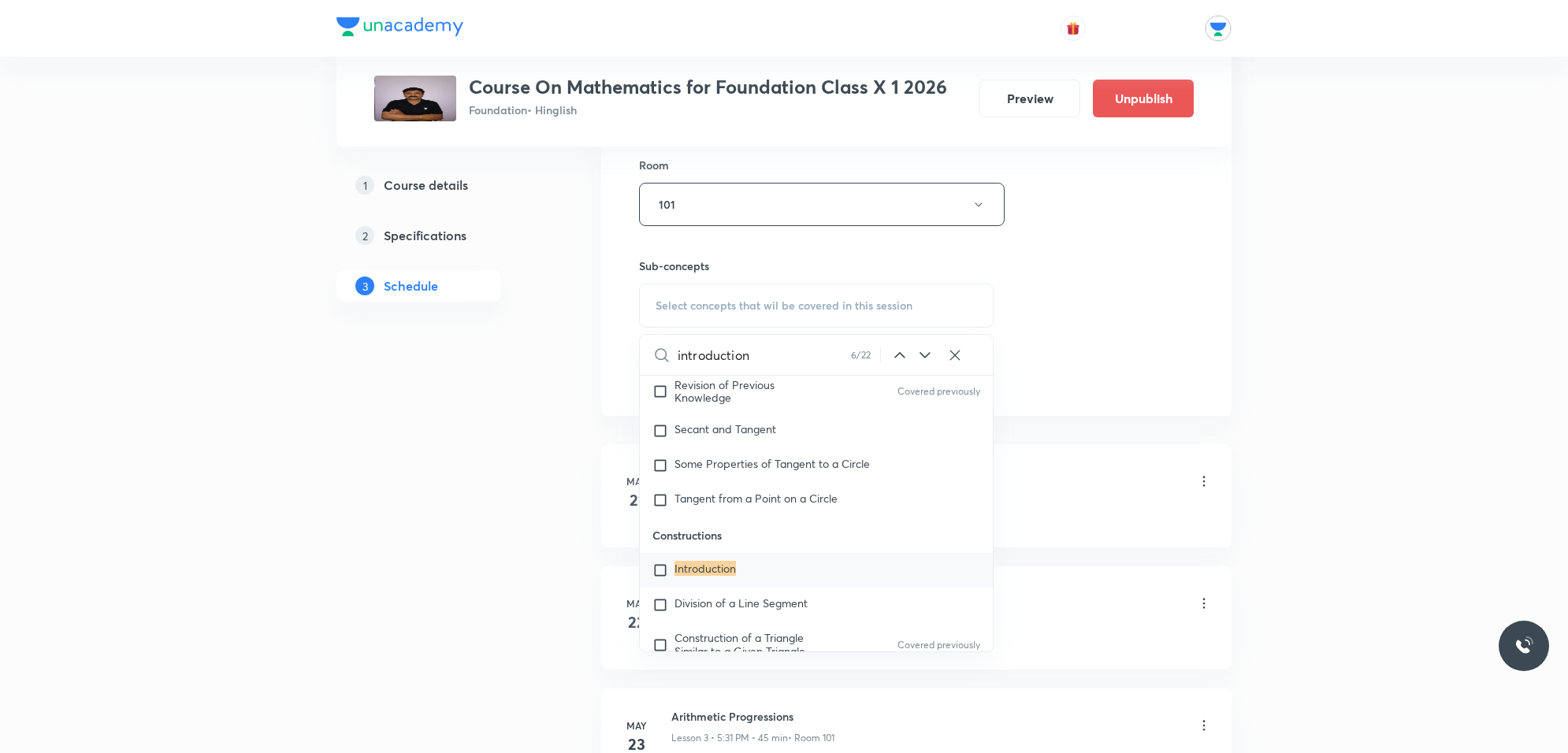
click at [923, 360] on icon at bounding box center [924, 355] width 19 height 19
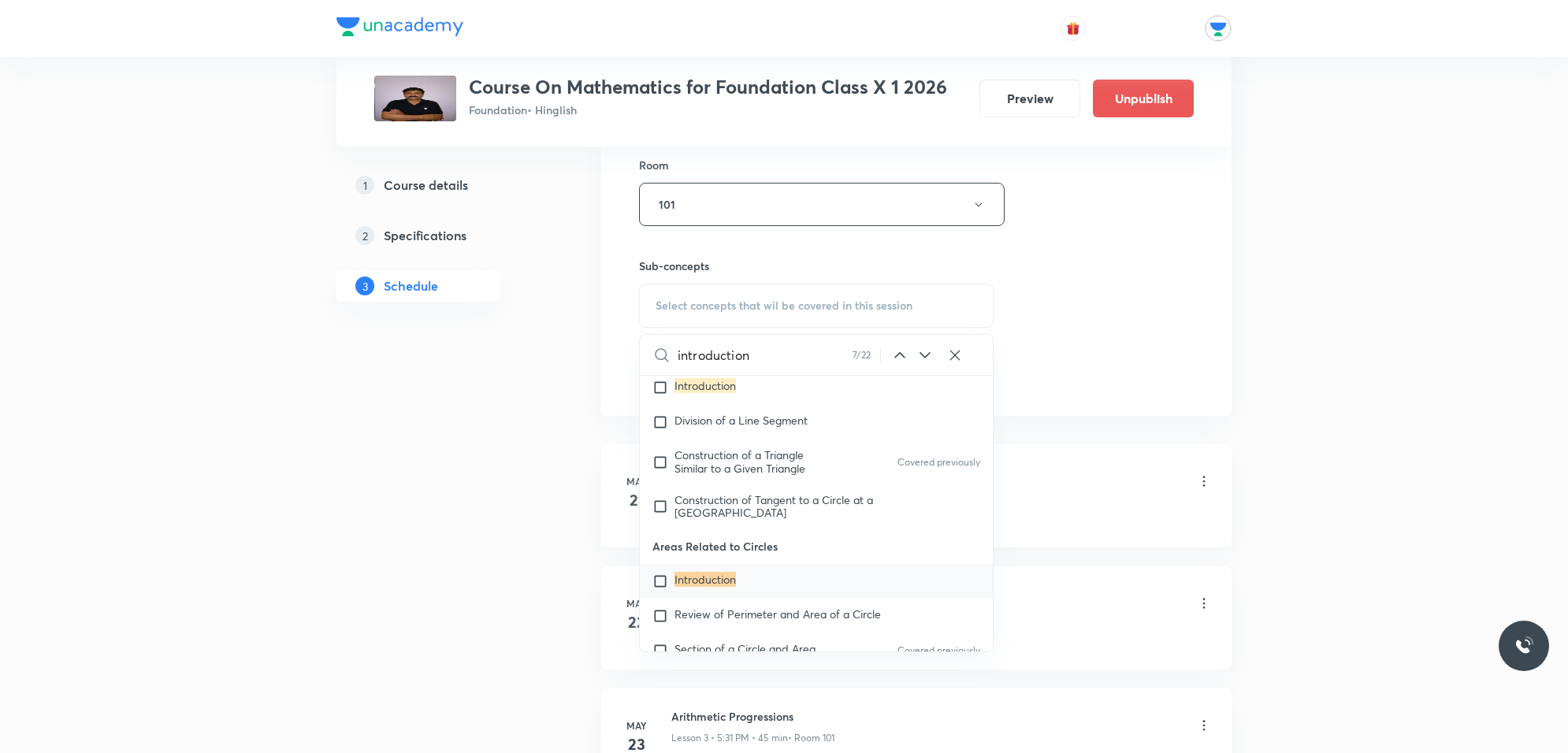
click at [923, 360] on icon at bounding box center [924, 355] width 19 height 19
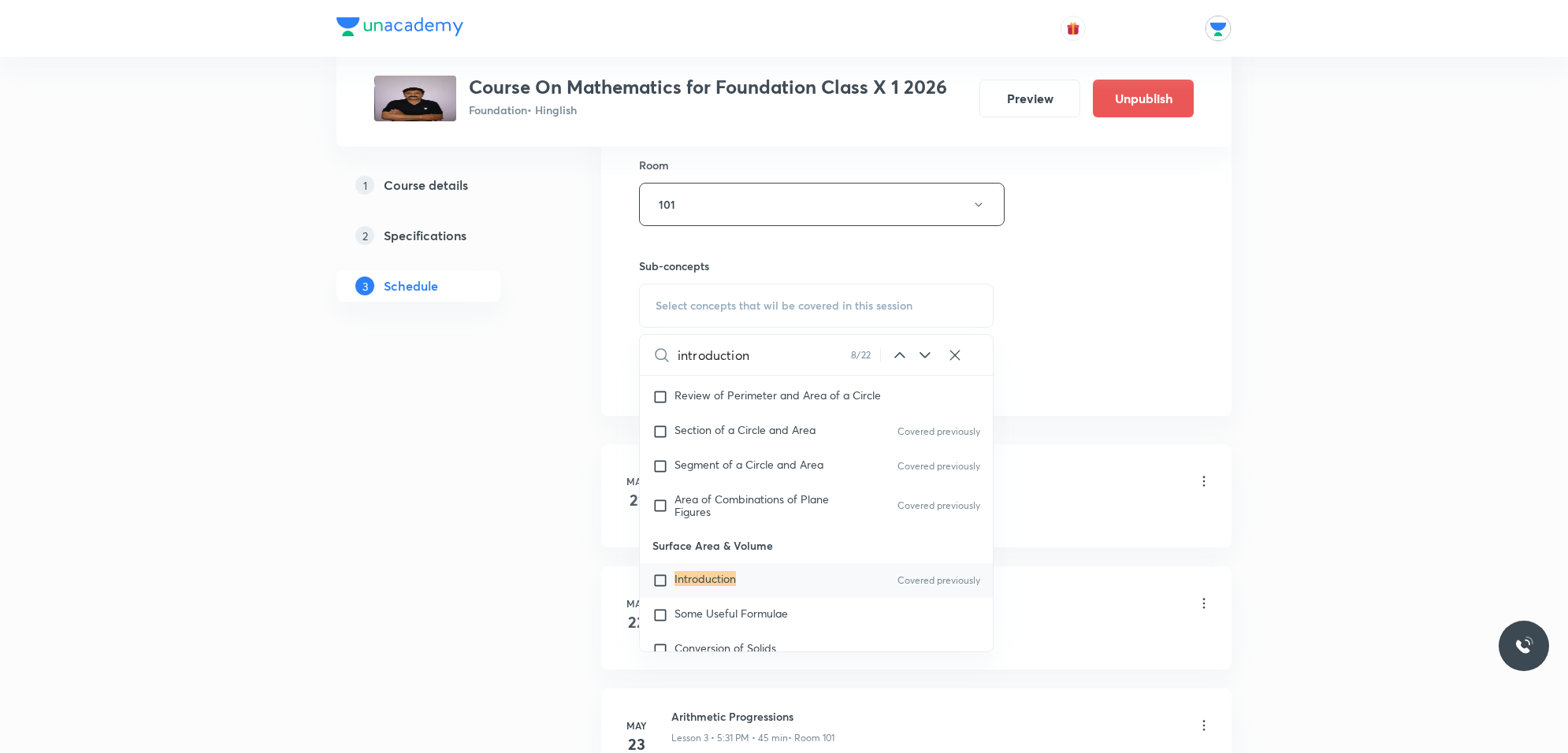
click at [923, 360] on icon at bounding box center [924, 355] width 19 height 19
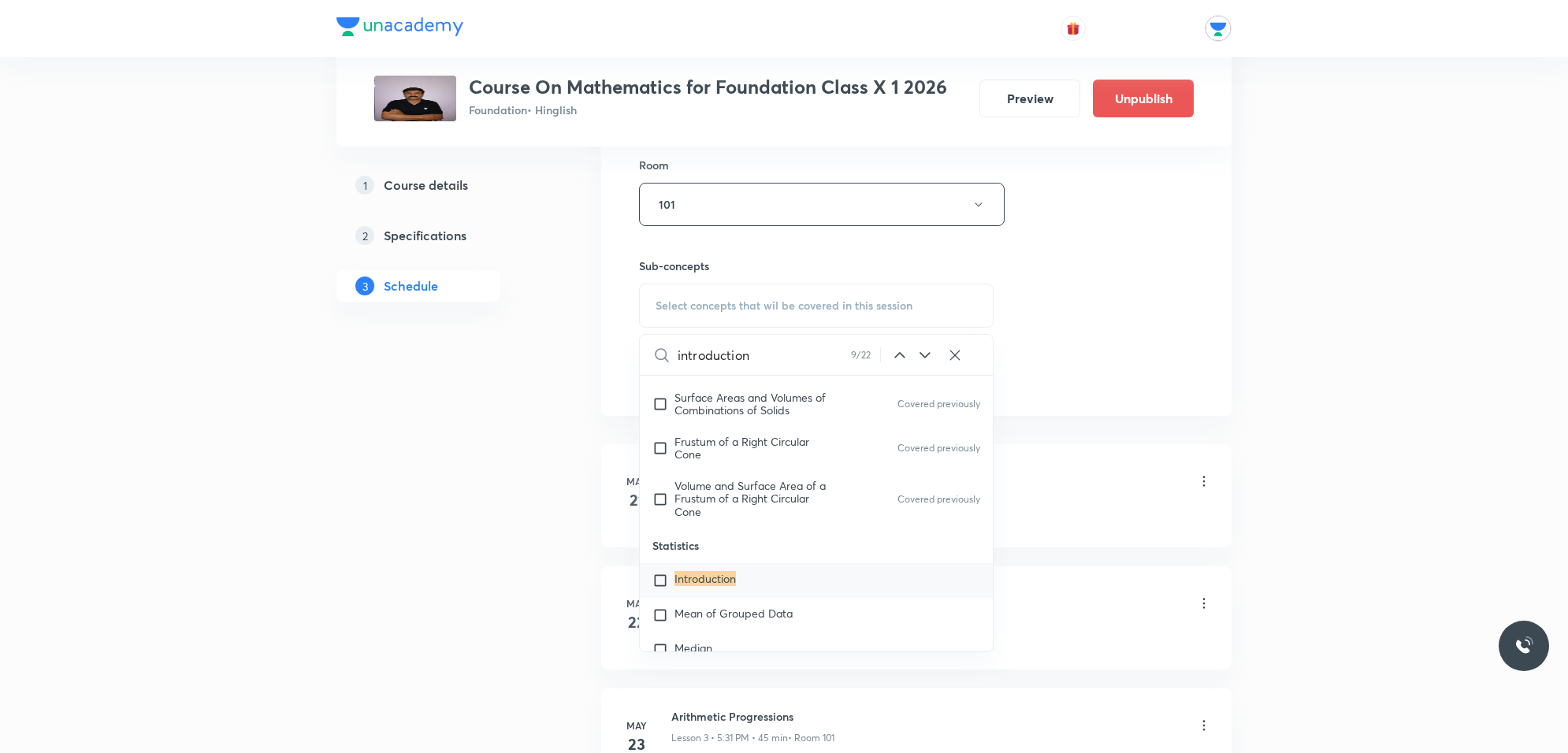
click at [923, 360] on icon at bounding box center [924, 355] width 19 height 19
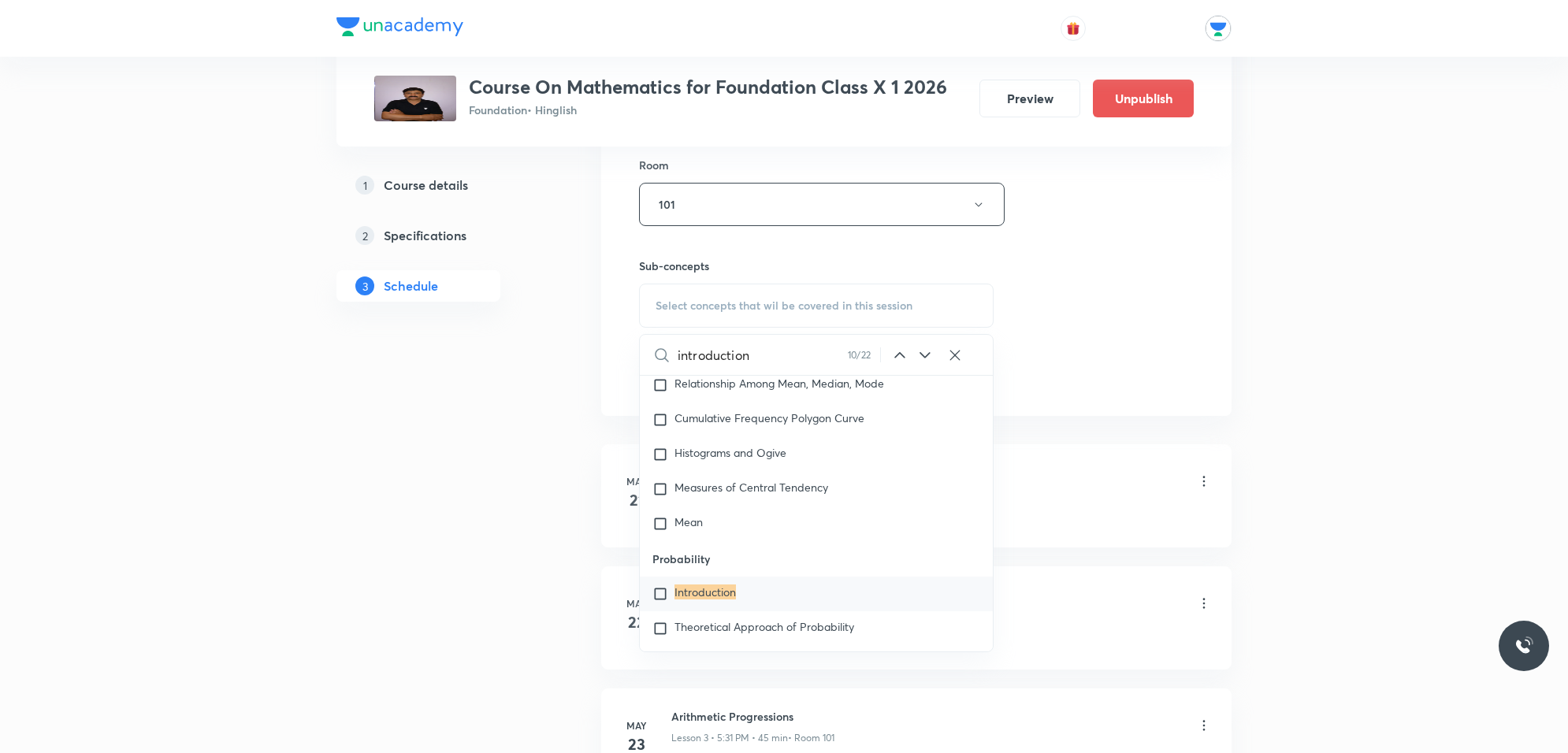
scroll to position [4474, 0]
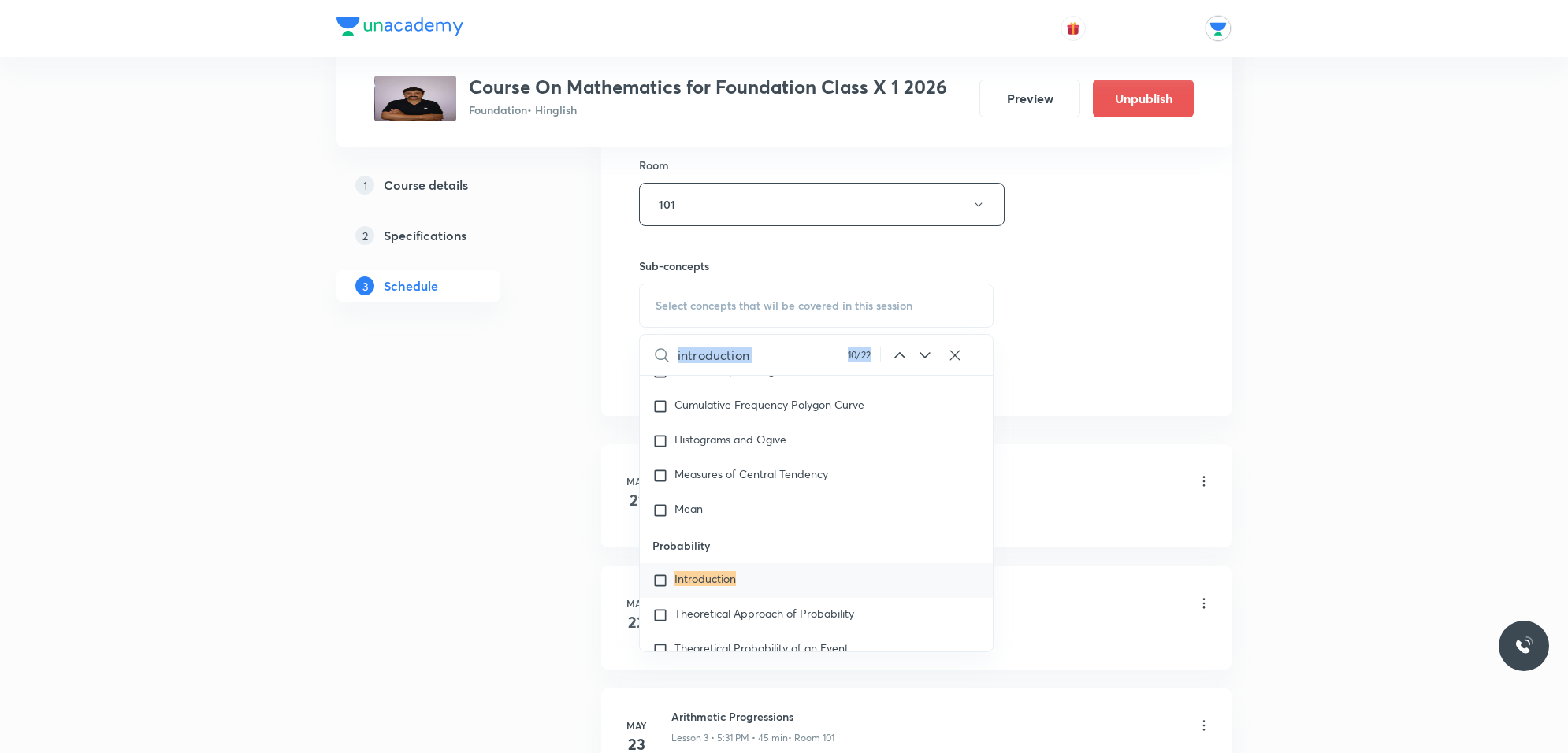
click at [895, 359] on icon at bounding box center [899, 355] width 19 height 19
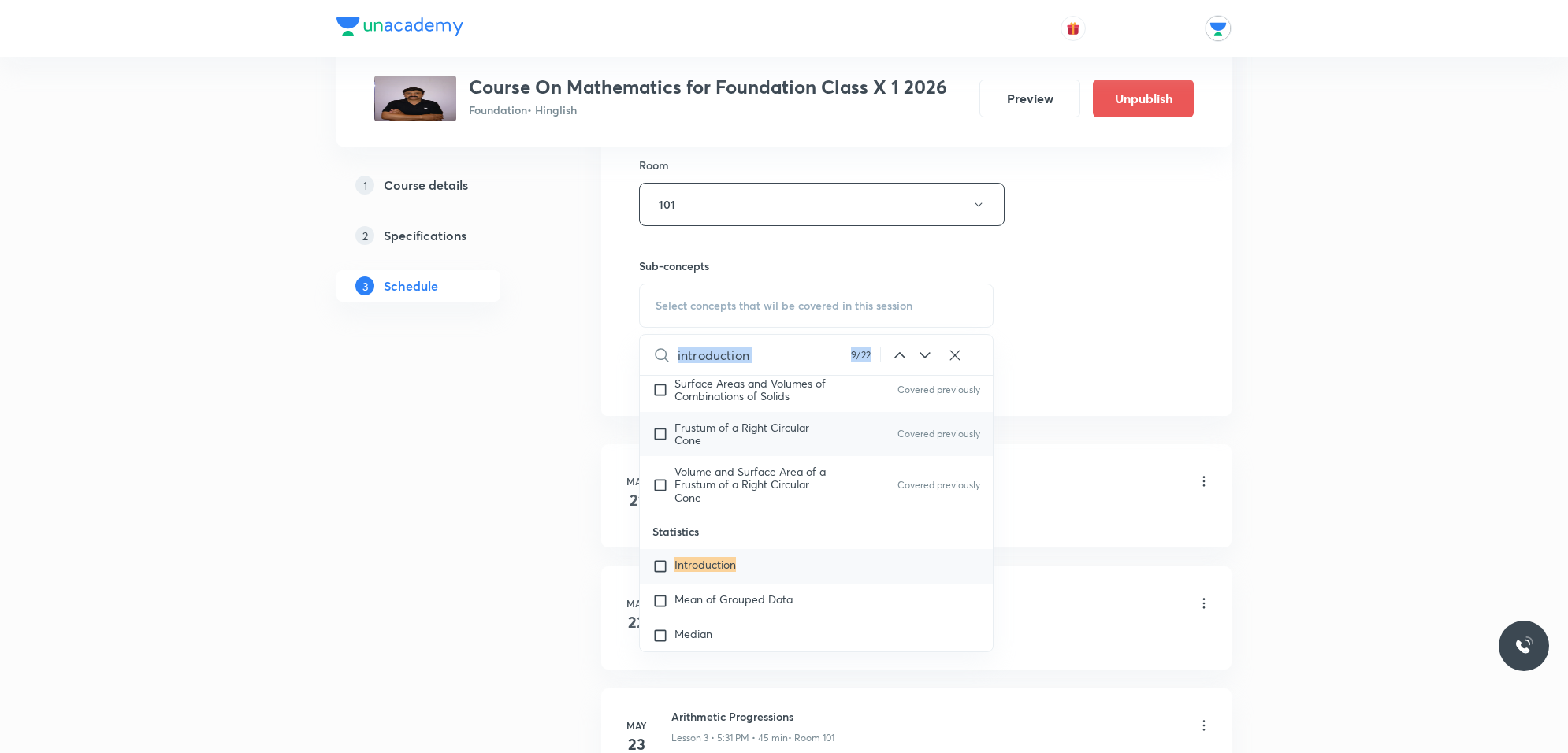
scroll to position [4091, 0]
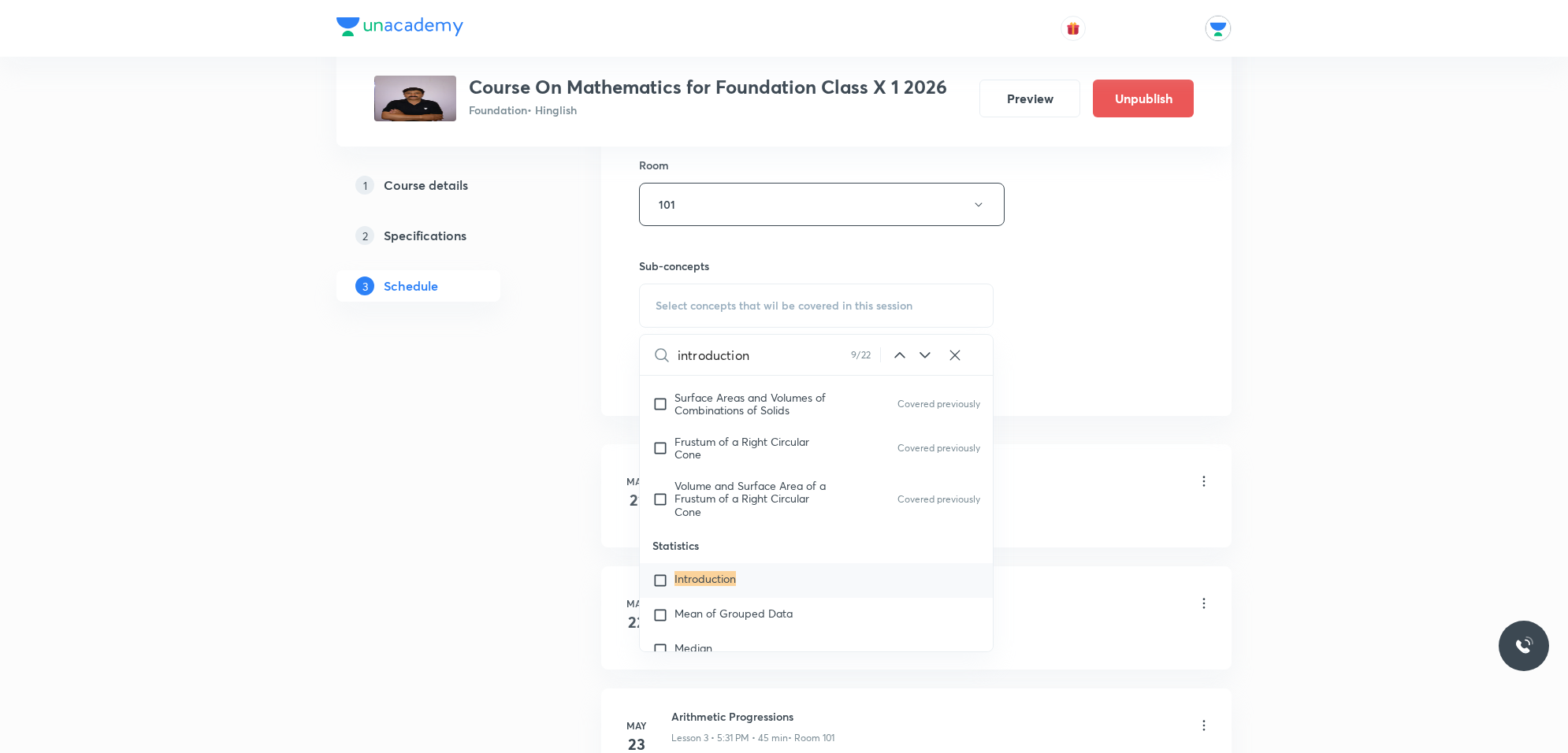
click at [739, 580] on div "Introduction" at bounding box center [816, 580] width 353 height 35
checkbox input "true"
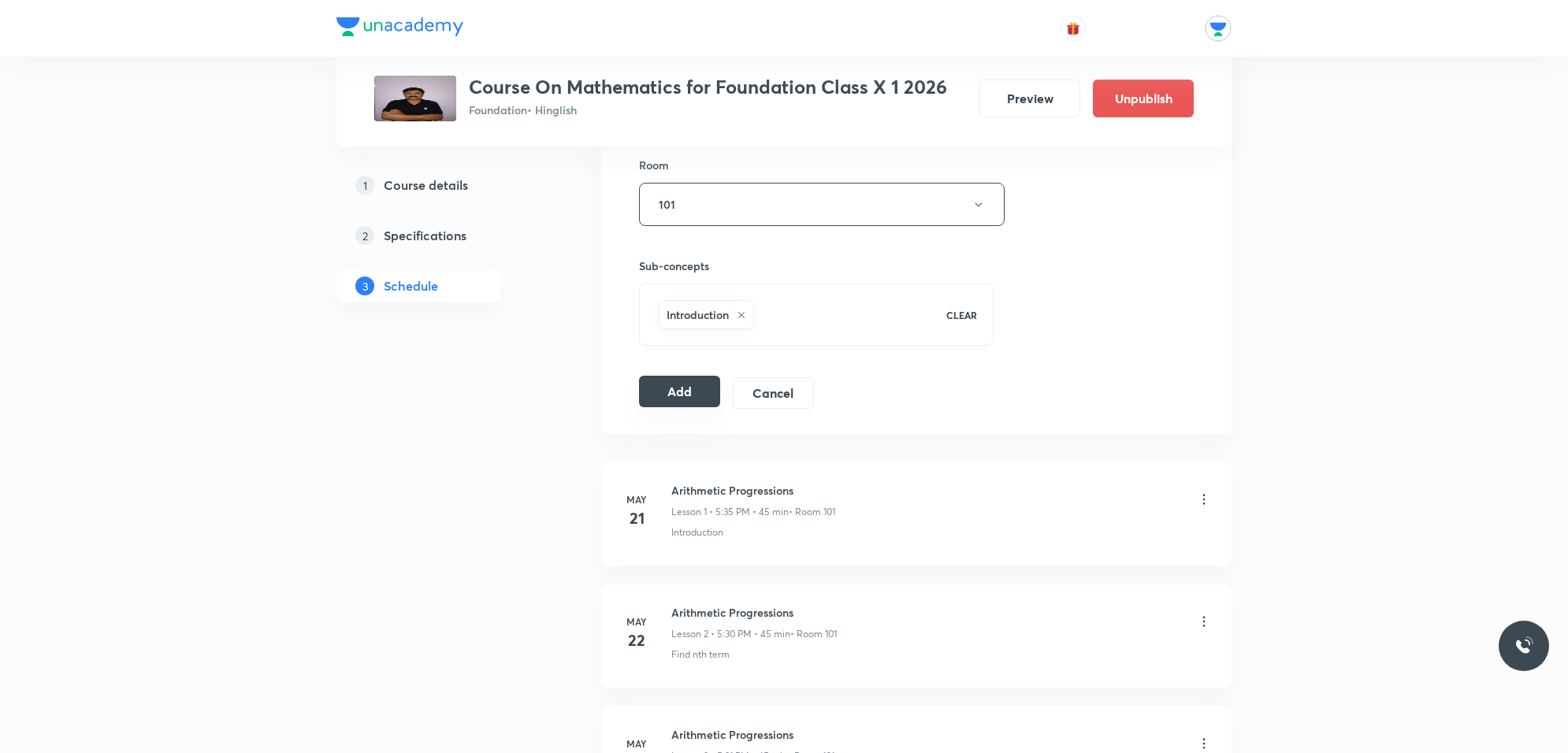
click at [666, 380] on button "Add" at bounding box center [679, 391] width 81 height 32
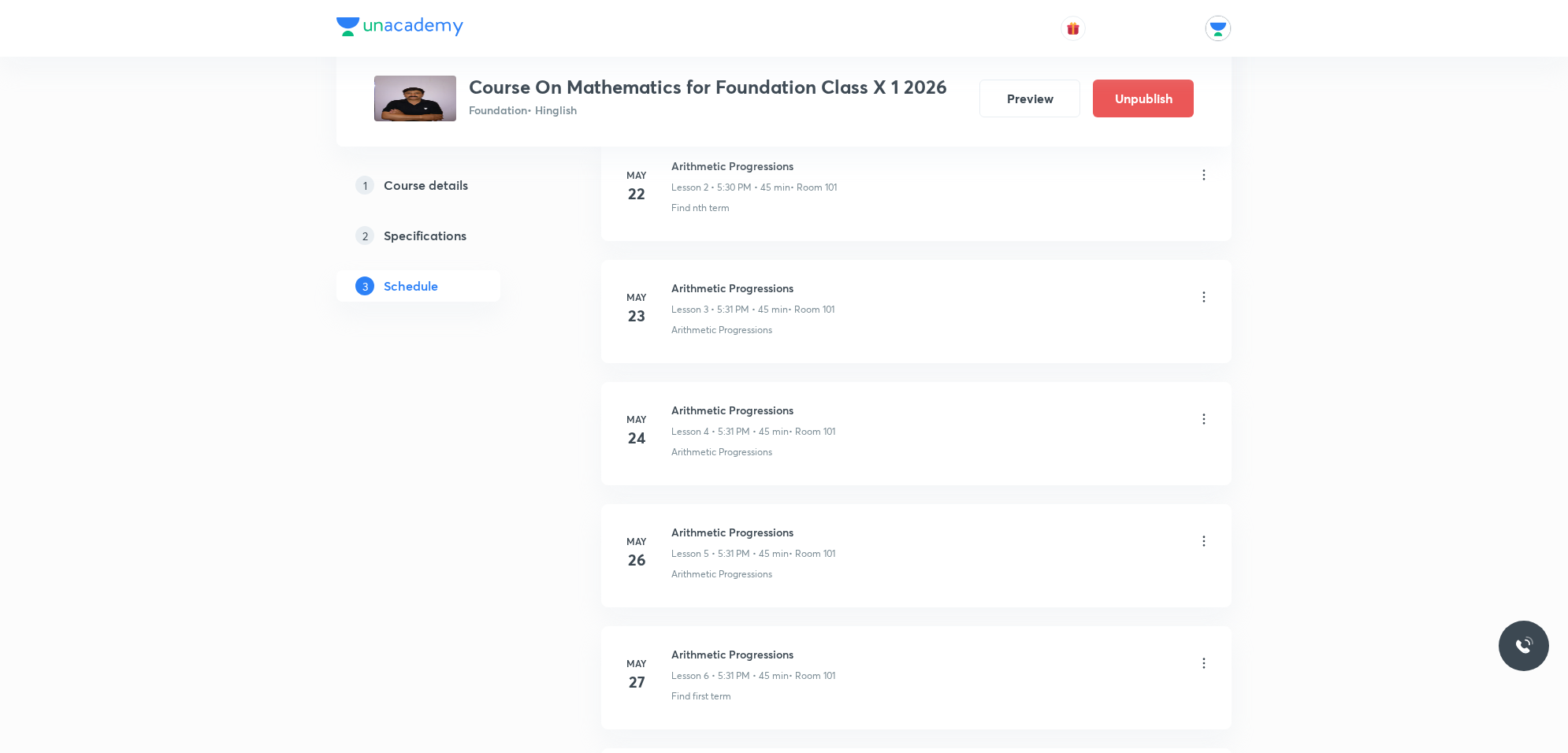
scroll to position [197, 0]
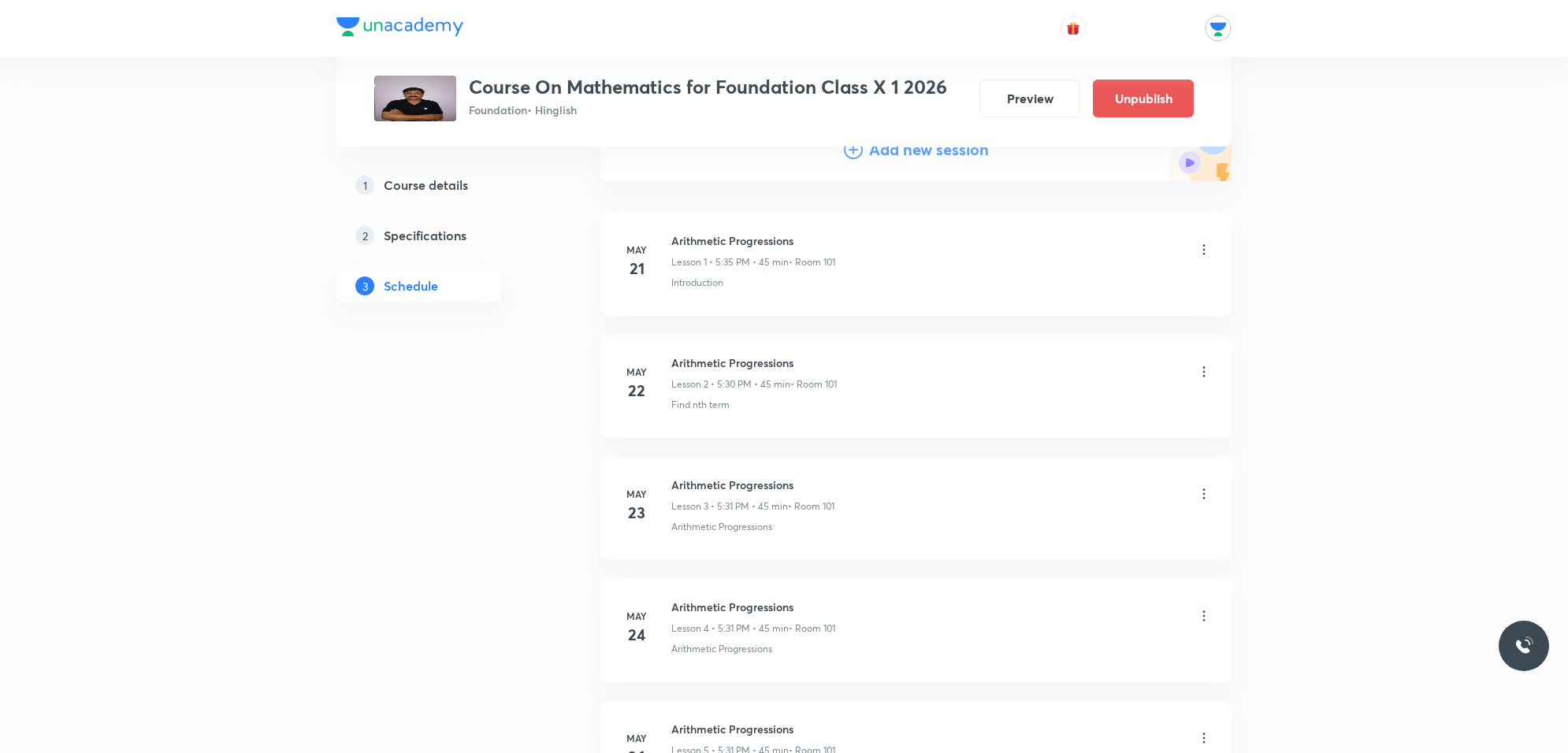
click at [872, 148] on h4 "Add new session" at bounding box center [929, 149] width 120 height 23
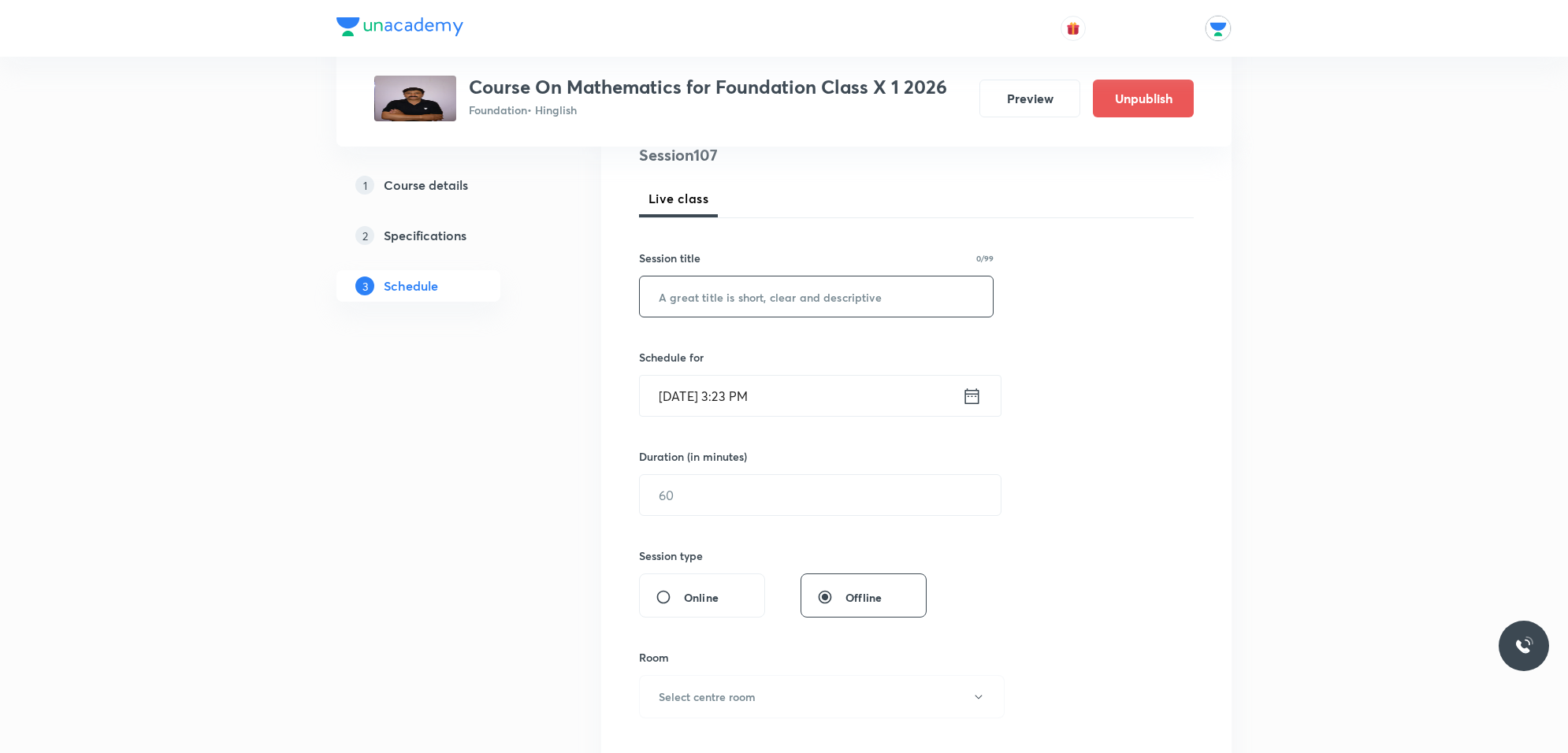
click at [719, 294] on input "text" at bounding box center [816, 297] width 353 height 40
paste input "Statistics"
type input "Statistics"
click at [919, 389] on input "[DATE] 3:23 PM" at bounding box center [801, 396] width 322 height 40
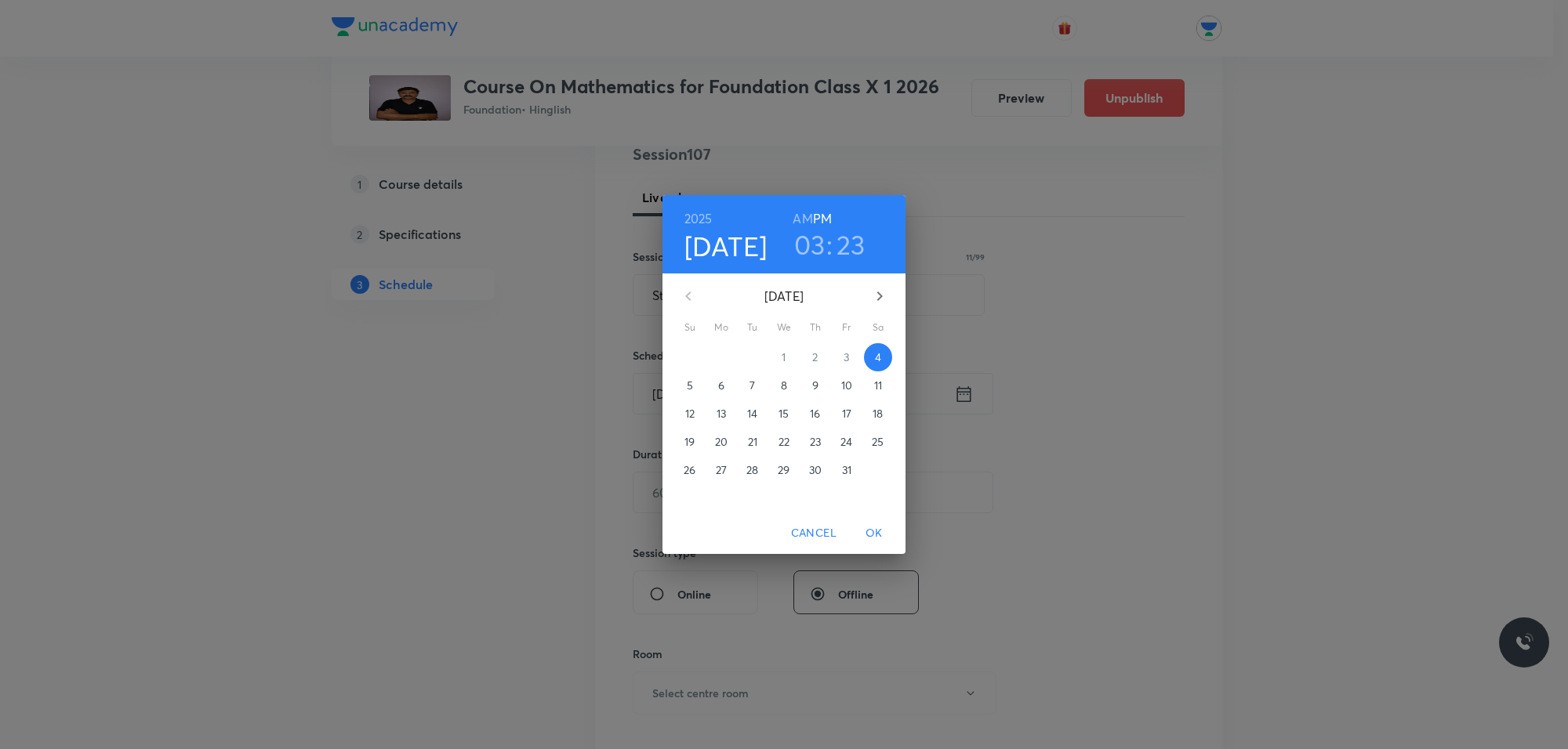
click at [800, 381] on div "9" at bounding box center [815, 385] width 31 height 28
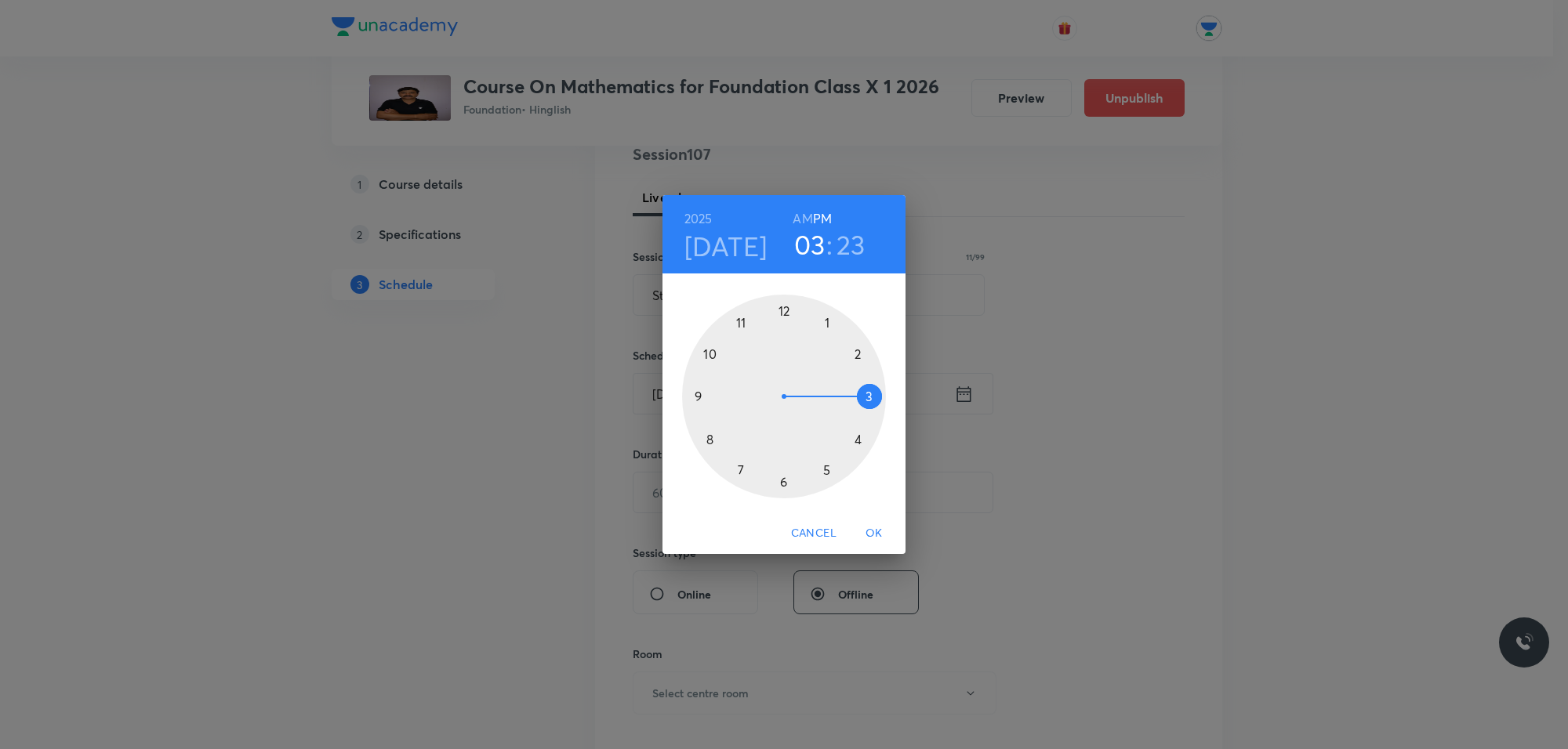
click at [829, 474] on div at bounding box center [784, 397] width 204 height 204
click at [788, 480] on div at bounding box center [784, 397] width 204 height 204
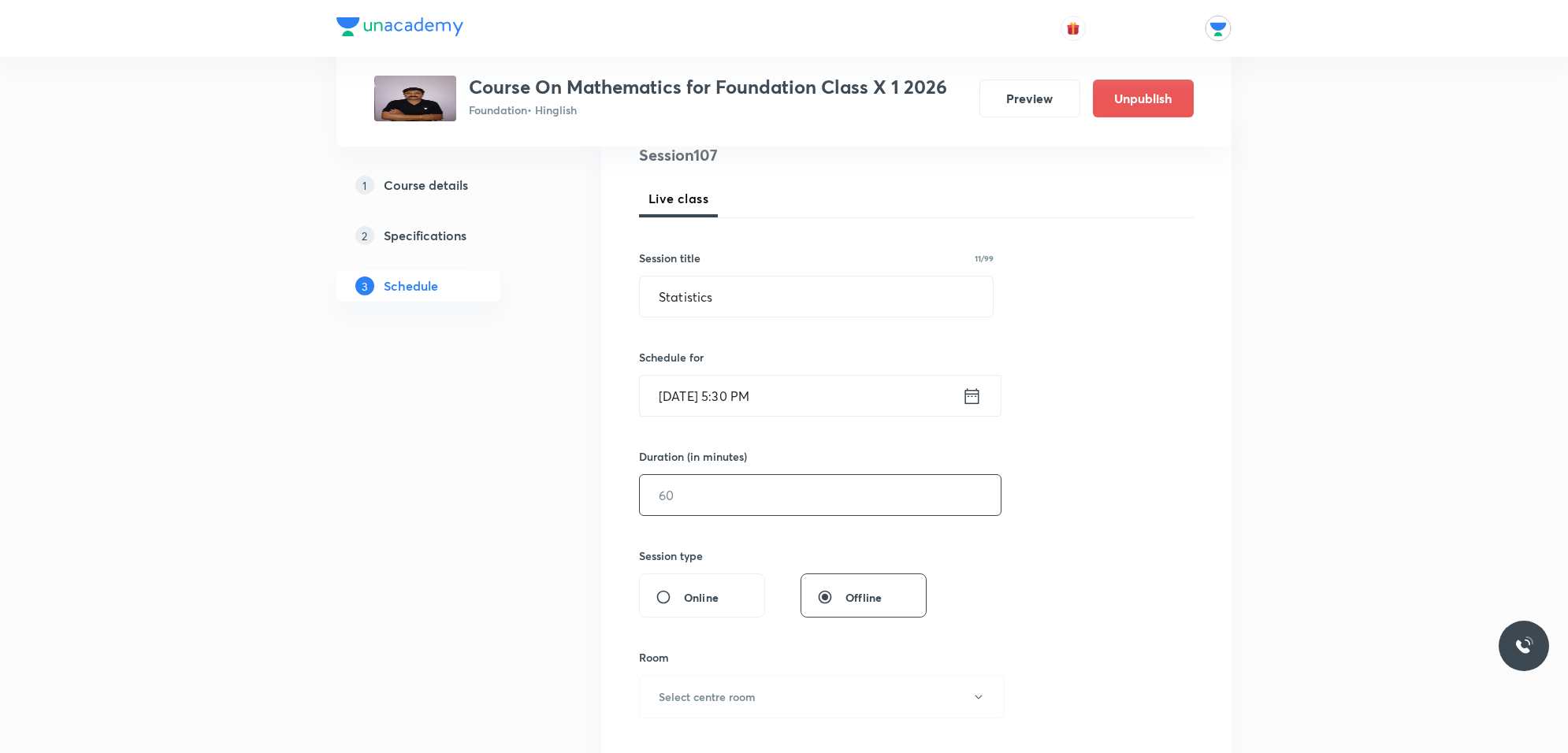
click at [780, 508] on input "text" at bounding box center [820, 495] width 361 height 40
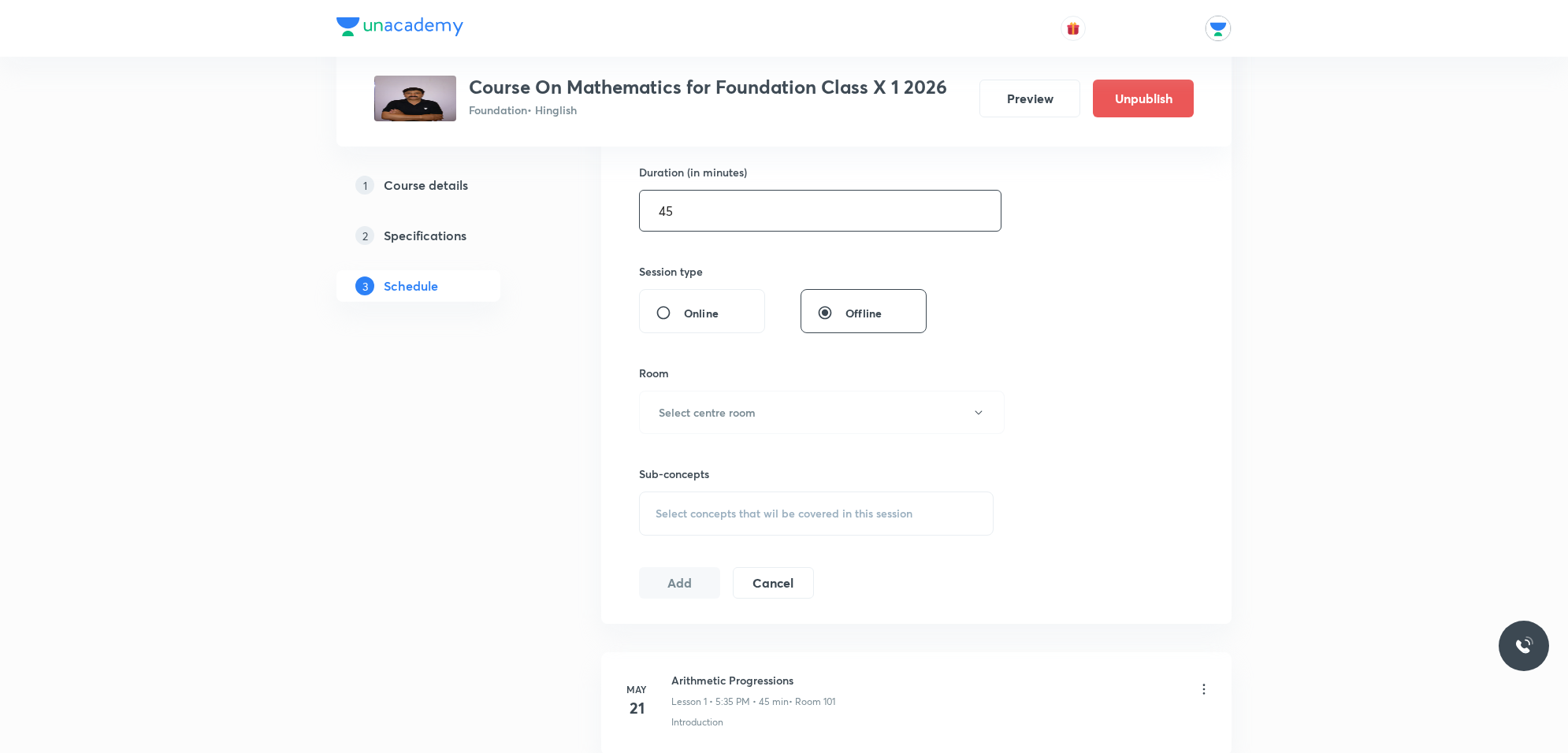
scroll to position [493, 0]
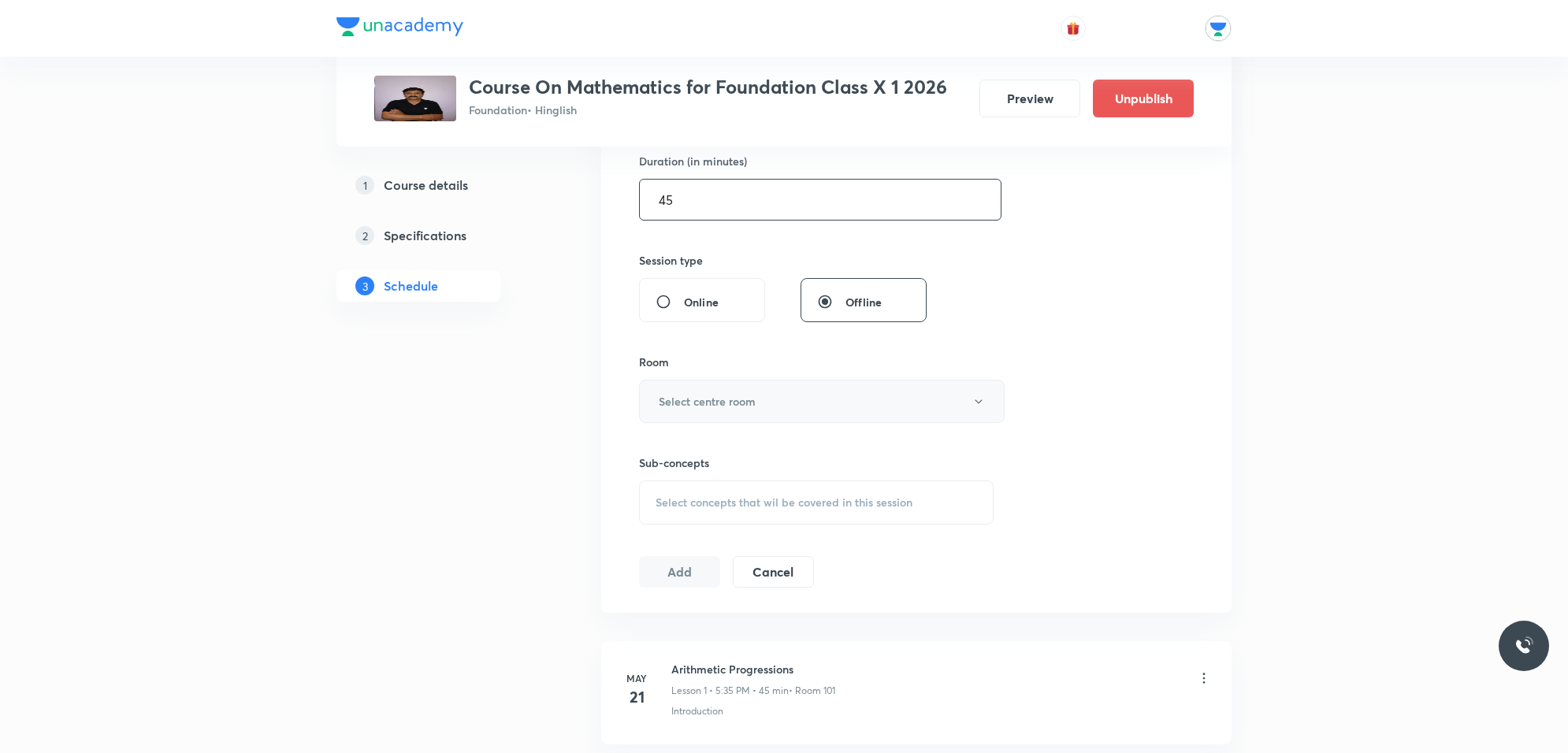
type input "45"
click at [770, 392] on button "Select centre room" at bounding box center [822, 402] width 366 height 44
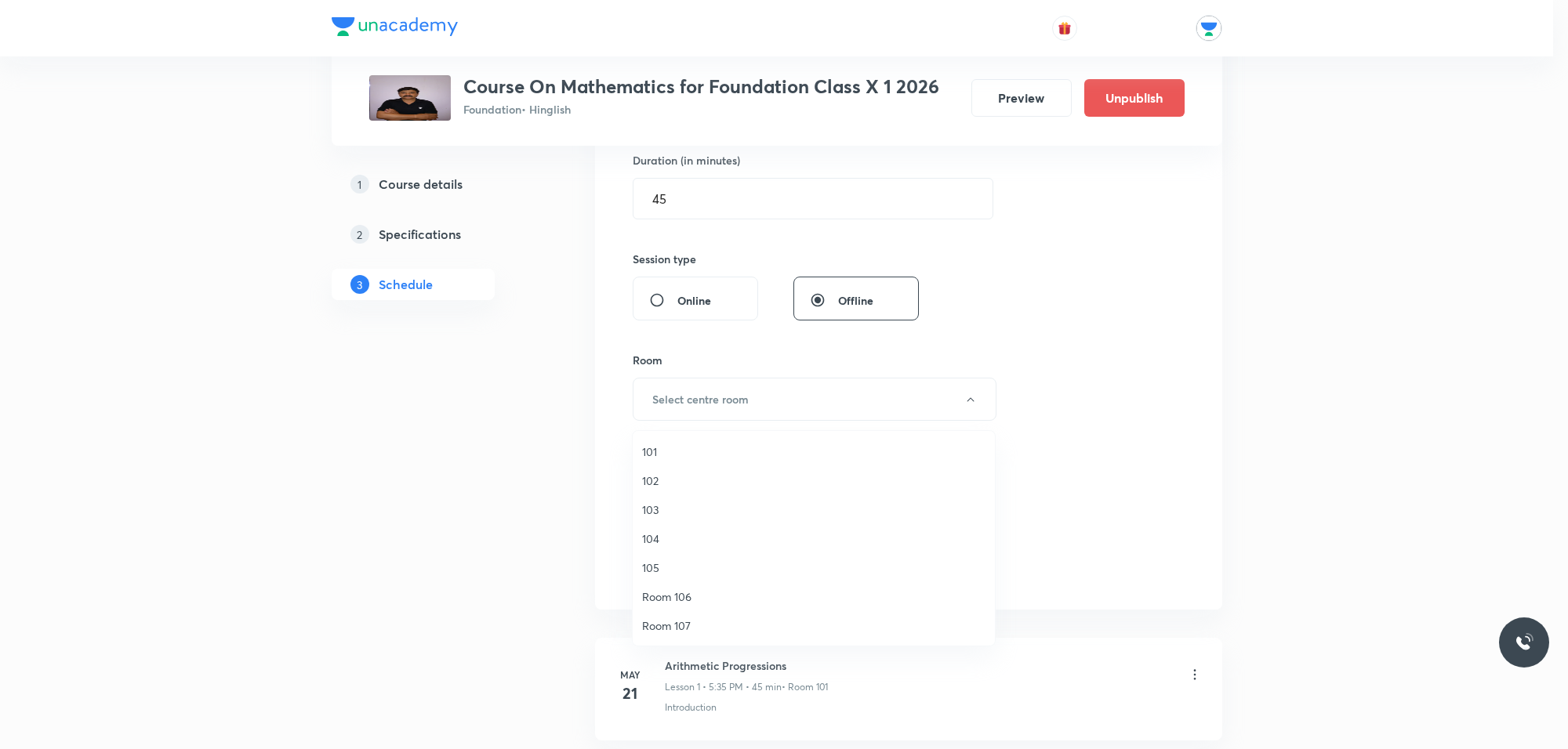
click at [651, 452] on span "101" at bounding box center [813, 452] width 343 height 16
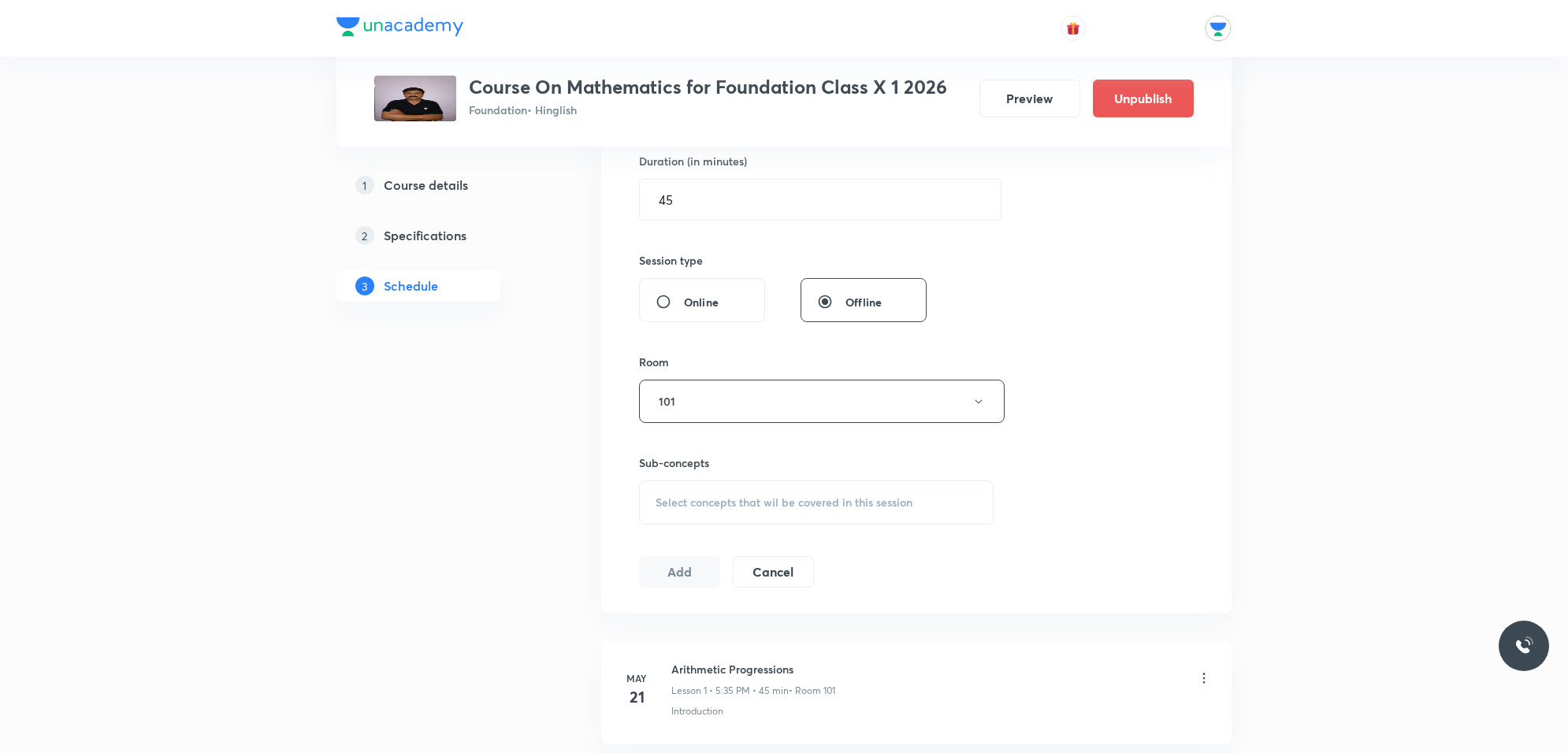
click at [741, 490] on div "Select concepts that wil be covered in this session" at bounding box center [816, 503] width 355 height 44
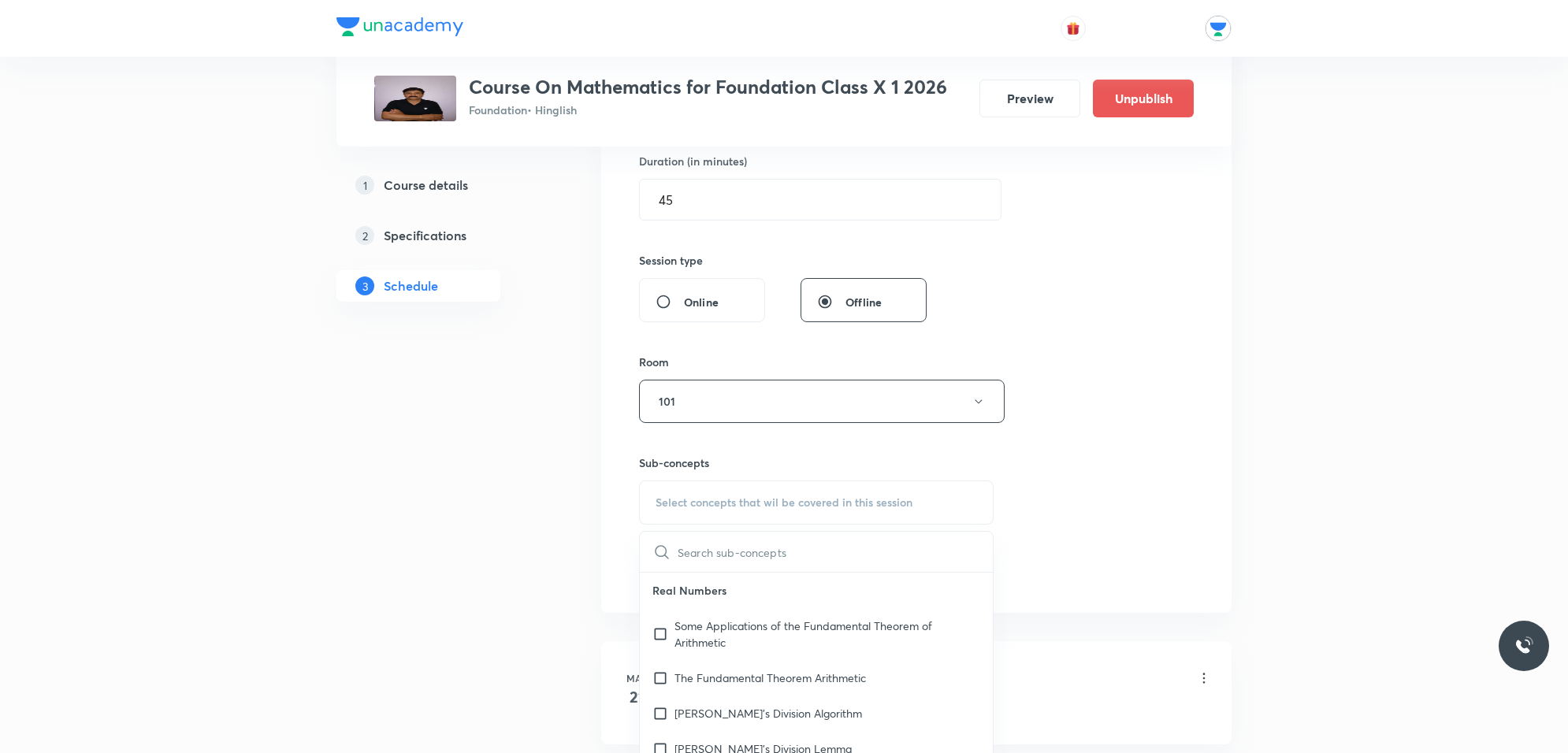
click at [756, 509] on span "Select concepts that wil be covered in this session" at bounding box center [784, 503] width 257 height 13
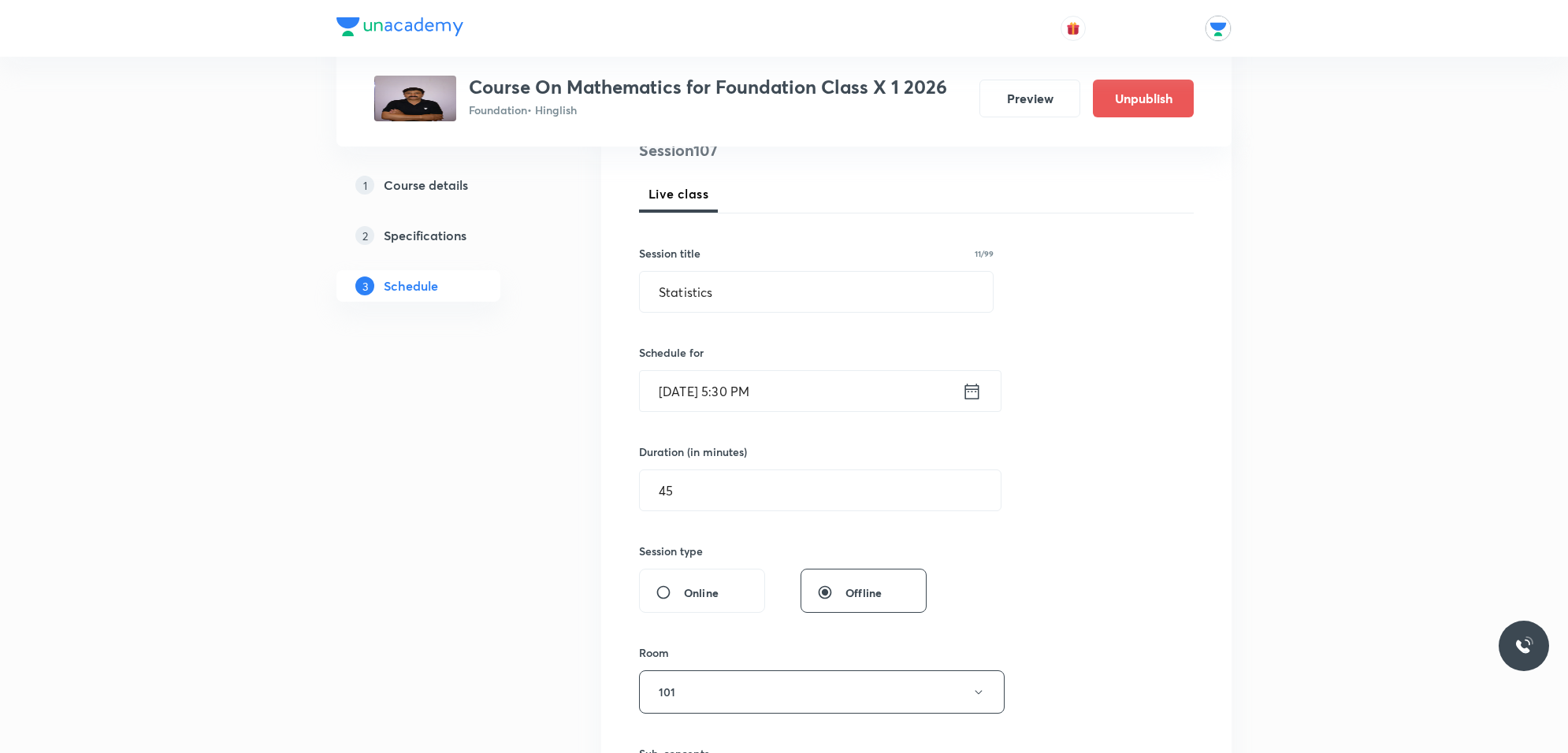
scroll to position [197, 0]
